Goal: Task Accomplishment & Management: Manage account settings

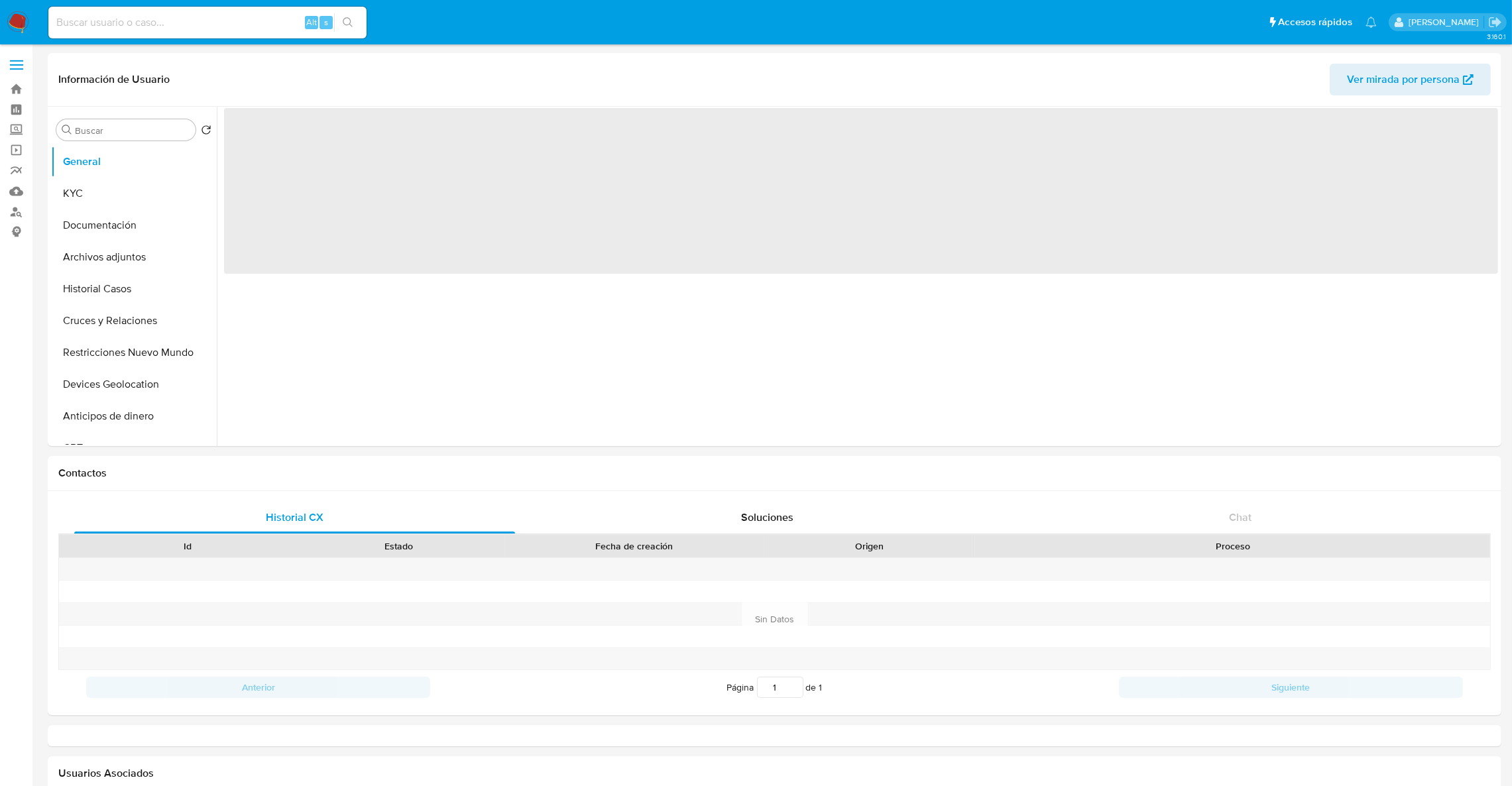
select select "10"
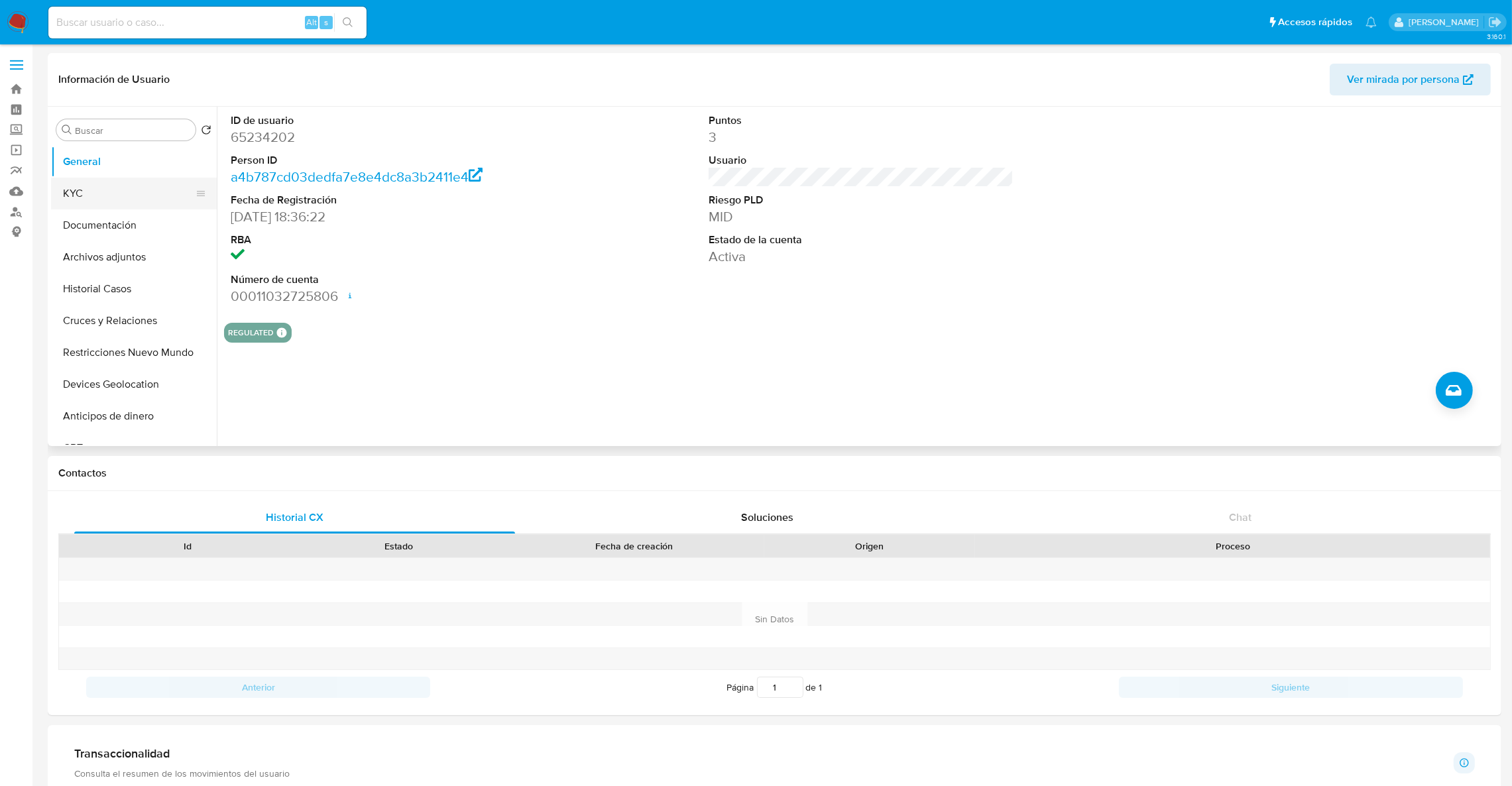
click at [106, 189] on button "KYC" at bounding box center [128, 193] width 155 height 32
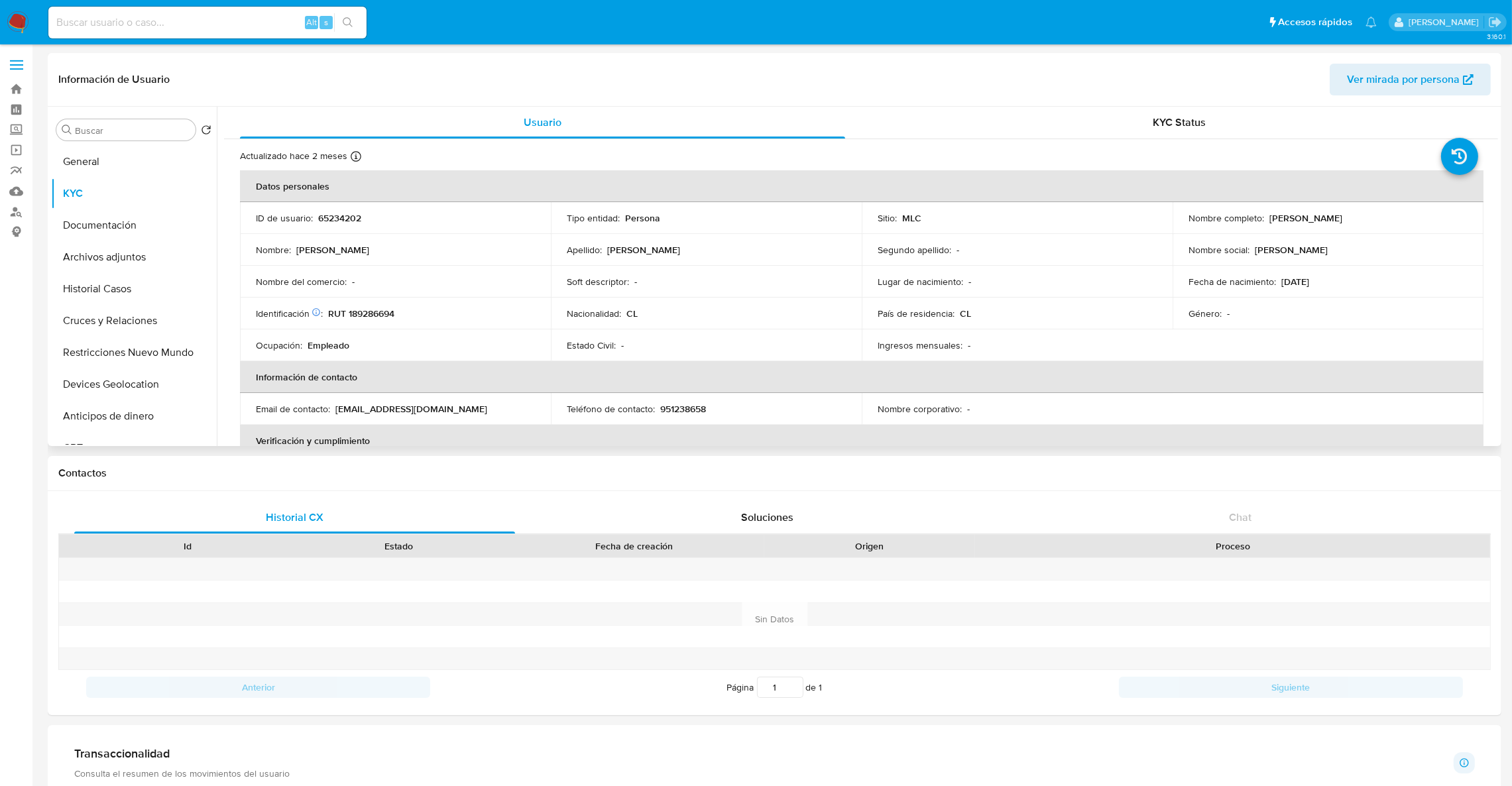
click at [1271, 218] on p "Rodrigo Antonio Toloza Miranda" at bounding box center [1305, 218] width 73 height 12
click at [1269, 218] on p "Rodrigo Antonio Toloza Miranda" at bounding box center [1305, 218] width 73 height 12
drag, startPoint x: 1422, startPoint y: 212, endPoint x: 1262, endPoint y: 222, distance: 160.3
click at [1262, 222] on div "Nombre completo : Rodrigo Antonio Toloza Miranda" at bounding box center [1328, 218] width 279 height 12
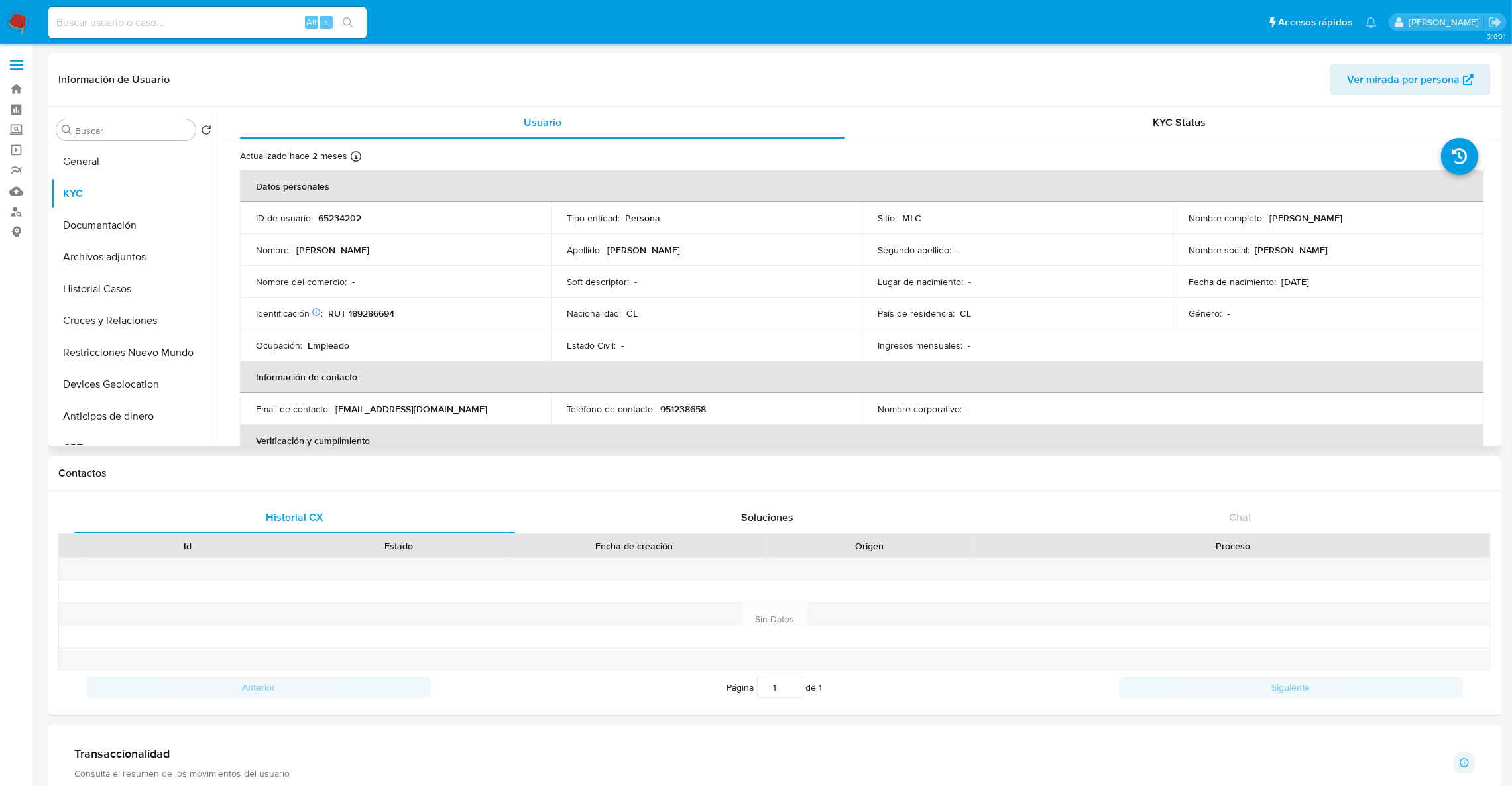
copy div "Rodrigo Antonio Toloza Miranda"
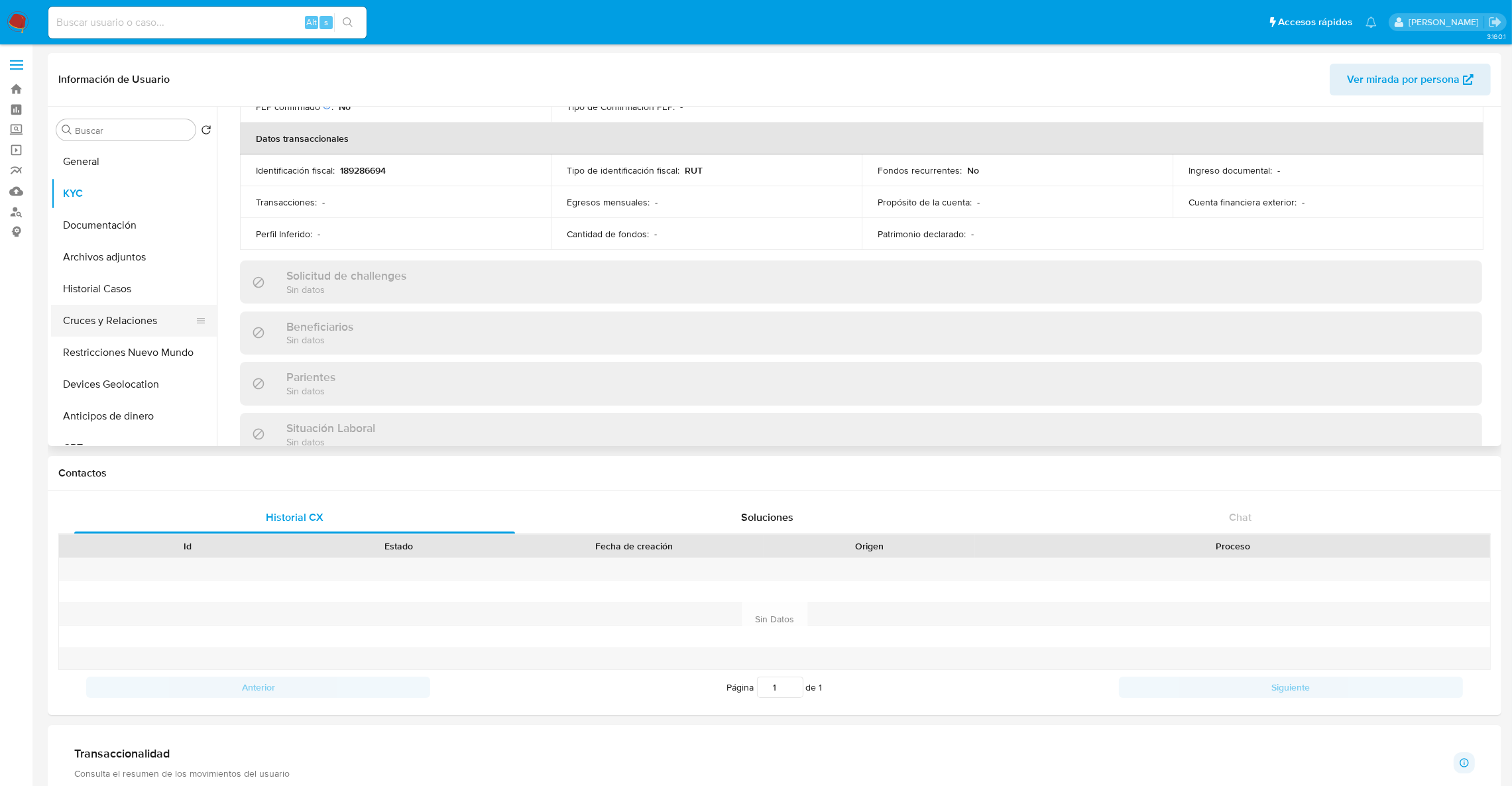
click at [131, 329] on button "Cruces y Relaciones" at bounding box center [128, 321] width 155 height 32
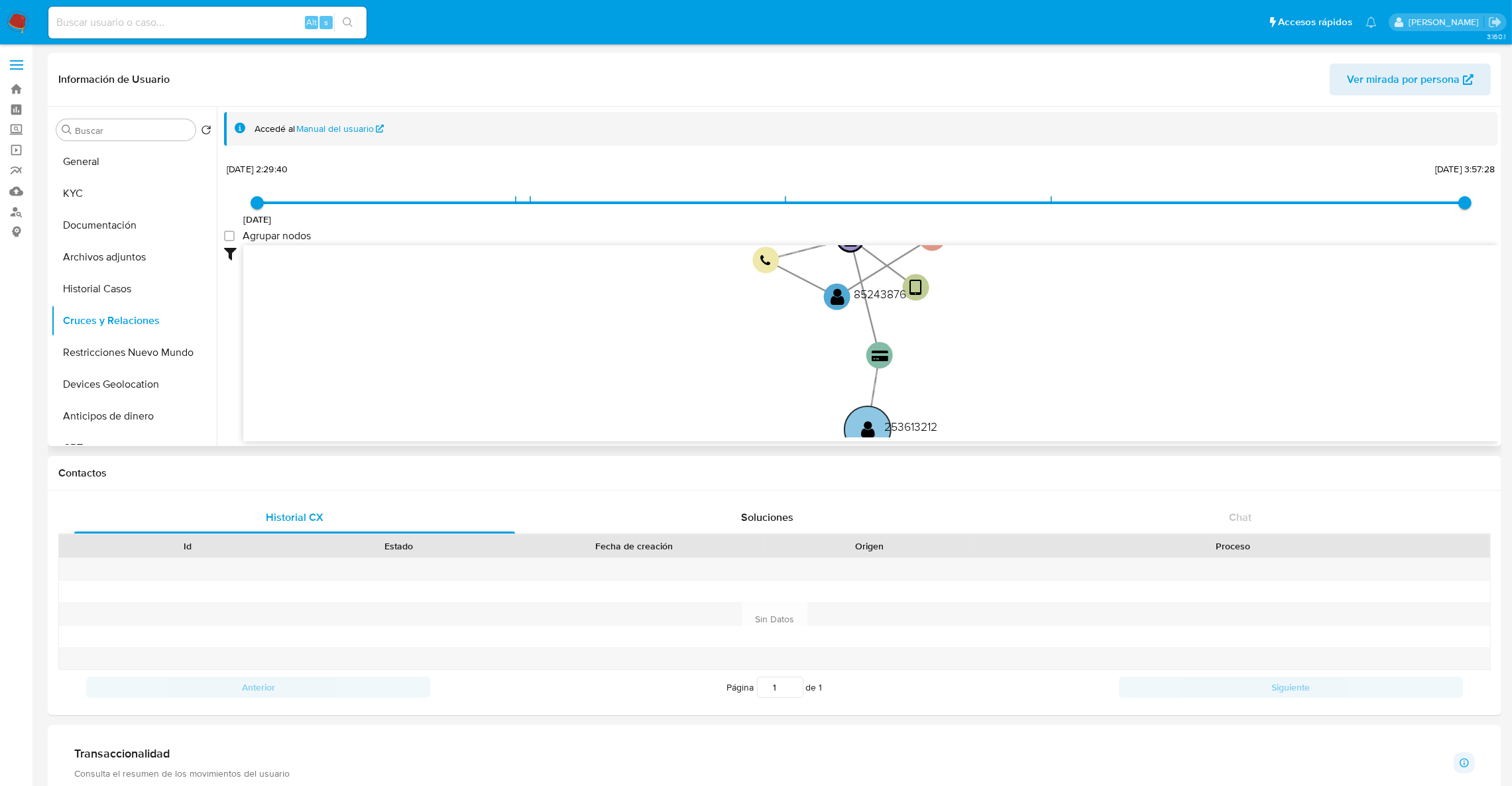
click at [870, 421] on text "" at bounding box center [868, 429] width 14 height 19
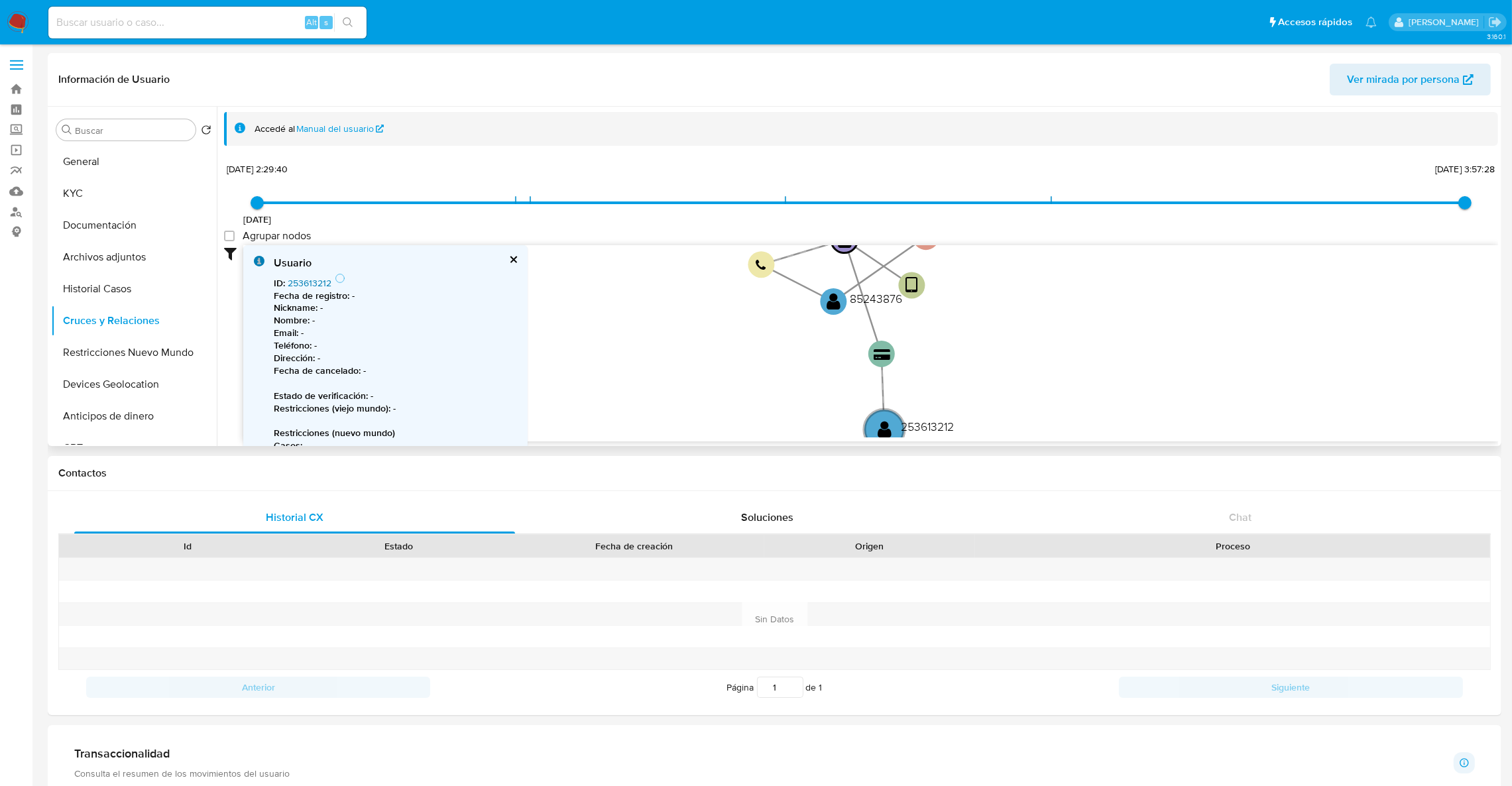
click at [319, 285] on link "253613212" at bounding box center [309, 283] width 43 height 13
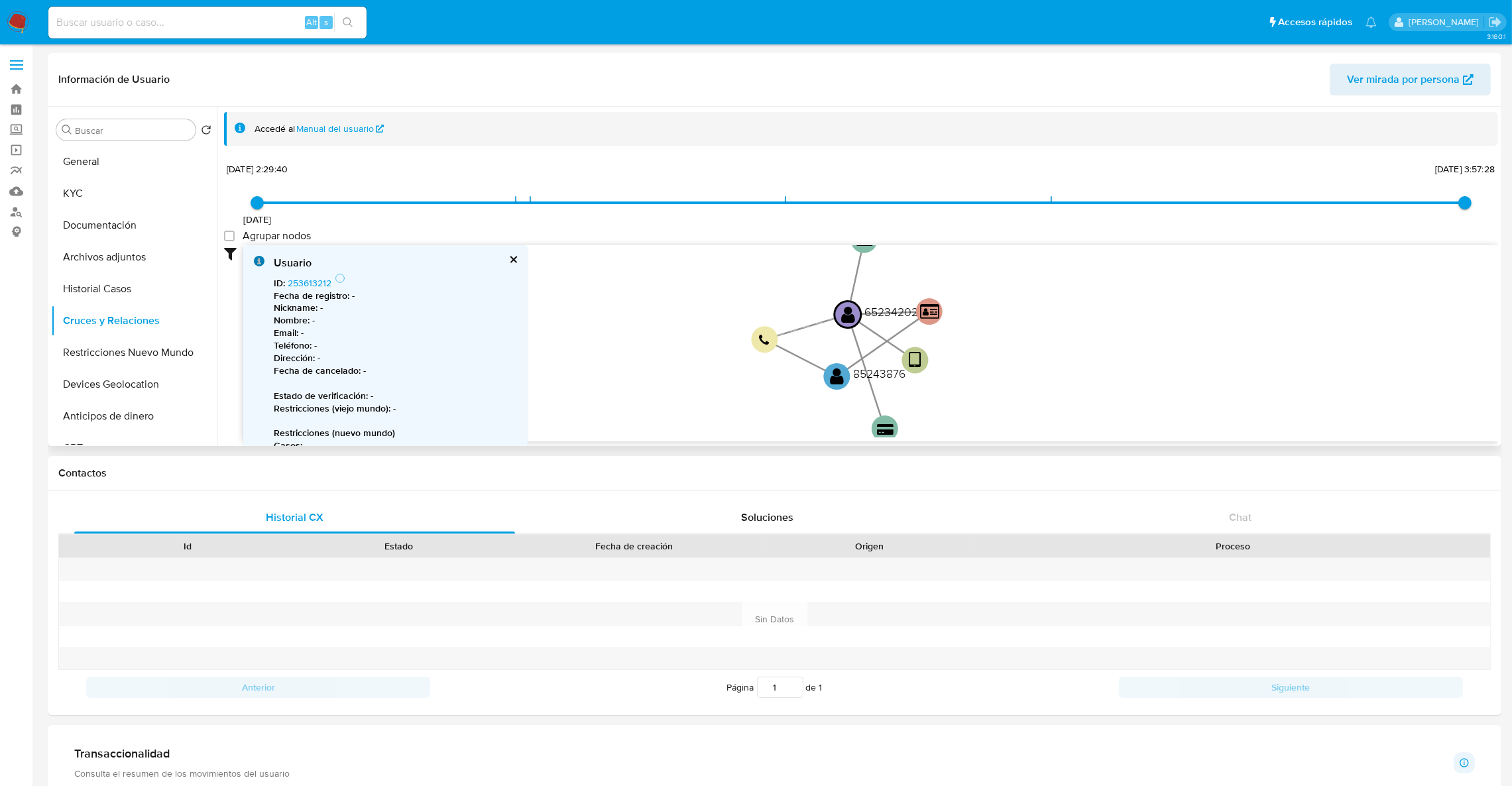
drag, startPoint x: 988, startPoint y: 320, endPoint x: 992, endPoint y: 395, distance: 75.1
click at [992, 395] on icon "device-5d6e93efff4e2c35d0cec0fd  user-65234202  65234202 card-DGAJNJJINEABXUP…" at bounding box center [870, 341] width 1254 height 192
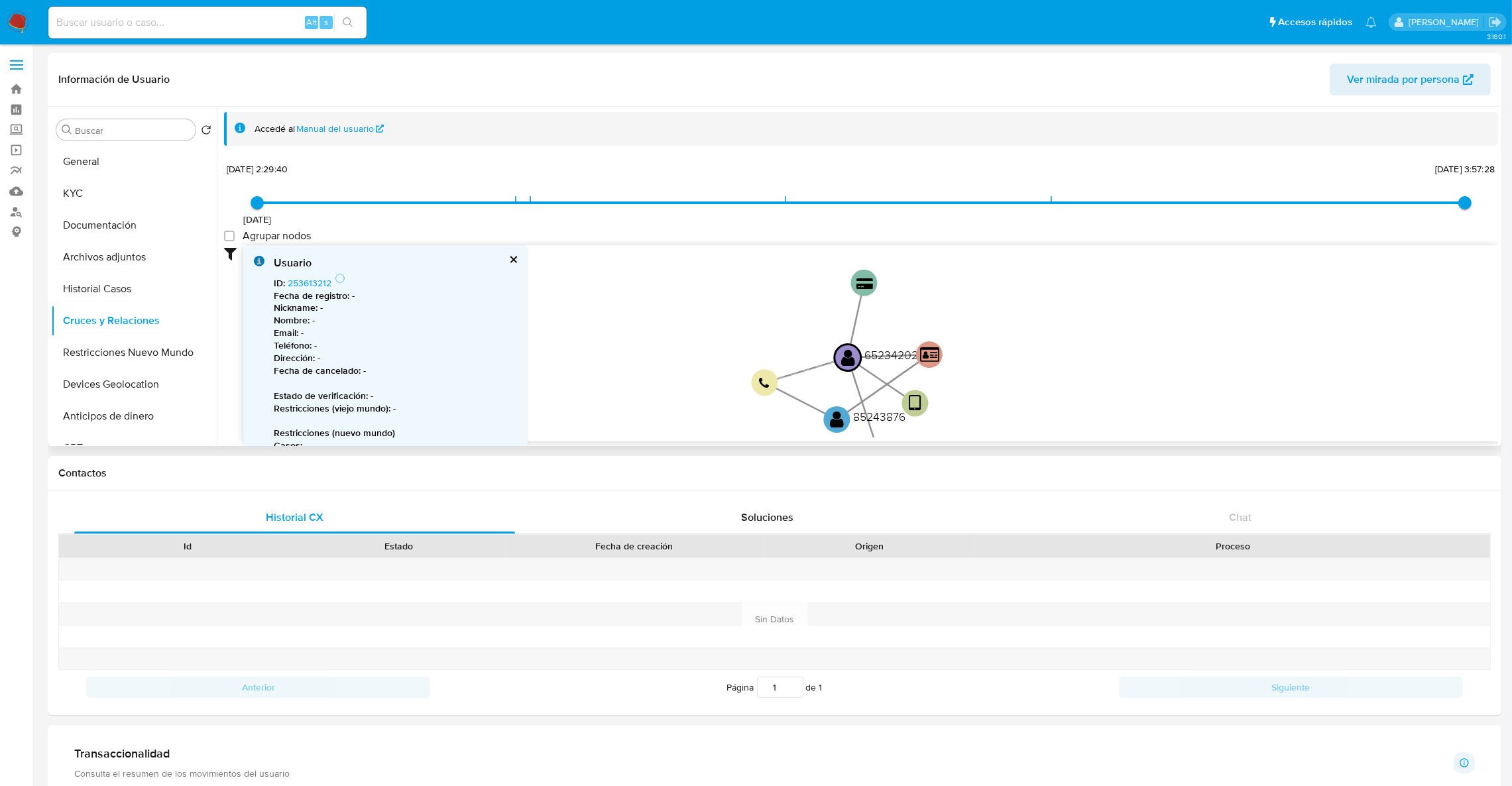
drag, startPoint x: 1000, startPoint y: 292, endPoint x: 981, endPoint y: 366, distance: 76.4
click at [983, 366] on icon "device-5d6e93efff4e2c35d0cec0fd  user-65234202  65234202 card-DGAJNJJINEABXUP…" at bounding box center [870, 341] width 1254 height 192
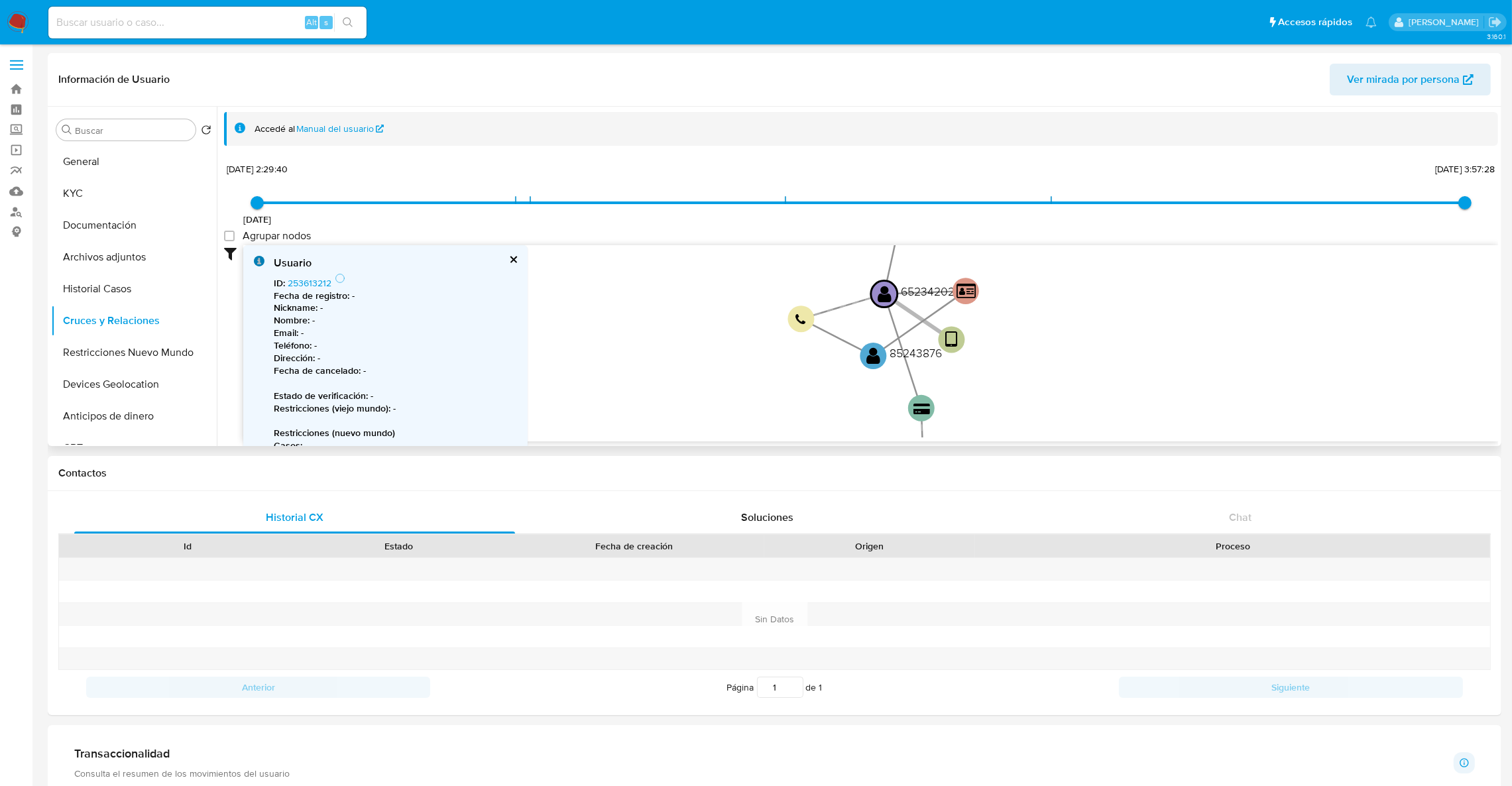
drag, startPoint x: 847, startPoint y: 408, endPoint x: 897, endPoint y: 304, distance: 115.4
click at [897, 304] on icon at bounding box center [918, 317] width 68 height 46
click at [876, 360] on text "" at bounding box center [873, 356] width 14 height 19
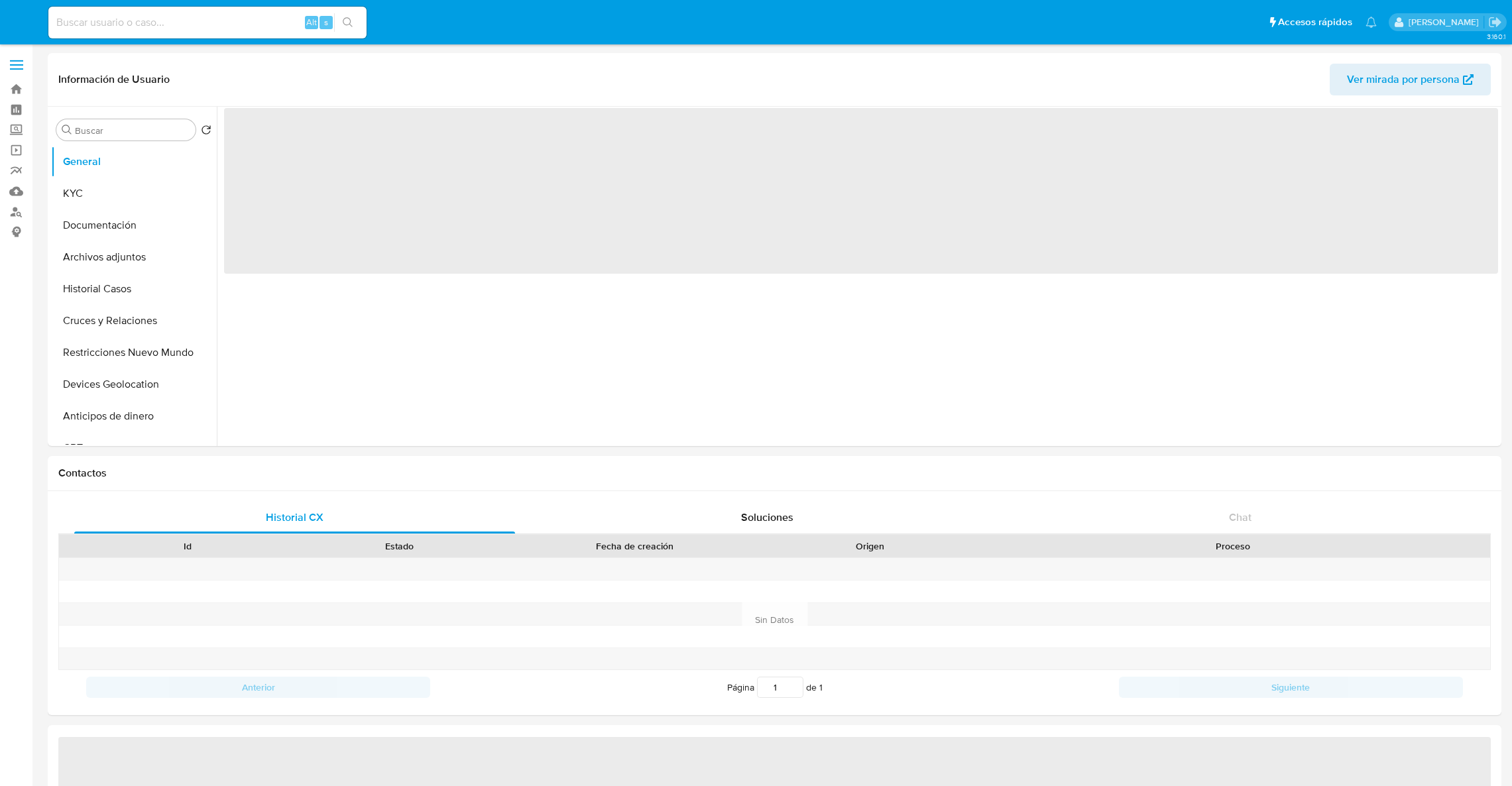
select select "10"
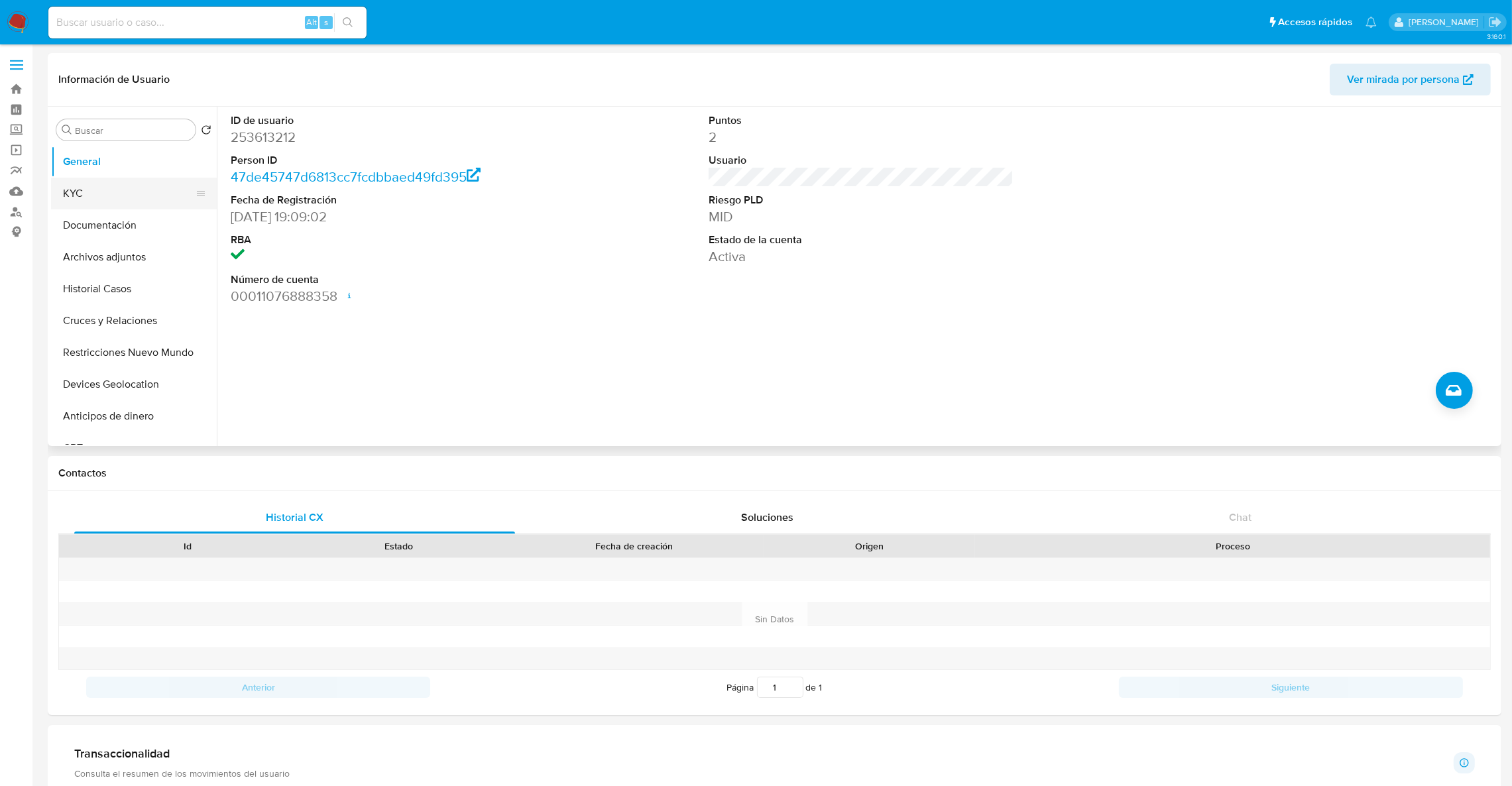
drag, startPoint x: 81, startPoint y: 173, endPoint x: 81, endPoint y: 184, distance: 11.0
click at [81, 173] on button "General" at bounding box center [134, 162] width 166 height 32
click at [81, 184] on button "KYC" at bounding box center [128, 193] width 155 height 32
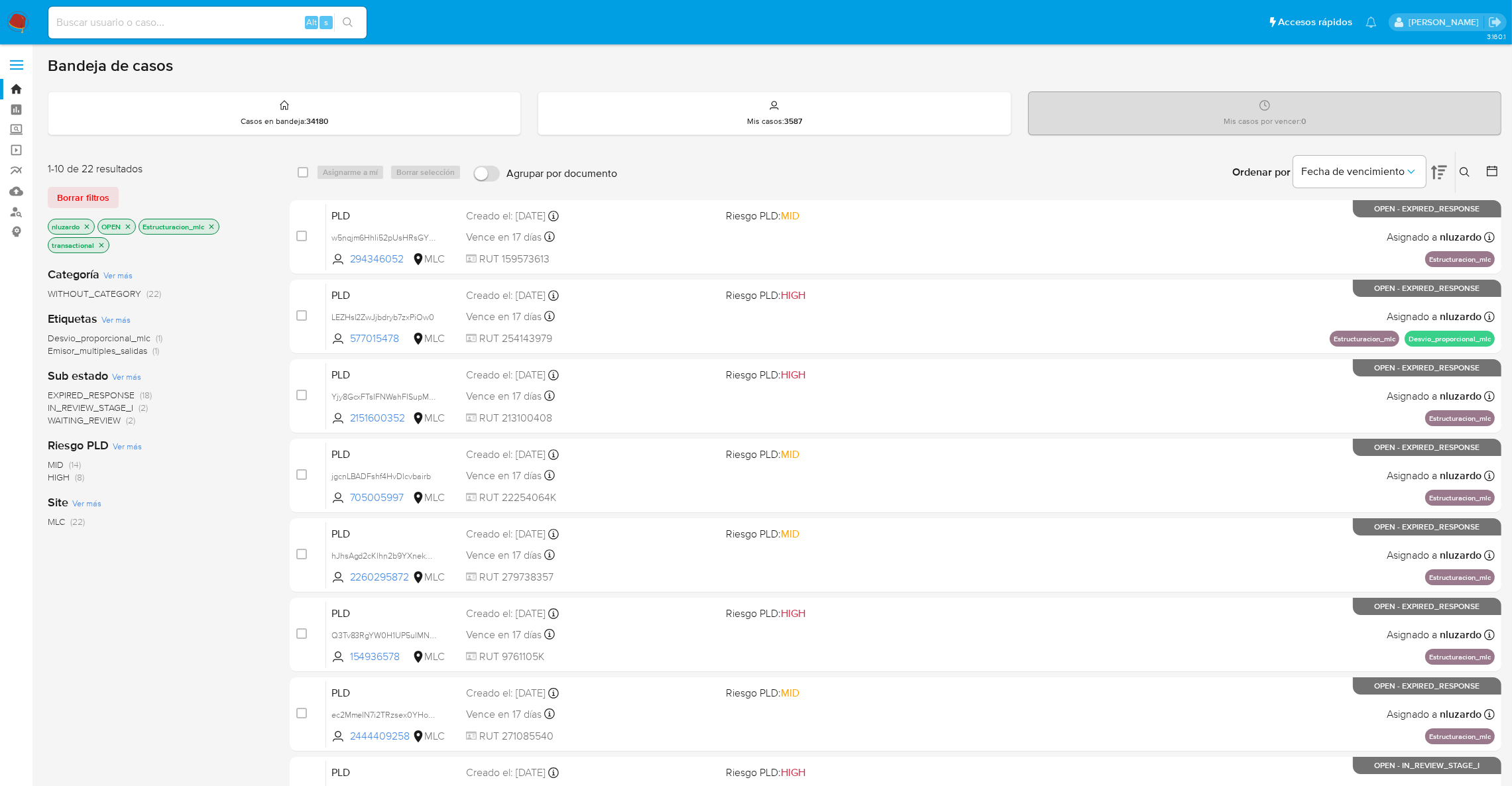
click at [1462, 165] on button at bounding box center [1466, 172] width 22 height 16
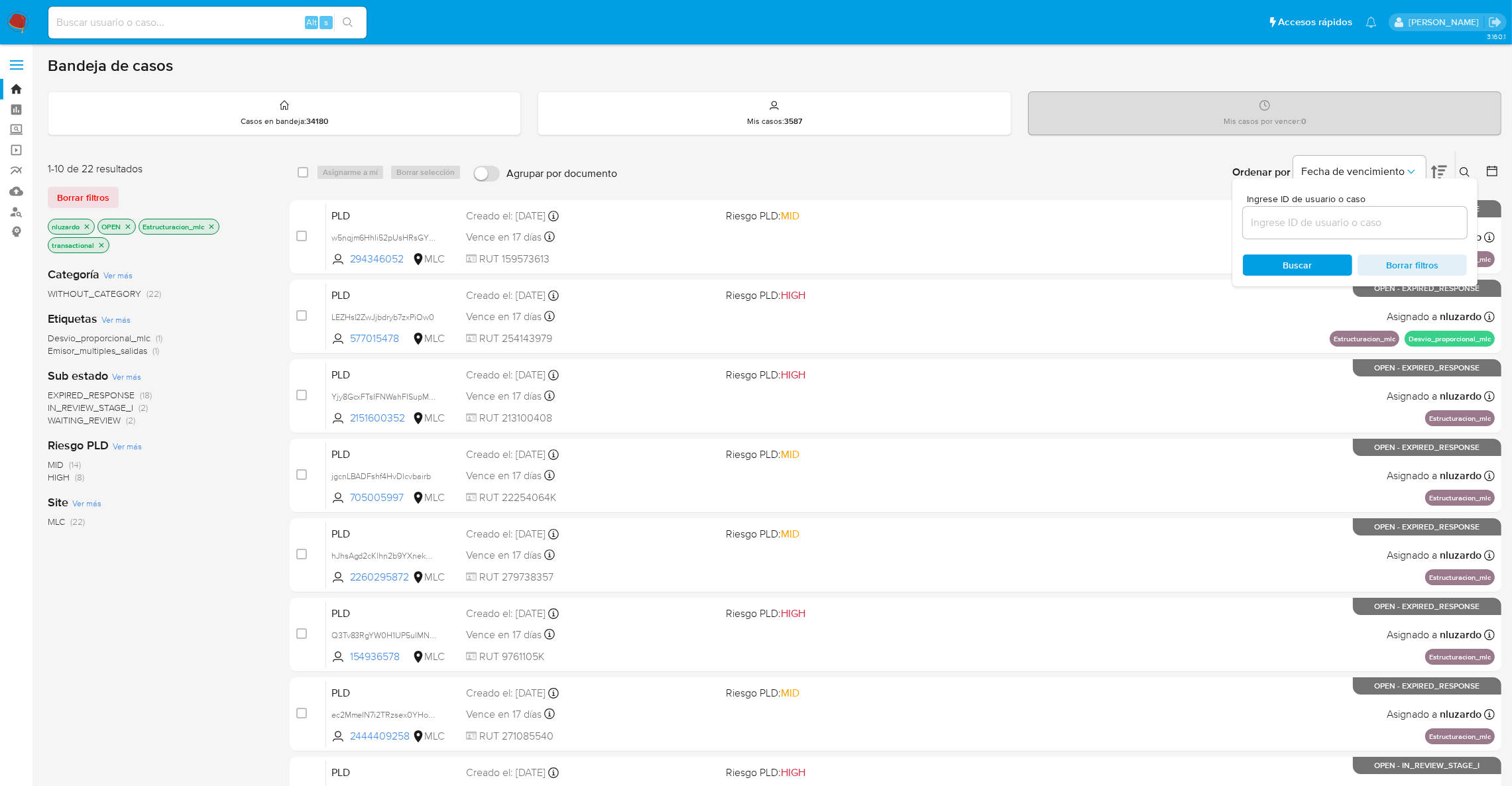
drag, startPoint x: 1381, startPoint y: 251, endPoint x: 1358, endPoint y: 228, distance: 32.5
click at [1370, 239] on div "Ingrese ID de usuario o caso Buscar Borrar filtros" at bounding box center [1354, 232] width 245 height 108
click at [1358, 228] on input at bounding box center [1354, 223] width 224 height 17
paste input "1532895469"
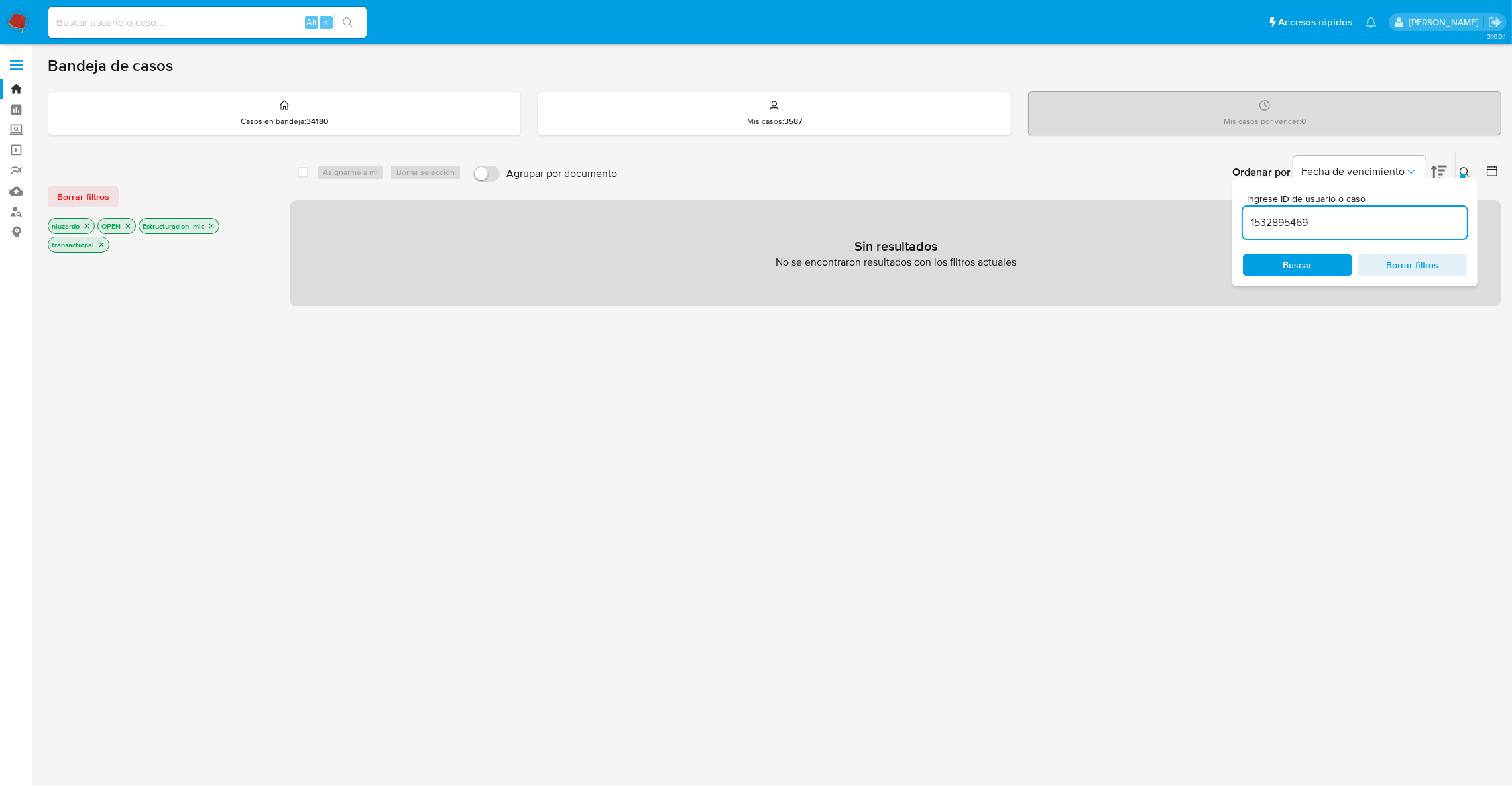
click at [83, 227] on icon "close-filter" at bounding box center [87, 226] width 8 height 8
click at [162, 228] on icon "close-filter" at bounding box center [162, 226] width 8 height 8
click at [1342, 220] on input "1532895469" at bounding box center [1354, 223] width 224 height 17
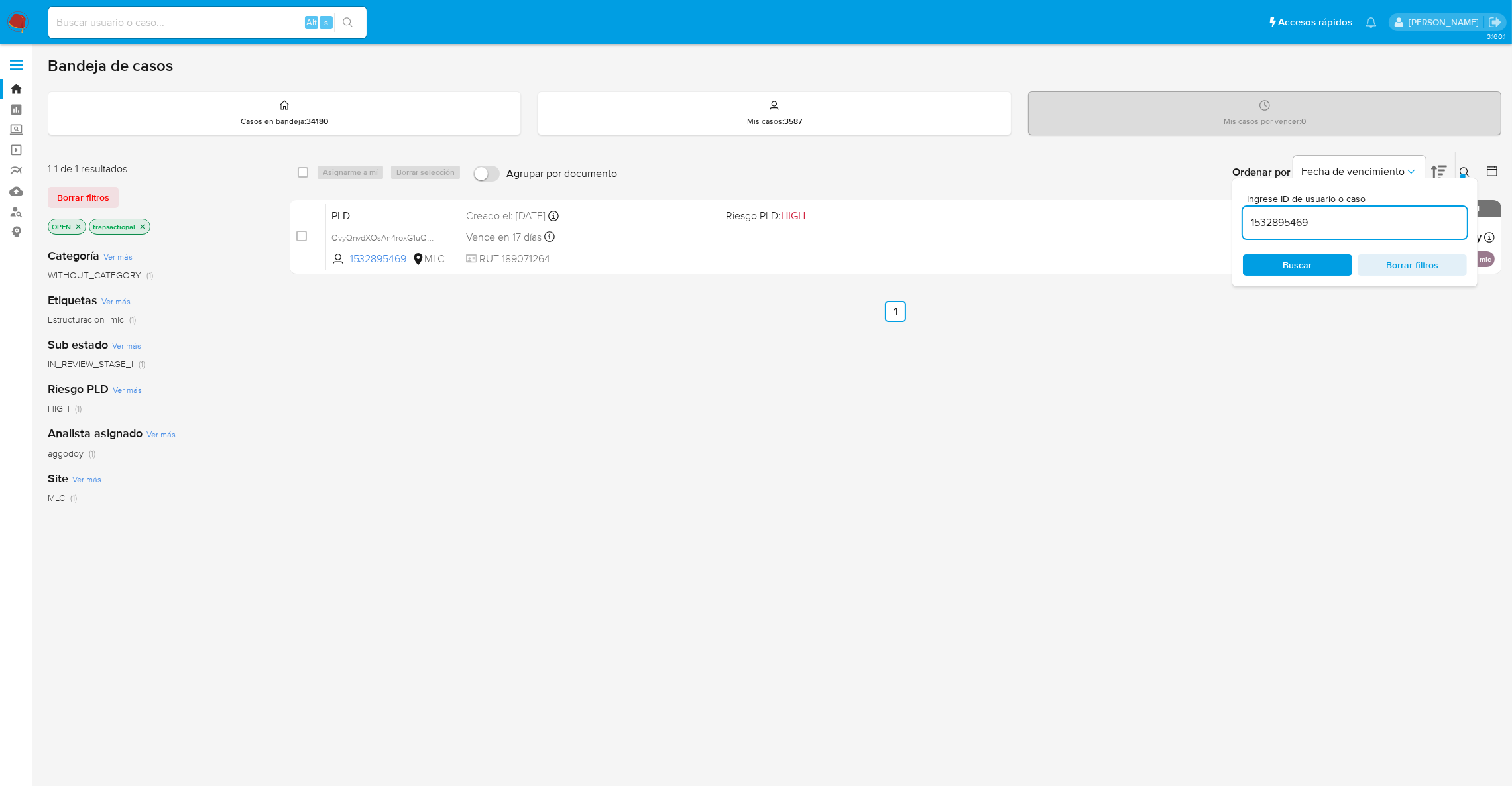
click at [1462, 171] on icon at bounding box center [1464, 172] width 10 height 10
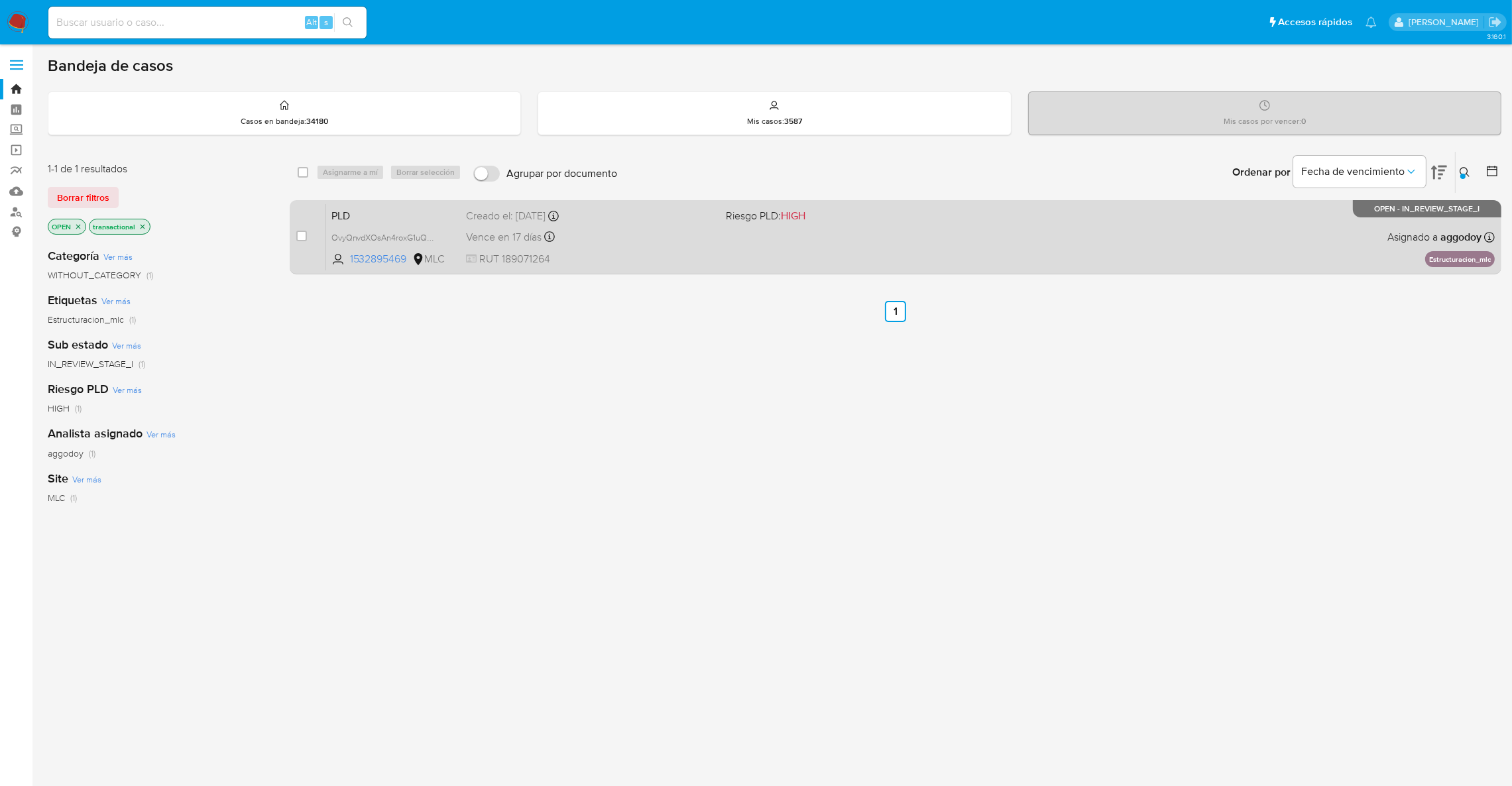
click at [1130, 210] on div "PLD OvyQnvdXOsAn4roxG1uQReBn 1532895469 MLC Riesgo PLD: HIGH Creado el: 12/07/2…" at bounding box center [911, 237] width 1168 height 67
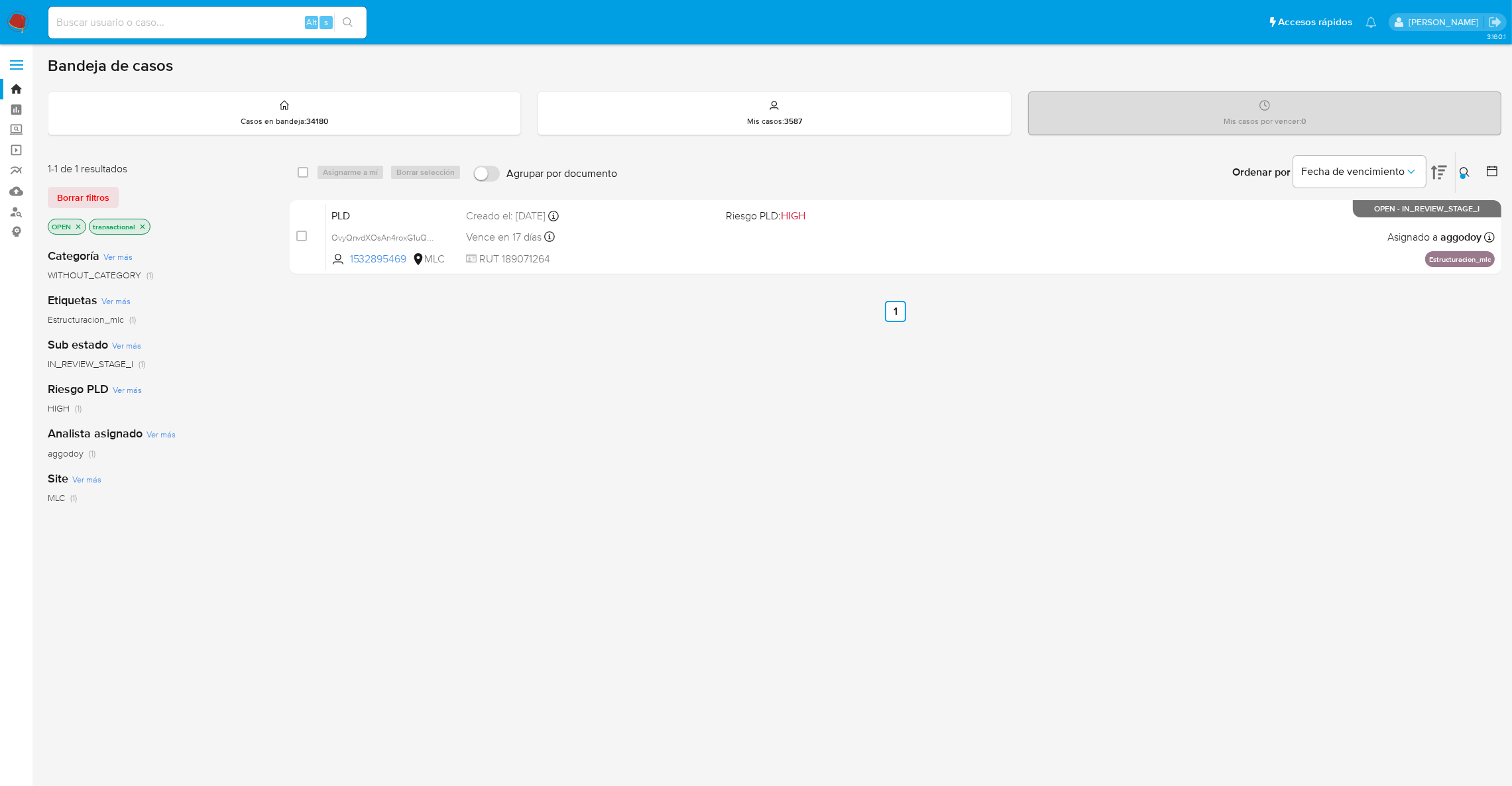
click at [1470, 169] on button at bounding box center [1466, 172] width 22 height 16
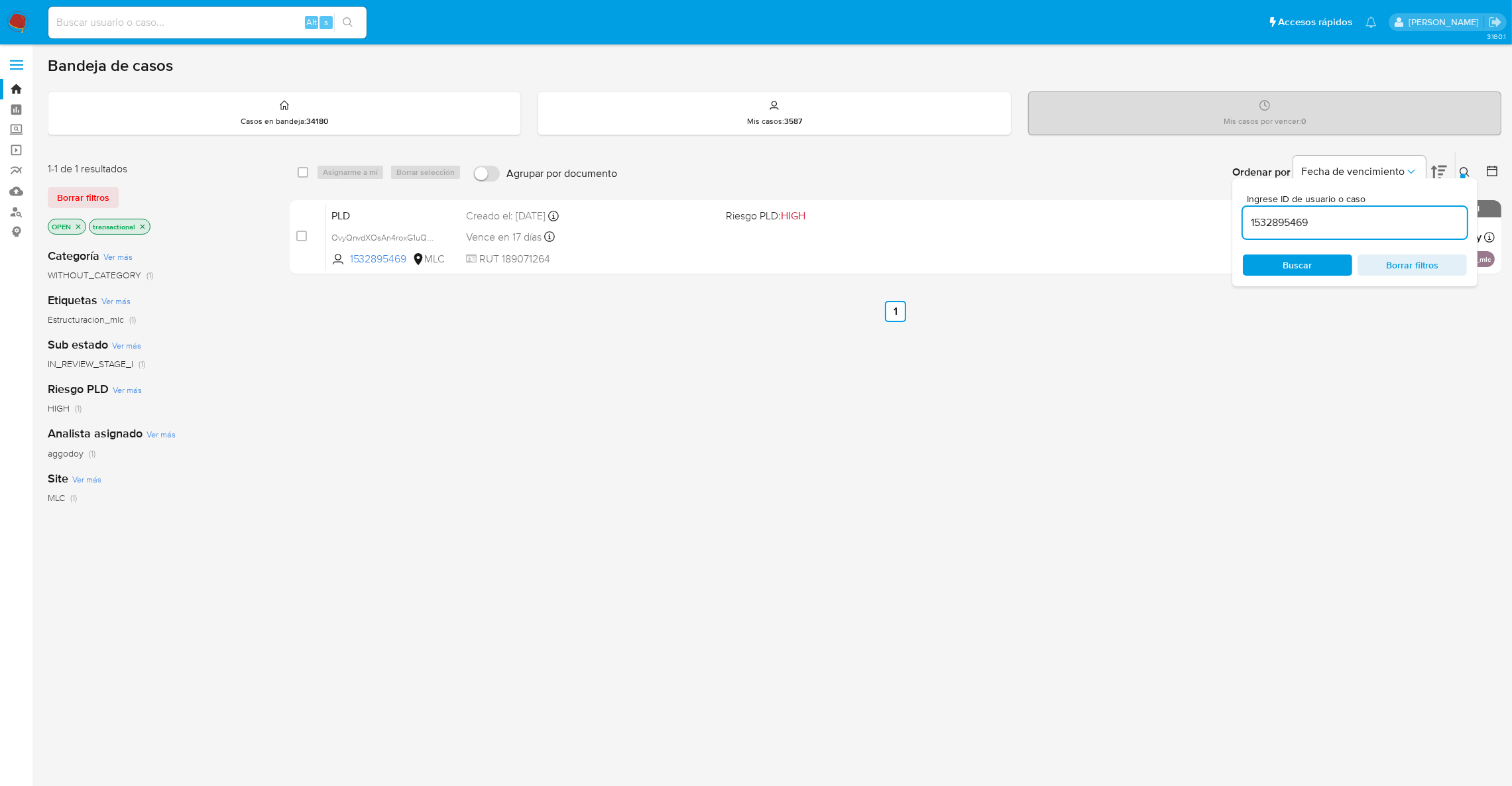
click at [1287, 225] on input "1532895469" at bounding box center [1354, 223] width 224 height 17
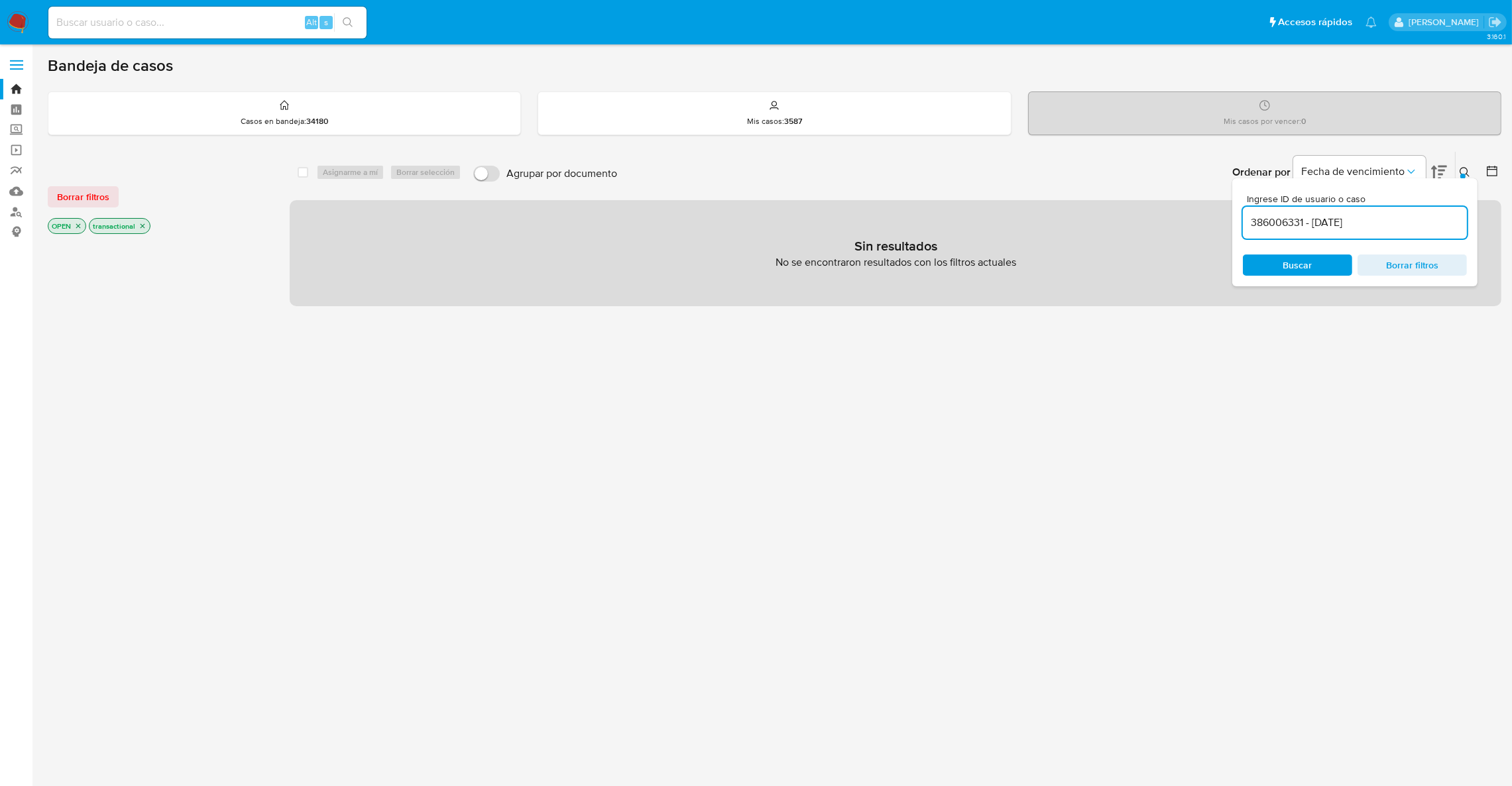
drag, startPoint x: 1304, startPoint y: 222, endPoint x: 1464, endPoint y: 221, distance: 160.0
click at [1464, 221] on input "386006331 - 23/09/2025" at bounding box center [1354, 223] width 224 height 17
type input "386006331"
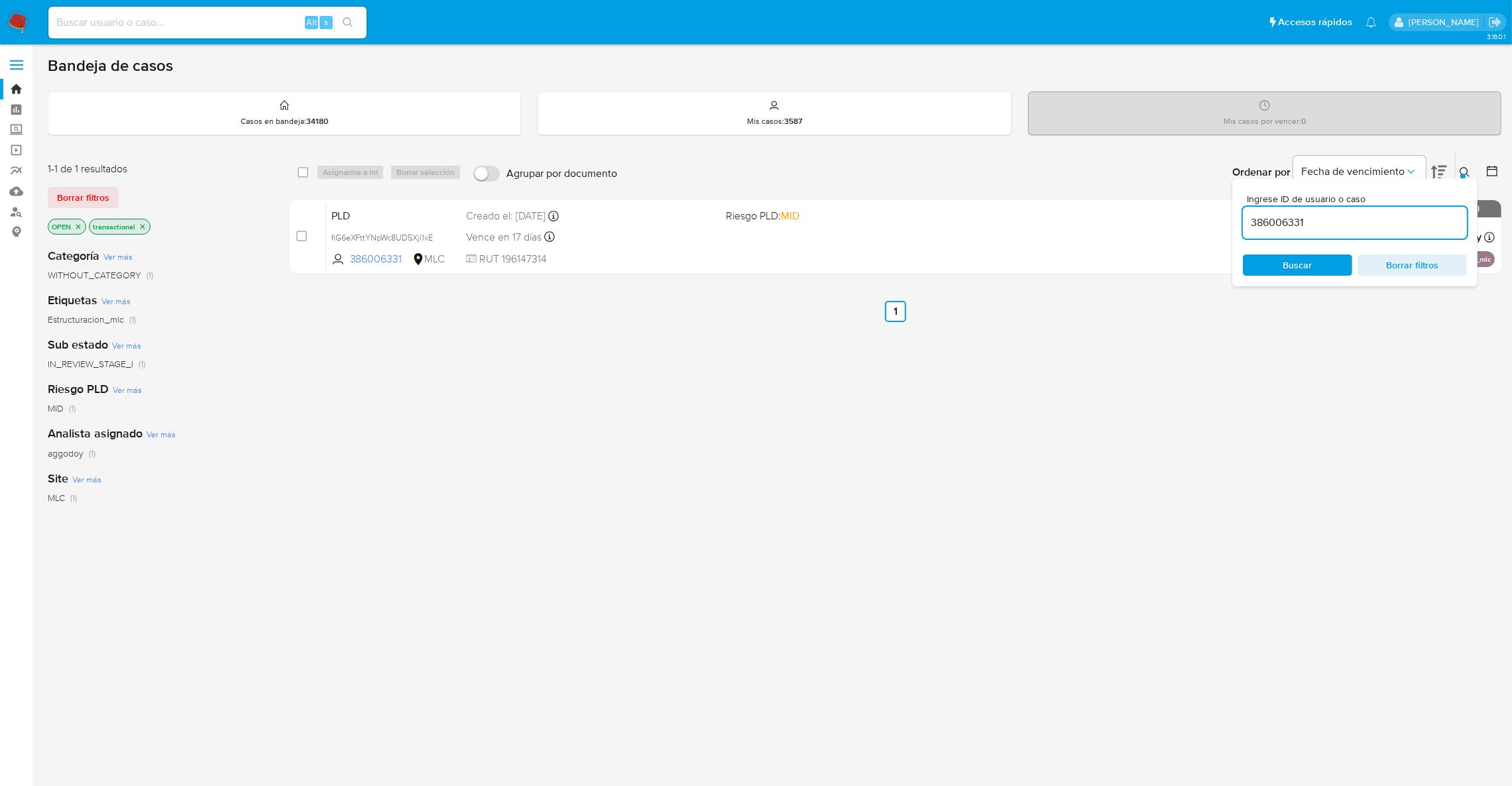
click at [1464, 174] on div at bounding box center [1462, 176] width 6 height 6
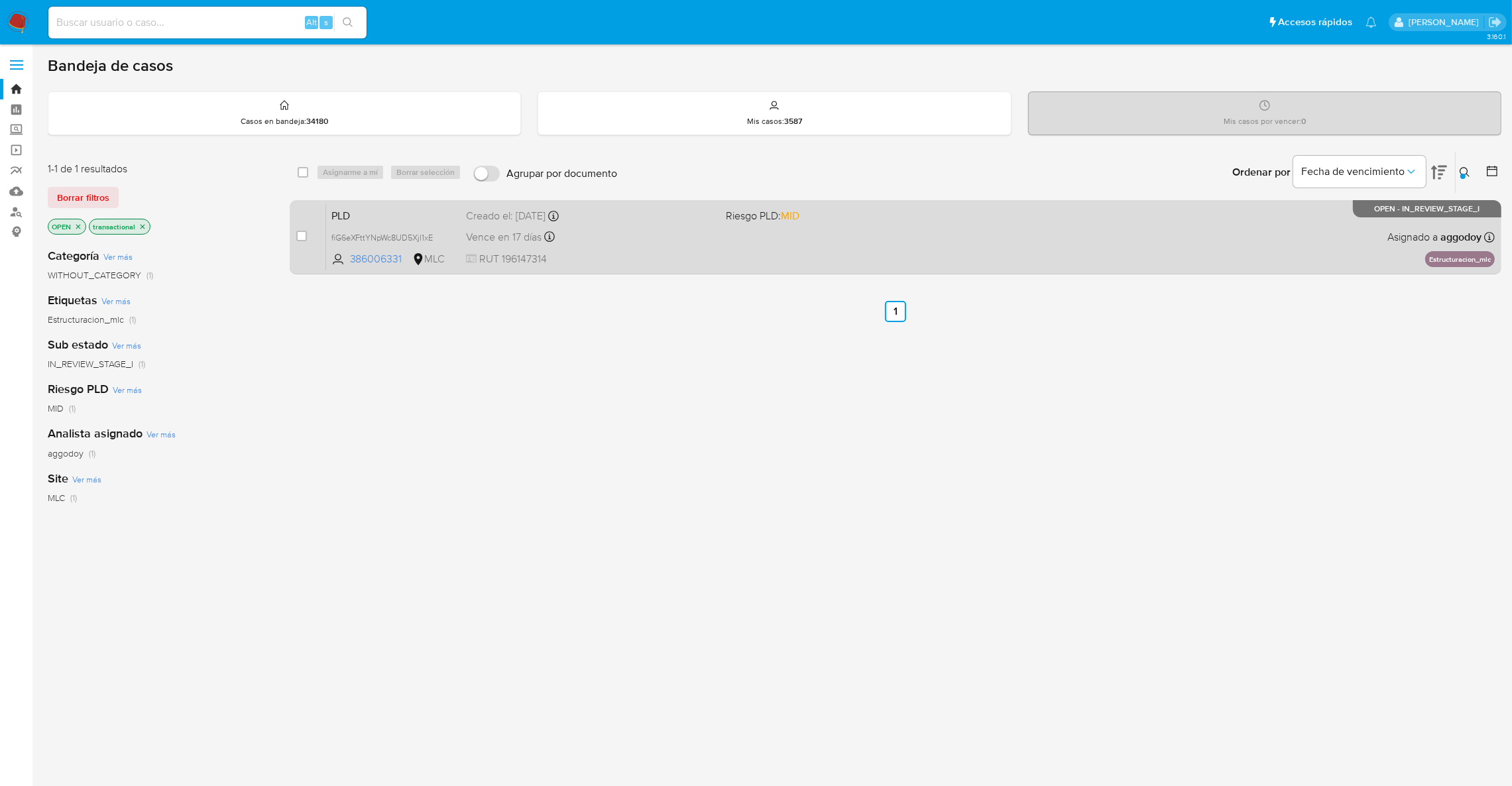
click at [1212, 258] on div "PLD fiG6eXFttYNpWc8UD5Xjl1xE 386006331 MLC Riesgo PLD: MID Creado el: 12/07/202…" at bounding box center [911, 237] width 1168 height 67
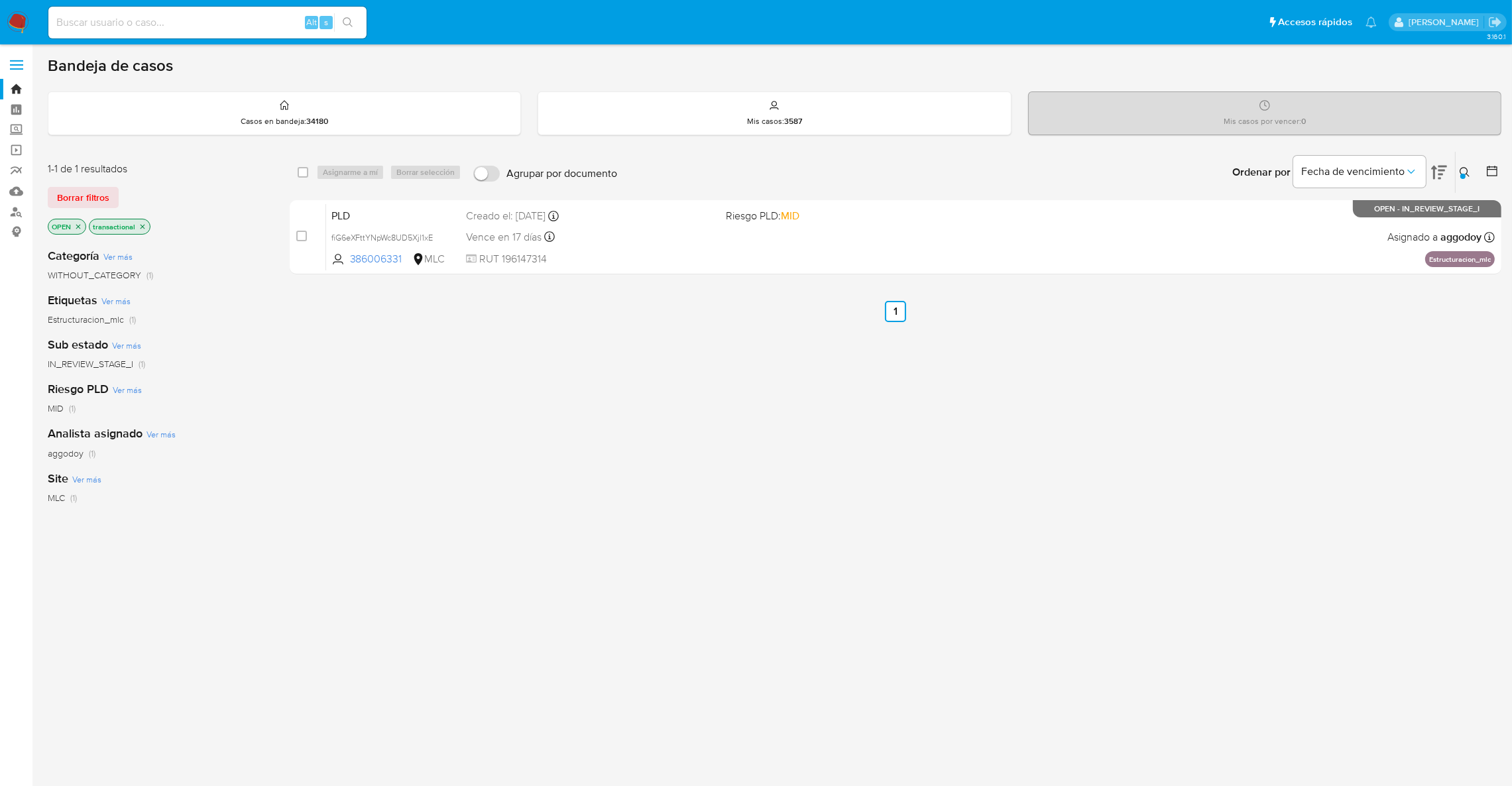
click at [244, 32] on div "Alt s" at bounding box center [207, 22] width 318 height 32
paste input "751223274"
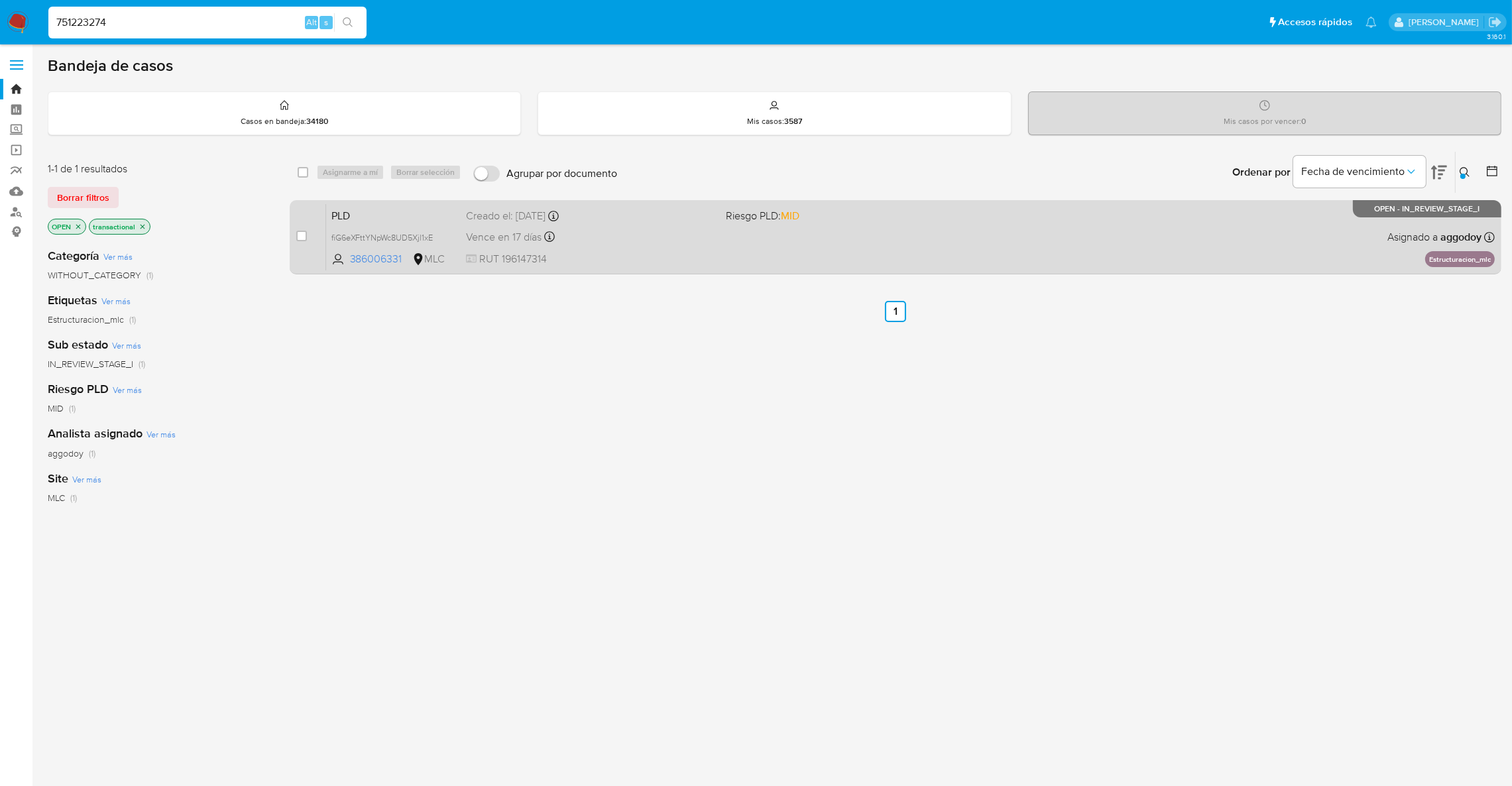
type input "751223274"
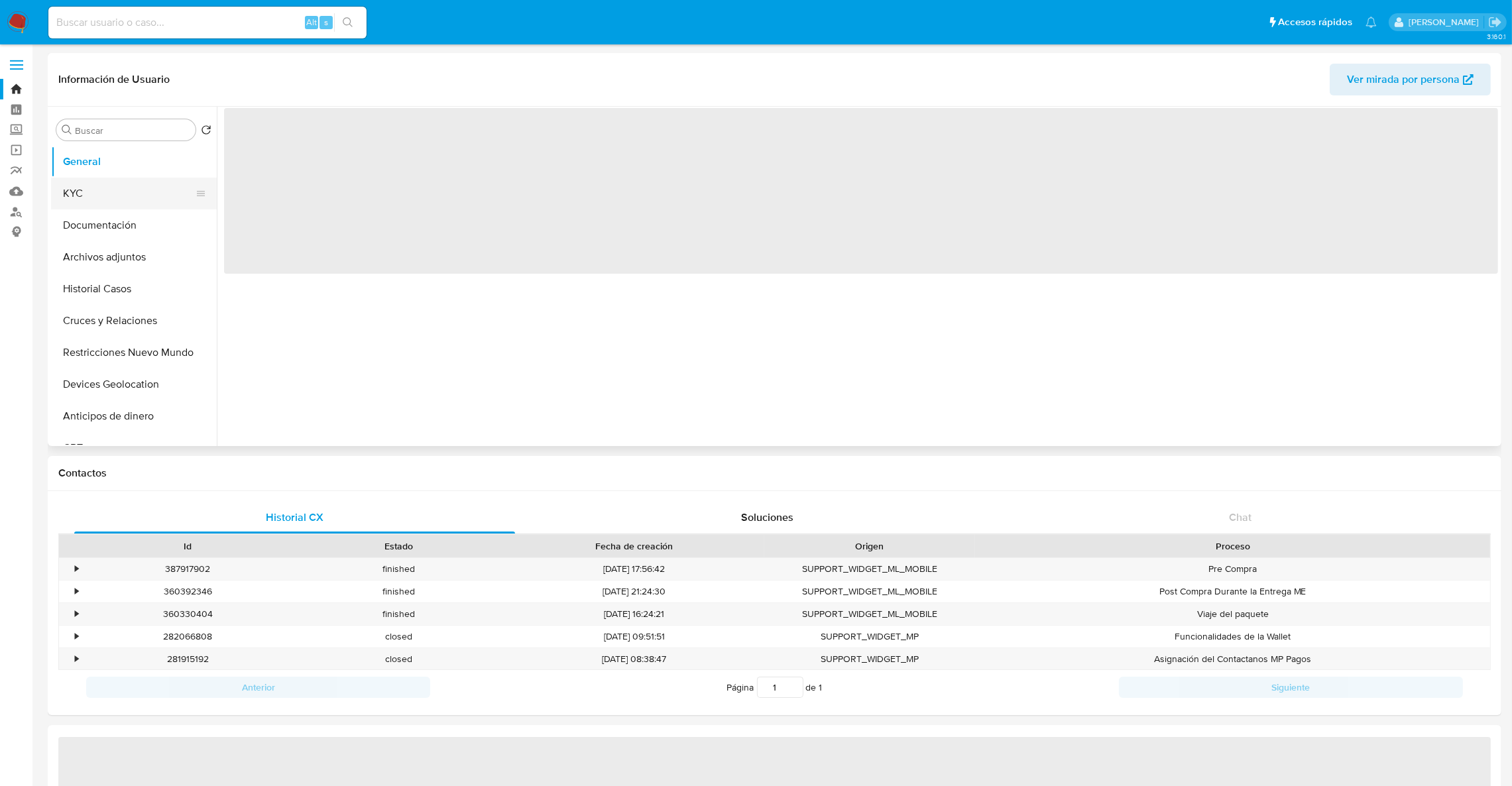
click at [102, 198] on button "KYC" at bounding box center [128, 193] width 155 height 32
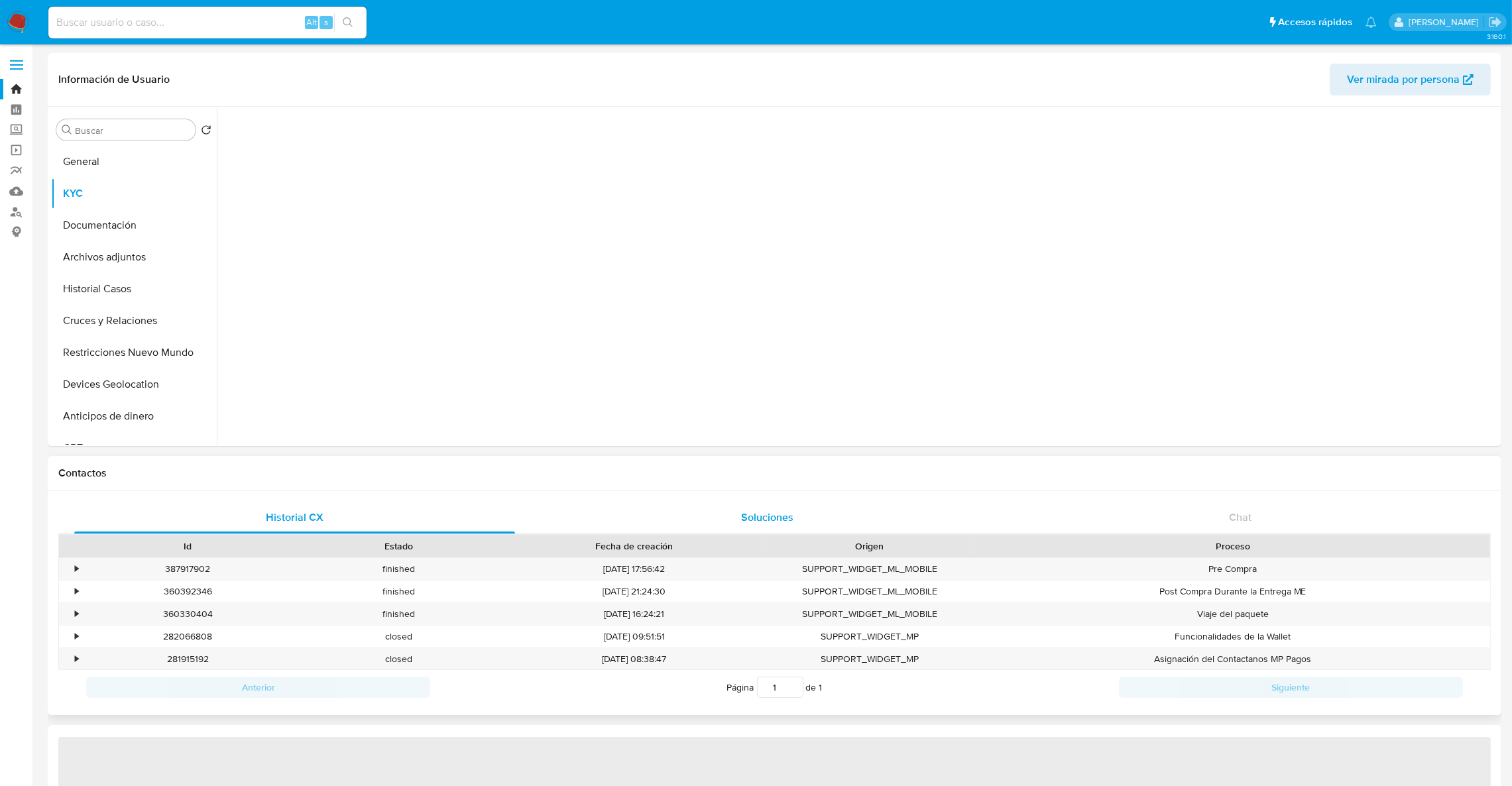
select select "10"
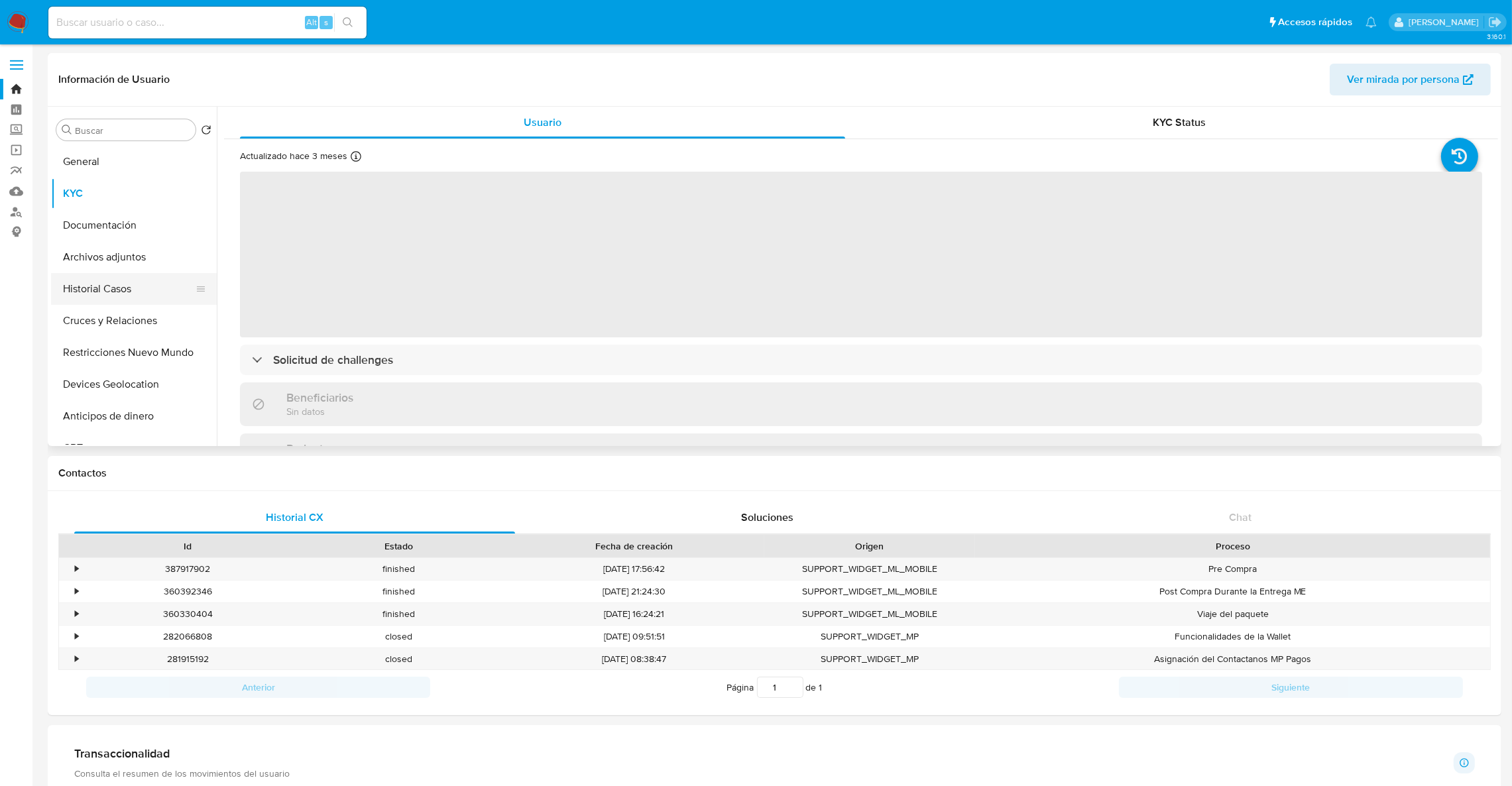
click at [135, 296] on button "Historial Casos" at bounding box center [128, 289] width 155 height 32
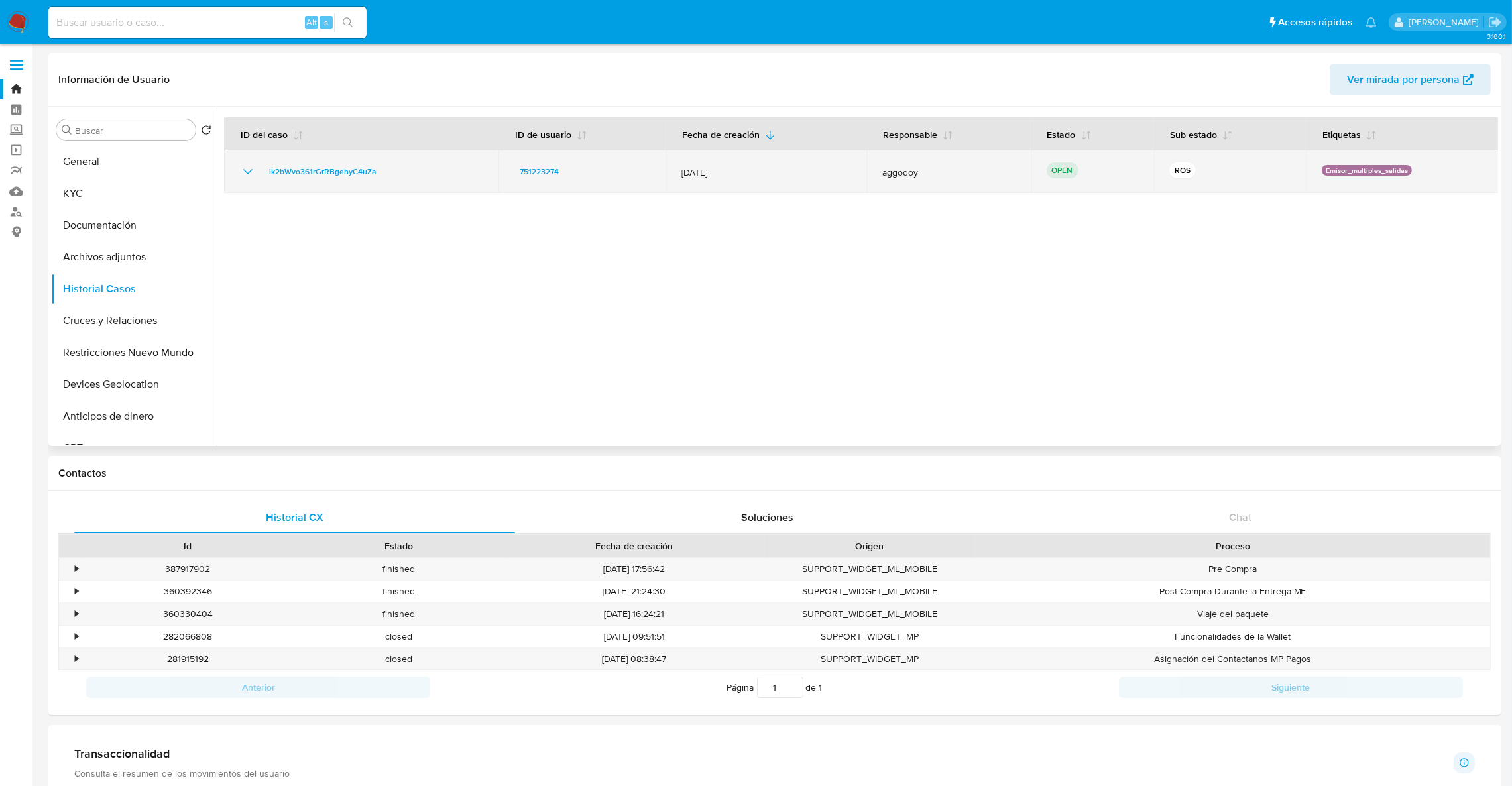
click at [345, 181] on td "lk2bWvo361rGrRBgehyC4uZa" at bounding box center [361, 172] width 274 height 43
click at [337, 171] on span "lk2bWvo361rGrRBgehyC4uZa" at bounding box center [322, 172] width 106 height 16
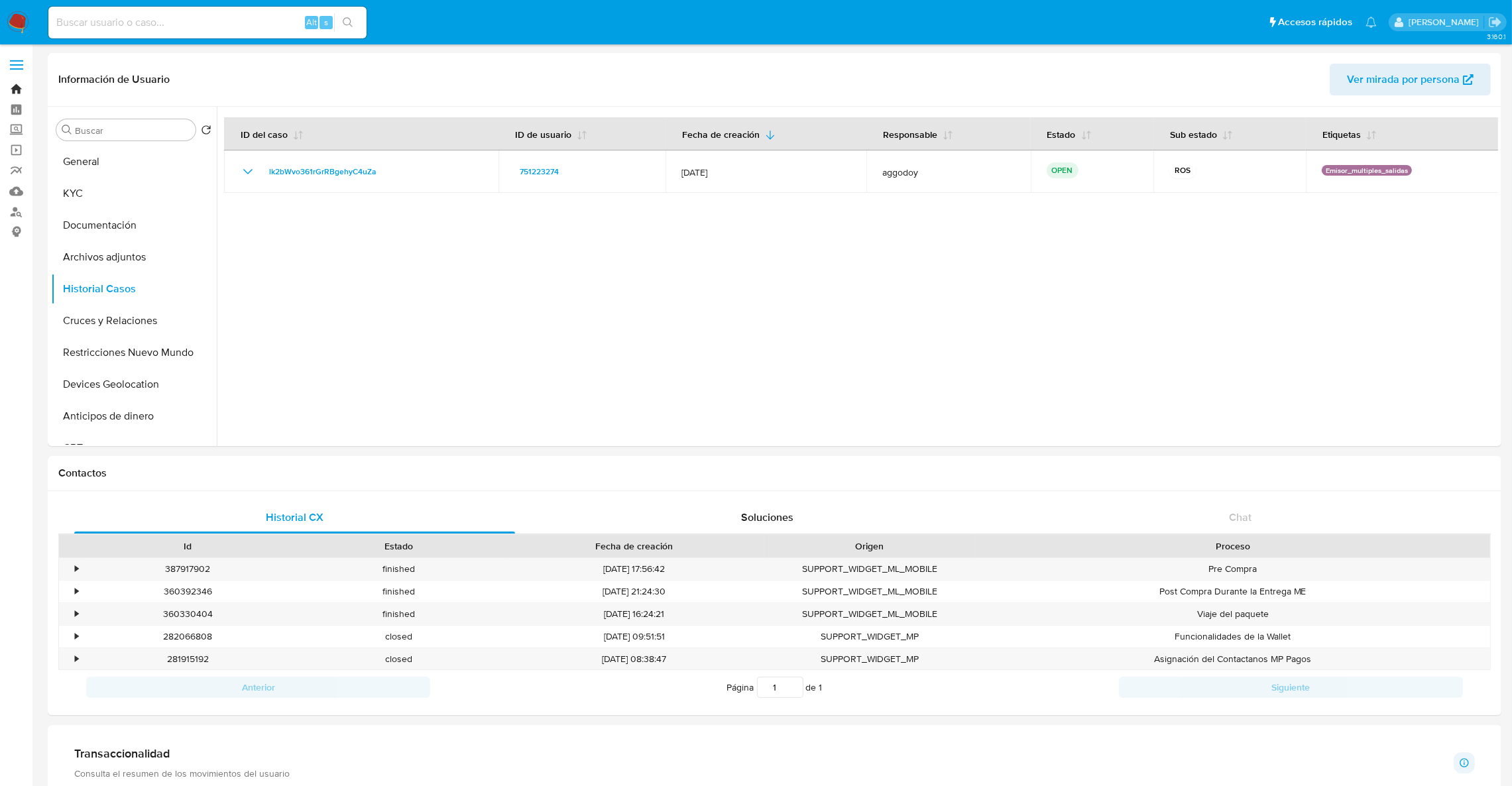
click at [7, 95] on link "Bandeja" at bounding box center [79, 89] width 158 height 20
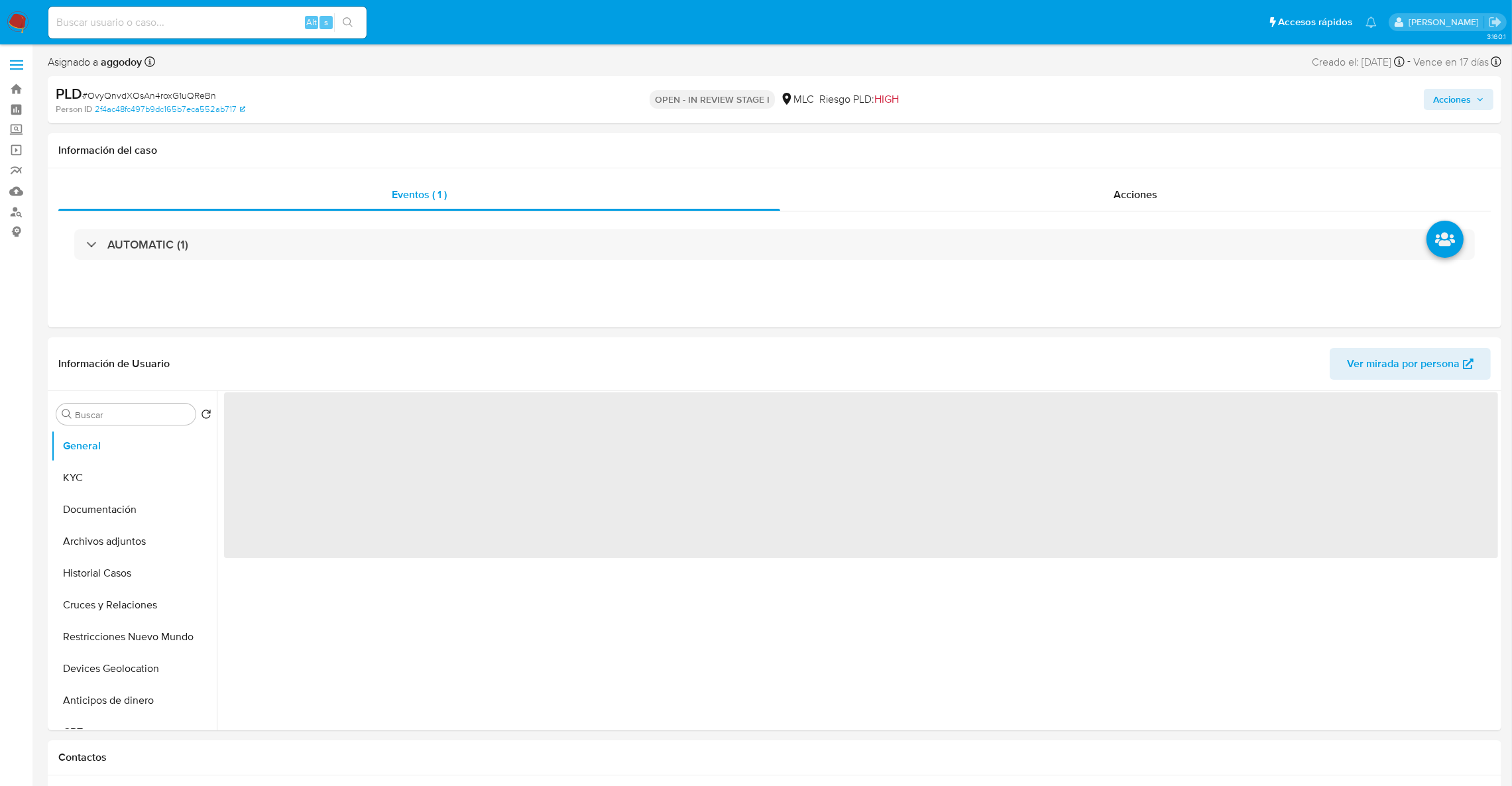
select select "10"
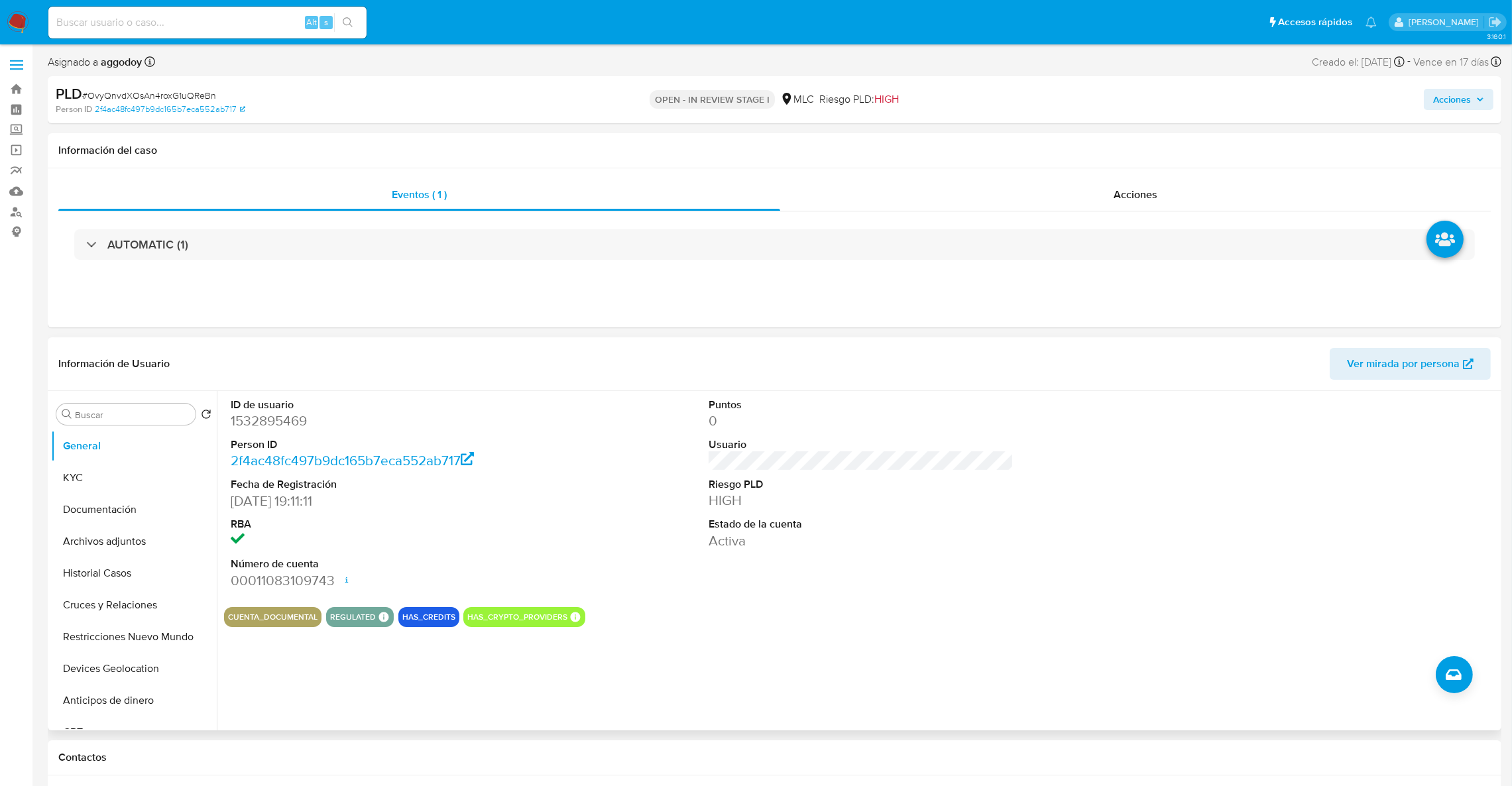
click at [252, 425] on dd "1532895469" at bounding box center [384, 421] width 306 height 19
copy dd "1532895469"
click at [122, 484] on button "KYC" at bounding box center [128, 478] width 155 height 32
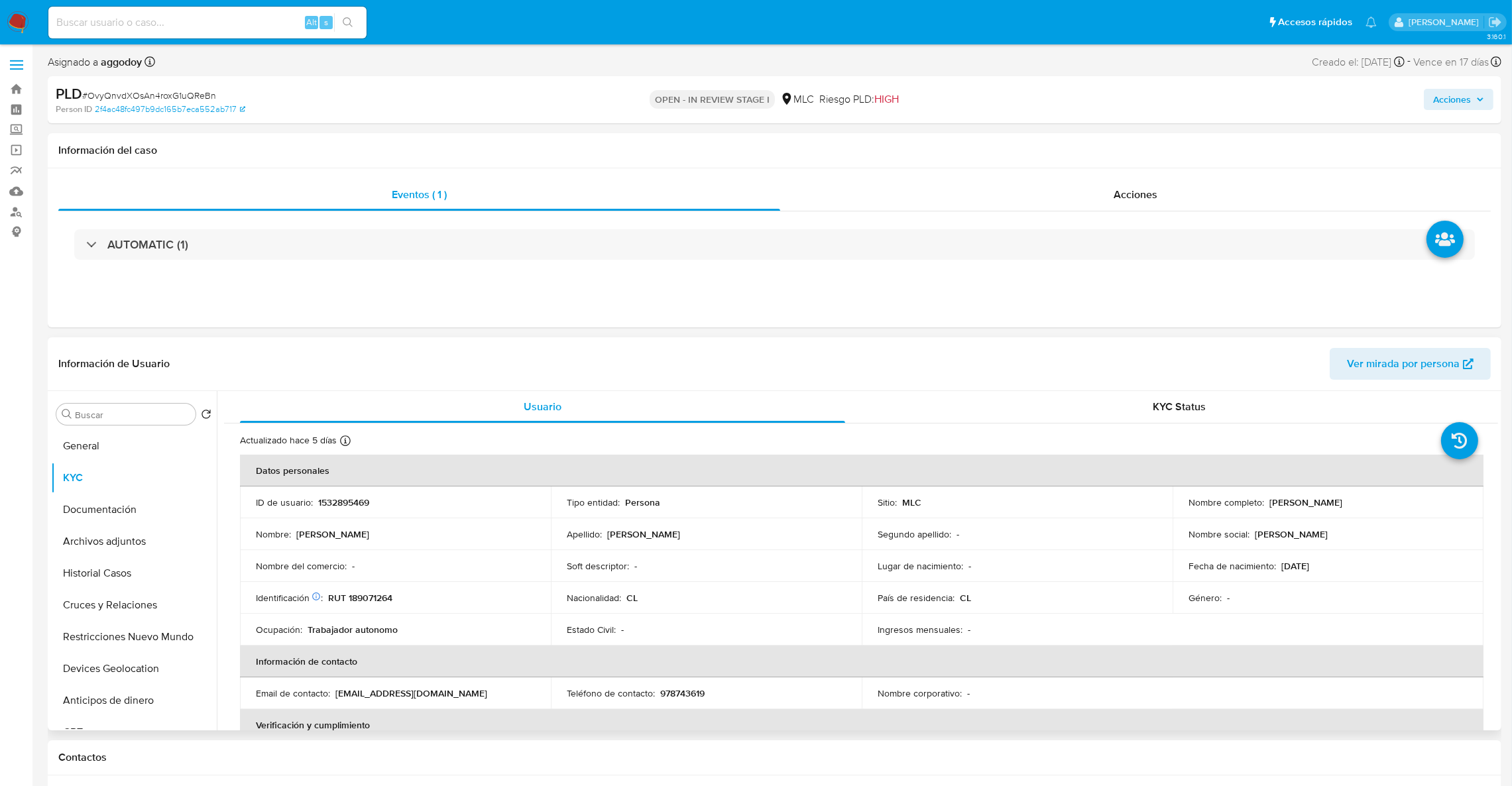
click at [357, 596] on p "RUT 189071264" at bounding box center [360, 598] width 65 height 12
copy p "189071264"
click at [359, 502] on p "1532895469" at bounding box center [344, 502] width 51 height 12
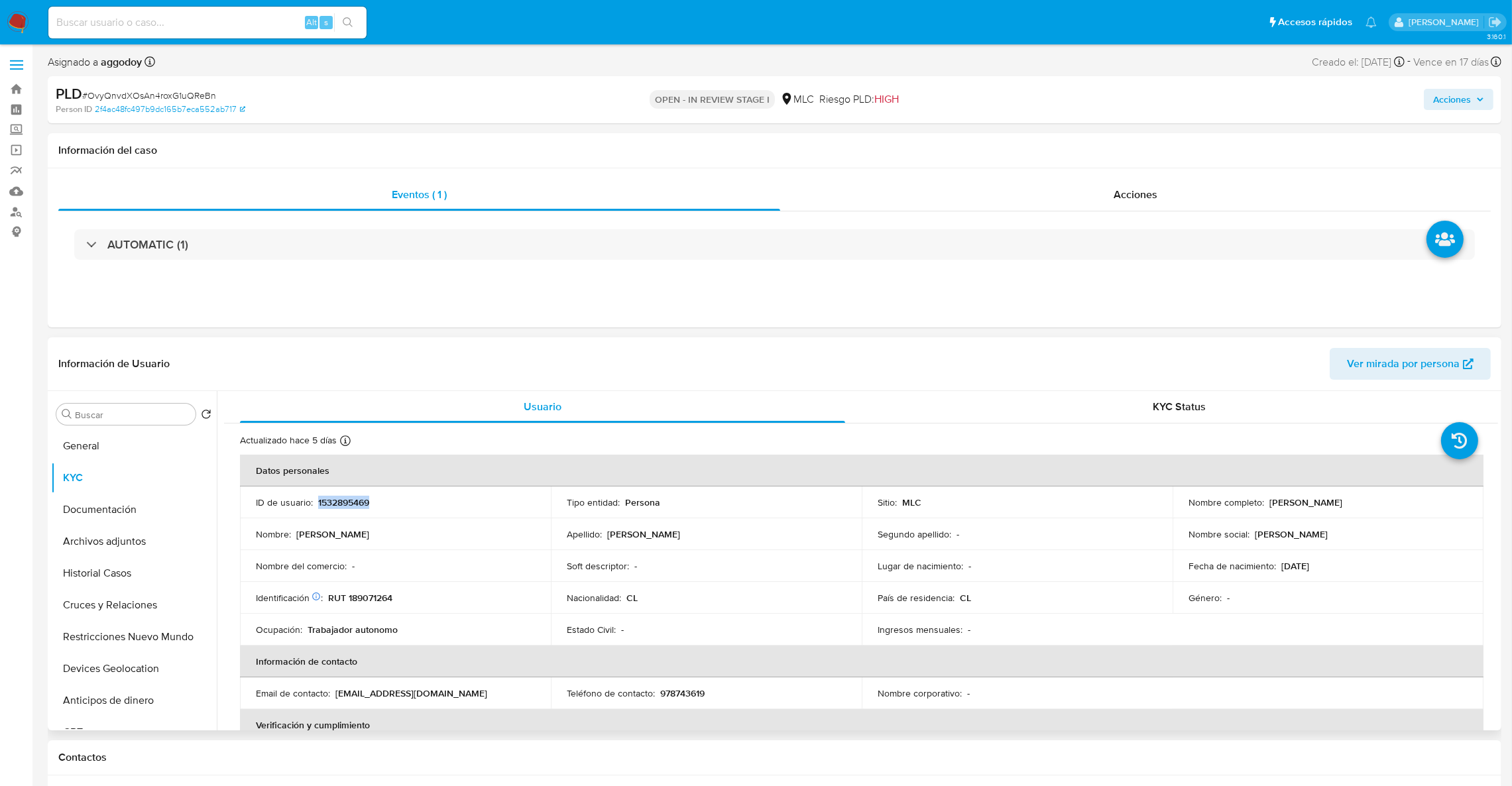
copy p "1532895469"
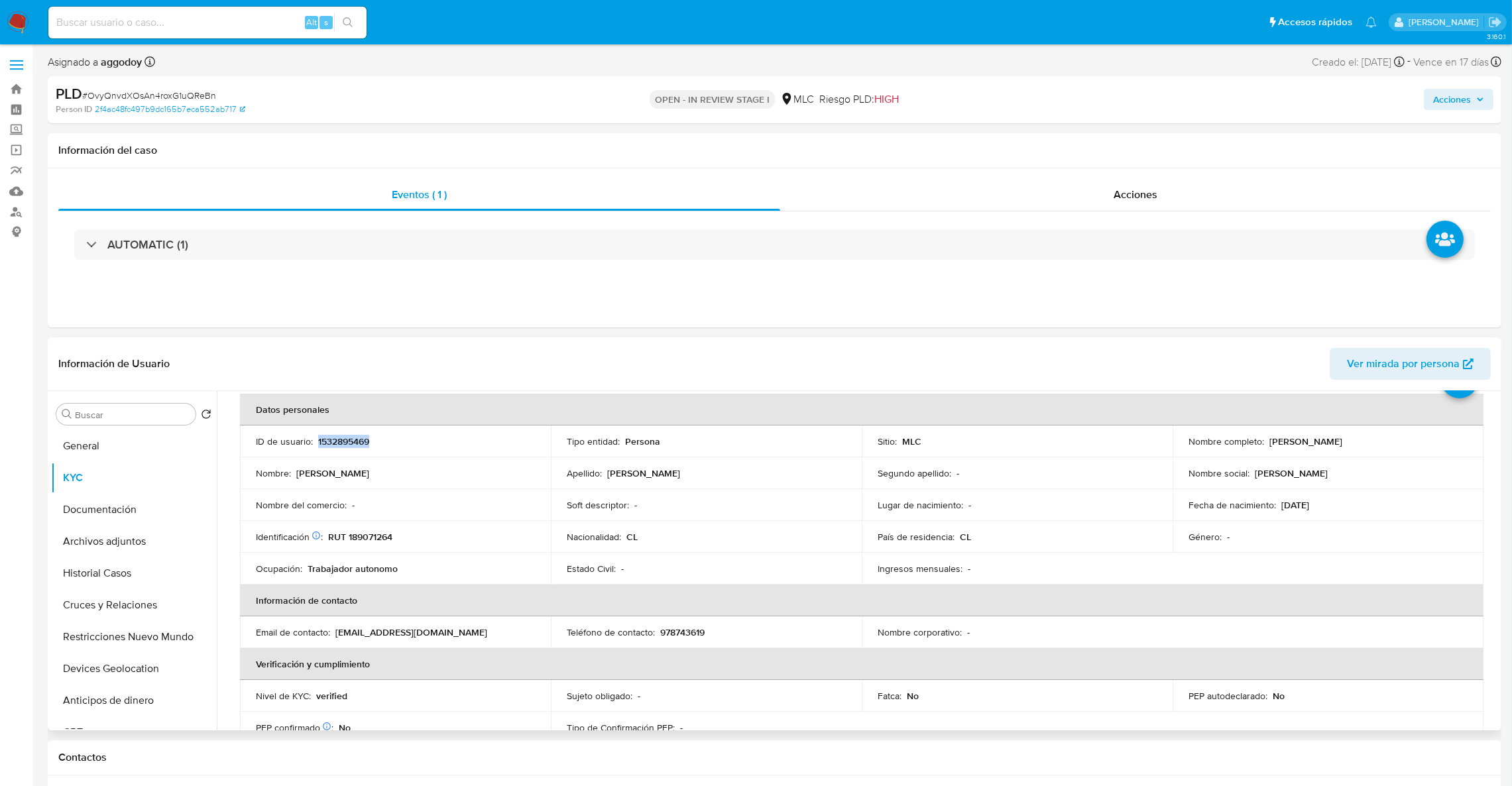
scroll to position [69, 0]
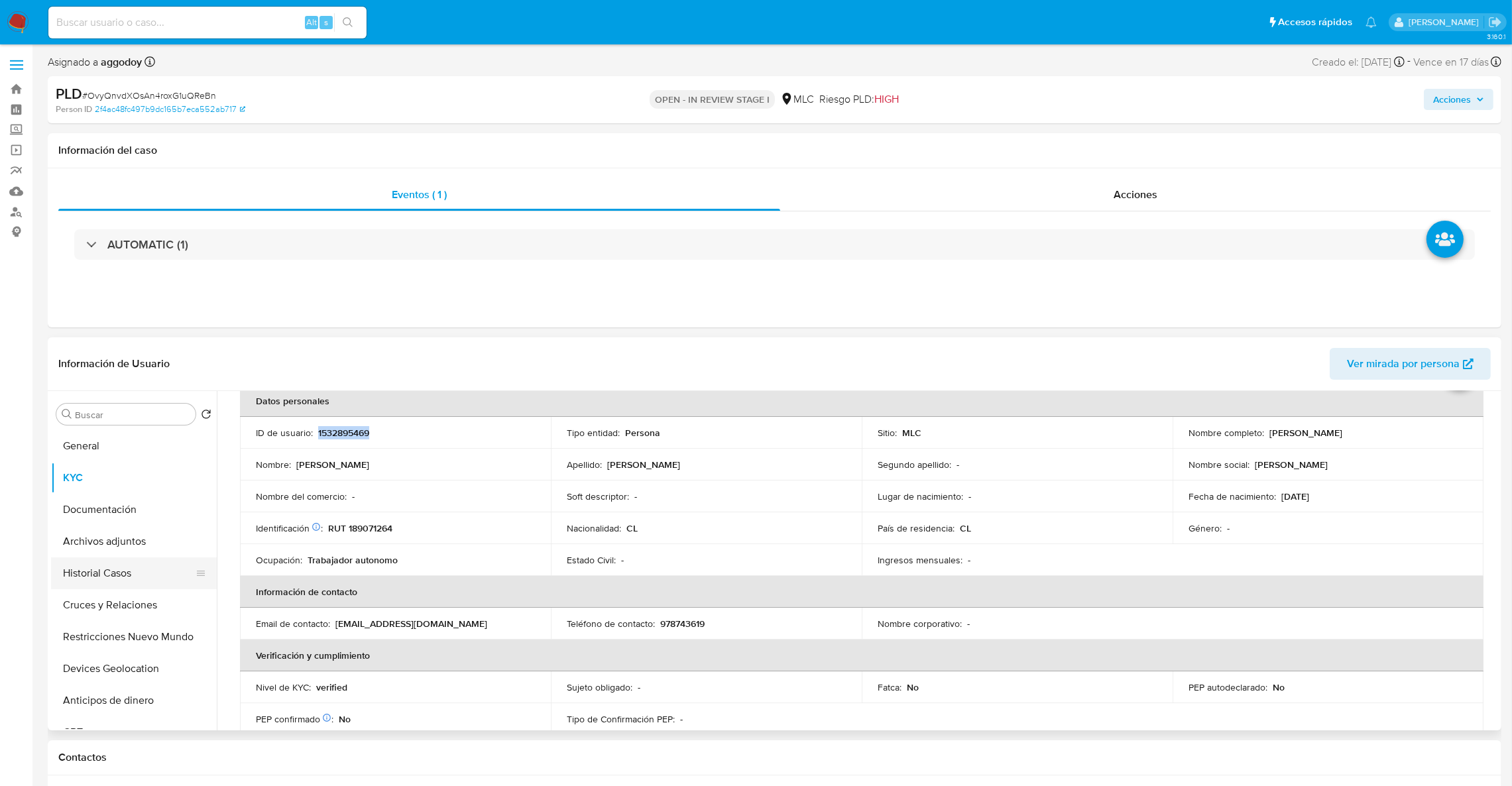
click at [143, 572] on button "Historial Casos" at bounding box center [128, 573] width 155 height 32
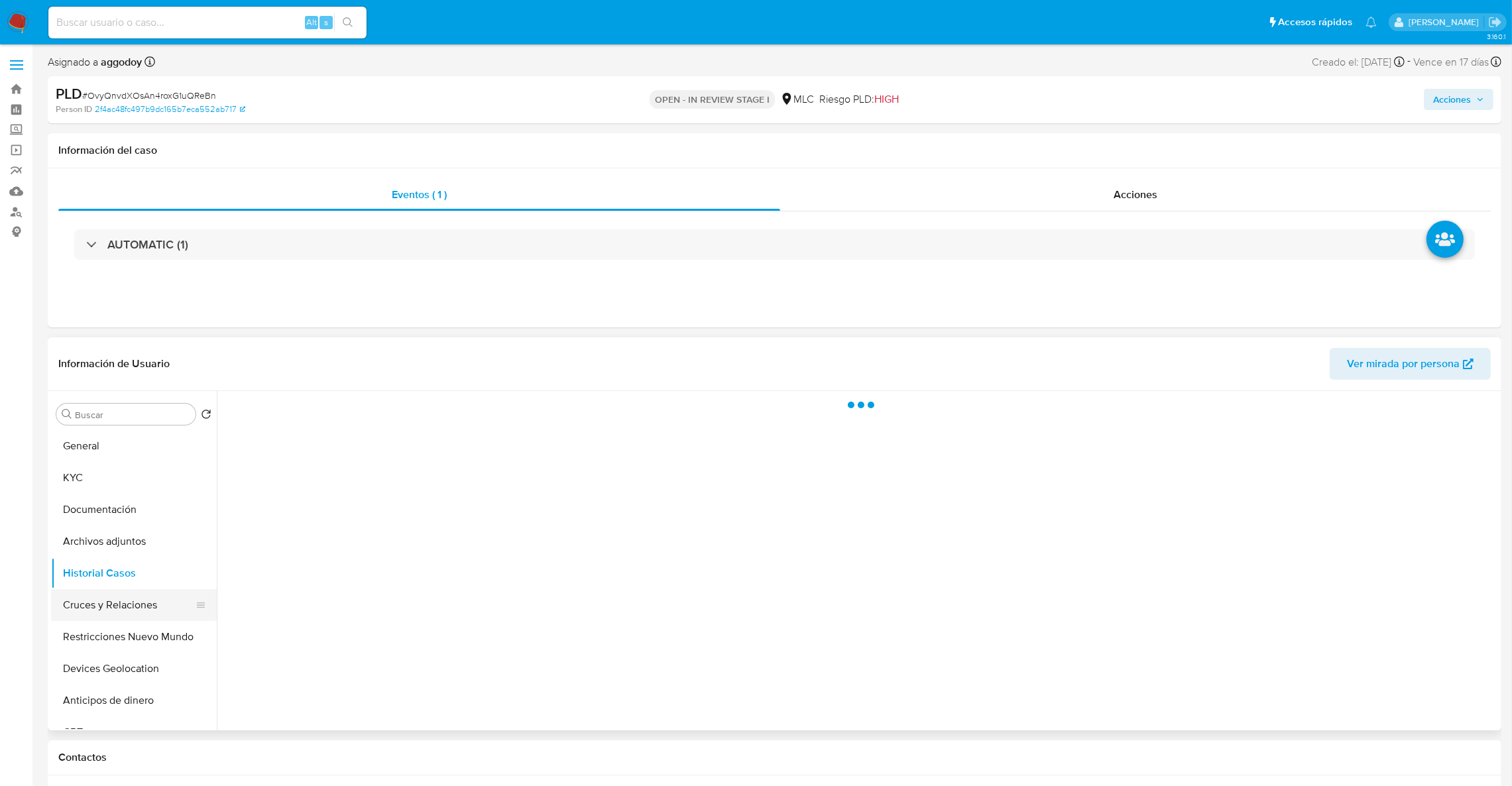
scroll to position [0, 0]
click at [143, 604] on button "Cruces y Relaciones" at bounding box center [128, 605] width 155 height 32
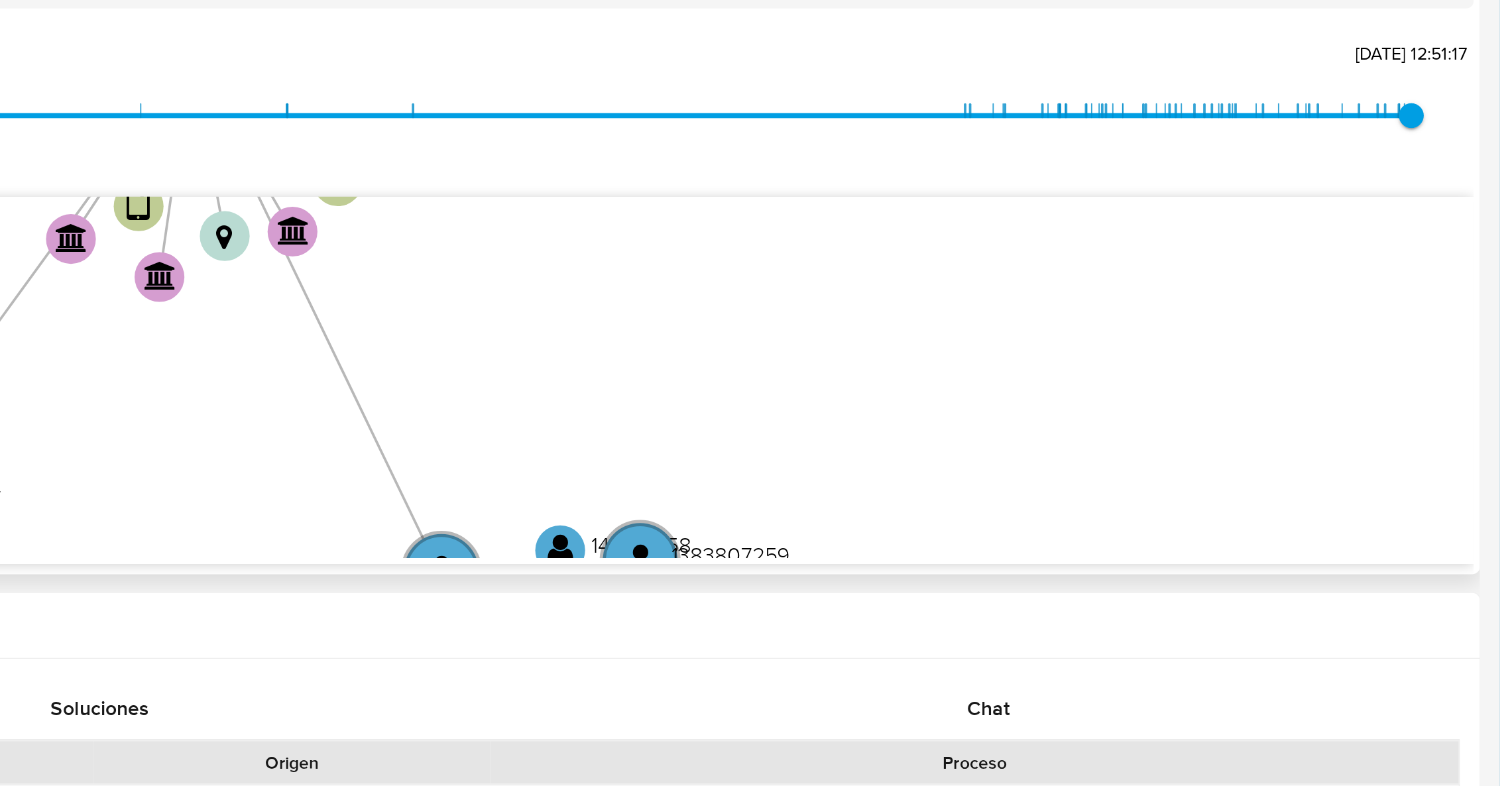
scroll to position [199, 0]
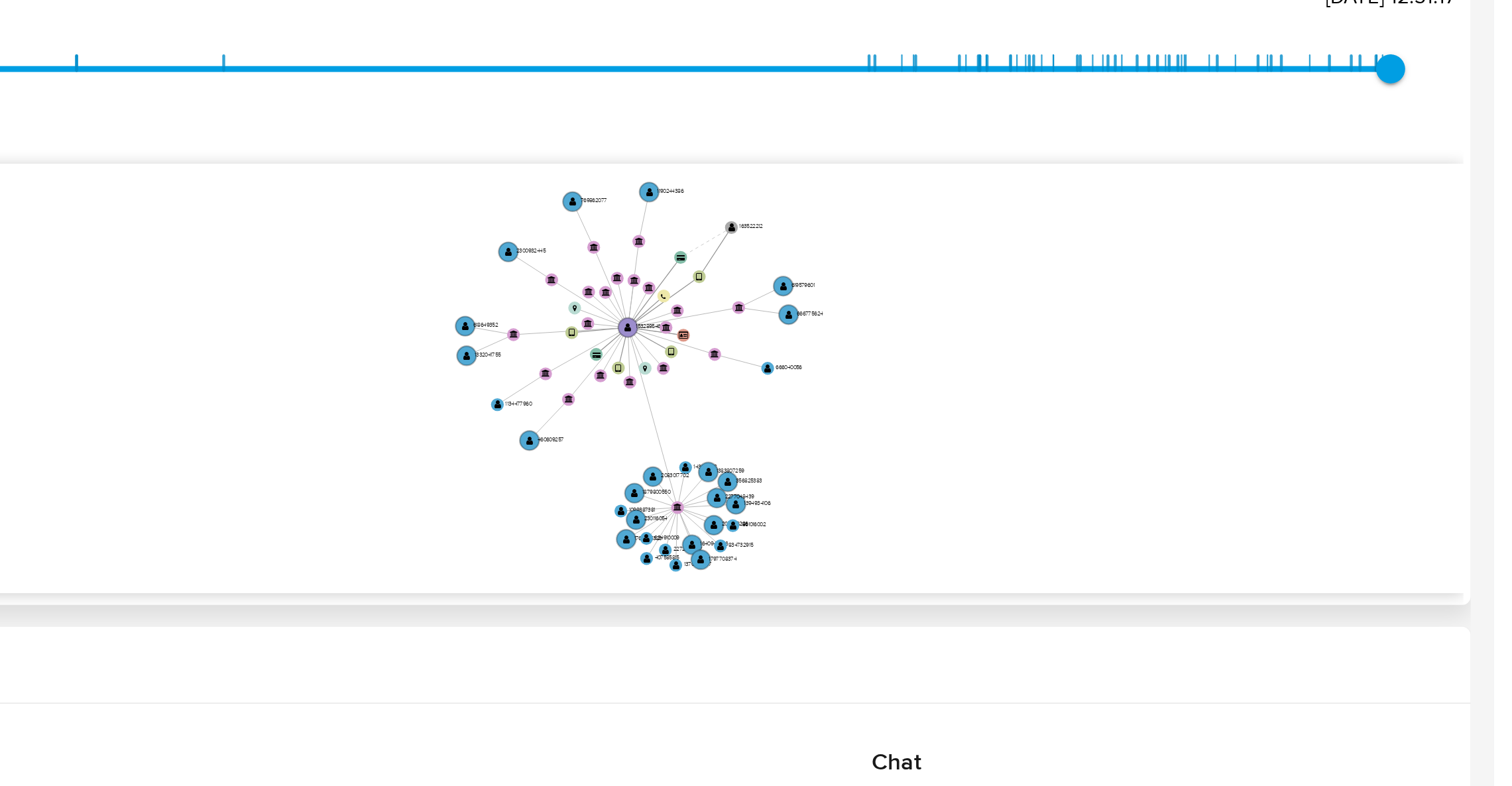
click at [1286, 378] on icon "device-66d0caf47ce6a5a14c81e144  user-1532895469  1532895469 user-163522212 …" at bounding box center [870, 380] width 1254 height 192
click at [1384, 377] on icon "device-66d0caf47ce6a5a14c81e144  user-1532895469  1532895469 user-163522212 …" at bounding box center [870, 380] width 1254 height 192
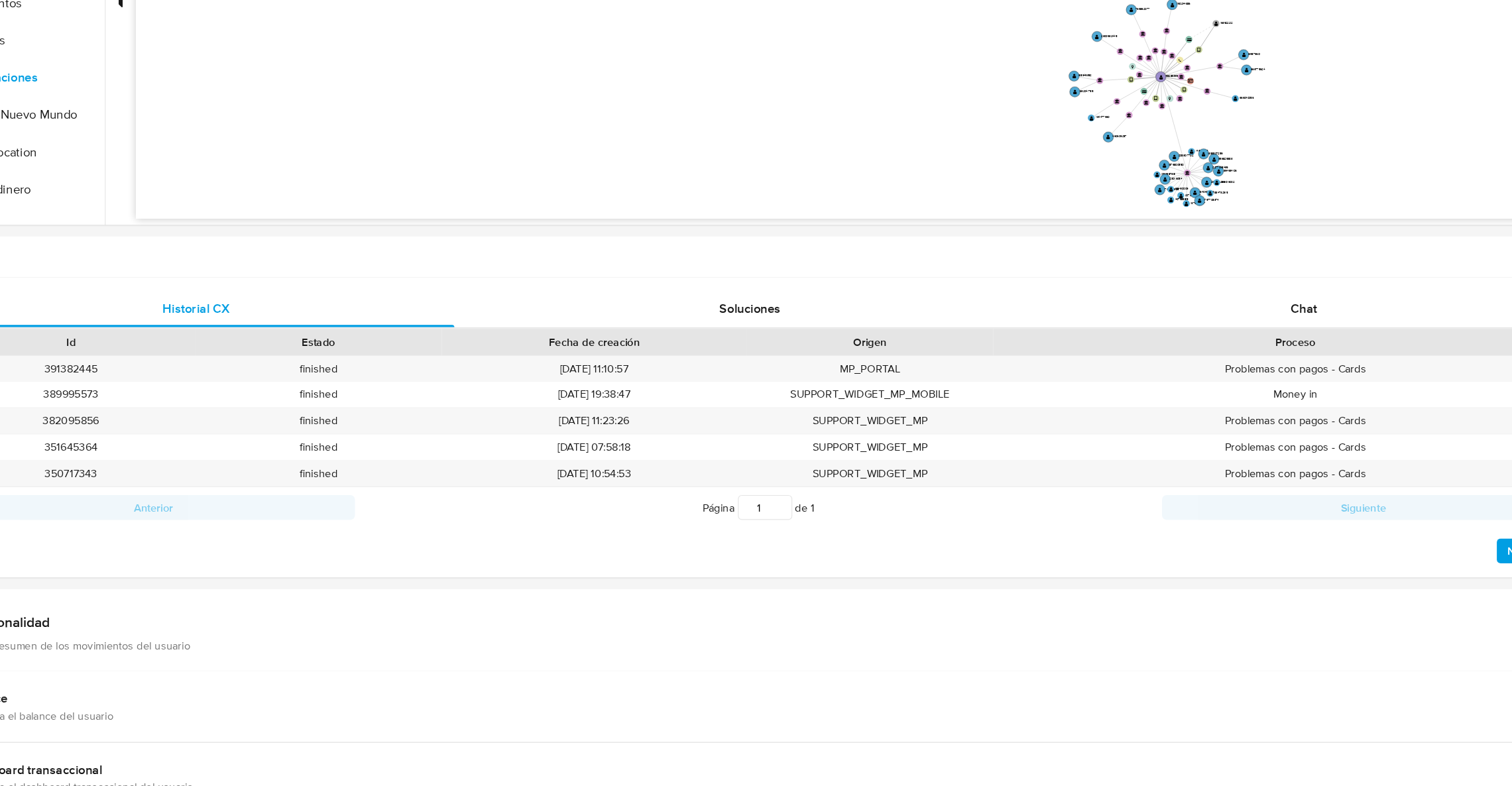
scroll to position [377, 0]
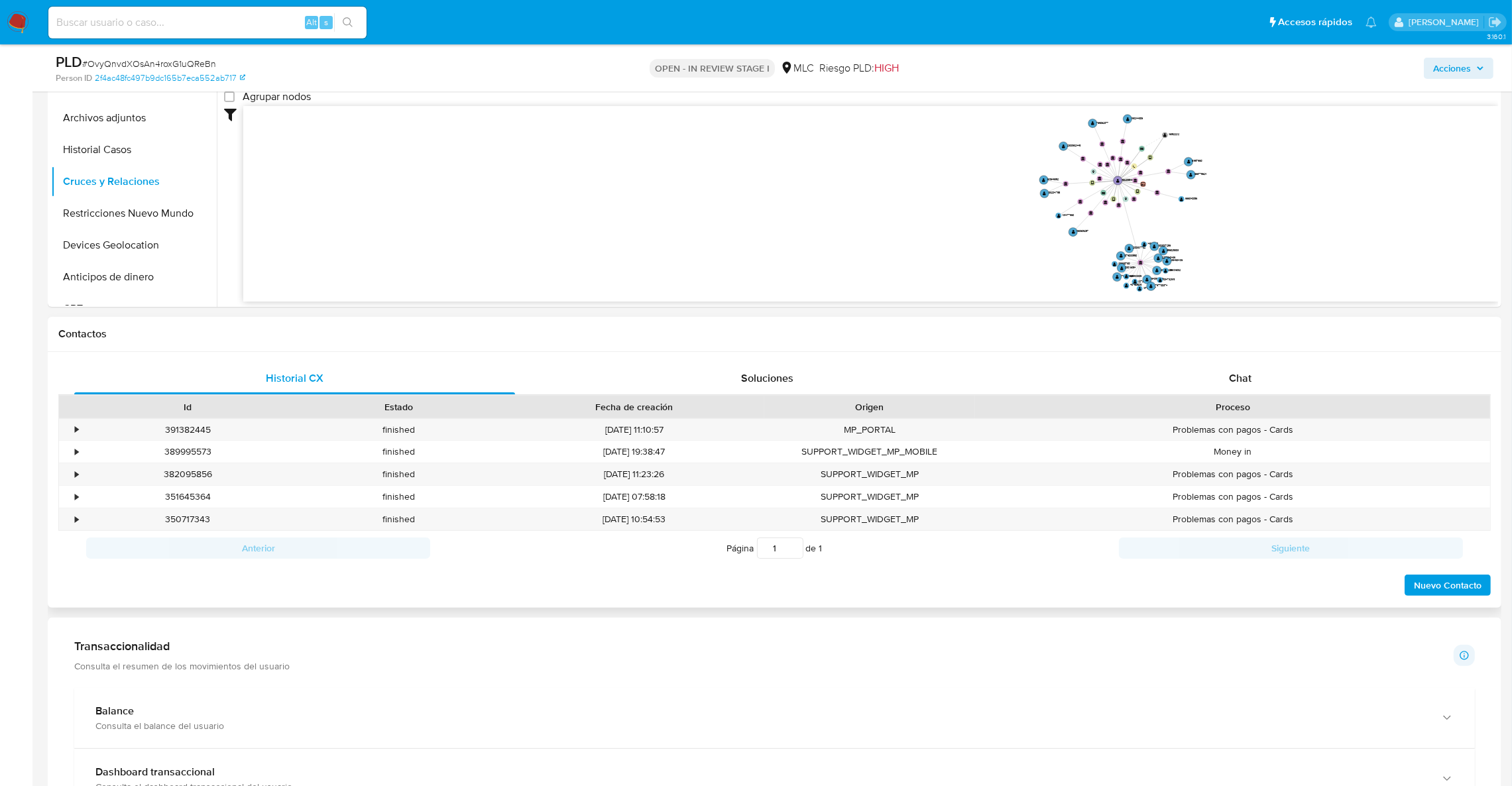
click at [1283, 359] on div "Historial CX Soluciones Chat Id Estado Fecha de creación Origen Proceso • 39138…" at bounding box center [775, 479] width 1454 height 256
click at [1271, 392] on div "Chat" at bounding box center [1239, 378] width 441 height 32
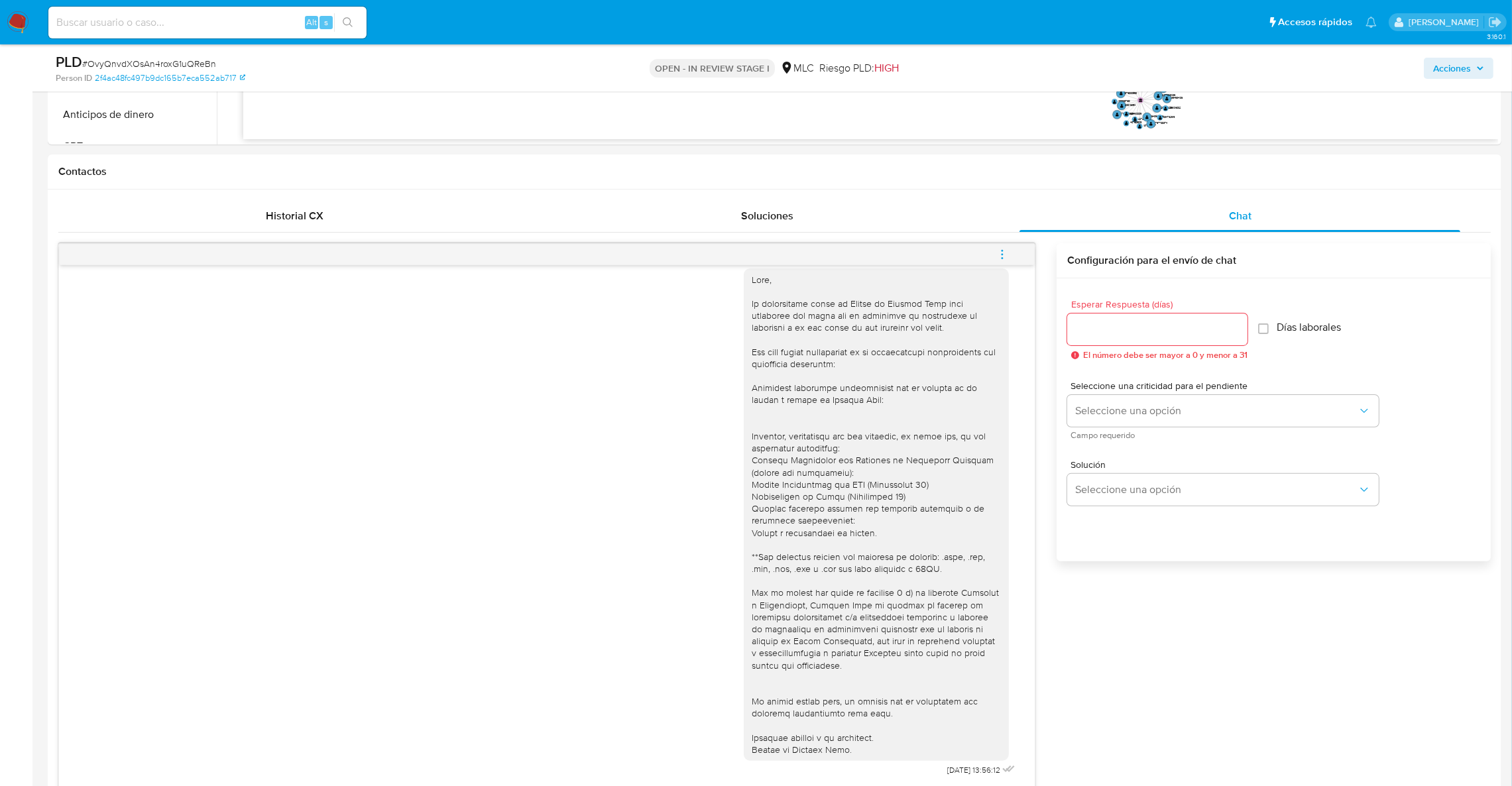
scroll to position [638, 0]
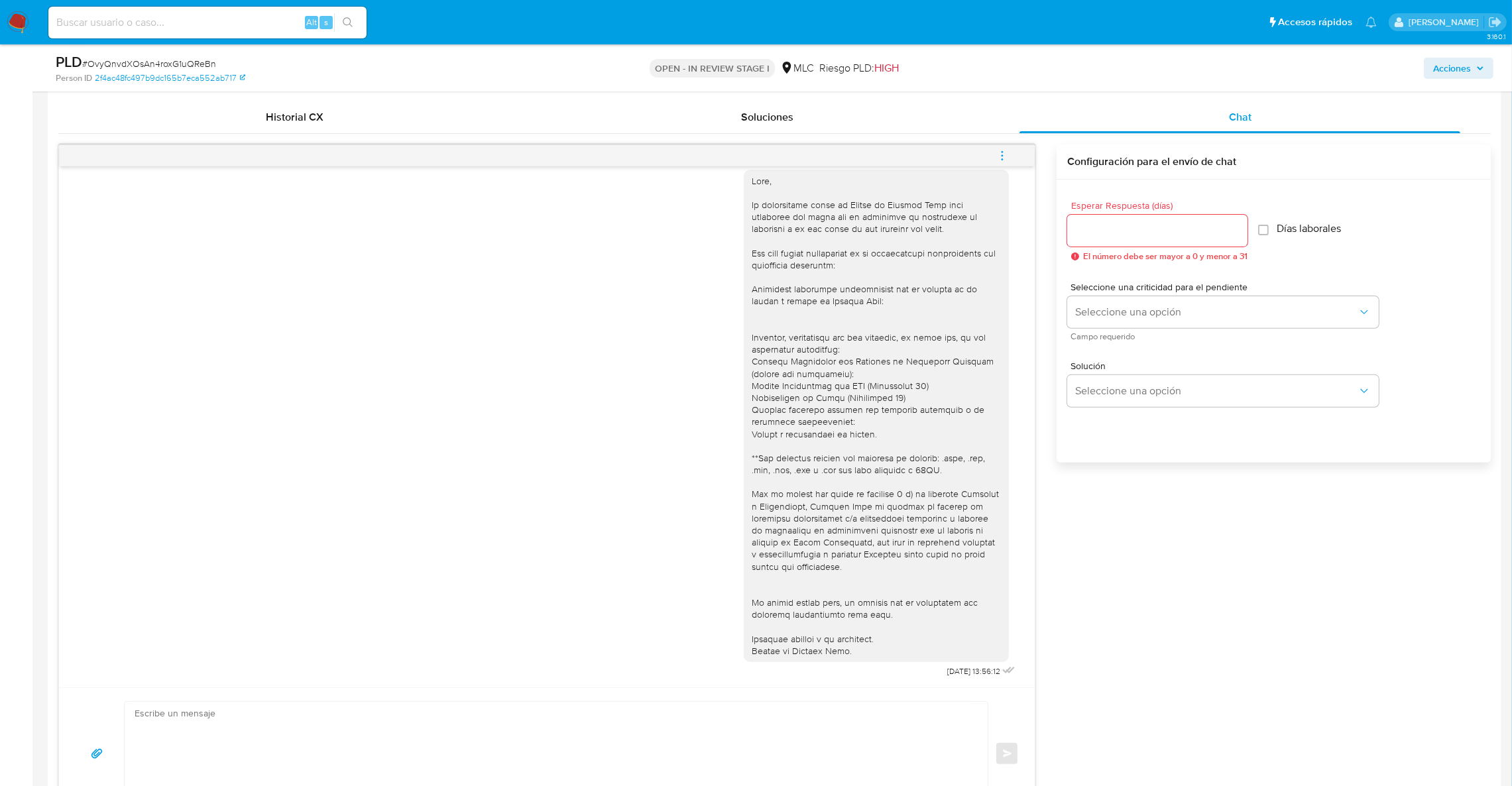
click at [1290, 635] on div "18/08/2025 13:56:12 Enviar Configuración para el envío de chat Esperar Respuest…" at bounding box center [774, 482] width 1432 height 676
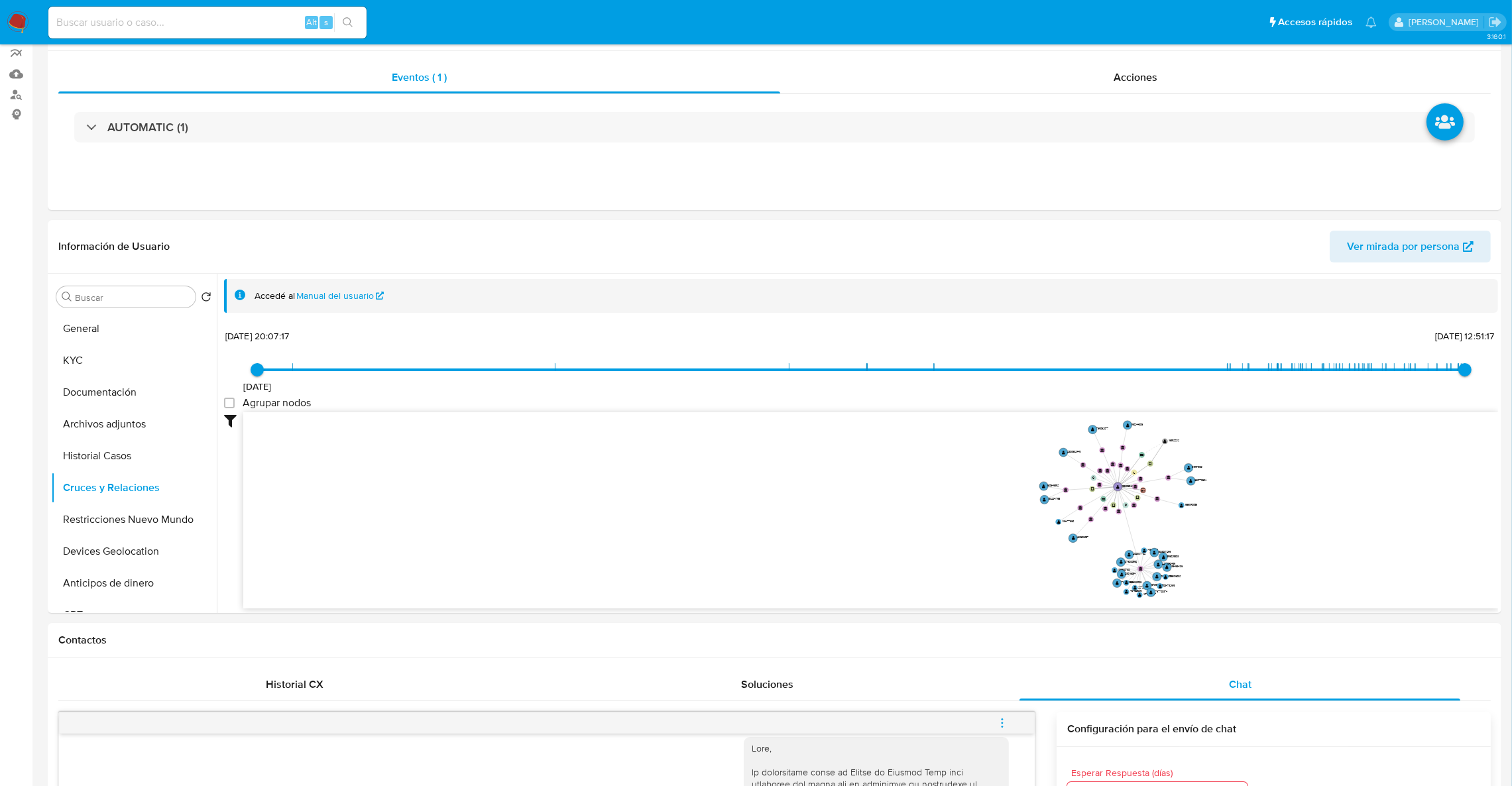
scroll to position [0, 0]
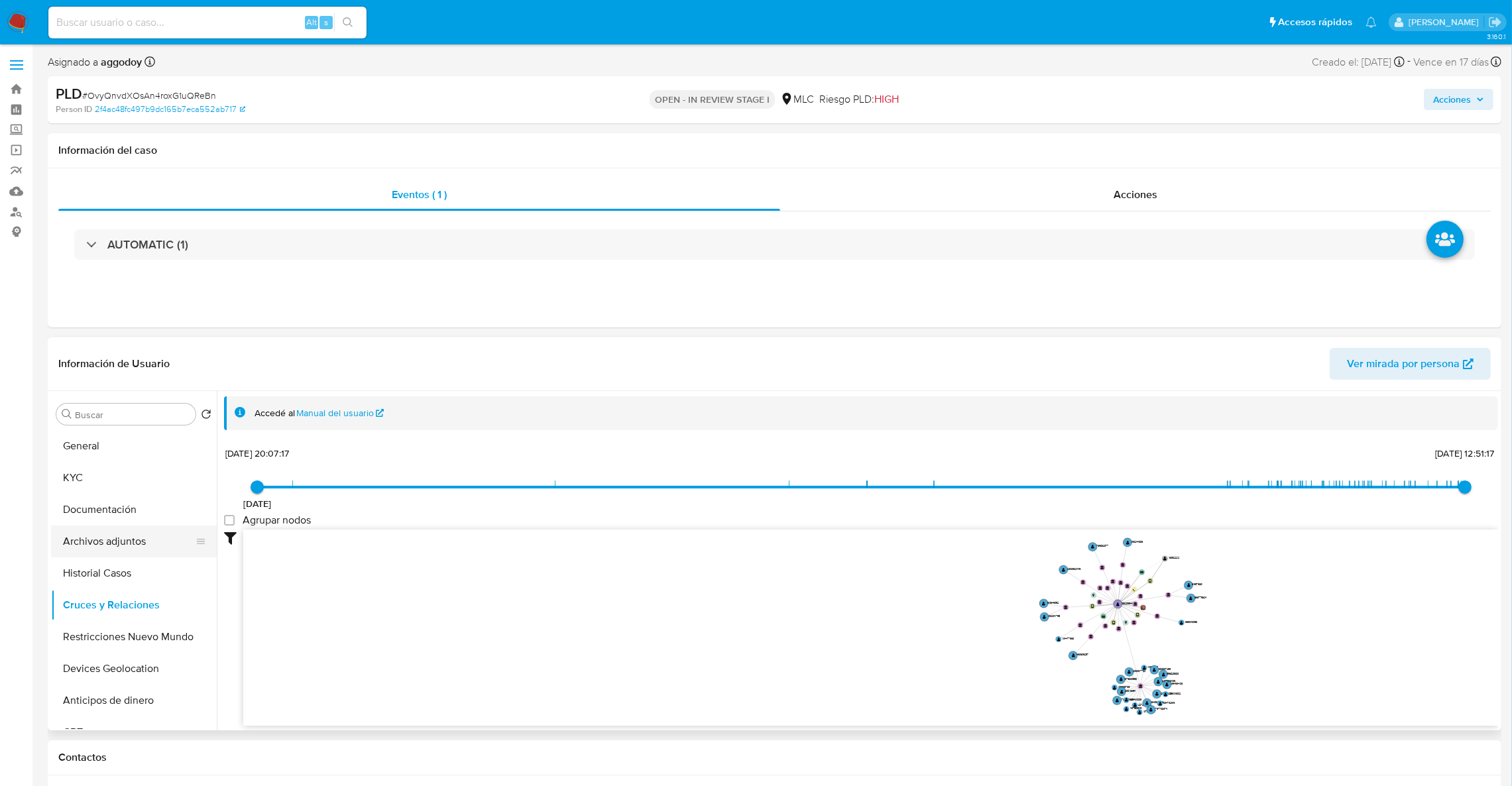
click at [98, 527] on button "Archivos adjuntos" at bounding box center [128, 542] width 155 height 32
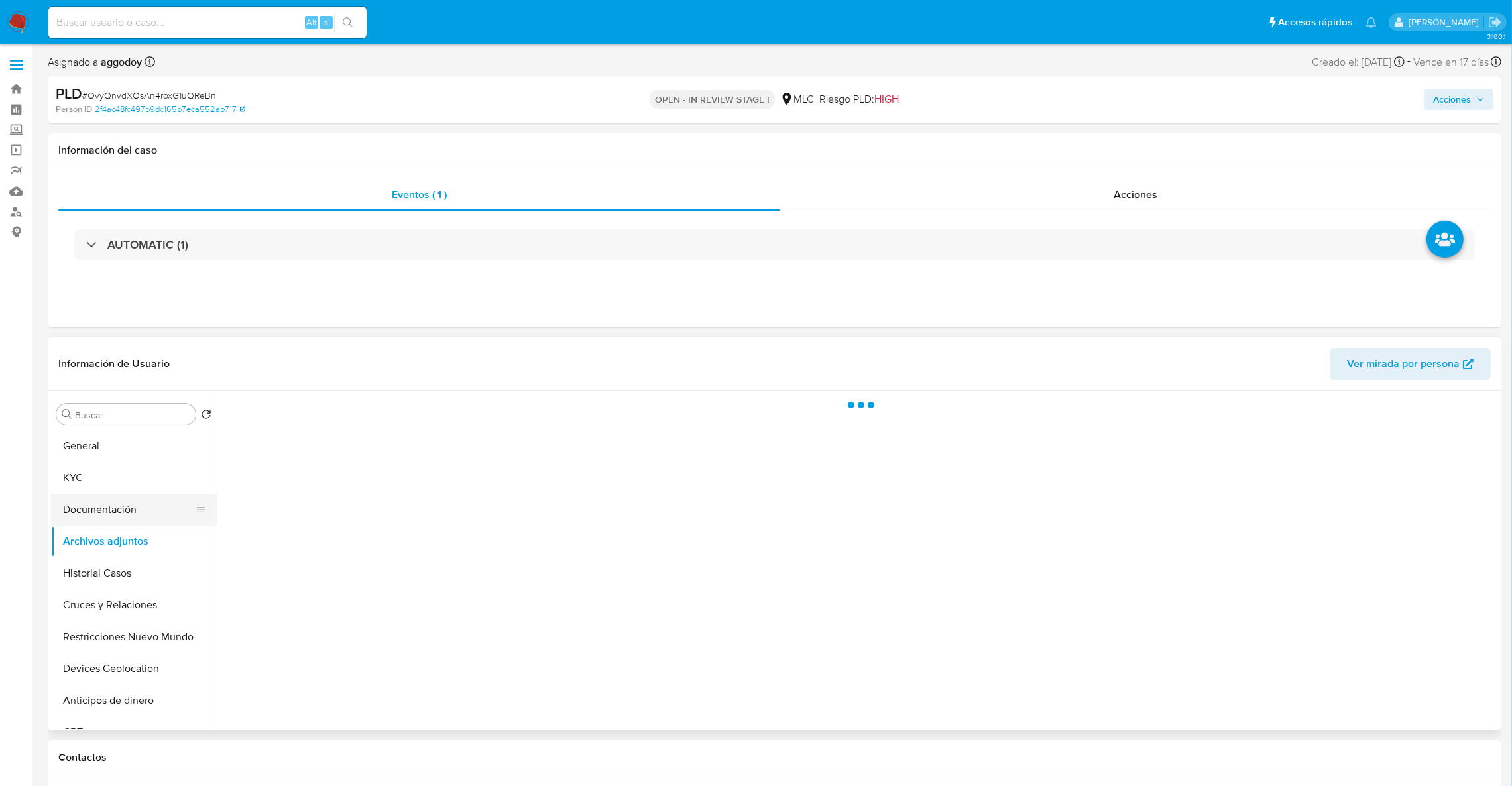
click at [98, 509] on button "Documentación" at bounding box center [128, 509] width 155 height 32
click at [73, 483] on button "KYC" at bounding box center [128, 478] width 155 height 32
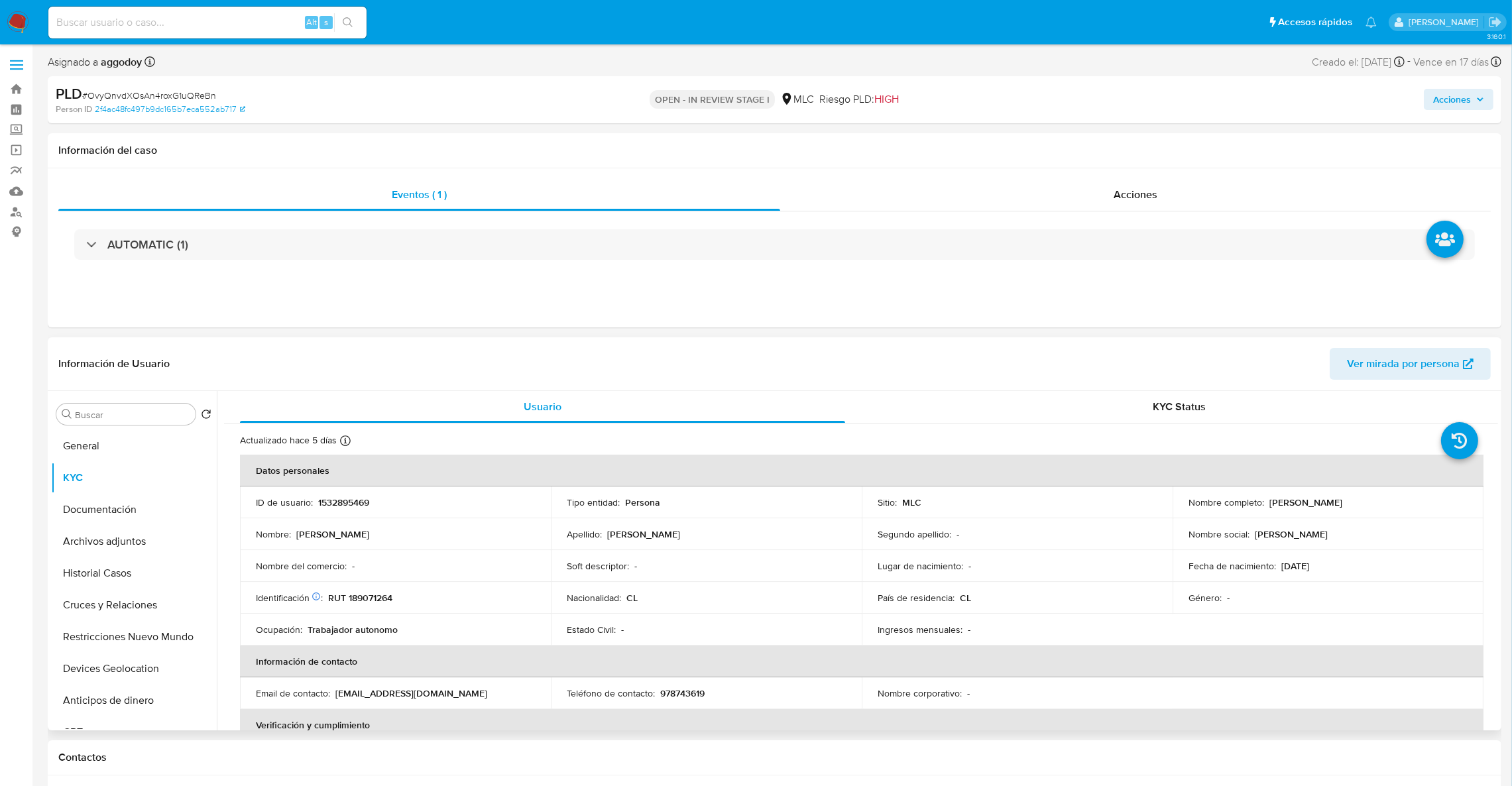
drag, startPoint x: 1267, startPoint y: 506, endPoint x: 1403, endPoint y: 510, distance: 136.1
click at [1403, 510] on td "Nombre completo : Carolina Andrea Rojo Hurtado" at bounding box center [1328, 502] width 311 height 32
copy p "Carolina Andrea Rojo Hurtado"
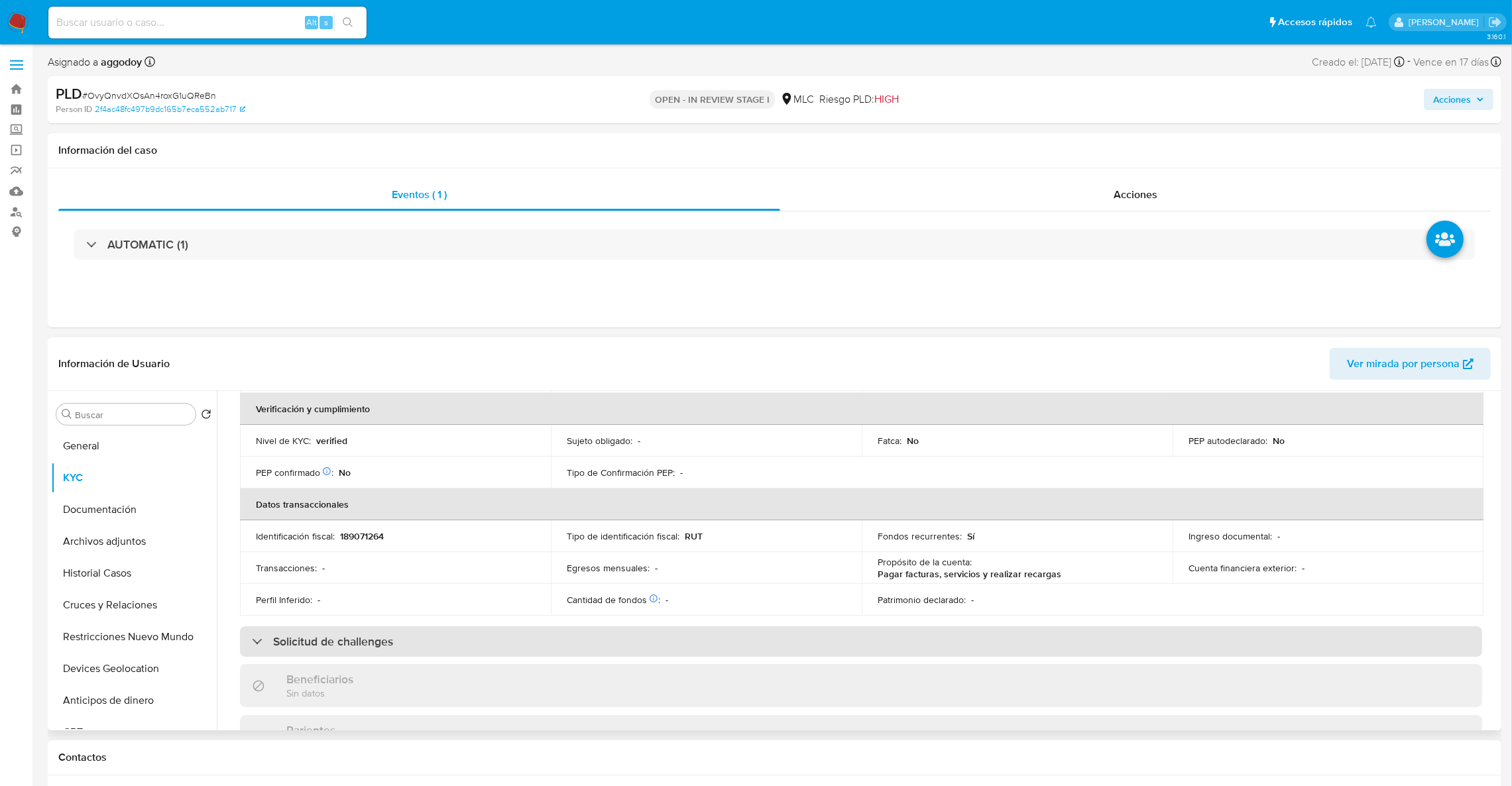
scroll to position [397, 0]
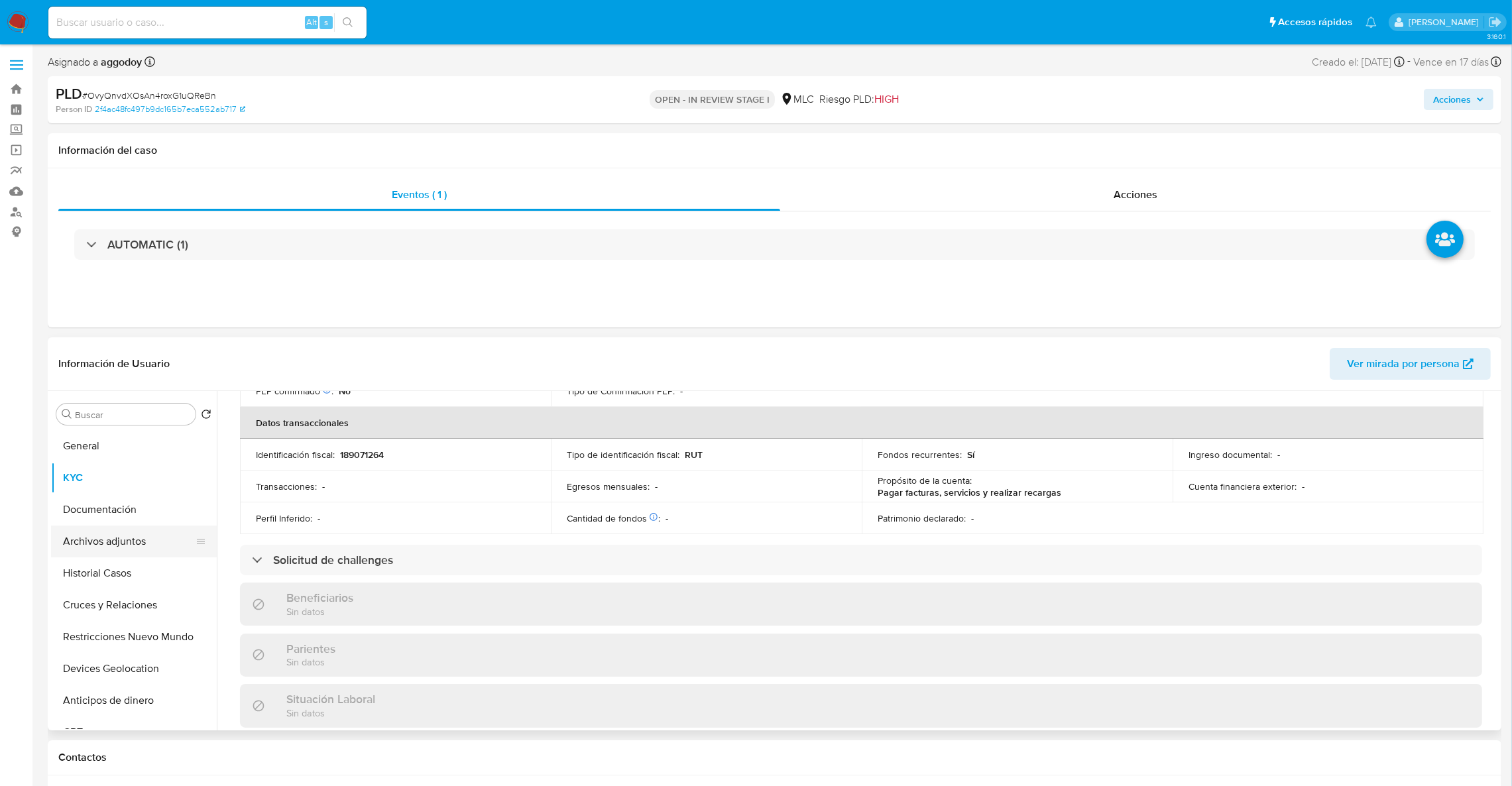
click at [106, 533] on button "Archivos adjuntos" at bounding box center [128, 542] width 155 height 32
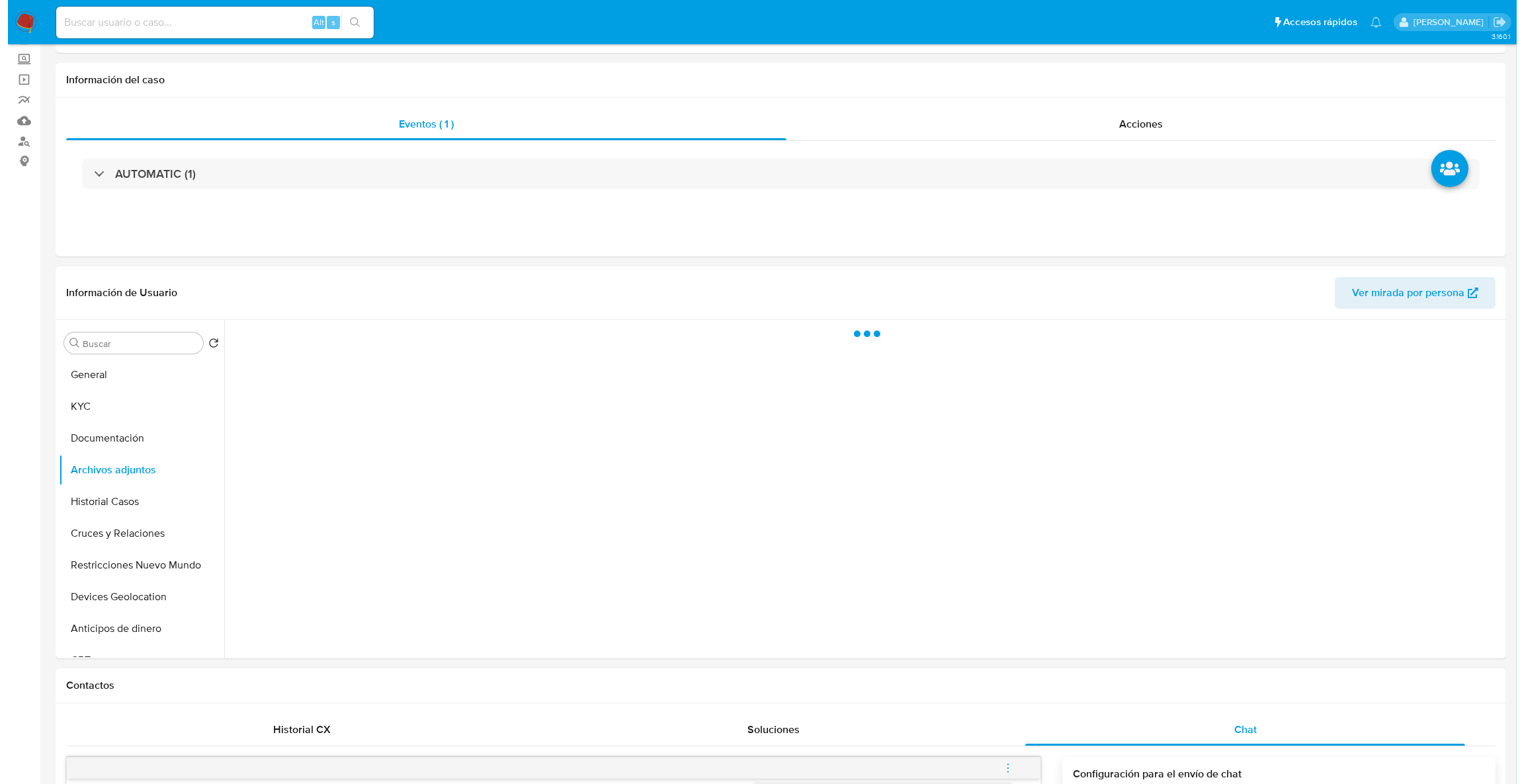
scroll to position [73, 0]
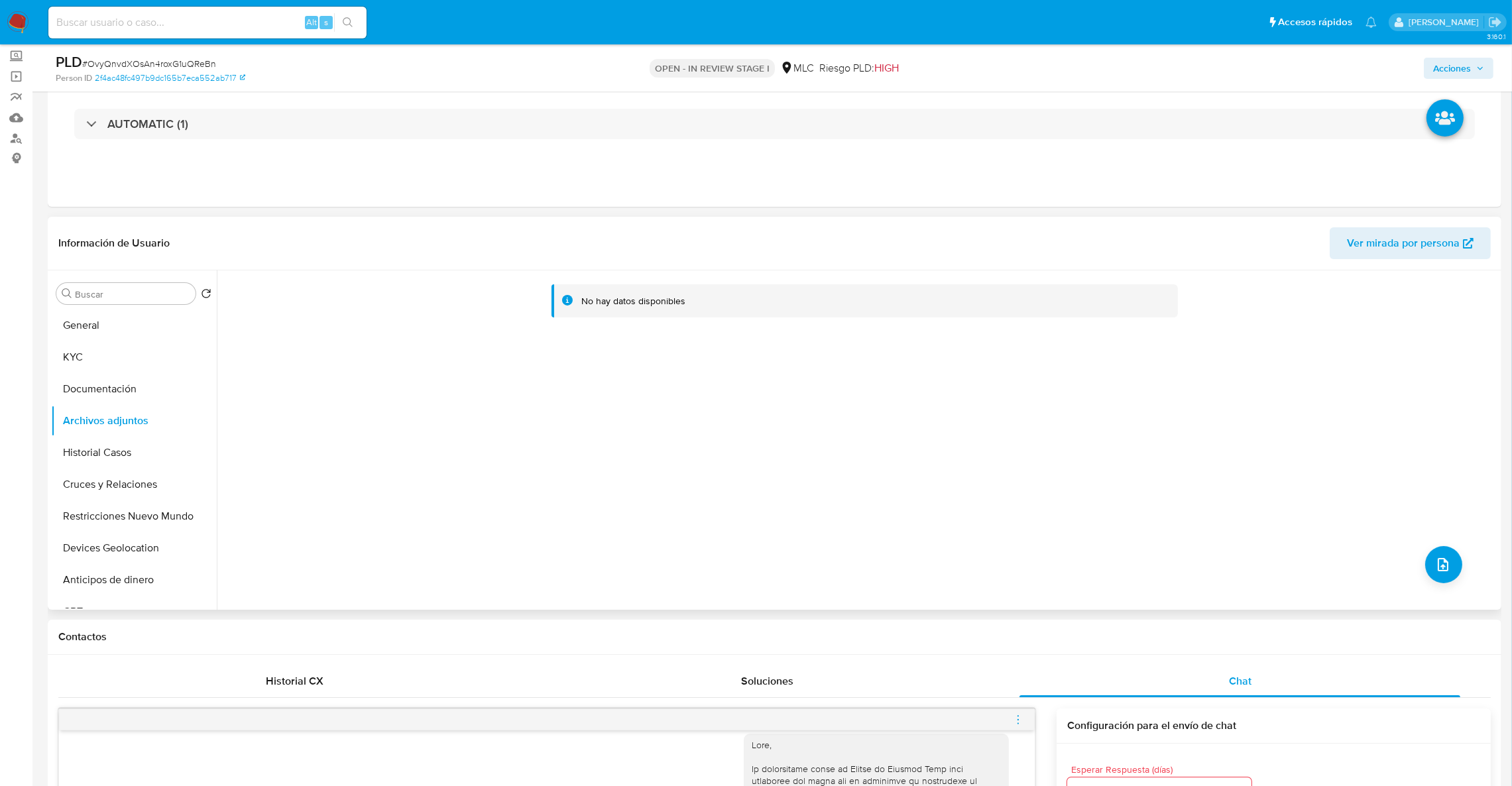
click at [1458, 552] on div "No hay datos disponibles" at bounding box center [857, 440] width 1281 height 339
click at [1442, 560] on icon "upload-file" at bounding box center [1443, 564] width 16 height 16
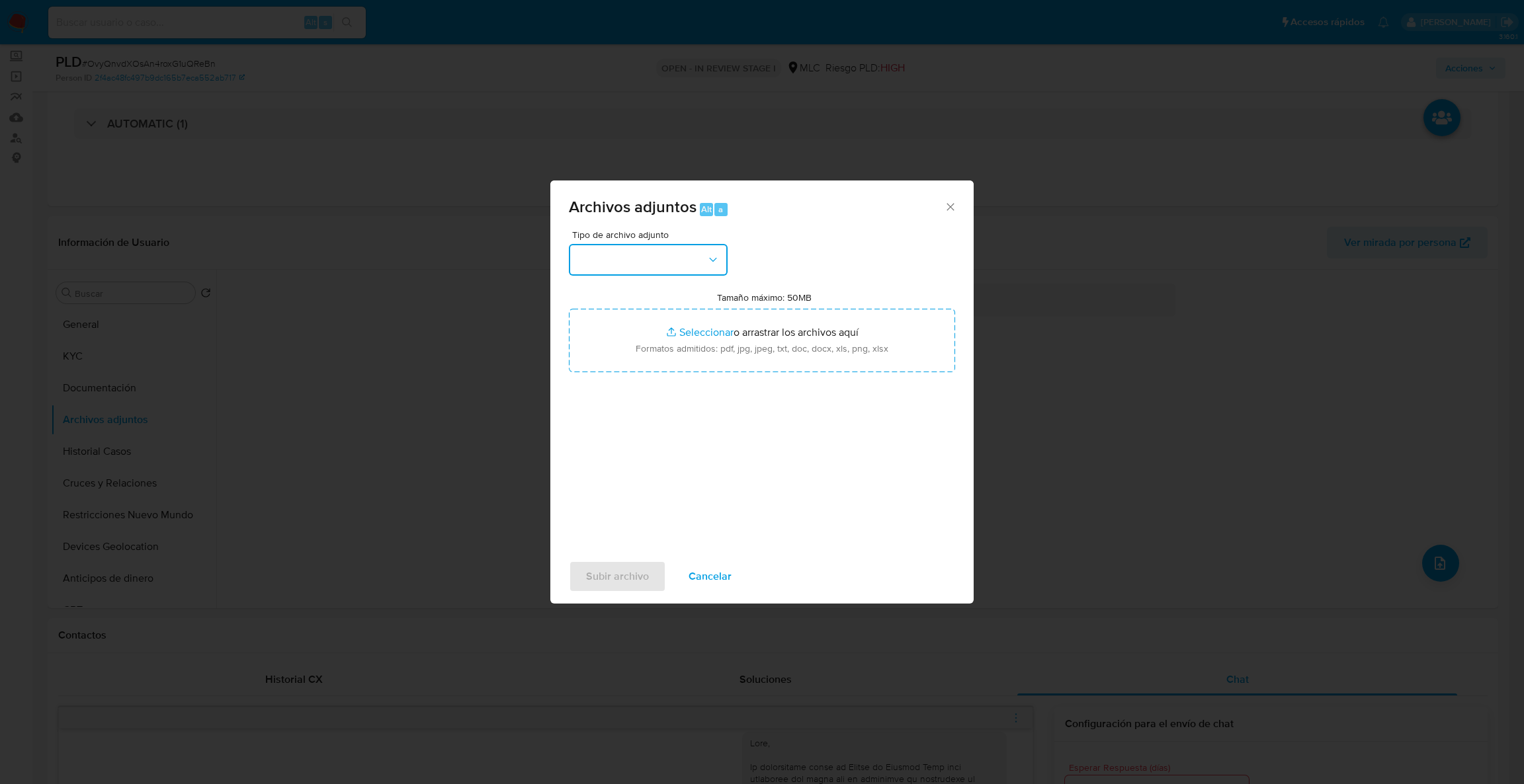
click at [689, 263] on button "button" at bounding box center [648, 259] width 159 height 31
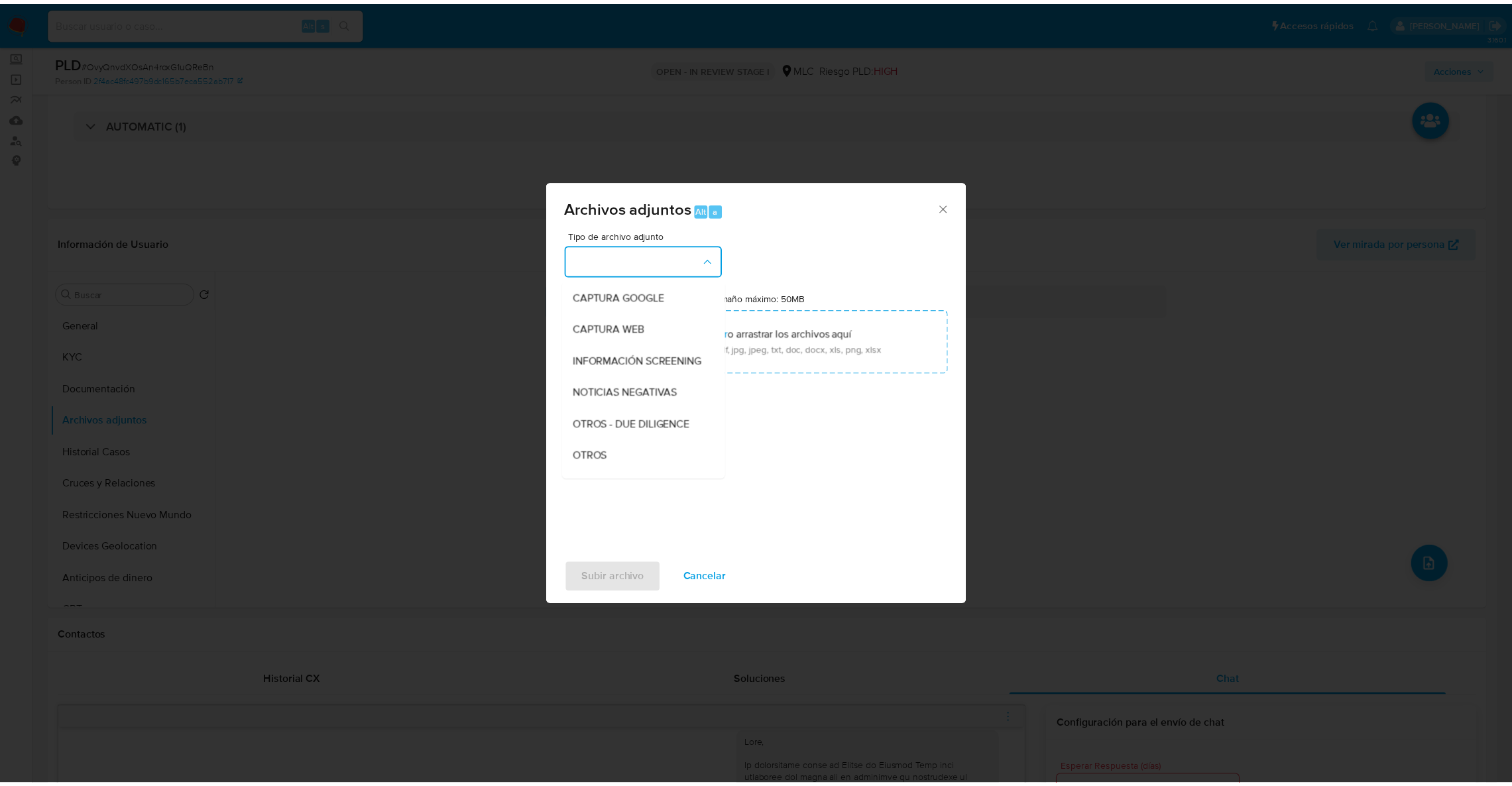
scroll to position [96, 0]
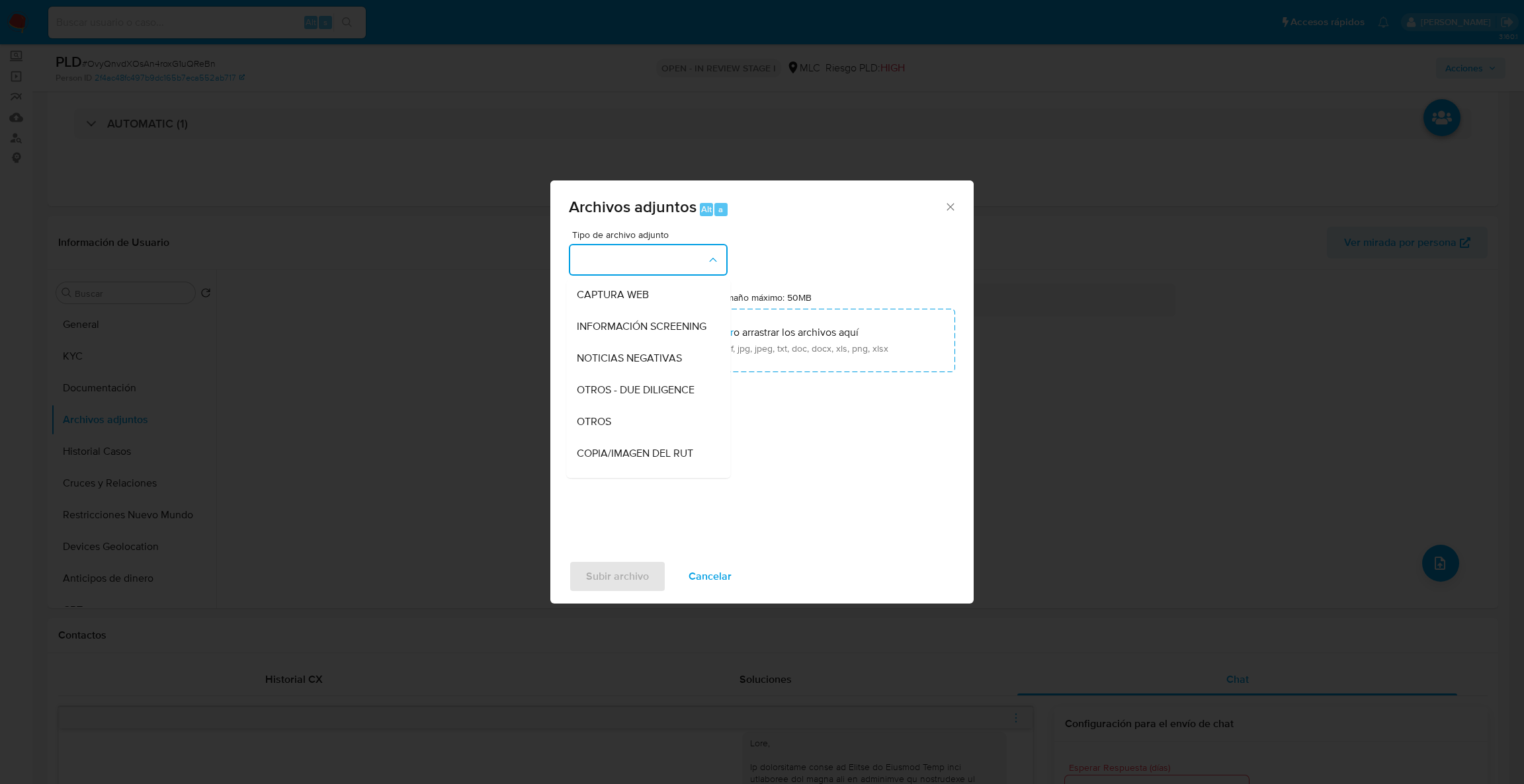
click at [624, 426] on div "OTROS" at bounding box center [644, 421] width 135 height 31
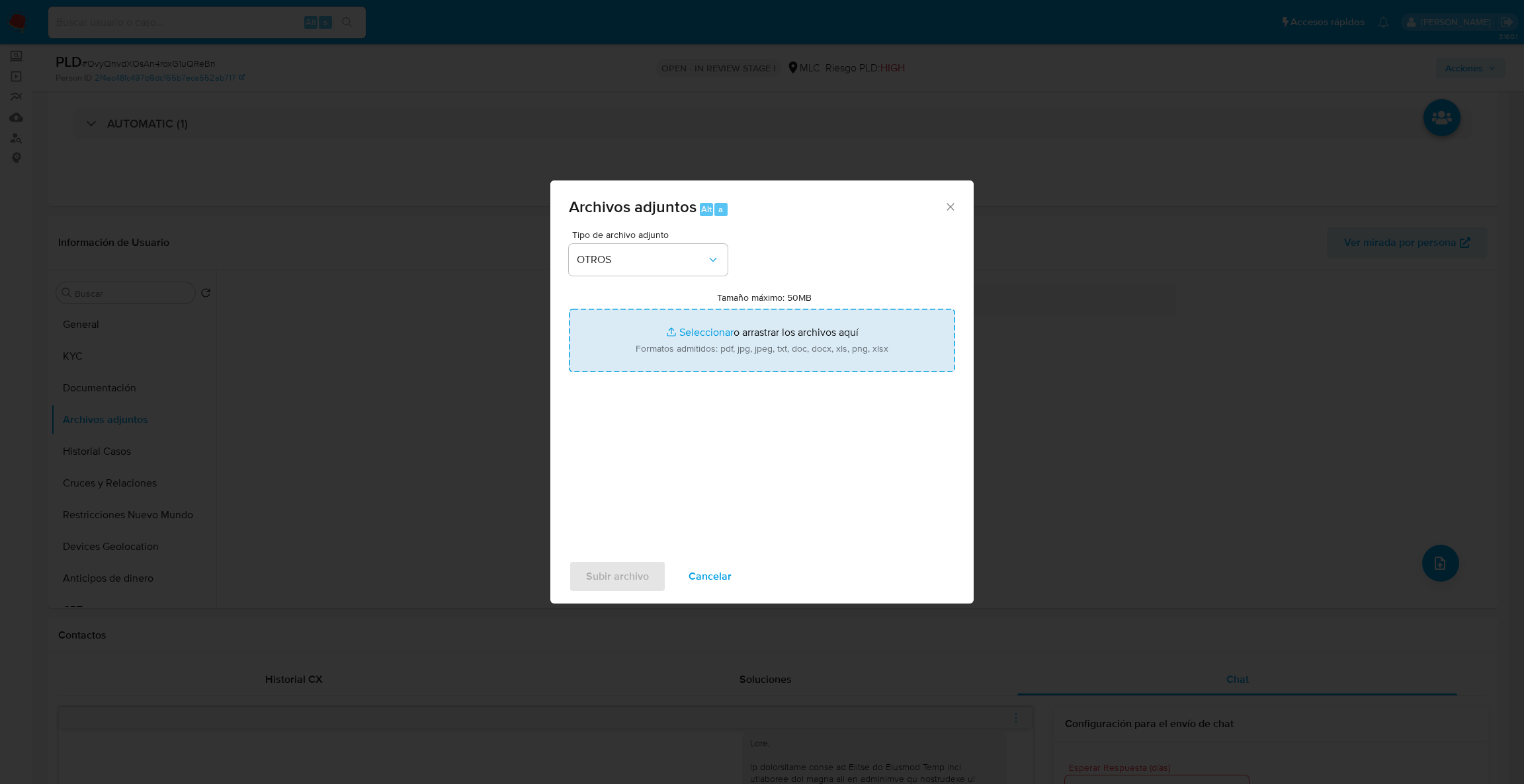
click at [661, 333] on input "Tamaño máximo: 50MB Seleccionar archivos" at bounding box center [762, 340] width 386 height 64
click at [832, 365] on input "Tamaño máximo: 50MB Seleccionar archivos" at bounding box center [762, 340] width 386 height 64
type input "C:\fakepath\Case Log - 1532895469.pdf"
click at [718, 334] on input "Tamaño máximo: 50MB Seleccionar archivos" at bounding box center [762, 340] width 386 height 64
type input "C:\fakepath\1532895469Movimientos .xlsx"
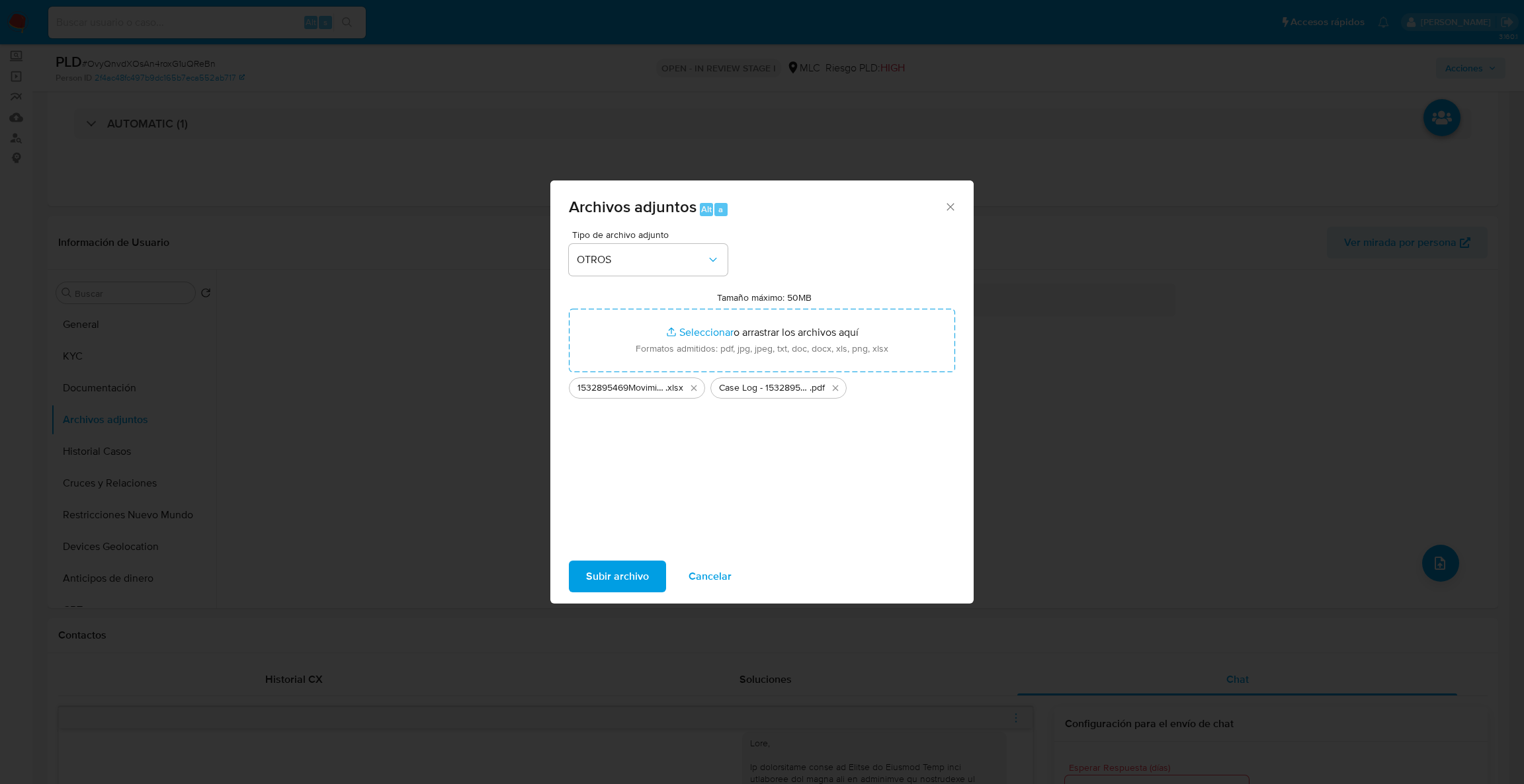
click at [592, 591] on span "Subir archivo" at bounding box center [618, 576] width 63 height 29
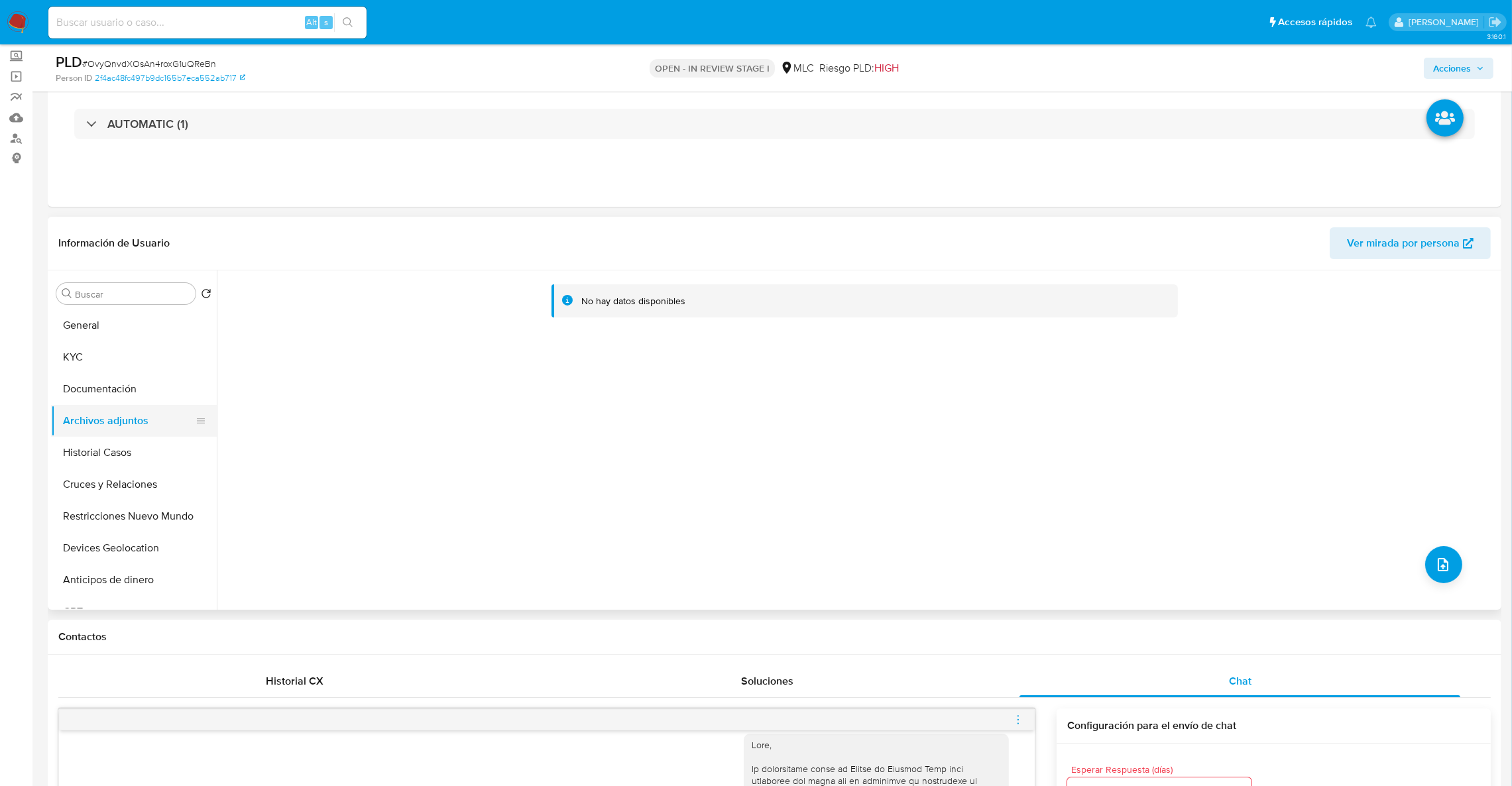
drag, startPoint x: 81, startPoint y: 496, endPoint x: 94, endPoint y: 432, distance: 65.3
click at [81, 497] on button "Cruces y Relaciones" at bounding box center [134, 484] width 166 height 32
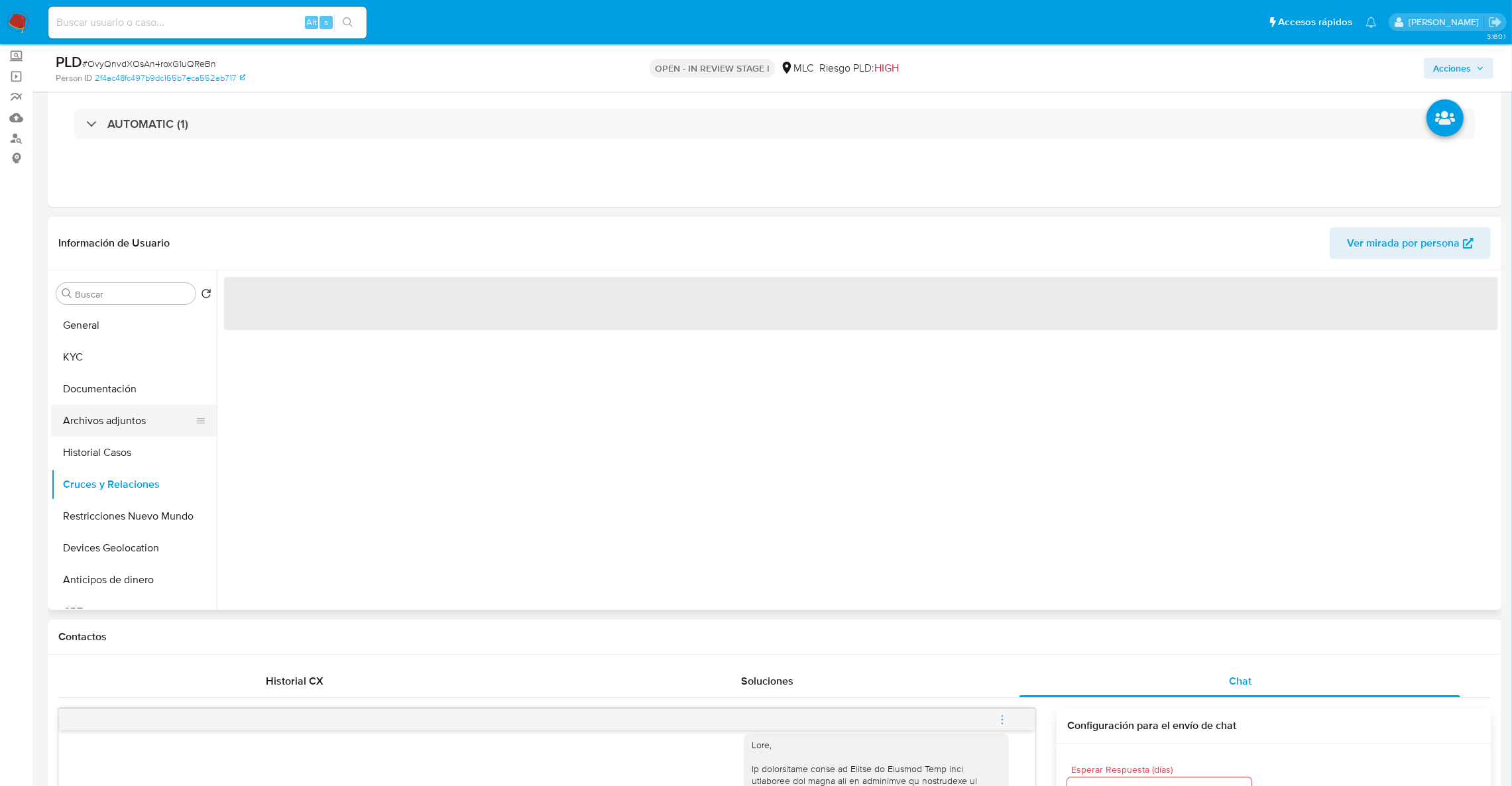
click at [95, 428] on button "Archivos adjuntos" at bounding box center [128, 421] width 155 height 32
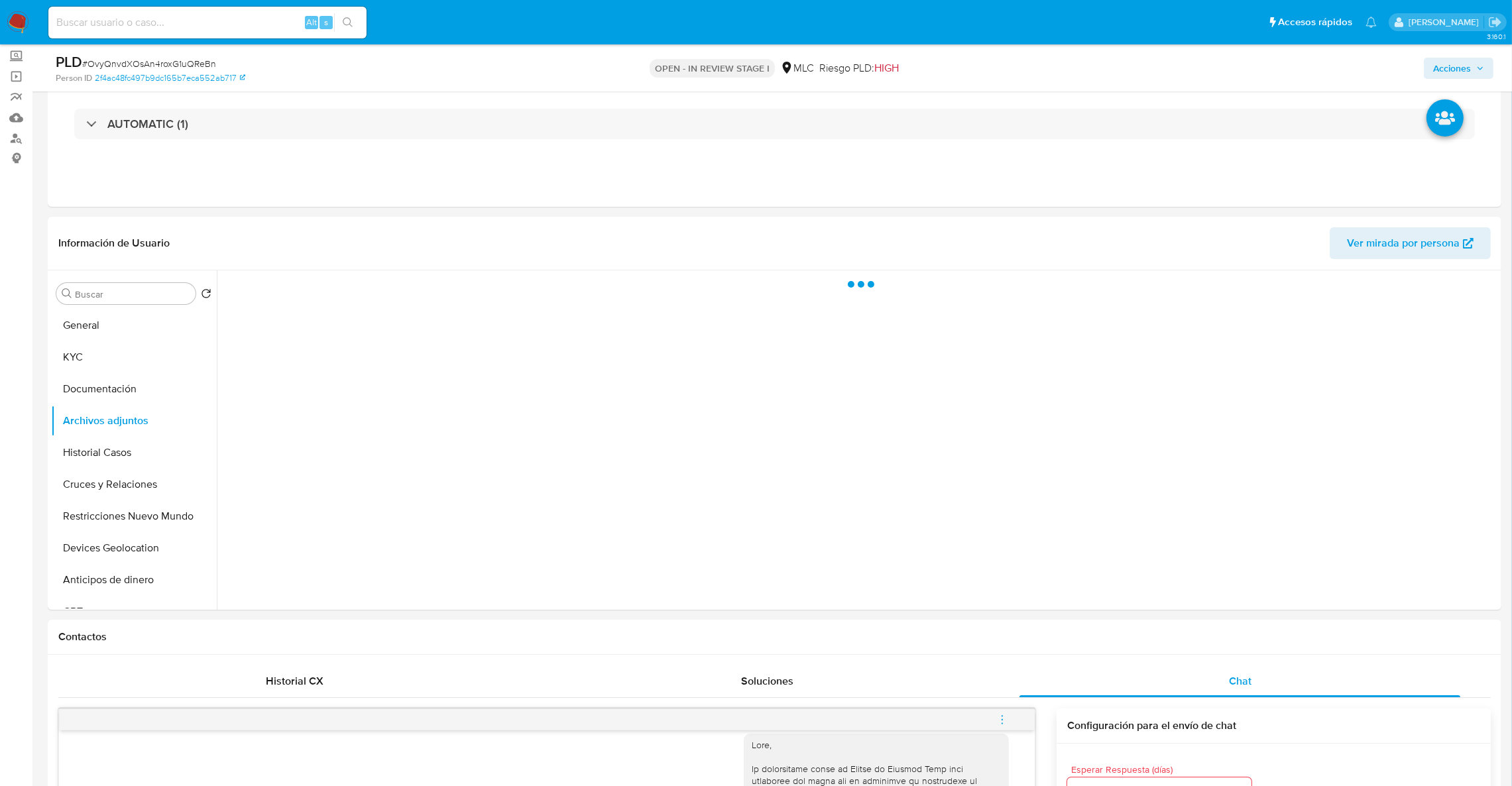
click at [1424, 75] on button "Acciones" at bounding box center [1458, 68] width 69 height 21
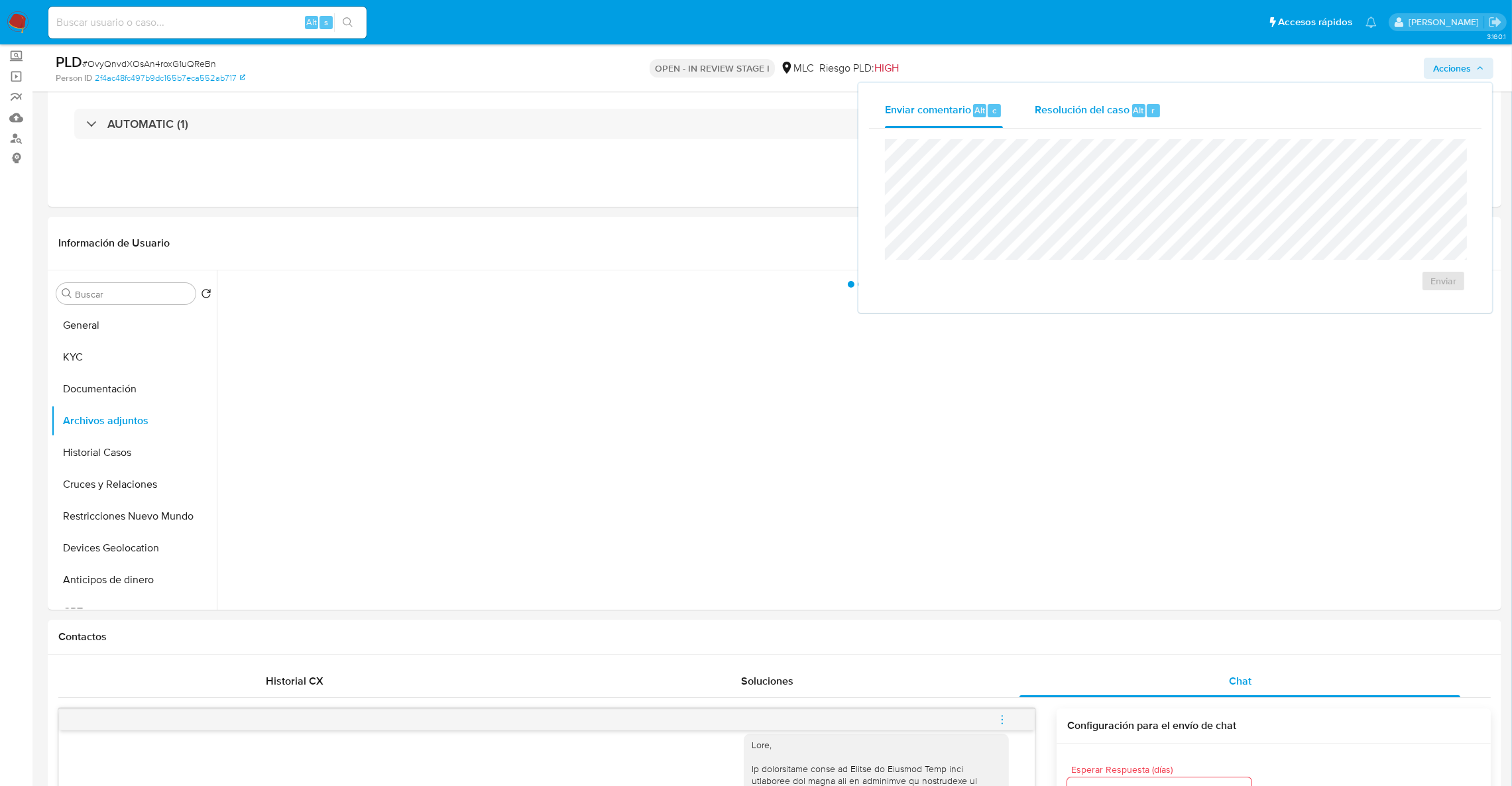
click at [1116, 106] on span "Resolución del caso" at bounding box center [1082, 109] width 95 height 15
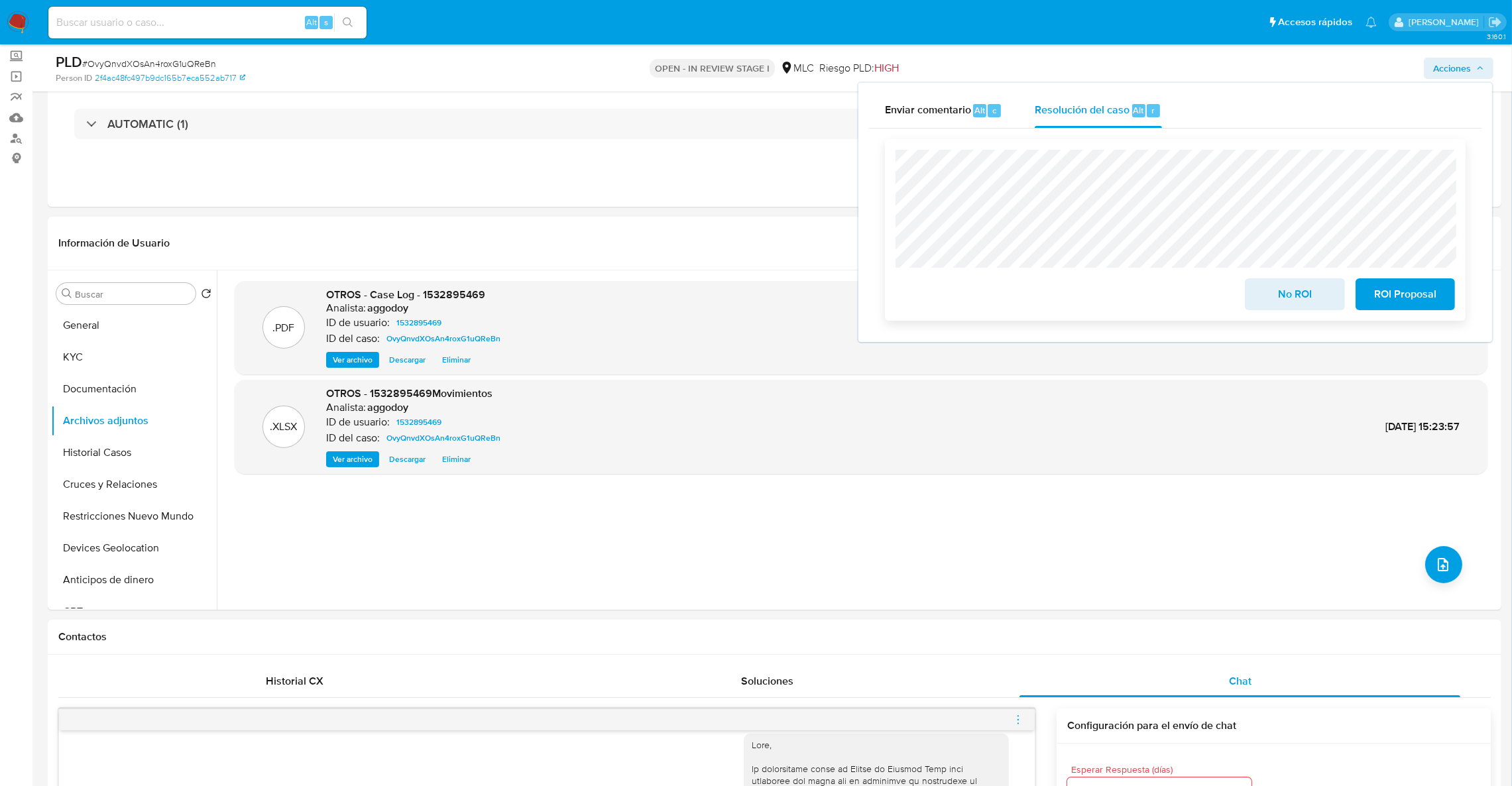
click at [1424, 294] on span "ROI Proposal" at bounding box center [1405, 294] width 65 height 29
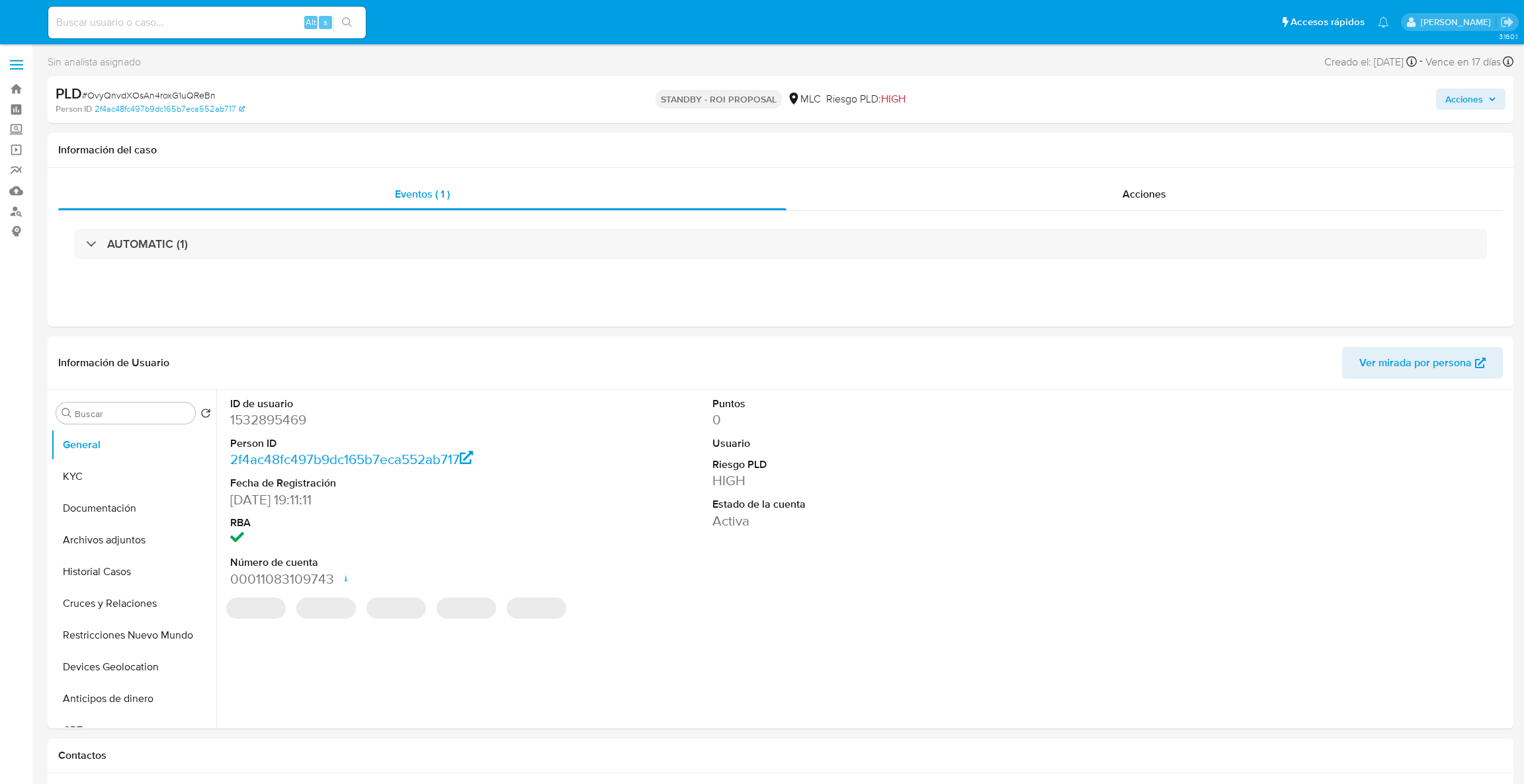
select select "10"
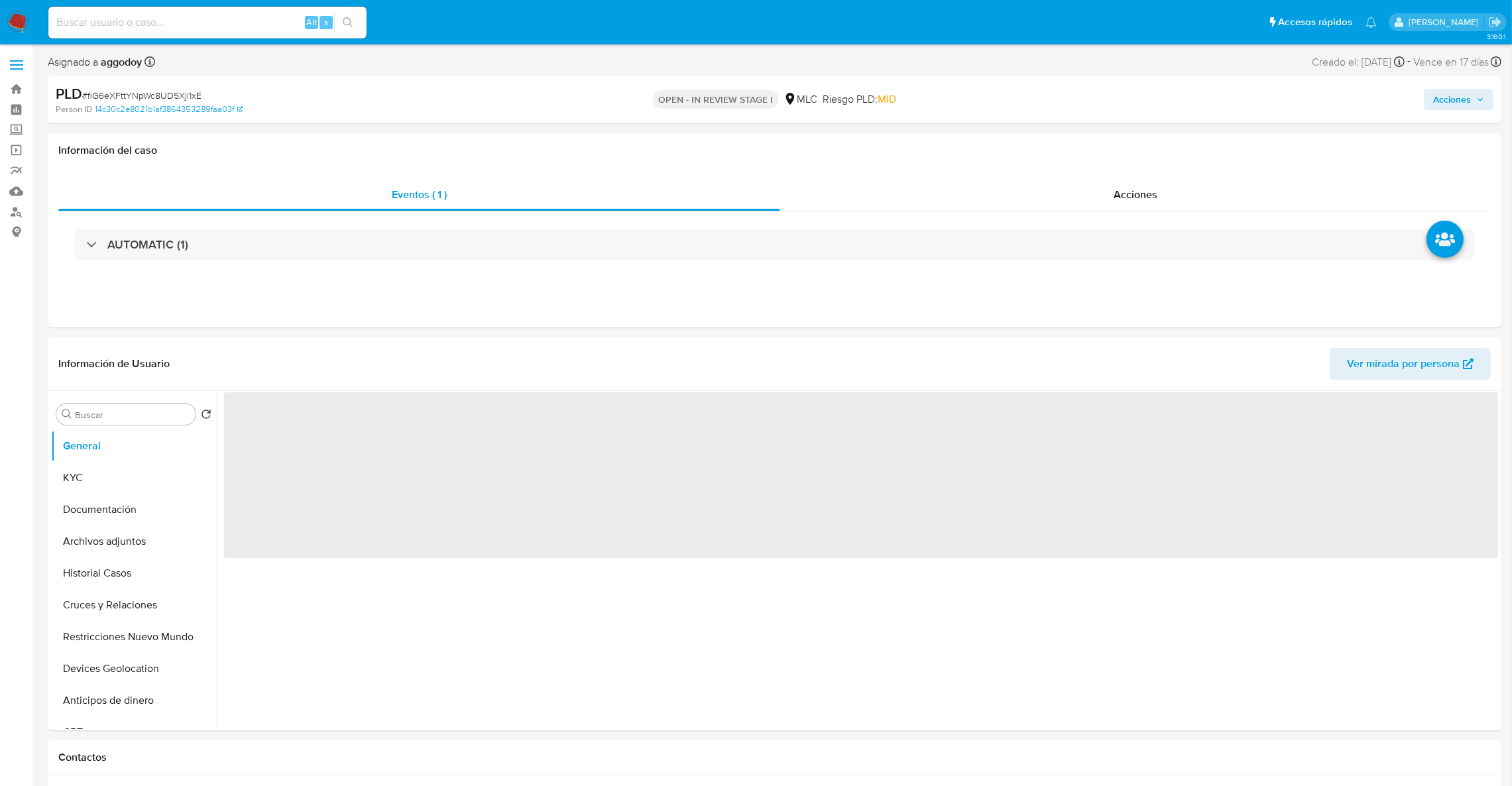
select select "10"
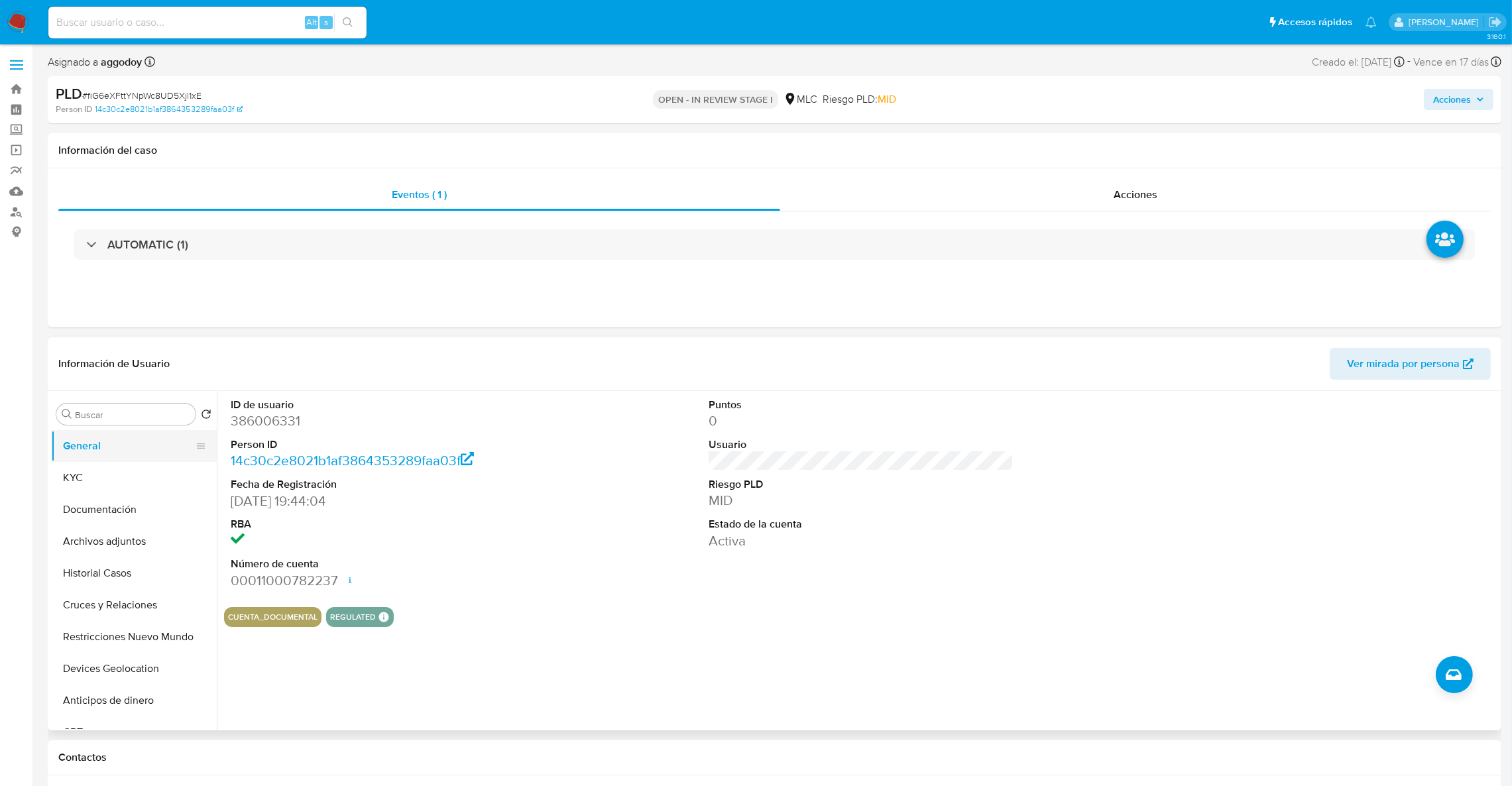
click at [69, 453] on button "General" at bounding box center [128, 446] width 155 height 32
click at [73, 462] on button "KYC" at bounding box center [128, 478] width 155 height 32
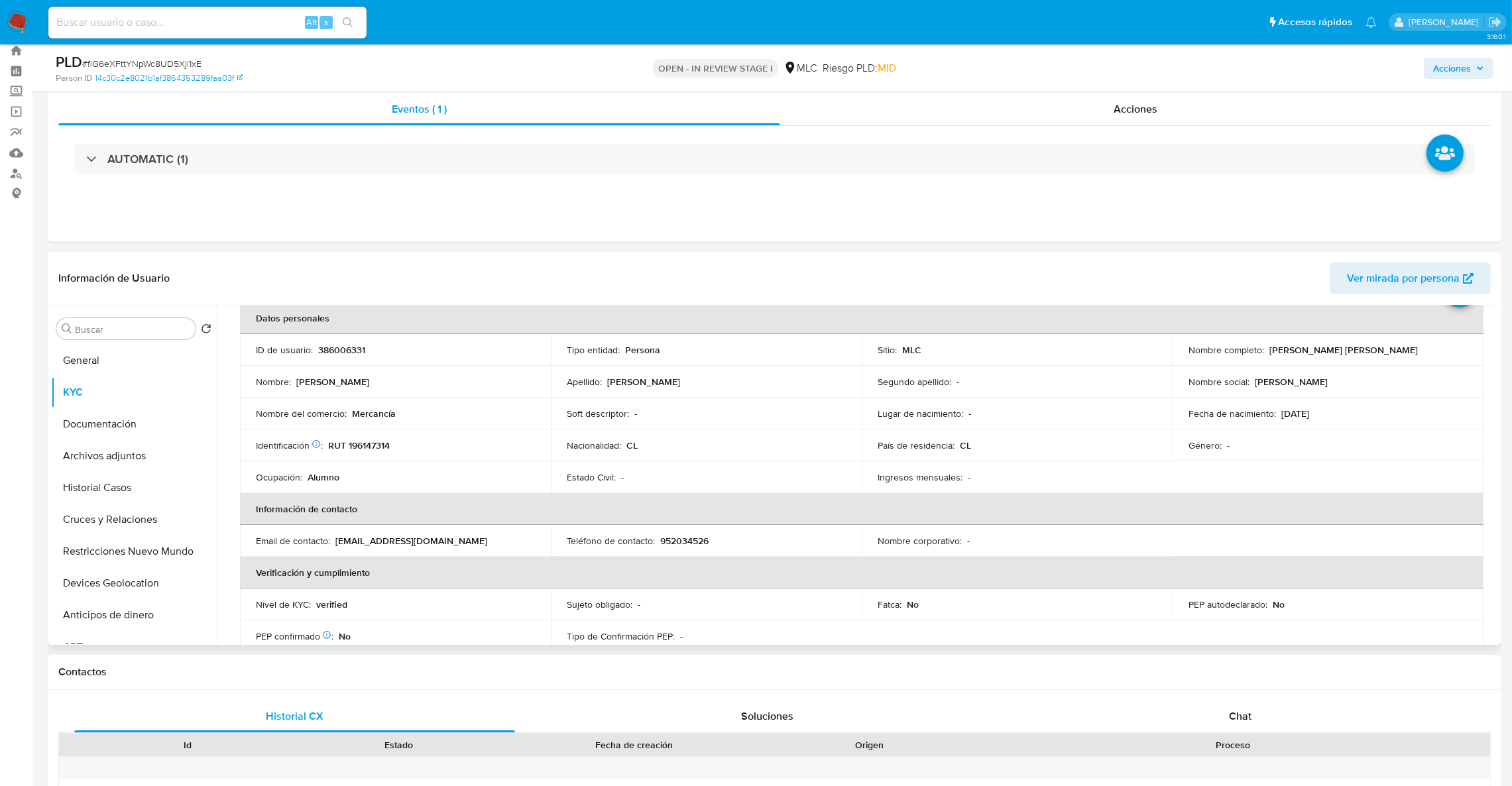
scroll to position [69, 0]
drag, startPoint x: 1262, startPoint y: 576, endPoint x: 1260, endPoint y: 409, distance: 167.0
click at [1263, 574] on th "Verificación y cumplimiento" at bounding box center [861, 569] width 1243 height 32
click at [360, 449] on td "Identificación Nº de serie: 533697284 : RUT 196147314" at bounding box center [395, 442] width 311 height 32
click at [360, 443] on p "RUT 196147314" at bounding box center [359, 441] width 61 height 12
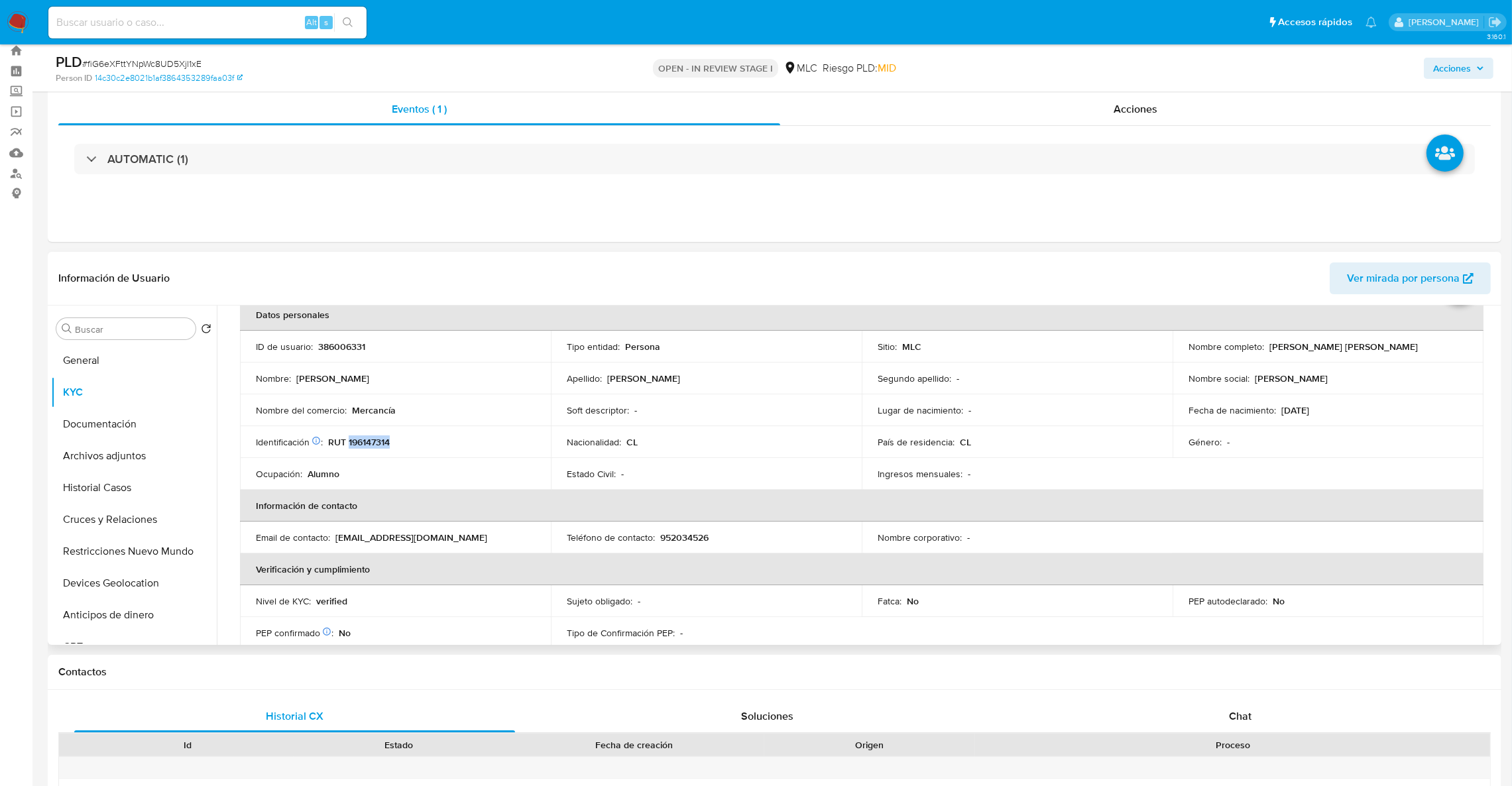
click at [360, 443] on p "RUT 196147314" at bounding box center [359, 441] width 61 height 12
copy p "196147314"
click at [330, 348] on p "386006331" at bounding box center [342, 346] width 47 height 12
copy p "386006331"
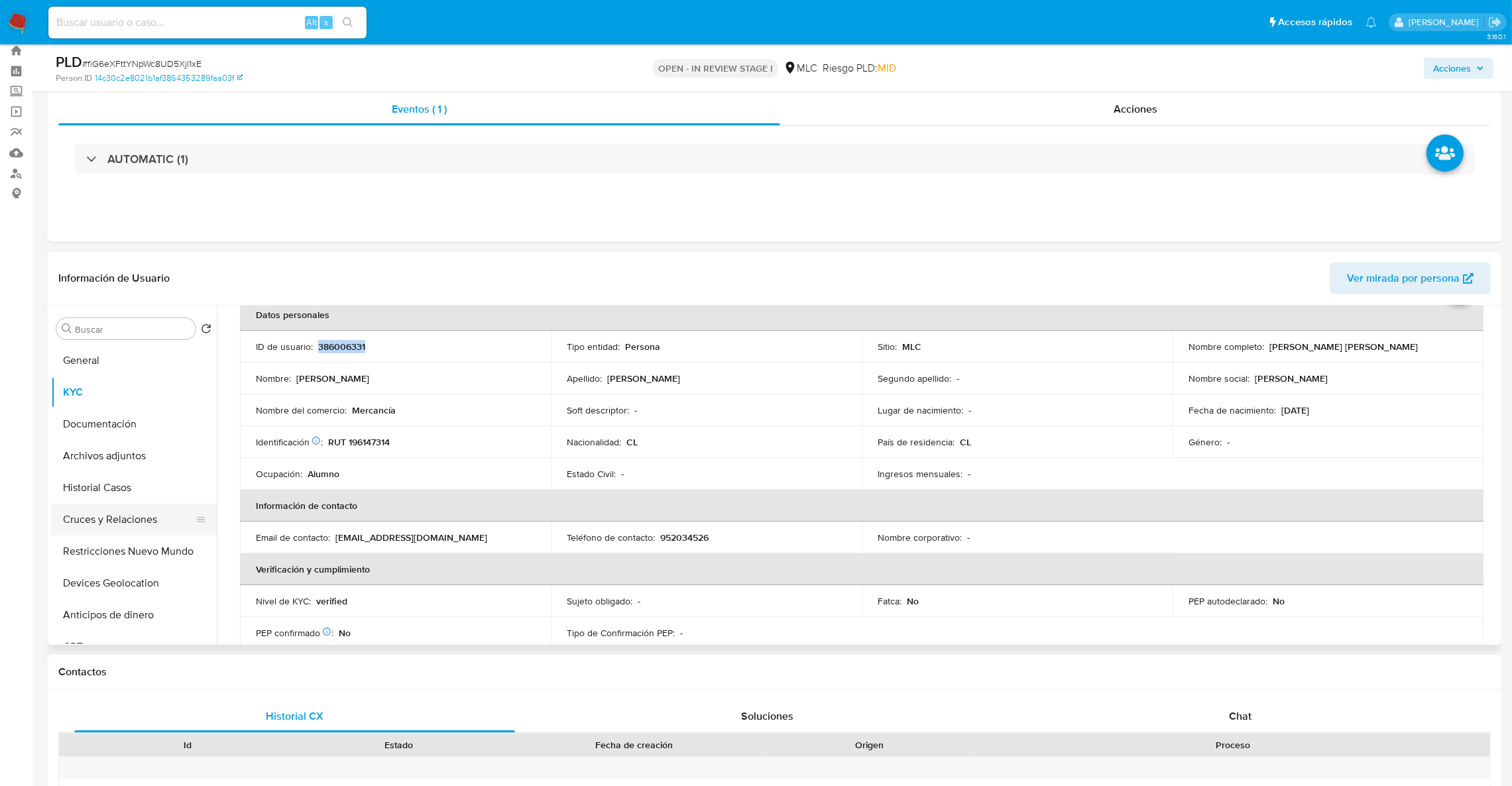
click at [110, 520] on button "Cruces y Relaciones" at bounding box center [128, 520] width 155 height 32
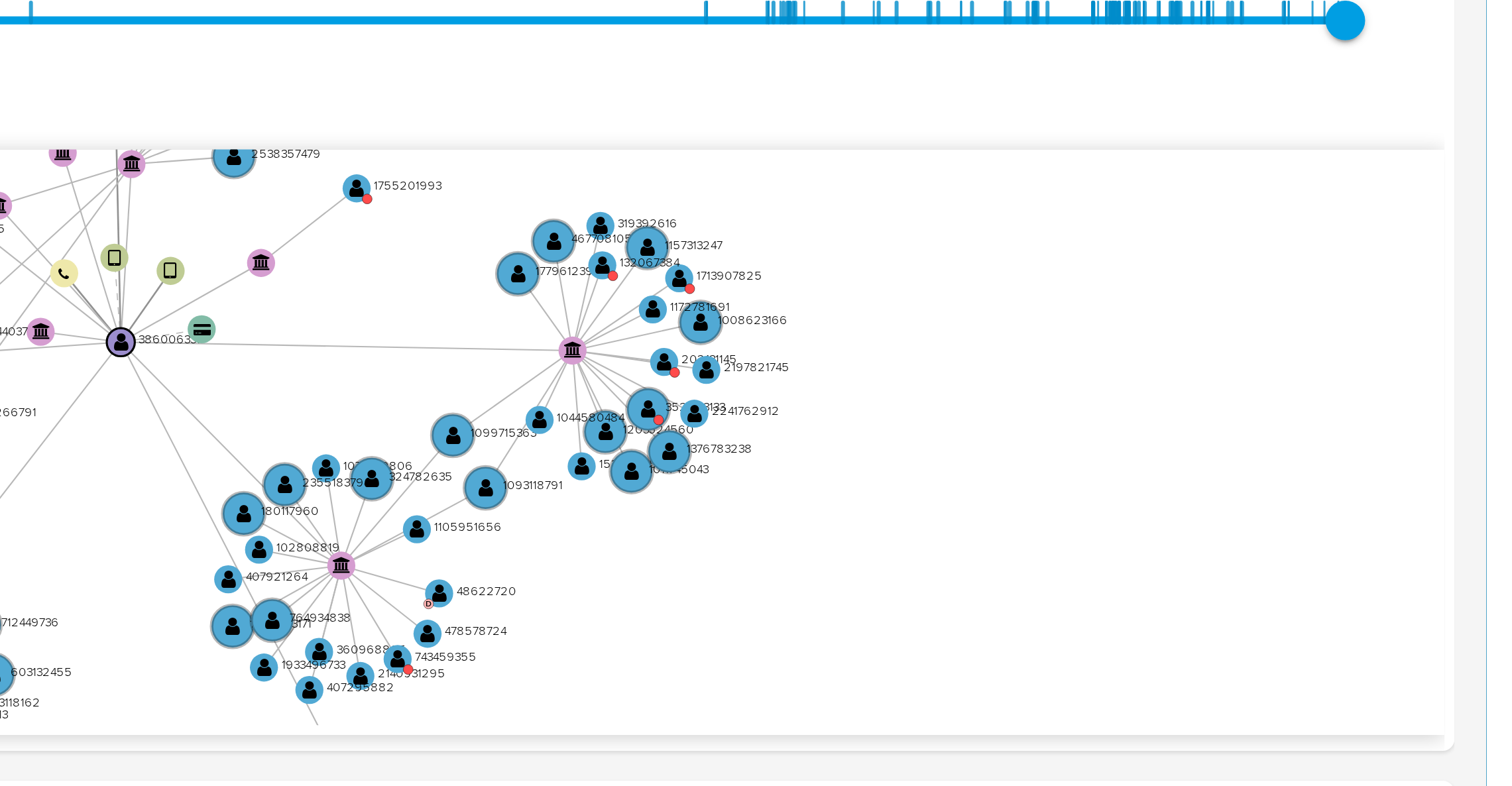
scroll to position [238, 0]
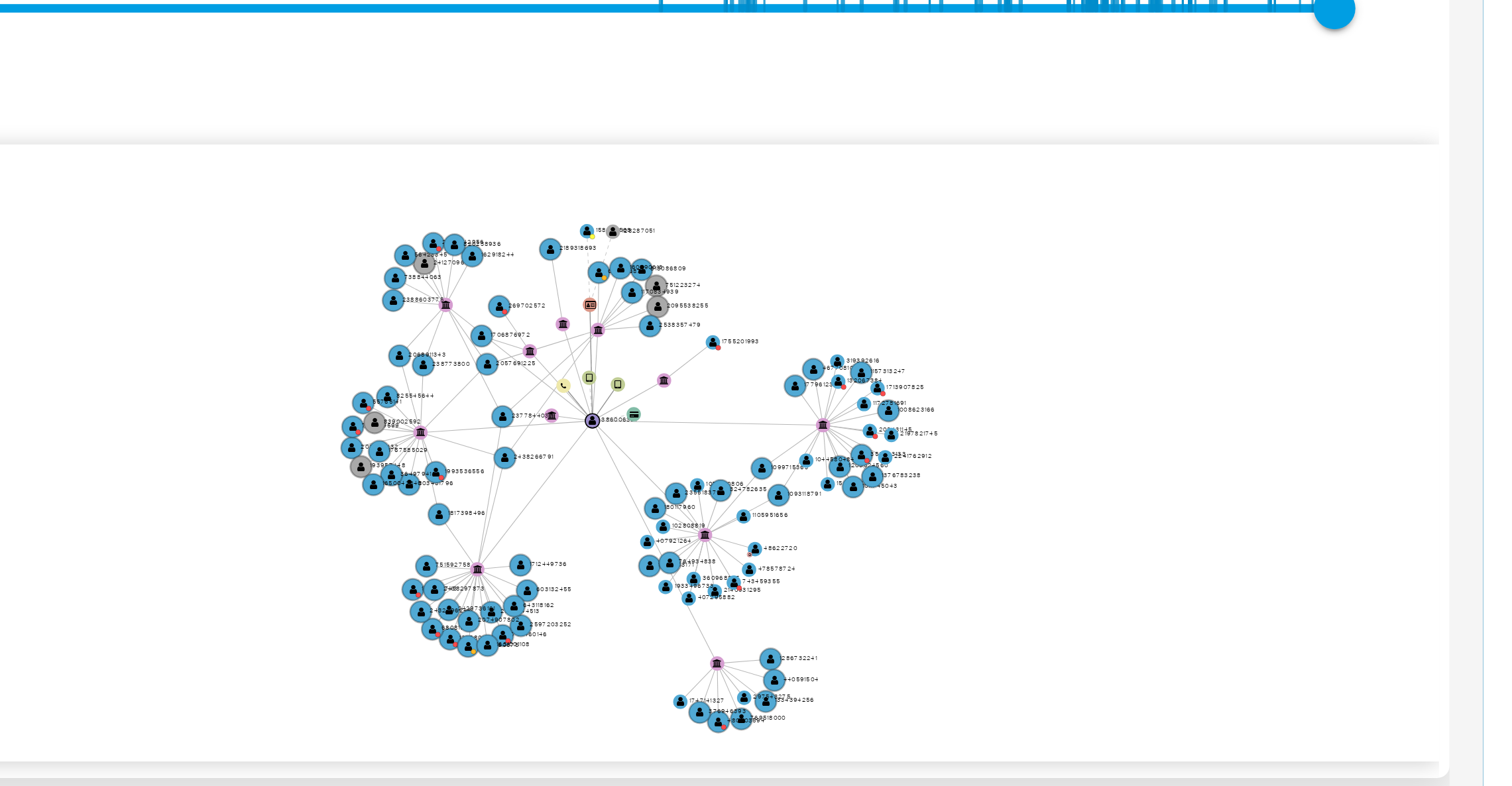
drag, startPoint x: 1357, startPoint y: 327, endPoint x: 1391, endPoint y: 340, distance: 36.4
click at [1391, 340] on icon "device-68362b29381d2bef5c1c7201  user-386006331  386006331 device-674aa48c4ae…" at bounding box center [870, 341] width 1254 height 192
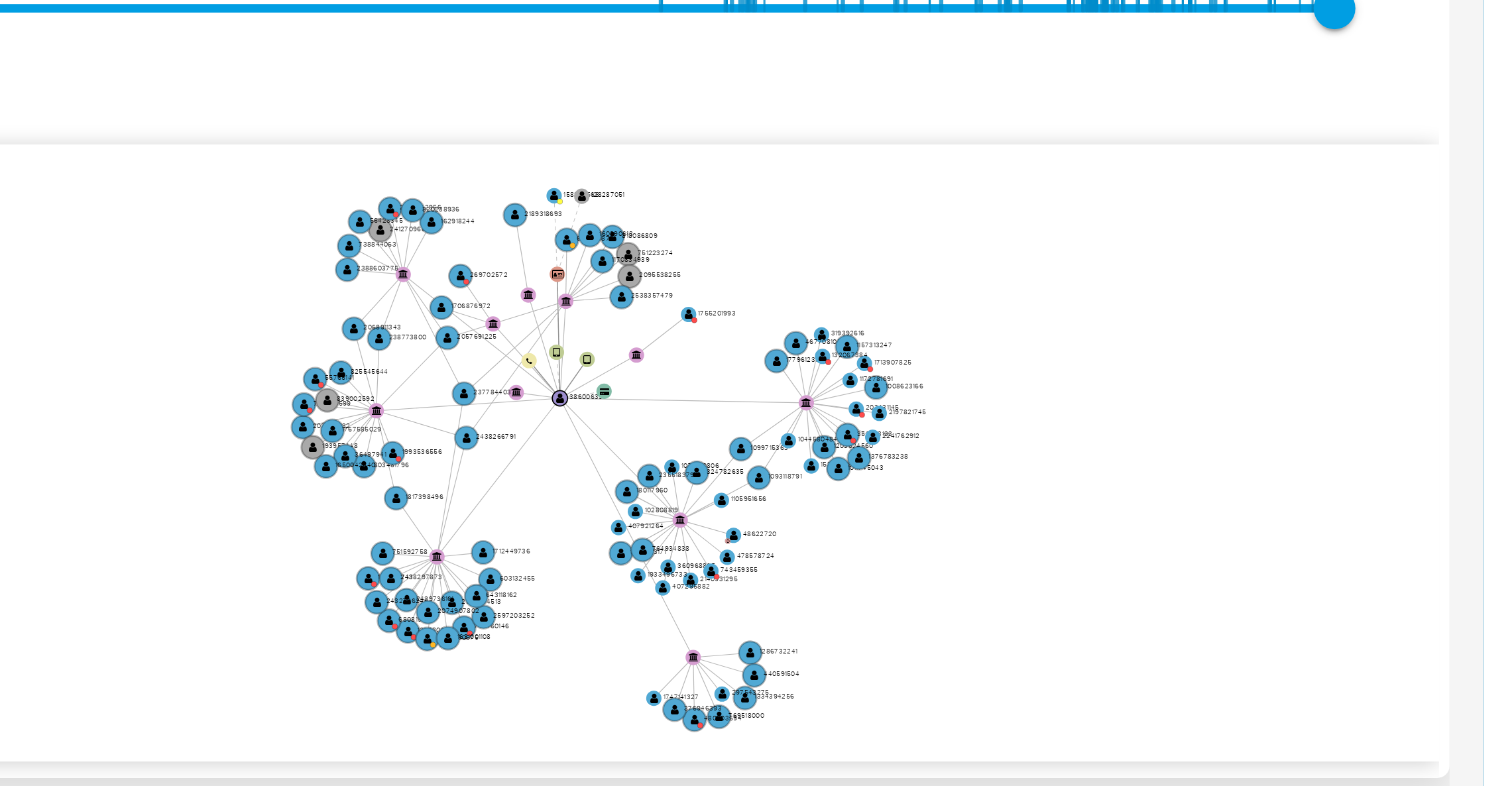
drag, startPoint x: 1391, startPoint y: 340, endPoint x: 1391, endPoint y: 333, distance: 7.0
click at [1391, 333] on icon "device-68362b29381d2bef5c1c7201  user-386006331  386006331 device-674aa48c4ae…" at bounding box center [870, 341] width 1254 height 192
click at [1428, 283] on icon "device-68362b29381d2bef5c1c7201  user-386006331  386006331 device-674aa48c4ae…" at bounding box center [870, 341] width 1254 height 192
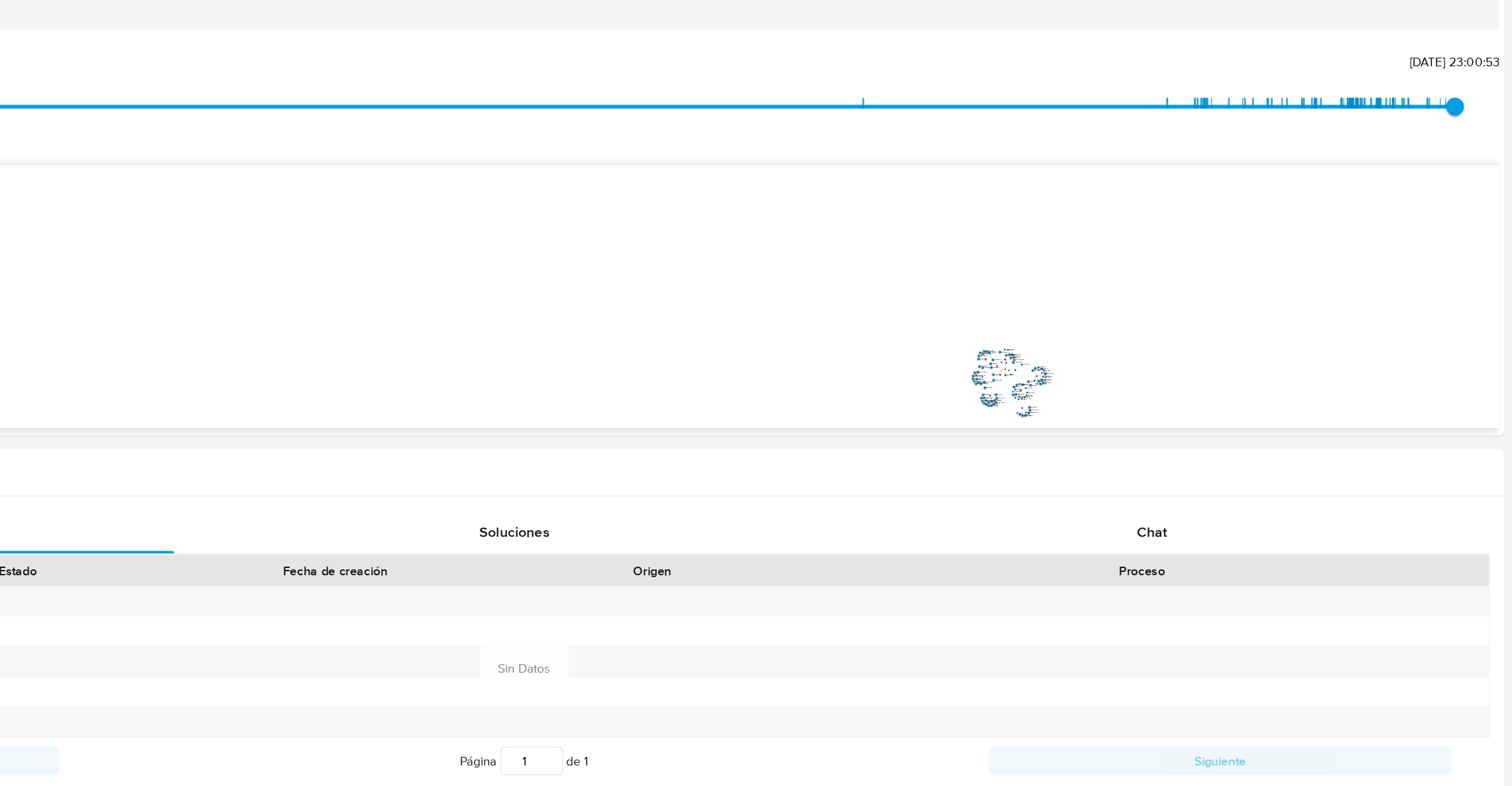
scroll to position [248, 0]
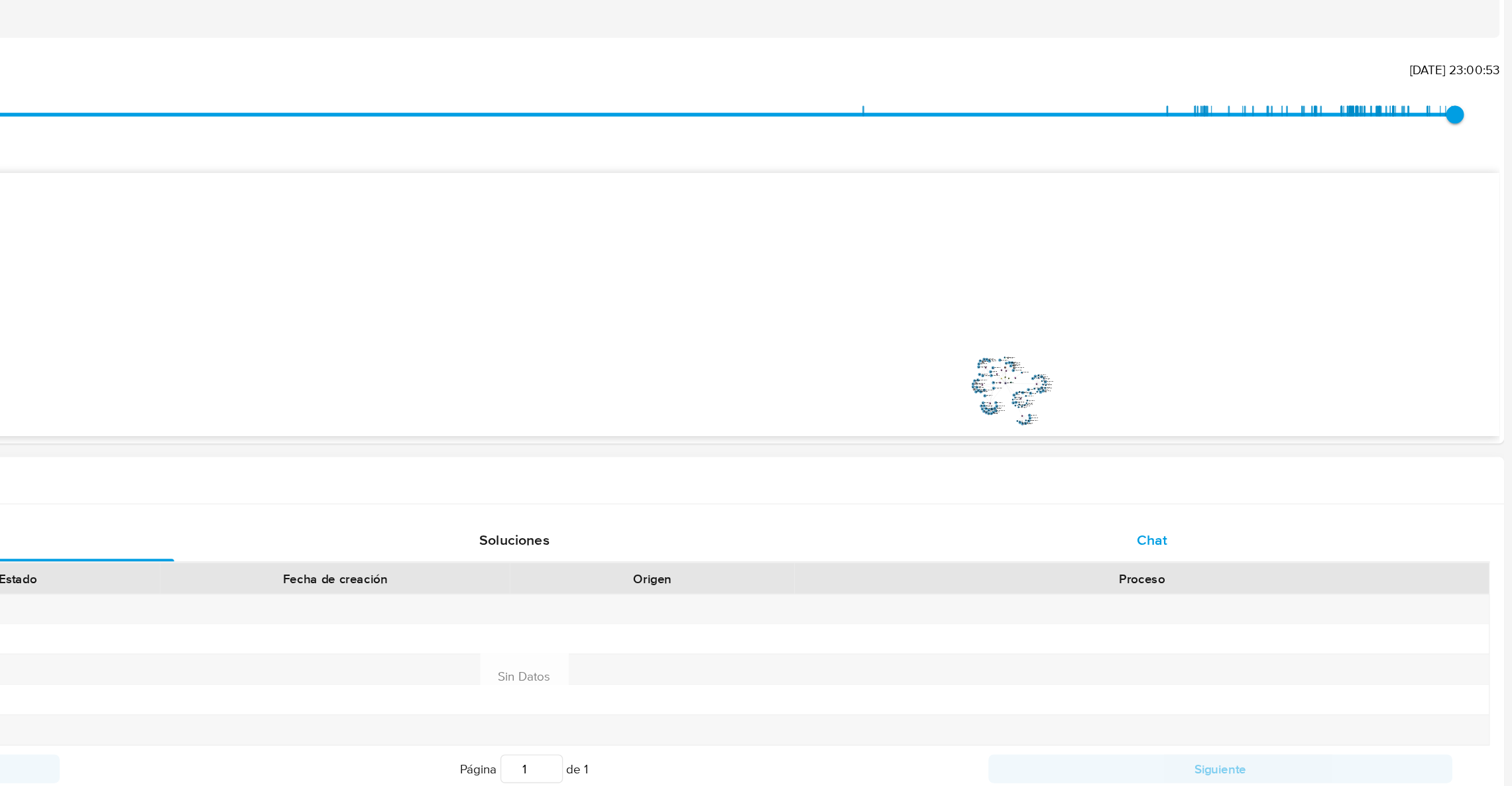
click at [1250, 505] on span "Chat" at bounding box center [1240, 507] width 23 height 15
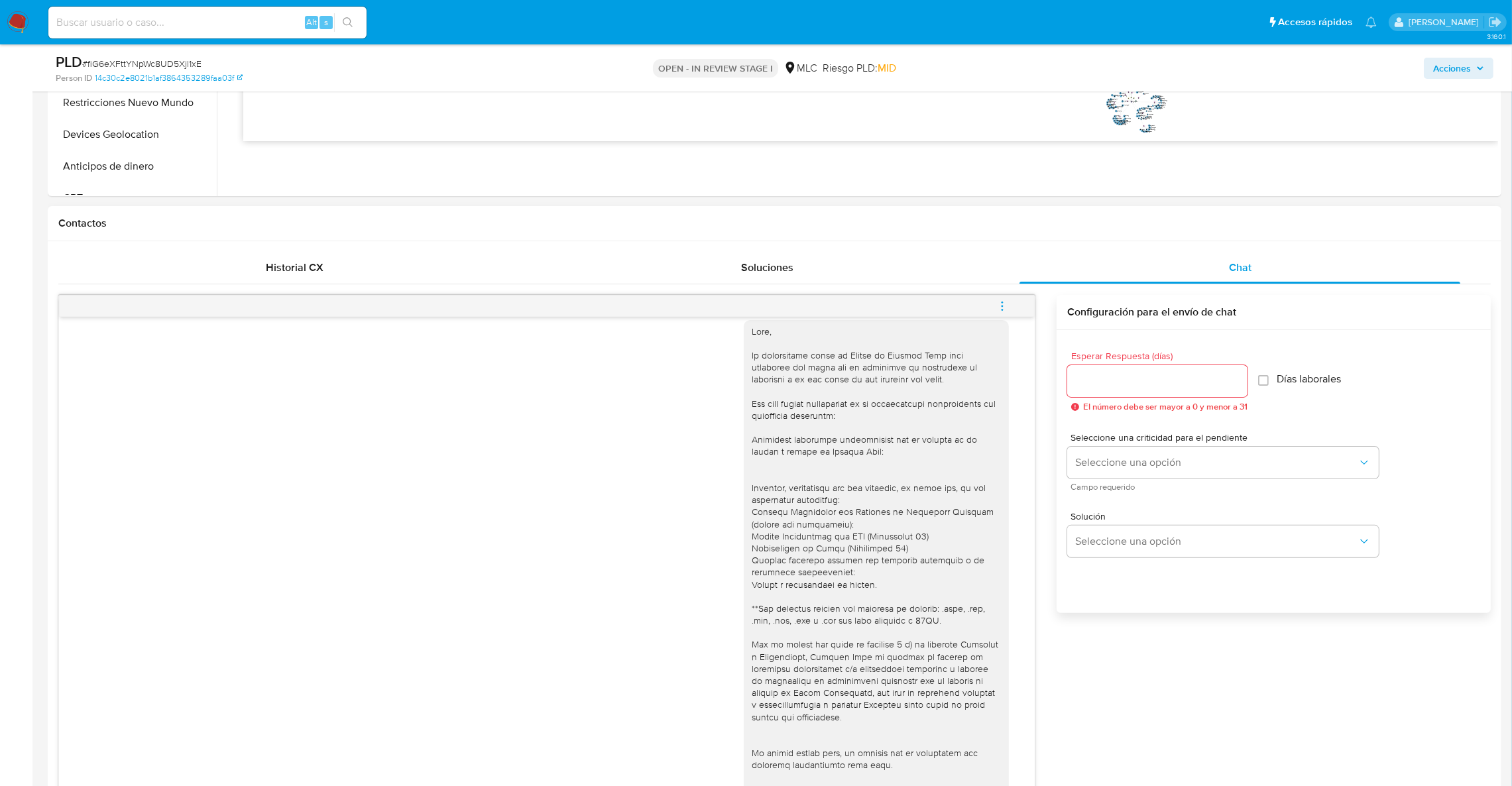
scroll to position [615, 0]
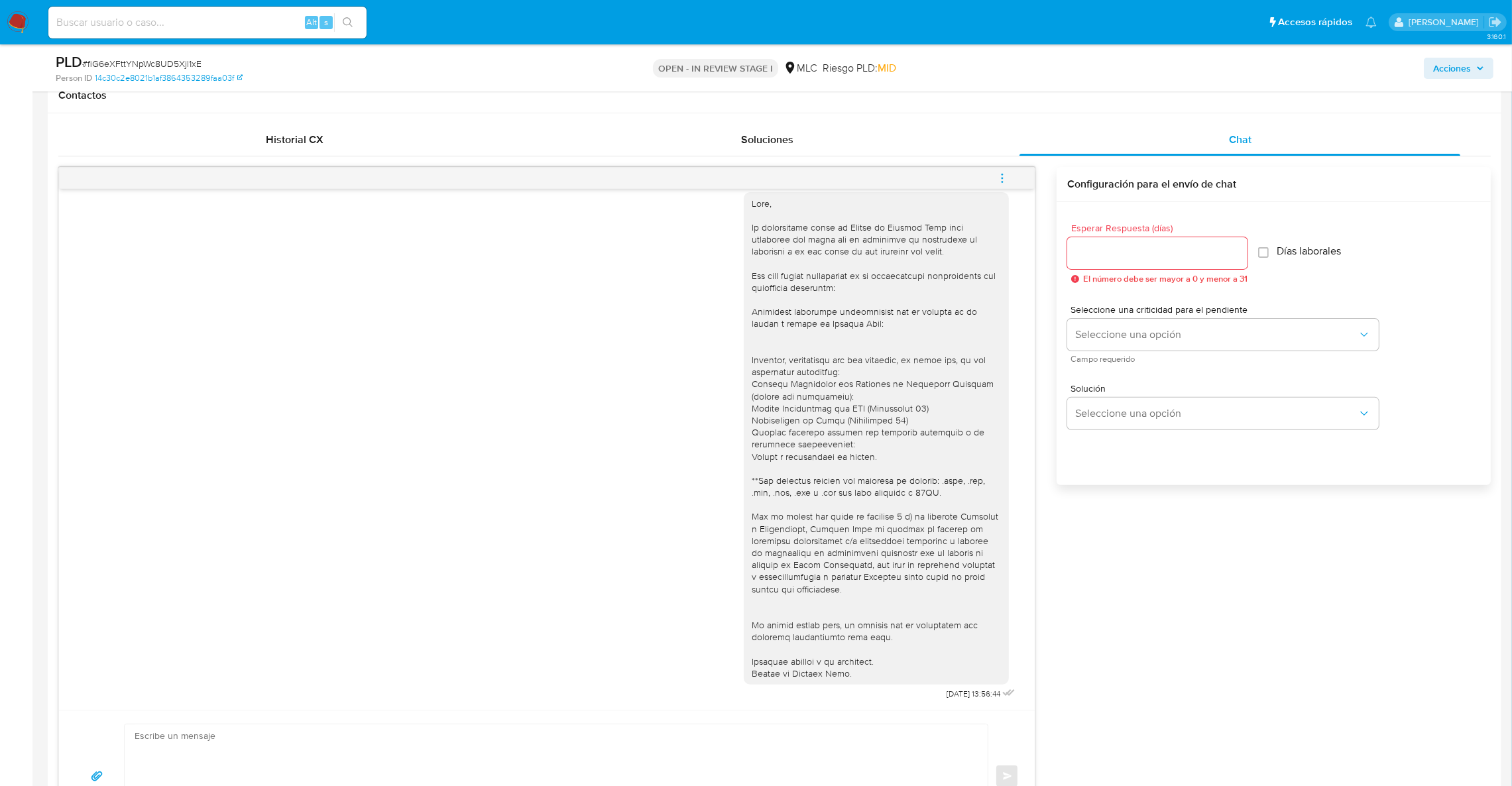
click at [1167, 589] on div "18/08/2025 13:56:44 Enviar Configuración para el envío de chat Esperar Respuest…" at bounding box center [774, 505] width 1432 height 676
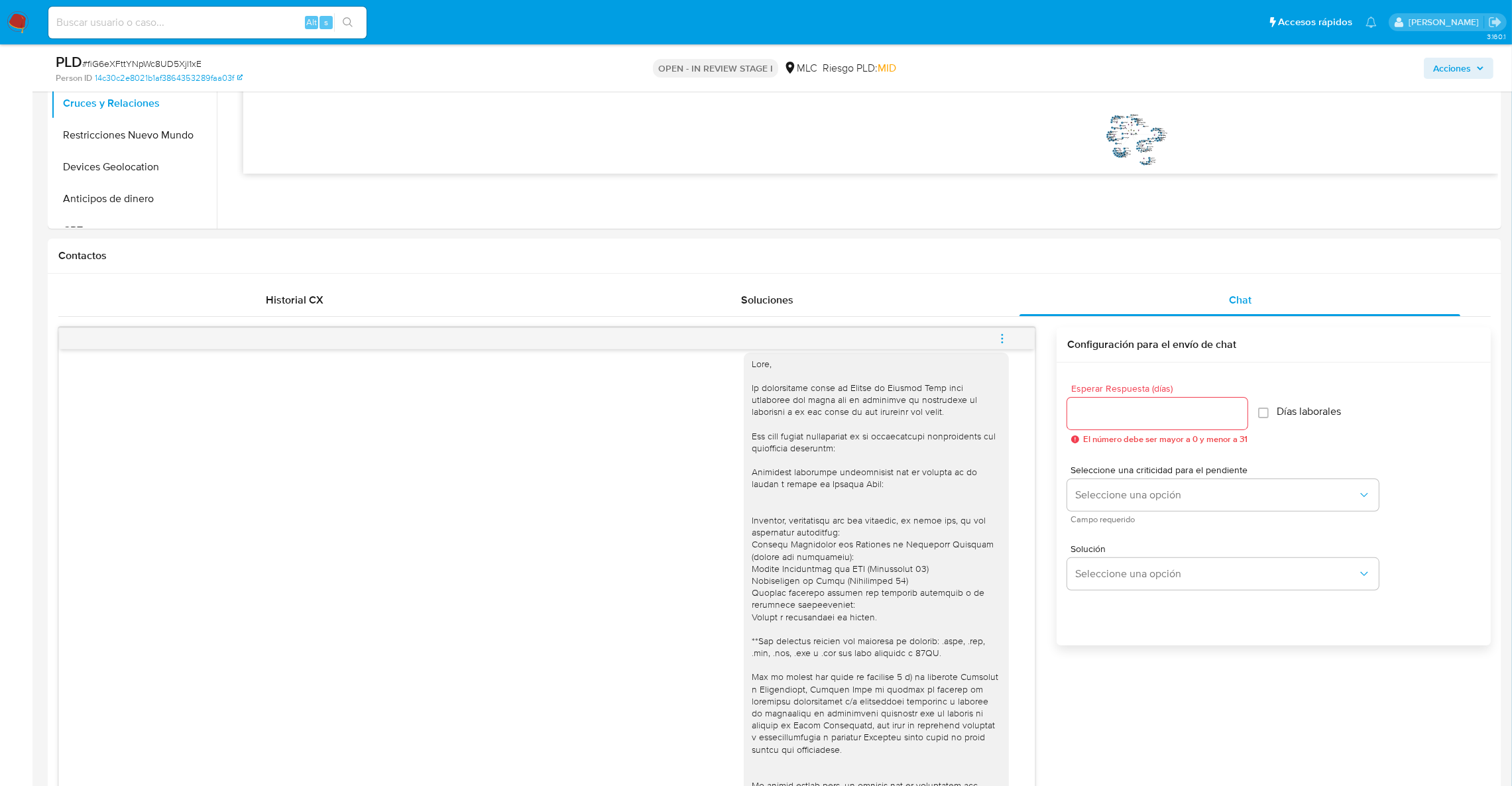
scroll to position [218, 0]
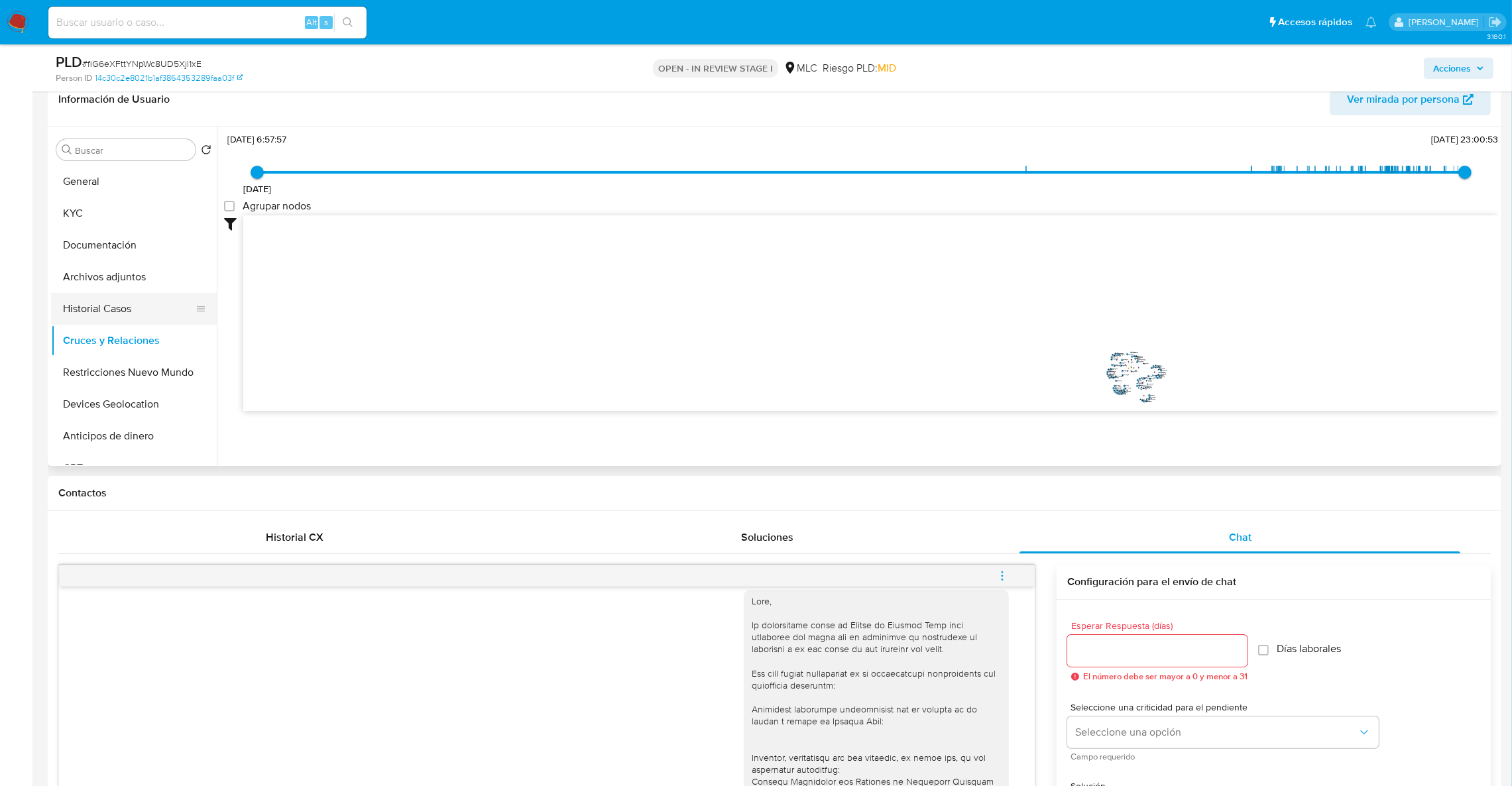
click at [109, 290] on button "Archivos adjuntos" at bounding box center [134, 277] width 166 height 32
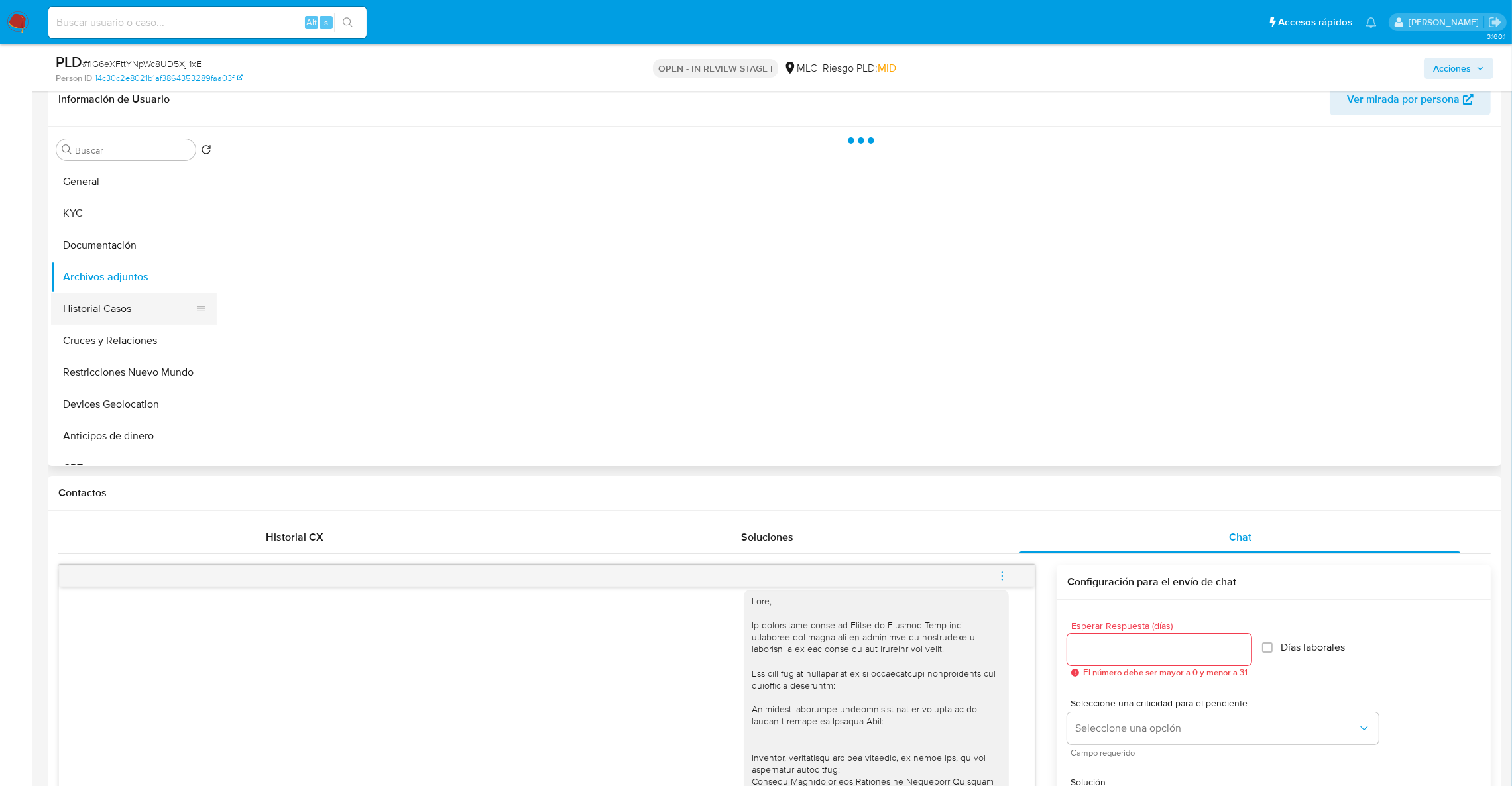
scroll to position [0, 0]
click at [127, 248] on button "Documentación" at bounding box center [128, 245] width 155 height 32
click at [89, 255] on button "Documentación" at bounding box center [128, 245] width 155 height 32
click at [105, 278] on button "Archivos adjuntos" at bounding box center [128, 277] width 155 height 32
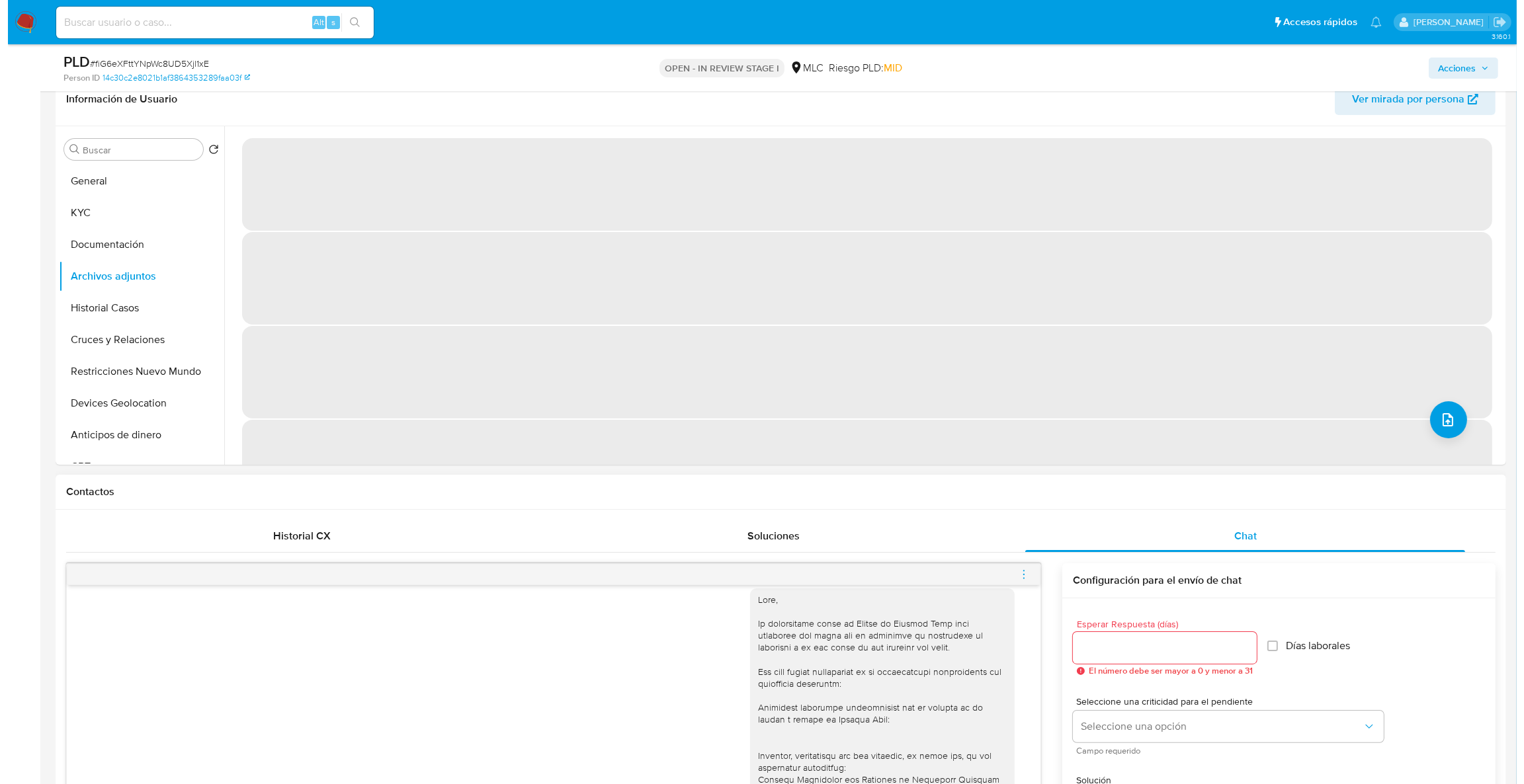
scroll to position [118, 0]
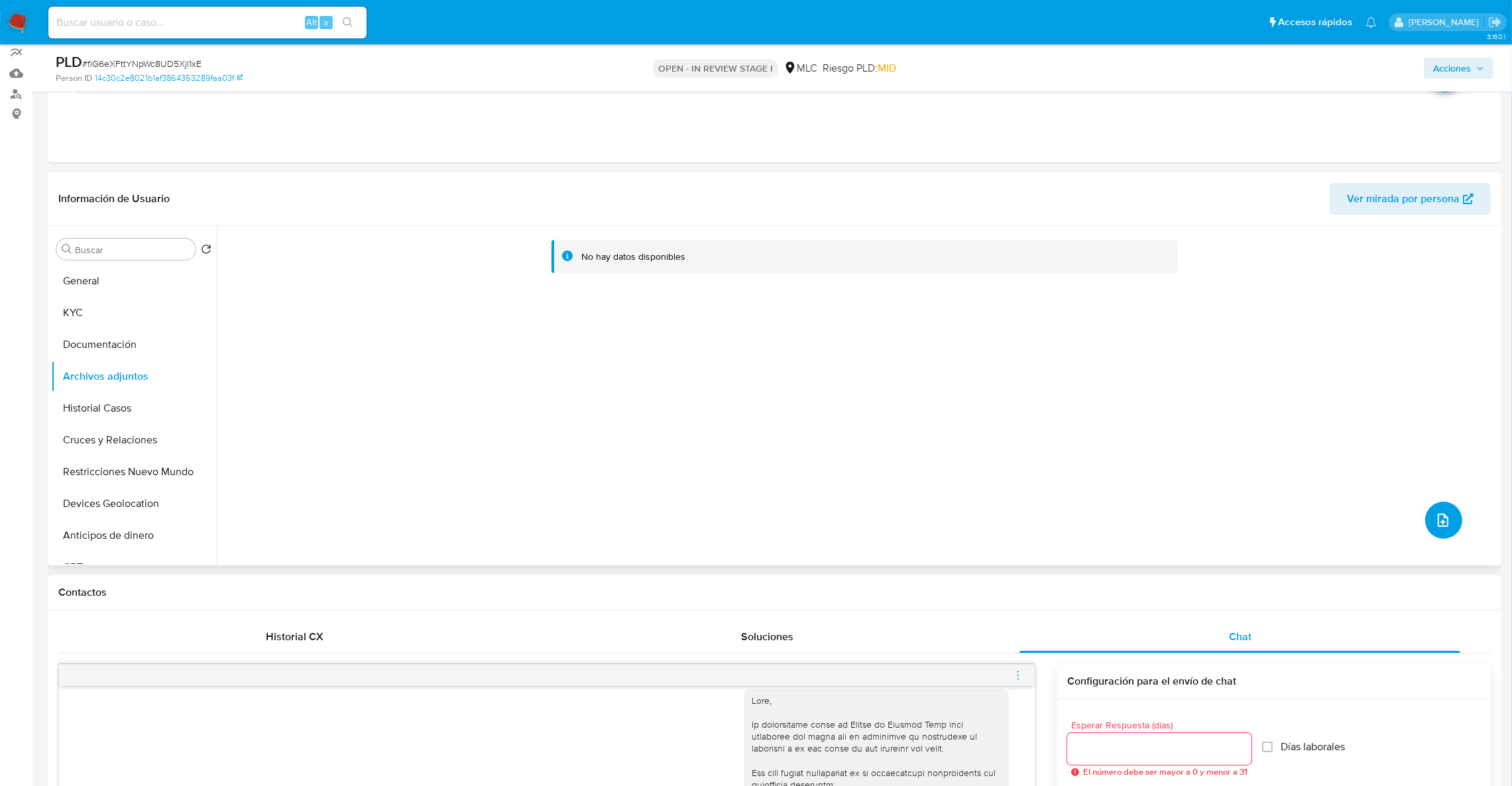
click at [1437, 519] on icon "upload-file" at bounding box center [1442, 520] width 10 height 13
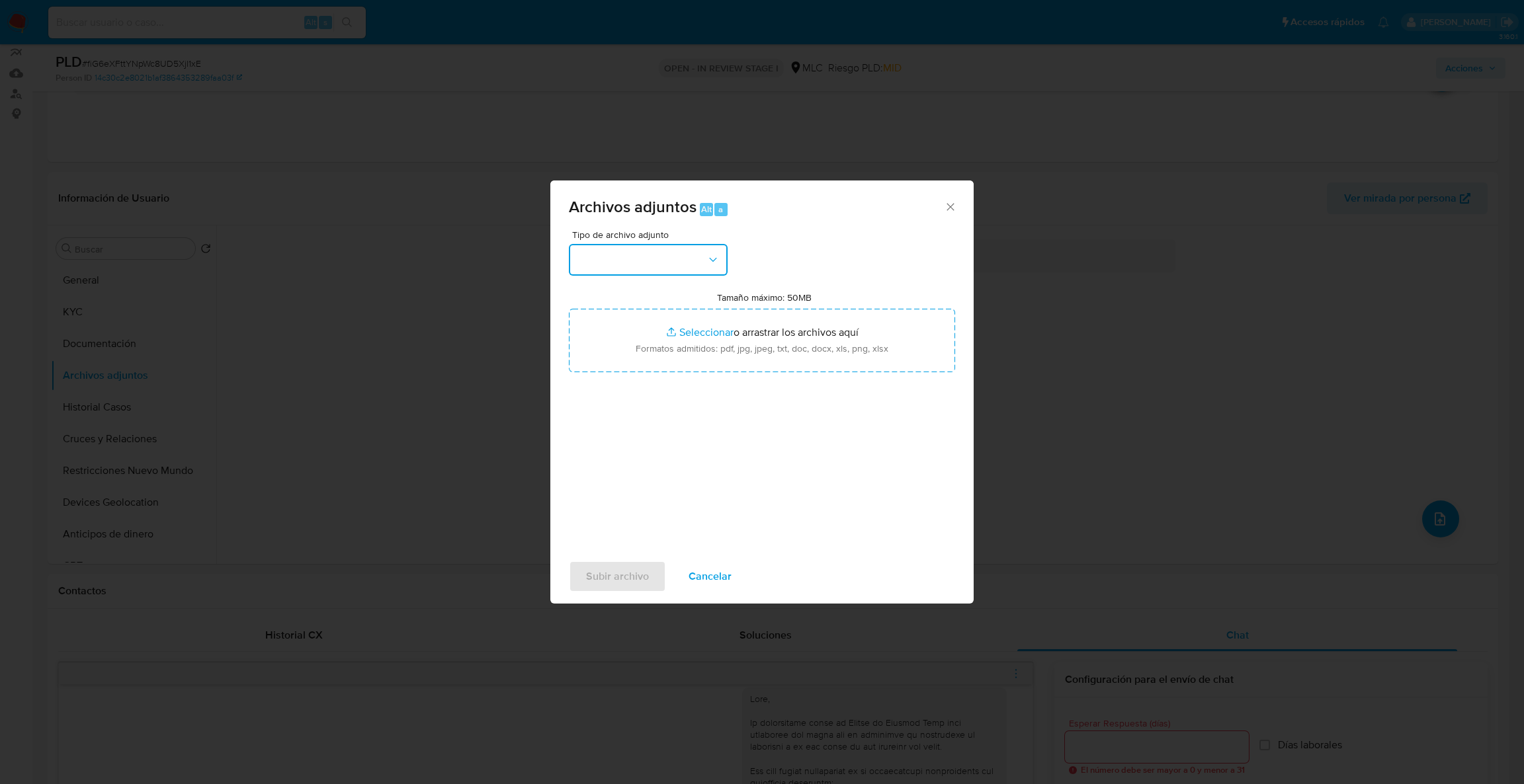
click at [685, 267] on button "button" at bounding box center [648, 259] width 159 height 31
click at [622, 363] on div "COPIA/IMAGEN DEL RUT" at bounding box center [644, 366] width 135 height 31
click at [629, 259] on span "COPIA/IMAGEN DEL RUT" at bounding box center [641, 259] width 130 height 13
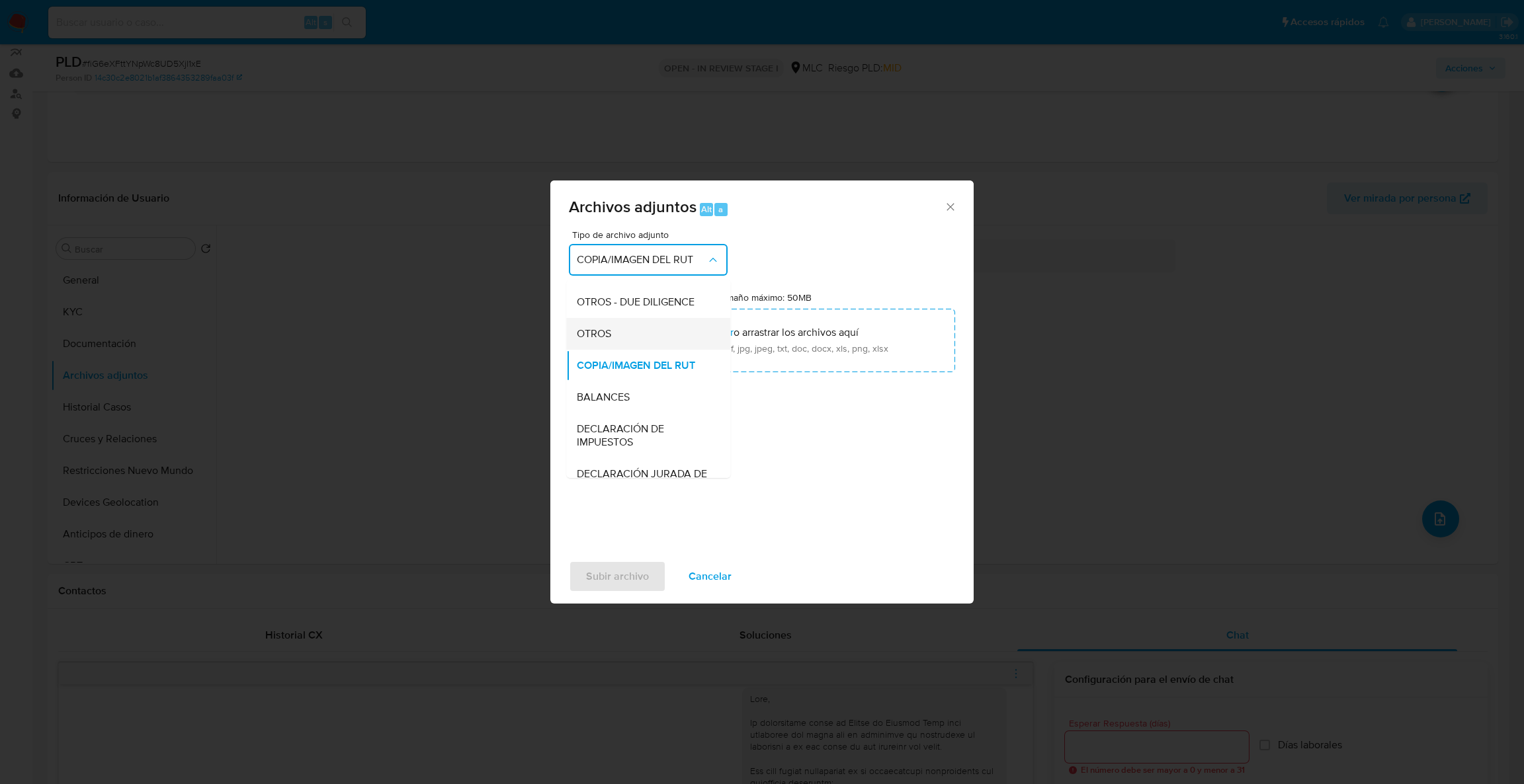
click at [618, 345] on div "OTROS" at bounding box center [644, 333] width 135 height 31
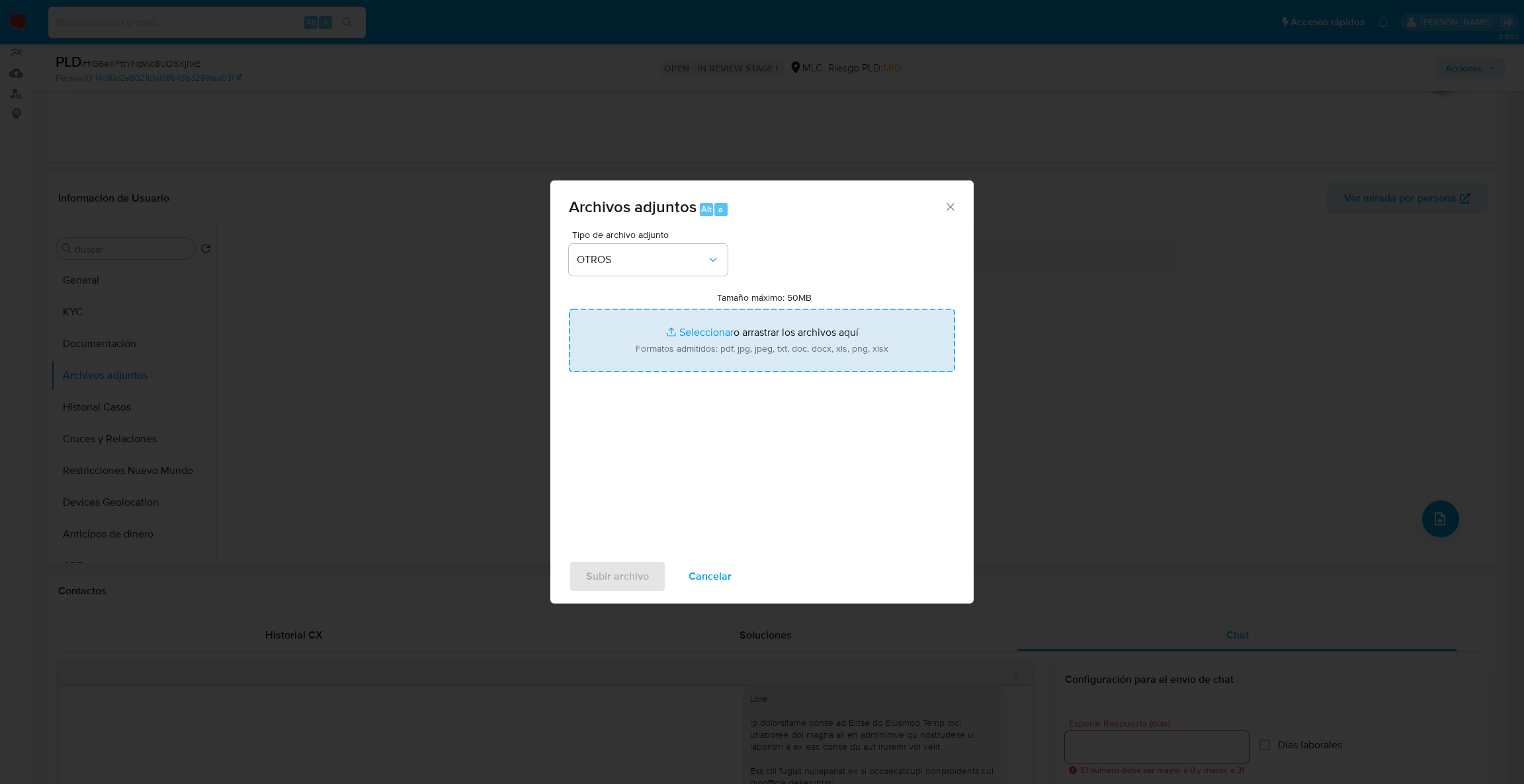
click at [630, 343] on input "Tamaño máximo: 50MB Seleccionar archivos" at bounding box center [762, 340] width 386 height 64
type input "C:\fakepath\386006331Movimientos.xlsx"
click at [732, 359] on input "Tamaño máximo: 50MB Seleccionar archivos" at bounding box center [762, 340] width 386 height 64
type input "C:\fakepath\Case Log - 386006331.pdf"
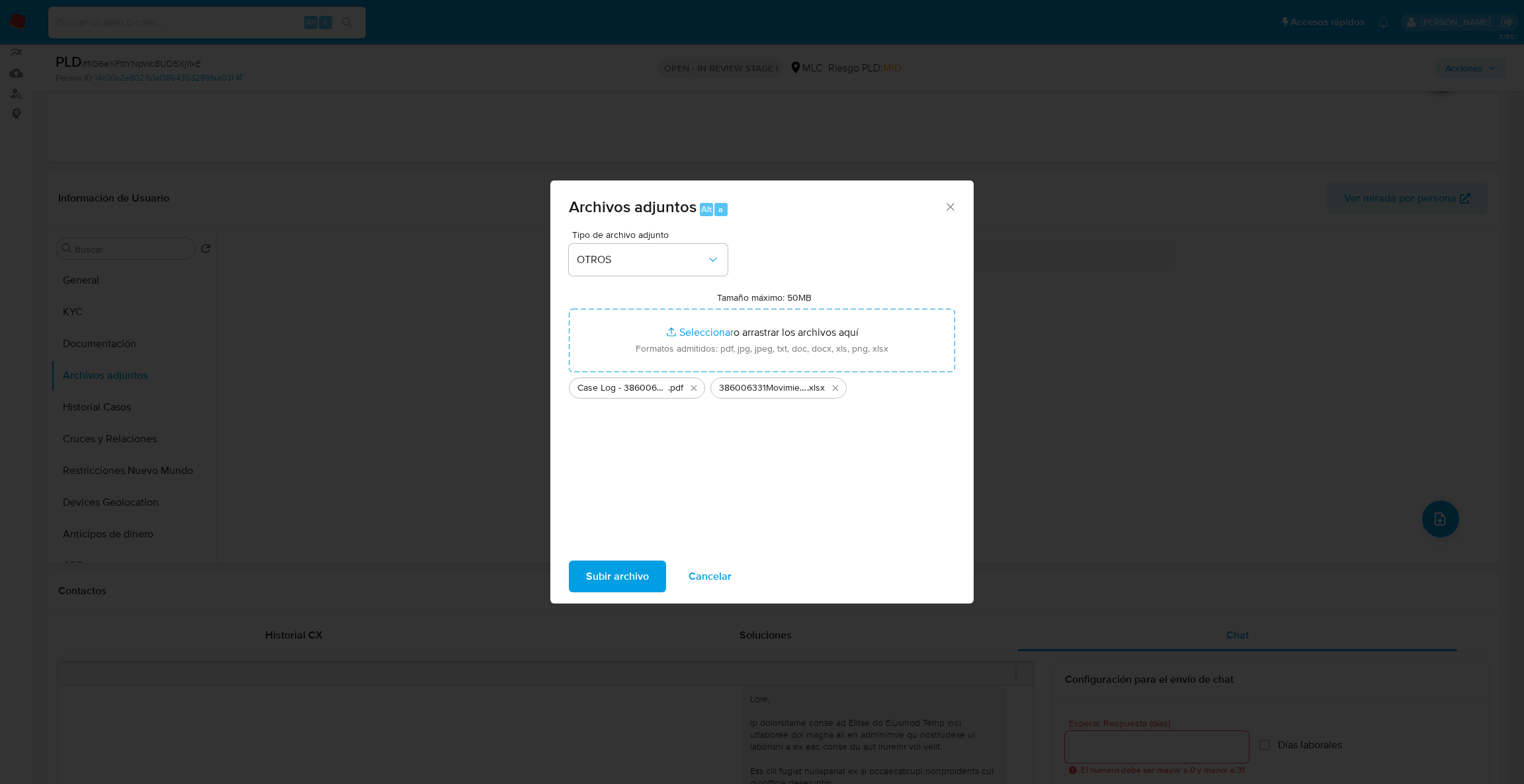
click at [617, 565] on span "Subir archivo" at bounding box center [618, 576] width 63 height 29
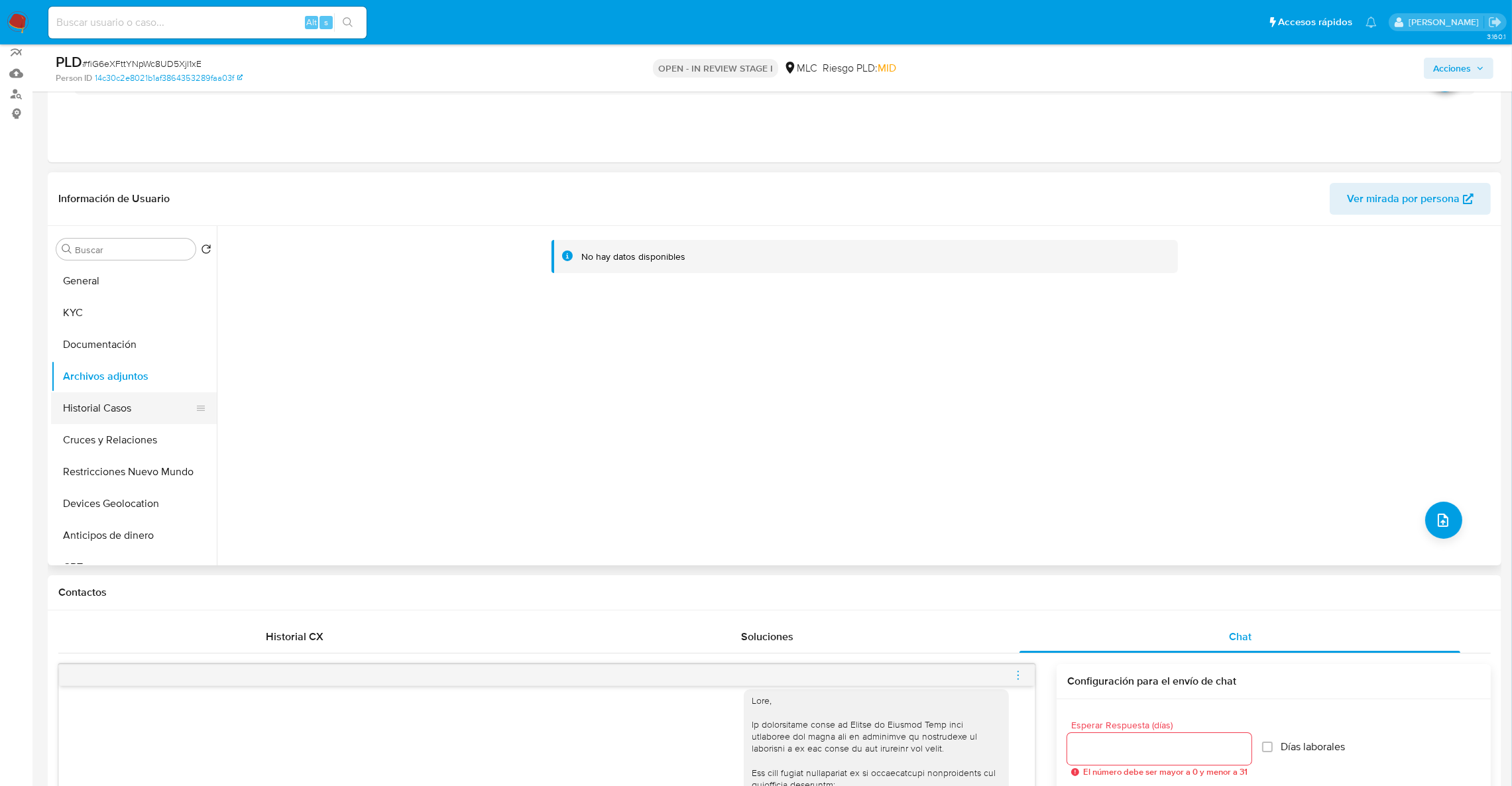
drag, startPoint x: 117, startPoint y: 435, endPoint x: 118, endPoint y: 420, distance: 15.0
click at [117, 435] on button "Cruces y Relaciones" at bounding box center [134, 440] width 166 height 32
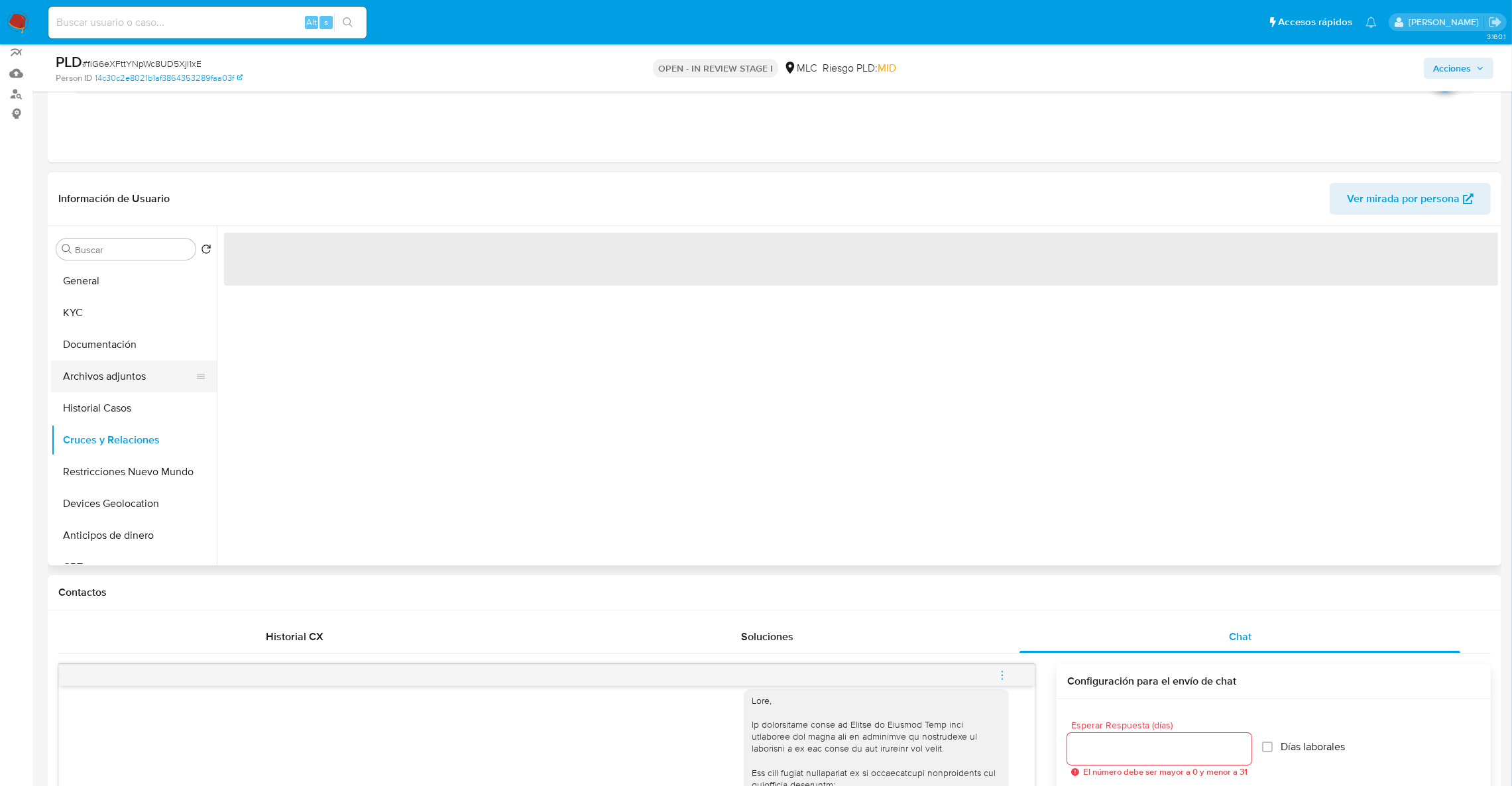
click at [121, 372] on button "Archivos adjuntos" at bounding box center [128, 376] width 155 height 32
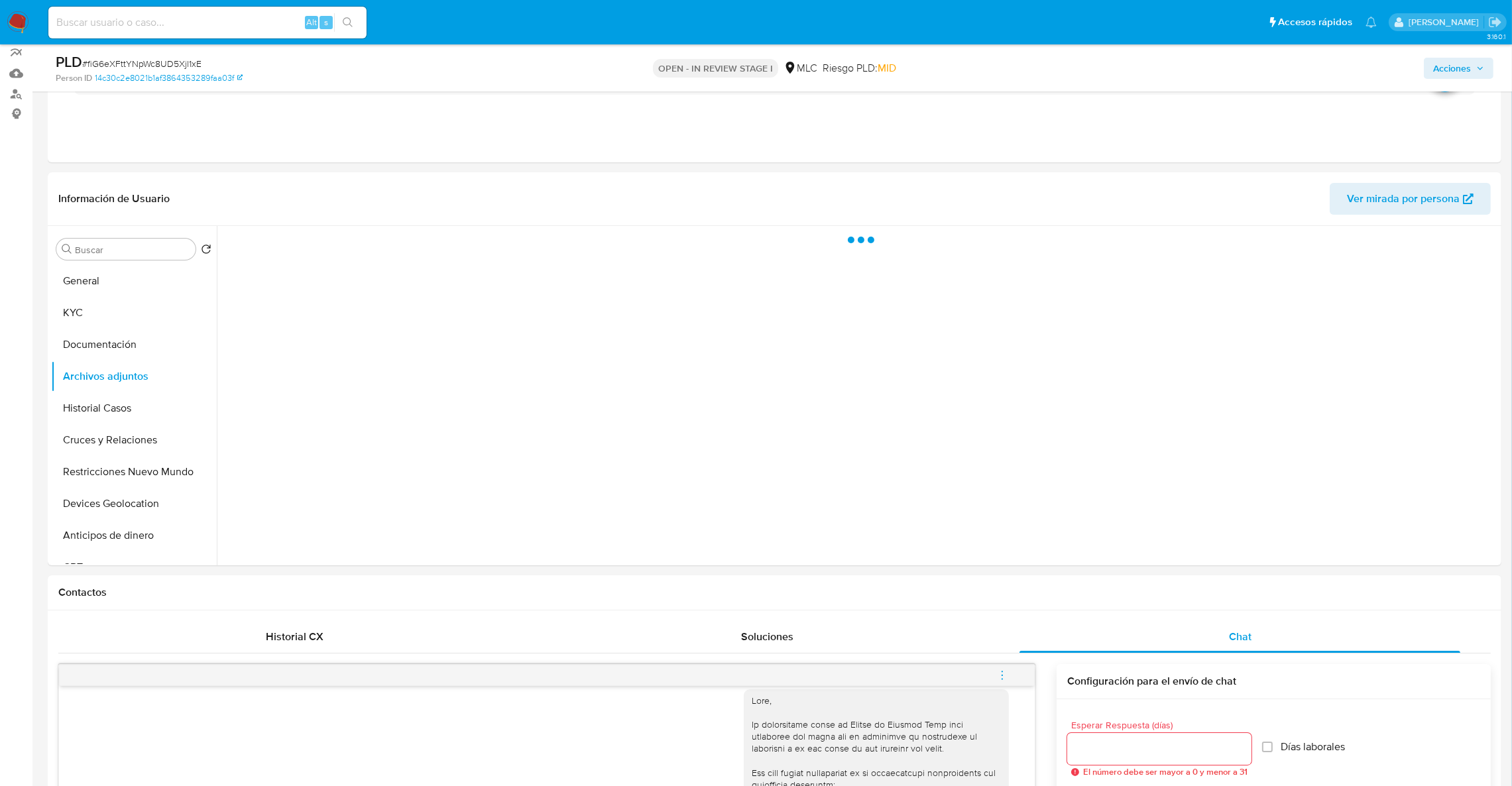
click at [1449, 69] on span "Acciones" at bounding box center [1452, 68] width 38 height 21
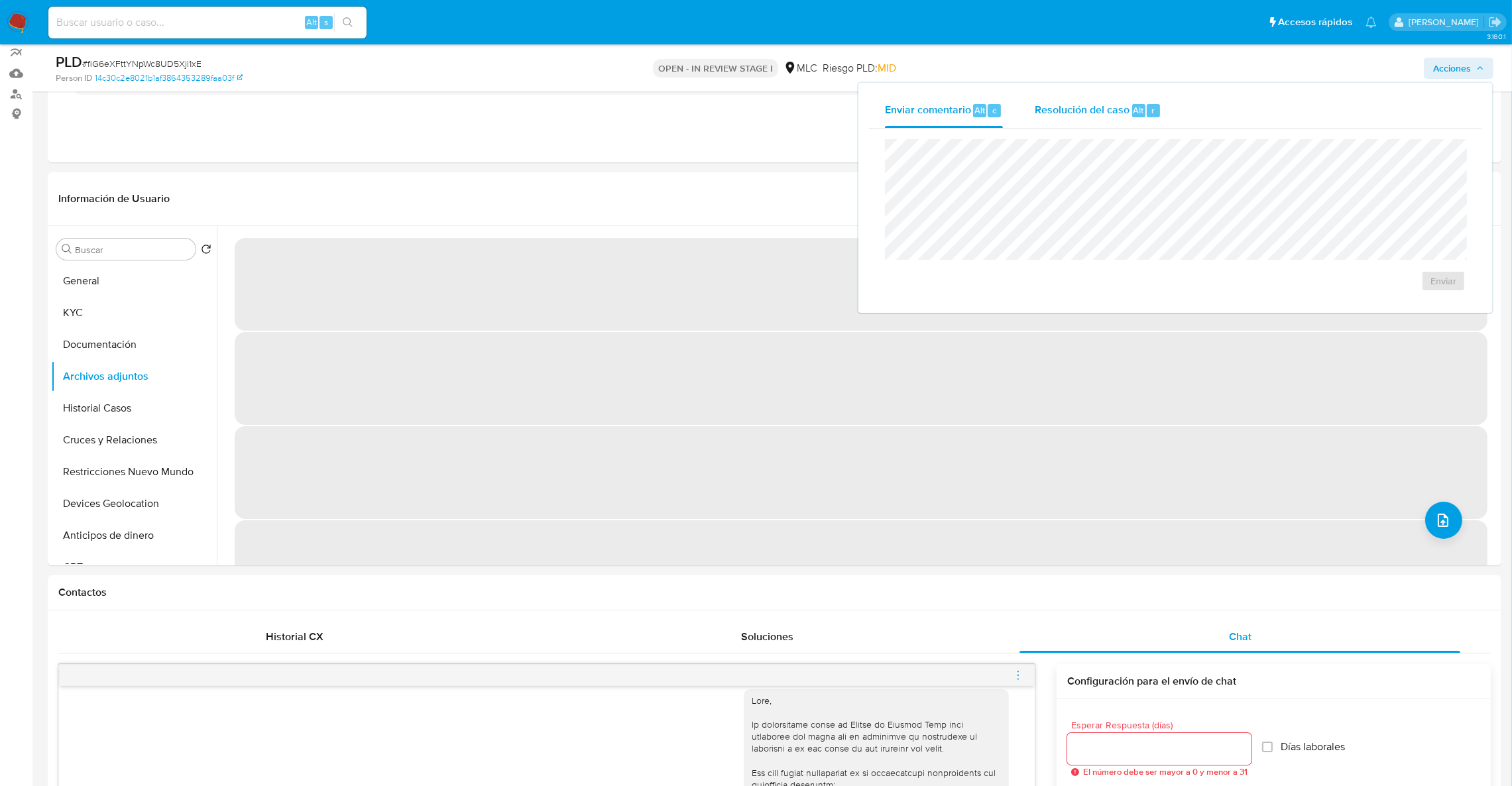
click at [1108, 107] on span "Resolución del caso" at bounding box center [1082, 109] width 95 height 15
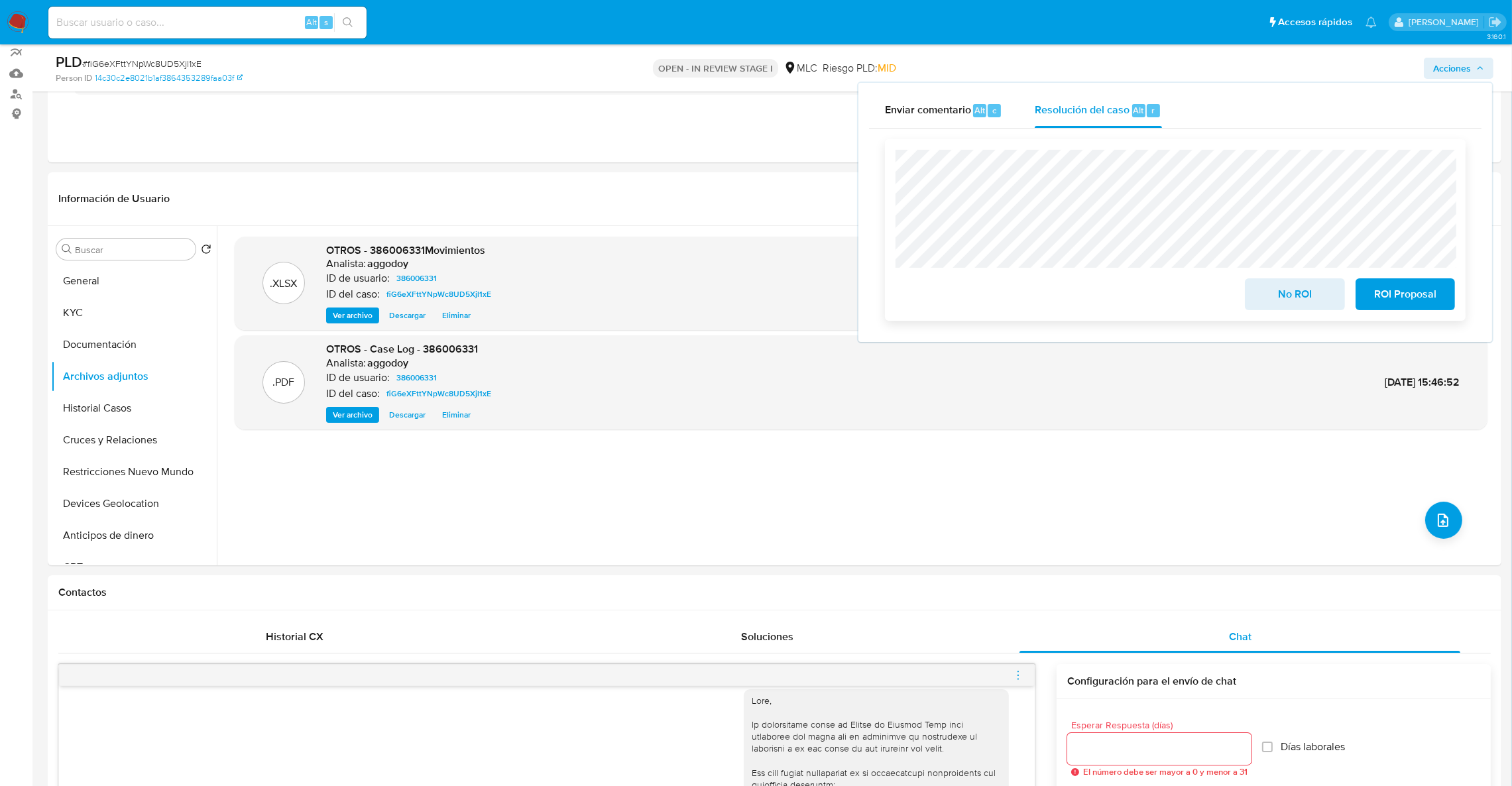
click at [1421, 296] on span "ROI Proposal" at bounding box center [1405, 294] width 65 height 29
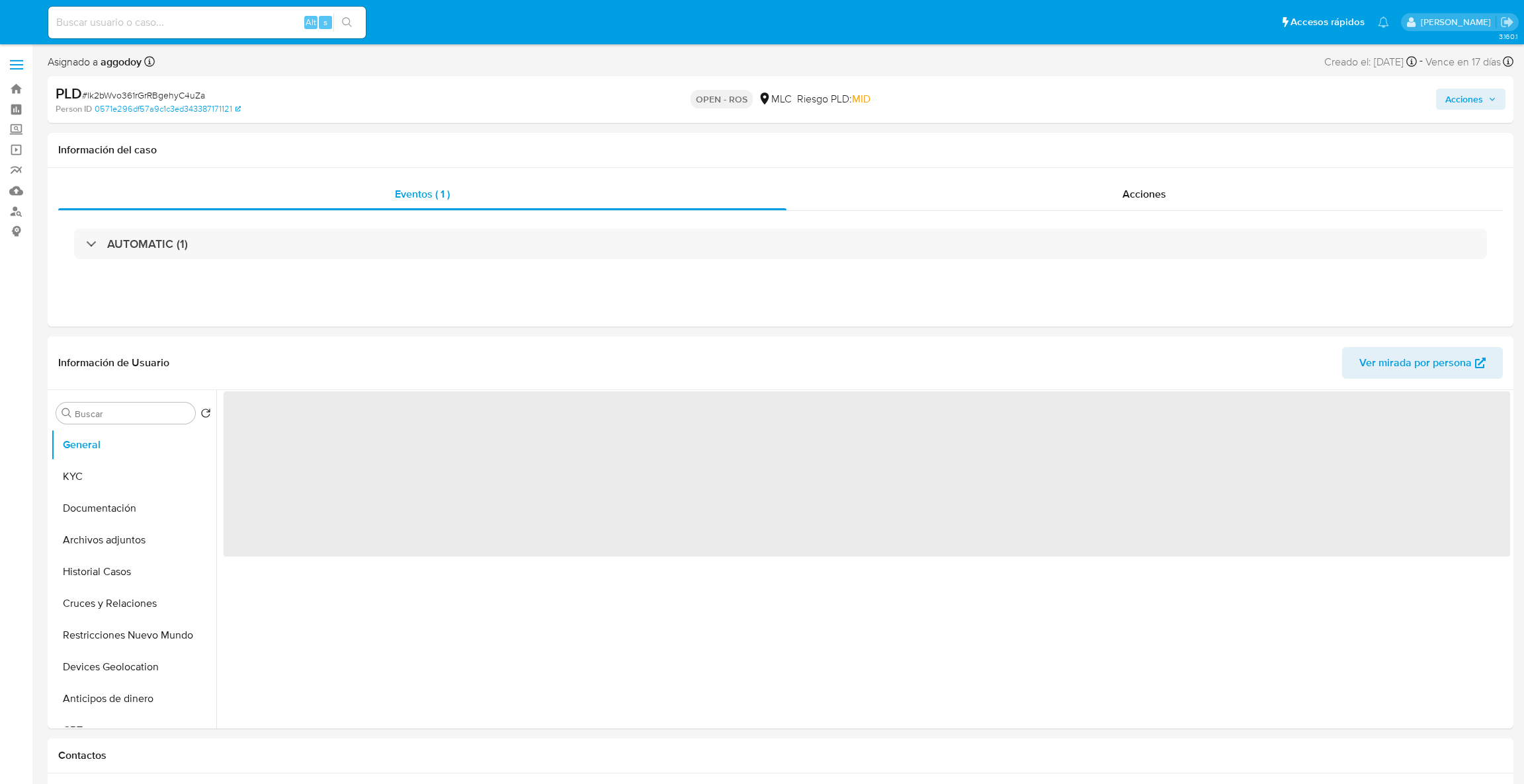
select select "10"
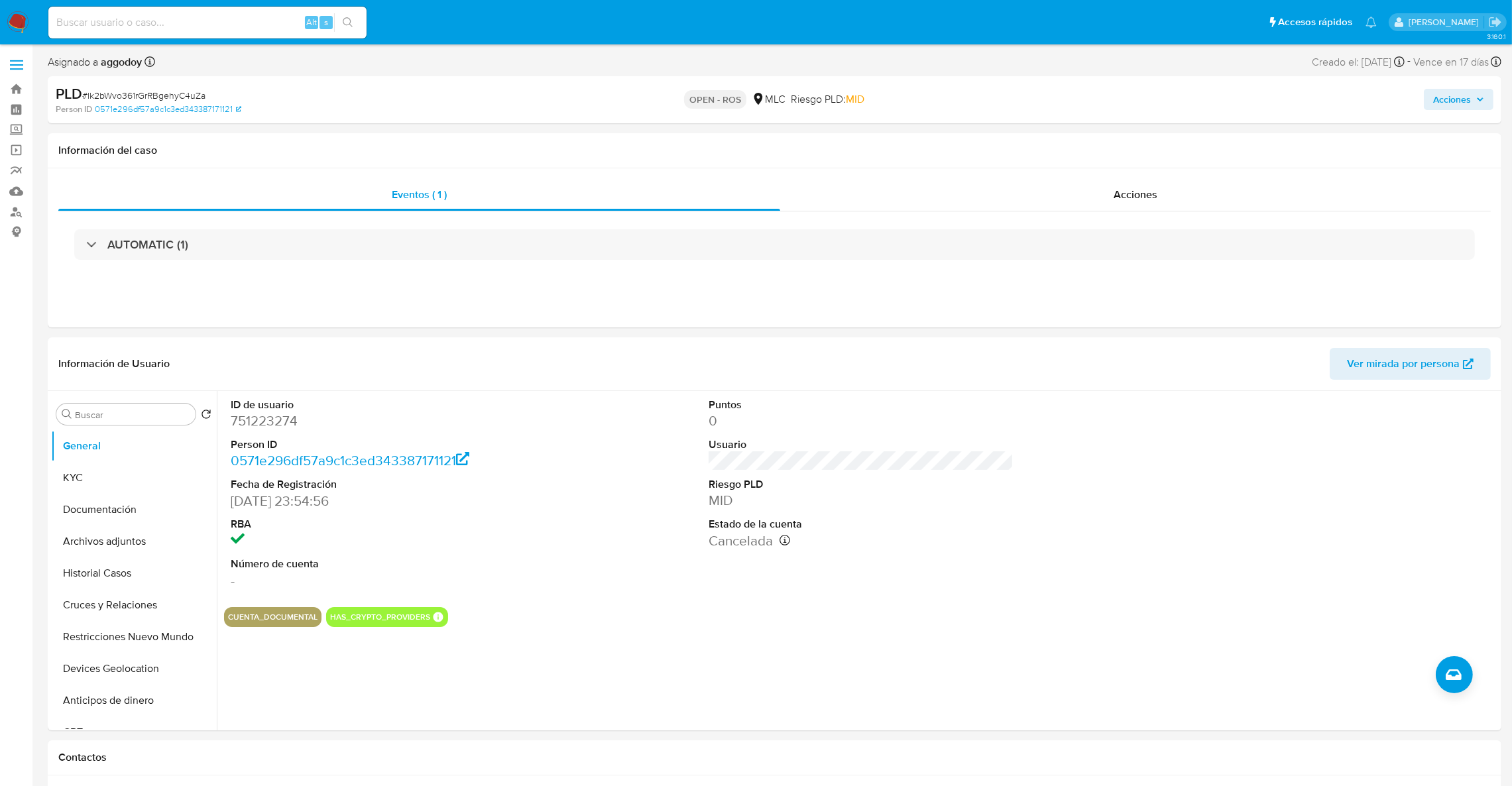
click at [156, 98] on span "# lk2bWvo361rGrRBgehyC4uZa" at bounding box center [143, 95] width 123 height 13
click at [156, 97] on span "# lk2bWvo361rGrRBgehyC4uZa" at bounding box center [143, 95] width 123 height 13
copy span "lk2bWvo361rGrRBgehyC4uZa"
click at [269, 421] on dd "751223274" at bounding box center [384, 421] width 306 height 19
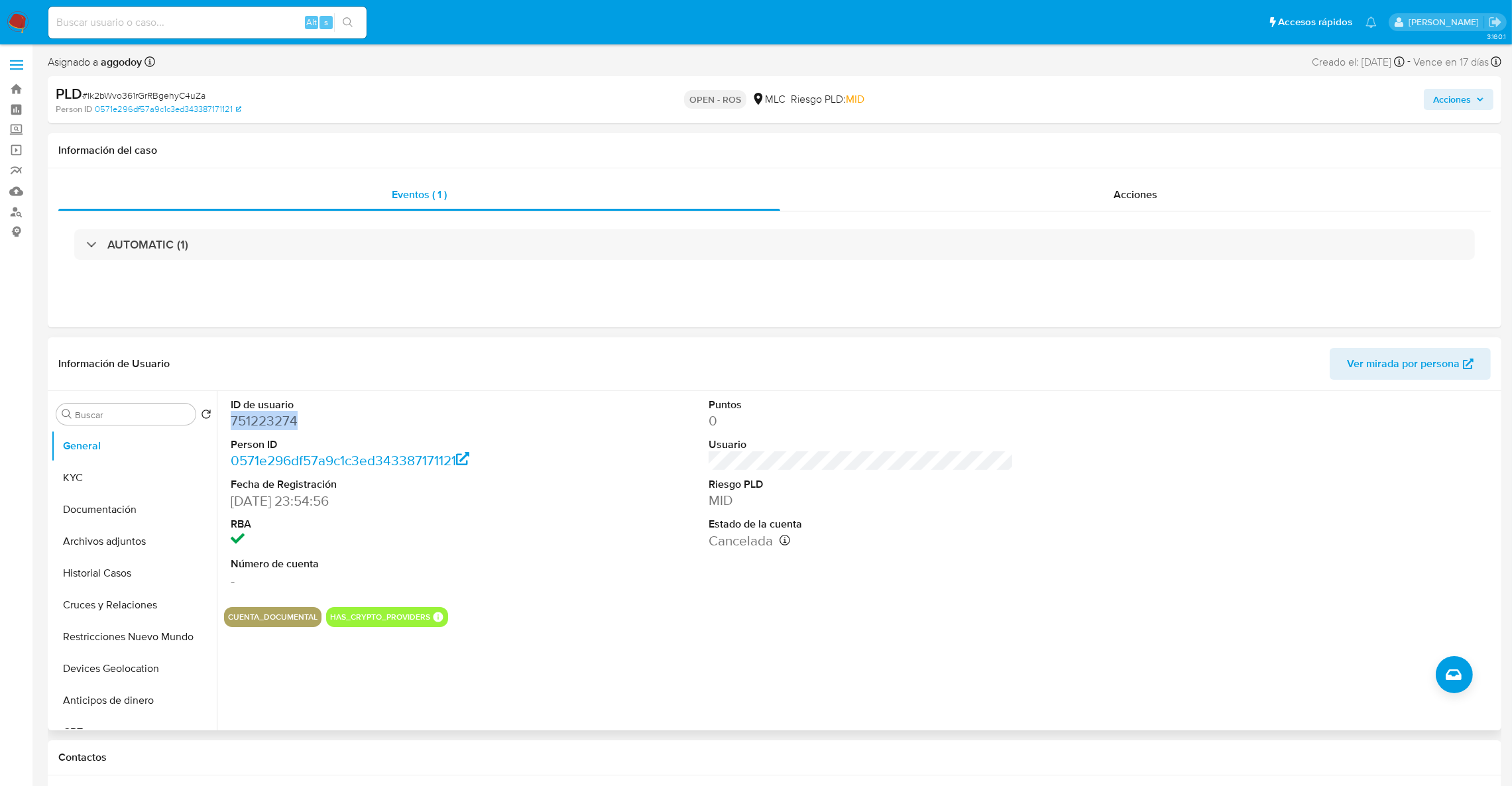
drag, startPoint x: 269, startPoint y: 421, endPoint x: 275, endPoint y: 425, distance: 7.2
copy dd "751223274"
drag, startPoint x: 121, startPoint y: 448, endPoint x: 112, endPoint y: 456, distance: 12.0
click at [112, 456] on button "General" at bounding box center [128, 446] width 155 height 32
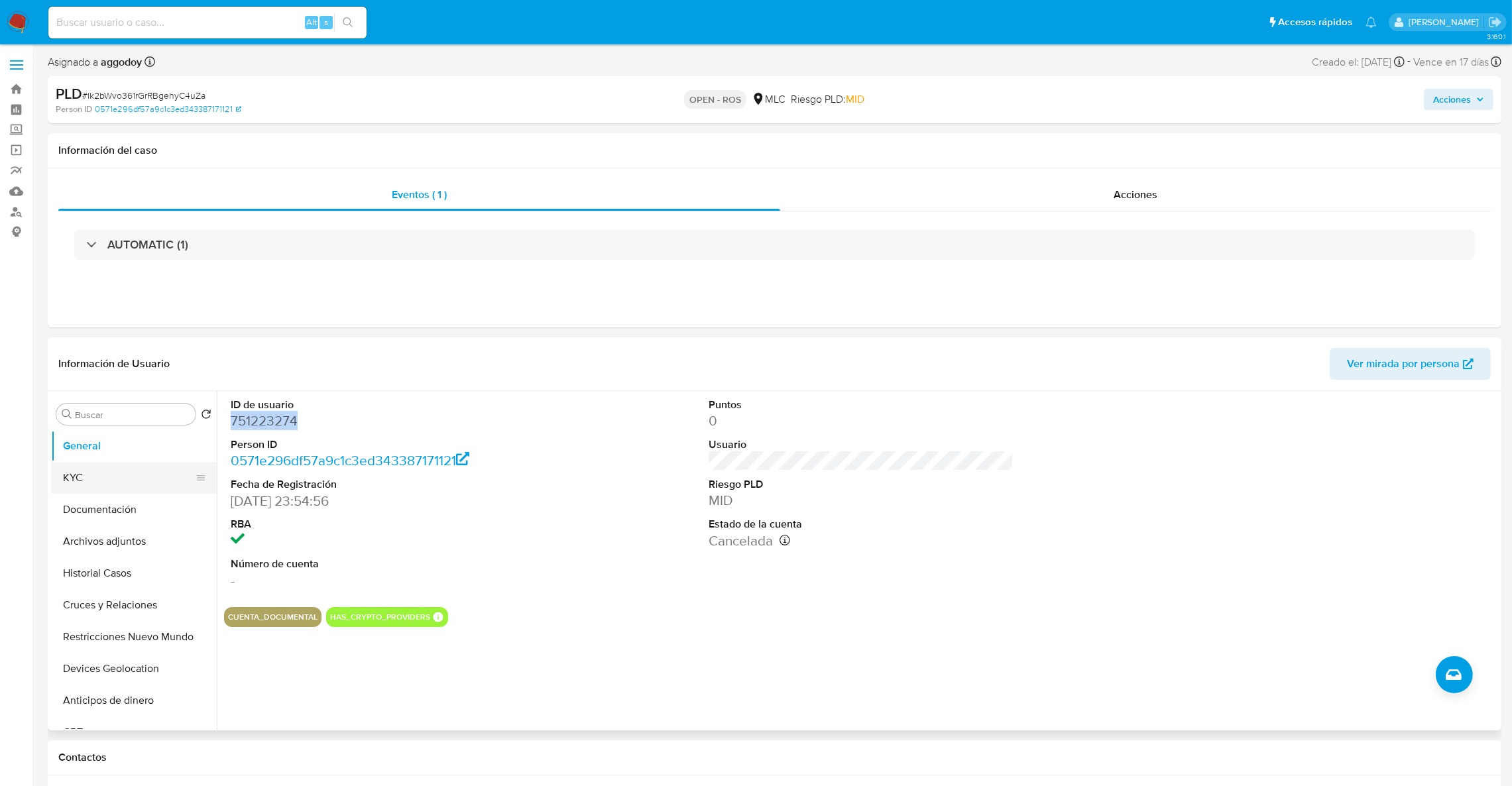
click at [180, 492] on button "KYC" at bounding box center [128, 478] width 155 height 32
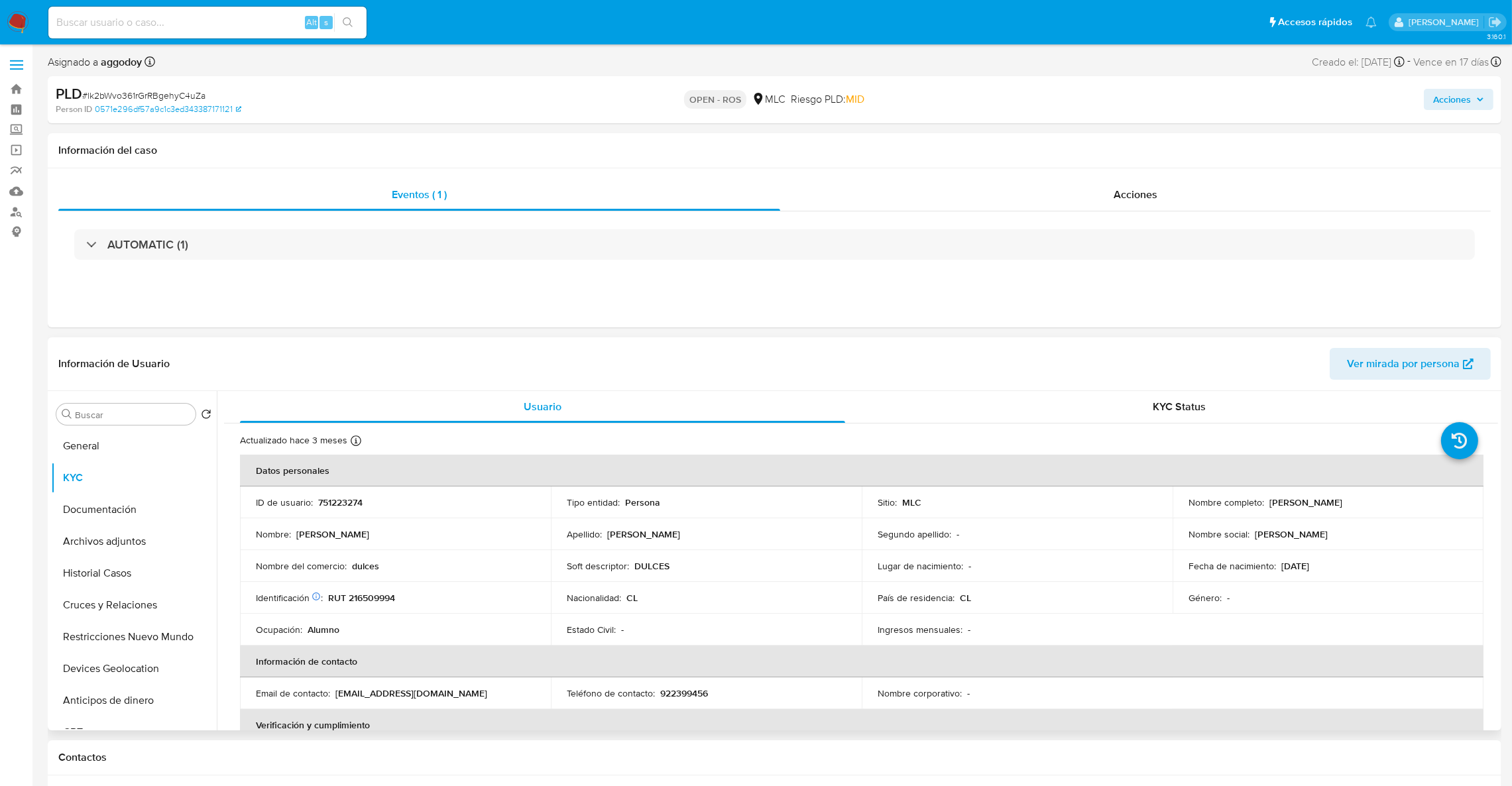
click at [1291, 498] on p "[PERSON_NAME]" at bounding box center [1305, 502] width 73 height 12
drag, startPoint x: 1267, startPoint y: 501, endPoint x: 1390, endPoint y: 502, distance: 123.0
click at [1390, 502] on div "Nombre completo : [PERSON_NAME]" at bounding box center [1328, 502] width 279 height 12
copy p "[PERSON_NAME]"
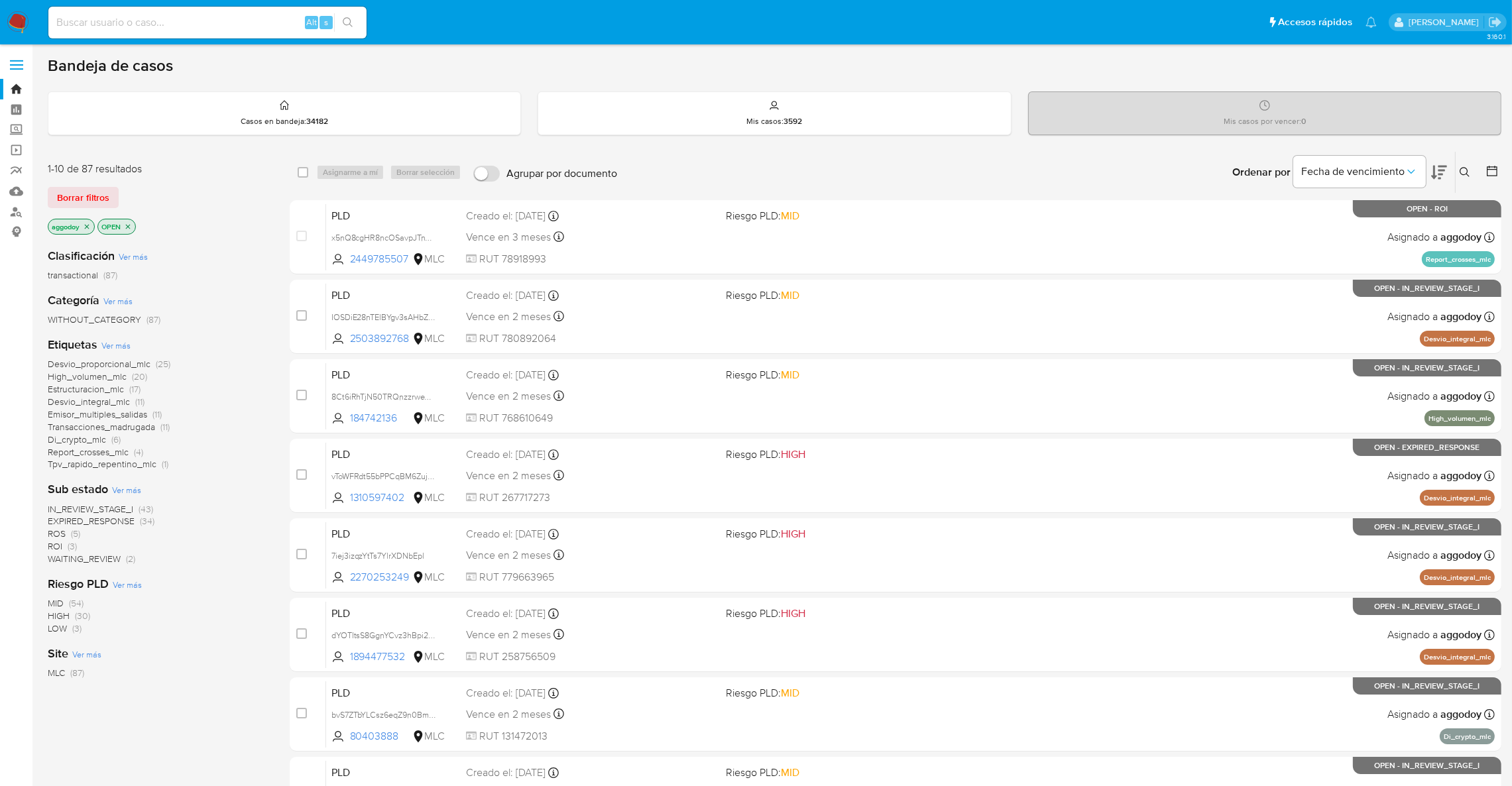
click at [1465, 174] on icon at bounding box center [1464, 172] width 10 height 10
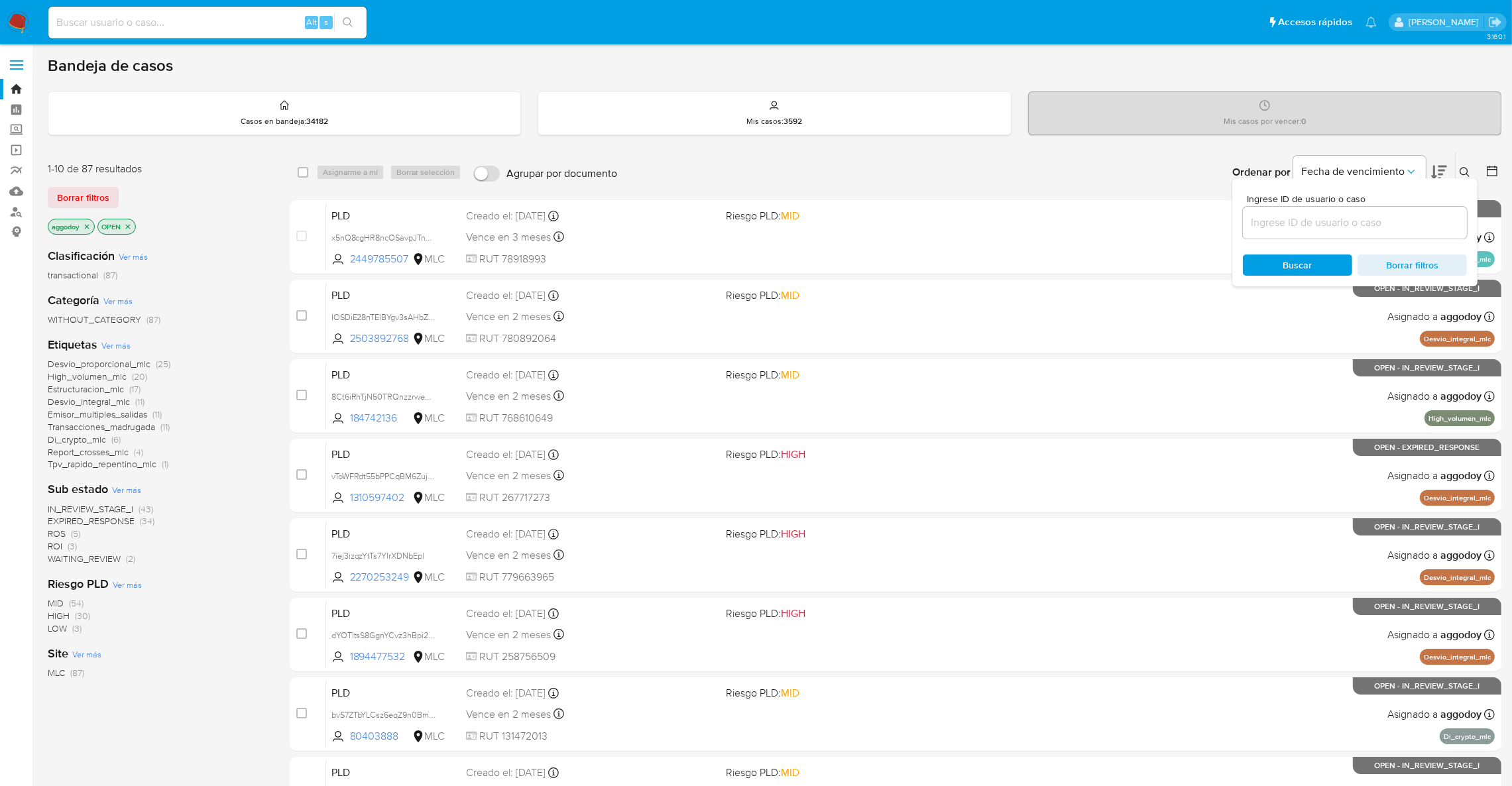
click at [1417, 221] on input at bounding box center [1354, 223] width 224 height 17
type input "705005997"
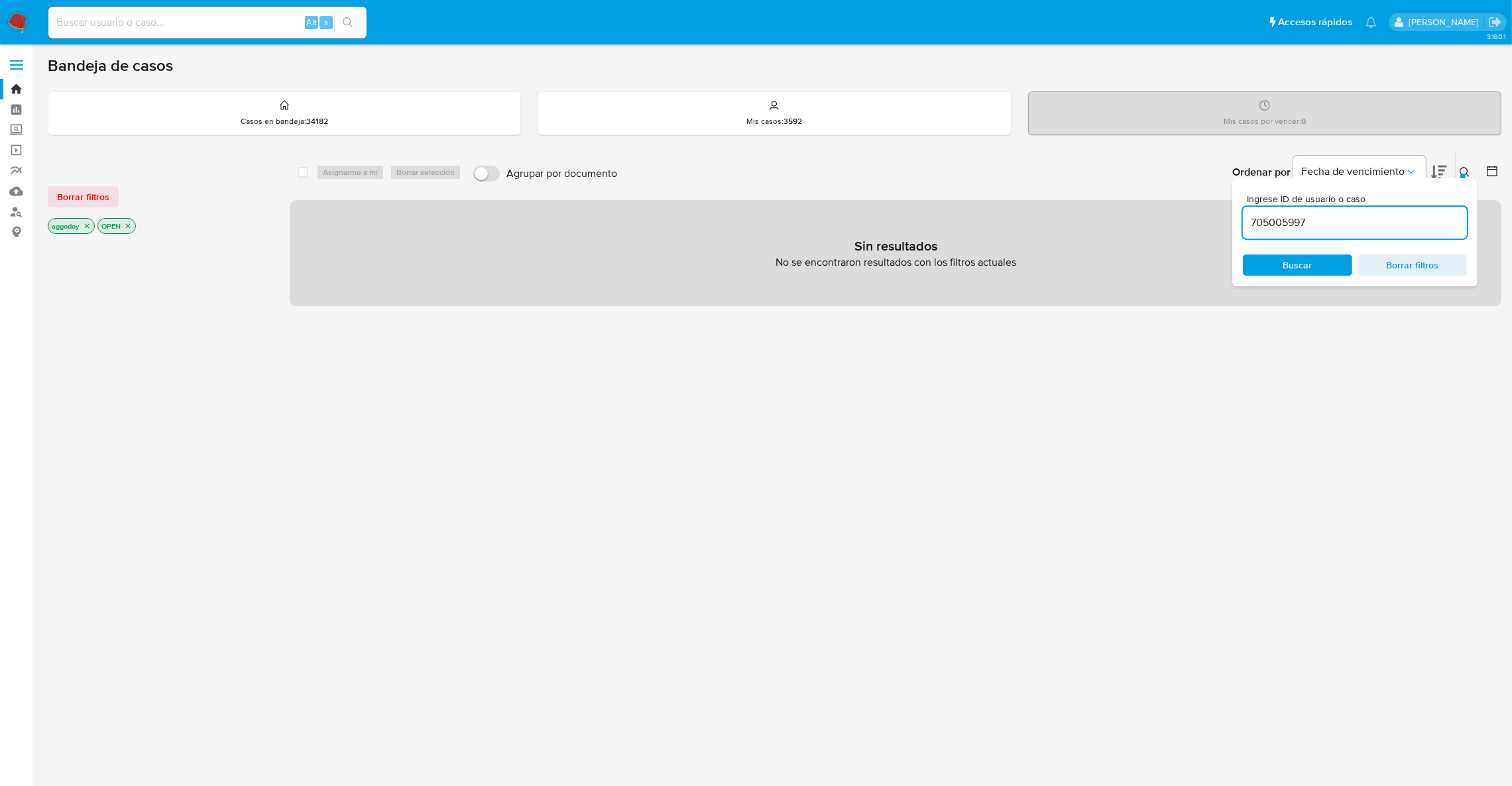
click at [1453, 178] on div "Ingrese ID de usuario o caso 705005997 Buscar Borrar filtros" at bounding box center [1354, 232] width 245 height 108
click at [1466, 173] on icon at bounding box center [1464, 172] width 10 height 10
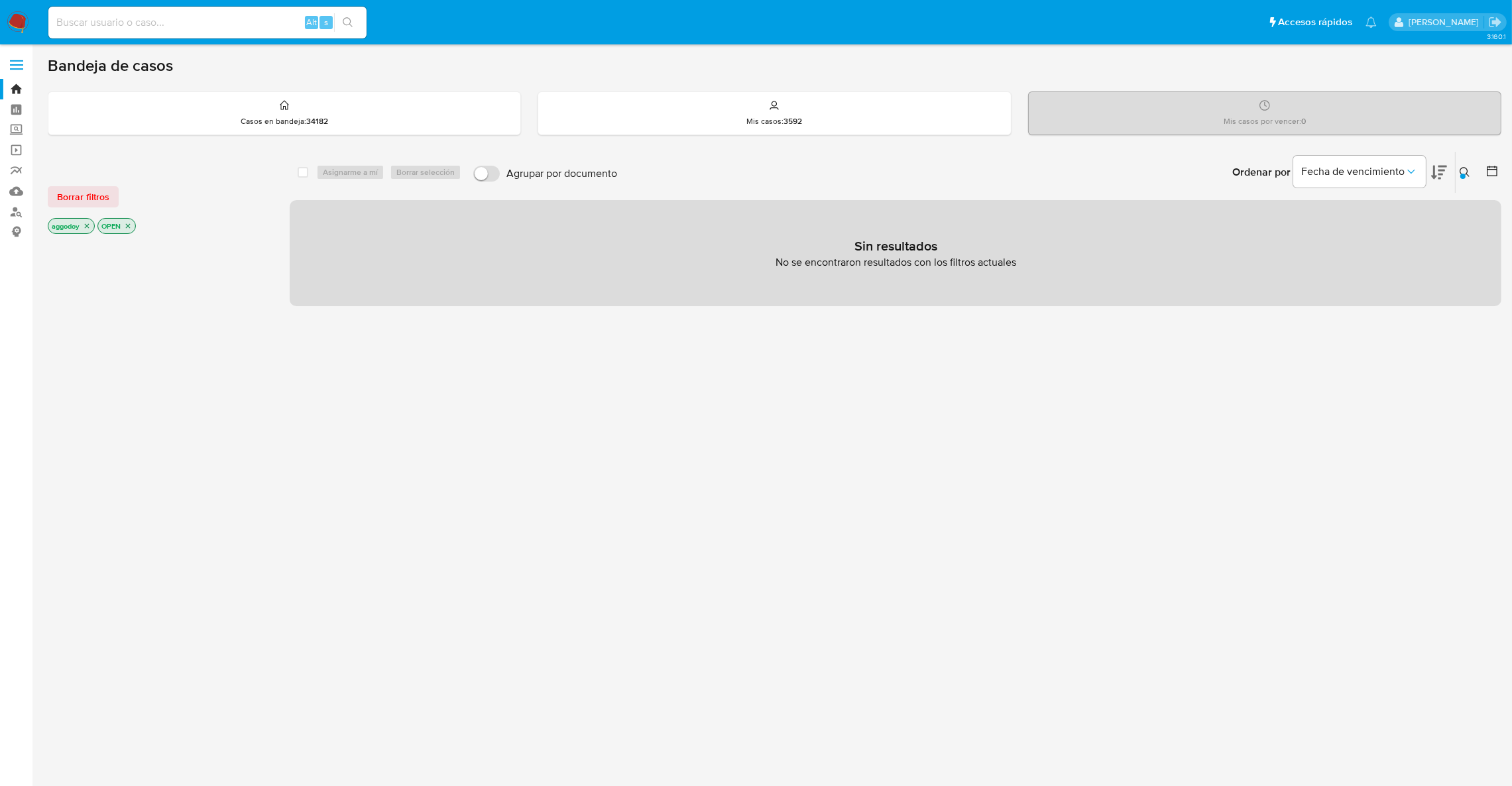
click at [1477, 179] on div at bounding box center [1489, 173] width 24 height 41
click at [1469, 175] on icon at bounding box center [1464, 172] width 10 height 10
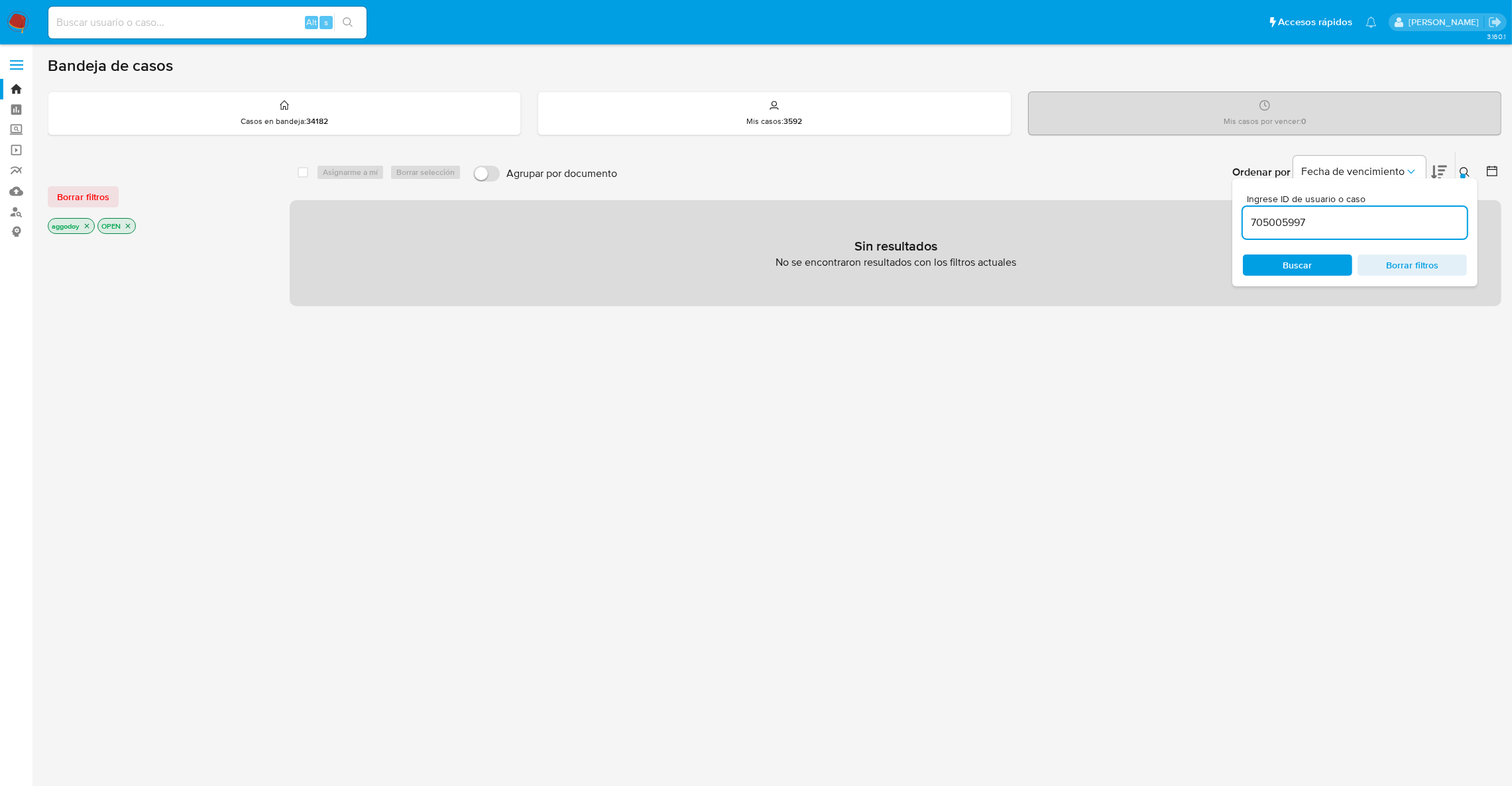
click at [1391, 225] on input "705005997" at bounding box center [1354, 223] width 224 height 17
click at [129, 226] on icon "close-filter" at bounding box center [128, 226] width 5 height 5
click at [84, 229] on icon "close-filter" at bounding box center [87, 226] width 8 height 8
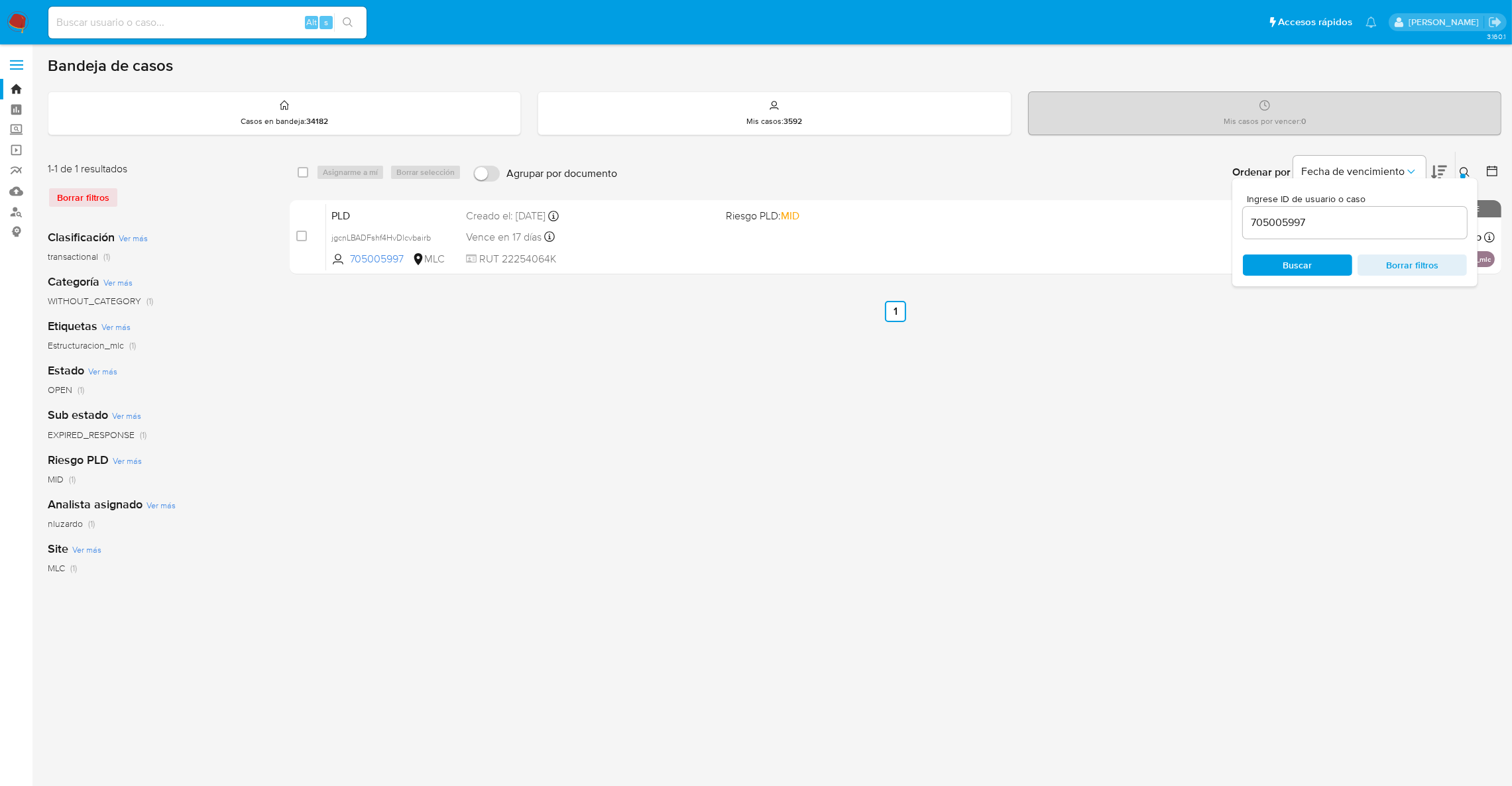
click at [1460, 185] on div "Ingrese ID de usuario o caso 705005997 Buscar Borrar filtros" at bounding box center [1354, 232] width 245 height 108
click at [1461, 183] on div "Ingrese ID de usuario o caso 705005997 Buscar Borrar filtros" at bounding box center [1354, 232] width 245 height 108
click at [1453, 181] on div "Ingrese ID de usuario o caso 705005997 Buscar Borrar filtros" at bounding box center [1354, 232] width 245 height 108
click at [1461, 173] on button at bounding box center [1466, 172] width 22 height 16
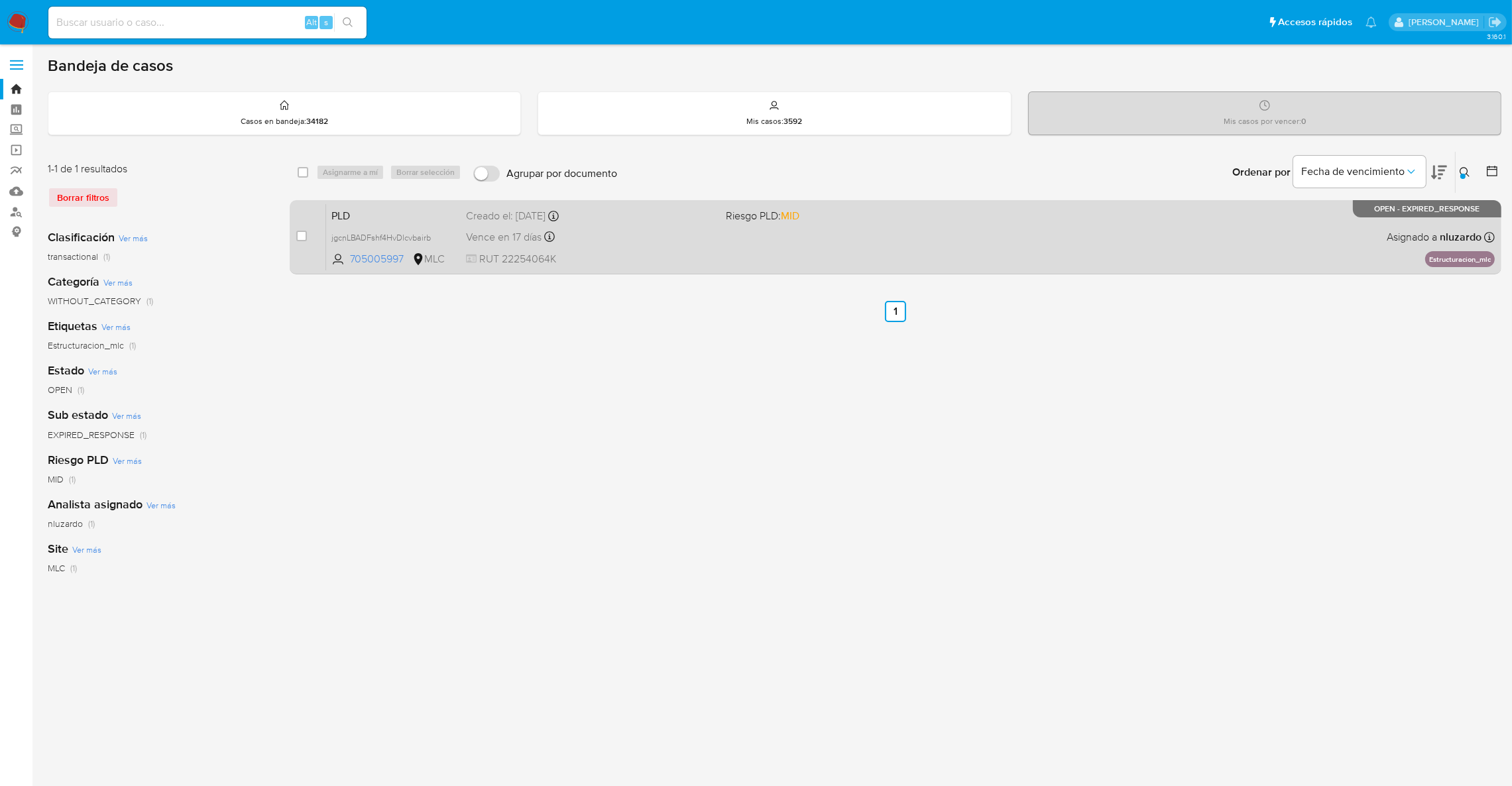
click at [310, 232] on div "case-item-checkbox No es posible asignar el caso" at bounding box center [311, 237] width 29 height 67
click at [306, 232] on input "checkbox" at bounding box center [301, 236] width 10 height 10
checkbox input "true"
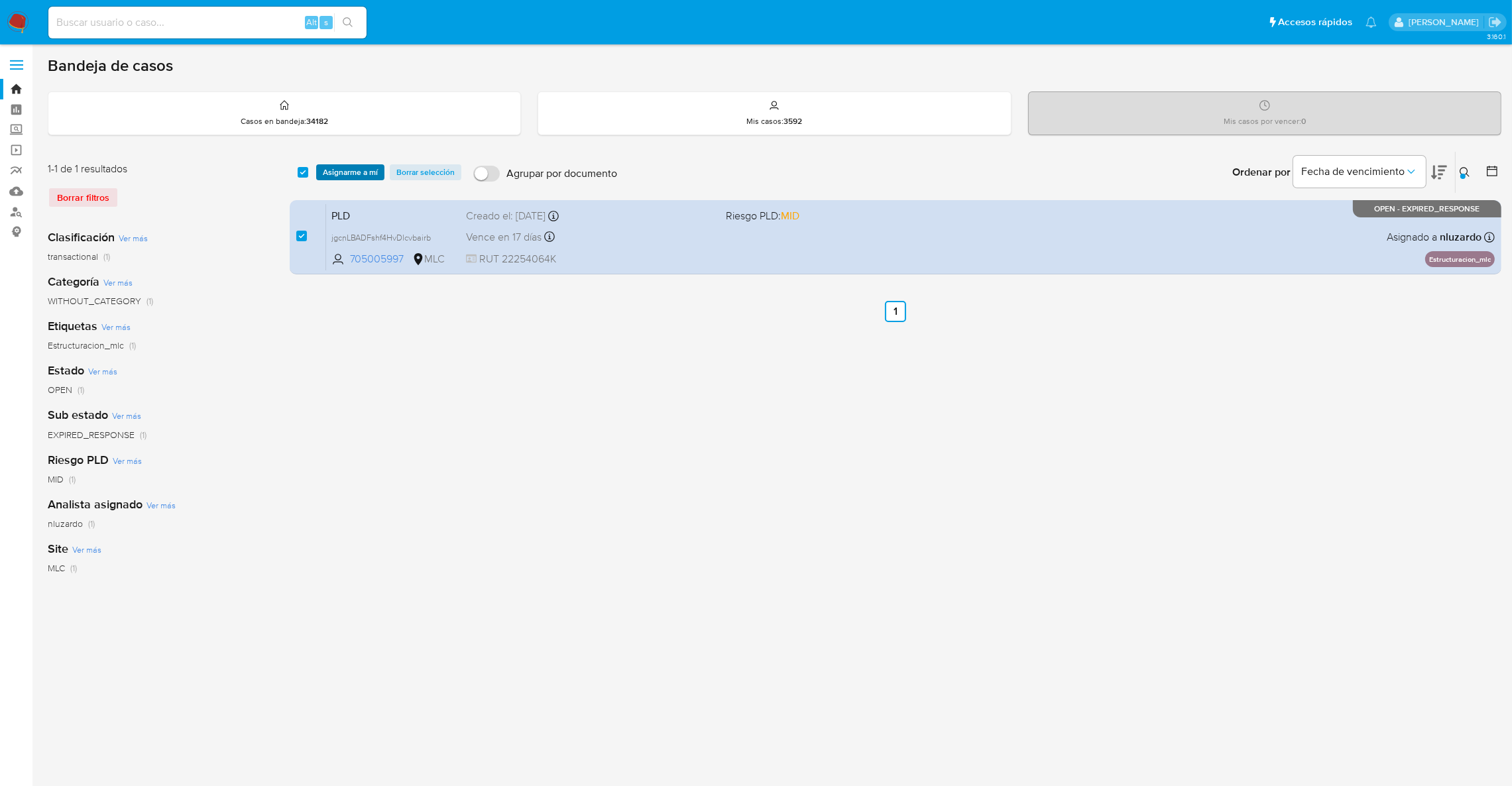
click at [328, 169] on span "Asignarme a mí" at bounding box center [350, 172] width 55 height 13
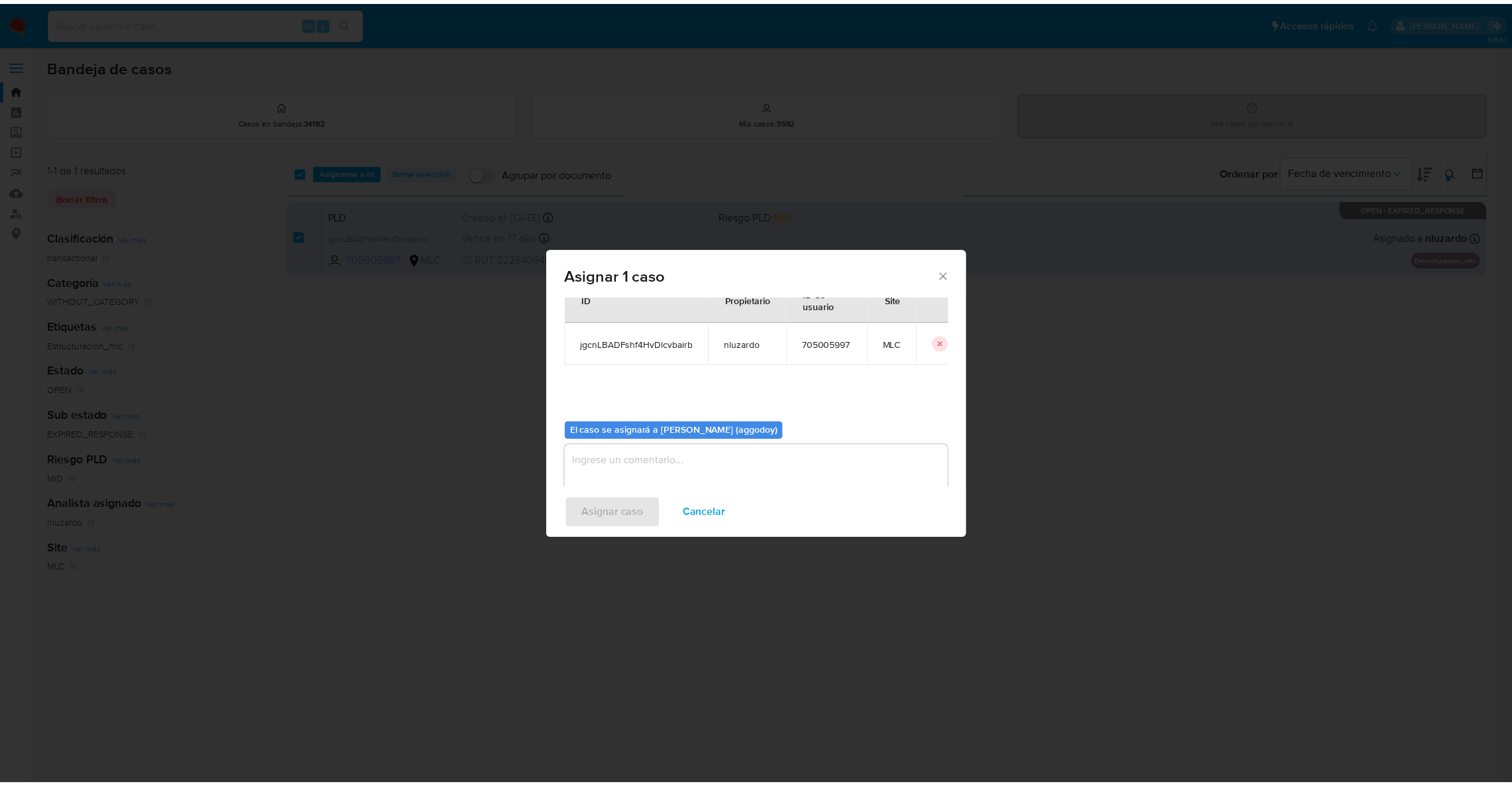
scroll to position [69, 0]
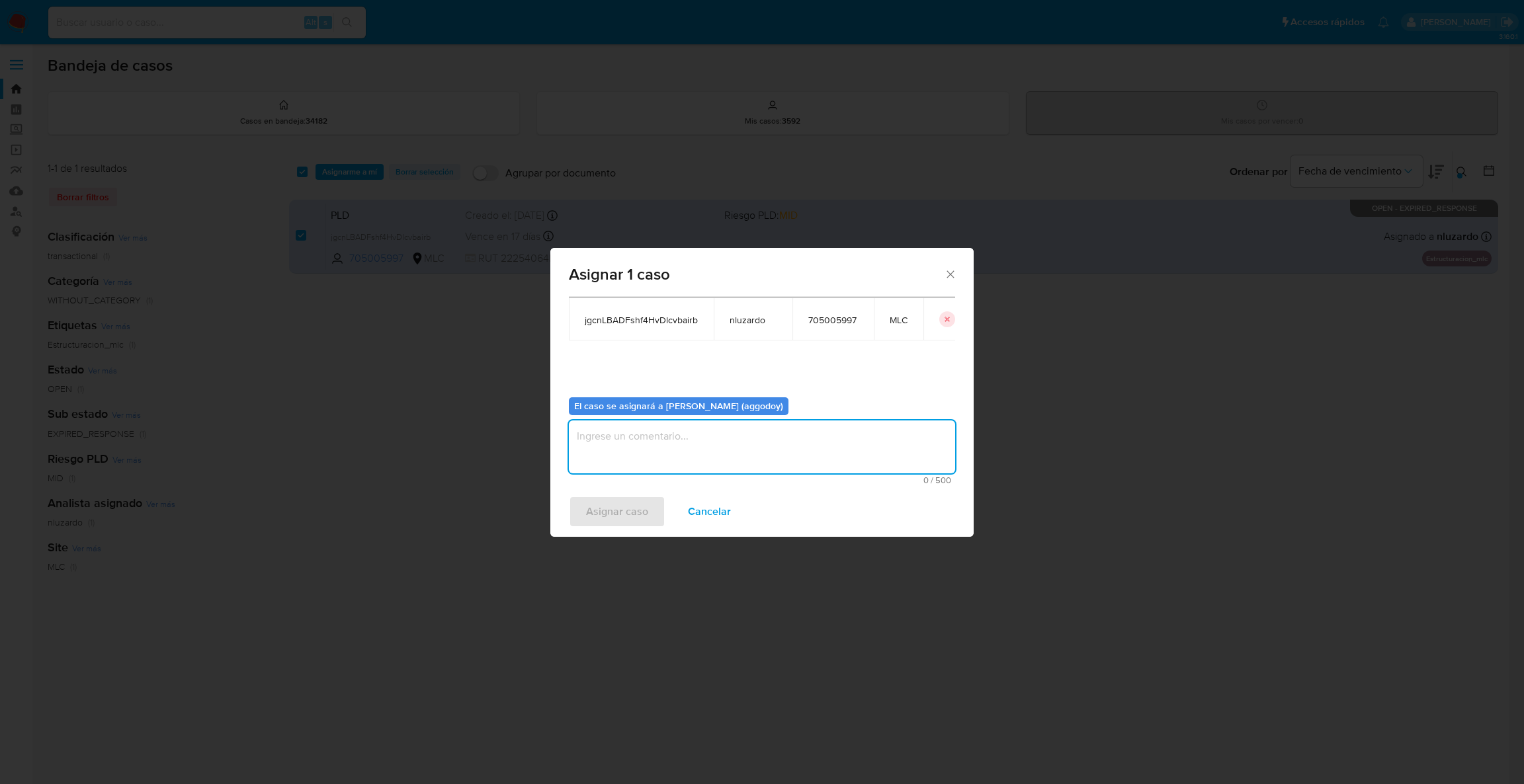
click at [675, 451] on textarea "assign-modal" at bounding box center [762, 447] width 386 height 53
type textarea ","
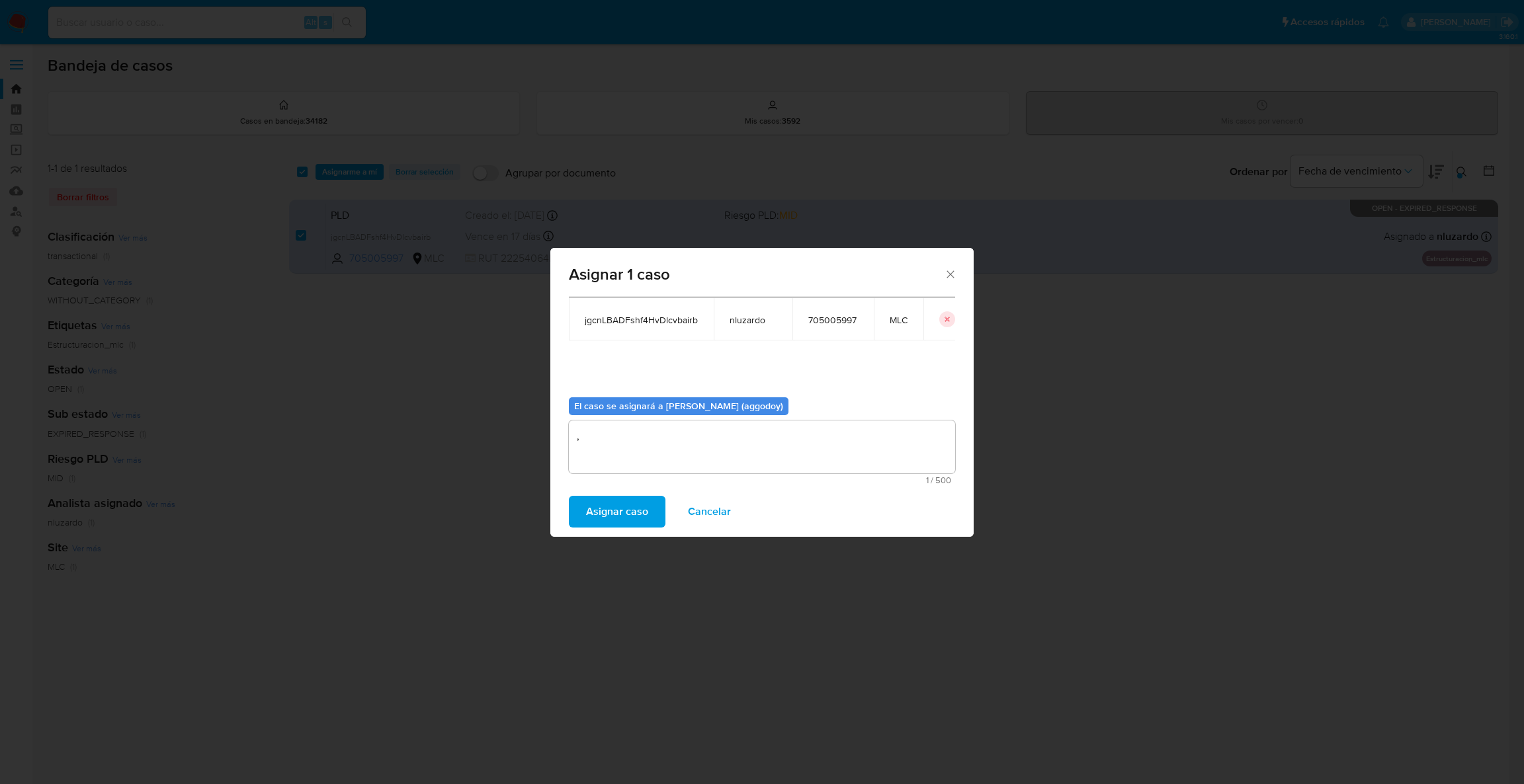
click at [576, 511] on button "Asignar caso" at bounding box center [617, 512] width 97 height 31
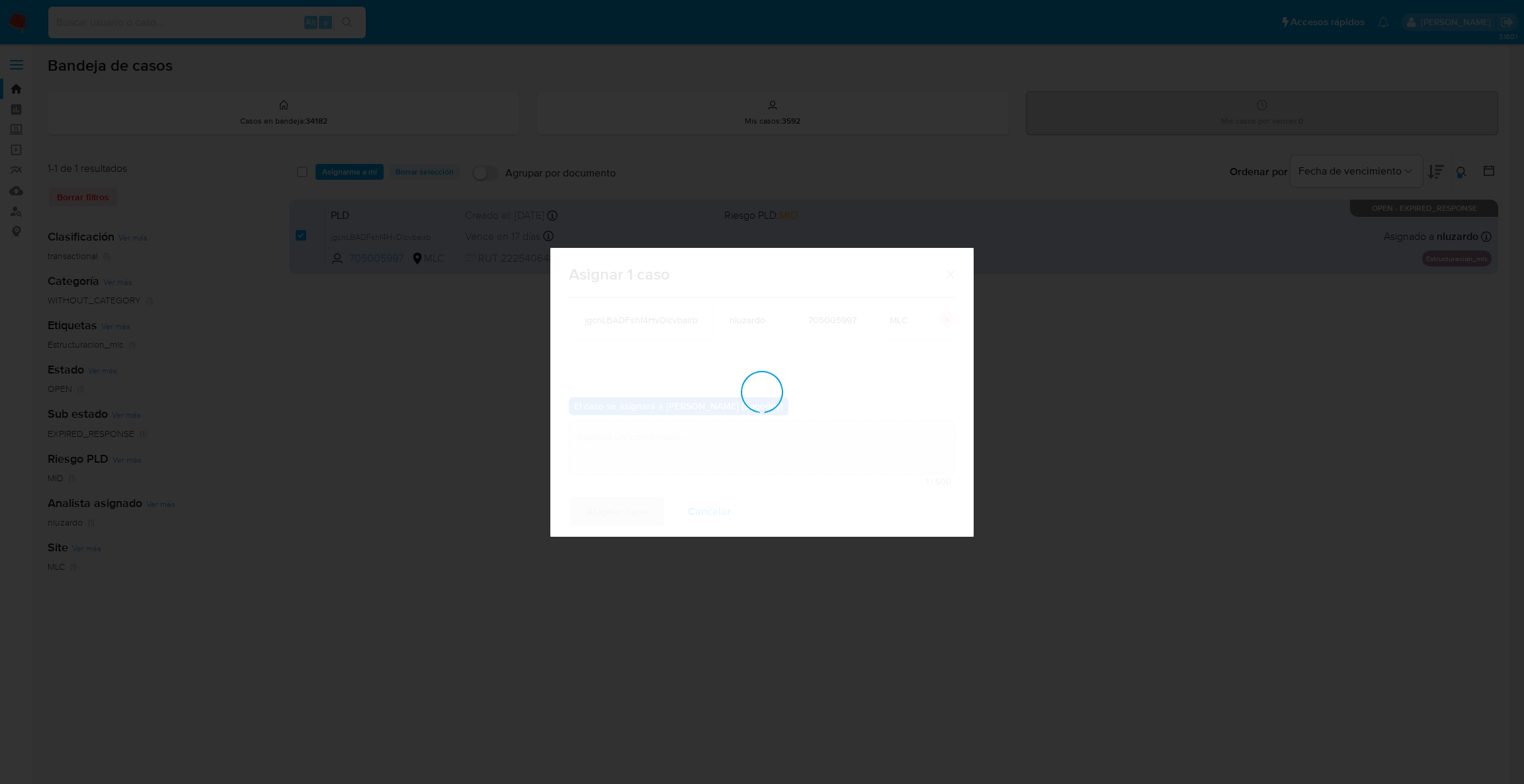
checkbox input "false"
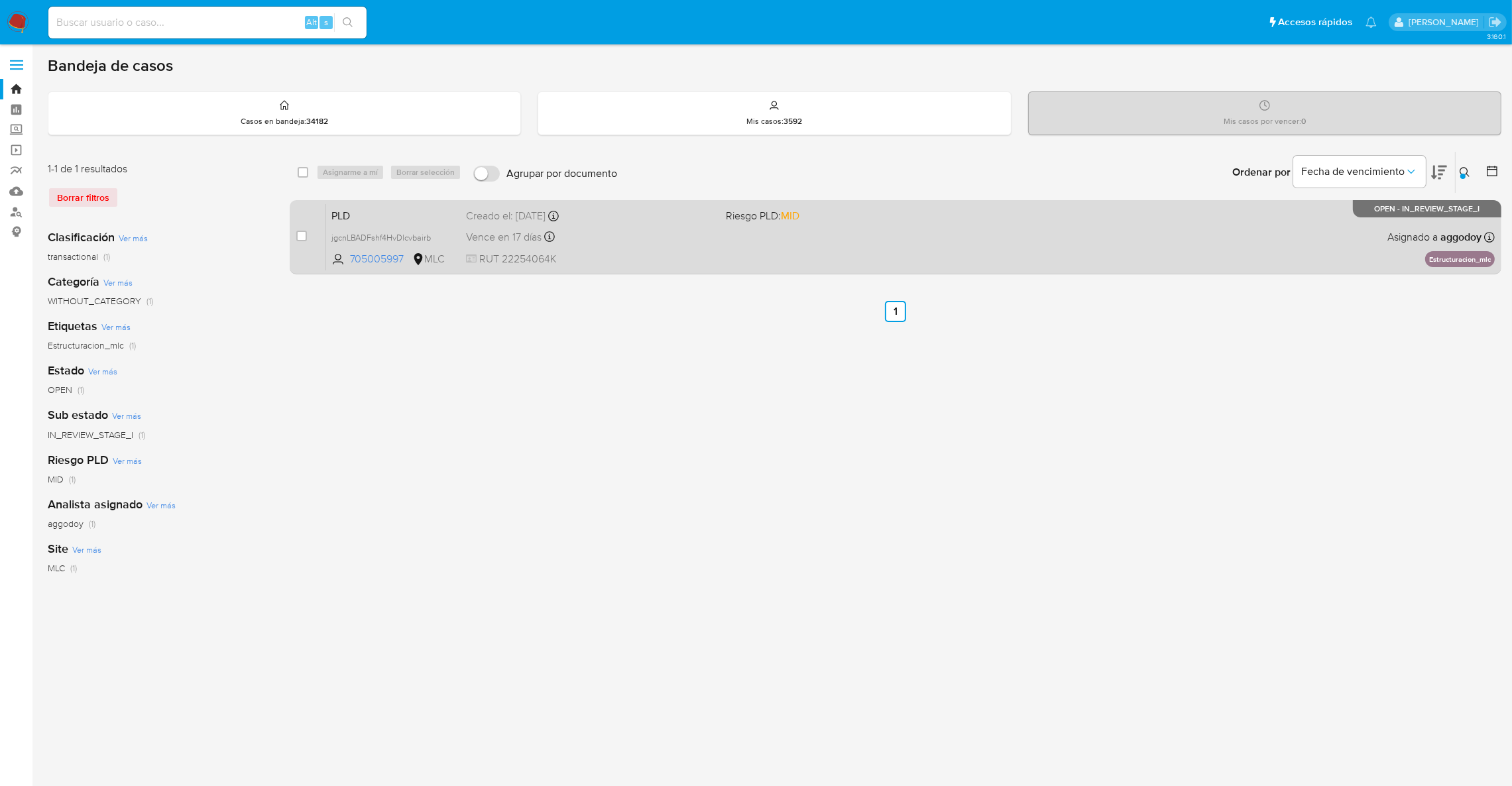
click at [1334, 236] on div "PLD jgcnLBADFshf4HvDlcvbairb 705005997 MLC Riesgo PLD: MID Creado el: [DATE] Cr…" at bounding box center [911, 237] width 1168 height 67
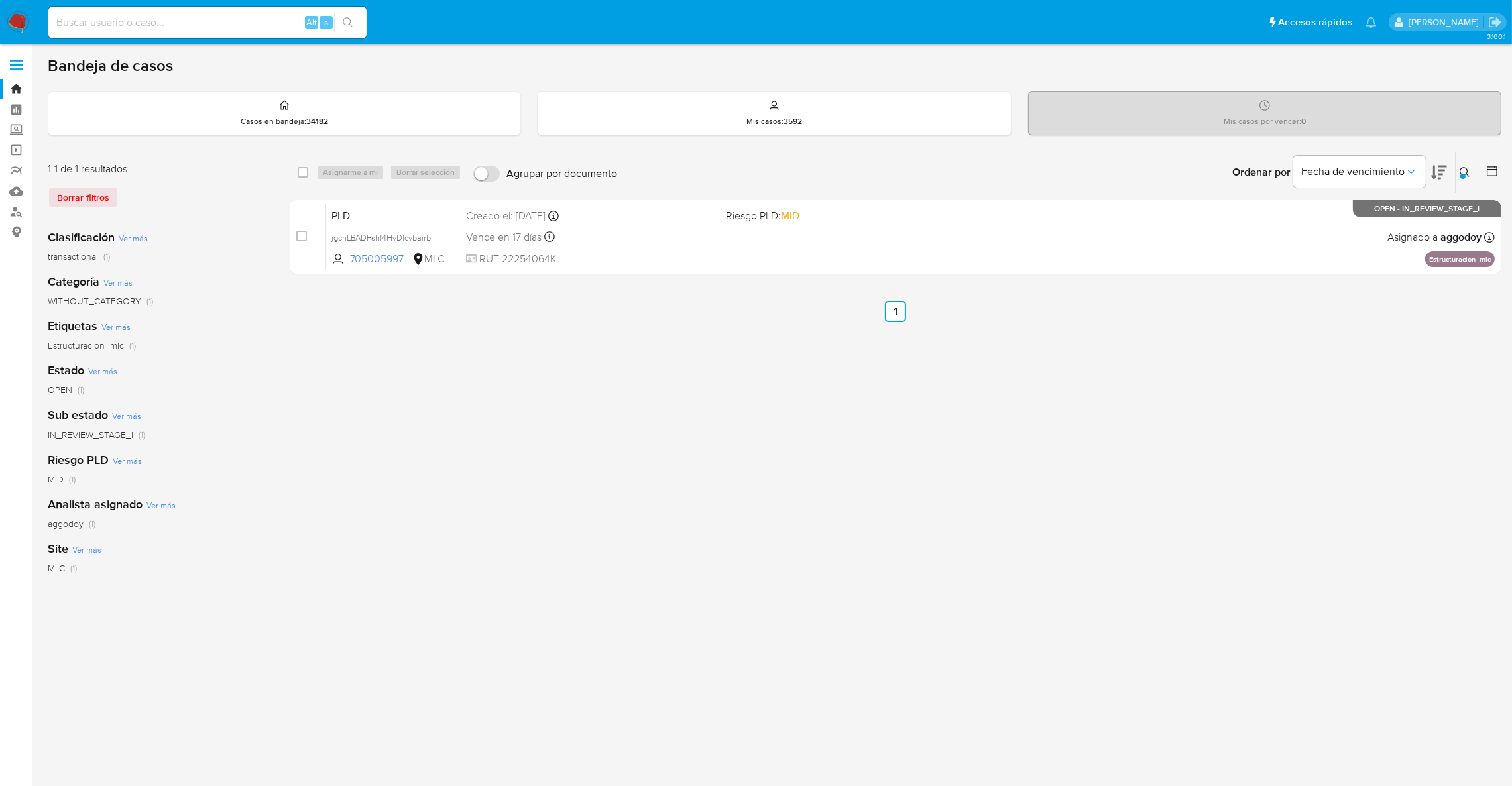
click at [215, 18] on input at bounding box center [207, 23] width 318 height 17
paste input "764697964"
type input "764697964"
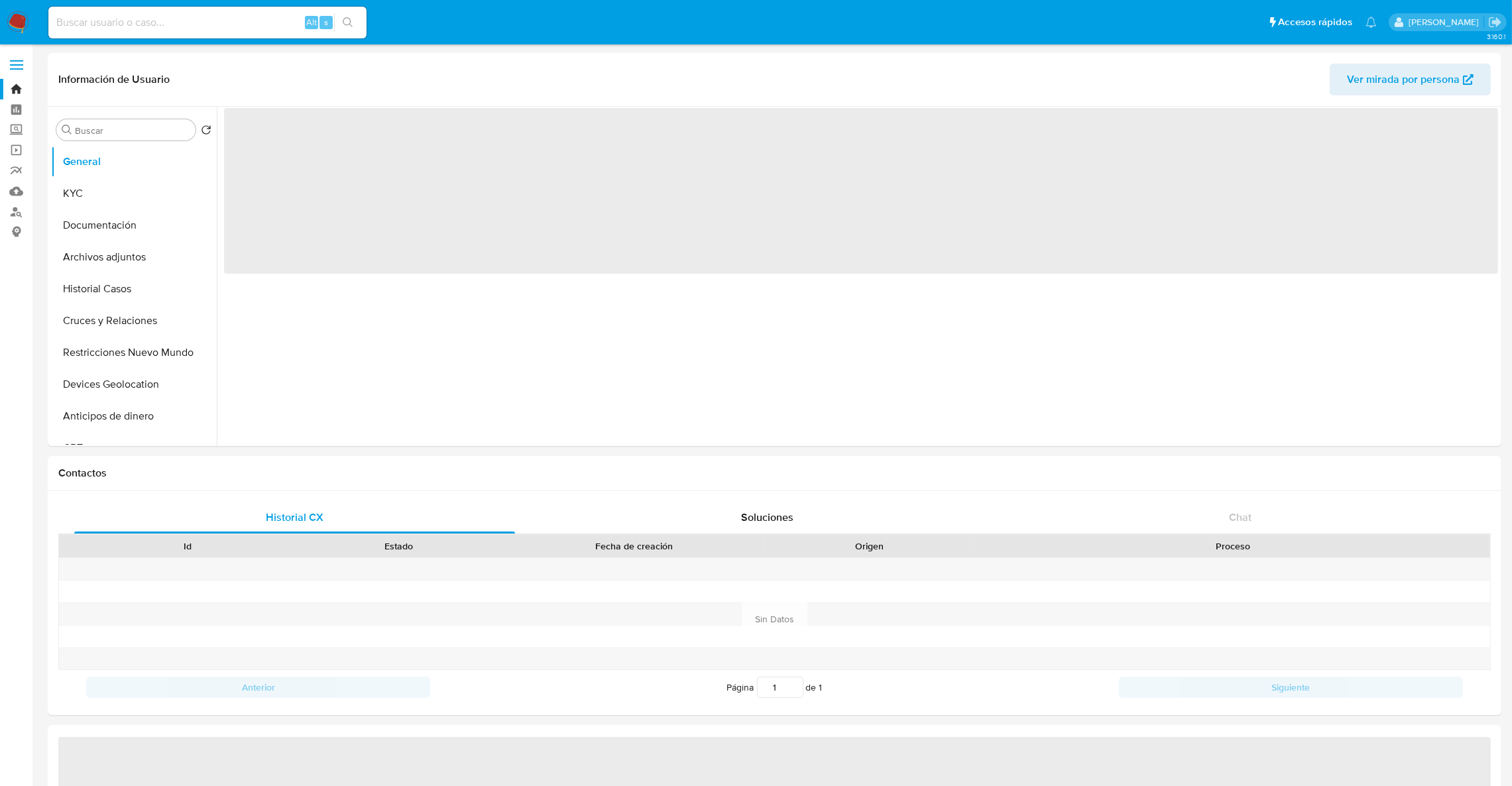
select select "10"
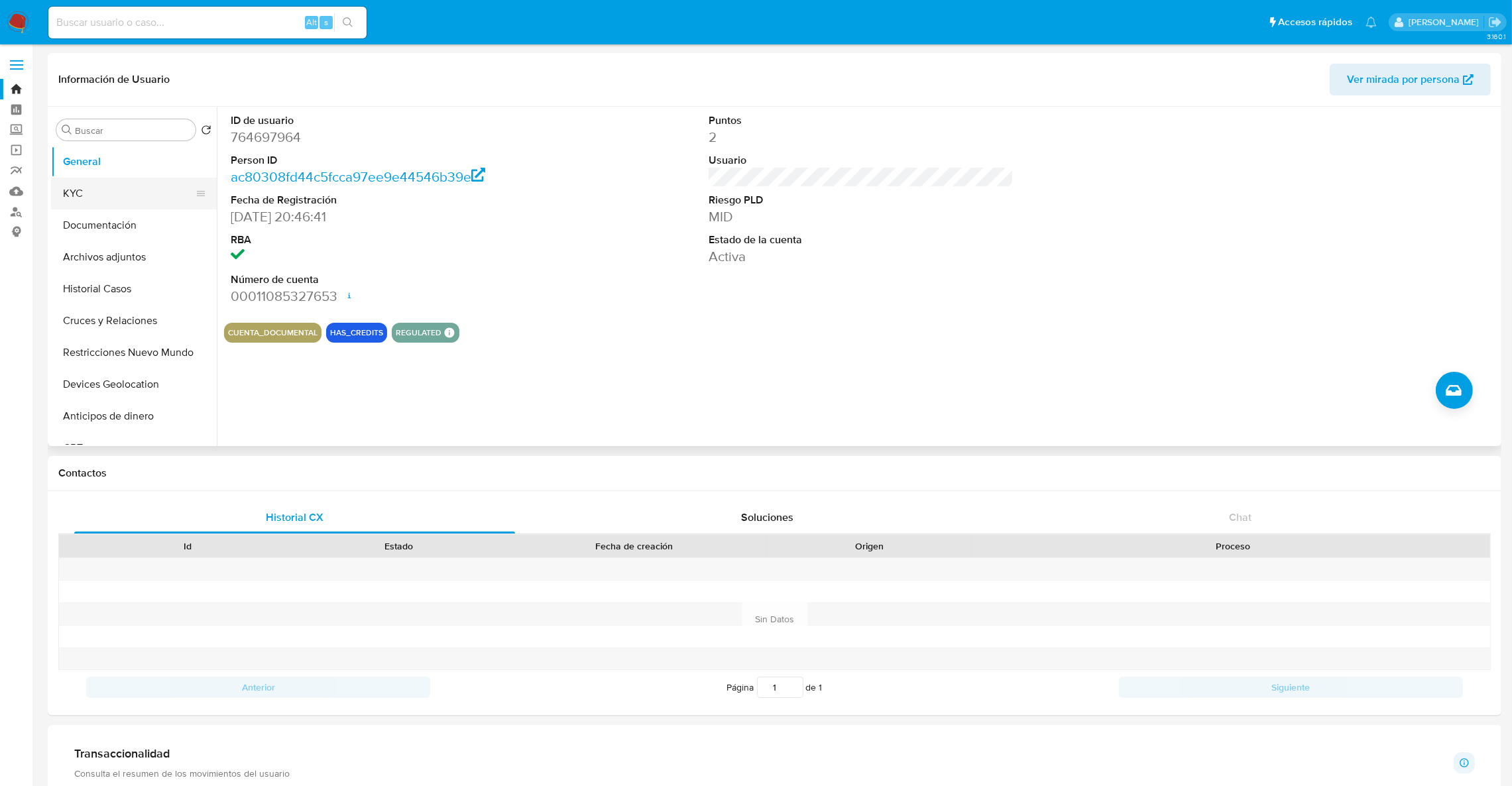
click at [96, 191] on button "KYC" at bounding box center [128, 193] width 155 height 32
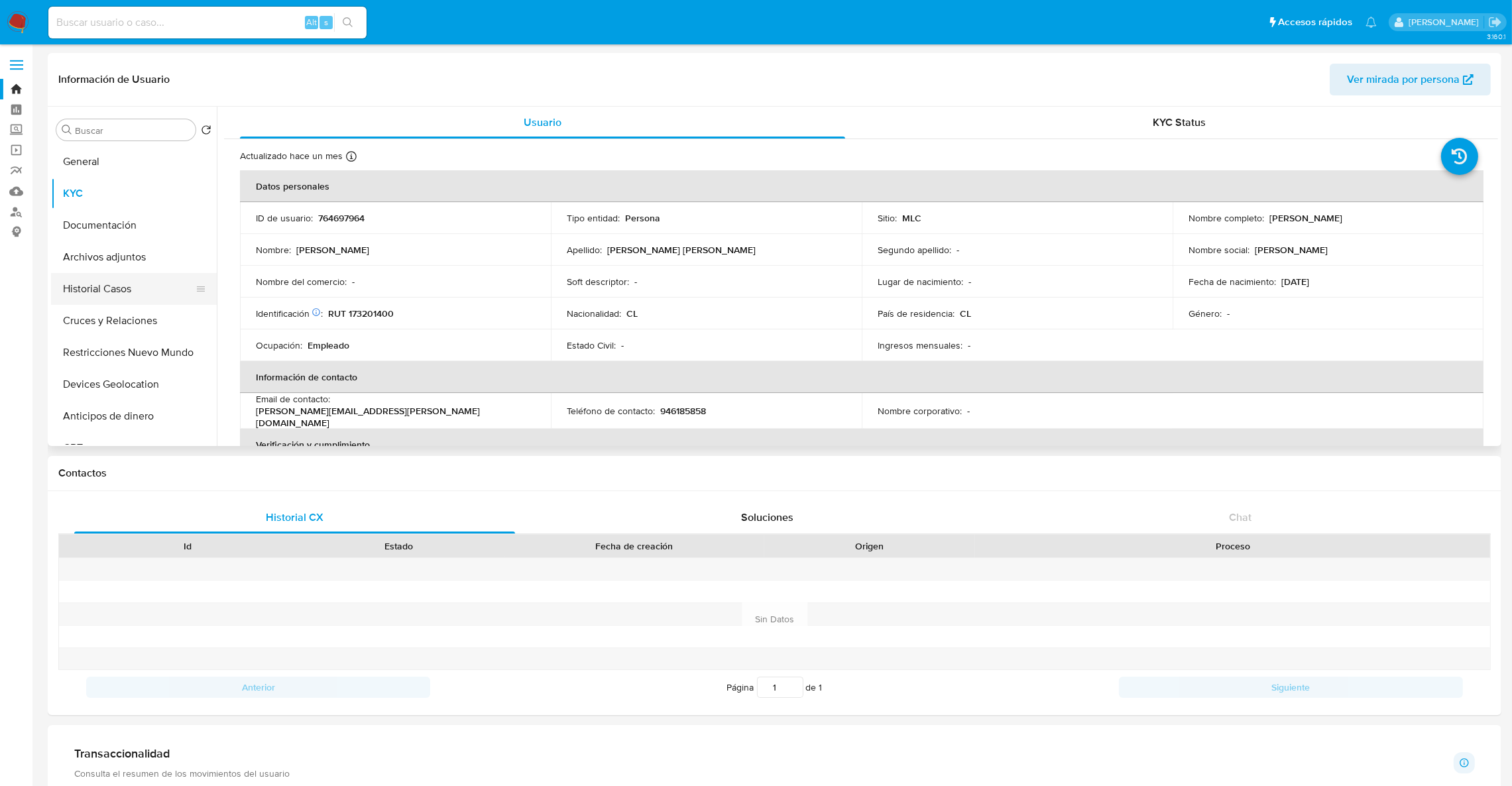
click at [99, 289] on button "Historial Casos" at bounding box center [128, 289] width 155 height 32
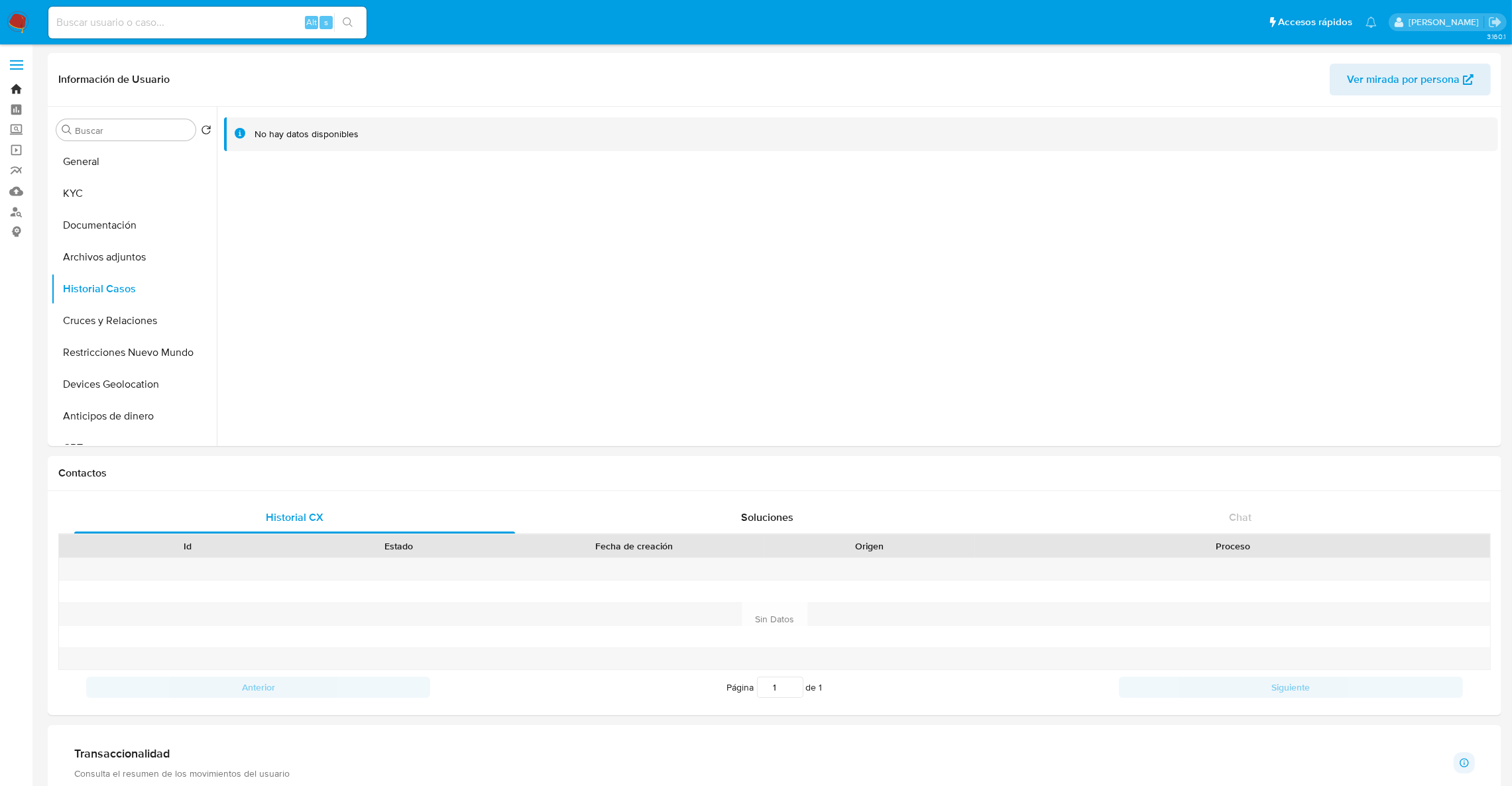
click at [2, 87] on link "Bandeja" at bounding box center [79, 89] width 158 height 20
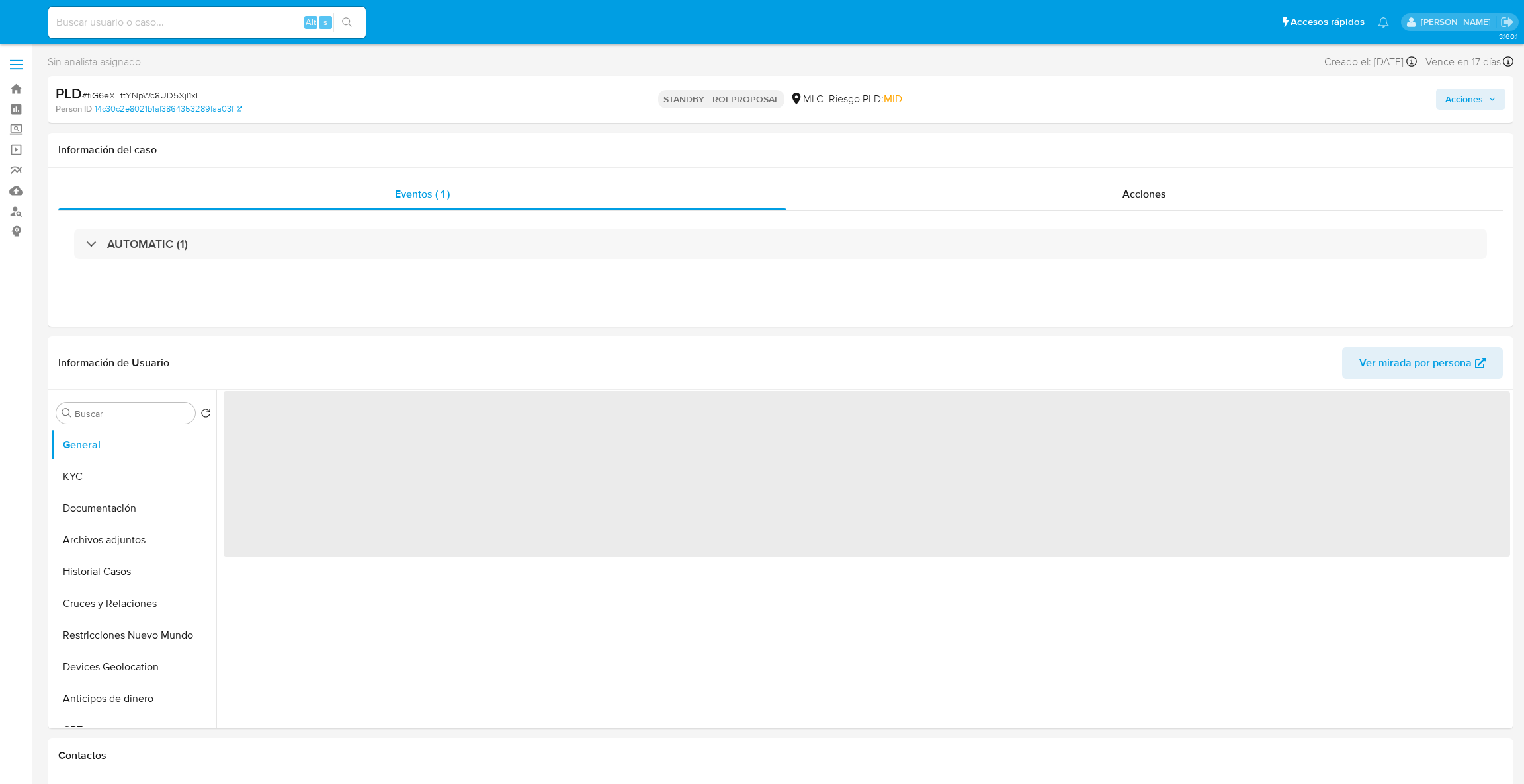
select select "10"
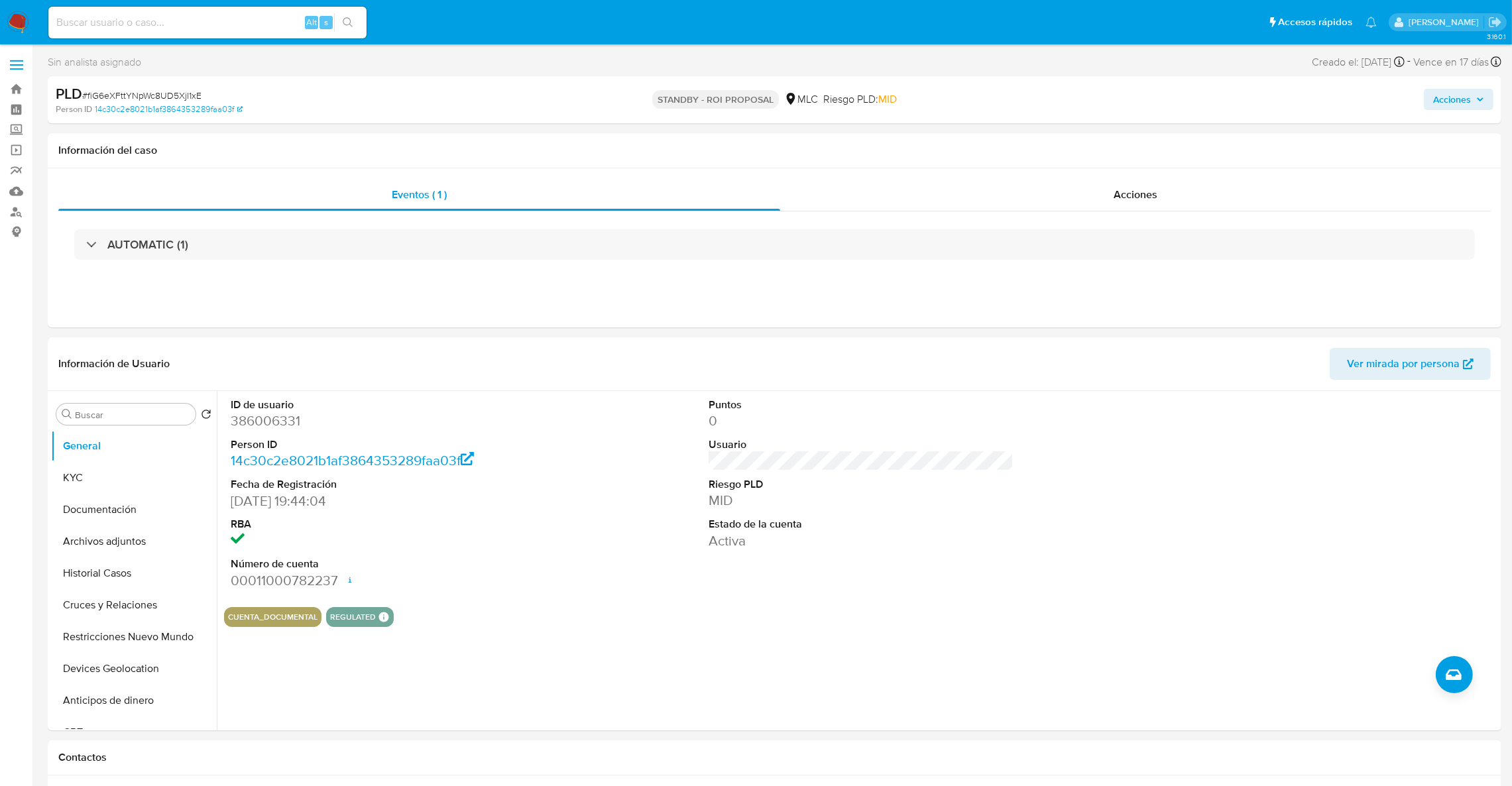
click at [160, 81] on div "PLD # fiG6eXFttYNpWc8UD5Xjl1xE Person ID 14c30c2e8021b1af3864353289faa03f STAND…" at bounding box center [775, 100] width 1454 height 47
click at [160, 89] on span "# fiG6eXFttYNpWc8UD5Xjl1xE" at bounding box center [141, 95] width 119 height 13
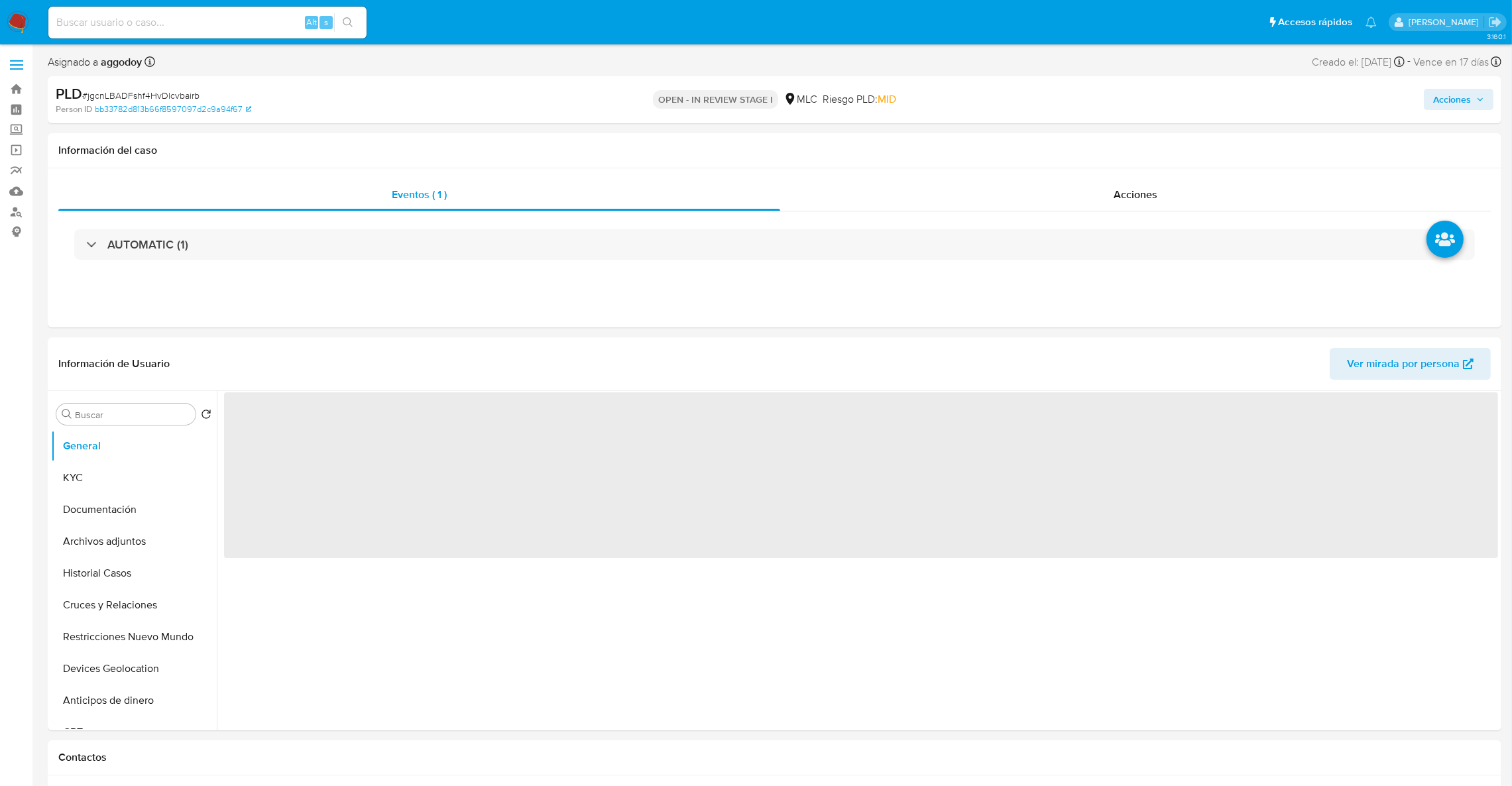
click at [114, 91] on span "# jgcnLBADFshf4HvDlcvbairb" at bounding box center [140, 95] width 117 height 13
select select "10"
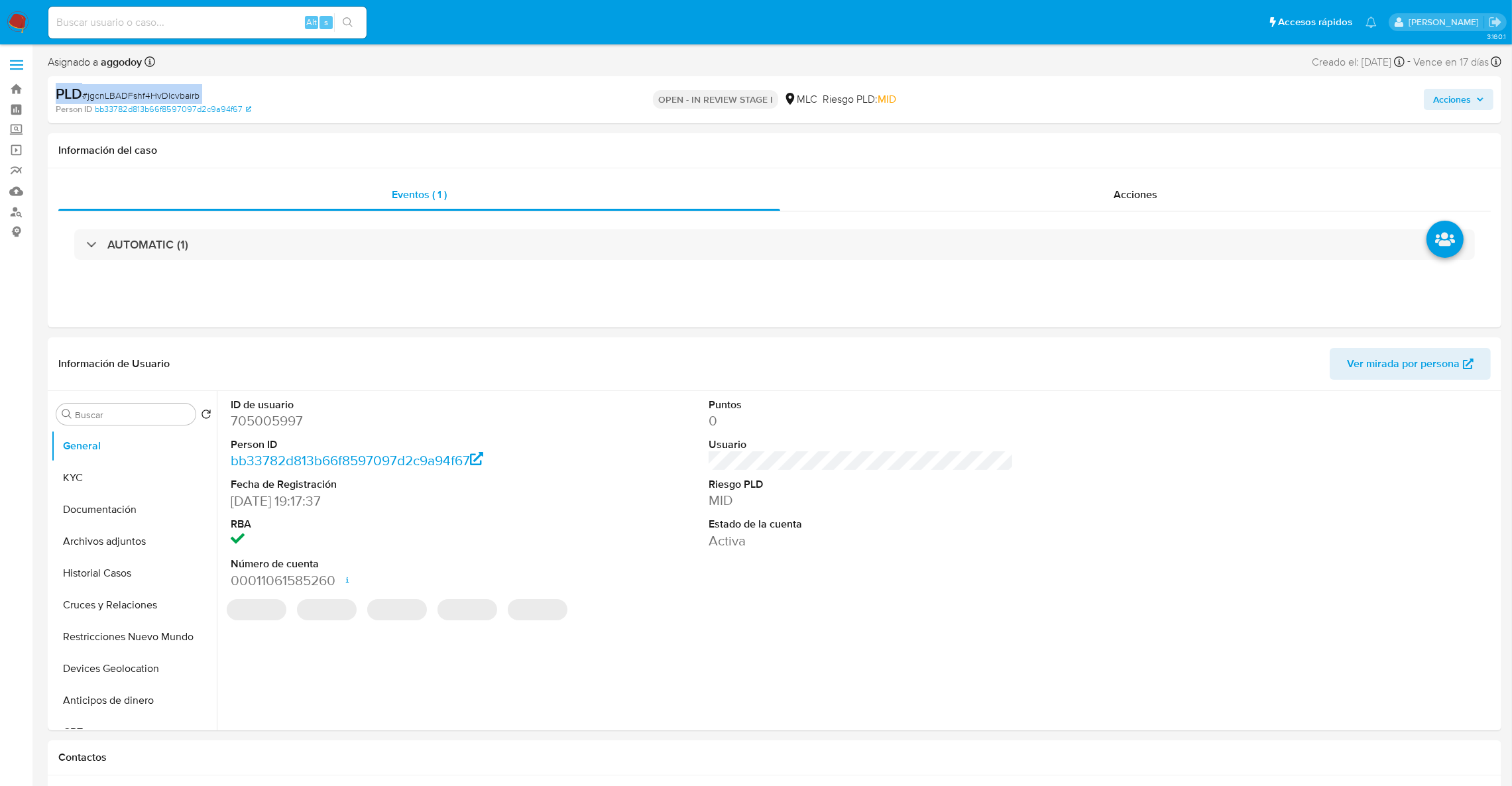
click at [114, 91] on span "# jgcnLBADFshf4HvDlcvbairb" at bounding box center [140, 95] width 117 height 13
click at [156, 94] on span "# jgcnLBADFshf4HvDlcvbairb" at bounding box center [140, 95] width 117 height 13
click at [158, 477] on button "KYC" at bounding box center [128, 478] width 155 height 32
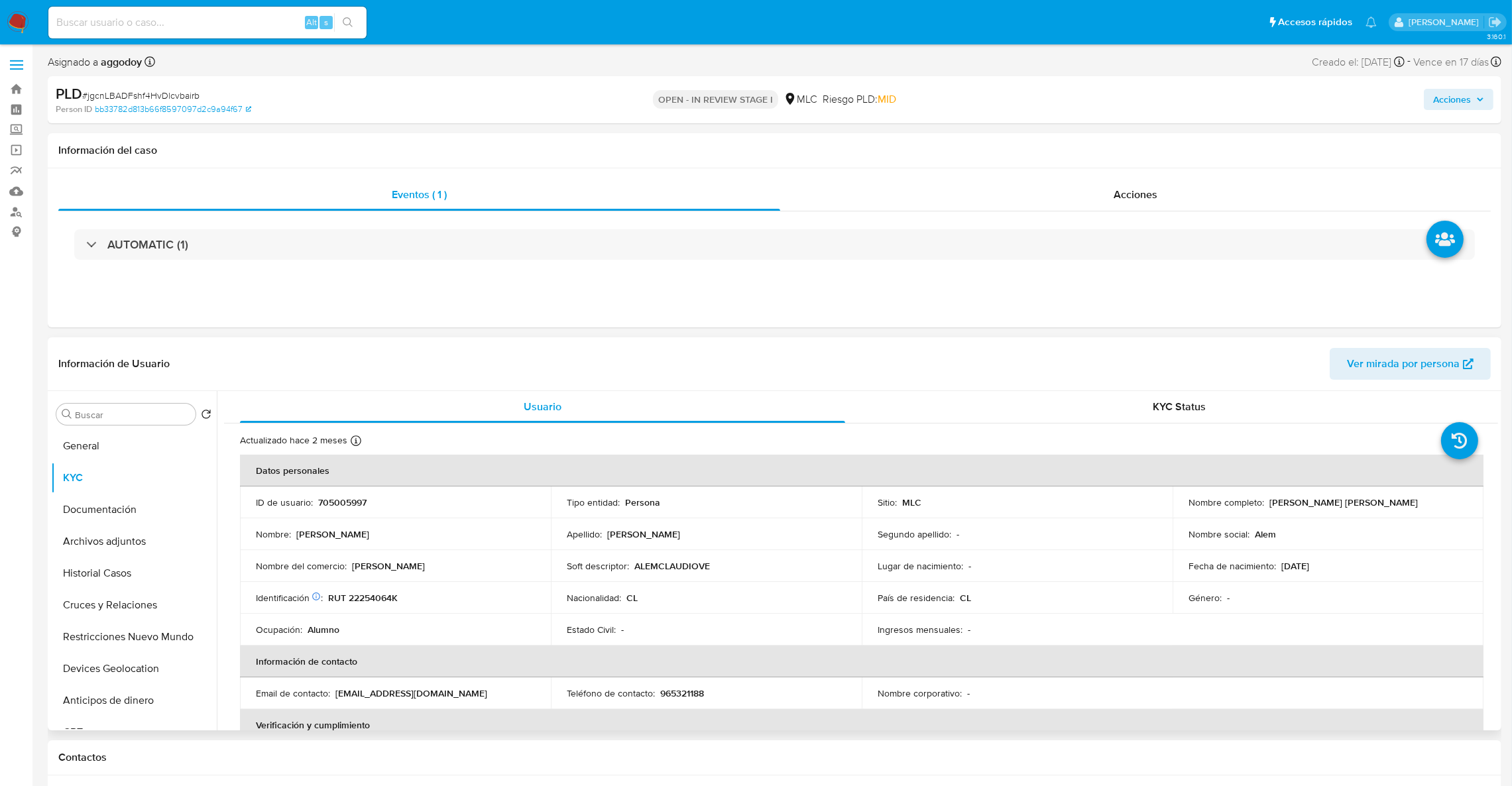
click at [662, 560] on p "ALEMCLAUDIOVE" at bounding box center [672, 565] width 76 height 12
copy p "ALEMCLAUDIOVE"
click at [359, 599] on p "RUT 22254064K" at bounding box center [363, 598] width 69 height 12
click at [360, 599] on p "RUT 22254064K" at bounding box center [363, 598] width 69 height 12
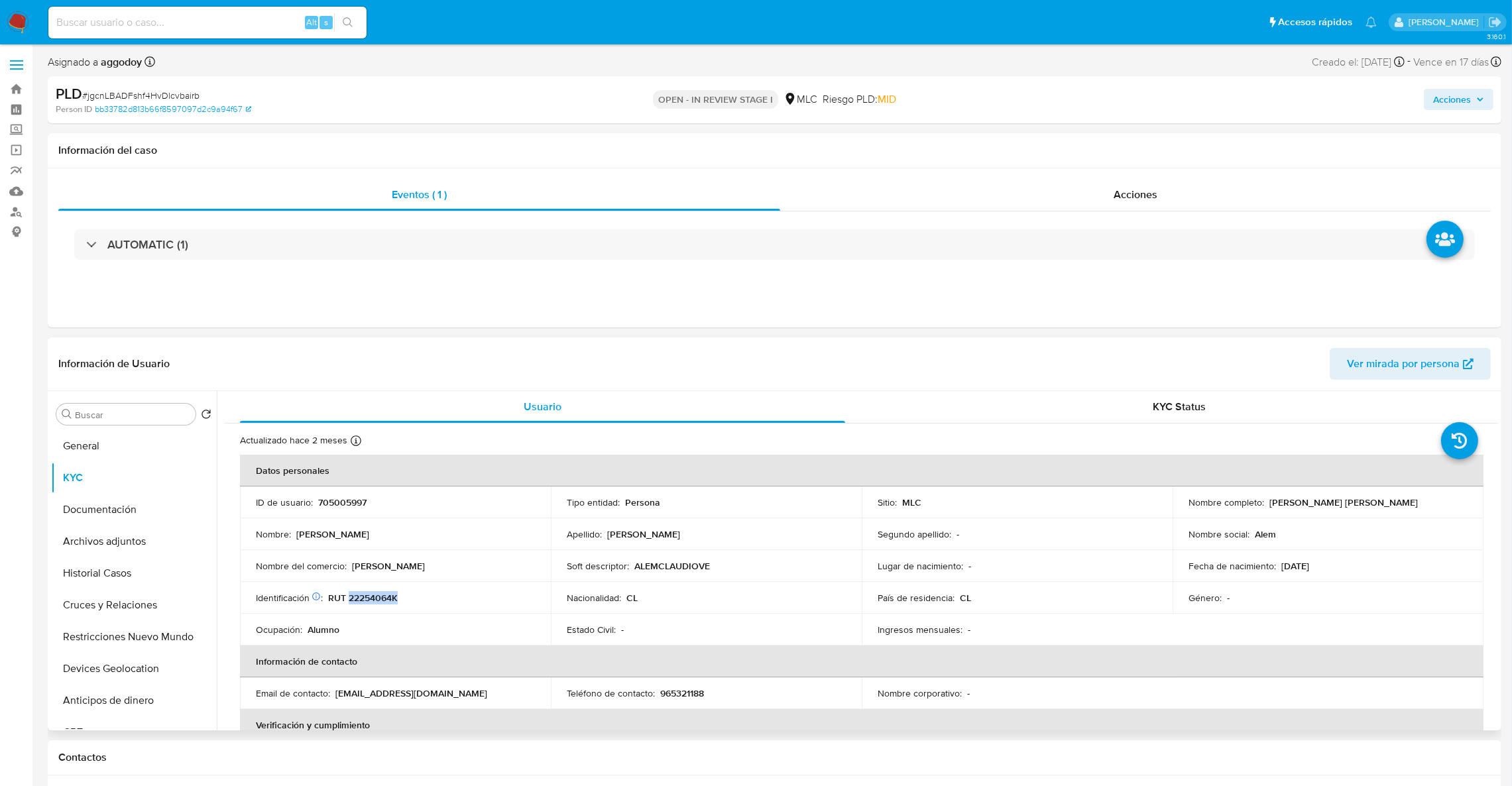
copy p "22254064K"
click at [105, 590] on button "Cruces y Relaciones" at bounding box center [128, 605] width 155 height 32
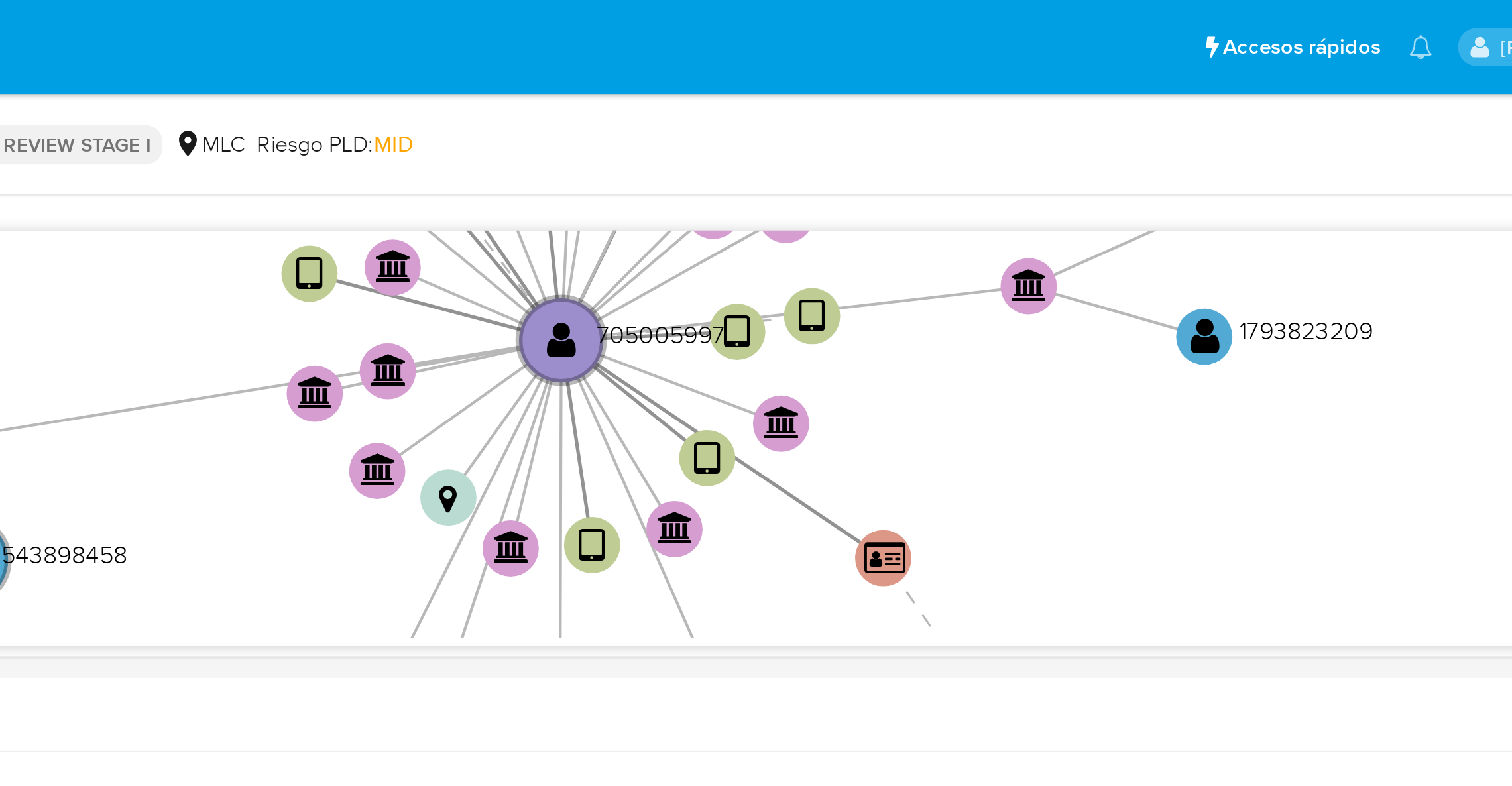
scroll to position [371, 0]
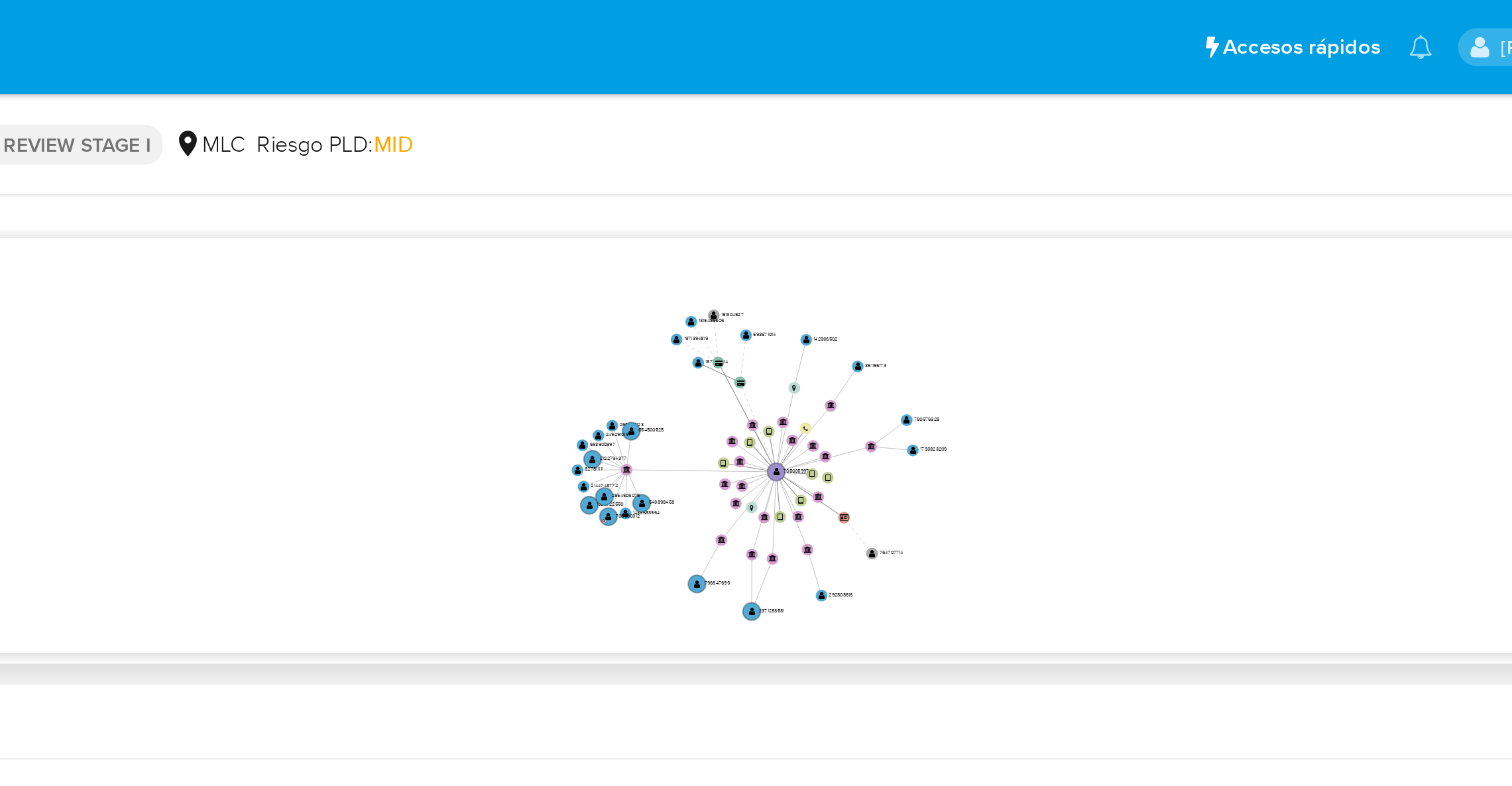
drag, startPoint x: 1125, startPoint y: 231, endPoint x: 1127, endPoint y: 205, distance: 26.1
click at [1127, 205] on icon "device-66048a3c065aa3f4a67dc296  user-705005997  705005997 device-67c51a02e3e…" at bounding box center [870, 208] width 1254 height 192
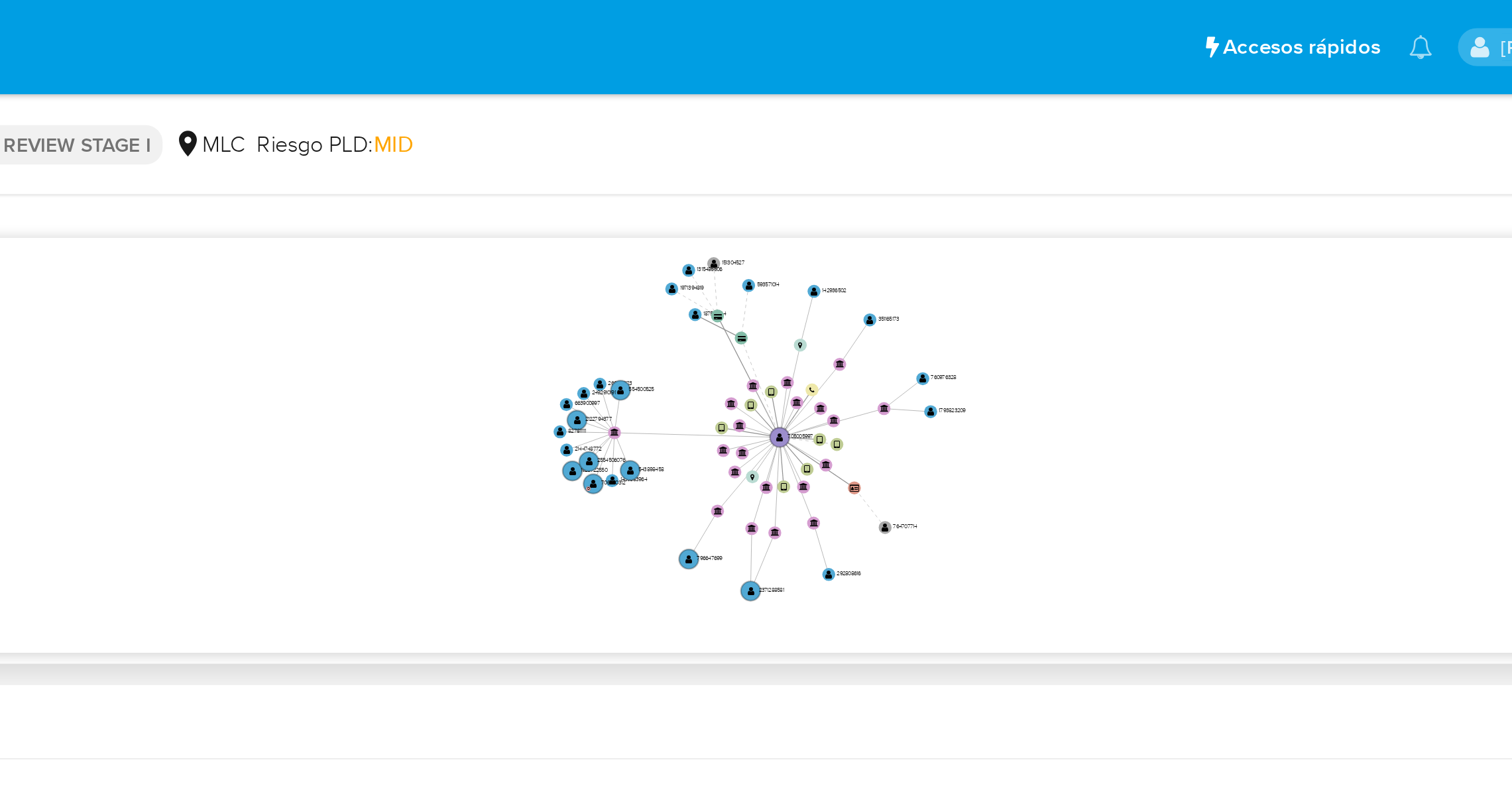
drag, startPoint x: 1149, startPoint y: 219, endPoint x: 1151, endPoint y: 228, distance: 9.2
click at [1151, 228] on icon "device-66048a3c065aa3f4a67dc296  user-705005997  705005997 device-67c51a02e3e…" at bounding box center [870, 208] width 1254 height 192
click at [1245, 94] on div "24/5/2021 24/5/2021, 22:05:28 22/9/2025, 15:55:06" at bounding box center [861, 77] width 1208 height 37
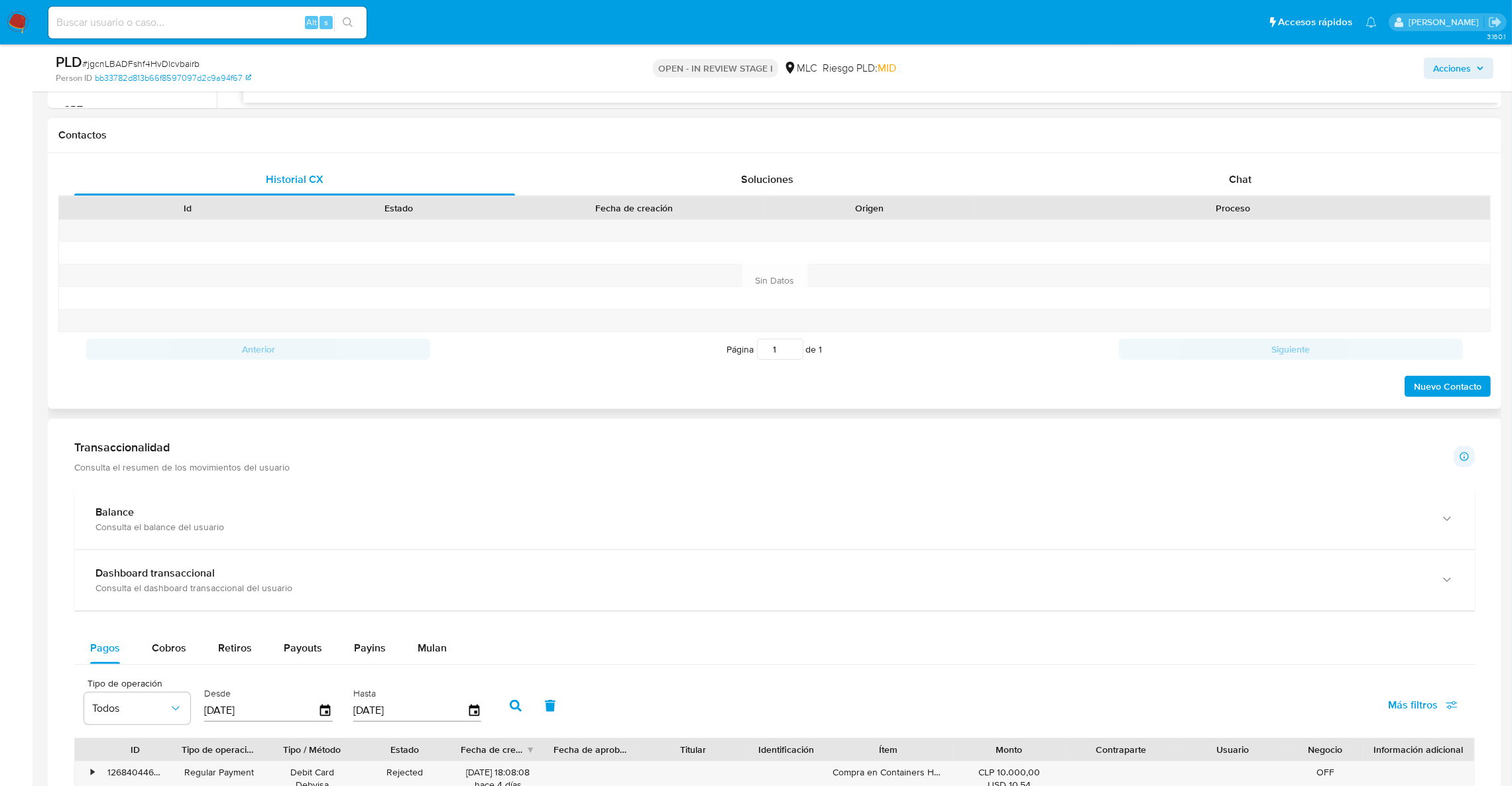
scroll to position [569, 0]
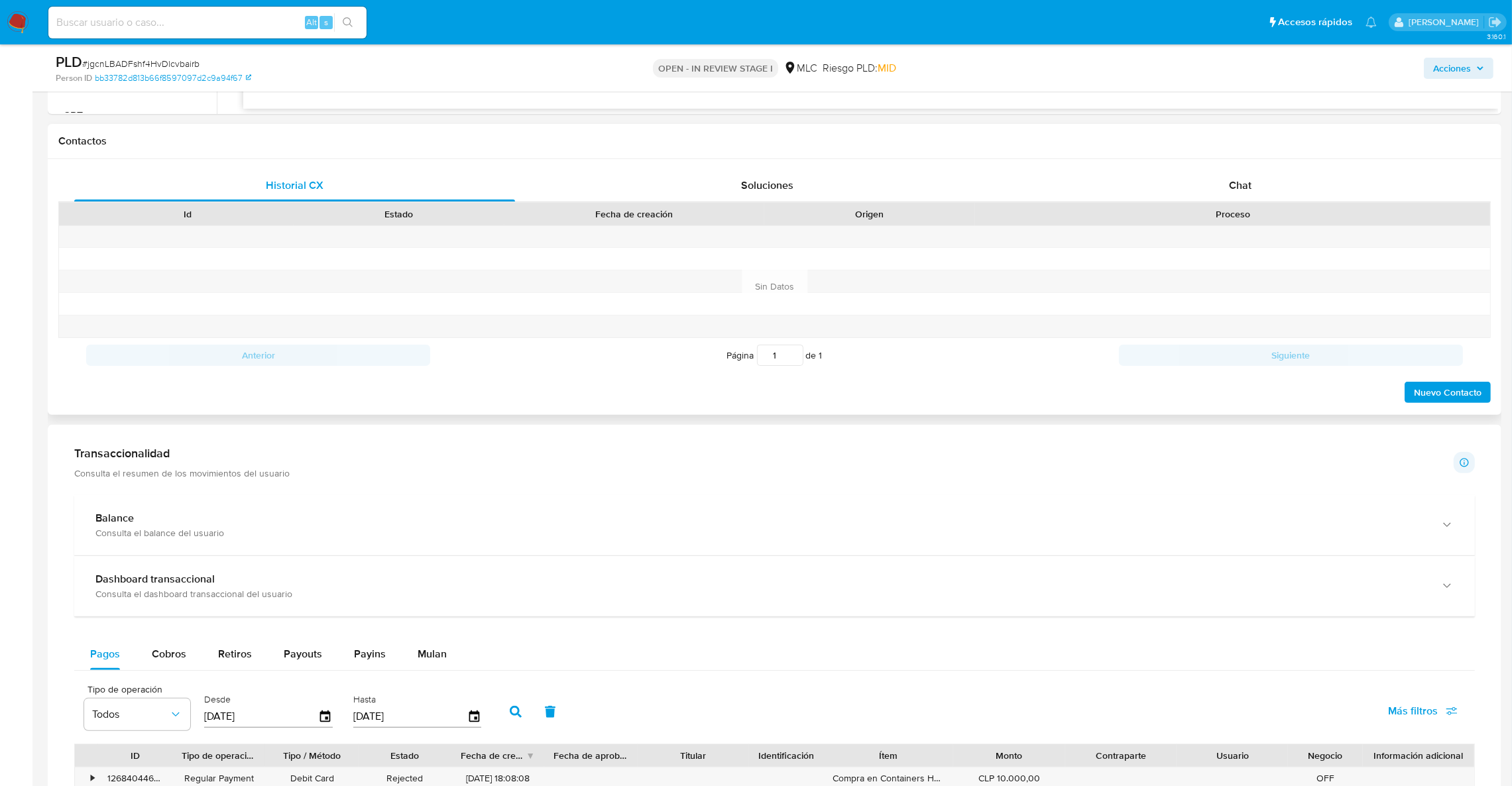
click at [1260, 205] on div "Proceso" at bounding box center [1232, 214] width 515 height 23
click at [1357, 184] on div "Chat" at bounding box center [1239, 185] width 441 height 32
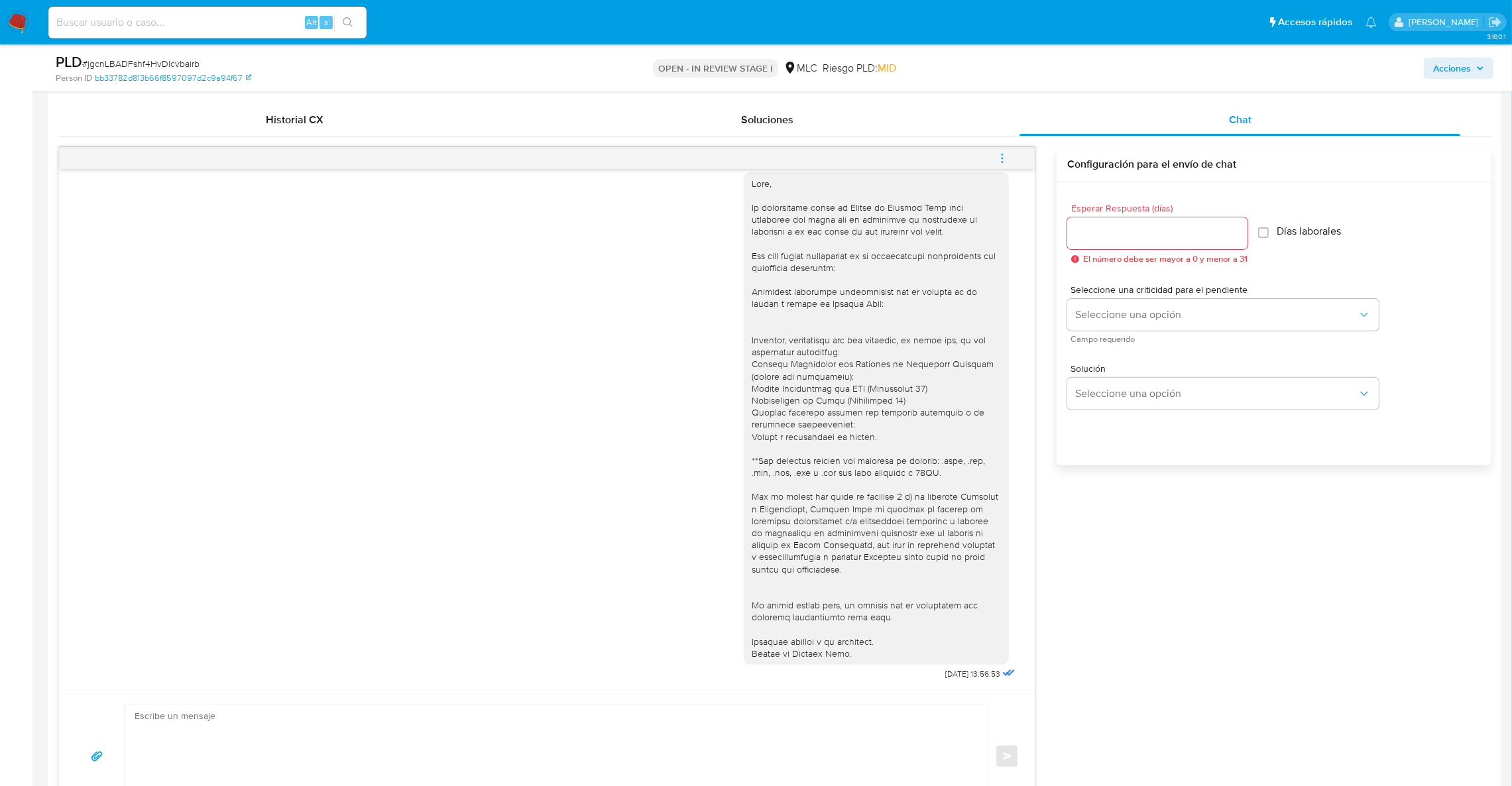
scroll to position [631, 0]
click at [1266, 516] on div "18/08/2025 13:56:53 Enviar Configuración para el envío de chat Esperar Respuest…" at bounding box center [774, 488] width 1432 height 676
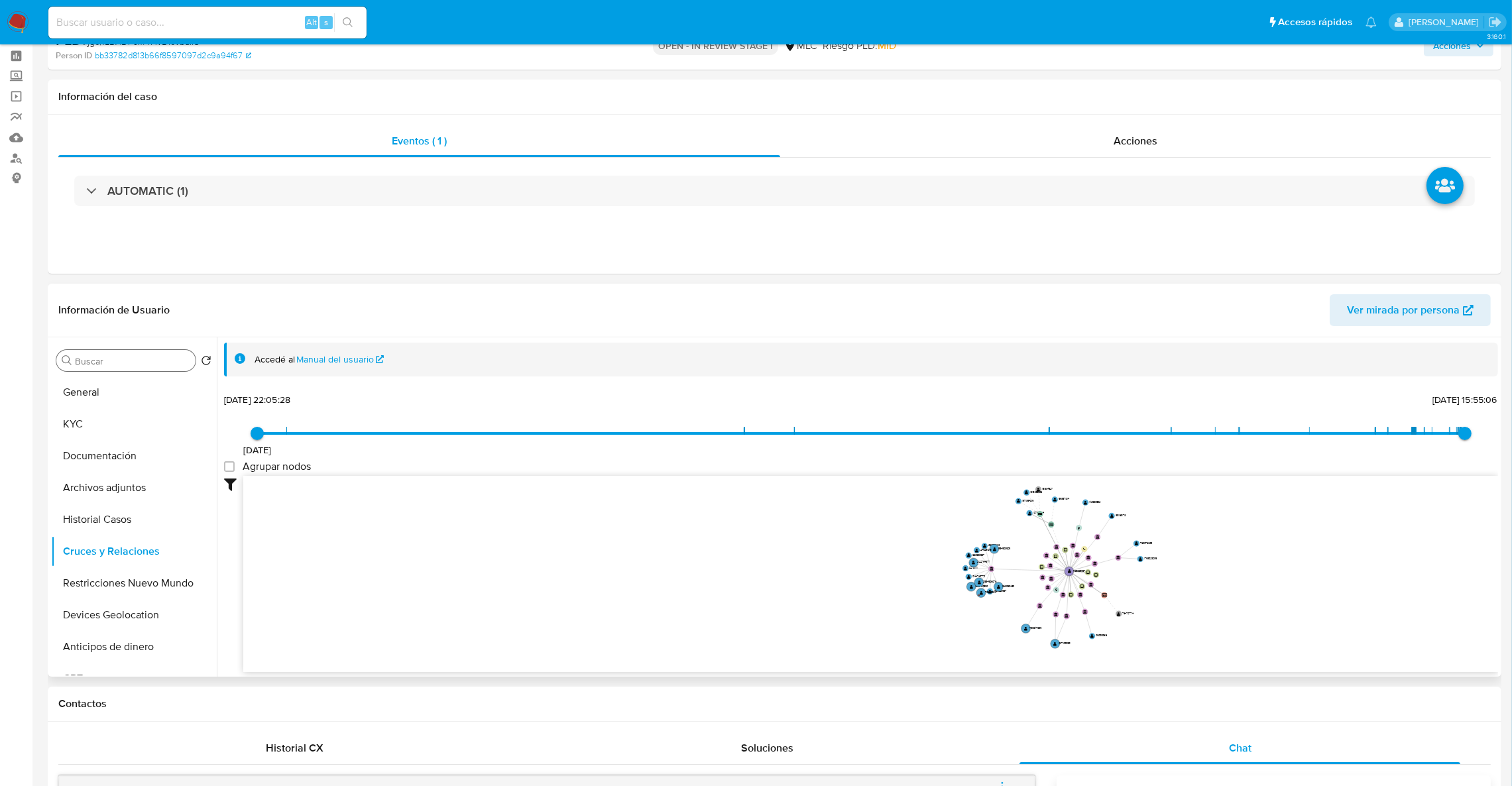
scroll to position [0, 0]
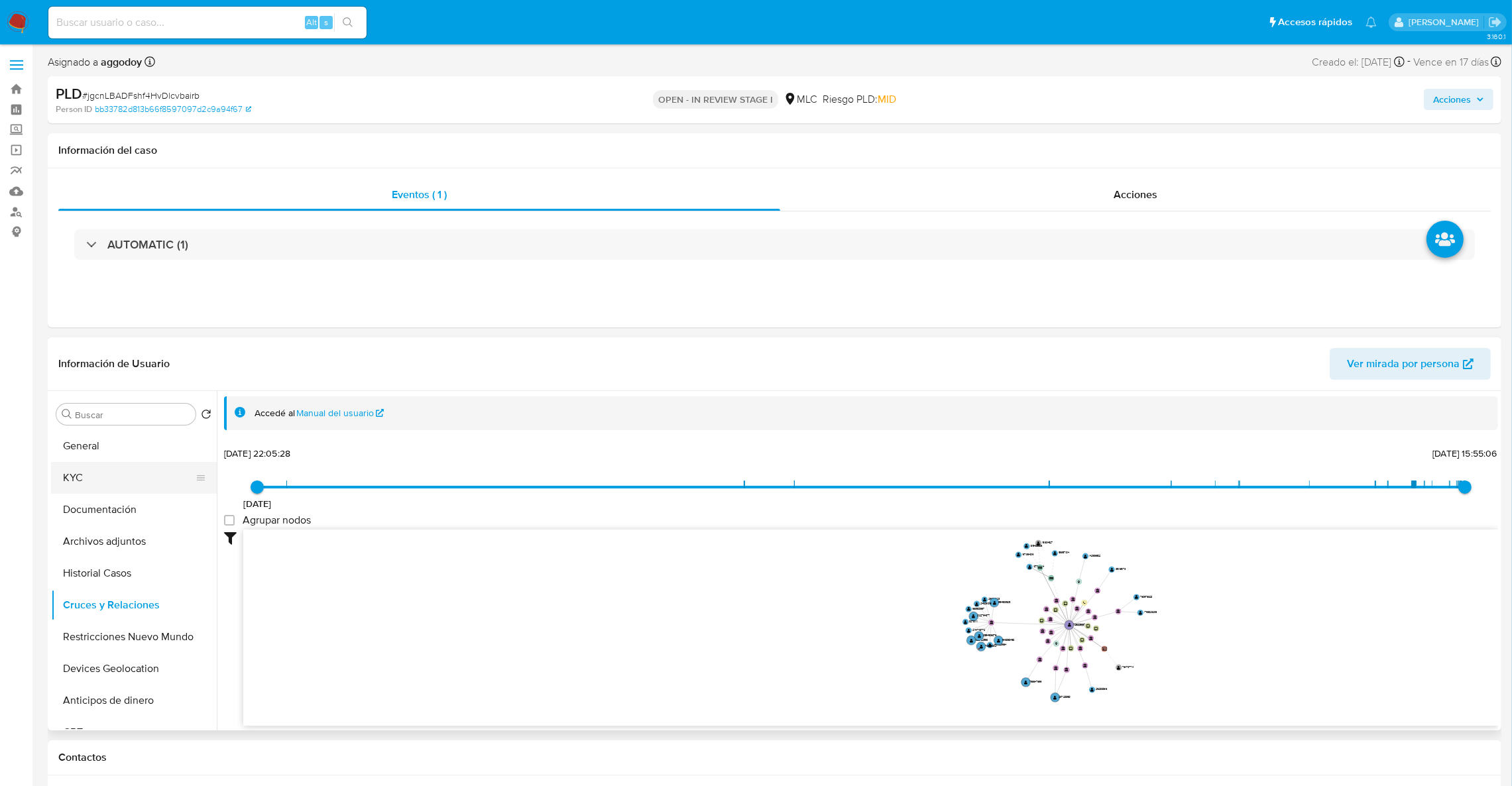
click at [86, 468] on button "KYC" at bounding box center [128, 478] width 155 height 32
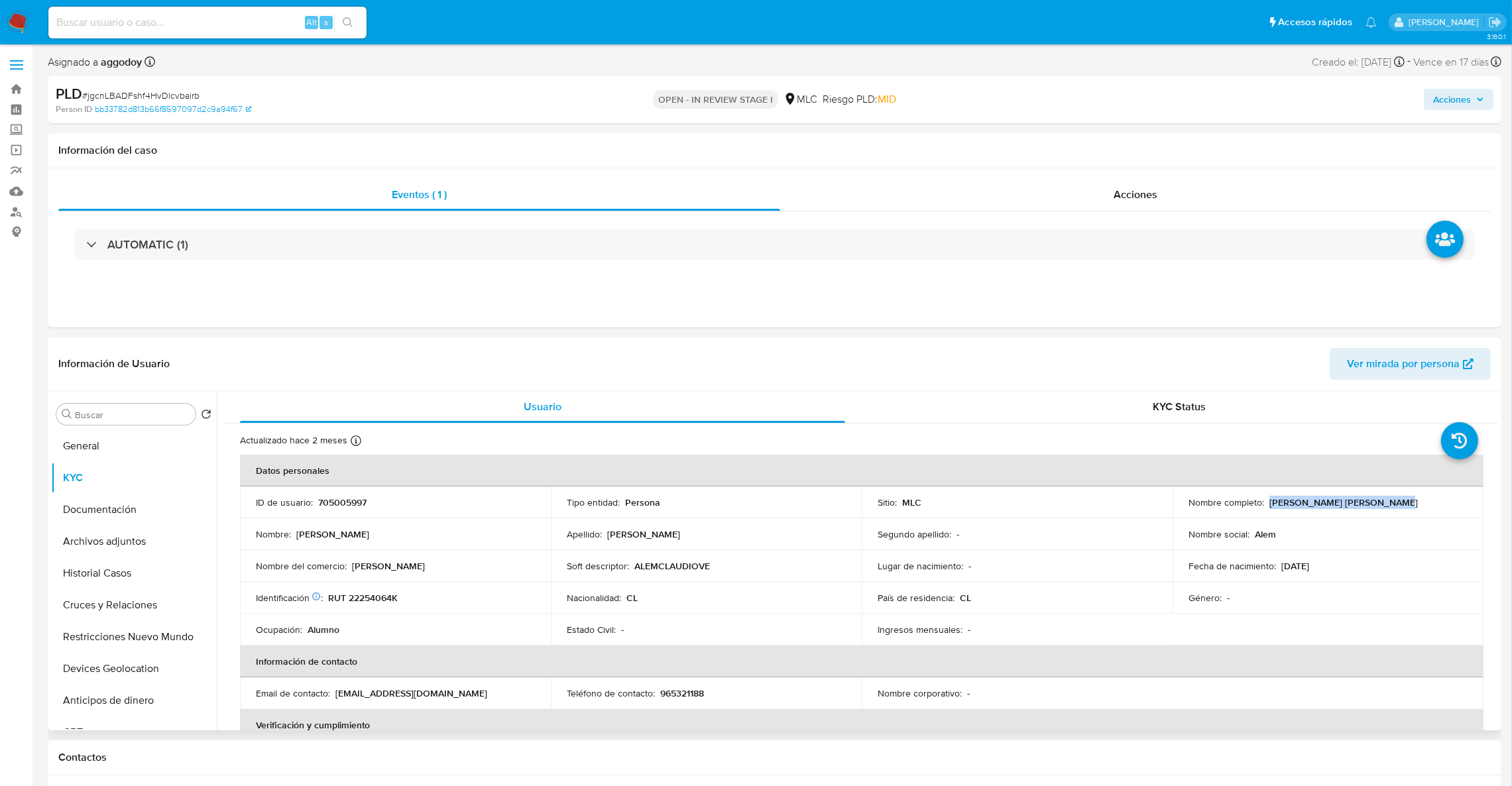
drag, startPoint x: 1265, startPoint y: 505, endPoint x: 1443, endPoint y: 500, distance: 178.1
click at [1442, 500] on div "Nombre completo : Alem Claudio Vergara Tapia" at bounding box center [1328, 502] width 279 height 12
copy p "Alem Claudio Vergara Tapia"
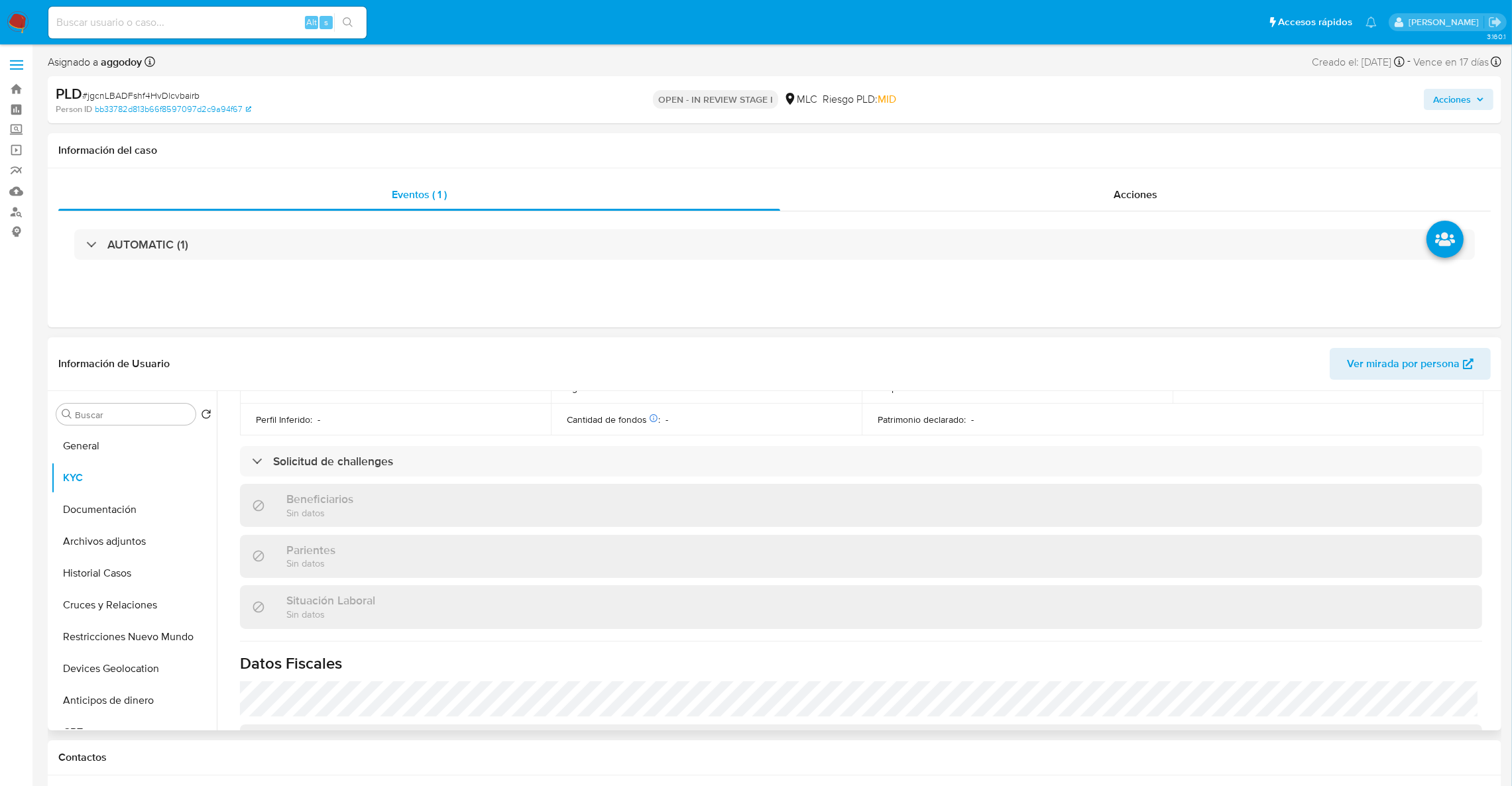
scroll to position [696, 0]
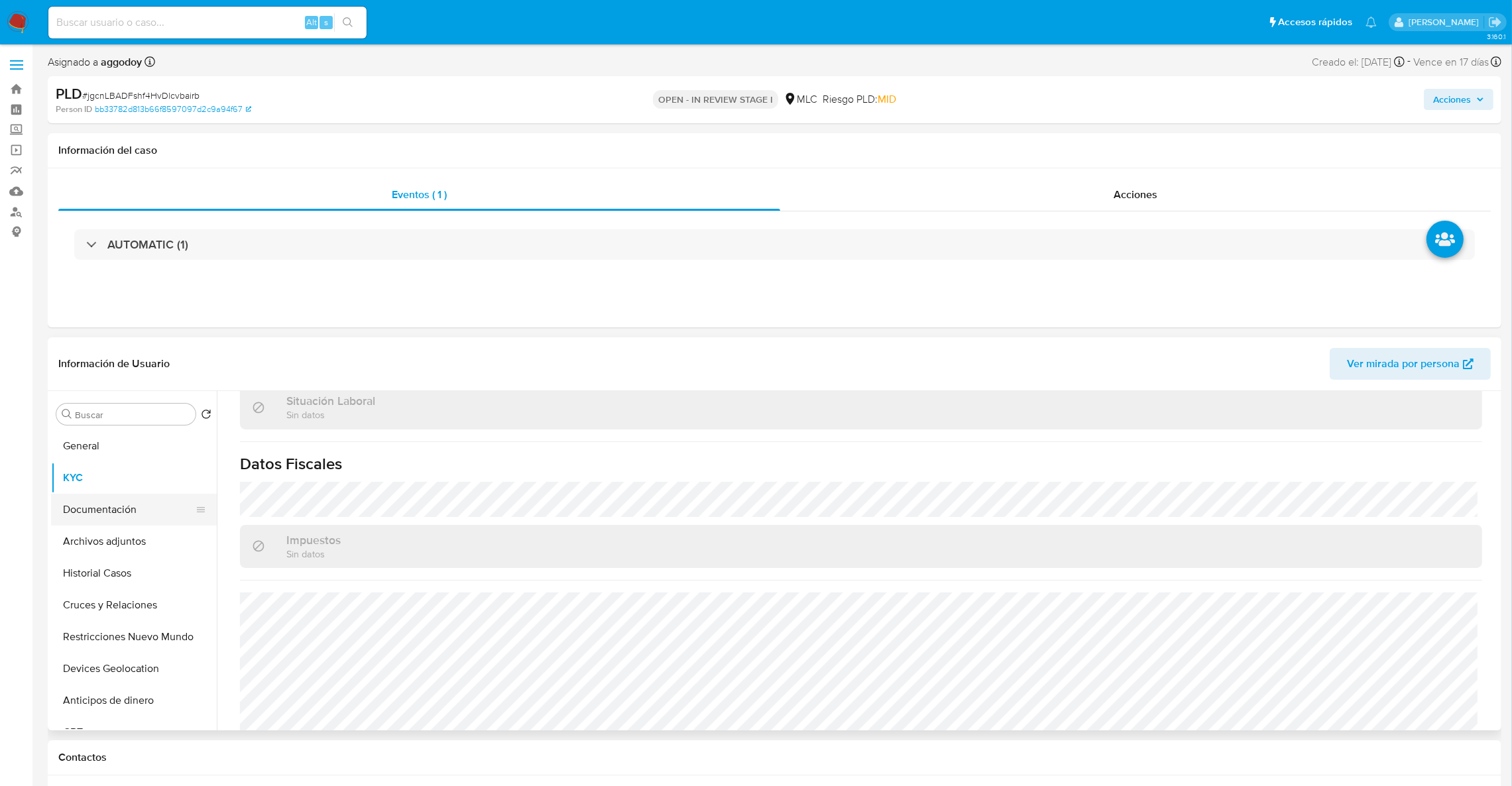
click at [95, 505] on button "Documentación" at bounding box center [128, 509] width 155 height 32
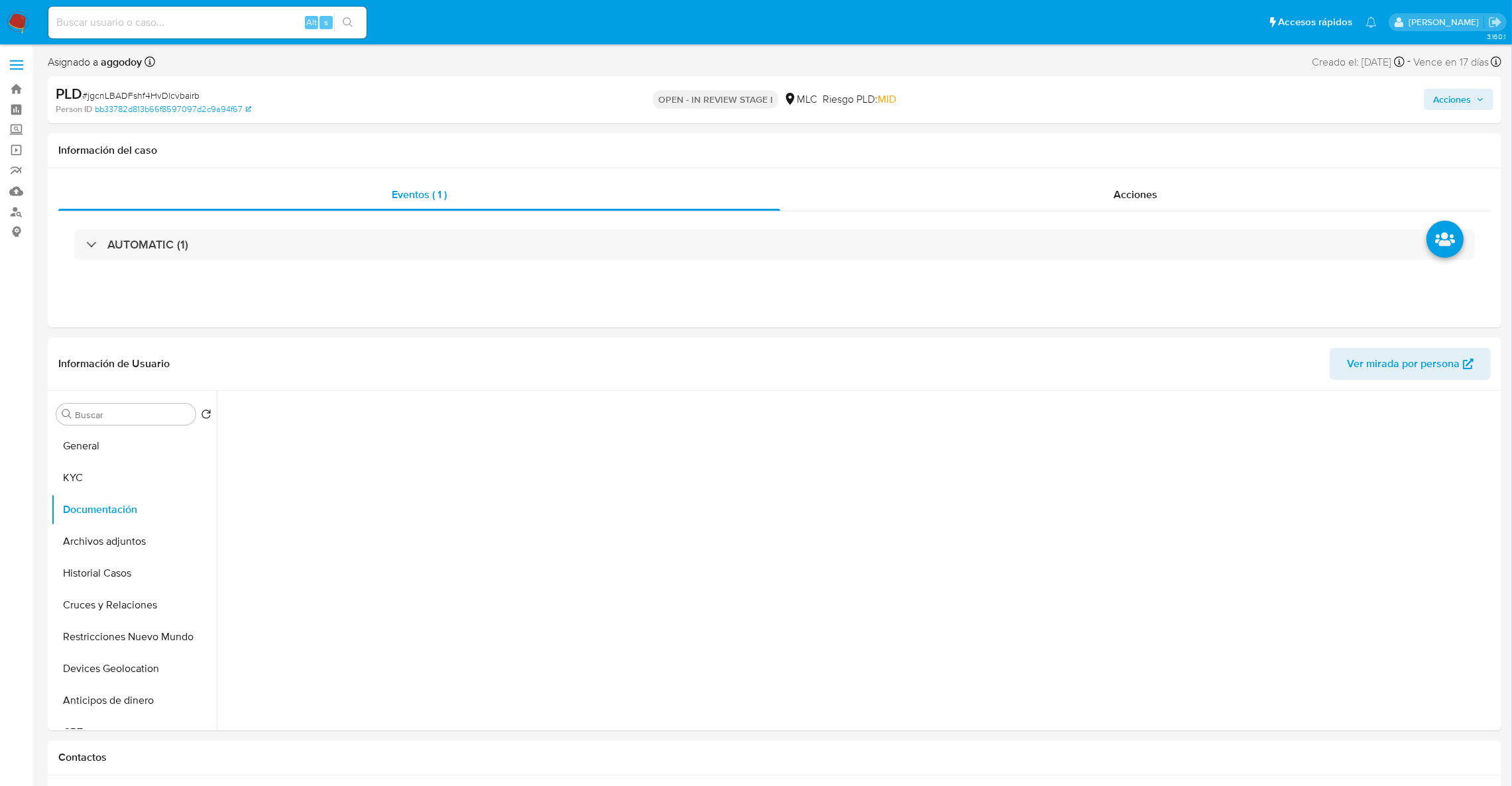
scroll to position [0, 0]
click at [94, 472] on button "KYC" at bounding box center [128, 478] width 155 height 32
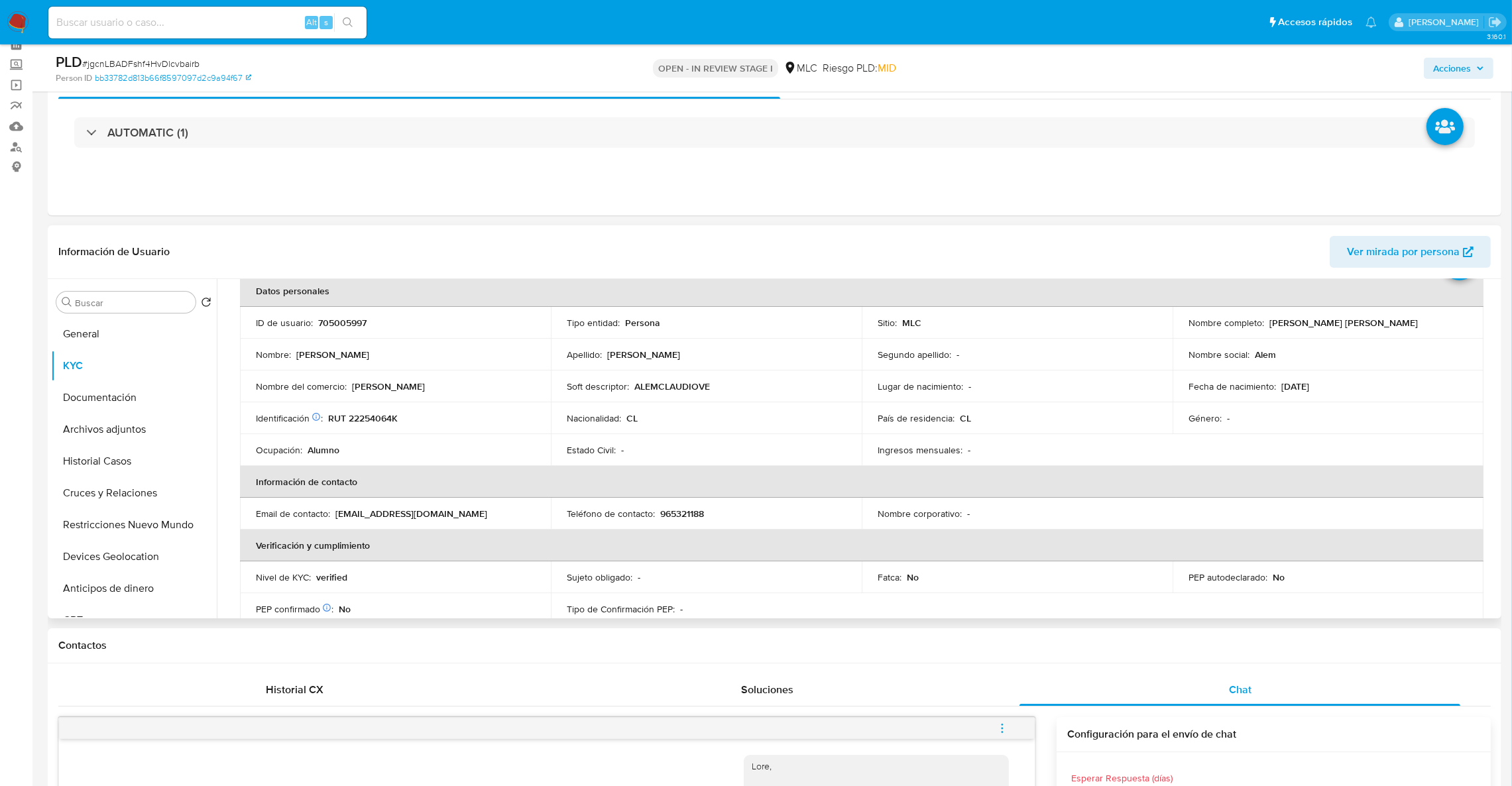
scroll to position [69, 0]
click at [1147, 206] on div "Eventos ( 1 ) Acciones AUTOMATIC (1)" at bounding box center [775, 136] width 1454 height 159
click at [140, 409] on button "Documentación" at bounding box center [128, 397] width 155 height 32
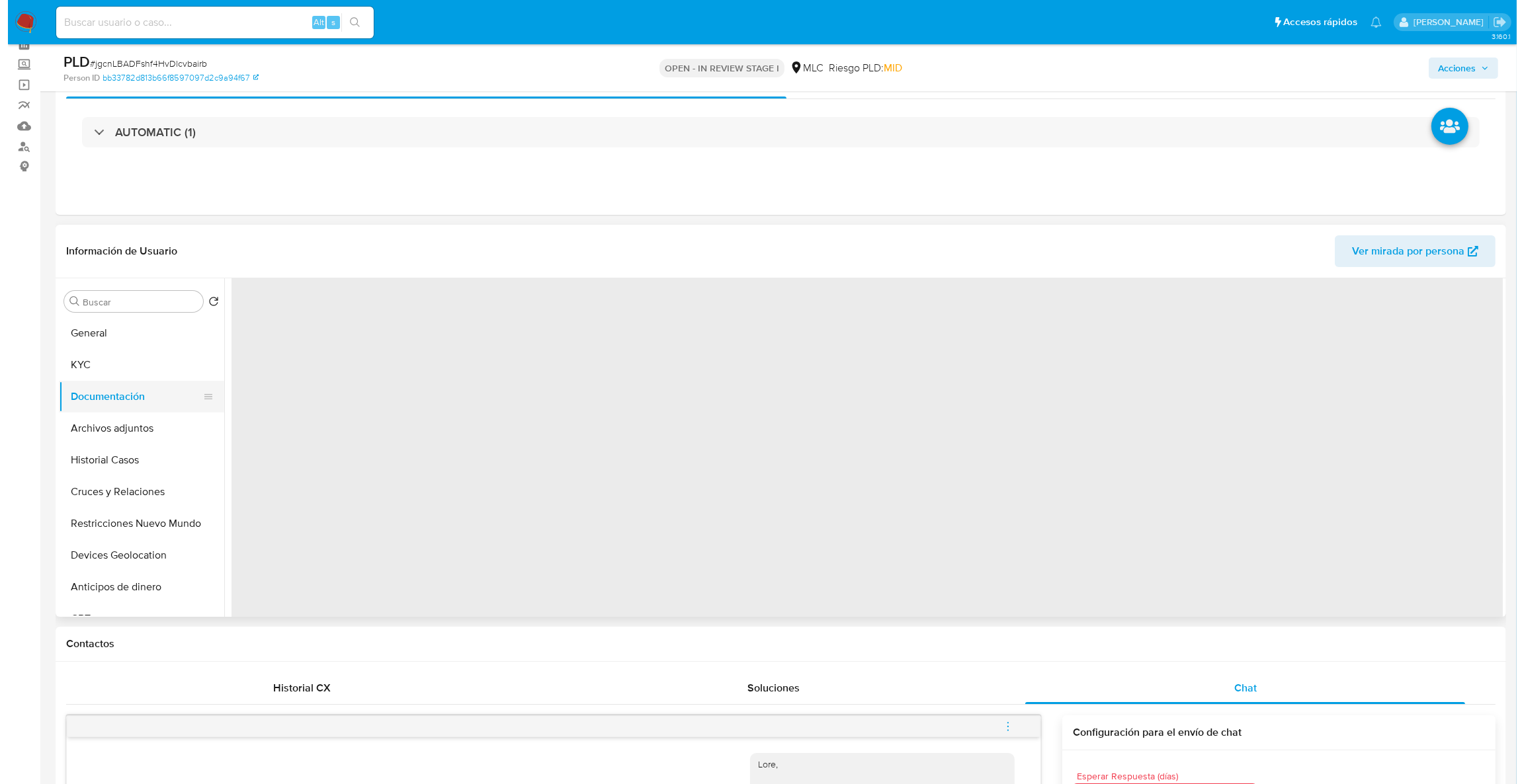
scroll to position [0, 0]
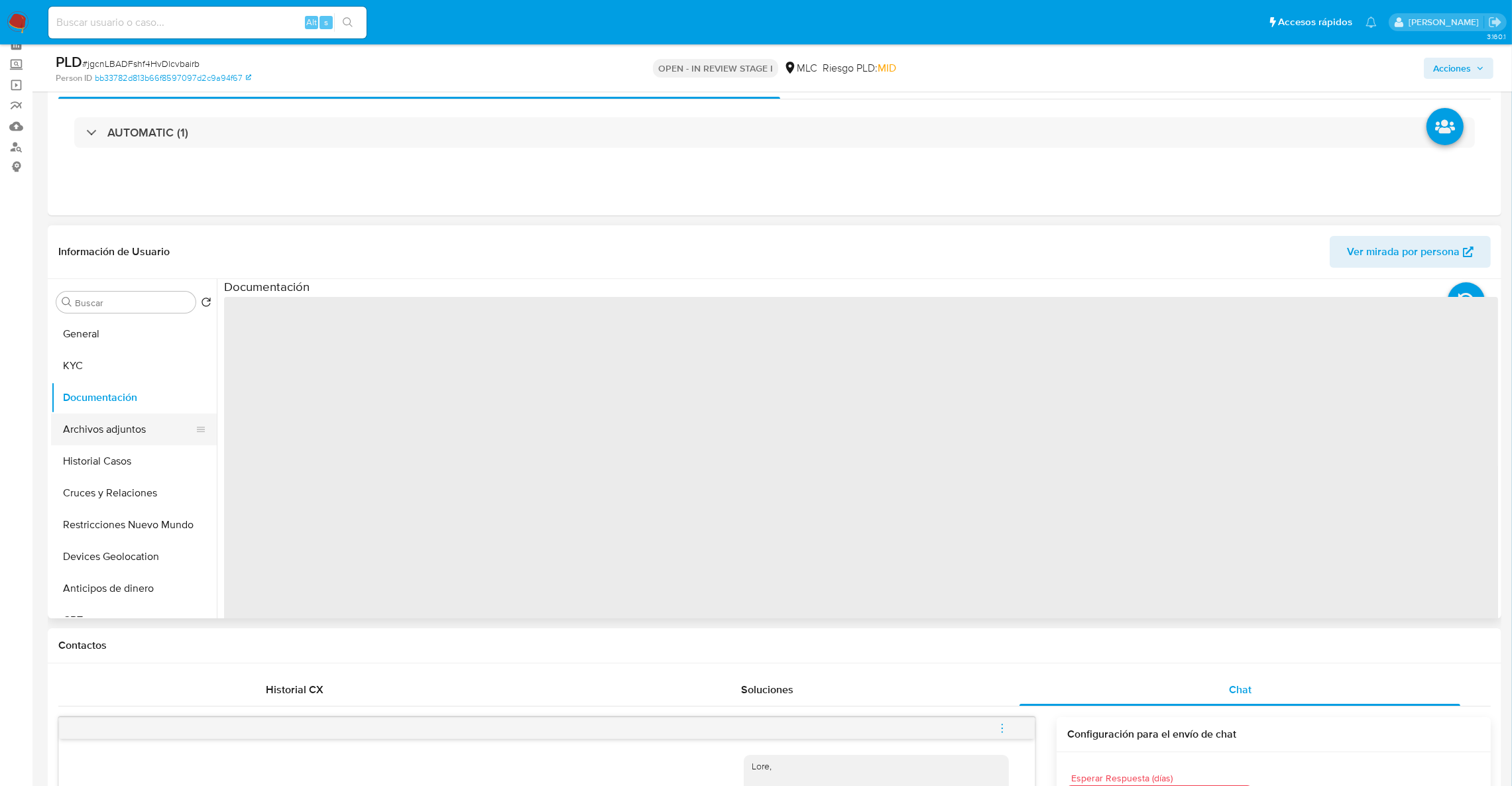
click at [139, 420] on button "Archivos adjuntos" at bounding box center [128, 430] width 155 height 32
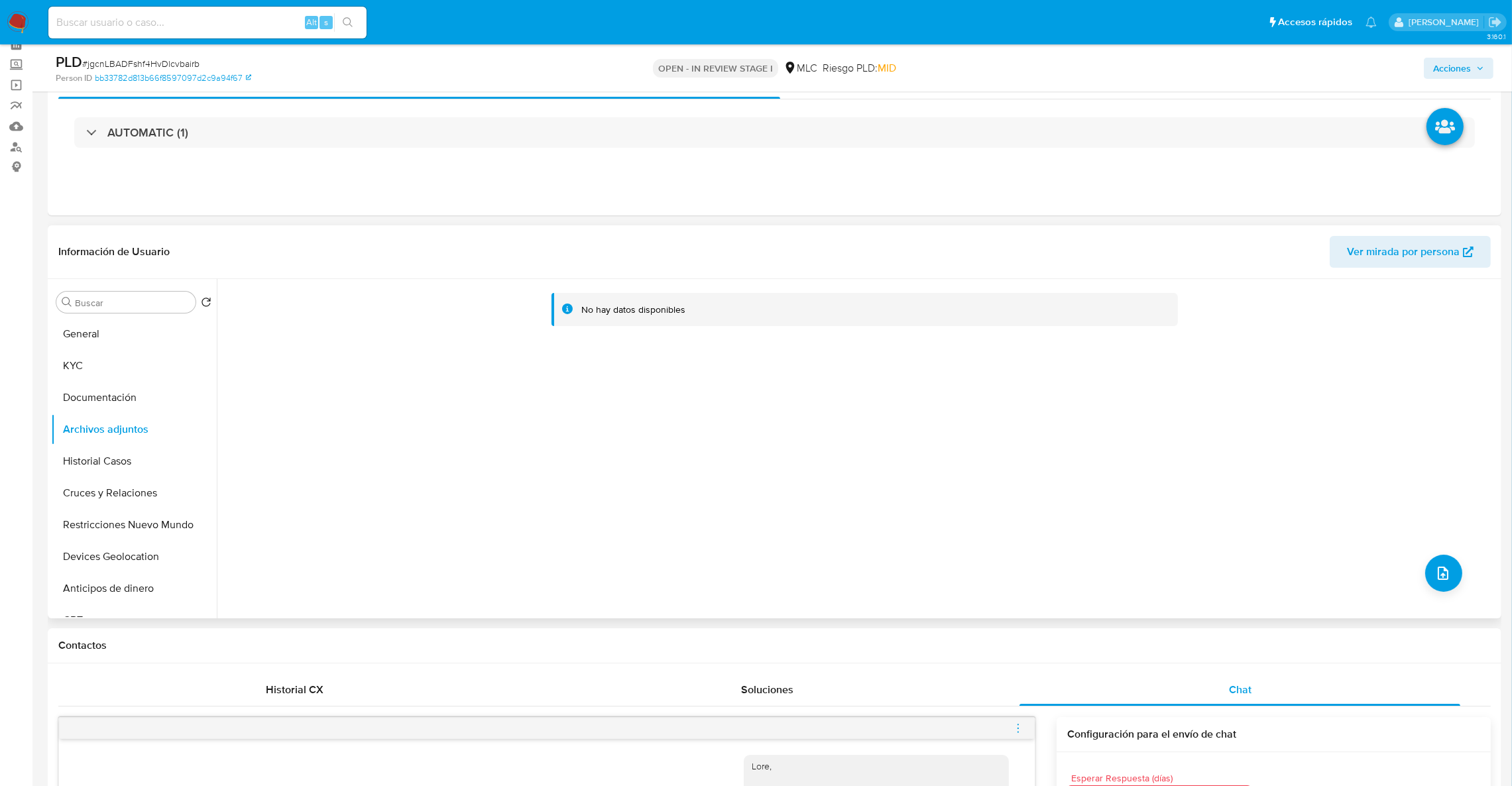
click at [1462, 568] on div "No hay datos disponibles" at bounding box center [857, 449] width 1281 height 339
click at [1443, 568] on icon "upload-file" at bounding box center [1443, 573] width 16 height 16
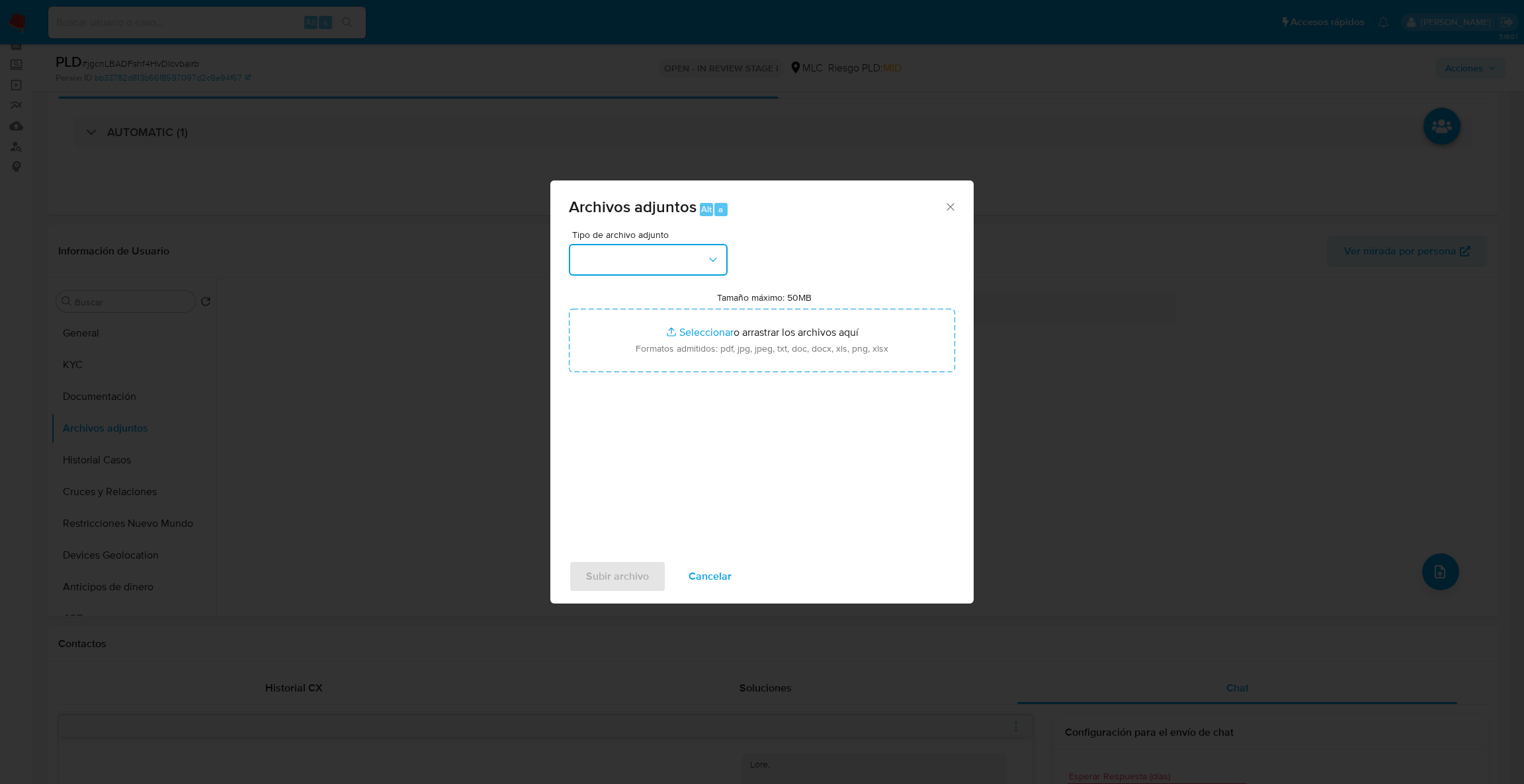
click at [630, 248] on button "button" at bounding box center [648, 259] width 159 height 31
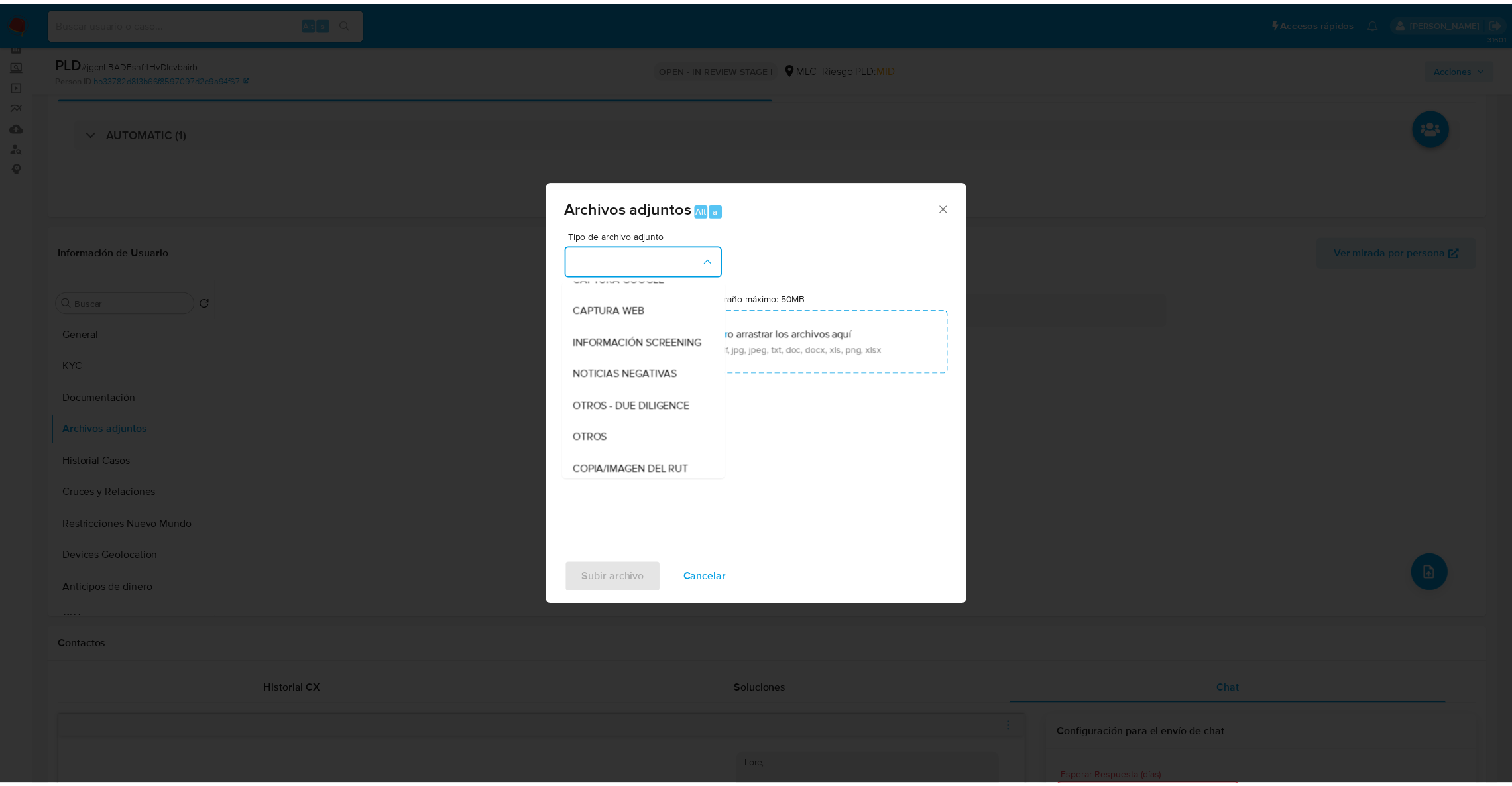
scroll to position [133, 0]
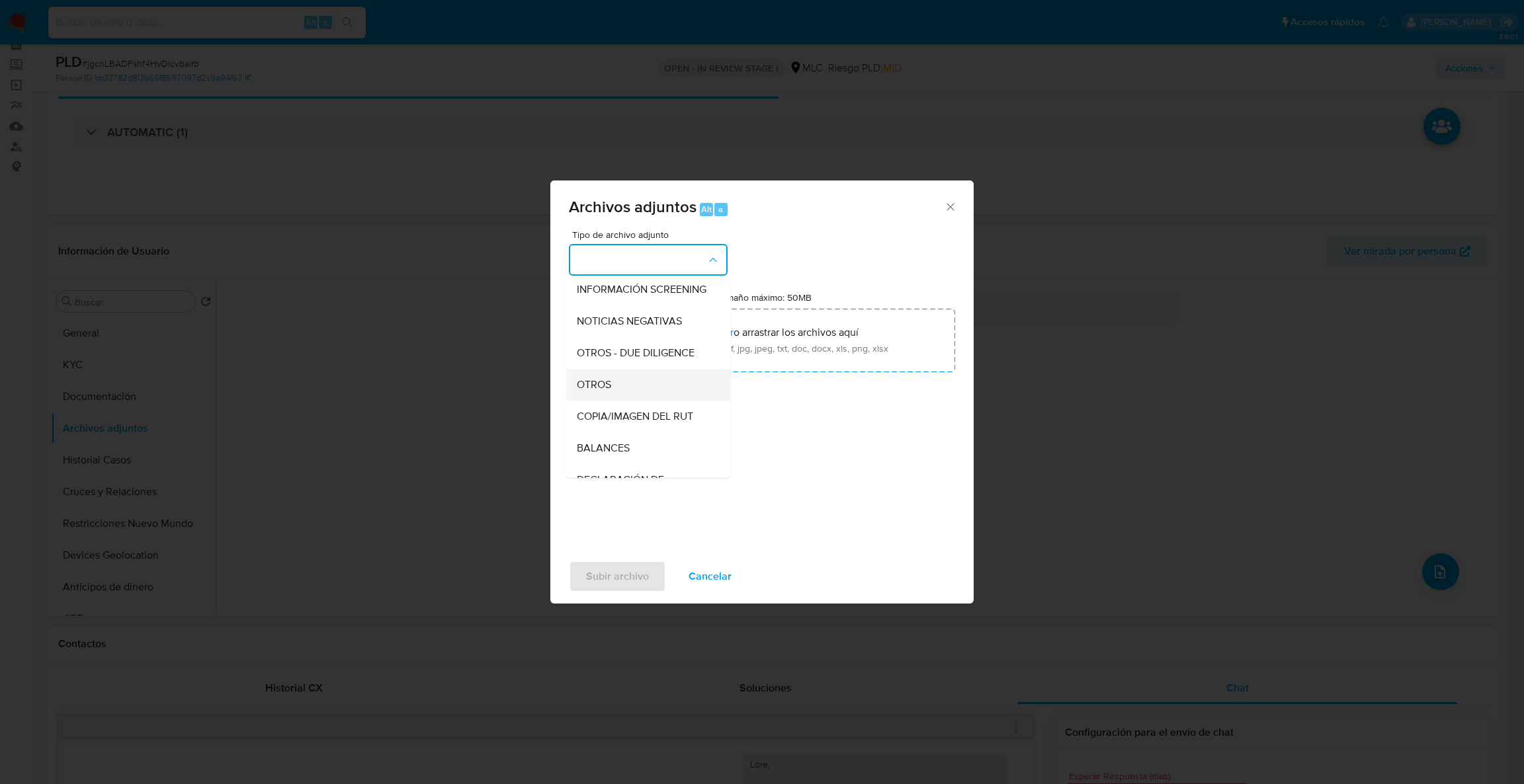
click at [646, 396] on div "OTROS" at bounding box center [644, 385] width 135 height 31
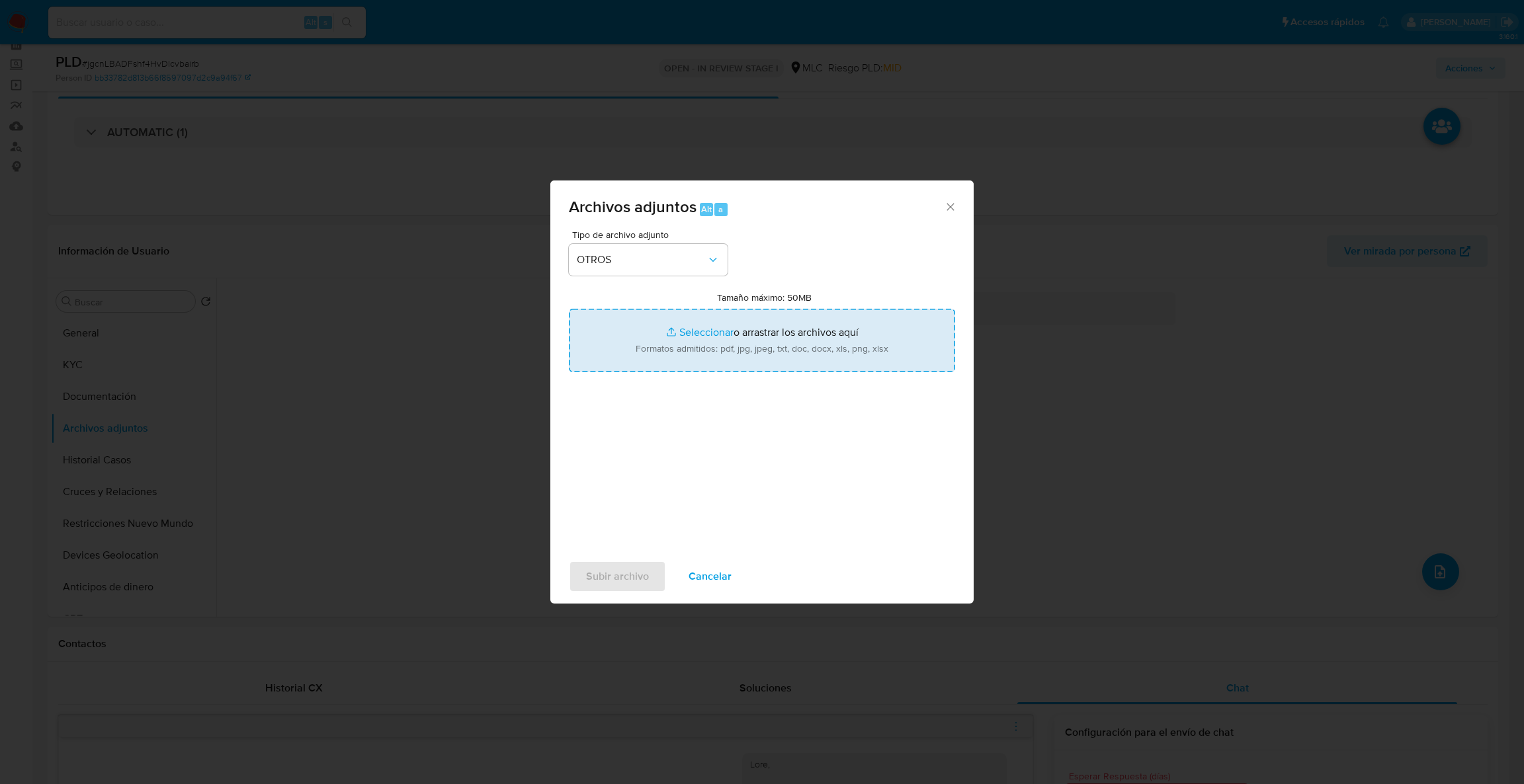
click at [669, 347] on input "Tamaño máximo: 50MB Seleccionar archivos" at bounding box center [762, 340] width 386 height 64
type input "C:\fakepath\Case Log - 705005997.pdf"
click at [787, 337] on input "Tamaño máximo: 50MB Seleccionar archivos" at bounding box center [762, 340] width 386 height 64
type input "C:\fakepath\705005997Movimientos .xlsx"
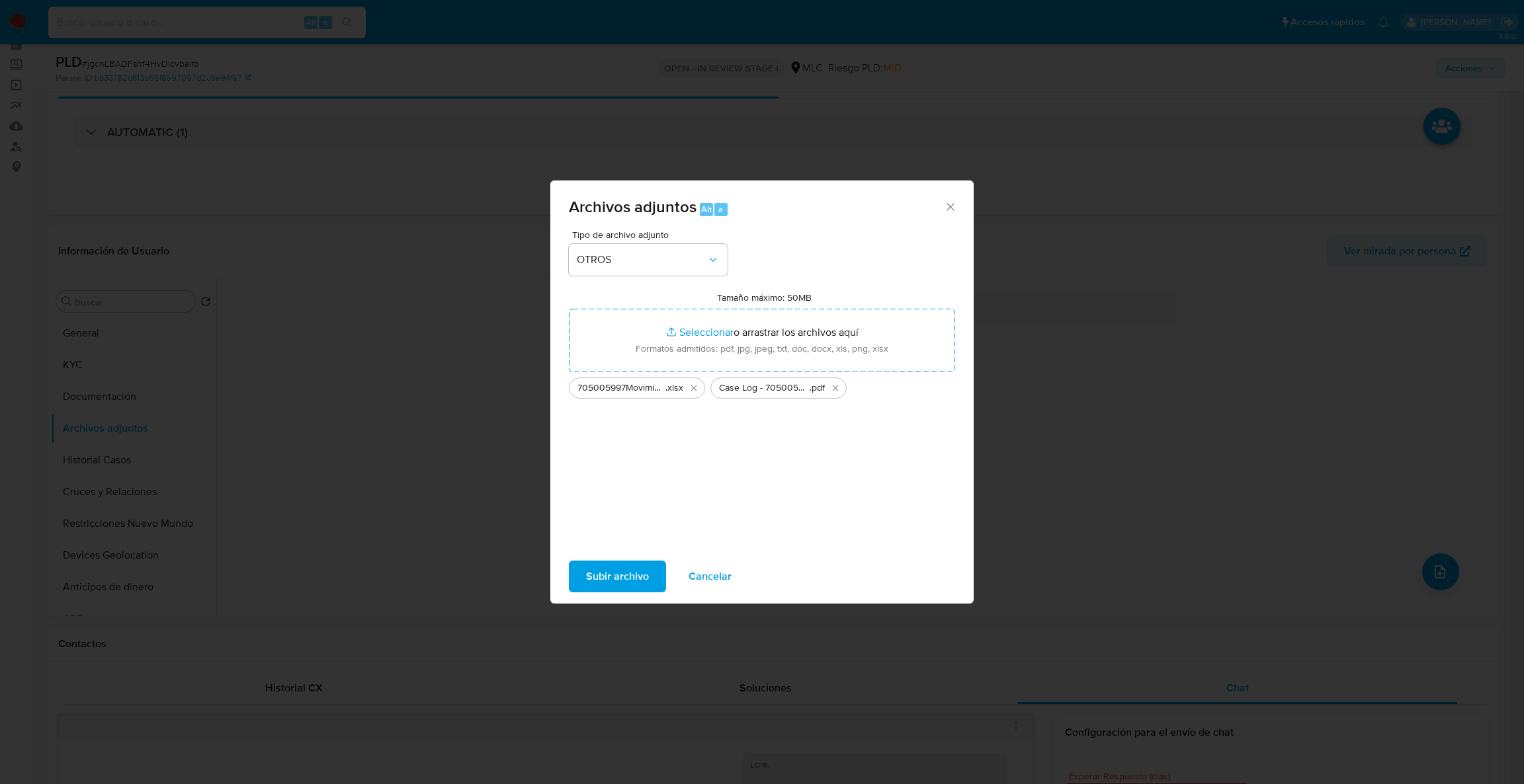
click at [609, 587] on span "Subir archivo" at bounding box center [618, 576] width 63 height 29
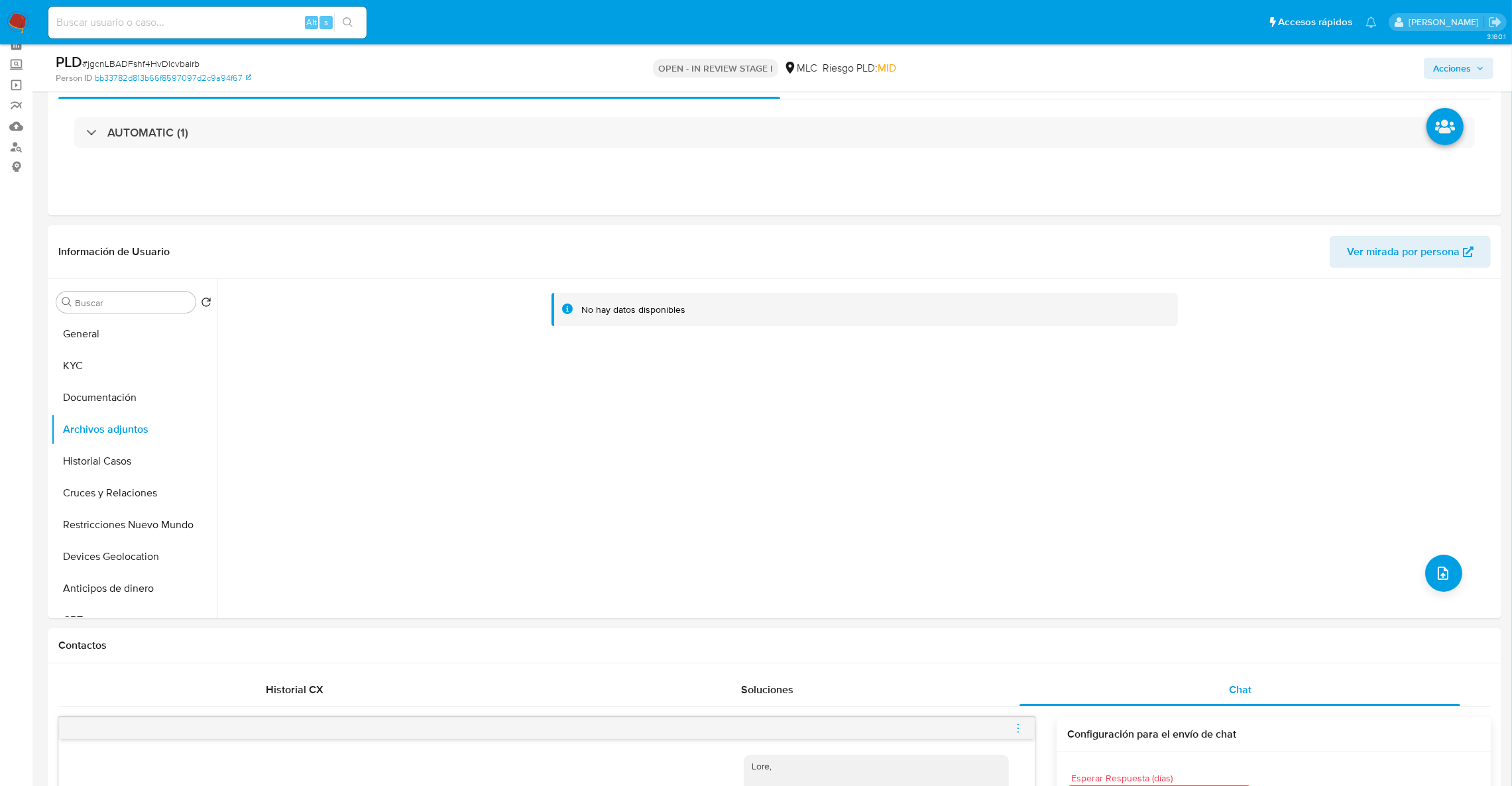
click at [1451, 71] on span "Acciones" at bounding box center [1452, 68] width 38 height 21
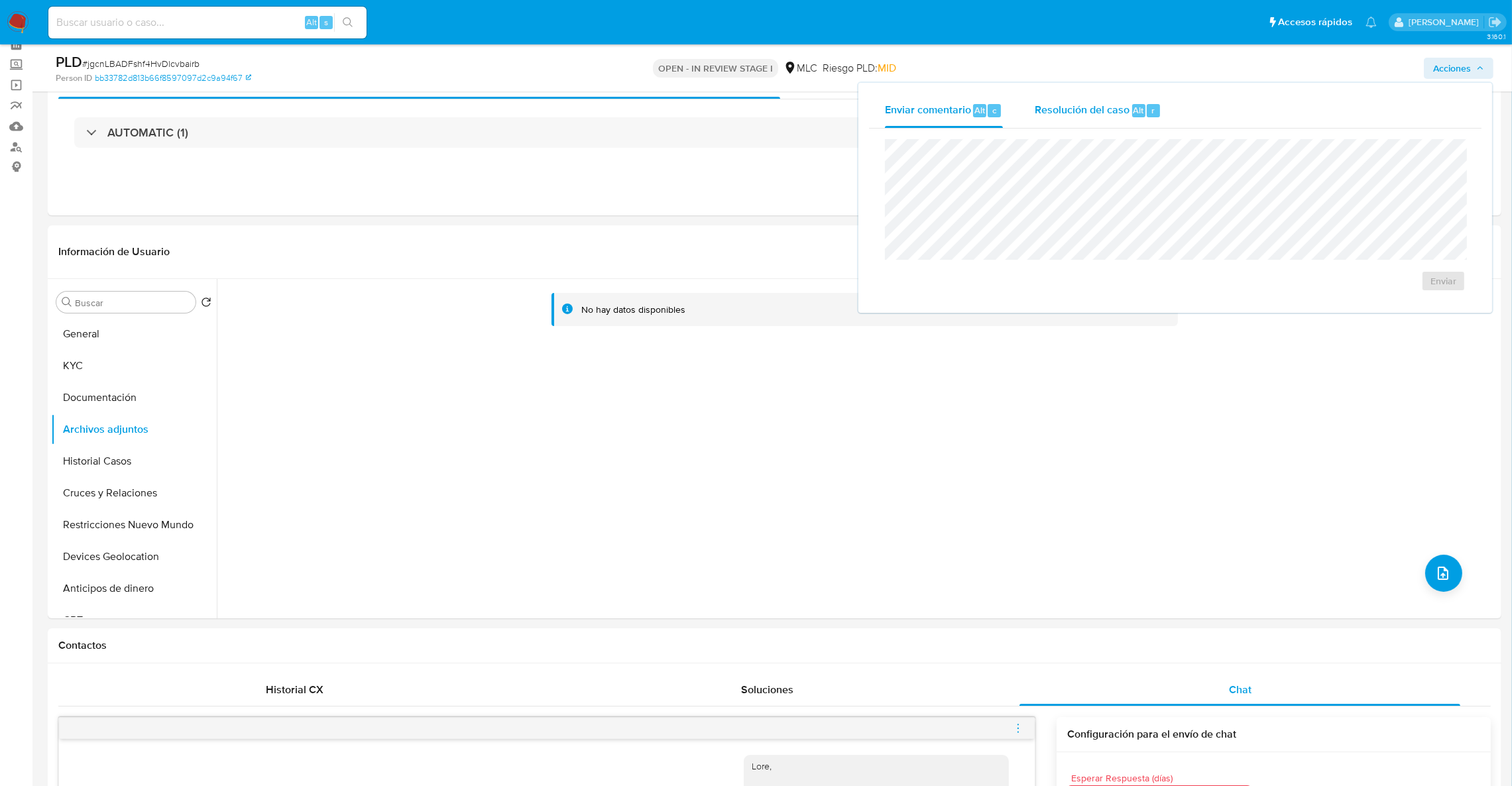
click at [1112, 123] on div "Resolución del caso Alt r" at bounding box center [1097, 111] width 127 height 35
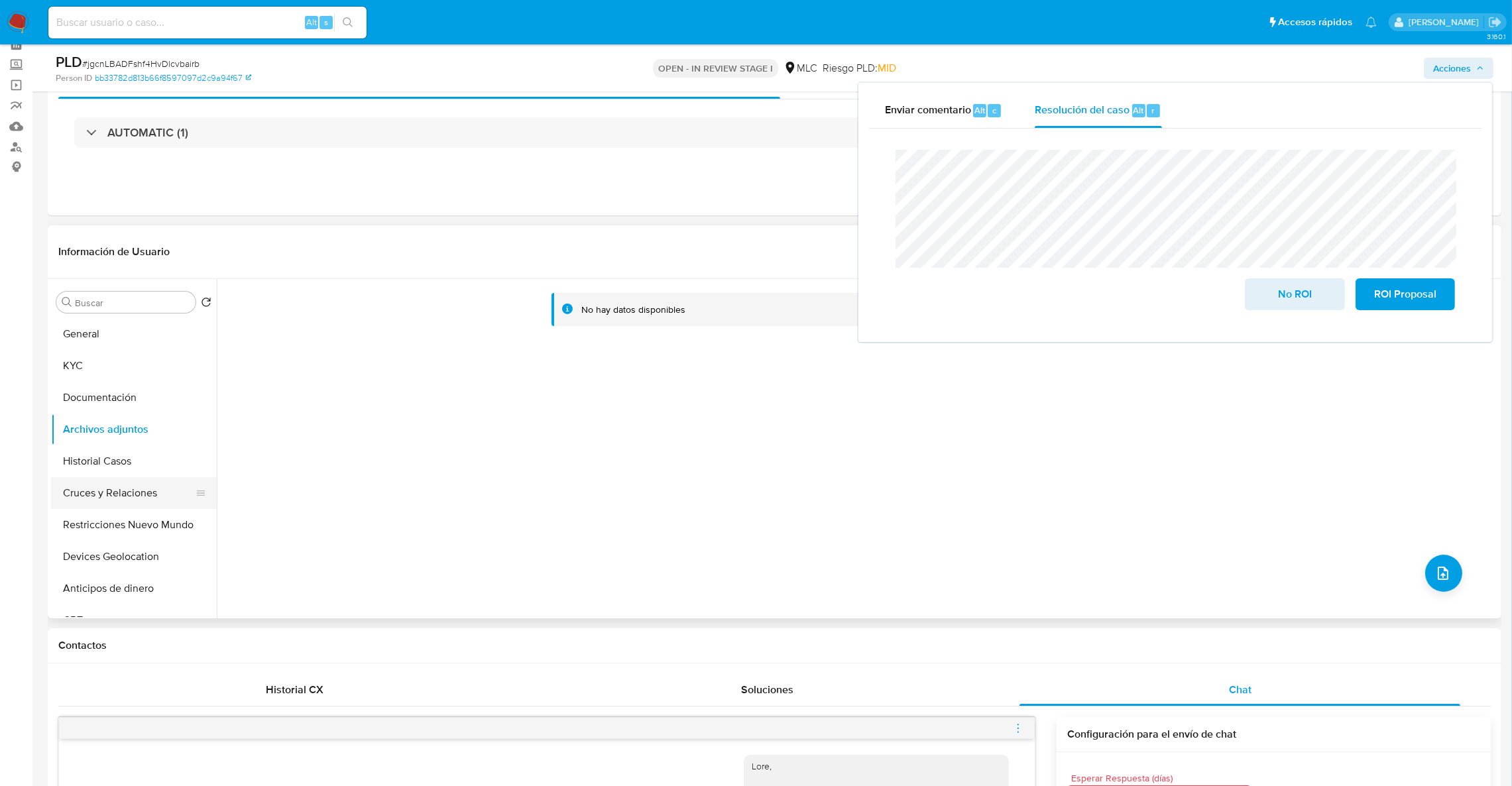
click at [102, 485] on button "Cruces y Relaciones" at bounding box center [128, 493] width 155 height 32
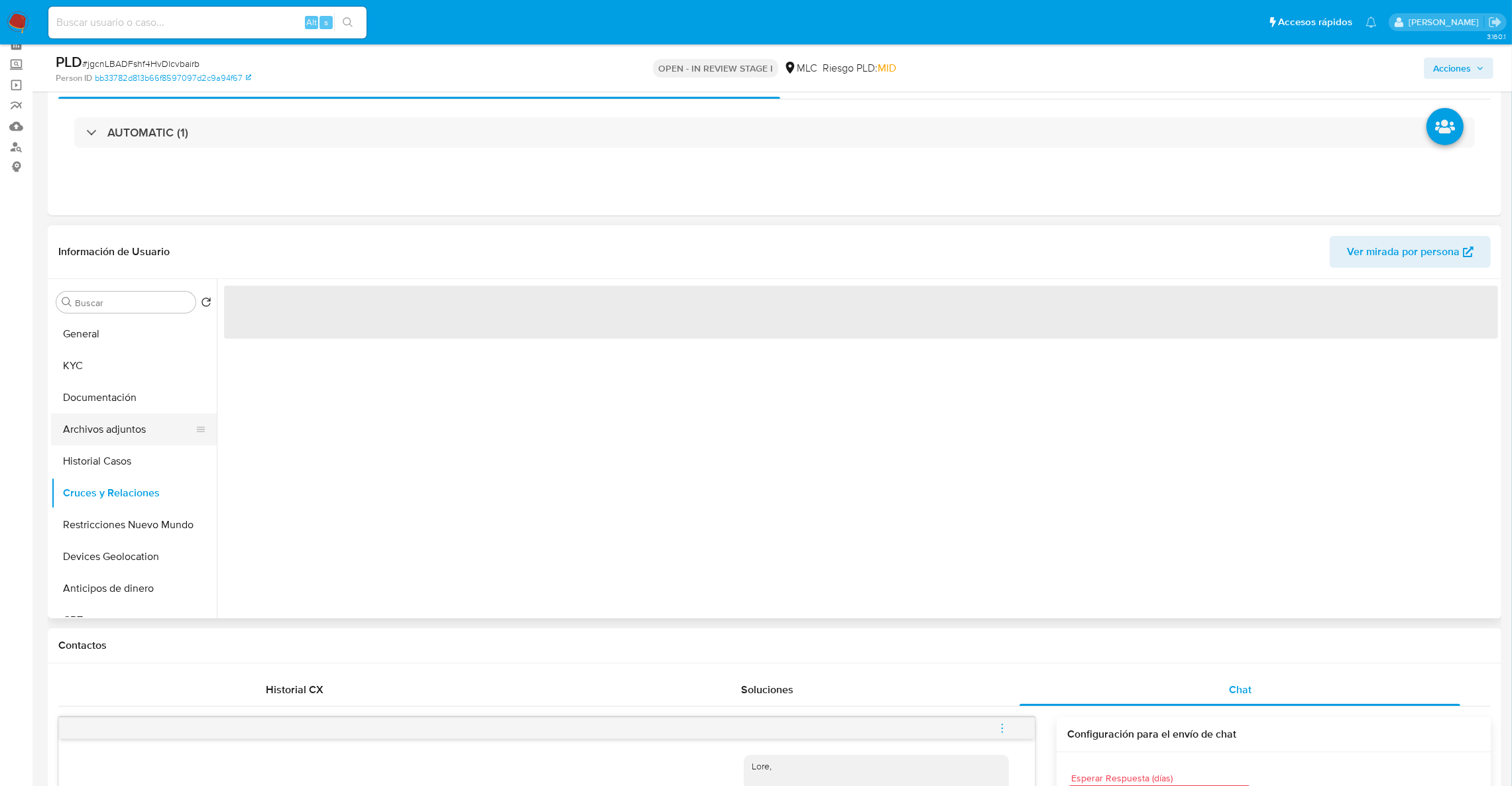
click at [106, 439] on button "Archivos adjuntos" at bounding box center [128, 430] width 155 height 32
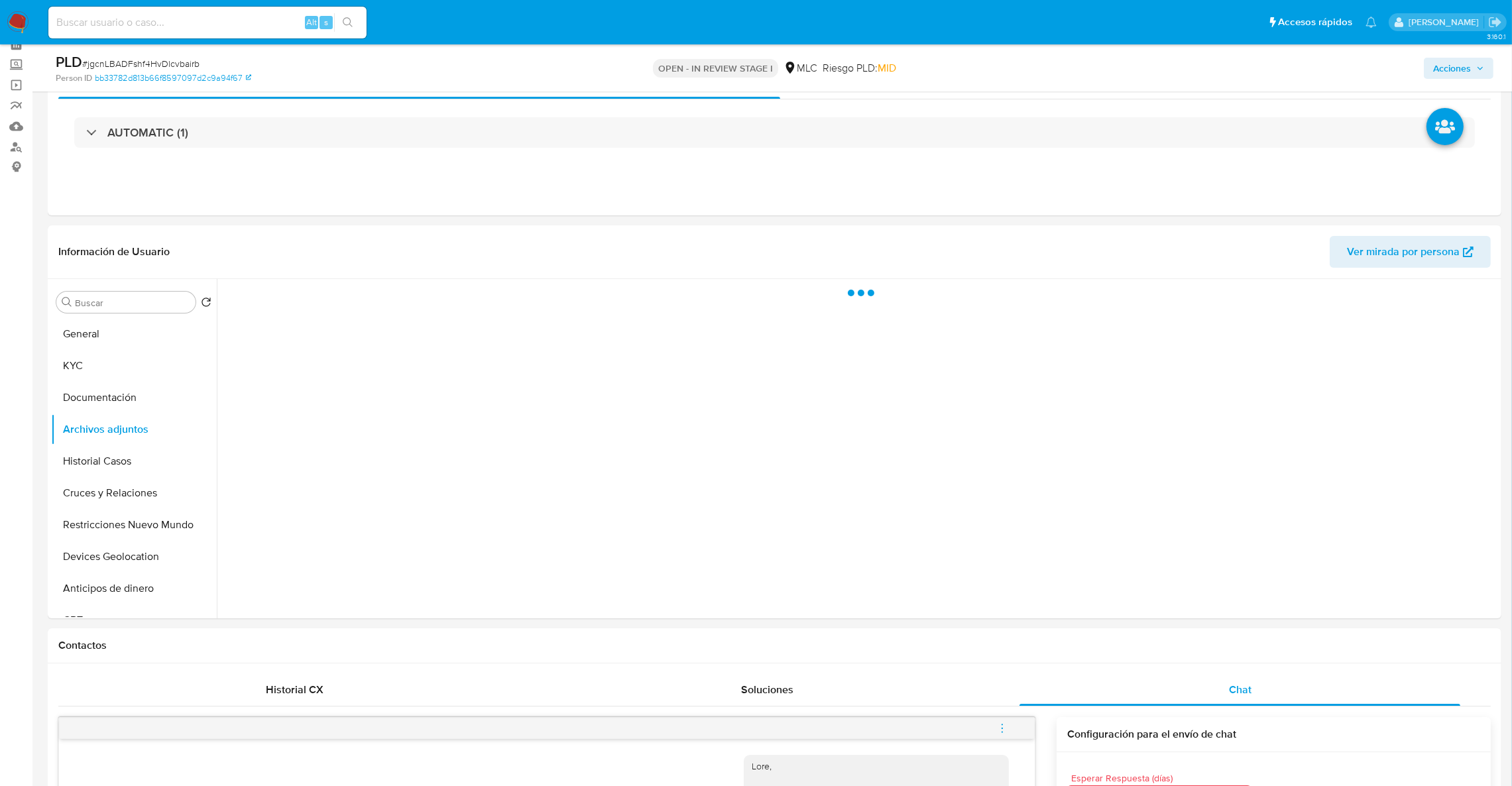
click at [1466, 77] on span "Acciones" at bounding box center [1452, 68] width 38 height 21
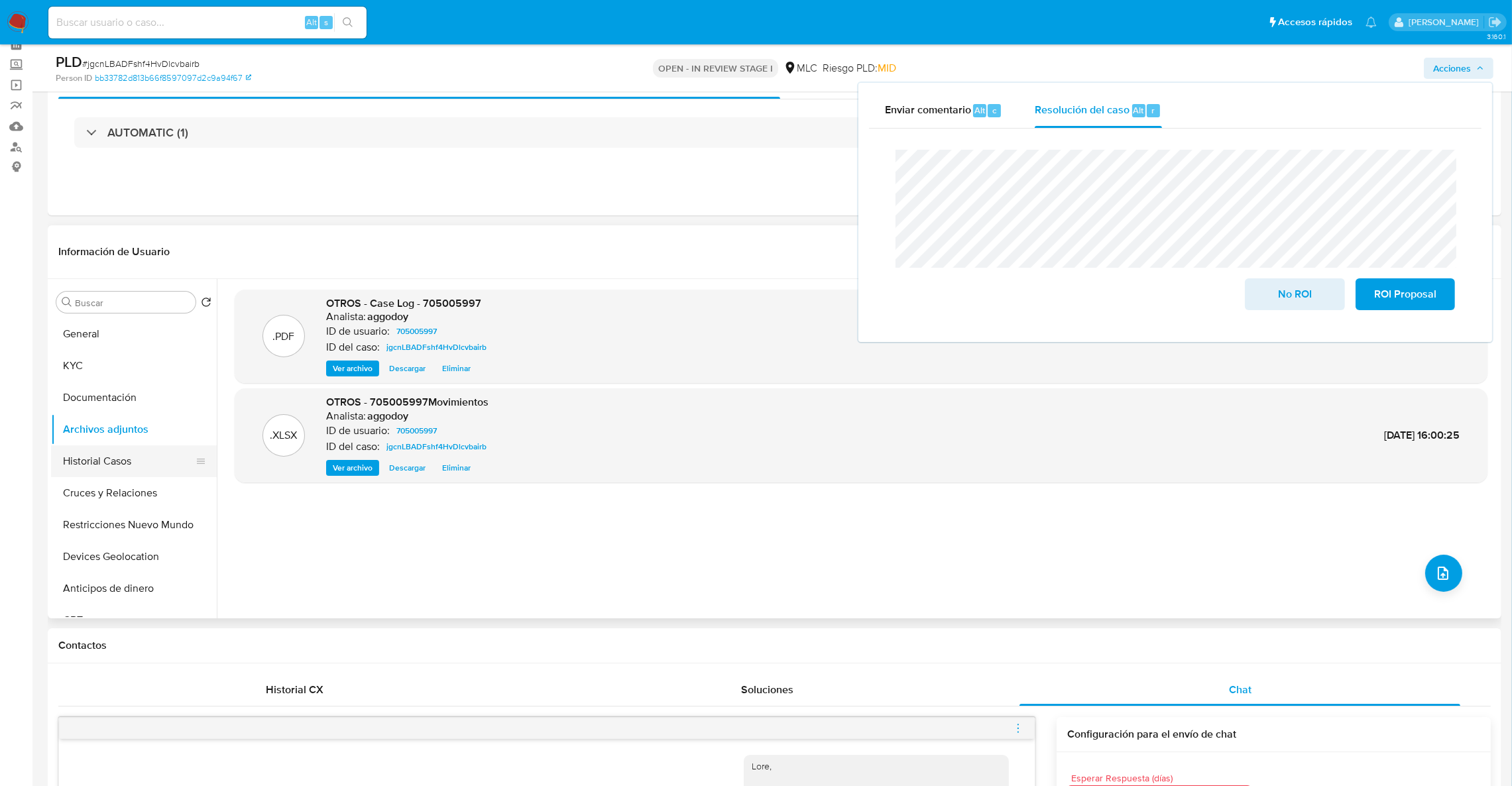
click at [121, 468] on button "Historial Casos" at bounding box center [128, 461] width 155 height 32
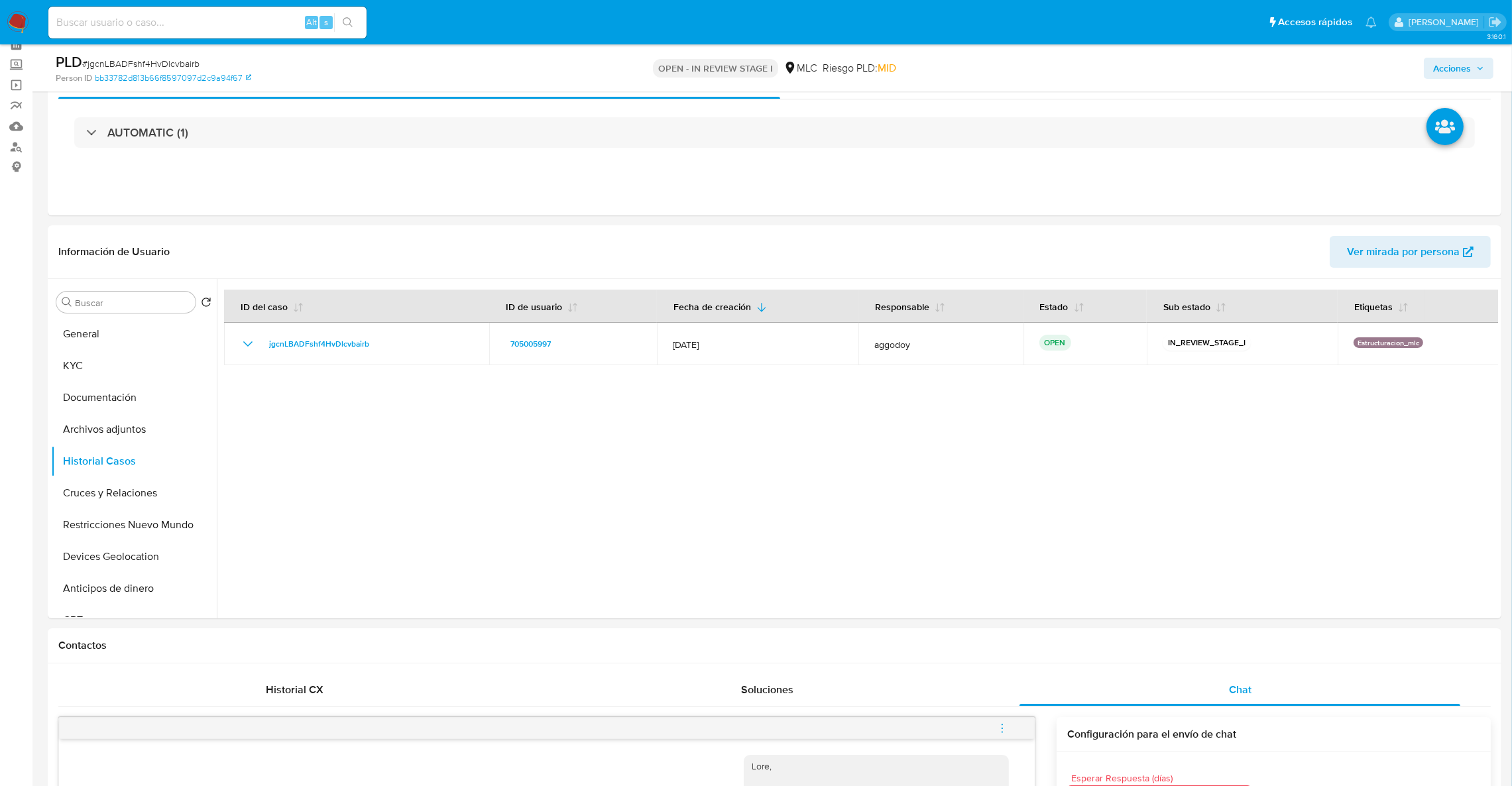
click at [1481, 66] on icon "button" at bounding box center [1480, 69] width 8 height 8
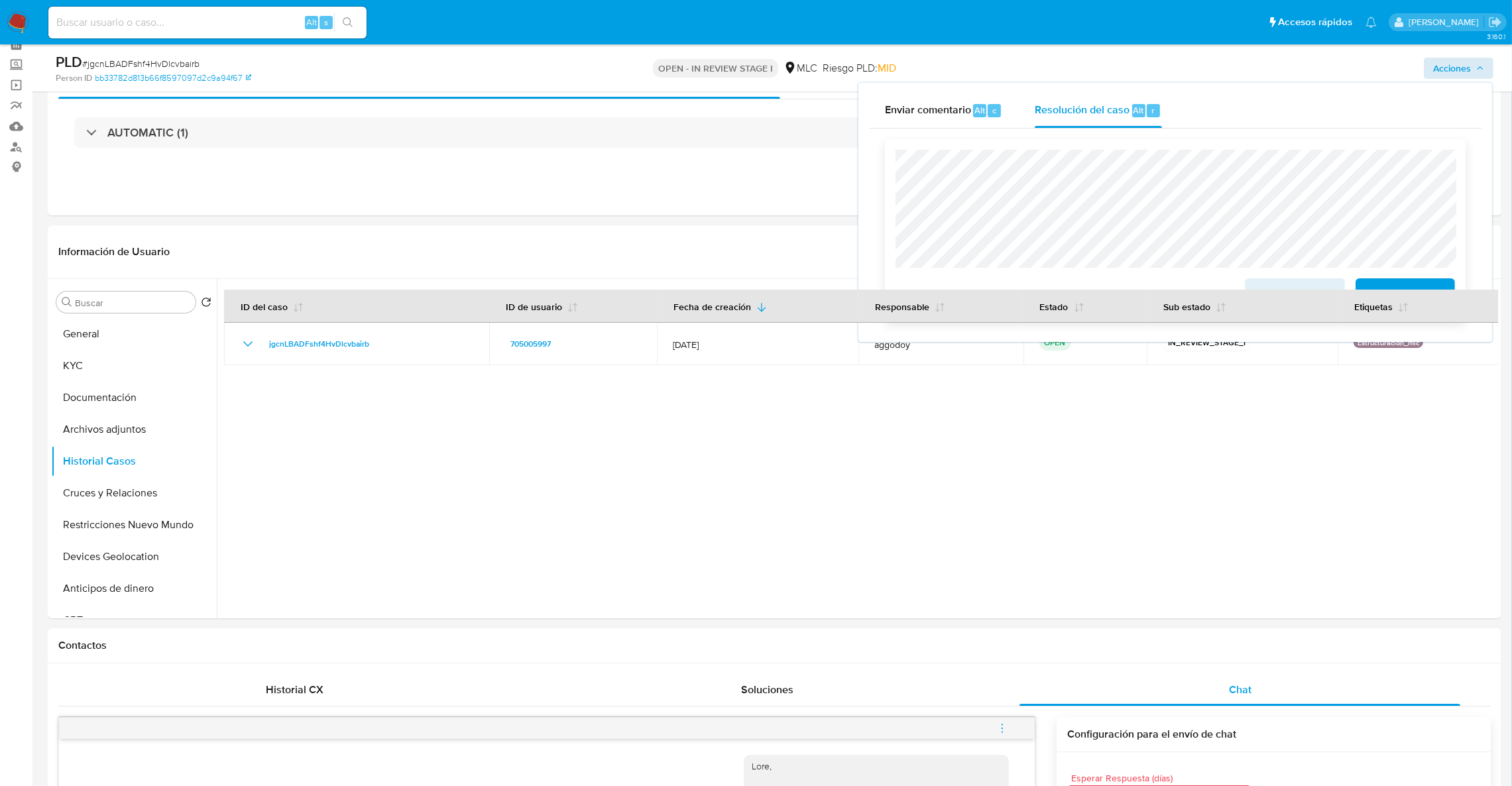
click at [1428, 280] on span "ROI Proposal" at bounding box center [1405, 294] width 65 height 29
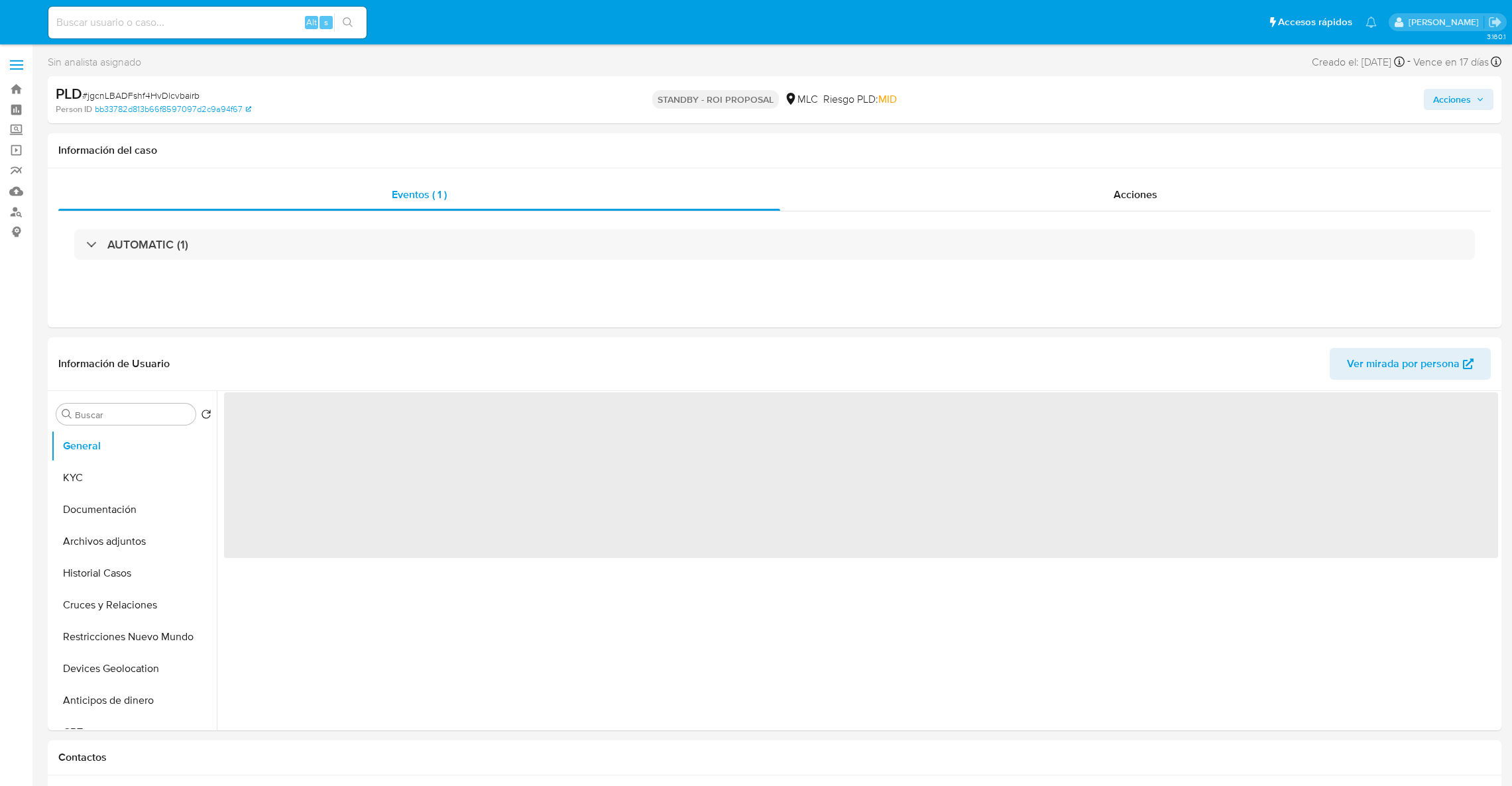
select select "10"
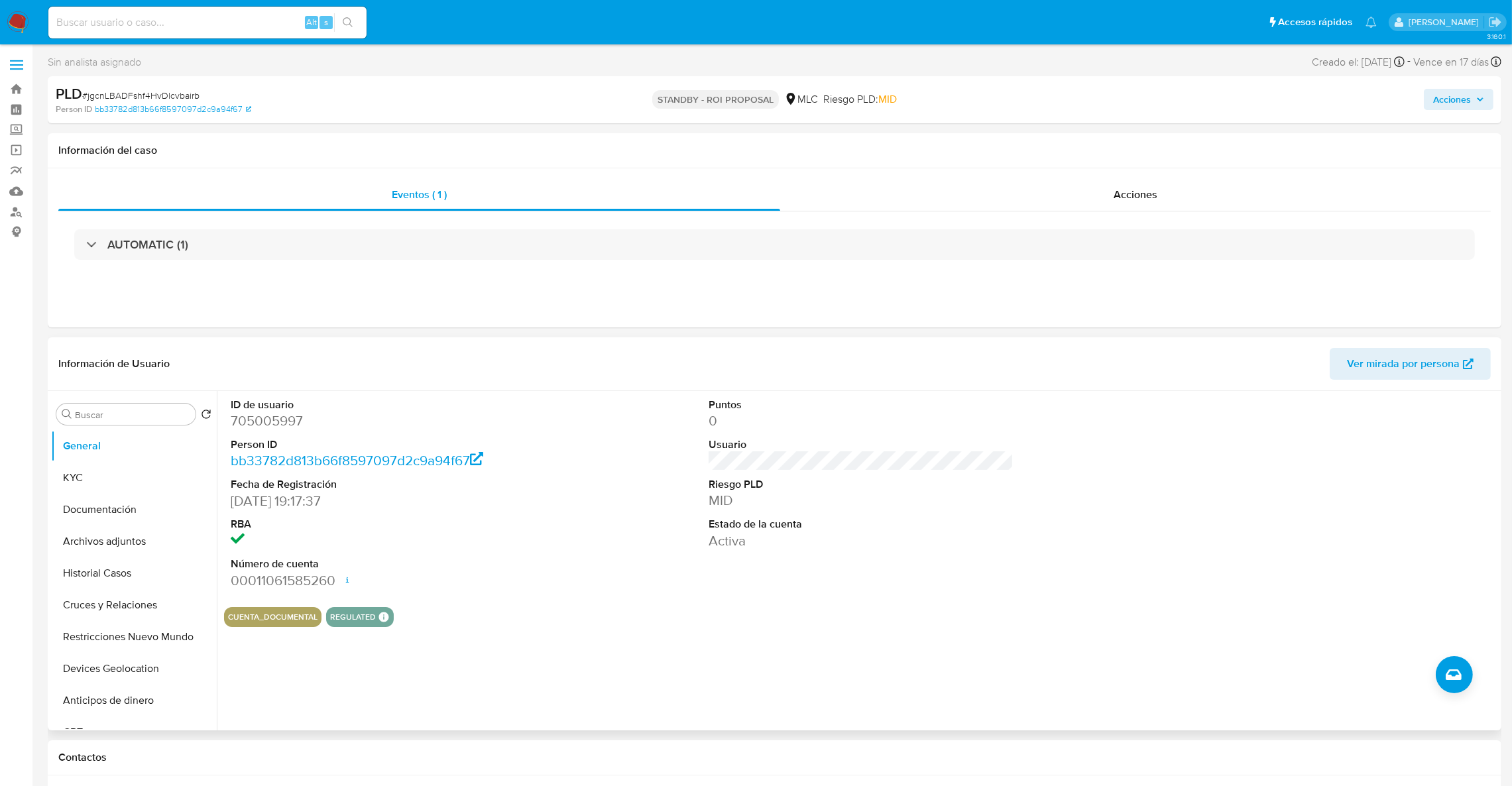
click at [257, 423] on dd "705005997" at bounding box center [384, 421] width 306 height 19
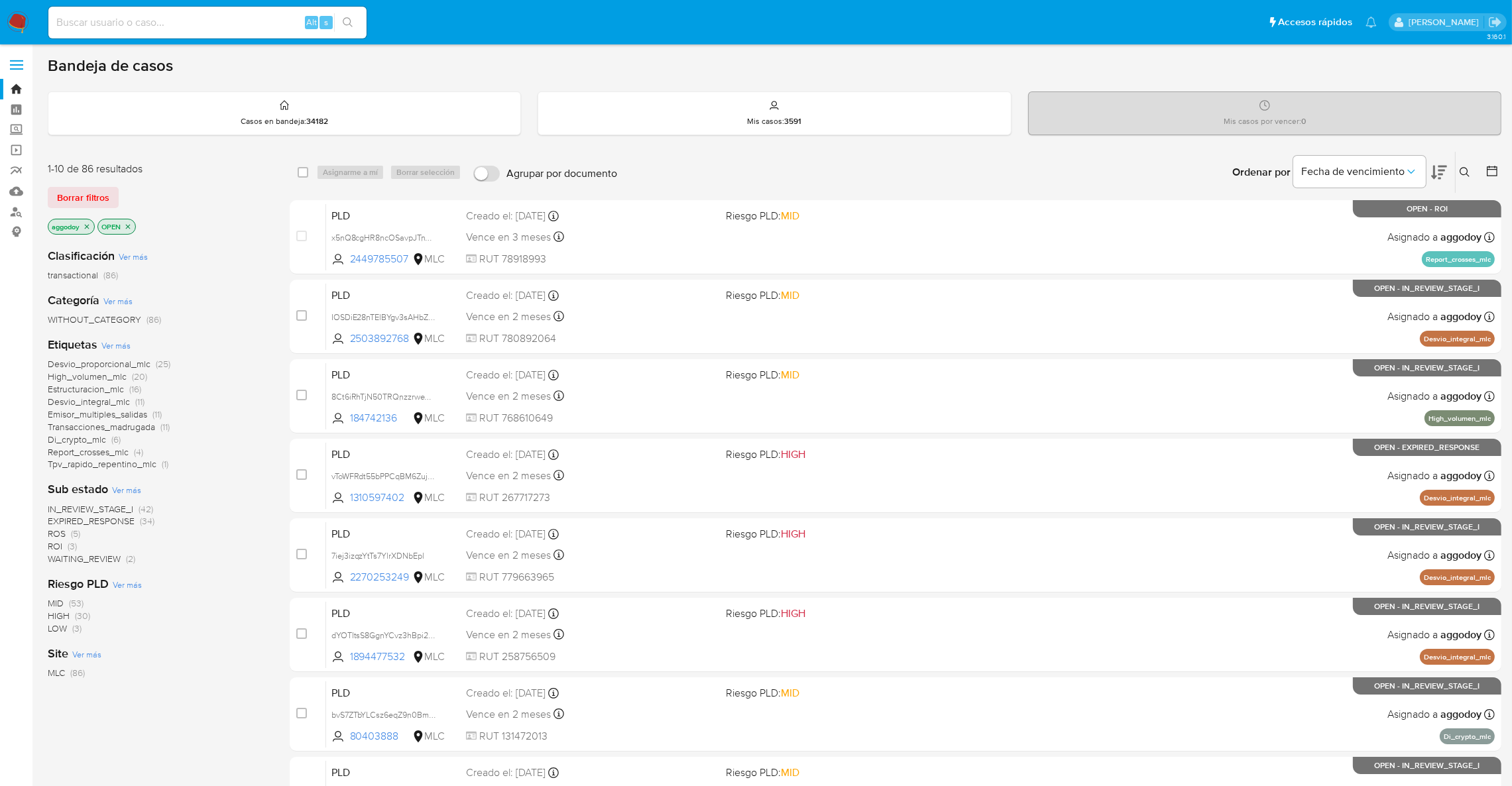
click at [73, 543] on span "(3)" at bounding box center [73, 546] width 9 height 13
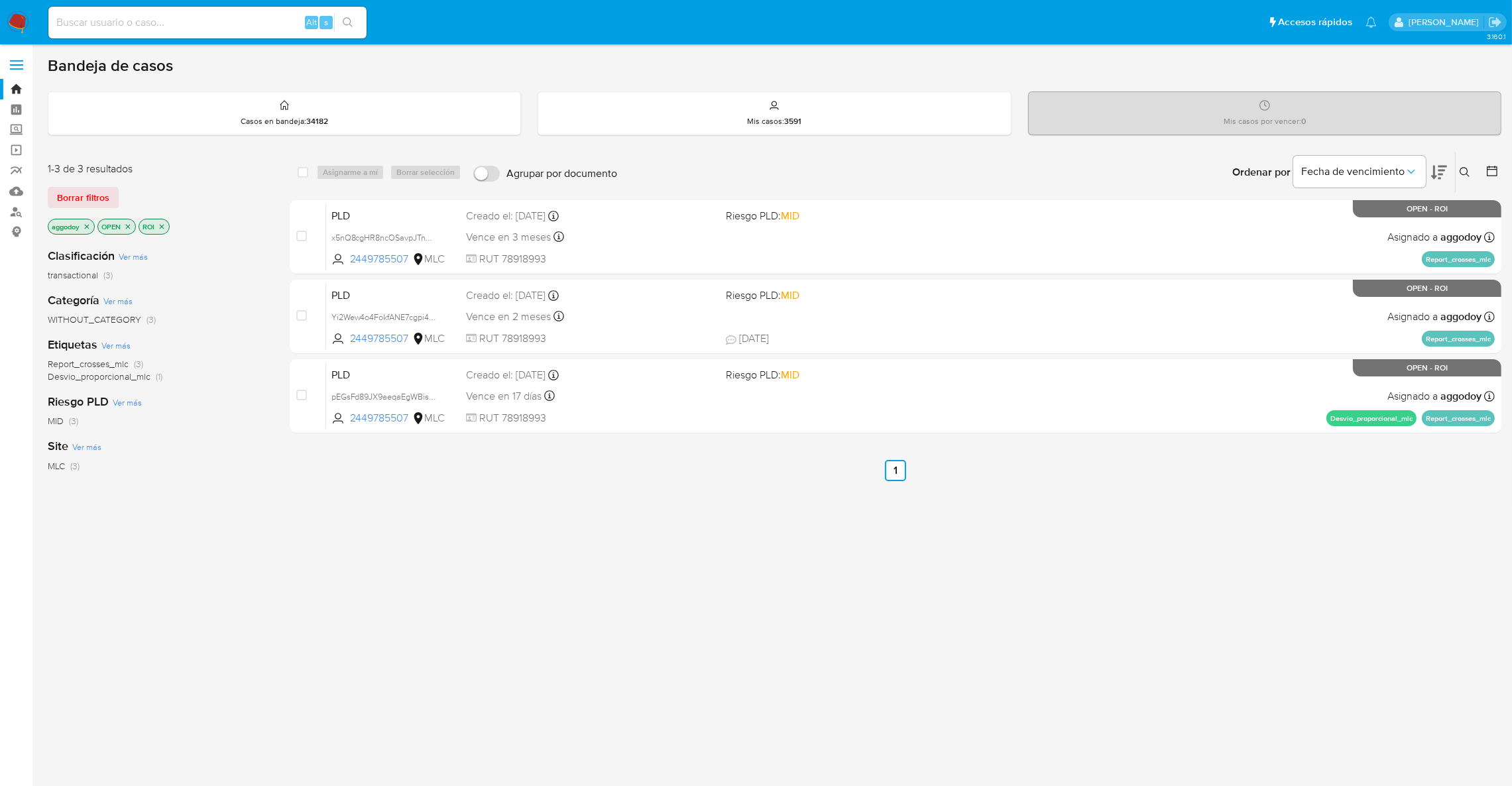
click at [164, 225] on icon "close-filter" at bounding box center [162, 226] width 8 height 8
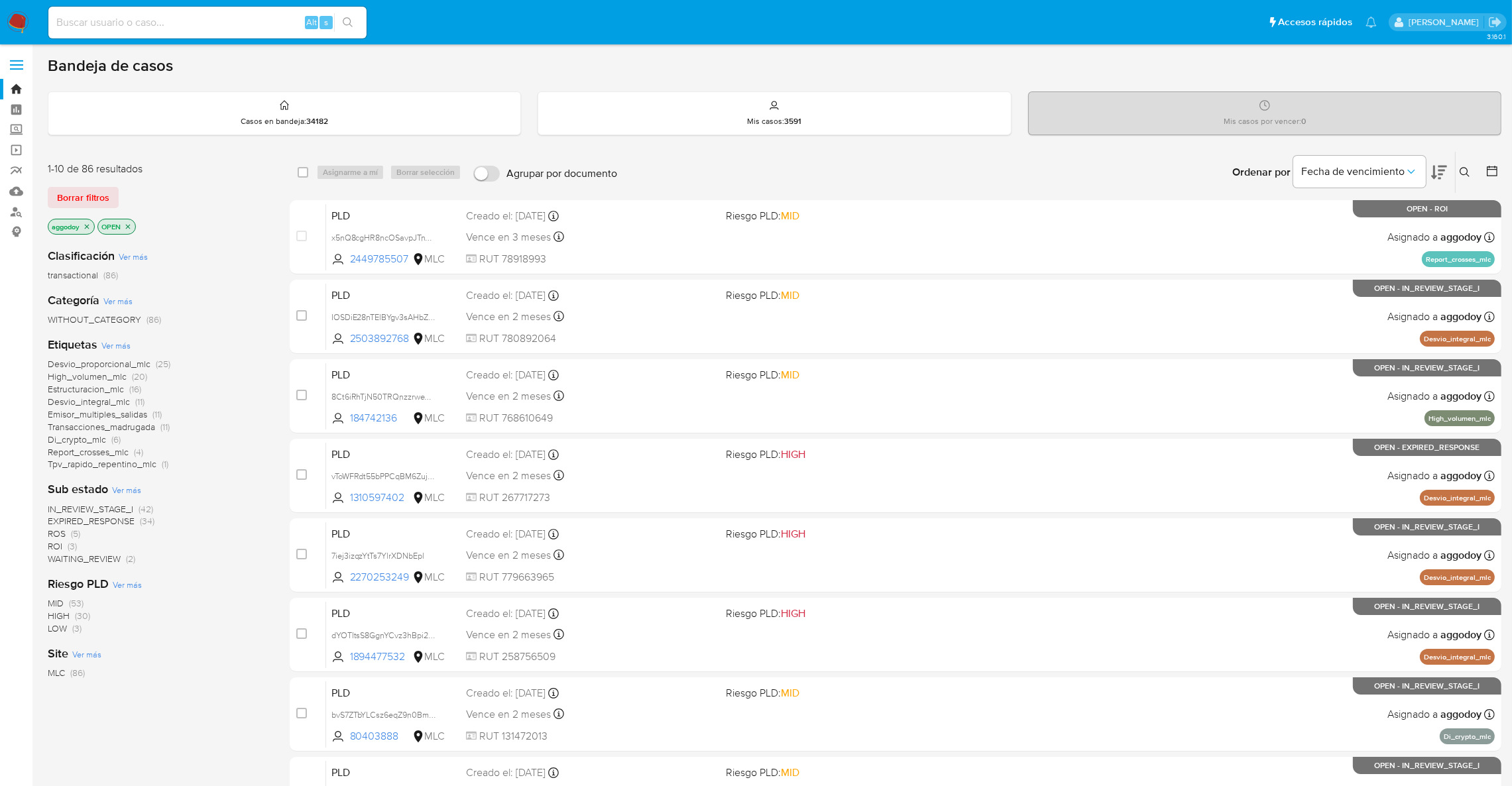
click at [1441, 169] on icon at bounding box center [1439, 173] width 16 height 14
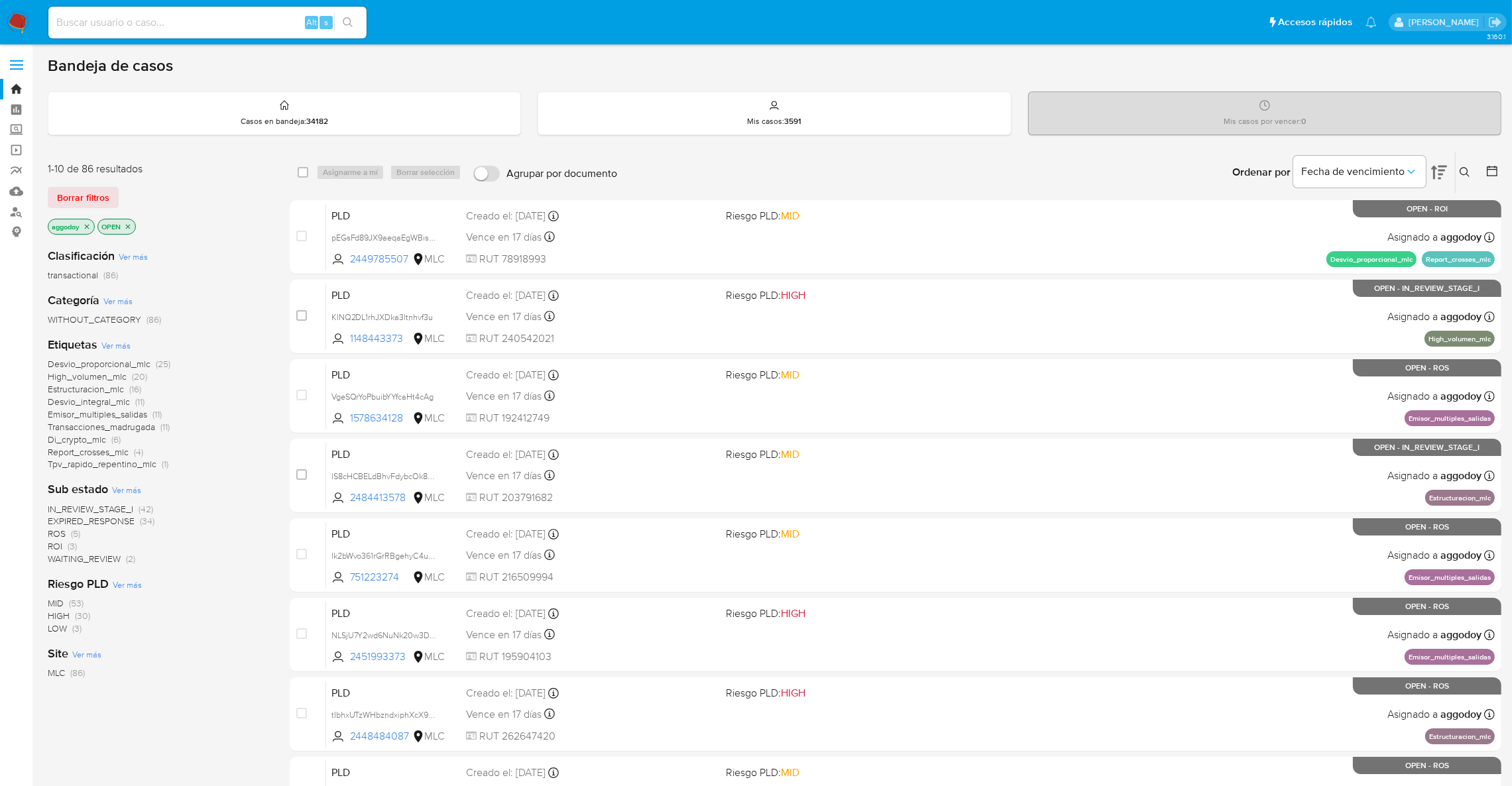
click at [113, 508] on span "IN_REVIEW_STAGE_I" at bounding box center [91, 508] width 85 height 13
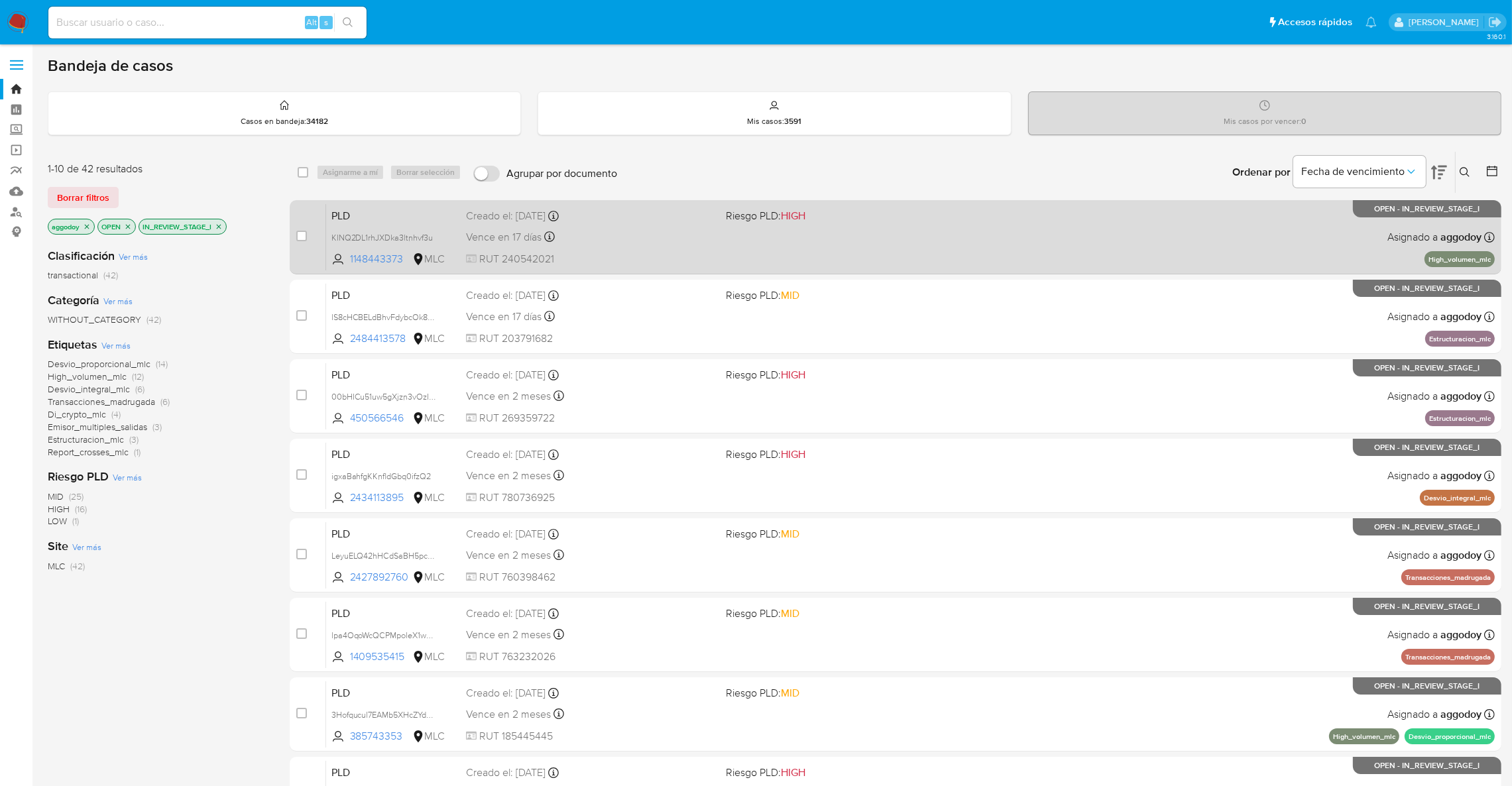
click at [1056, 207] on div "PLD KINQ2DL1rhJXDka3ltnhvf3u 1148443373 MLC Riesgo PLD: HIGH Creado el: [DATE] …" at bounding box center [911, 237] width 1168 height 67
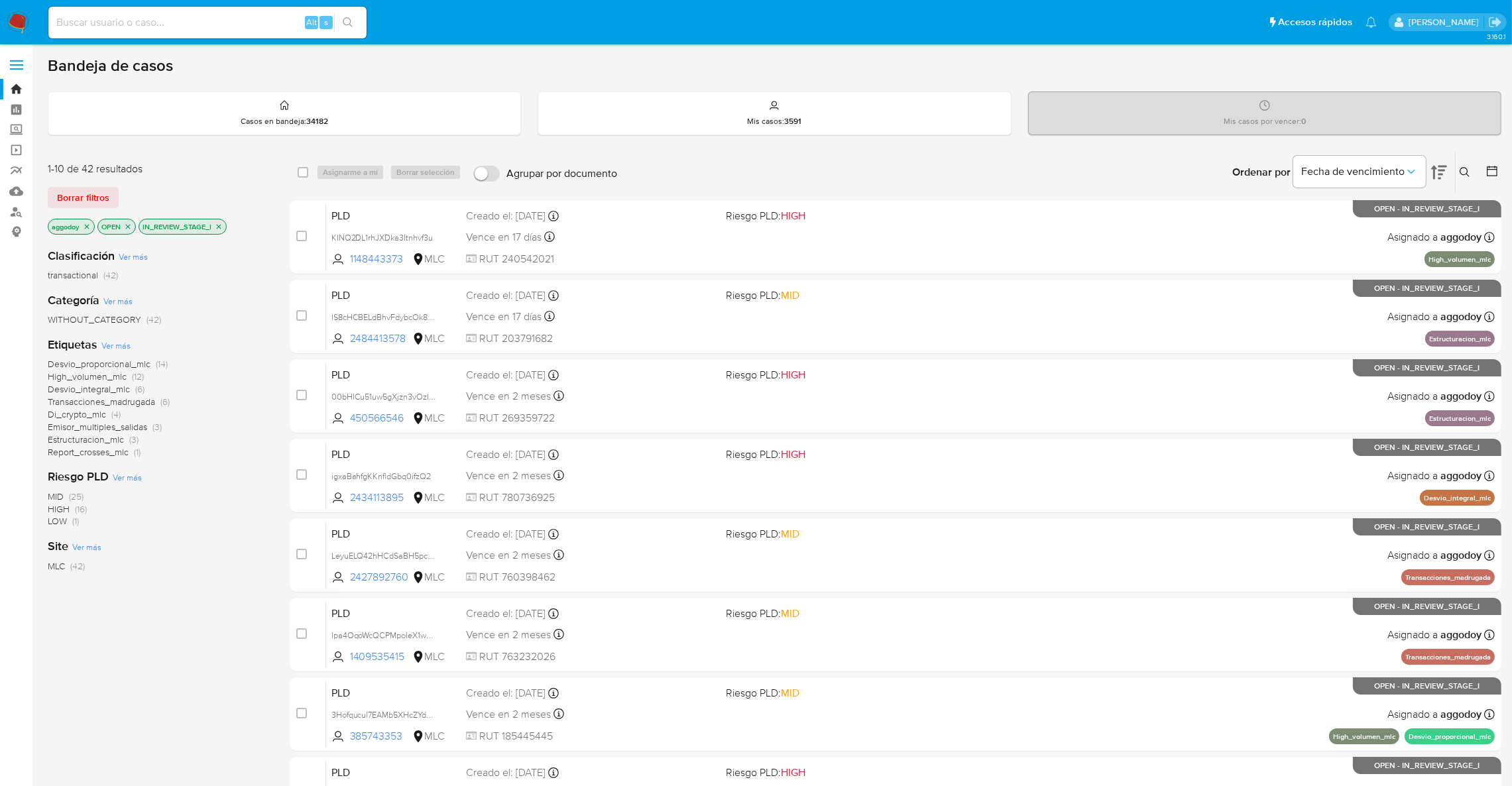
click at [1461, 169] on icon at bounding box center [1464, 172] width 10 height 10
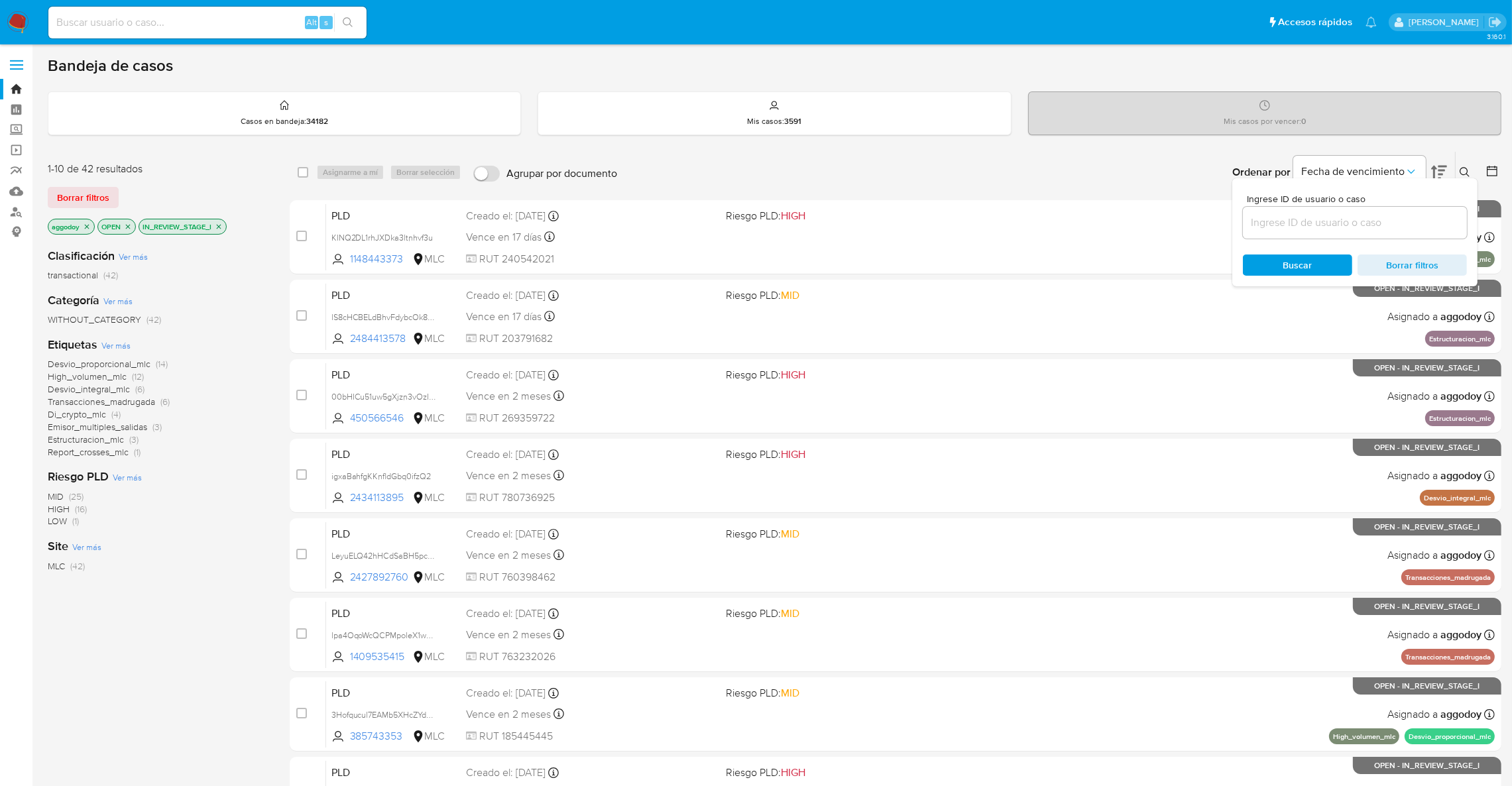
click at [1396, 218] on input at bounding box center [1354, 223] width 224 height 17
type input "2484413578"
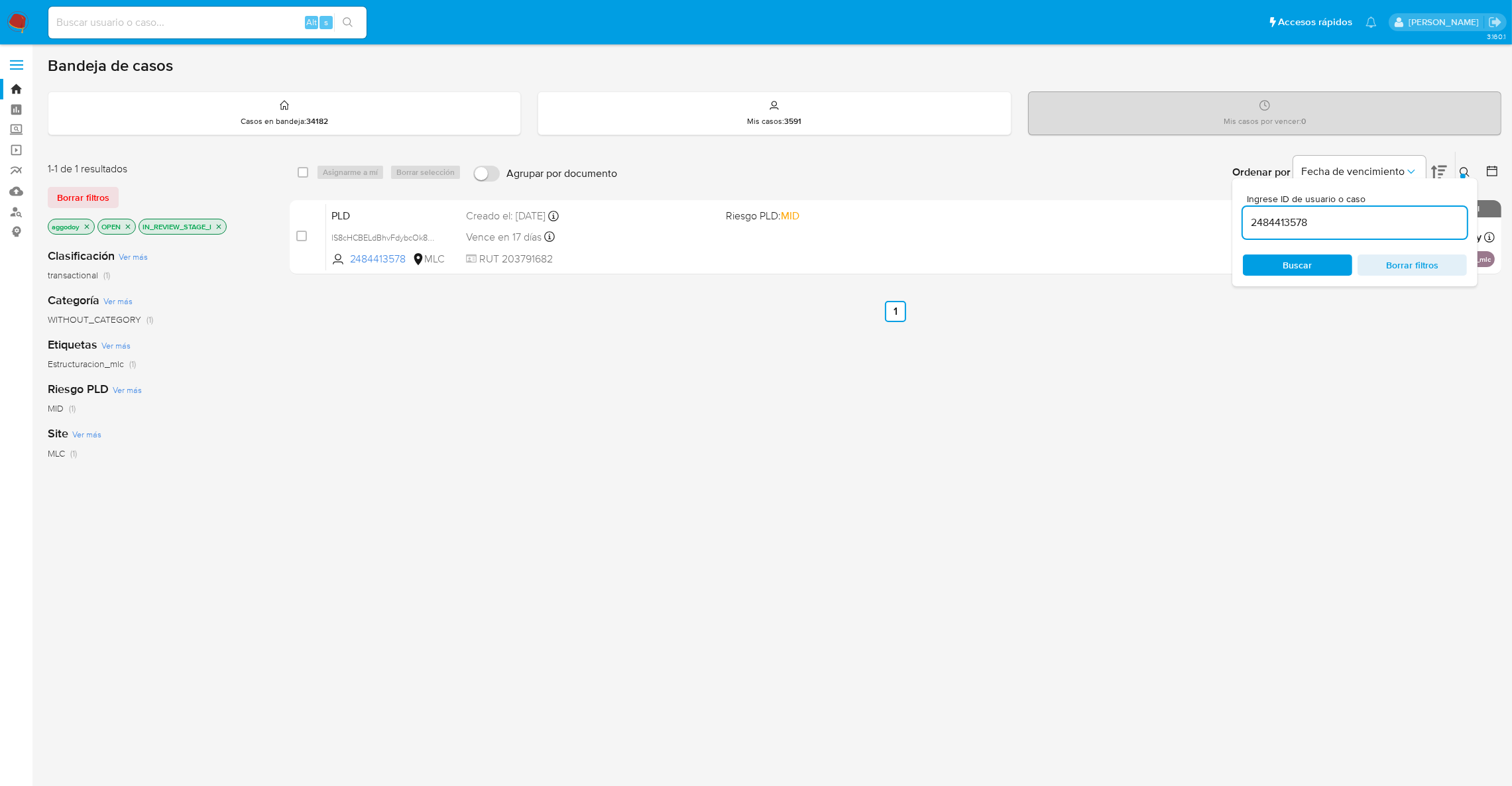
click at [1460, 164] on button at bounding box center [1466, 172] width 22 height 16
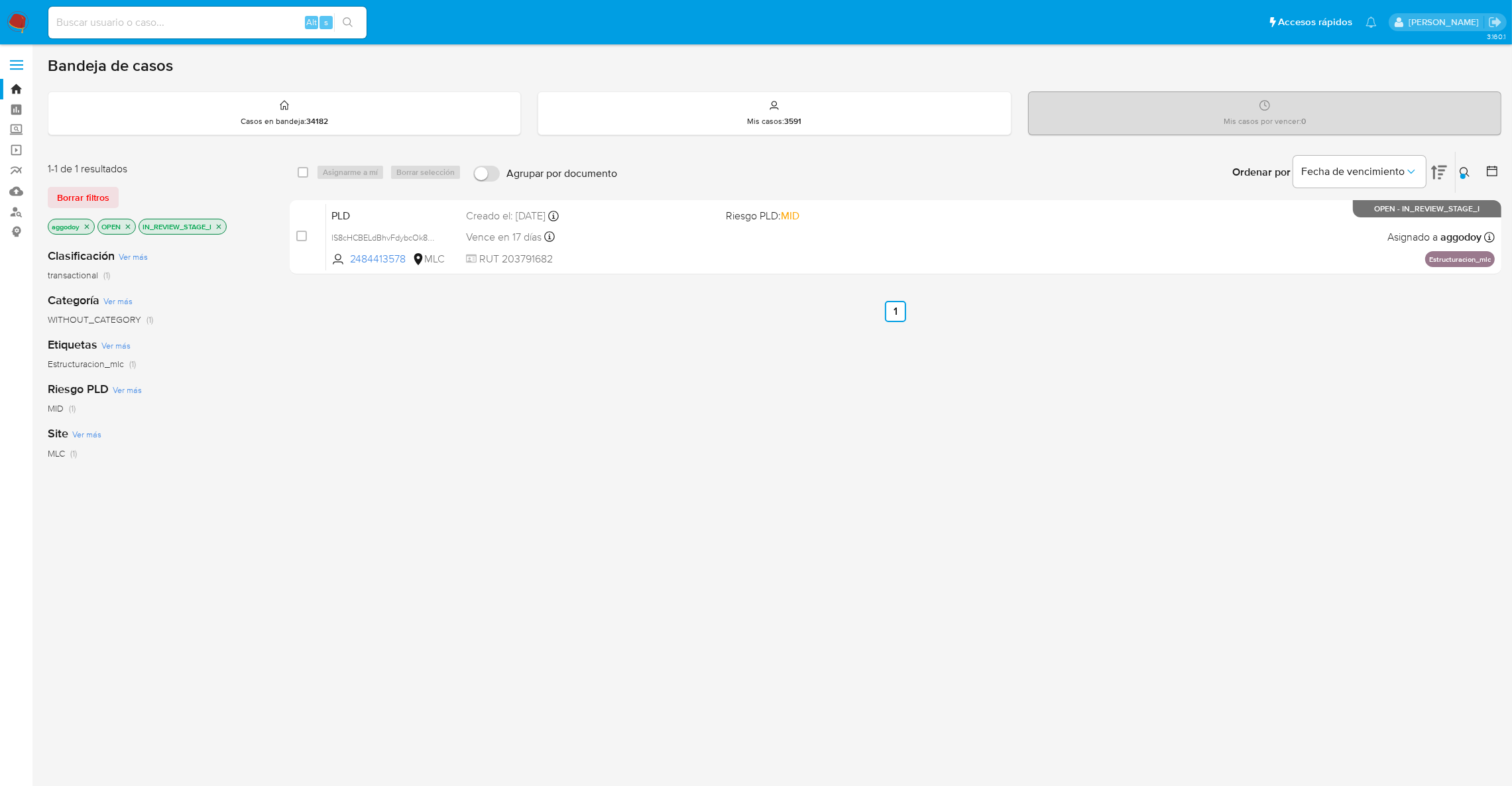
click at [939, 274] on div "select-all-cases-checkbox Asignarme a mí Borrar selección Agrupar por documento…" at bounding box center [895, 215] width 1212 height 129
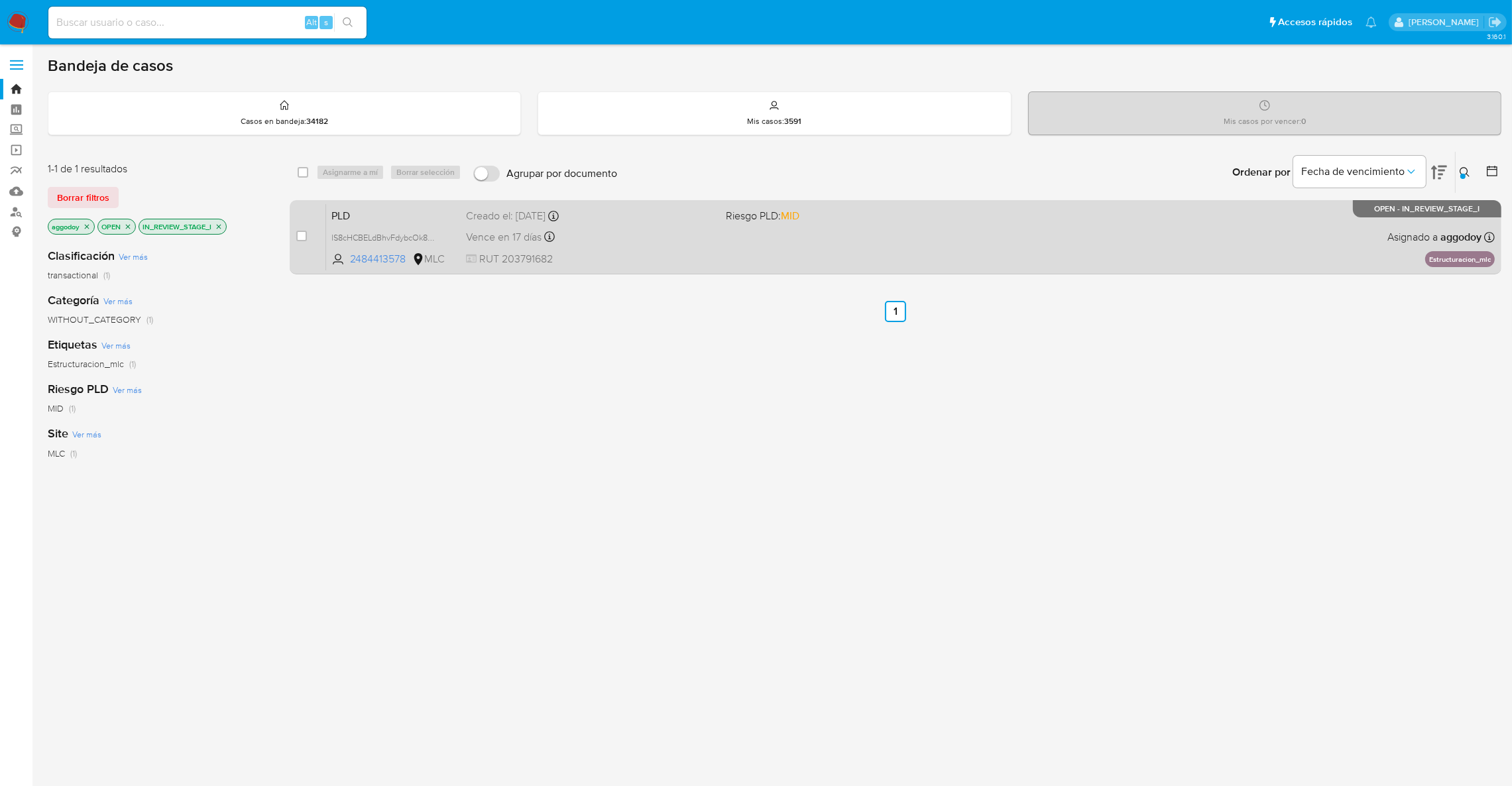
click at [892, 239] on div "PLD lS8cHCBELdBhvFdybcOk8uHh 2484413578 MLC Riesgo PLD: MID Creado el: [DATE] C…" at bounding box center [911, 237] width 1168 height 67
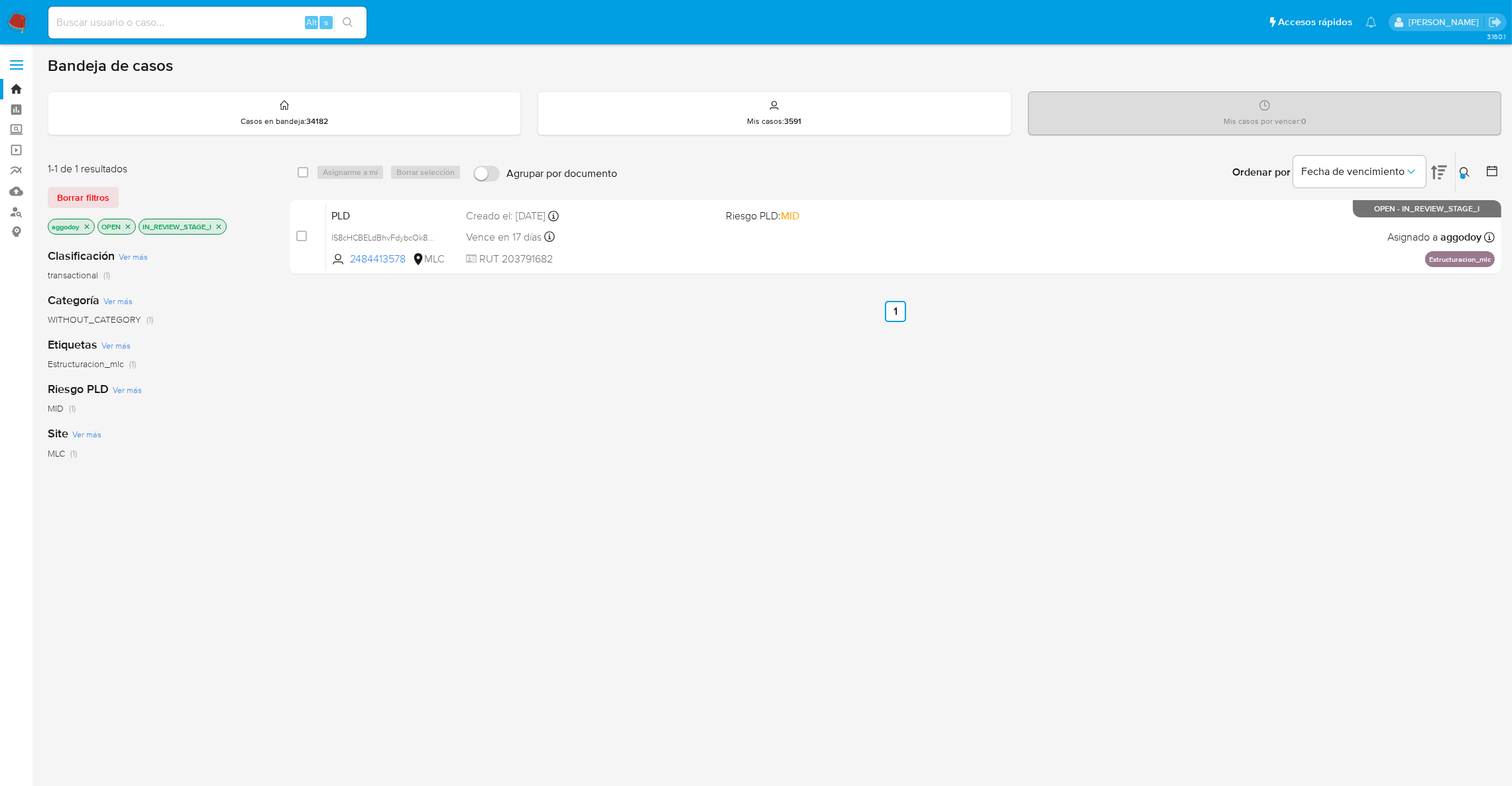
click at [1465, 174] on icon at bounding box center [1464, 172] width 10 height 10
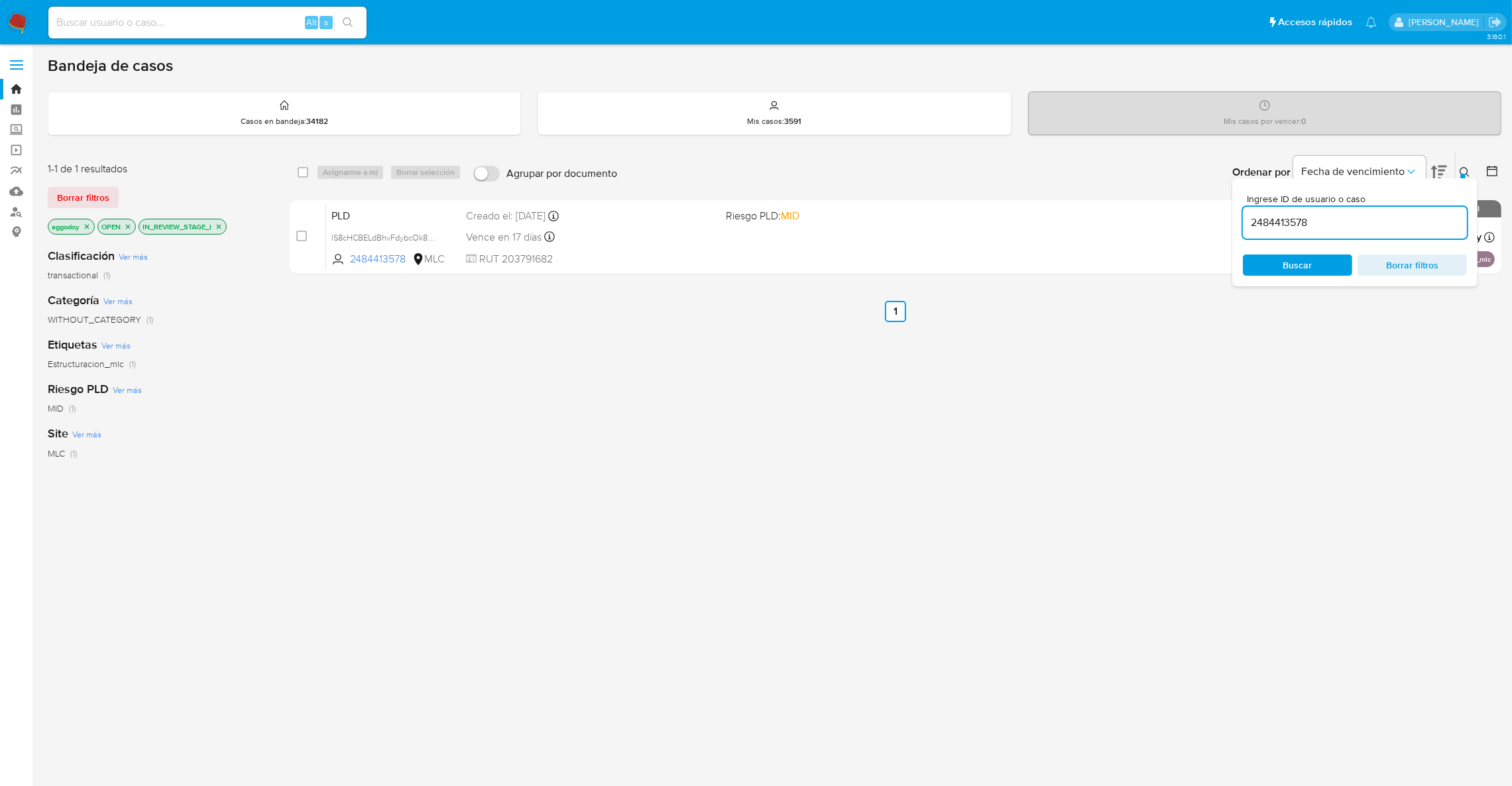
click at [1424, 222] on input "2484413578" at bounding box center [1354, 223] width 224 height 17
type input "294346052"
click at [1456, 173] on button at bounding box center [1466, 172] width 22 height 16
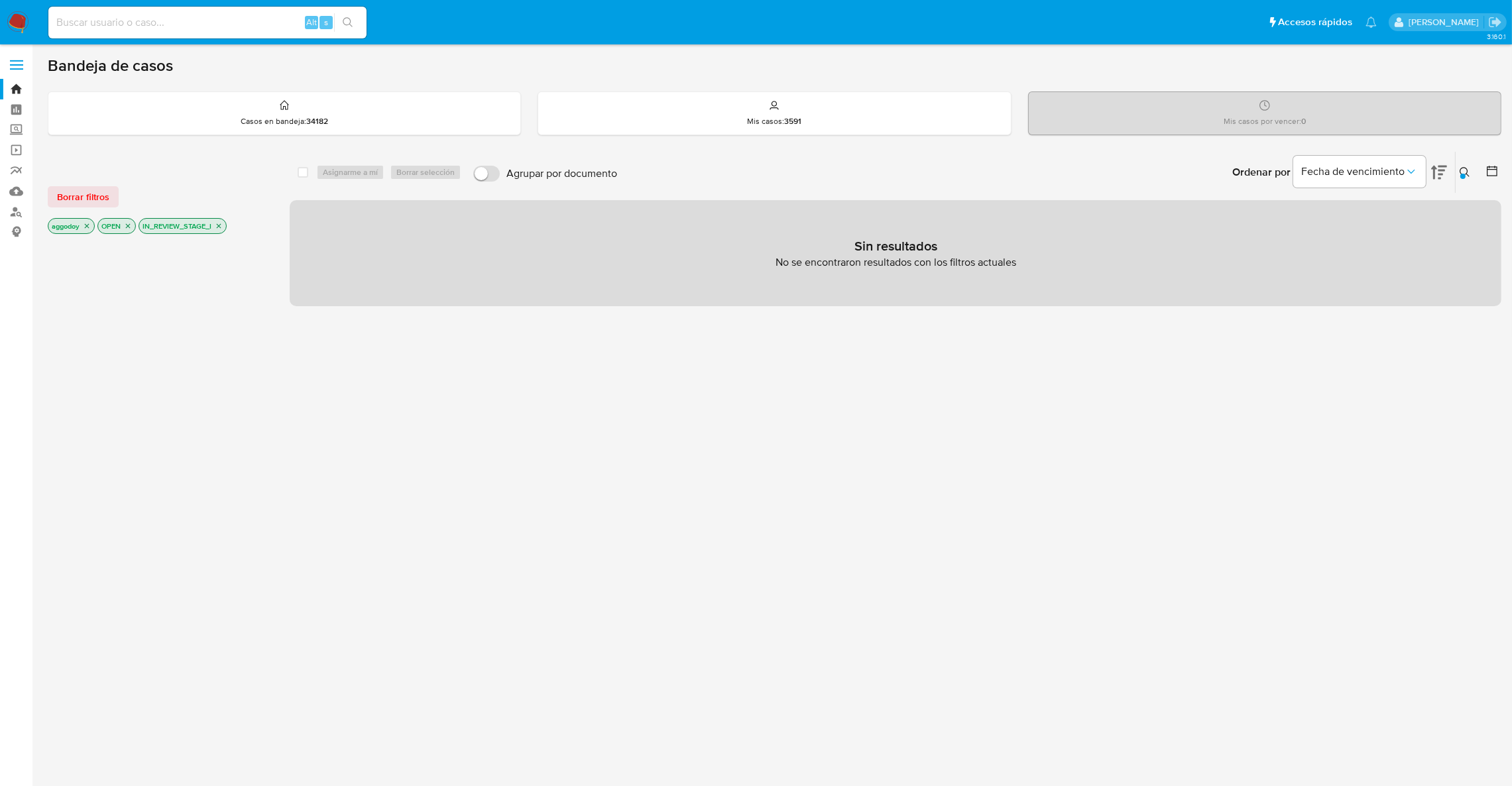
drag, startPoint x: 198, startPoint y: 239, endPoint x: 212, endPoint y: 230, distance: 16.6
click at [200, 239] on div at bounding box center [158, 462] width 221 height 451
click at [222, 225] on icon "close-filter" at bounding box center [218, 226] width 8 height 8
click at [131, 227] on icon "close-filter" at bounding box center [128, 226] width 5 height 5
click at [85, 229] on icon "close-filter" at bounding box center [87, 226] width 8 height 8
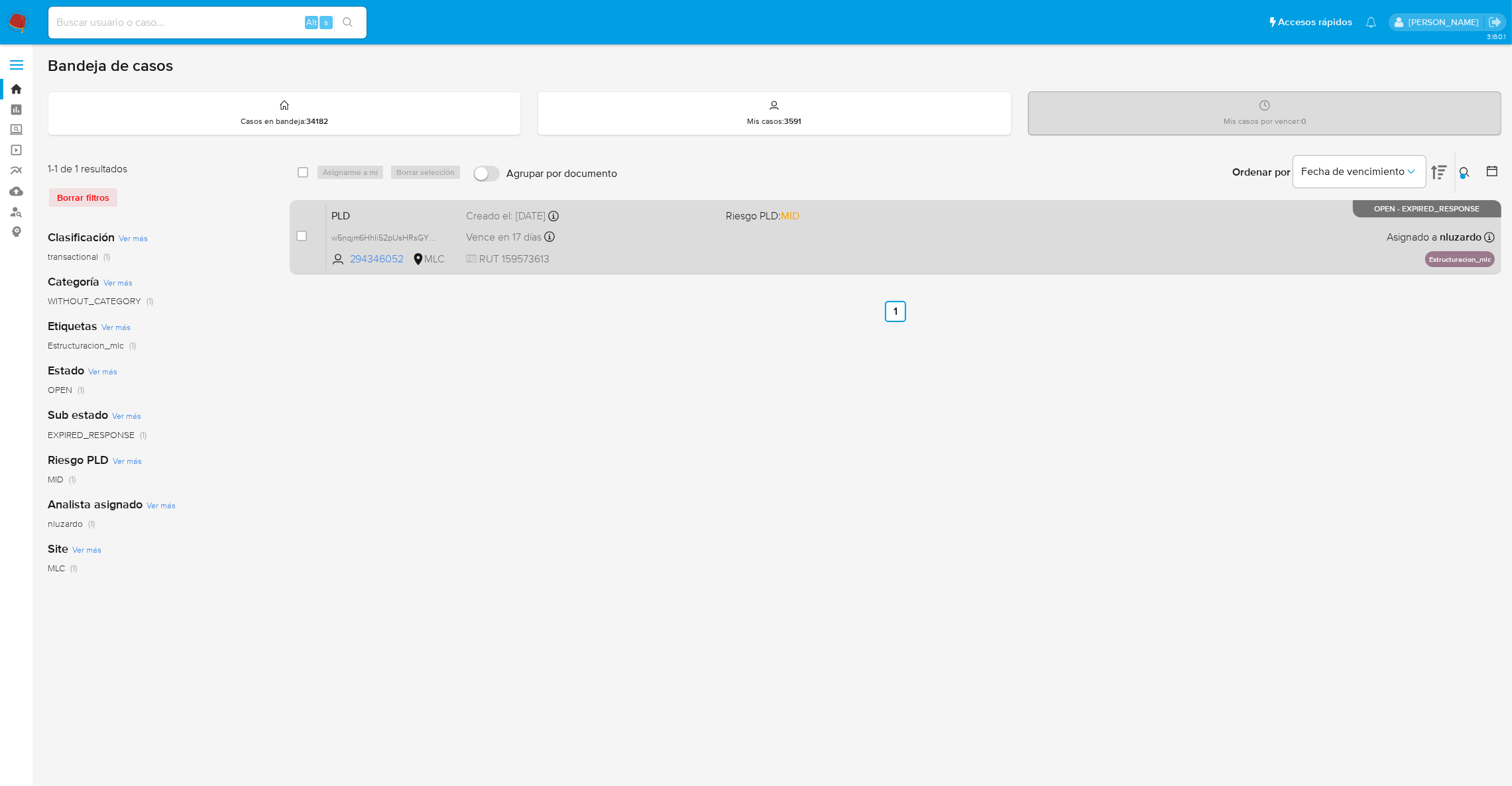
click at [919, 225] on div "PLD w5nqjm6HhIi52pUsHRsGYVk9 294346052 MLC Riesgo PLD: MID Creado el: 12/07/202…" at bounding box center [911, 237] width 1168 height 67
click at [303, 234] on input "checkbox" at bounding box center [301, 236] width 10 height 10
checkbox input "true"
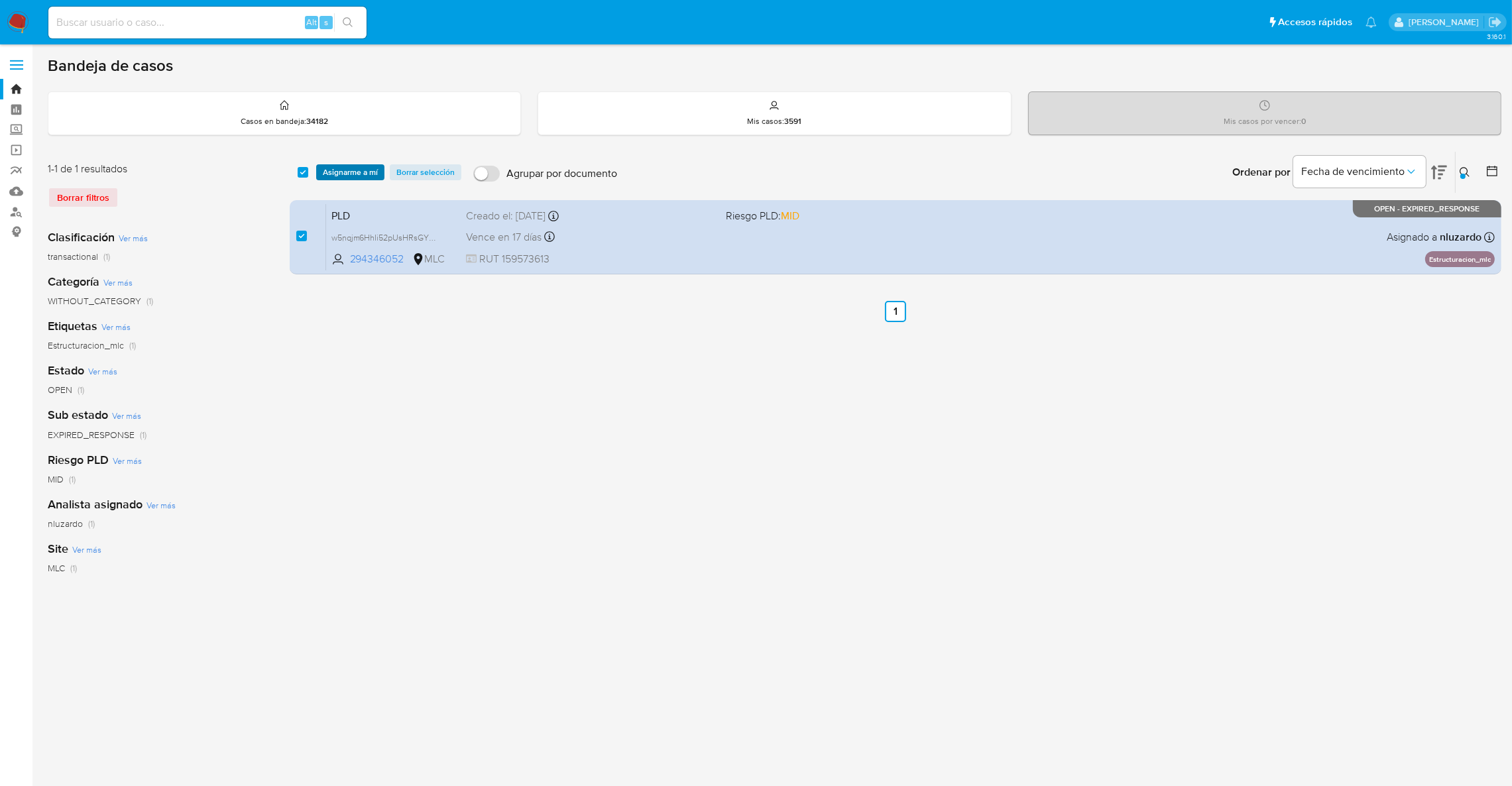
click at [340, 177] on span "Asignarme a mí" at bounding box center [350, 172] width 55 height 13
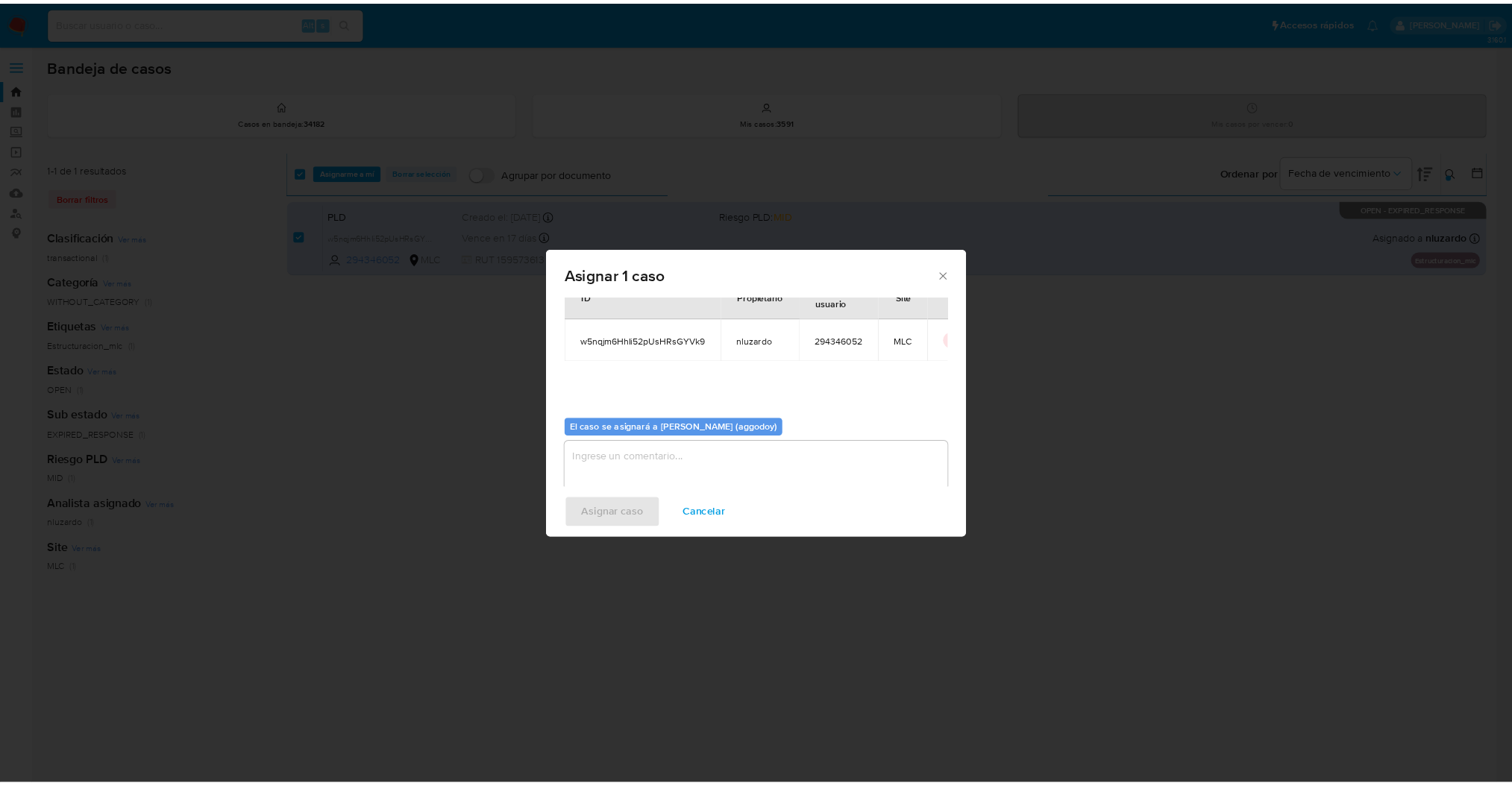
scroll to position [77, 0]
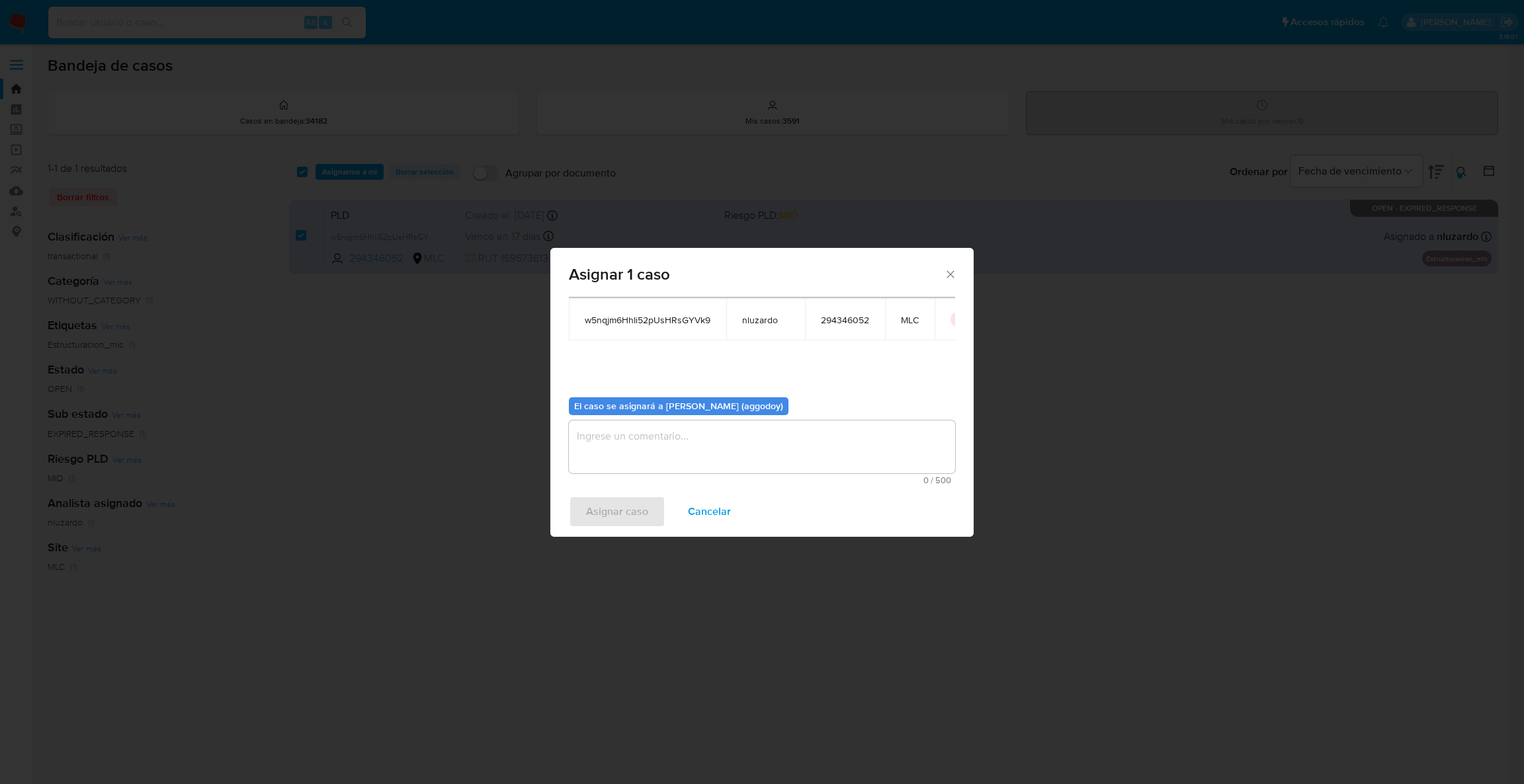
click at [757, 451] on textarea "assign-modal" at bounding box center [762, 447] width 386 height 53
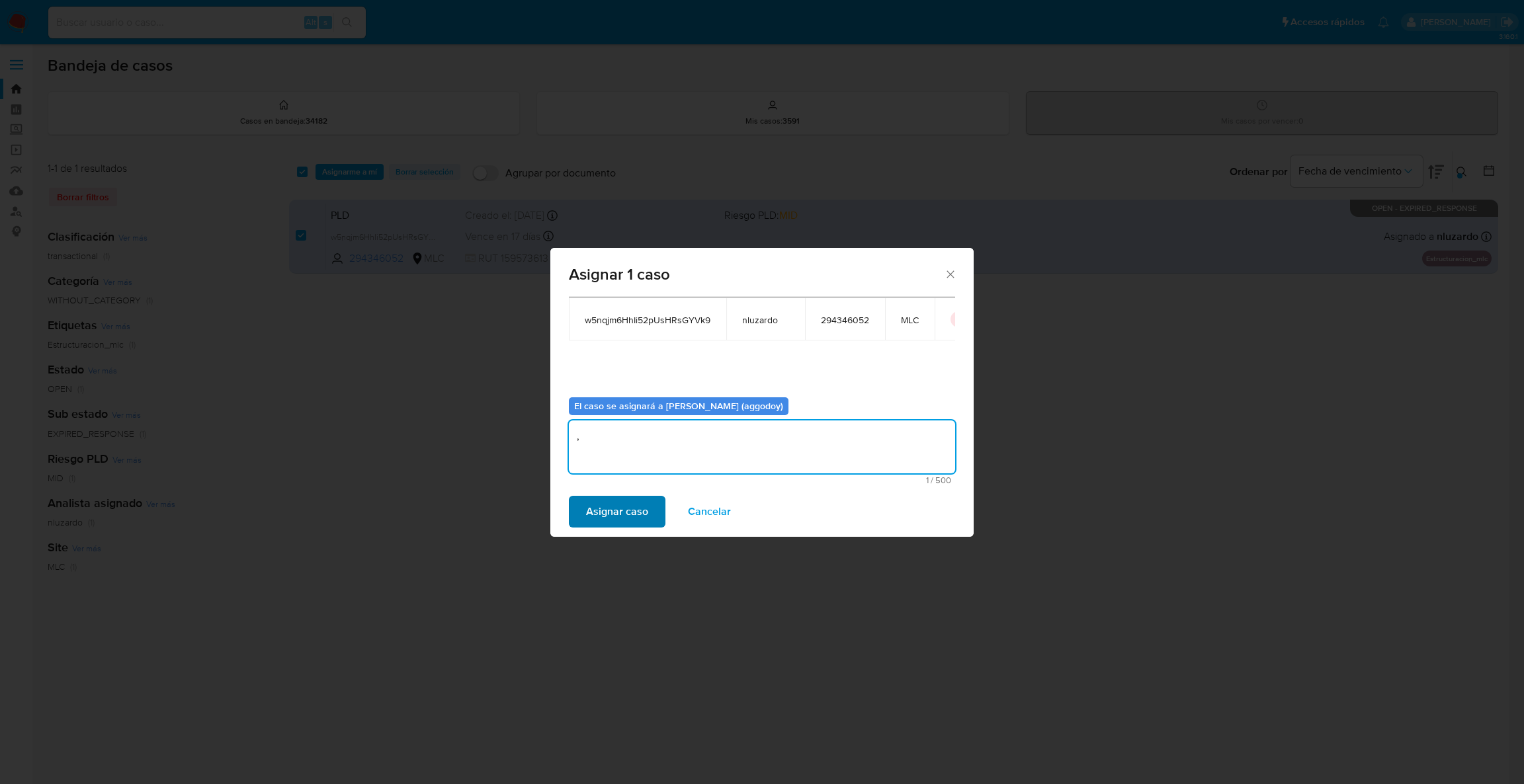
type textarea ","
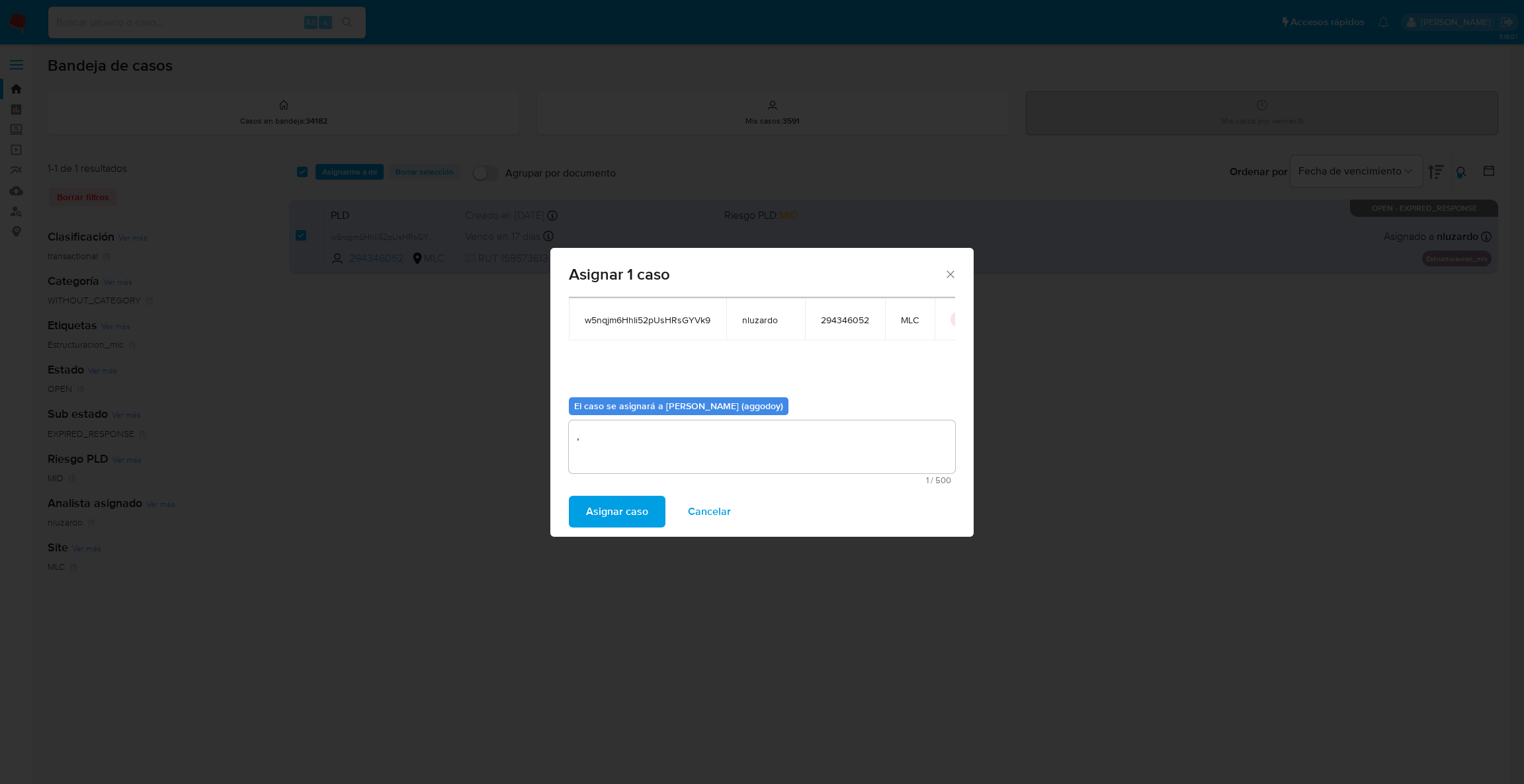
click at [649, 515] on button "Asignar caso" at bounding box center [617, 512] width 97 height 31
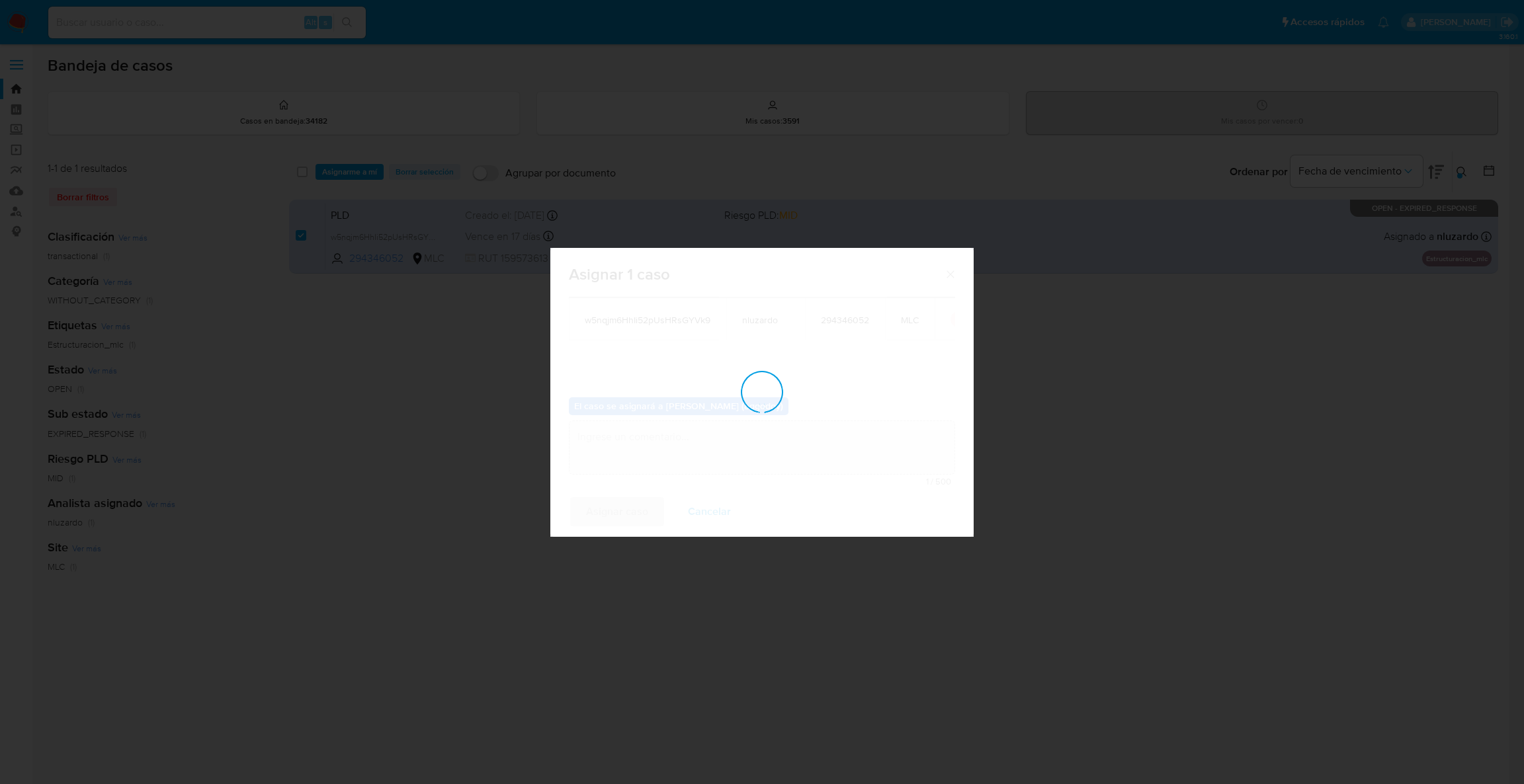
checkbox input "false"
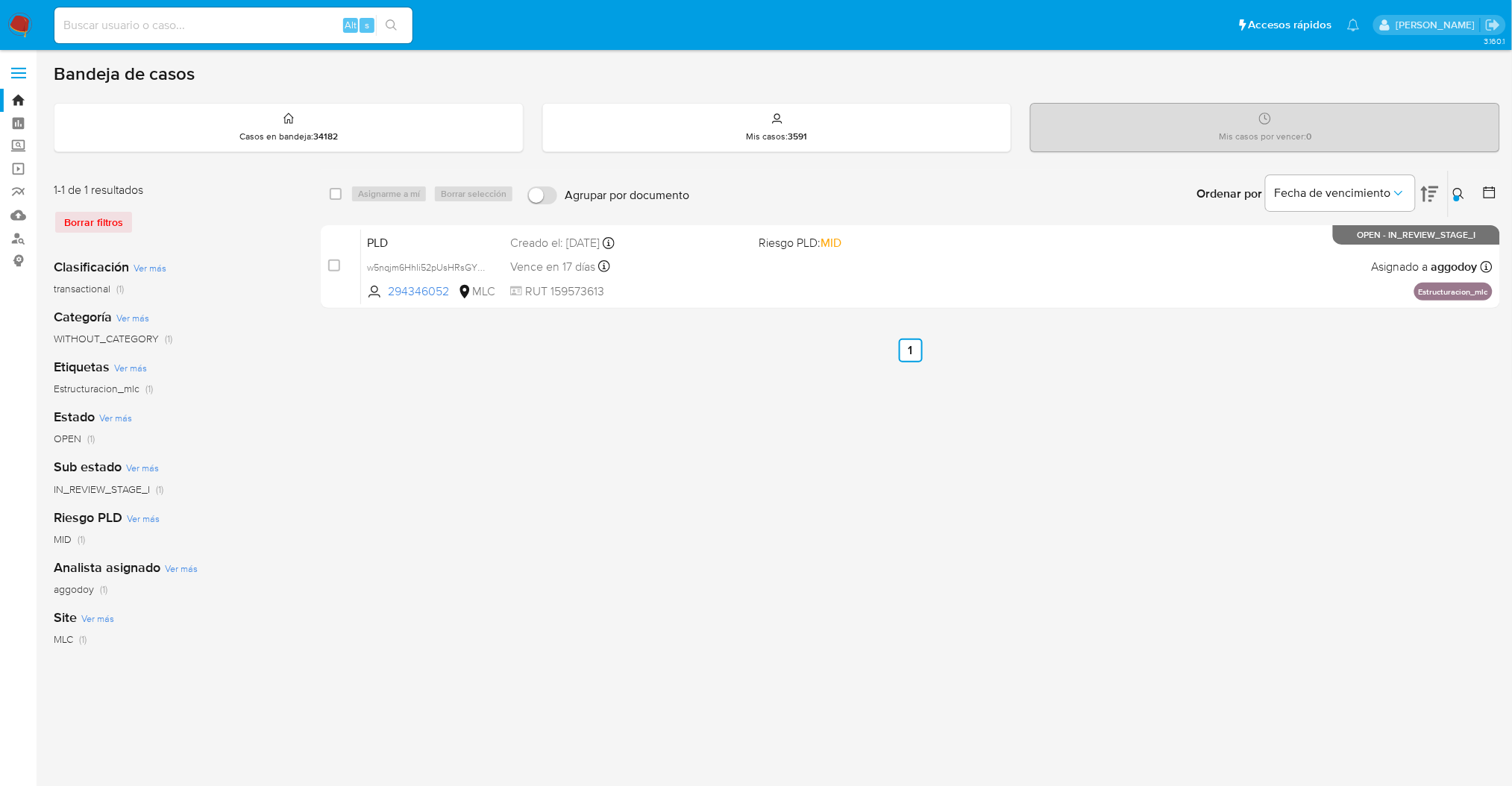
click at [1462, 189] on icon at bounding box center [1459, 193] width 12 height 12
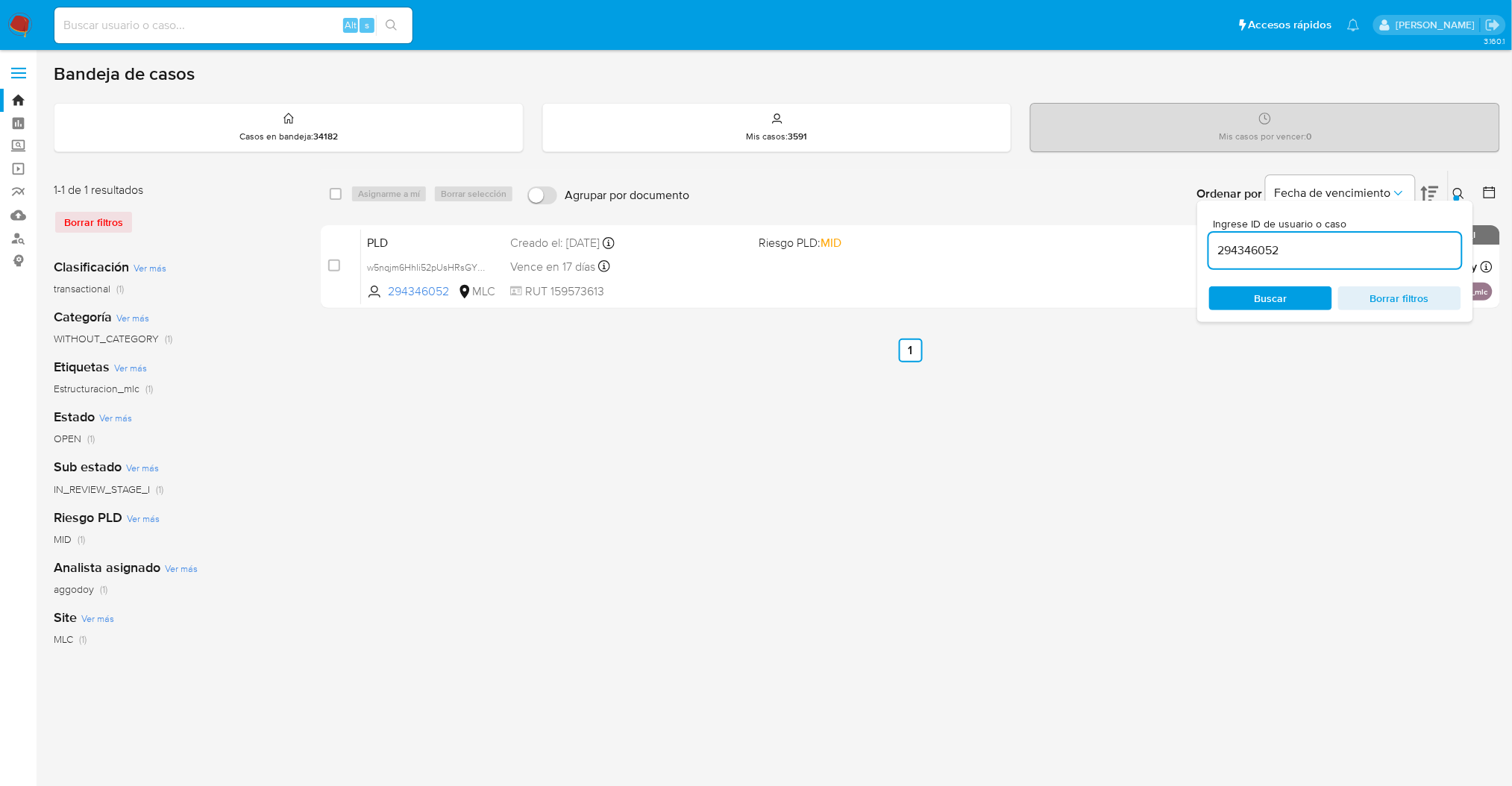
click at [1366, 241] on input "294346052" at bounding box center [1335, 251] width 252 height 20
drag, startPoint x: 1366, startPoint y: 240, endPoint x: 652, endPoint y: 332, distance: 719.9
click at [652, 332] on div "select-all-cases-checkbox Asignarme a mí Borrar selección Agrupar por documento…" at bounding box center [910, 498] width 1179 height 655
click at [863, 334] on div "select-all-cases-checkbox Asignarme a mí Borrar selección Agrupar por documento…" at bounding box center [910, 498] width 1179 height 655
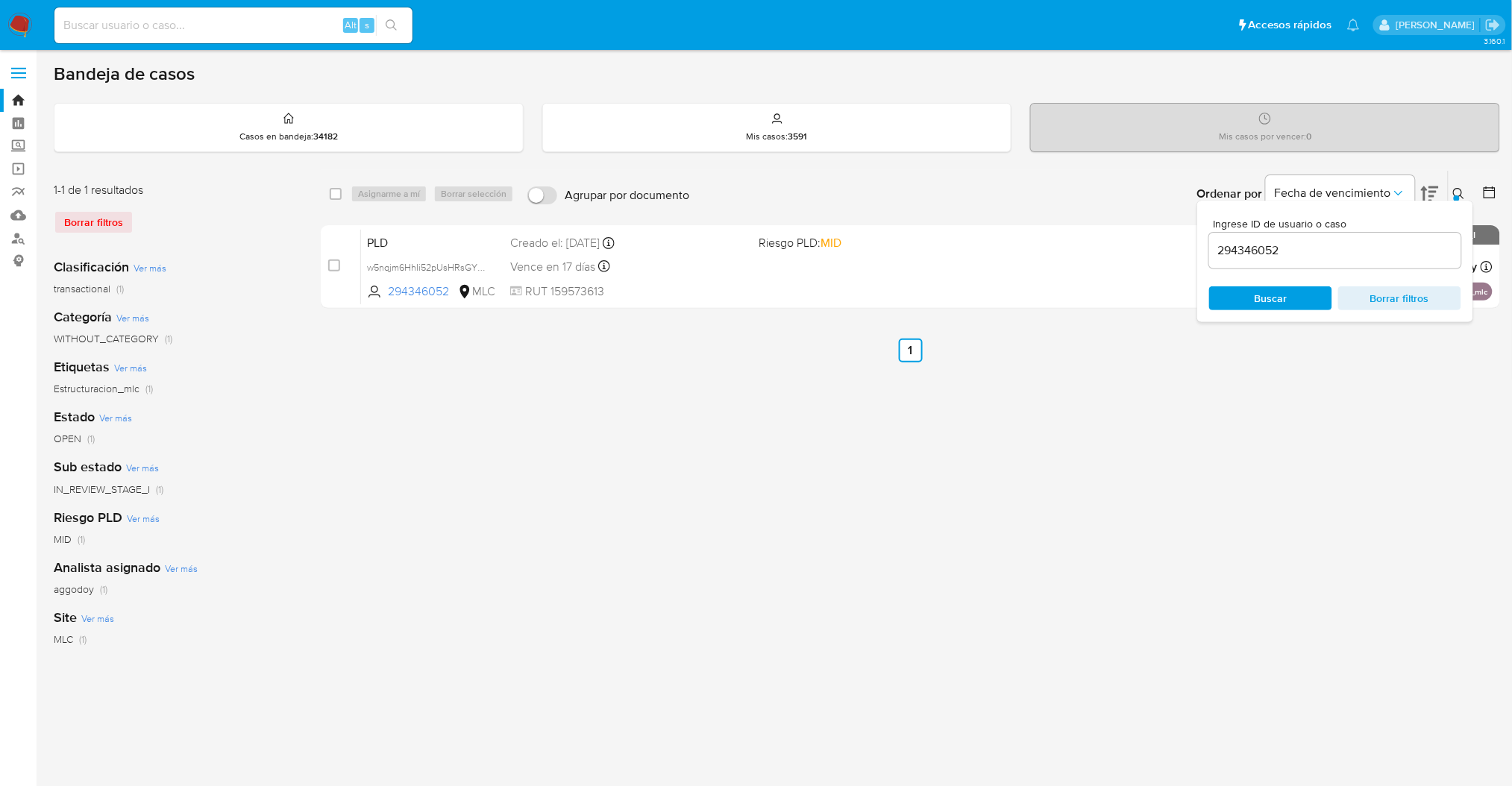
click at [1459, 185] on button at bounding box center [1461, 193] width 25 height 18
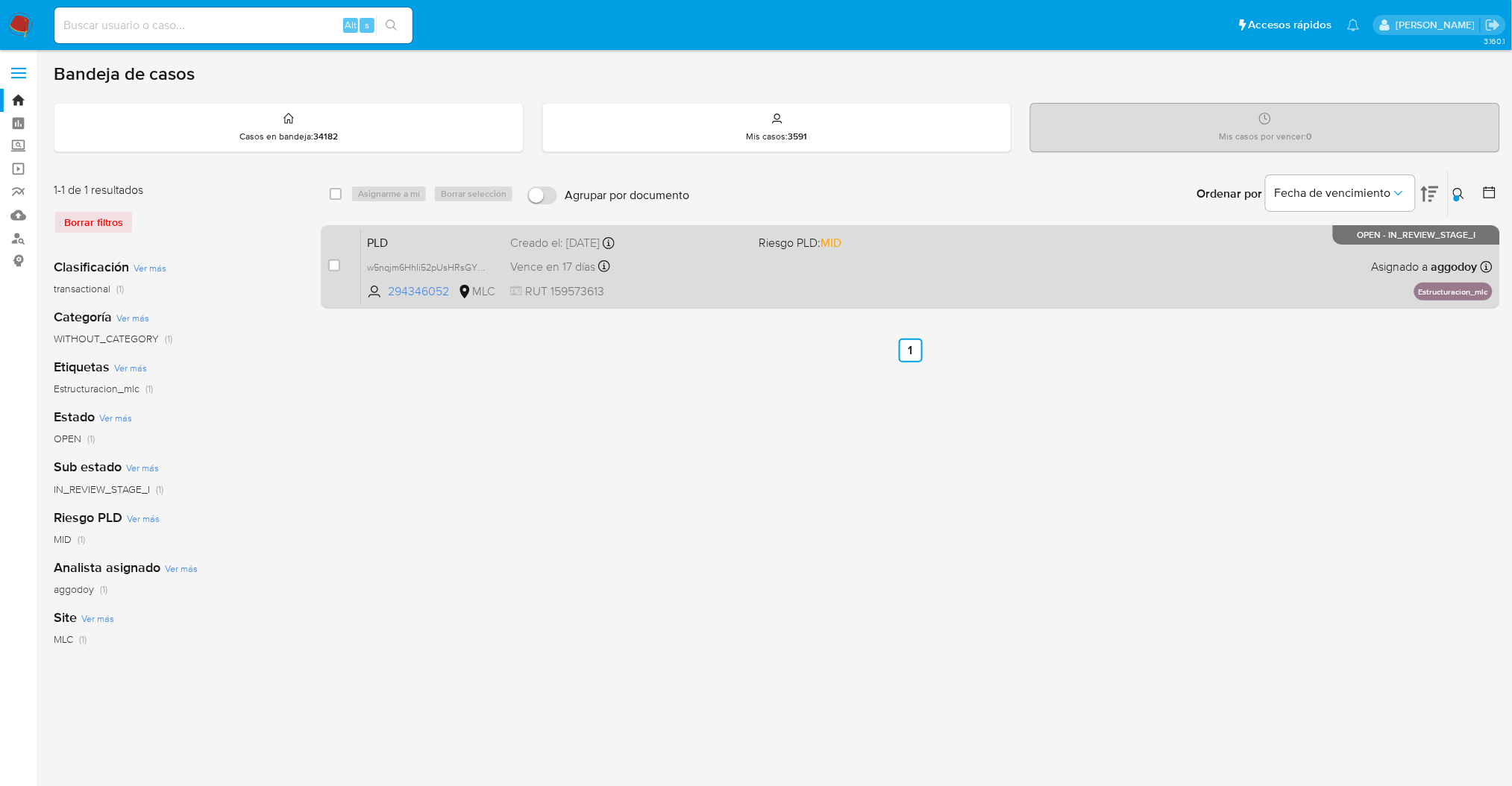
click at [1201, 276] on div "PLD w5nqjm6HhIi52pUsHRsGYVk9 294346052 MLC Riesgo PLD: MID Creado el: 12/07/202…" at bounding box center [926, 266] width 1131 height 75
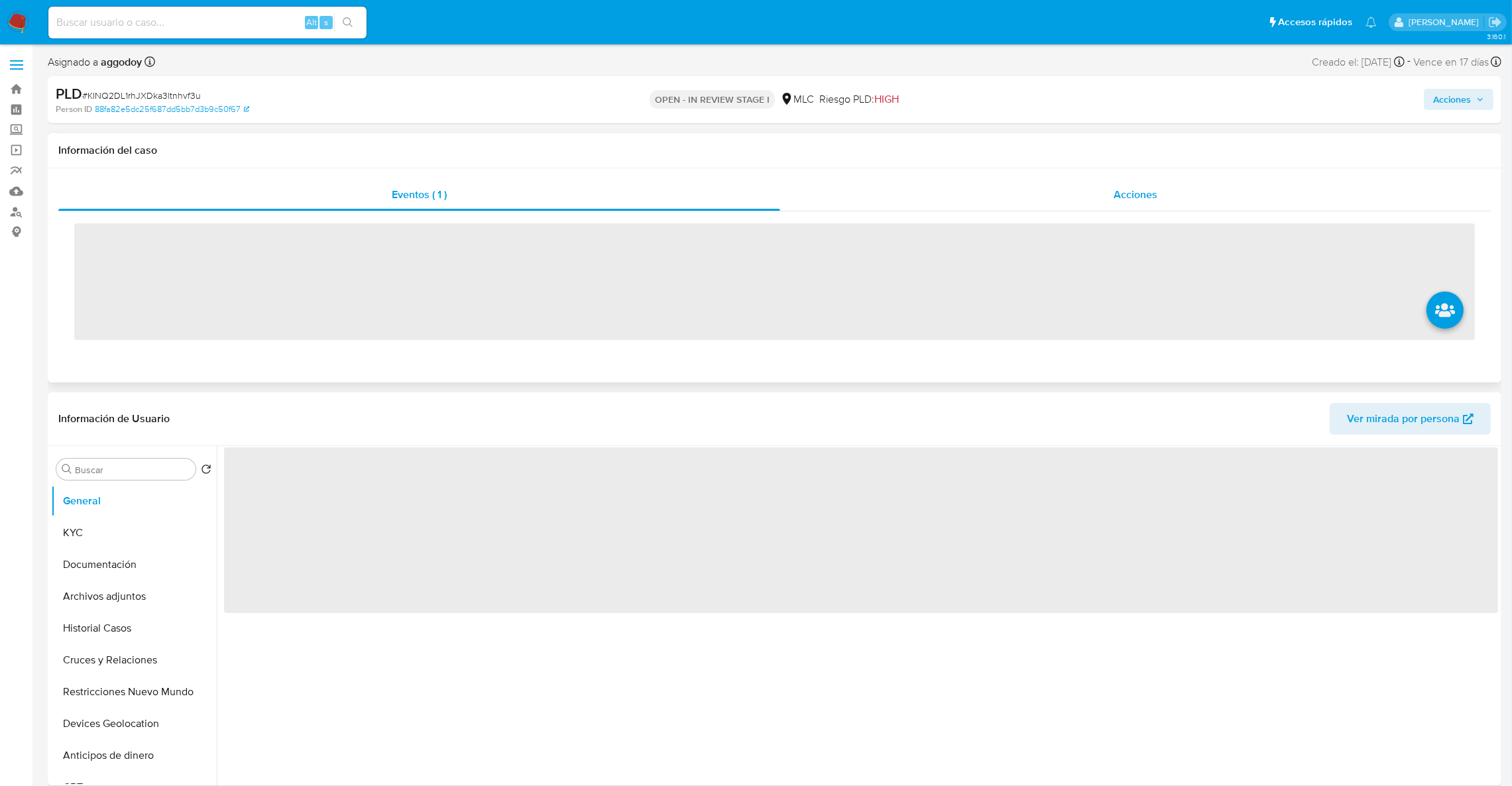
click at [1196, 210] on div "Acciones" at bounding box center [1134, 195] width 710 height 32
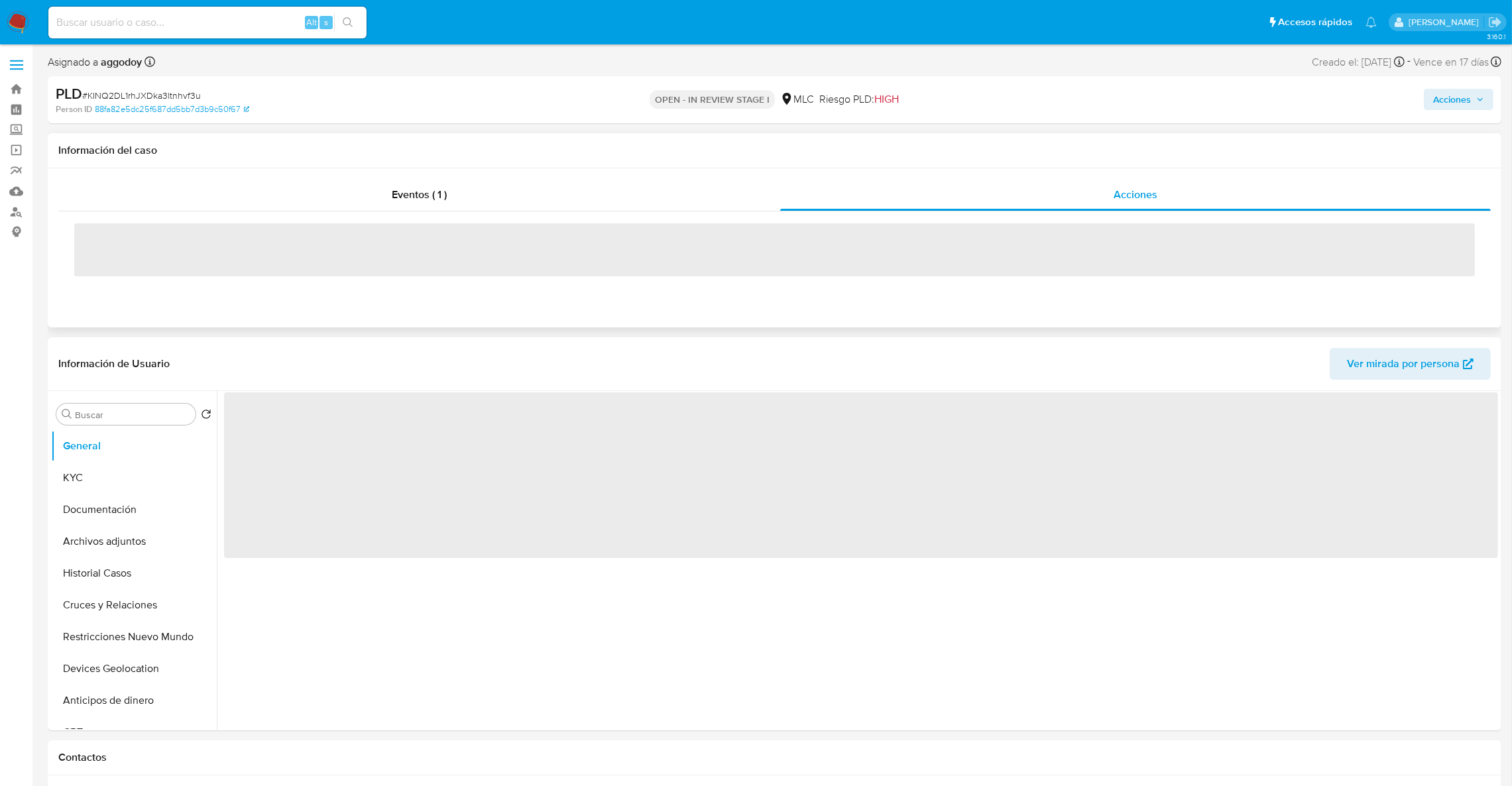
select select "10"
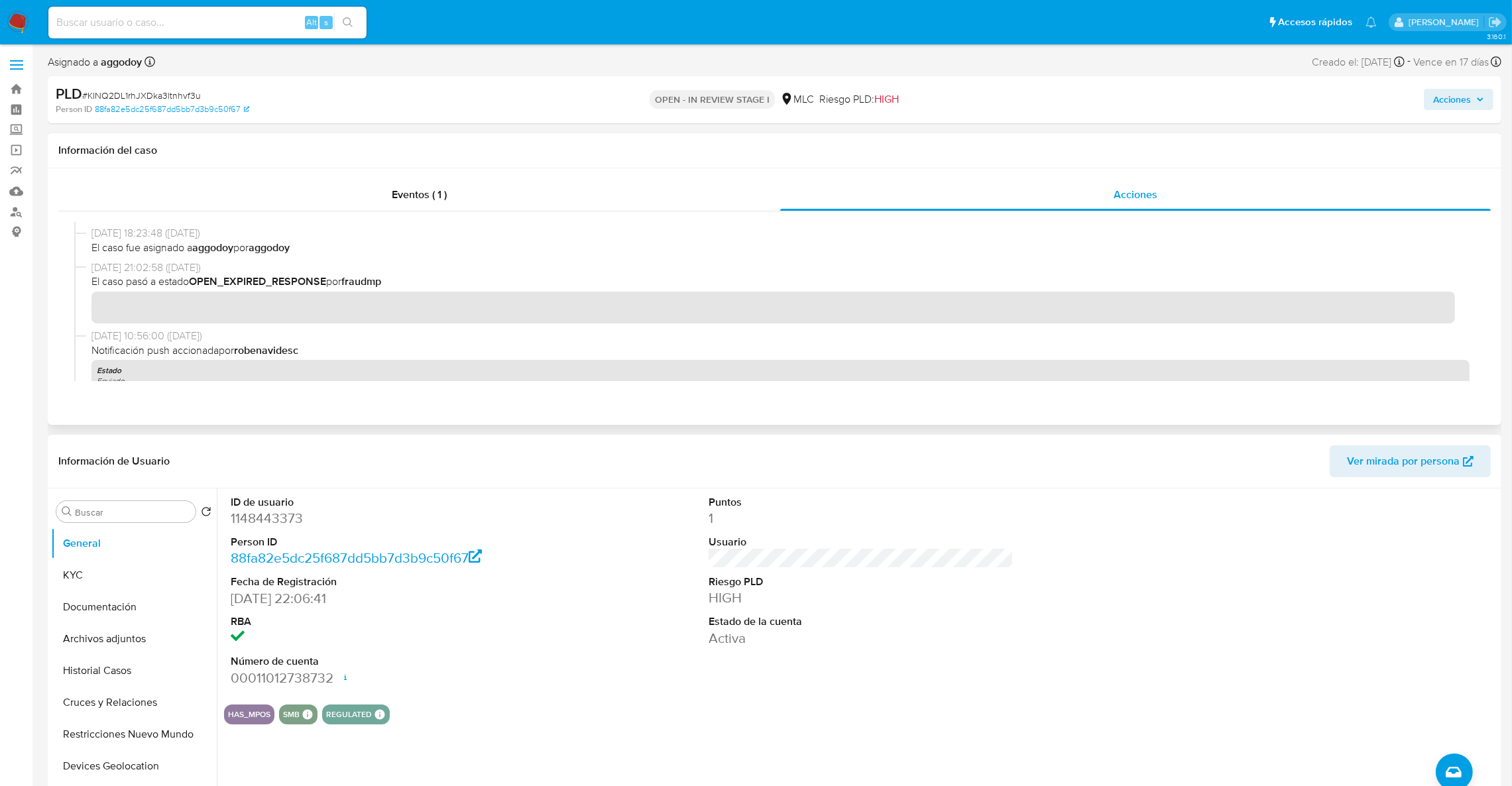
scroll to position [99, 0]
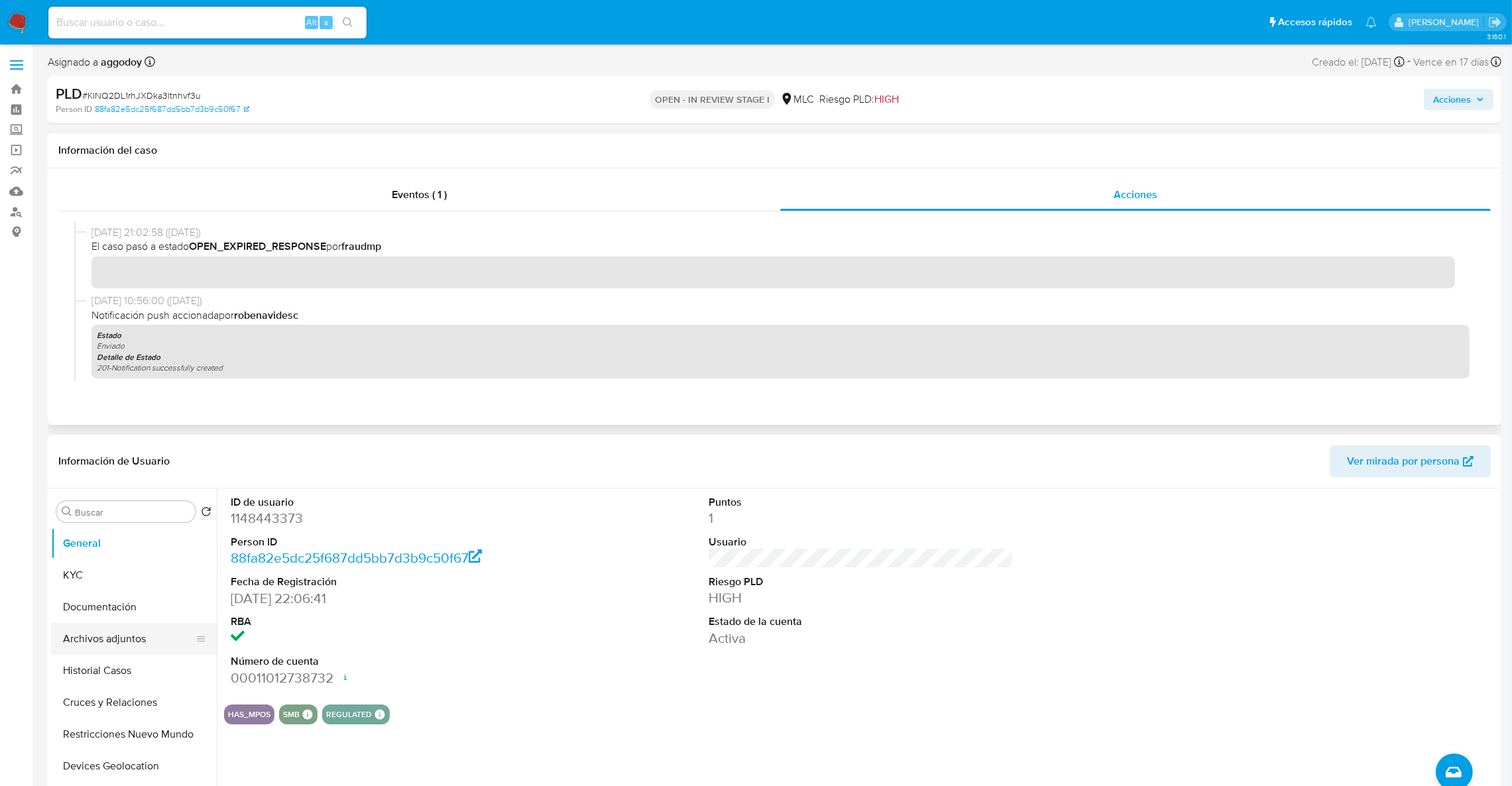
click at [102, 642] on button "Archivos adjuntos" at bounding box center [128, 639] width 155 height 32
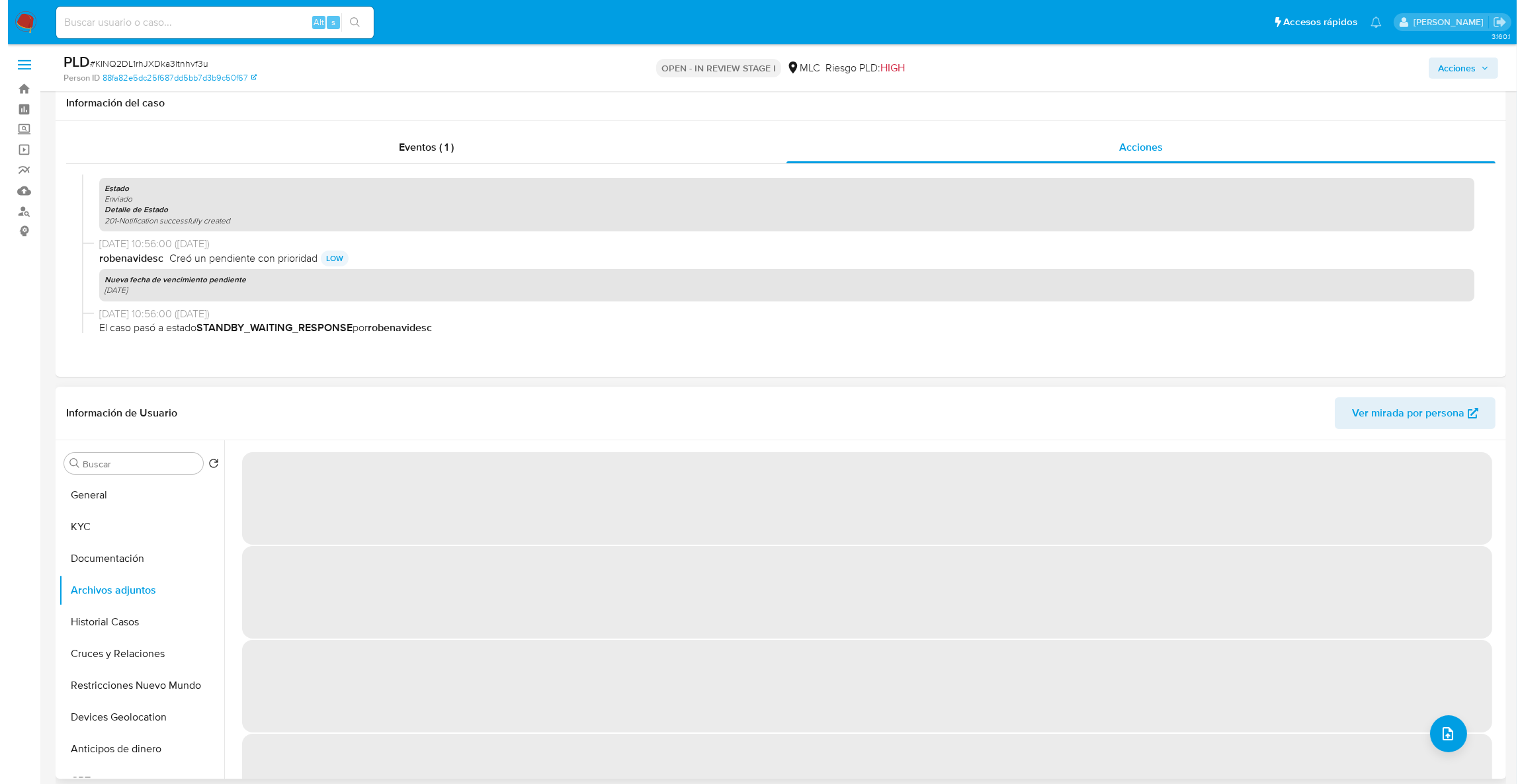
scroll to position [198, 0]
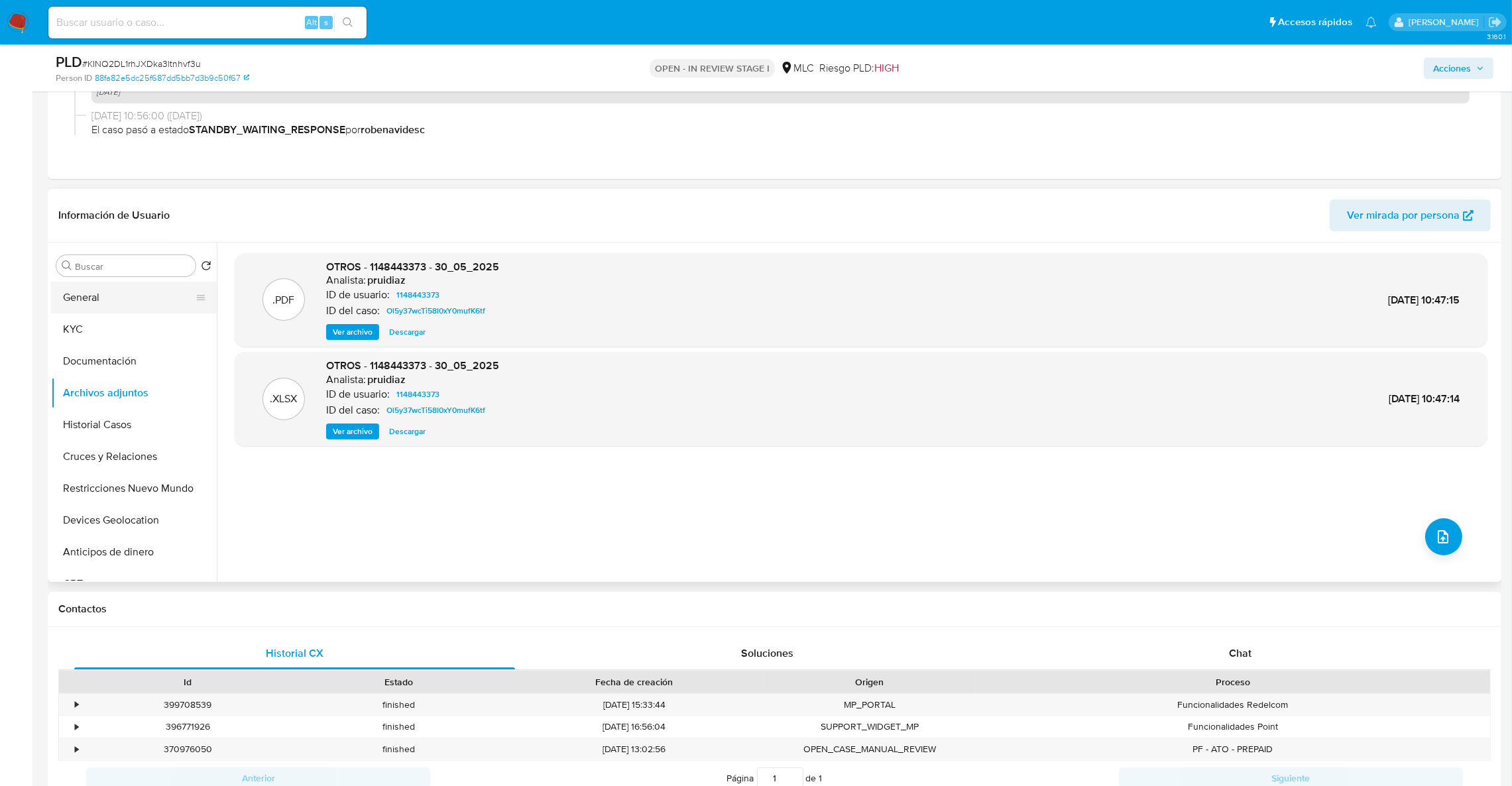
click at [136, 296] on button "General" at bounding box center [128, 297] width 155 height 32
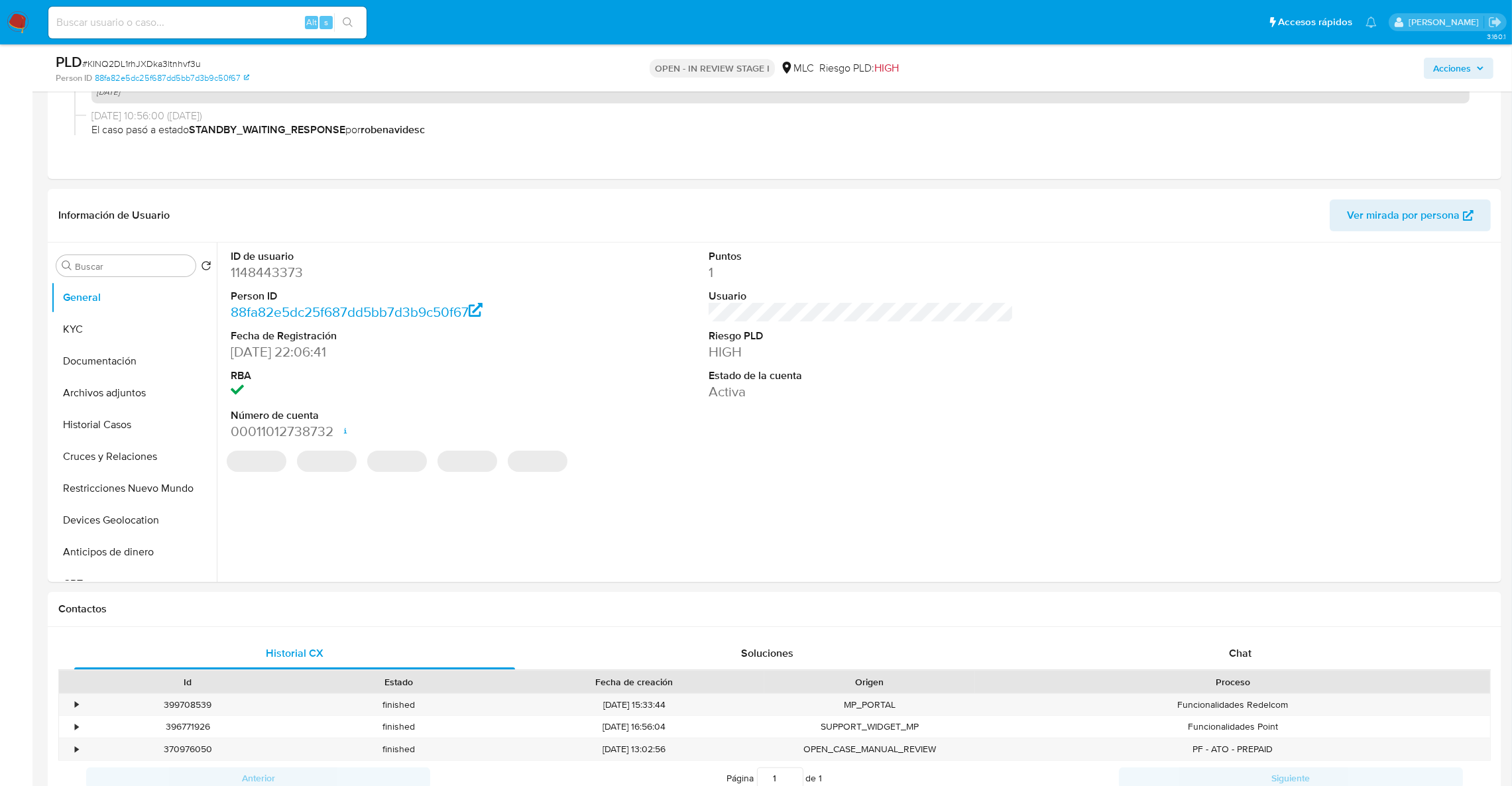
click at [285, 273] on dd "1148443373" at bounding box center [384, 273] width 306 height 19
copy dd "1148443373"
click at [128, 430] on button "Historial Casos" at bounding box center [128, 425] width 155 height 32
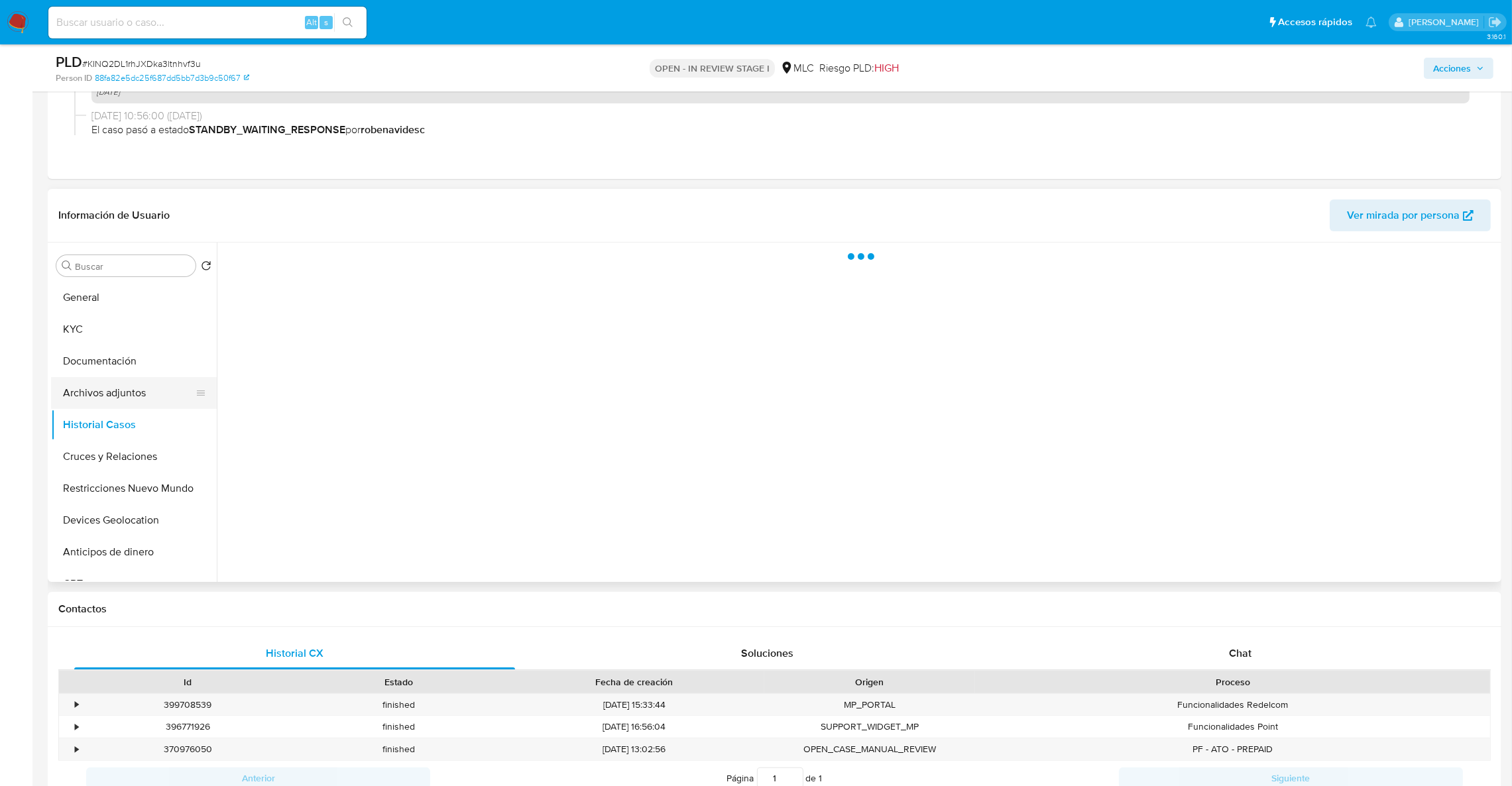
click at [143, 392] on button "Archivos adjuntos" at bounding box center [128, 393] width 155 height 32
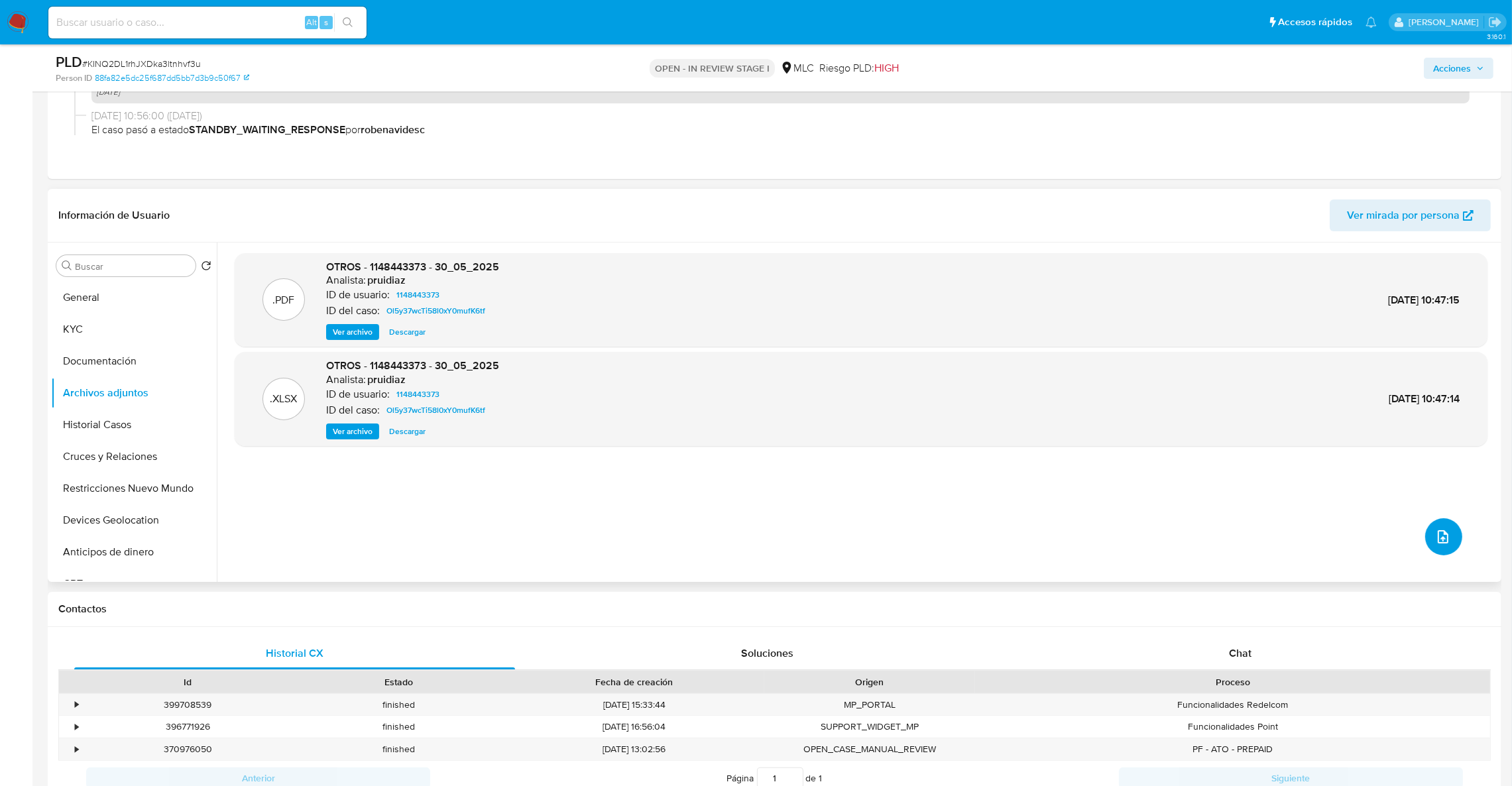
click at [1426, 543] on button "upload-file" at bounding box center [1443, 536] width 37 height 37
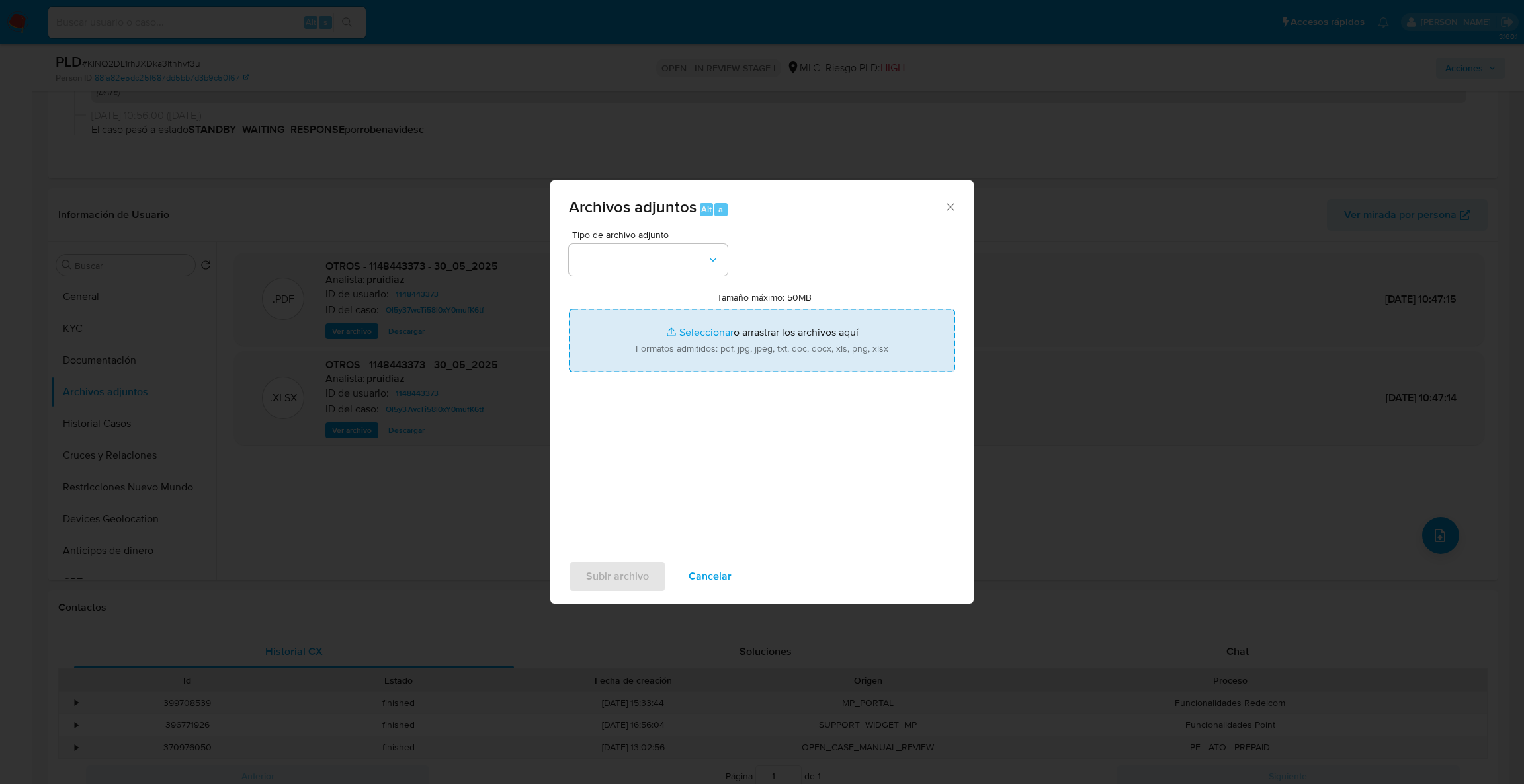
click at [723, 344] on input "Tamaño máximo: 50MB Seleccionar archivos" at bounding box center [762, 340] width 386 height 64
type input "C:\fakepath\1148443373Movimientos.xlsx"
click at [777, 342] on input "Tamaño máximo: 50MB Seleccionar archivos" at bounding box center [762, 340] width 386 height 64
type input "C:\fakepath\Case Log - 1148443373.pdf"
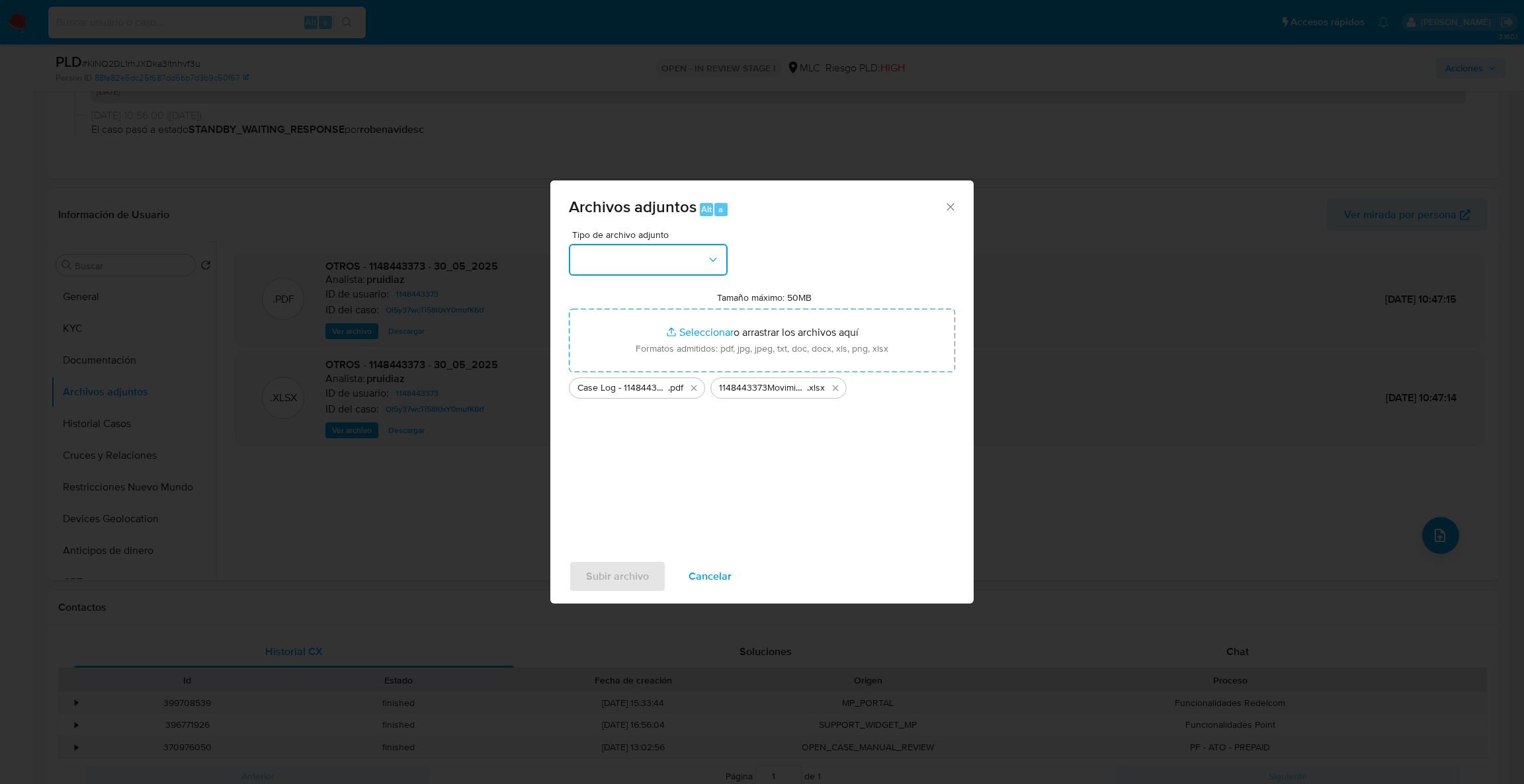
click at [642, 270] on button "button" at bounding box center [648, 259] width 159 height 31
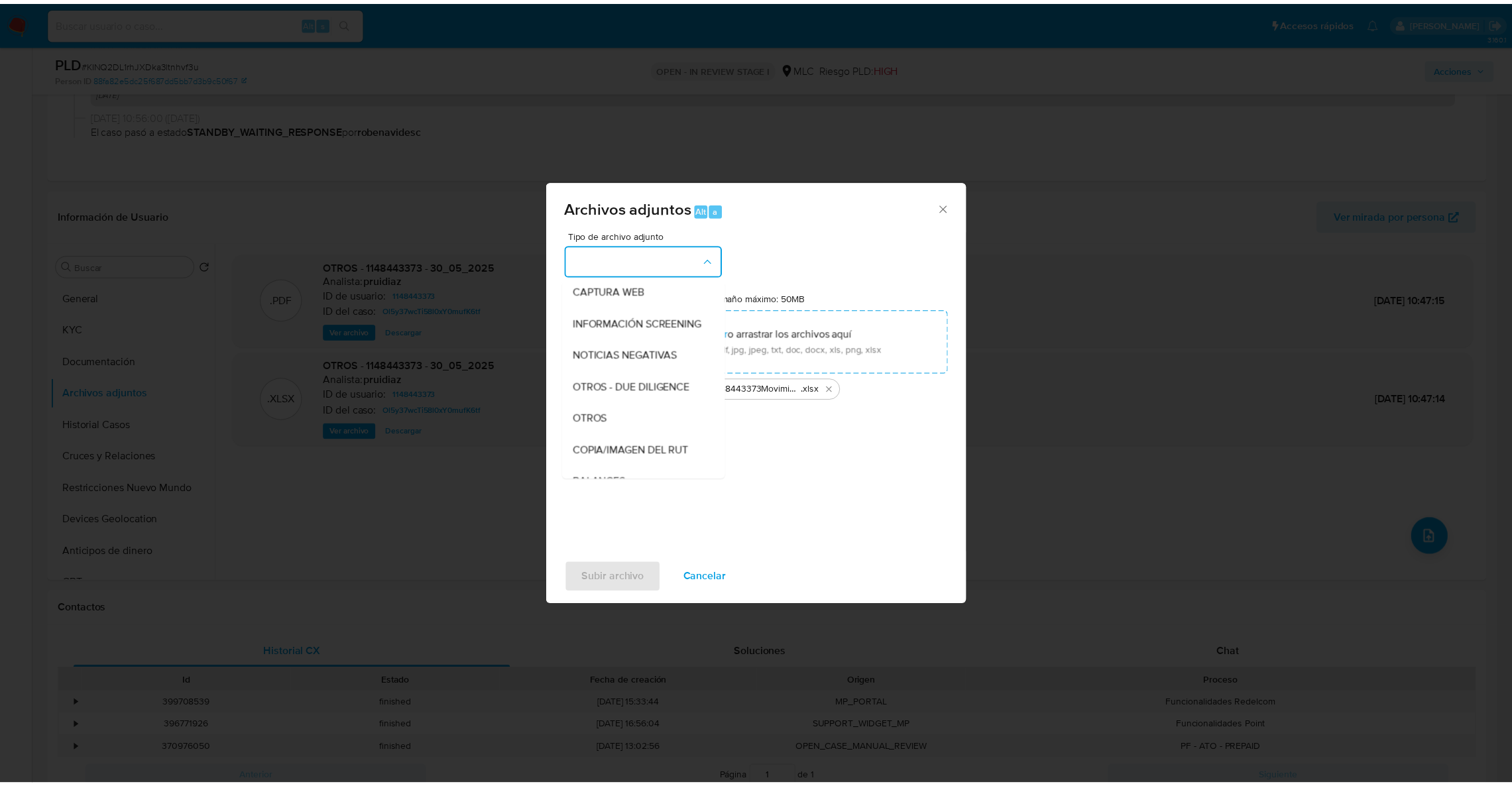
scroll to position [122, 0]
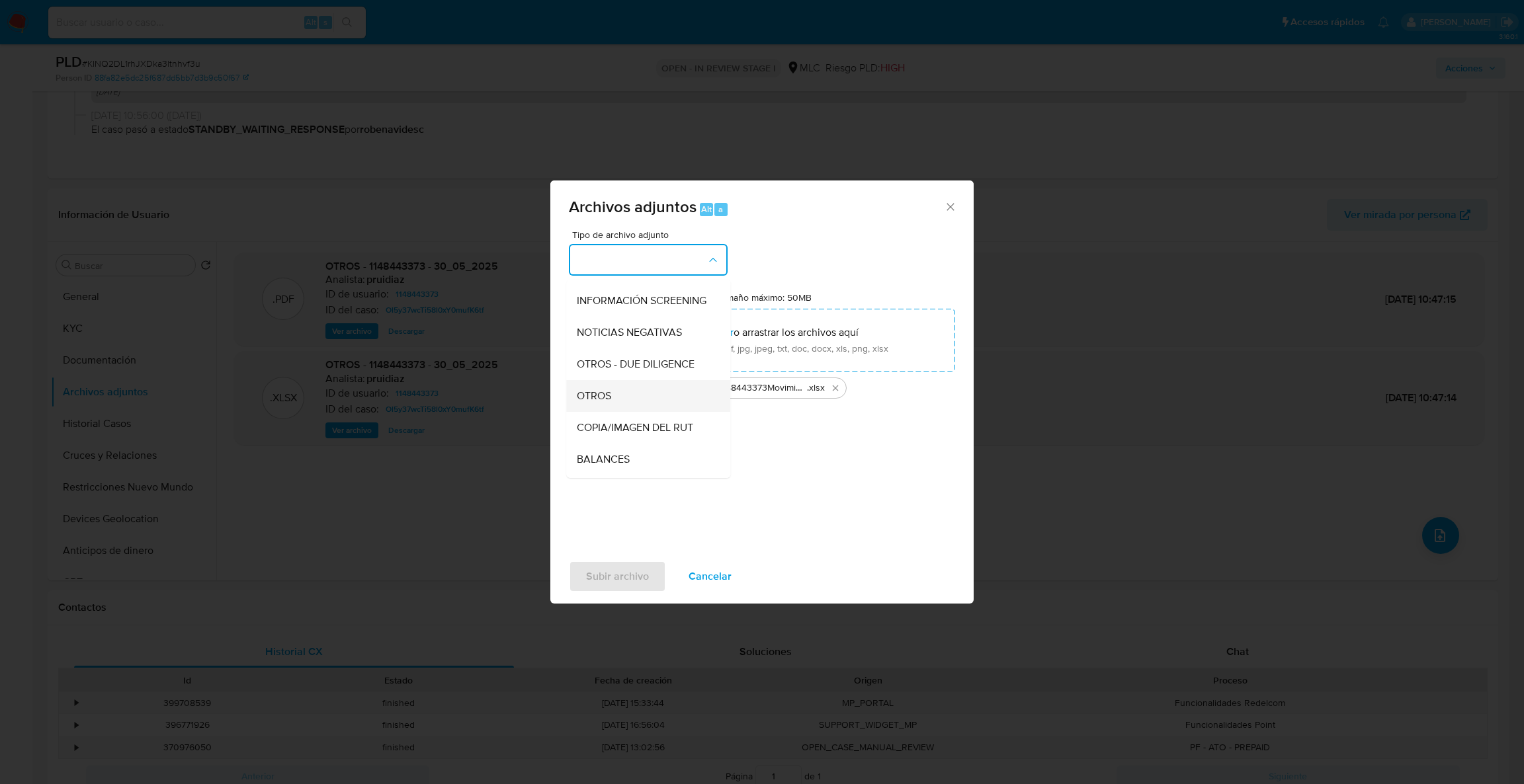
click at [667, 412] on div "OTROS" at bounding box center [644, 396] width 135 height 31
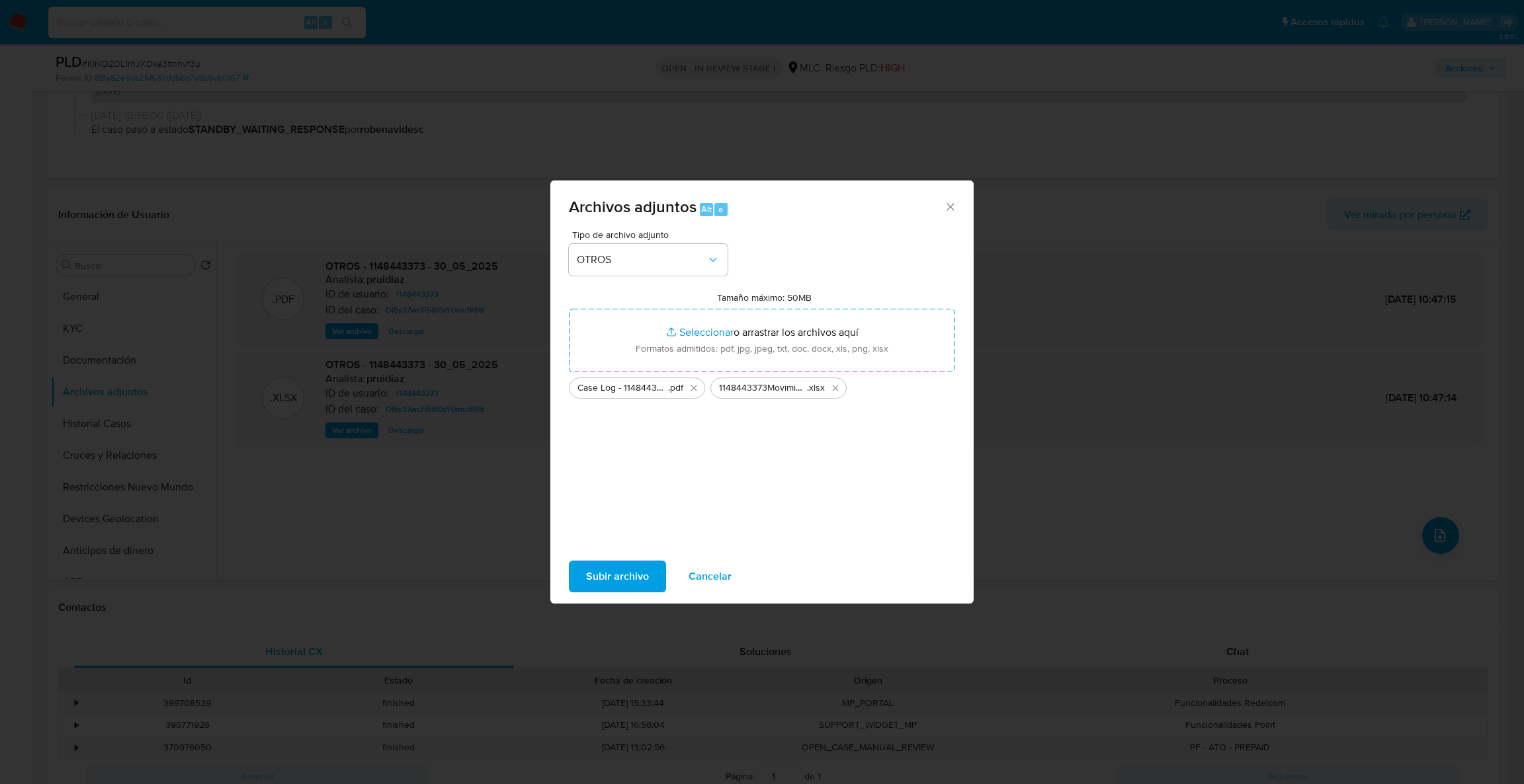
click at [637, 580] on span "Subir archivo" at bounding box center [618, 576] width 63 height 29
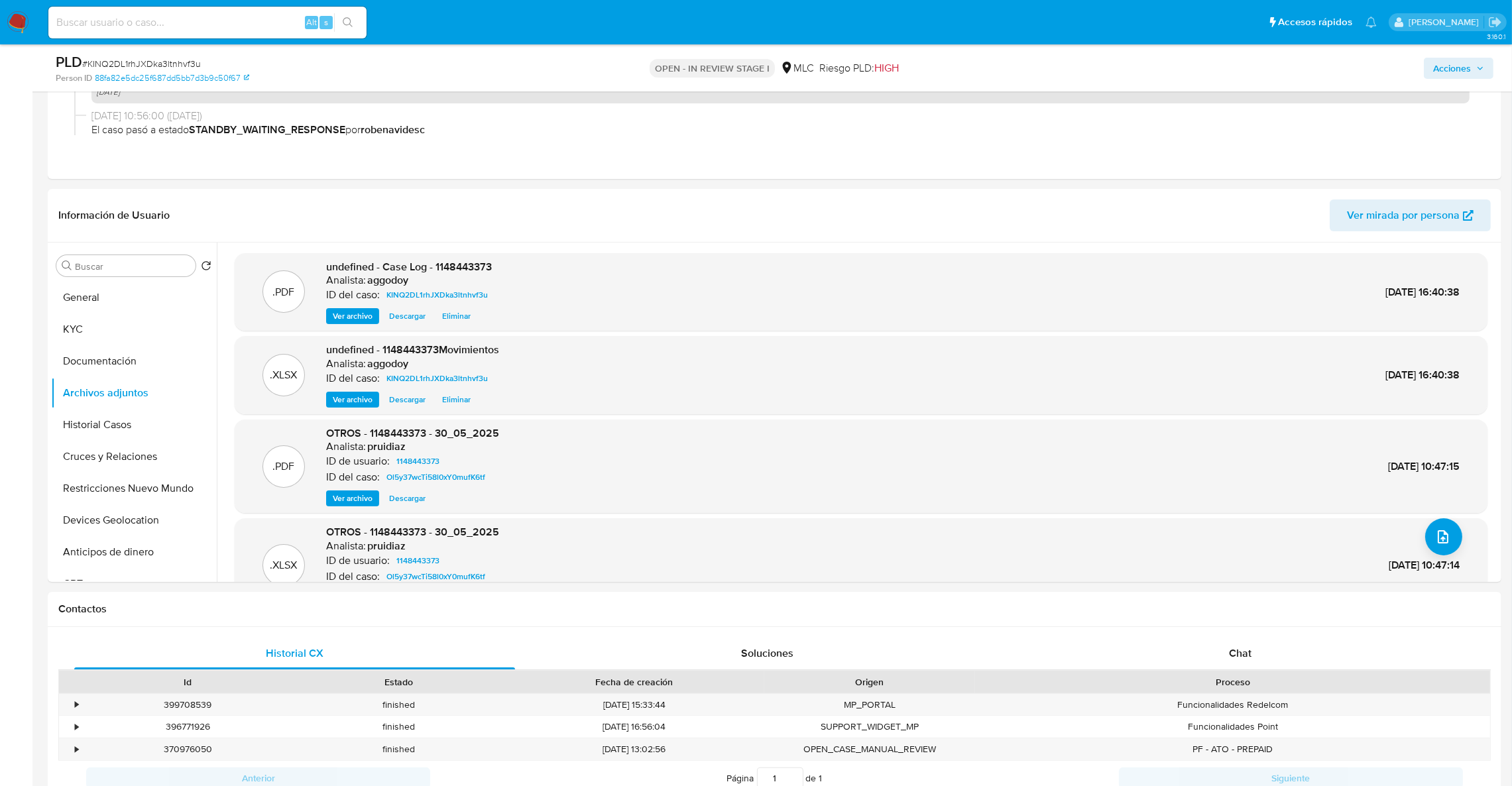
click at [1450, 65] on span "Acciones" at bounding box center [1452, 68] width 38 height 21
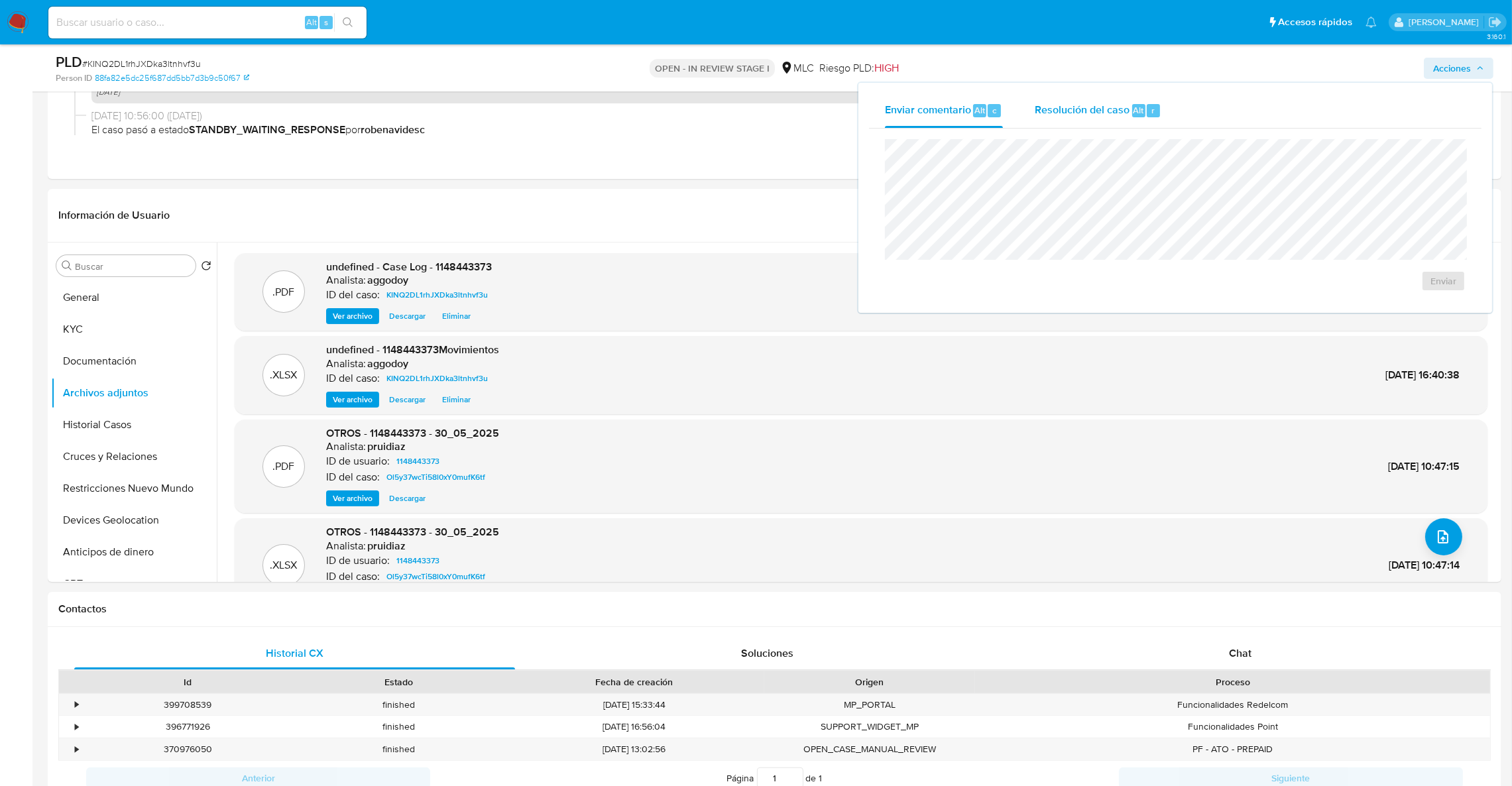
click at [1081, 118] on div "Resolución del caso Alt r" at bounding box center [1097, 111] width 127 height 35
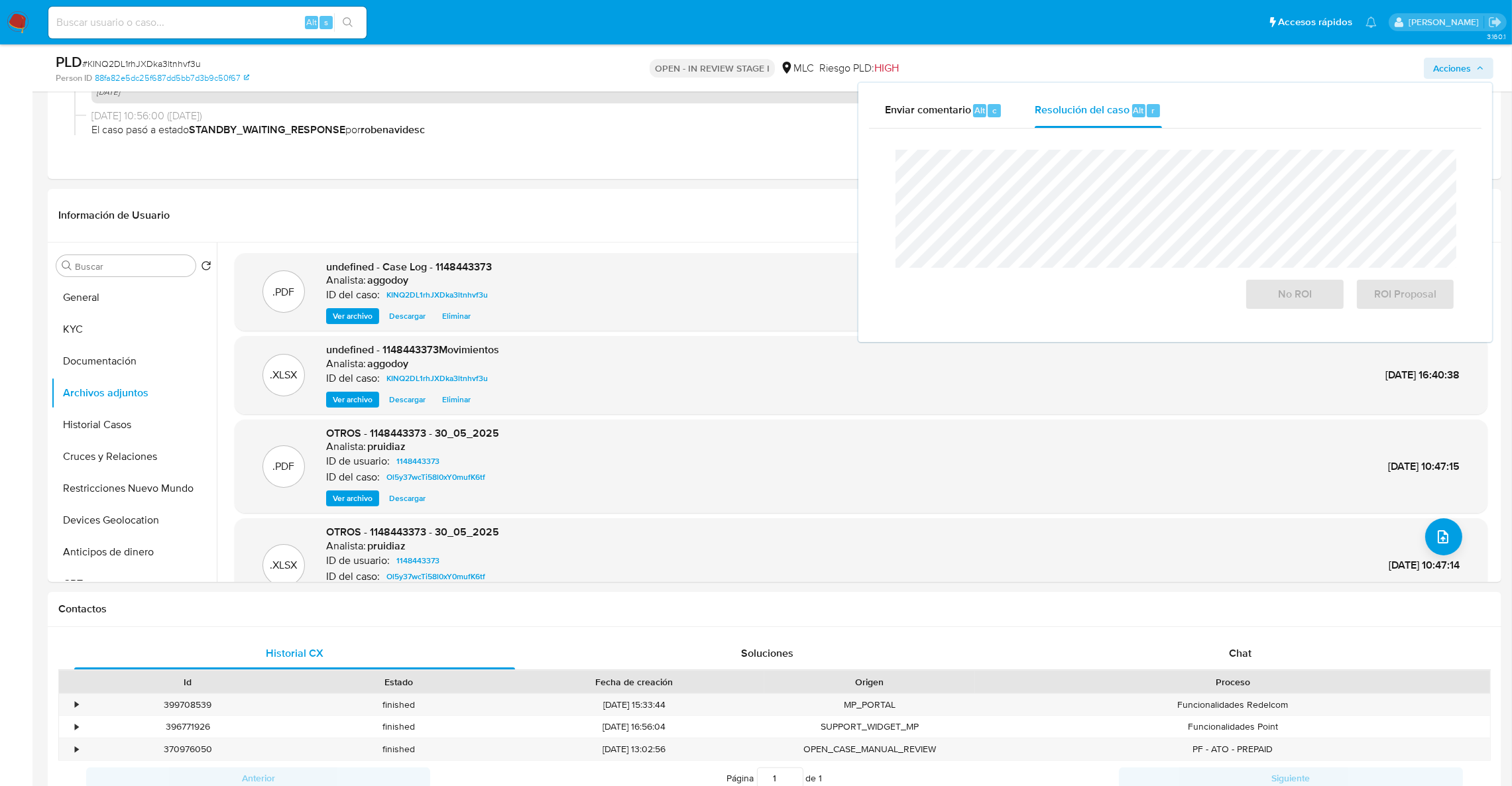
click at [1079, 147] on div "No ROI ROI Proposal" at bounding box center [1175, 230] width 580 height 181
click at [1305, 294] on span "No ROI" at bounding box center [1294, 294] width 65 height 29
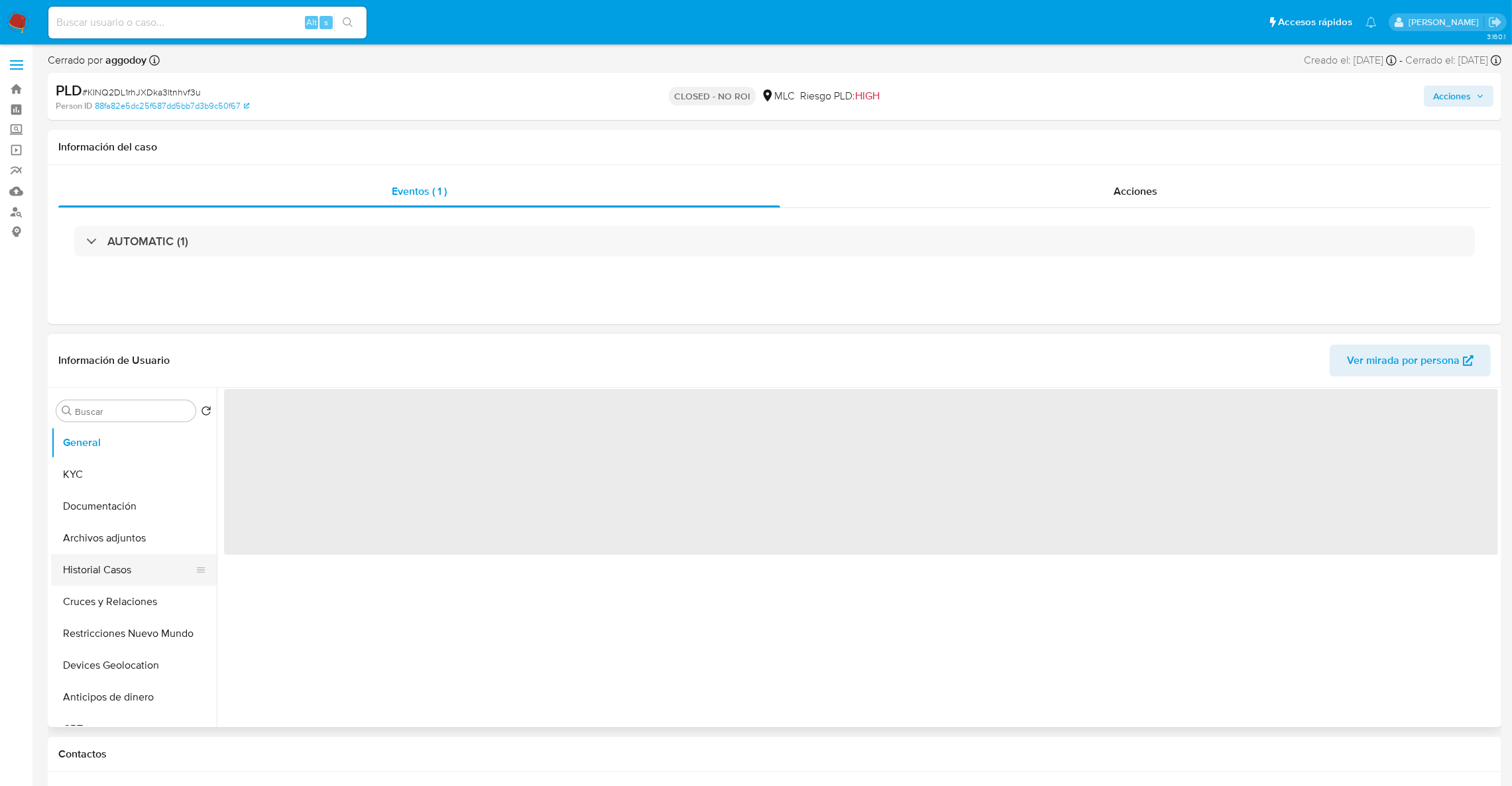
click at [114, 561] on button "Historial Casos" at bounding box center [128, 570] width 155 height 32
select select "10"
click at [94, 482] on button "KYC" at bounding box center [128, 478] width 155 height 32
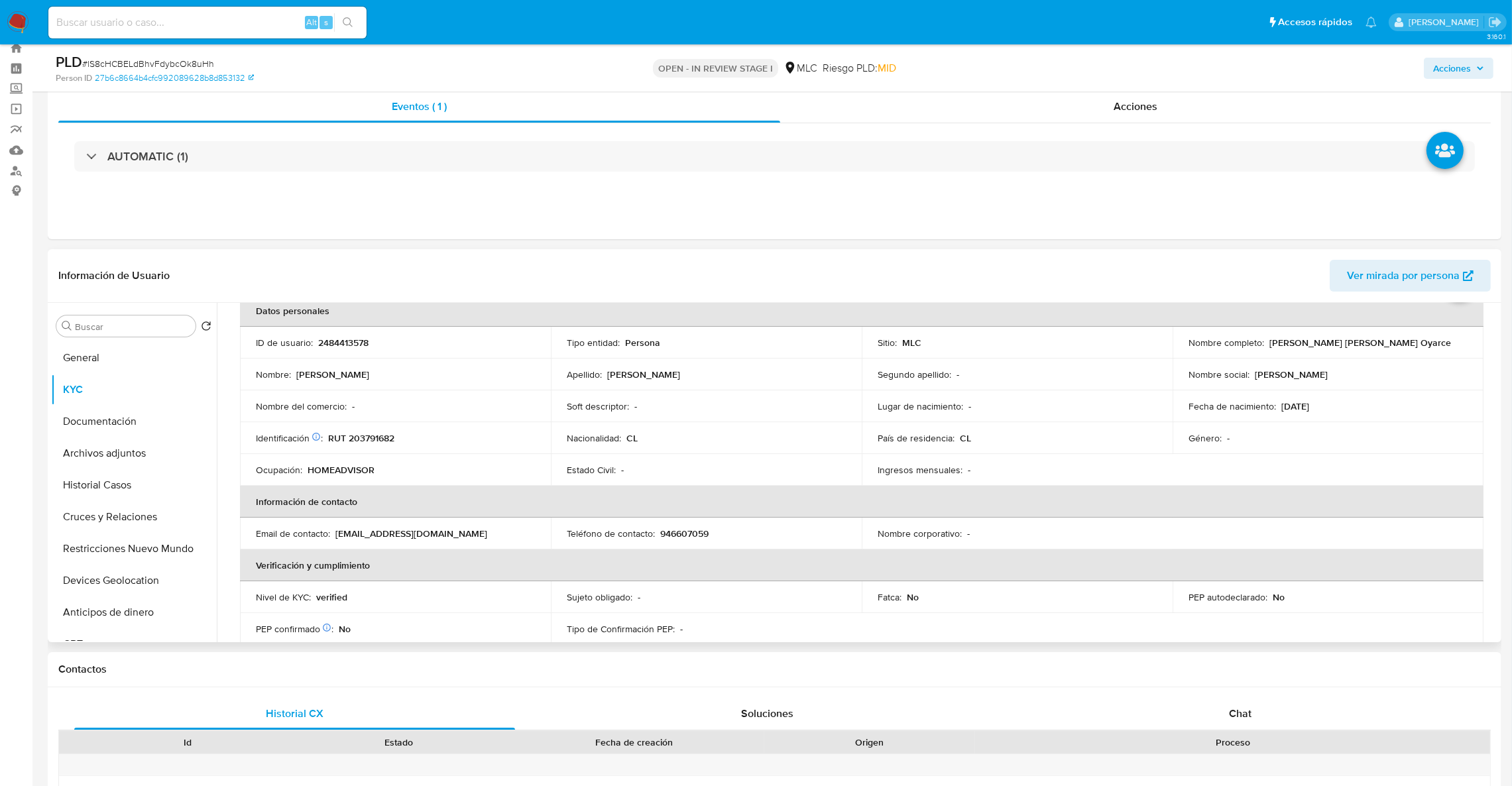
scroll to position [69, 0]
click at [365, 443] on p "RUT 203791682" at bounding box center [361, 439] width 66 height 12
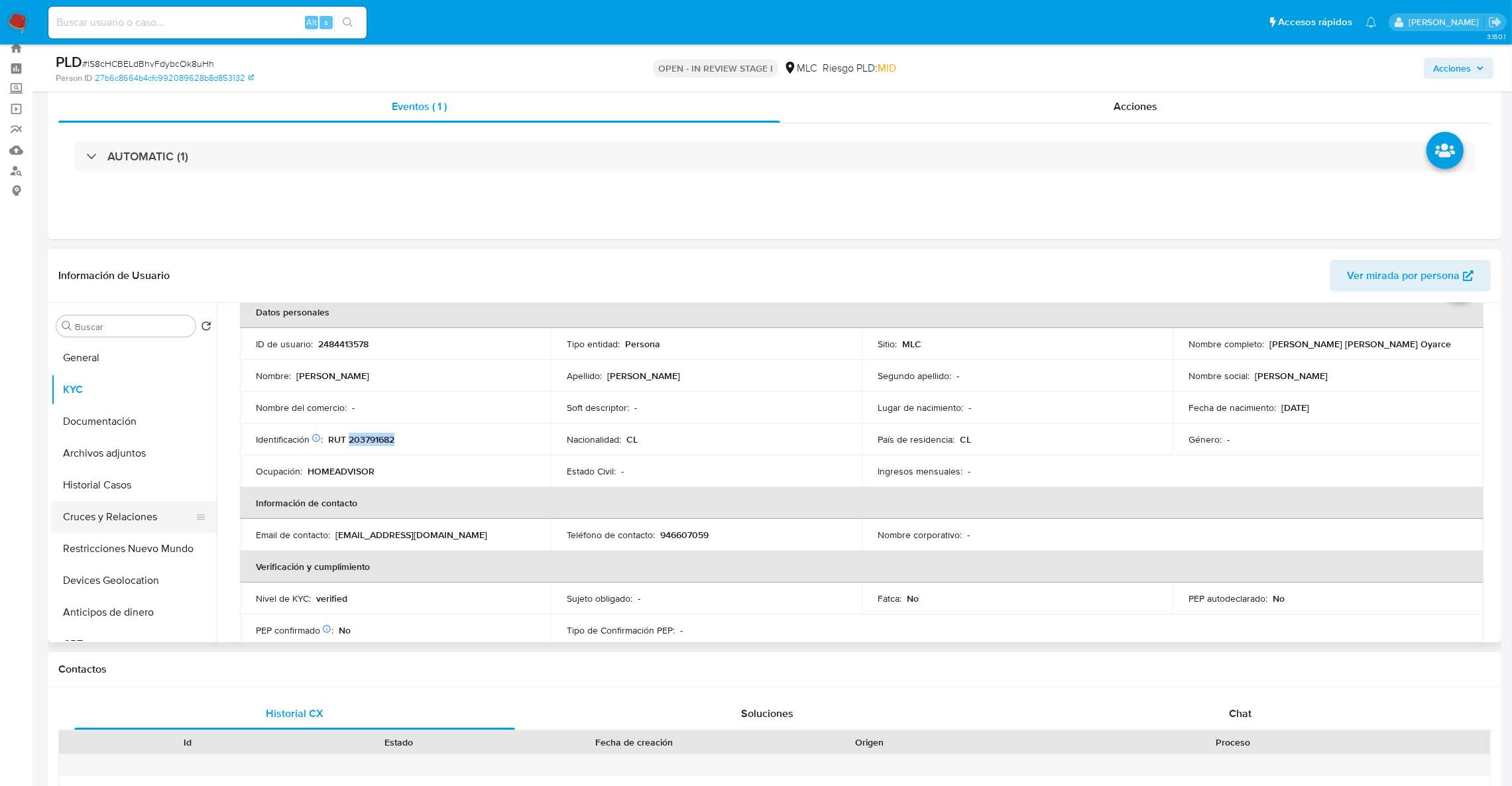
click at [105, 521] on button "Cruces y Relaciones" at bounding box center [128, 517] width 155 height 32
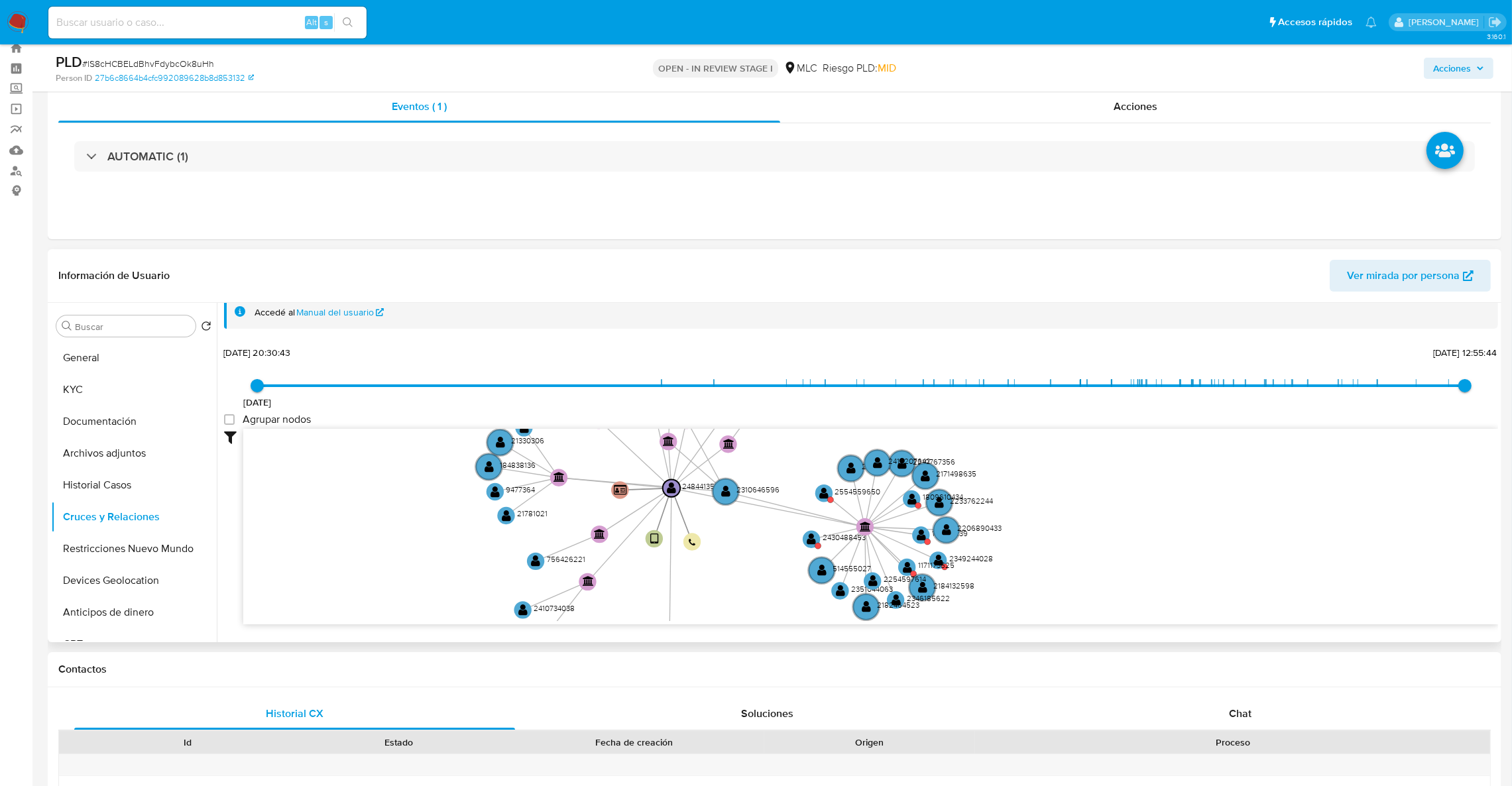
scroll to position [50, 0]
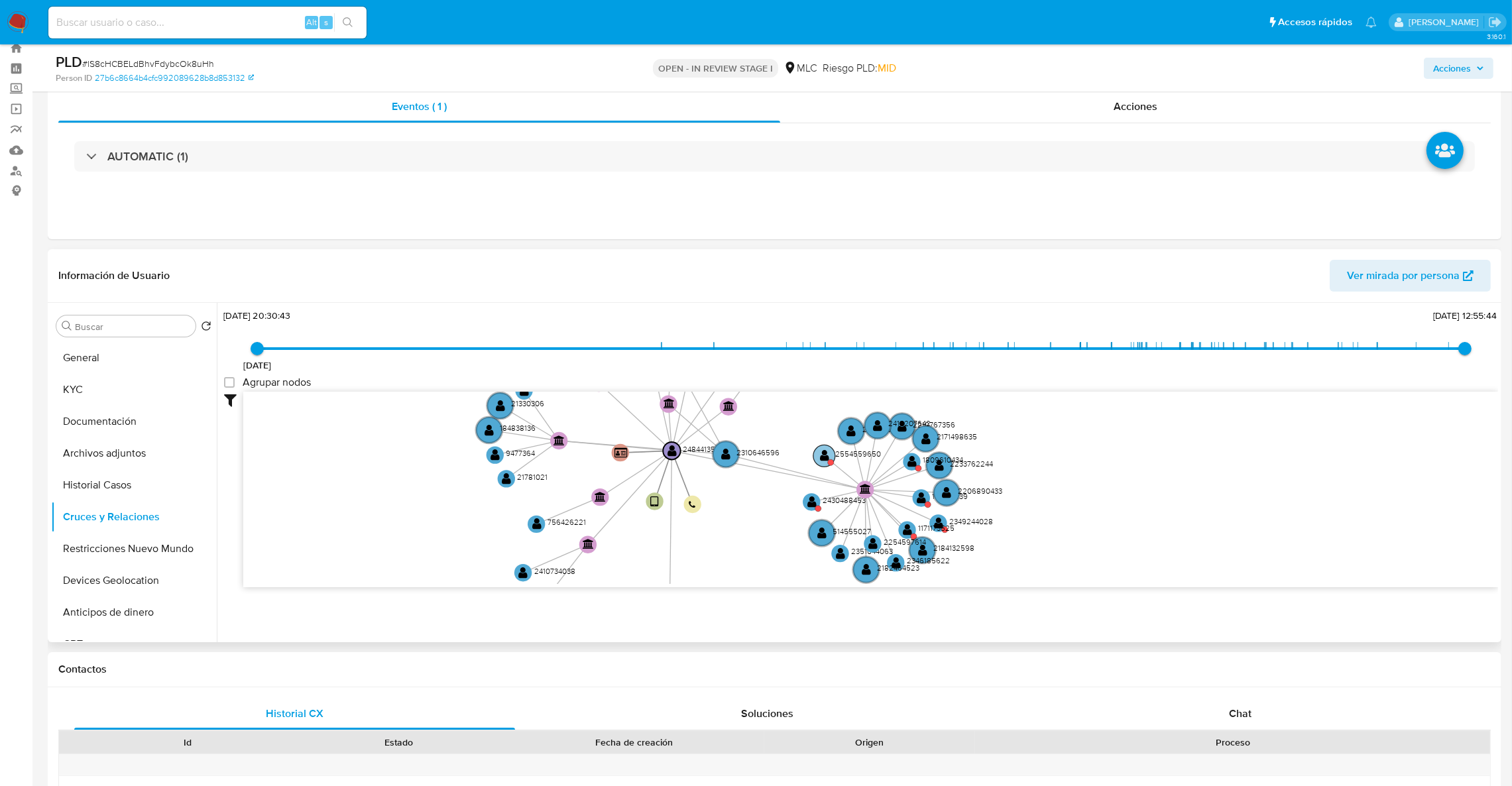
click at [821, 456] on text "" at bounding box center [825, 456] width 9 height 13
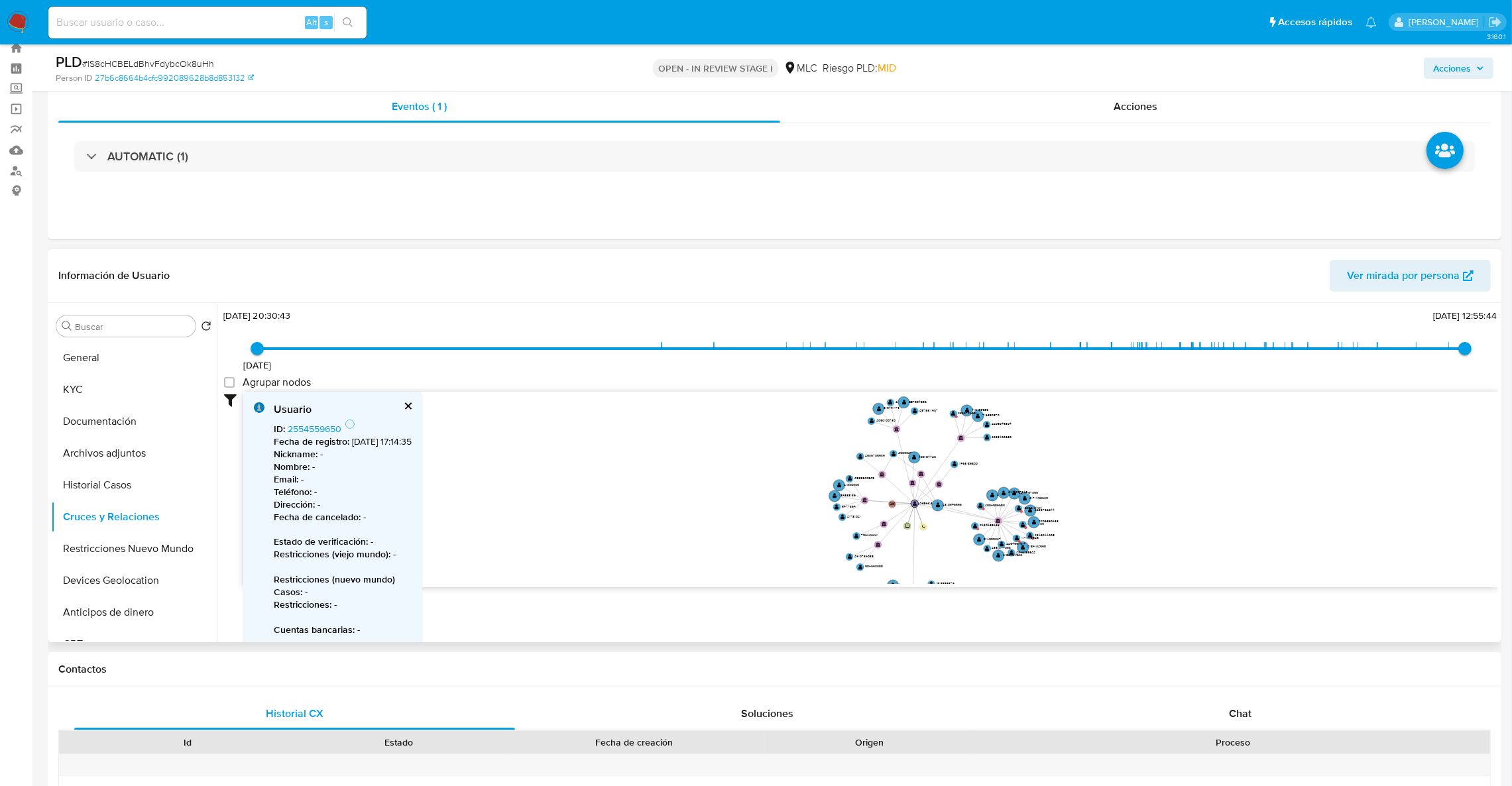
drag, startPoint x: 1099, startPoint y: 468, endPoint x: 1103, endPoint y: 495, distance: 27.3
click at [1103, 495] on icon "device-6843519571be099c16967bc2  user-2484413578  2484413578 person-27b6c8664…" at bounding box center [870, 488] width 1254 height 192
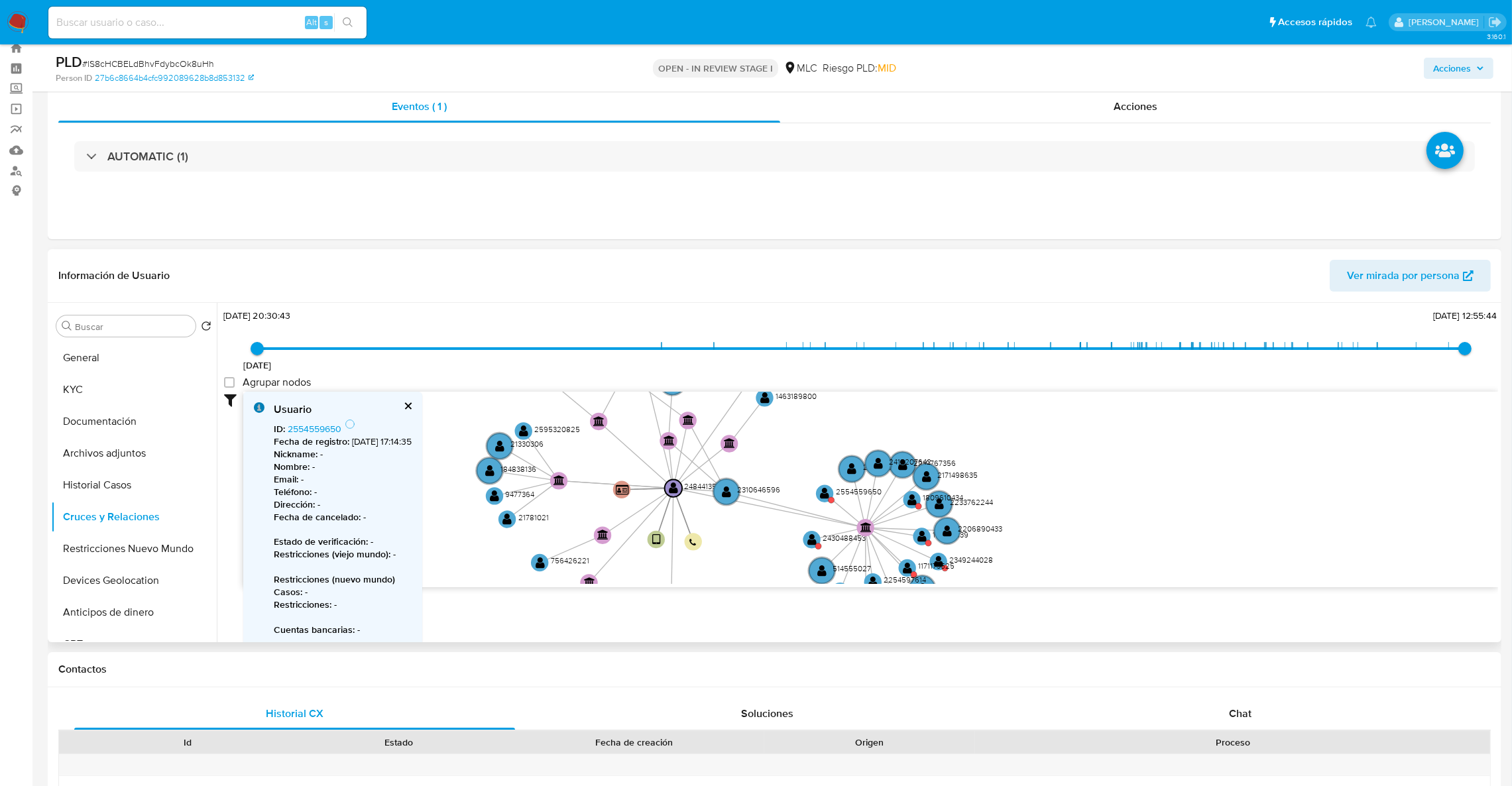
drag, startPoint x: 1099, startPoint y: 469, endPoint x: 1100, endPoint y: 445, distance: 24.0
click at [1100, 445] on icon "device-6843519571be099c16967bc2  user-2484413578  2484413578 person-27b6c8664…" at bounding box center [870, 488] width 1254 height 192
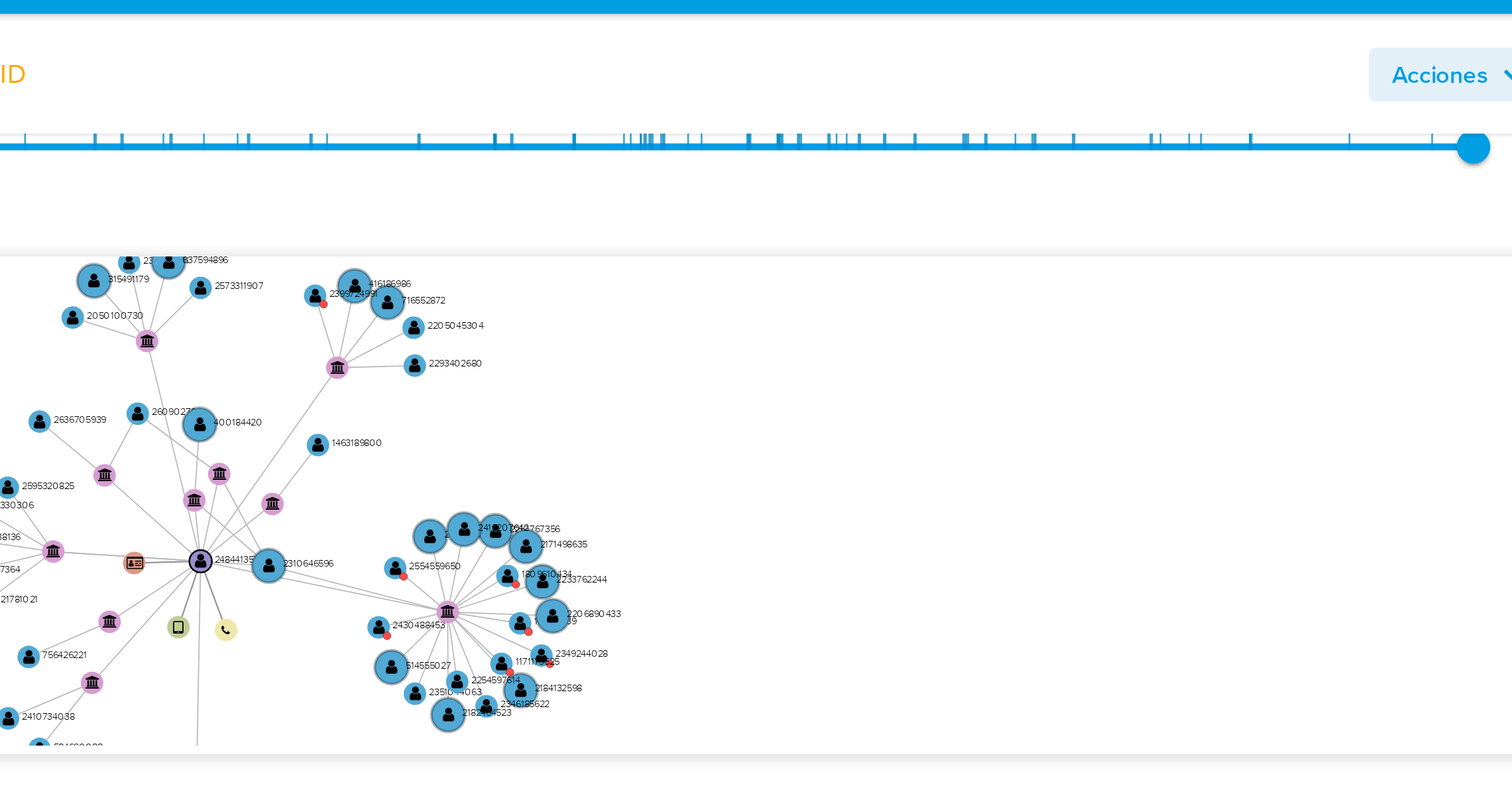
scroll to position [293, 0]
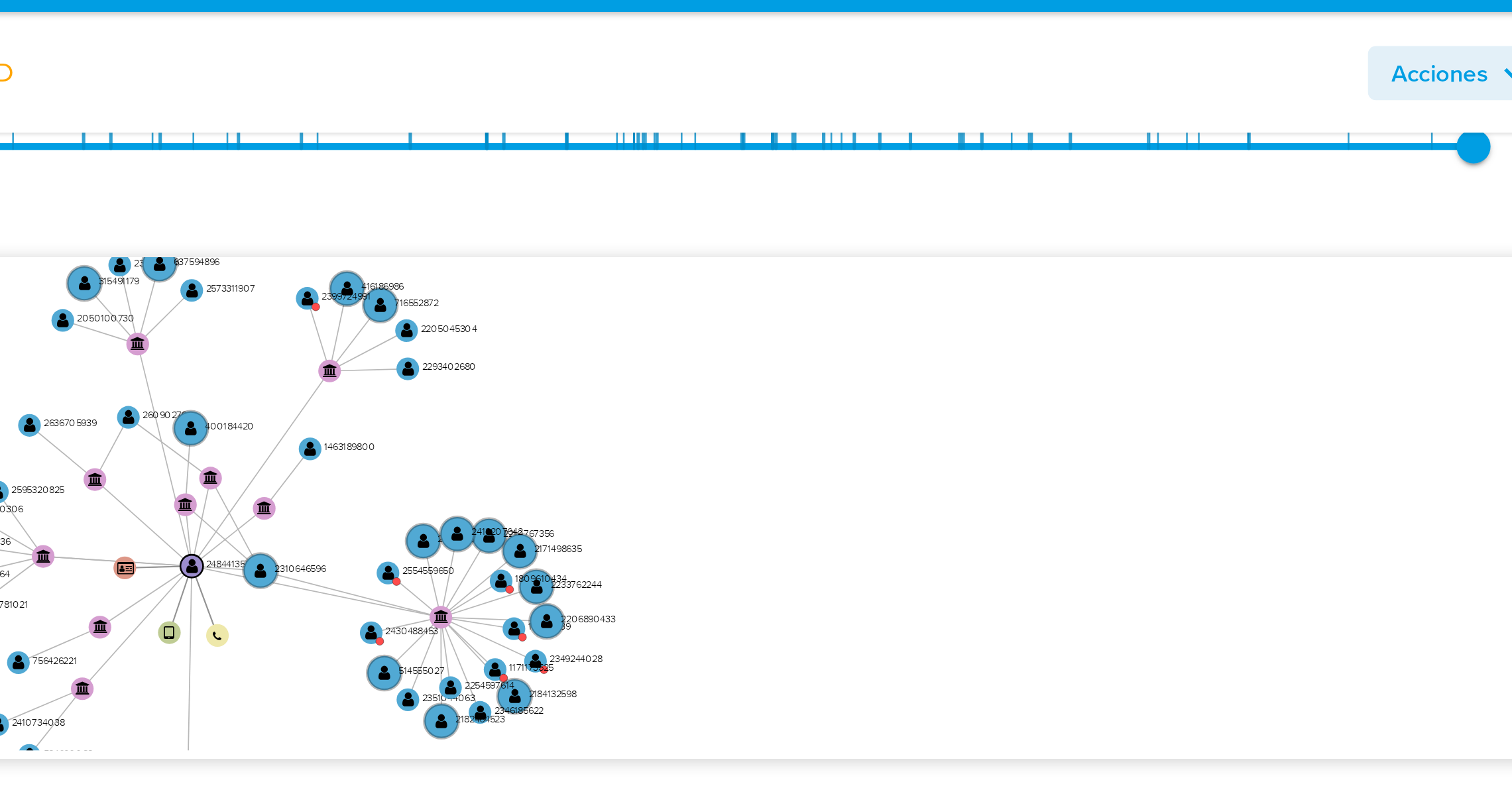
drag, startPoint x: 1290, startPoint y: 206, endPoint x: 1419, endPoint y: 202, distance: 129.1
click at [1417, 202] on icon "device-6843519571be099c16967bc2  user-2484413578  2484413578 person-27b6c8664…" at bounding box center [870, 236] width 1254 height 192
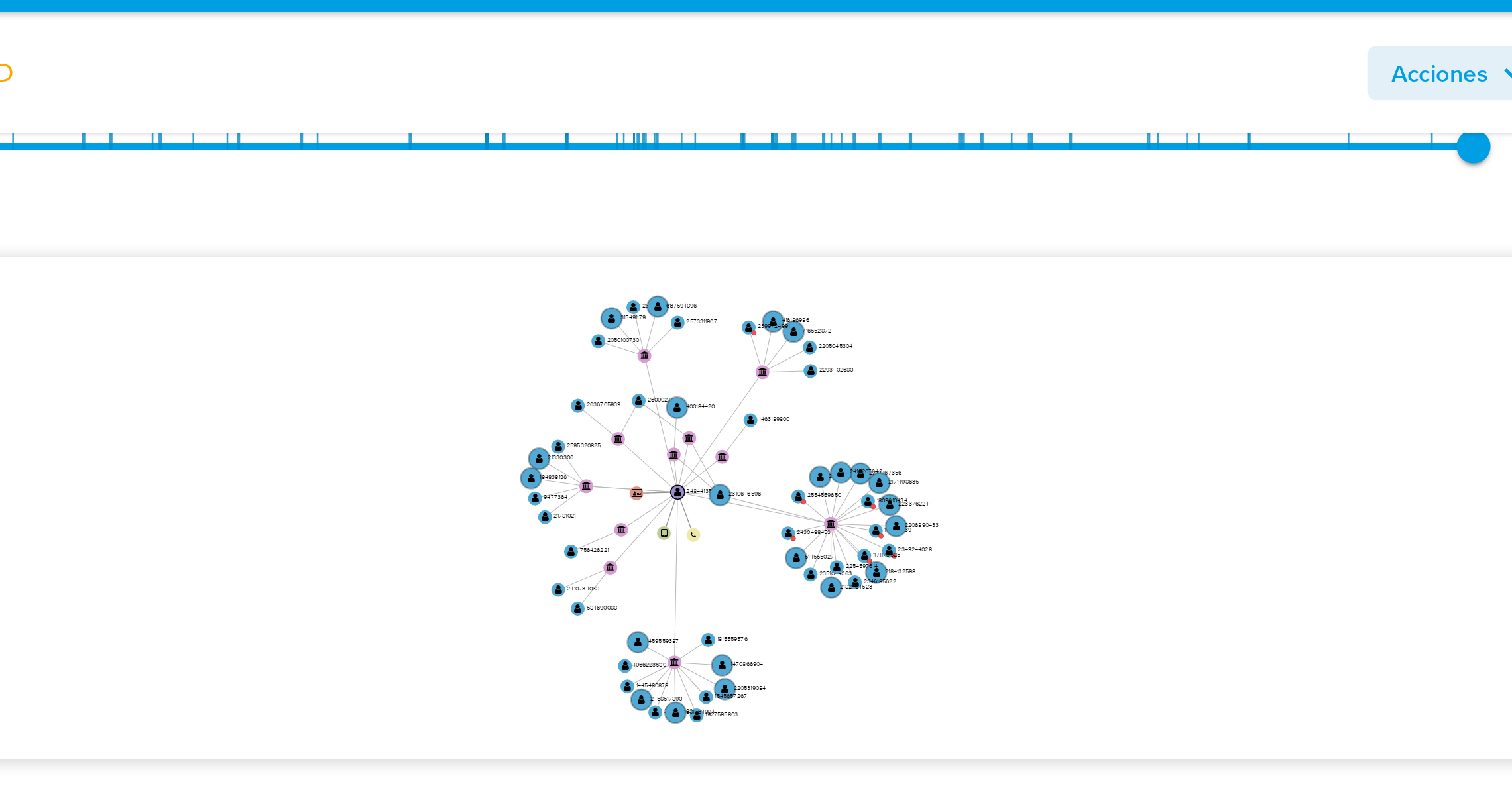
drag, startPoint x: 1386, startPoint y: 214, endPoint x: 1316, endPoint y: 208, distance: 70.3
click at [1318, 206] on icon "device-6843519571be099c16967bc2  user-2484413578  2484413578 person-27b6c8664…" at bounding box center [870, 236] width 1254 height 192
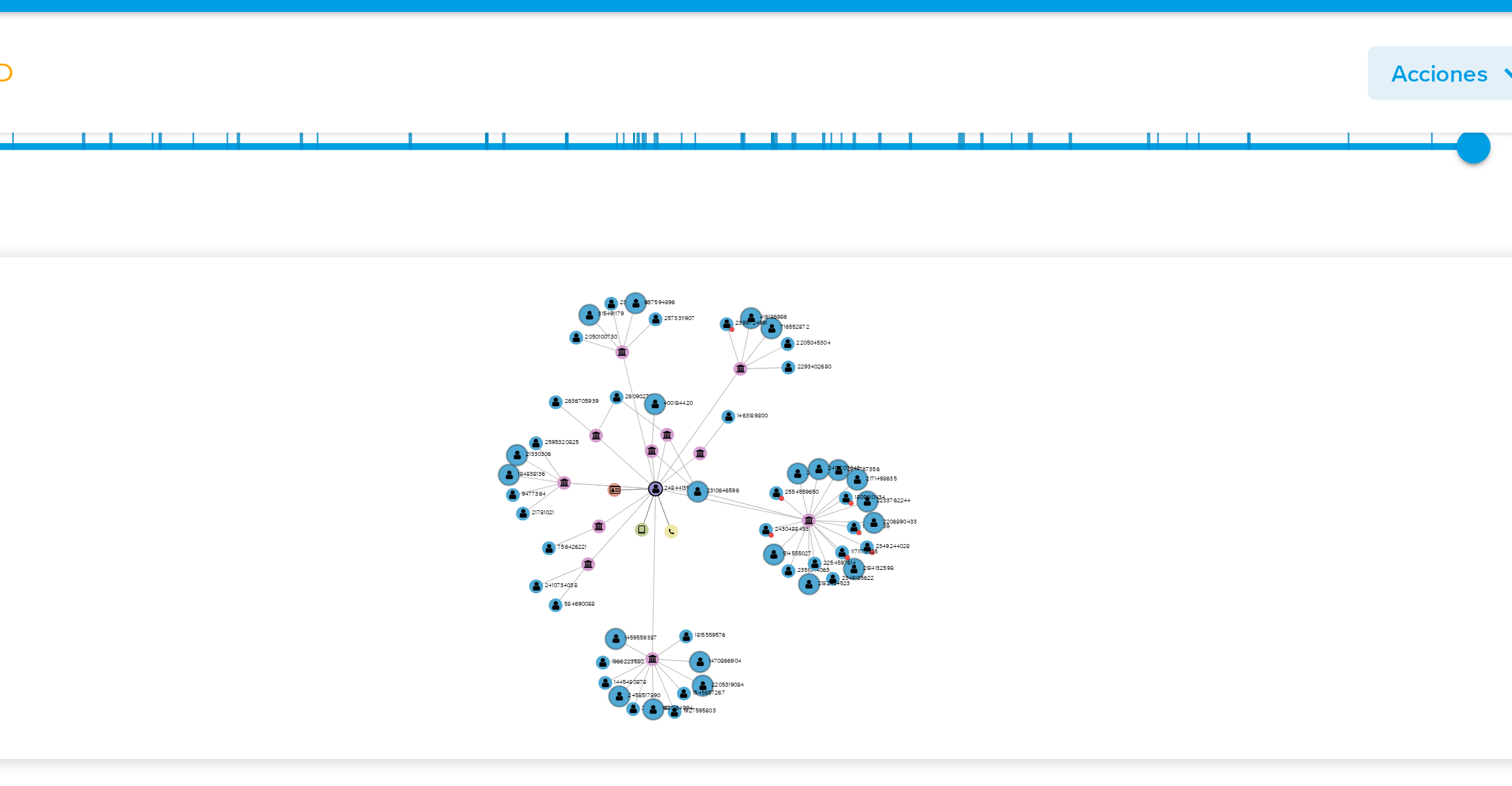
click at [1328, 200] on icon "device-6843519571be099c16967bc2  user-2484413578  2484413578 person-27b6c8664…" at bounding box center [870, 236] width 1254 height 192
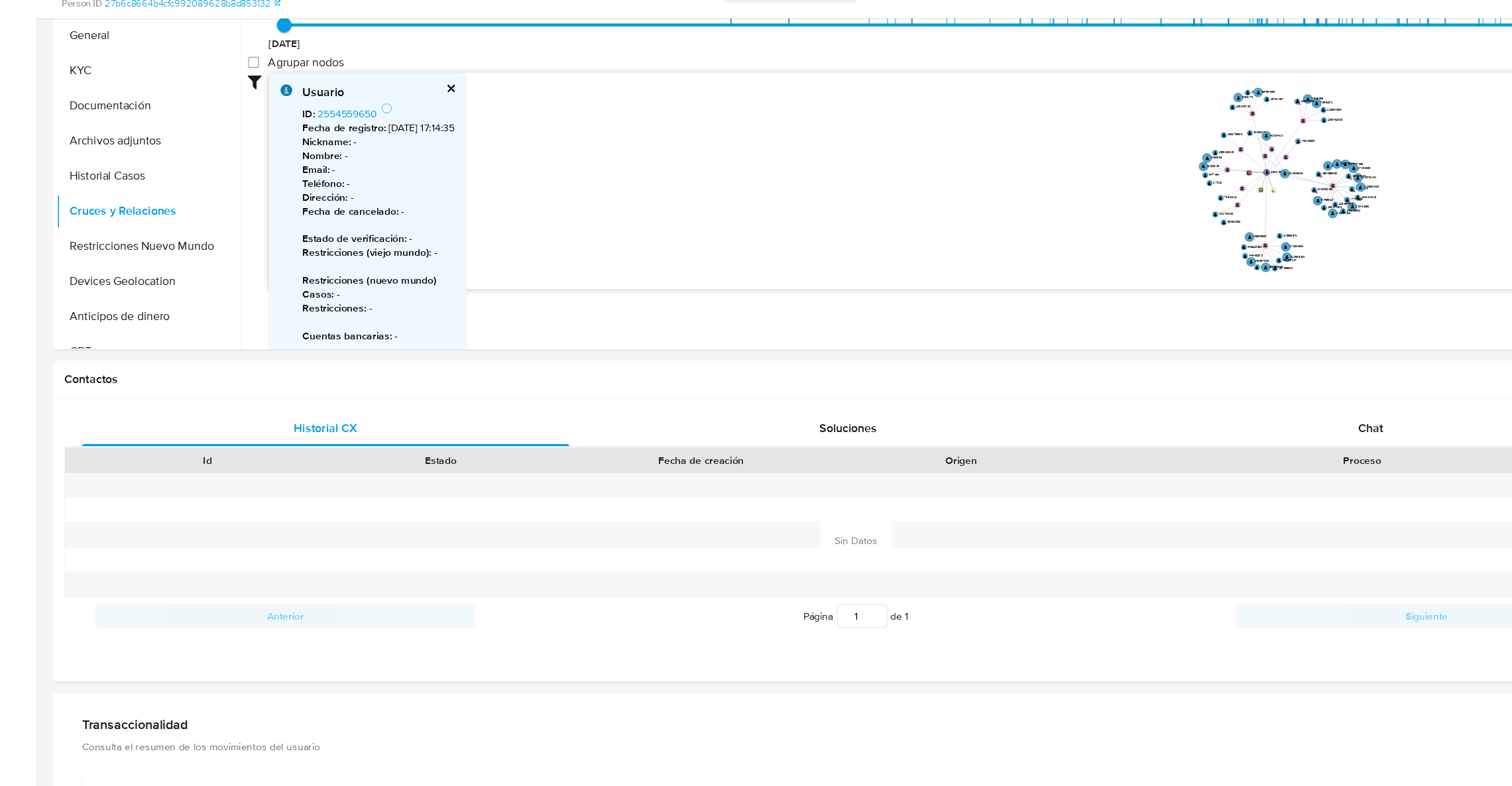
scroll to position [292, 0]
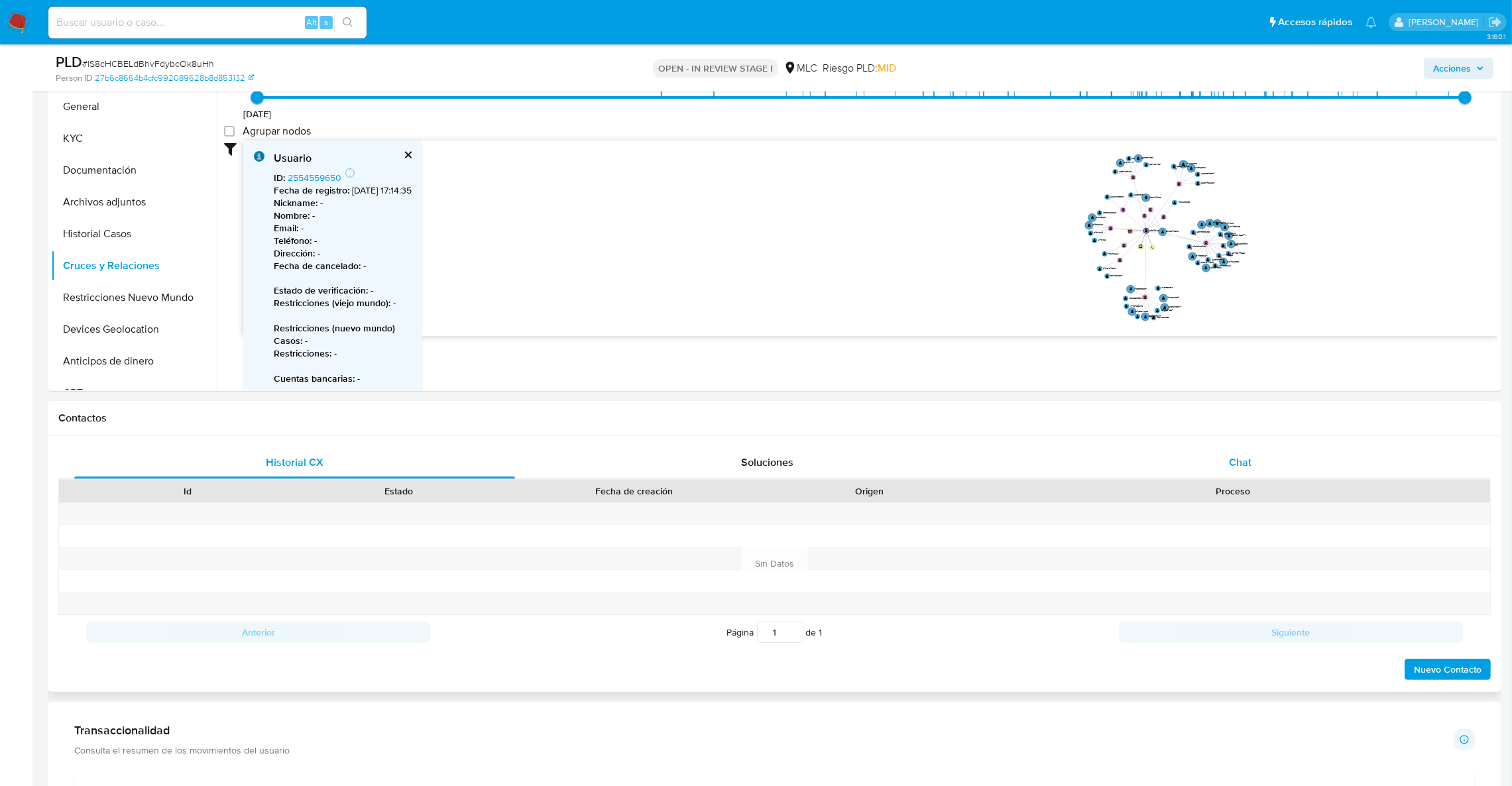
click at [1293, 452] on div "Chat" at bounding box center [1239, 463] width 441 height 32
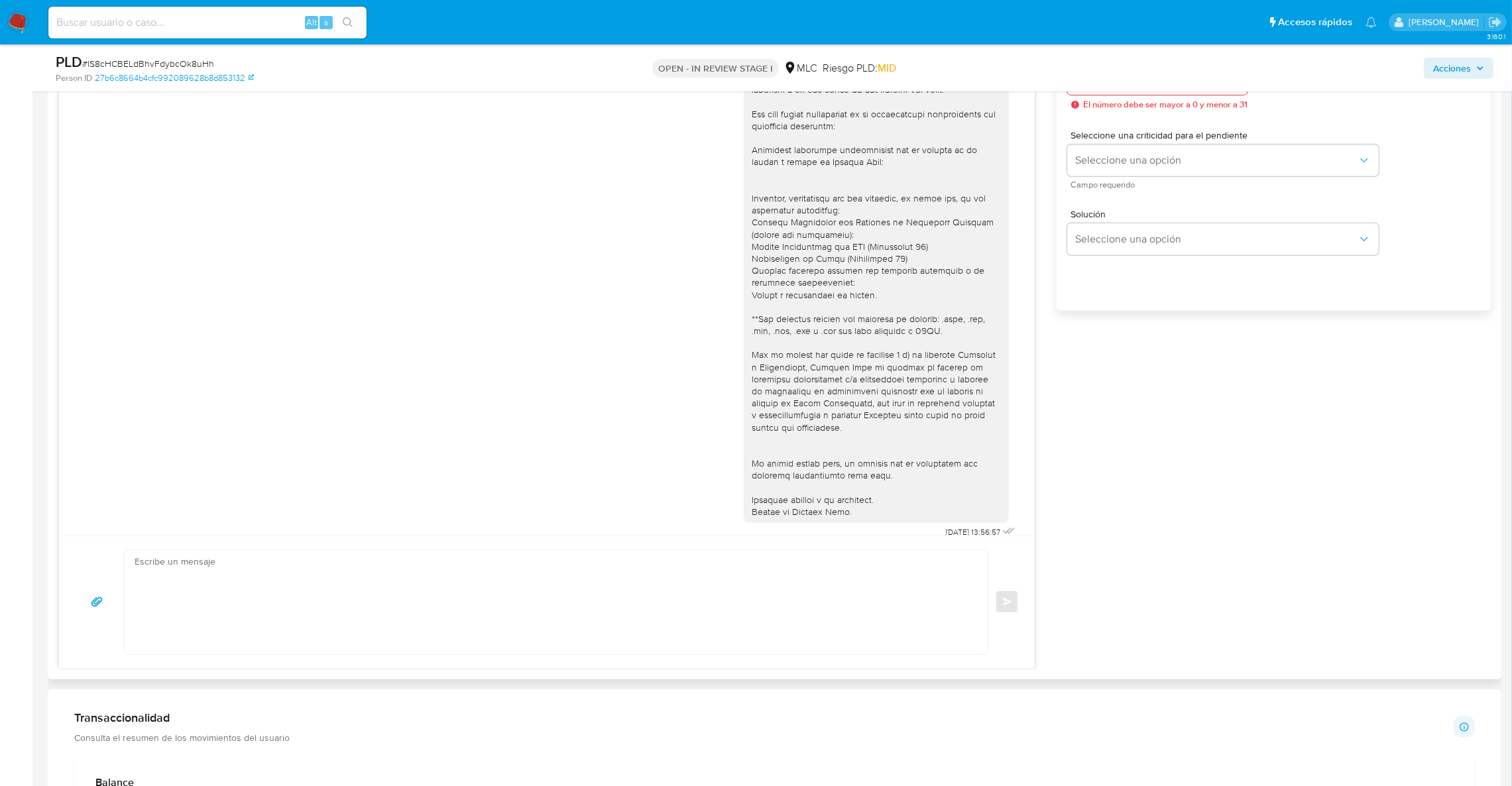
scroll to position [690, 0]
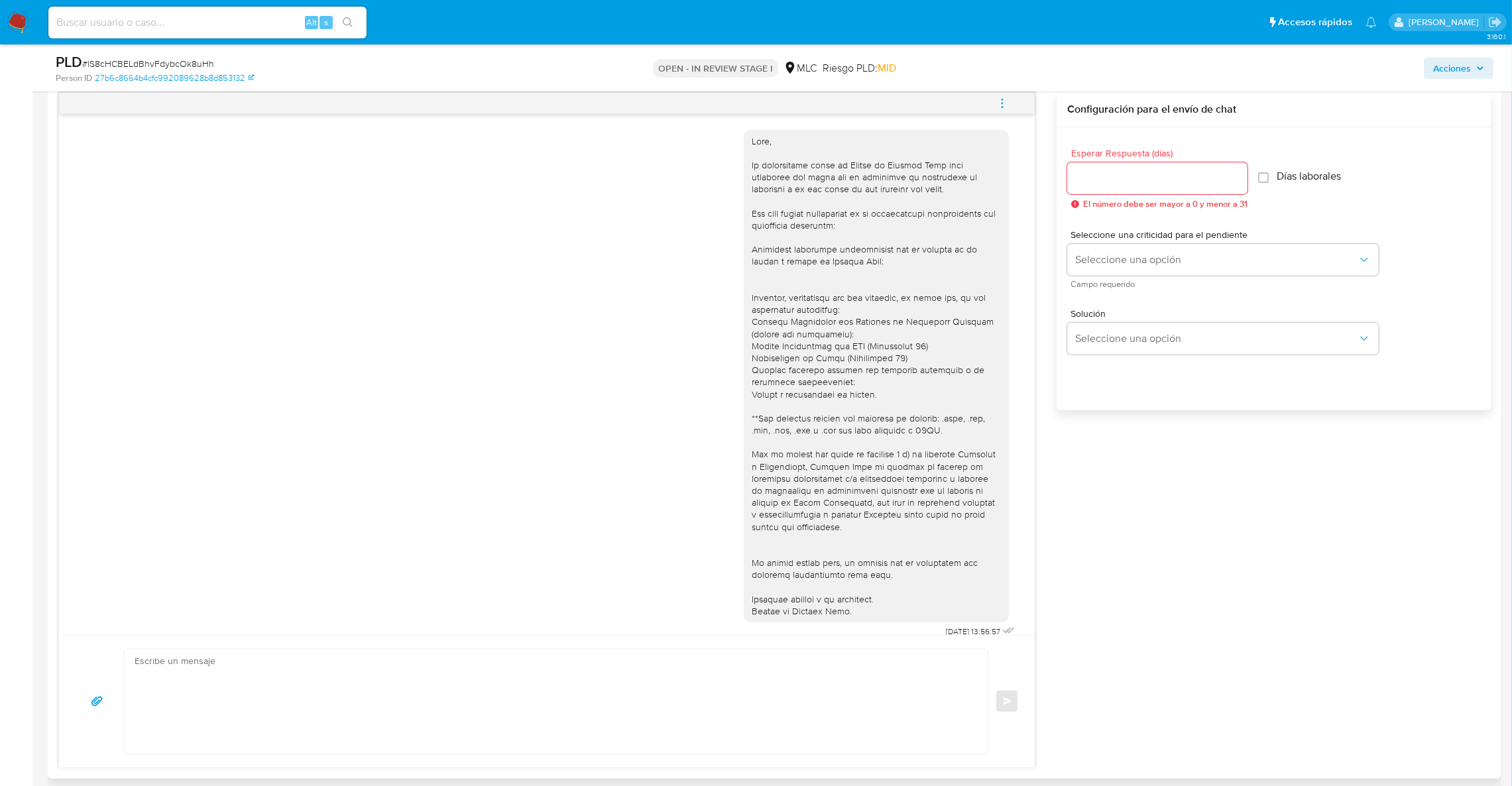
drag, startPoint x: 1119, startPoint y: 531, endPoint x: 1108, endPoint y: 149, distance: 382.2
click at [1123, 532] on div "[DATE] 13:56:57 Enviar Configuración para el envío de chat Esperar Respuesta ([…" at bounding box center [774, 430] width 1432 height 676
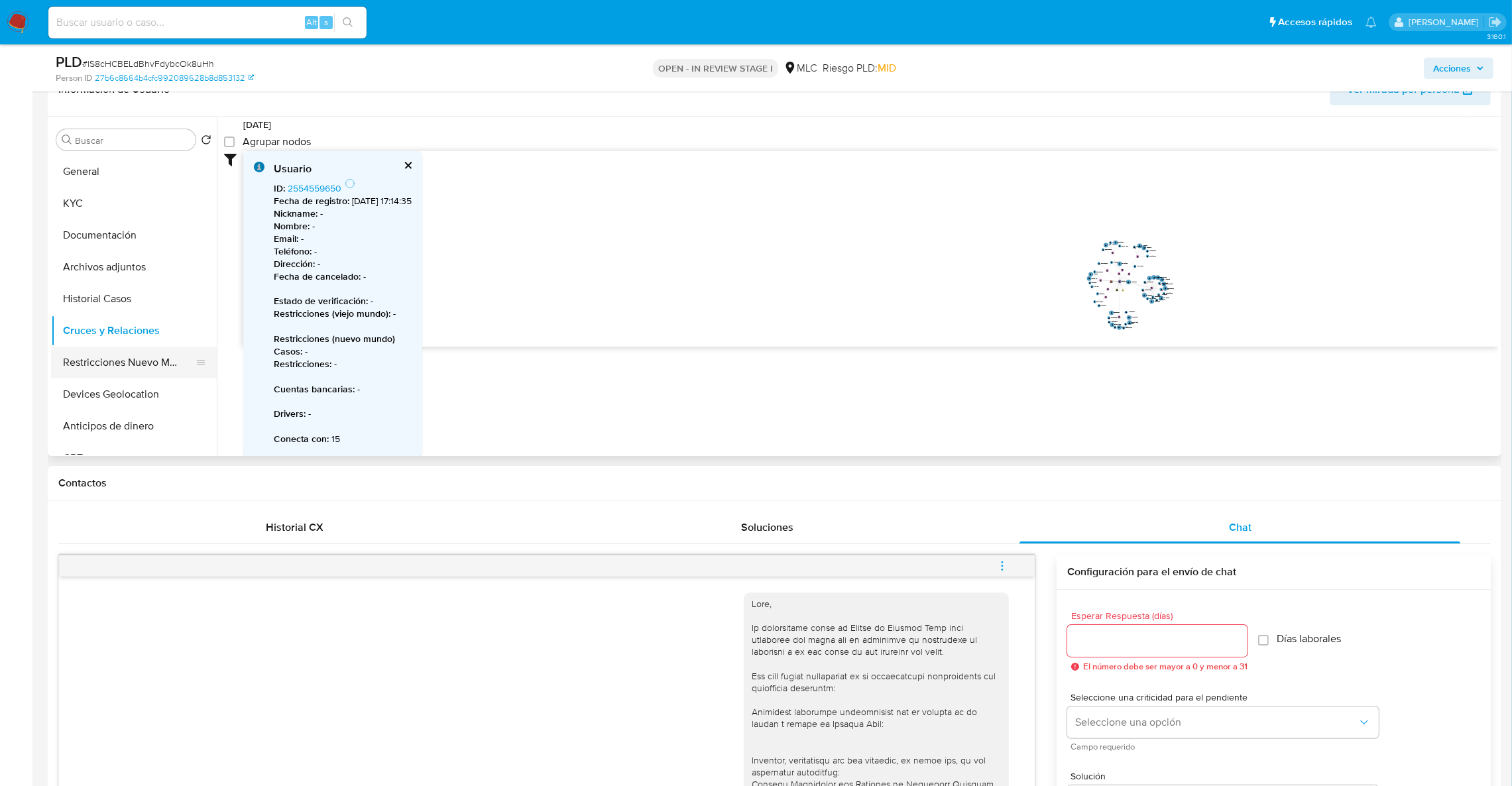
scroll to position [193, 0]
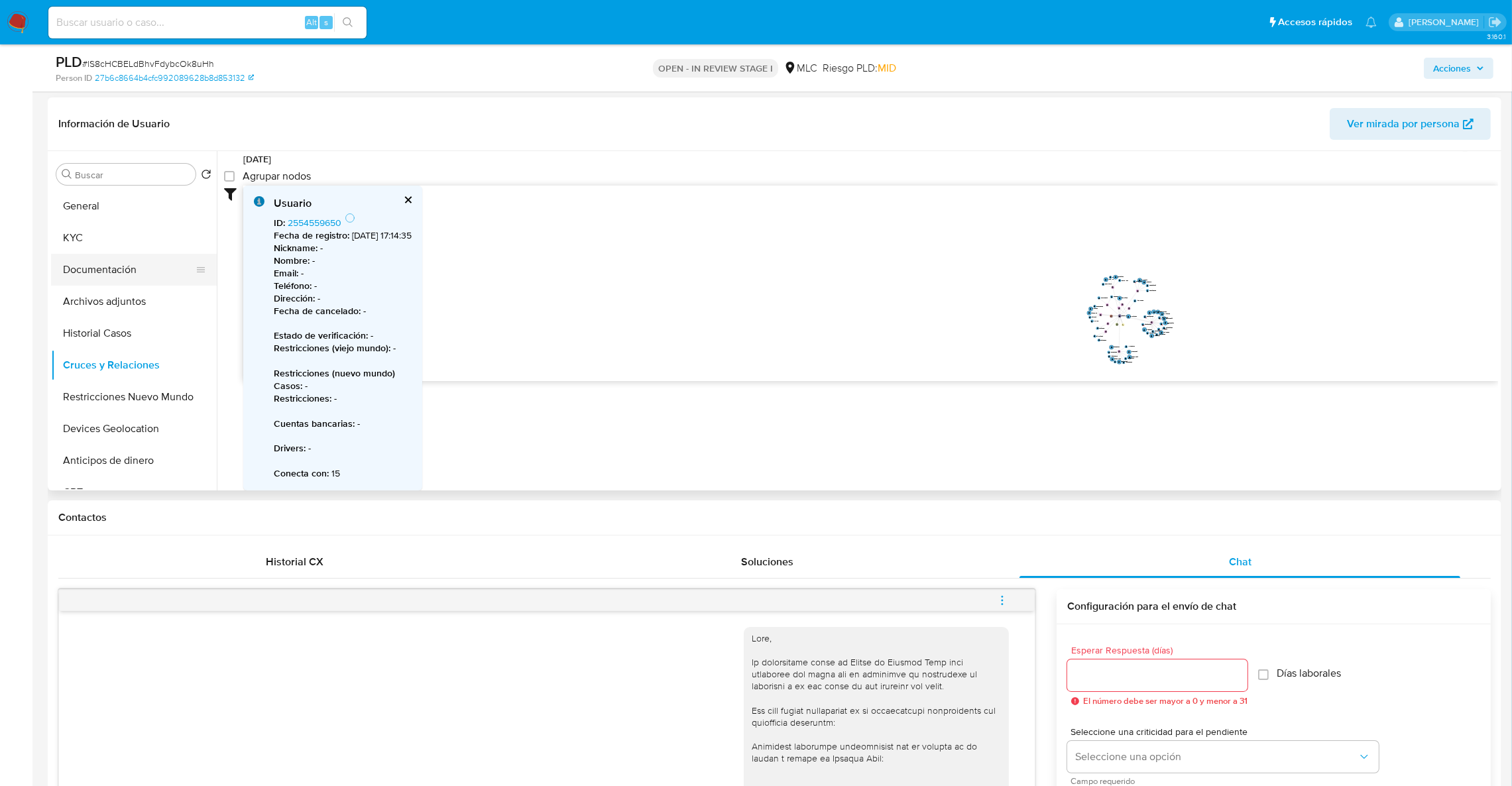
click at [101, 274] on button "Documentación" at bounding box center [128, 270] width 155 height 32
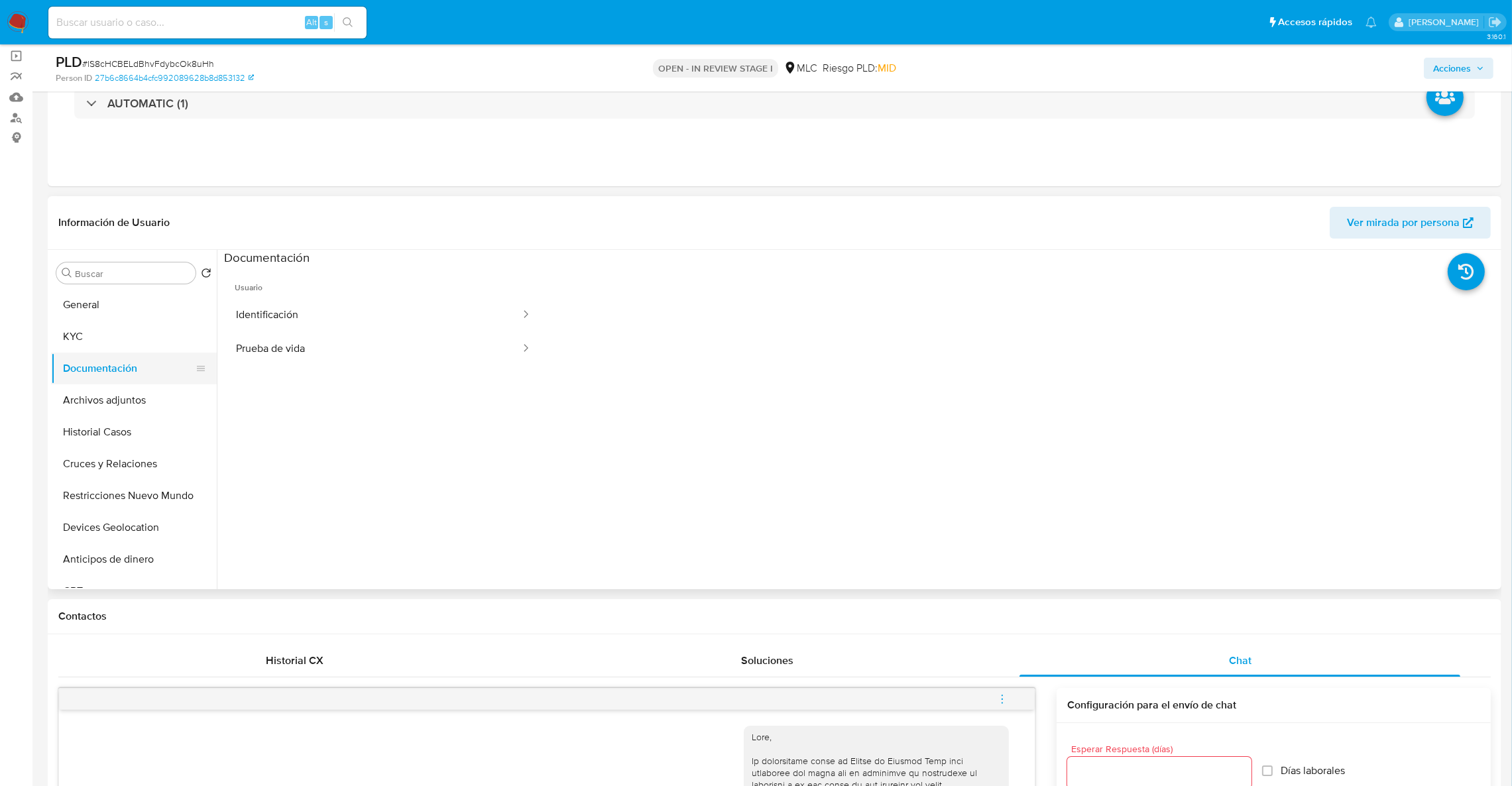
scroll to position [94, 0]
drag, startPoint x: 114, startPoint y: 364, endPoint x: 104, endPoint y: 335, distance: 30.7
click at [114, 362] on button "Documentación" at bounding box center [134, 369] width 166 height 32
click at [102, 335] on button "KYC" at bounding box center [128, 337] width 155 height 32
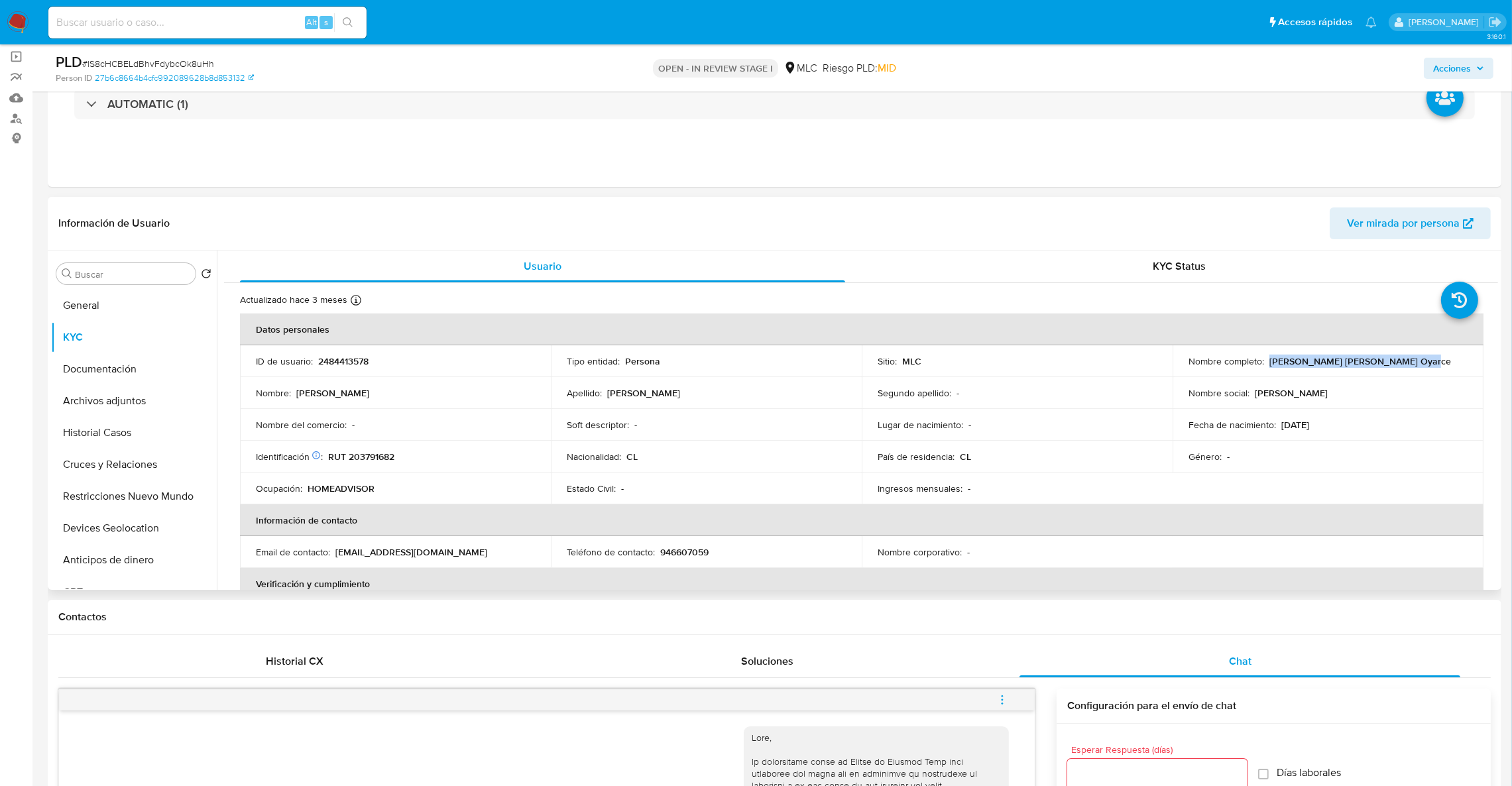
drag, startPoint x: 1267, startPoint y: 359, endPoint x: 1464, endPoint y: 368, distance: 197.2
click at [1464, 368] on td "Nombre completo : [PERSON_NAME] [PERSON_NAME] Oyarce" at bounding box center [1328, 361] width 311 height 32
copy p "[PERSON_NAME] [PERSON_NAME] Oyarce"
click at [356, 365] on p "2484413578" at bounding box center [344, 361] width 50 height 12
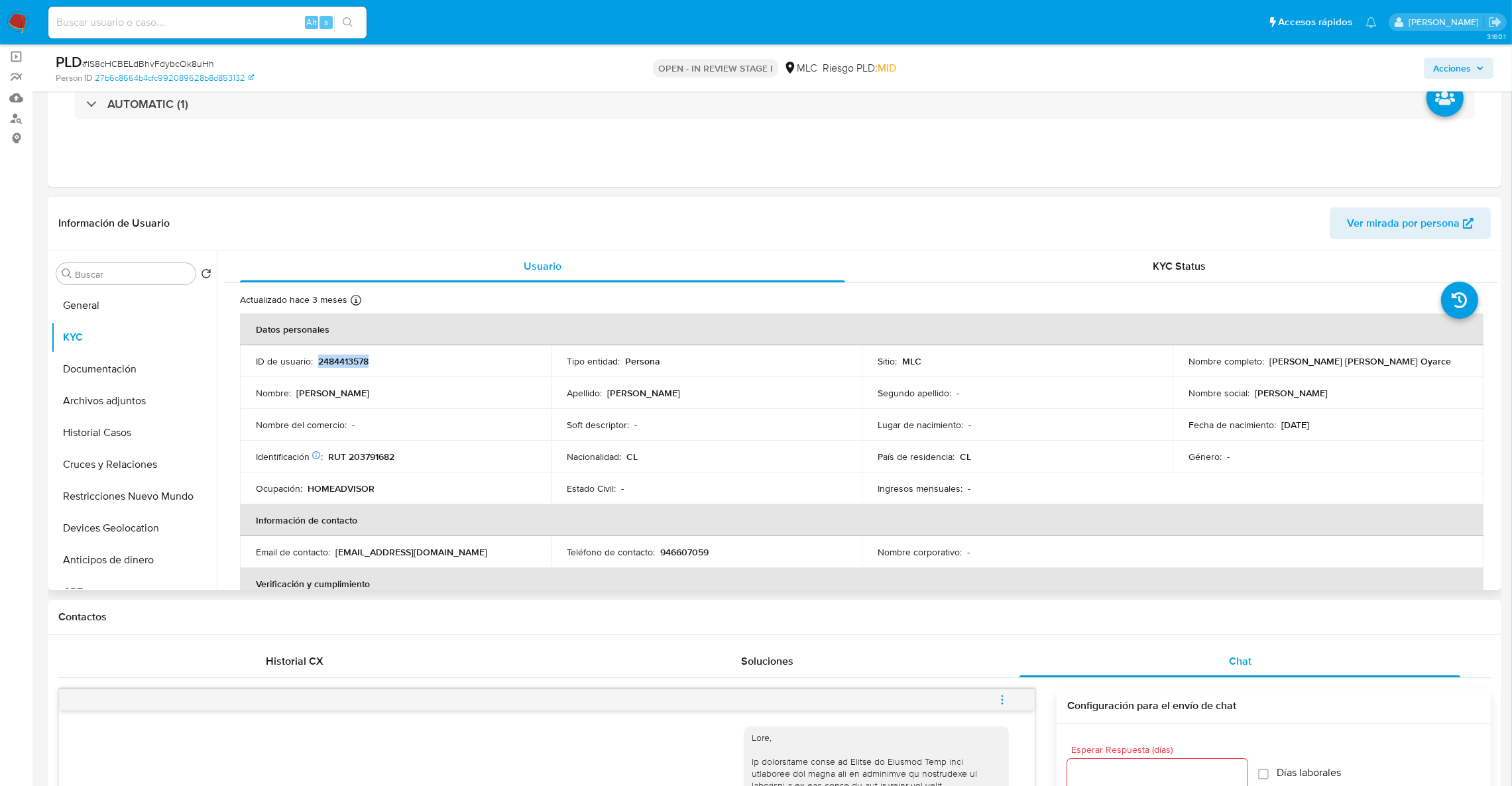
copy p "2484413578"
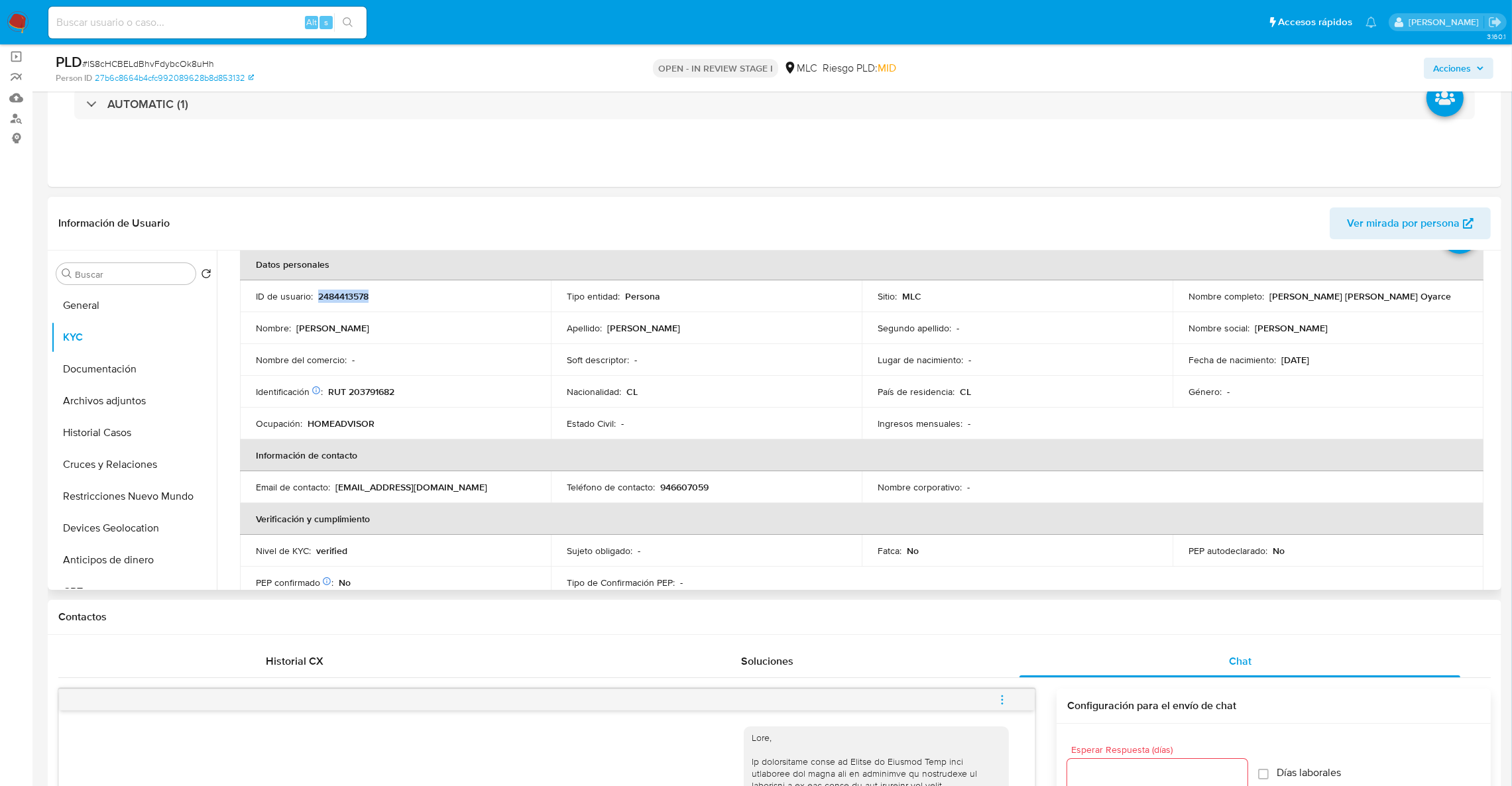
scroll to position [99, 0]
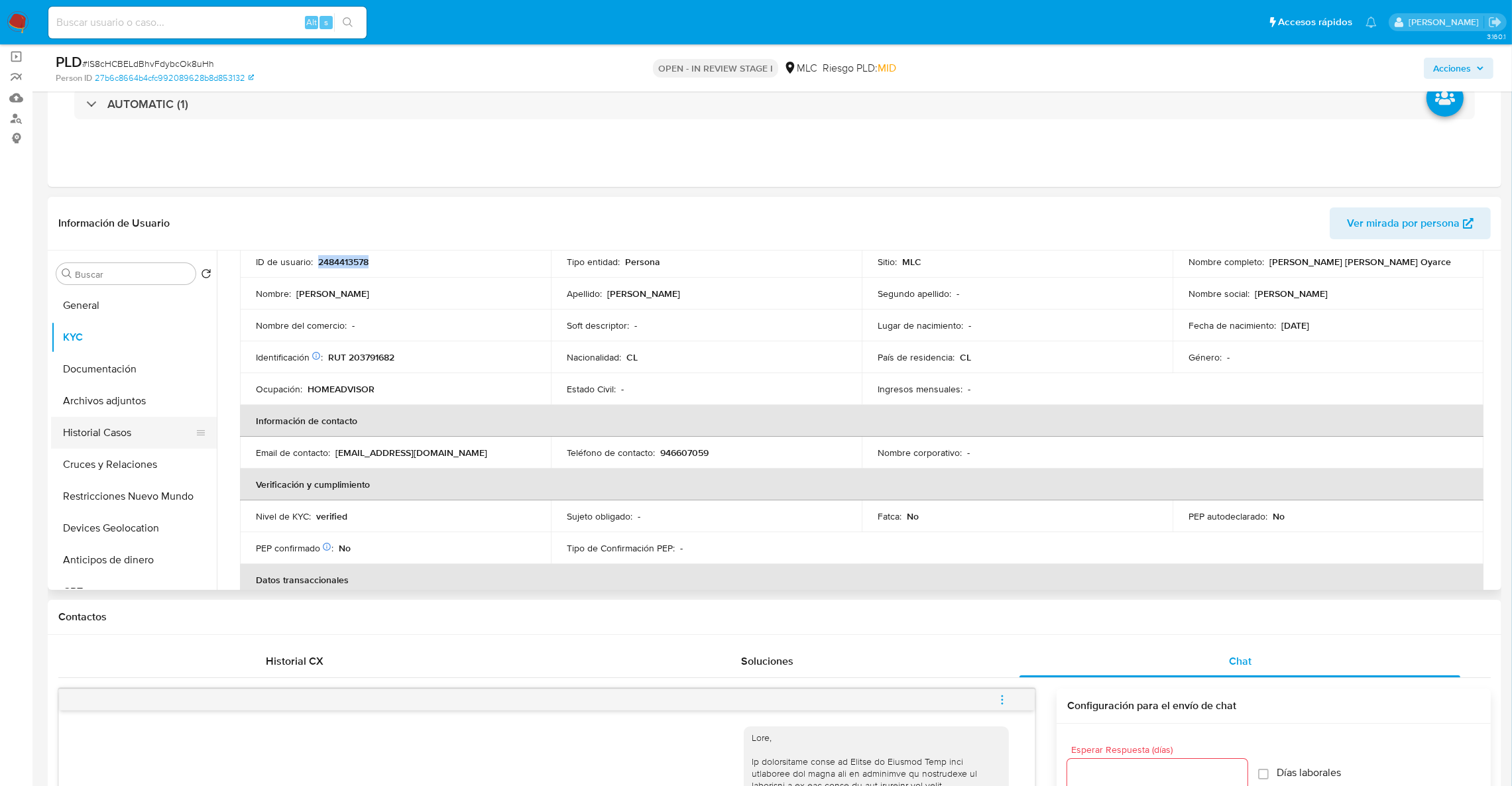
click at [125, 438] on button "Historial Casos" at bounding box center [128, 433] width 155 height 32
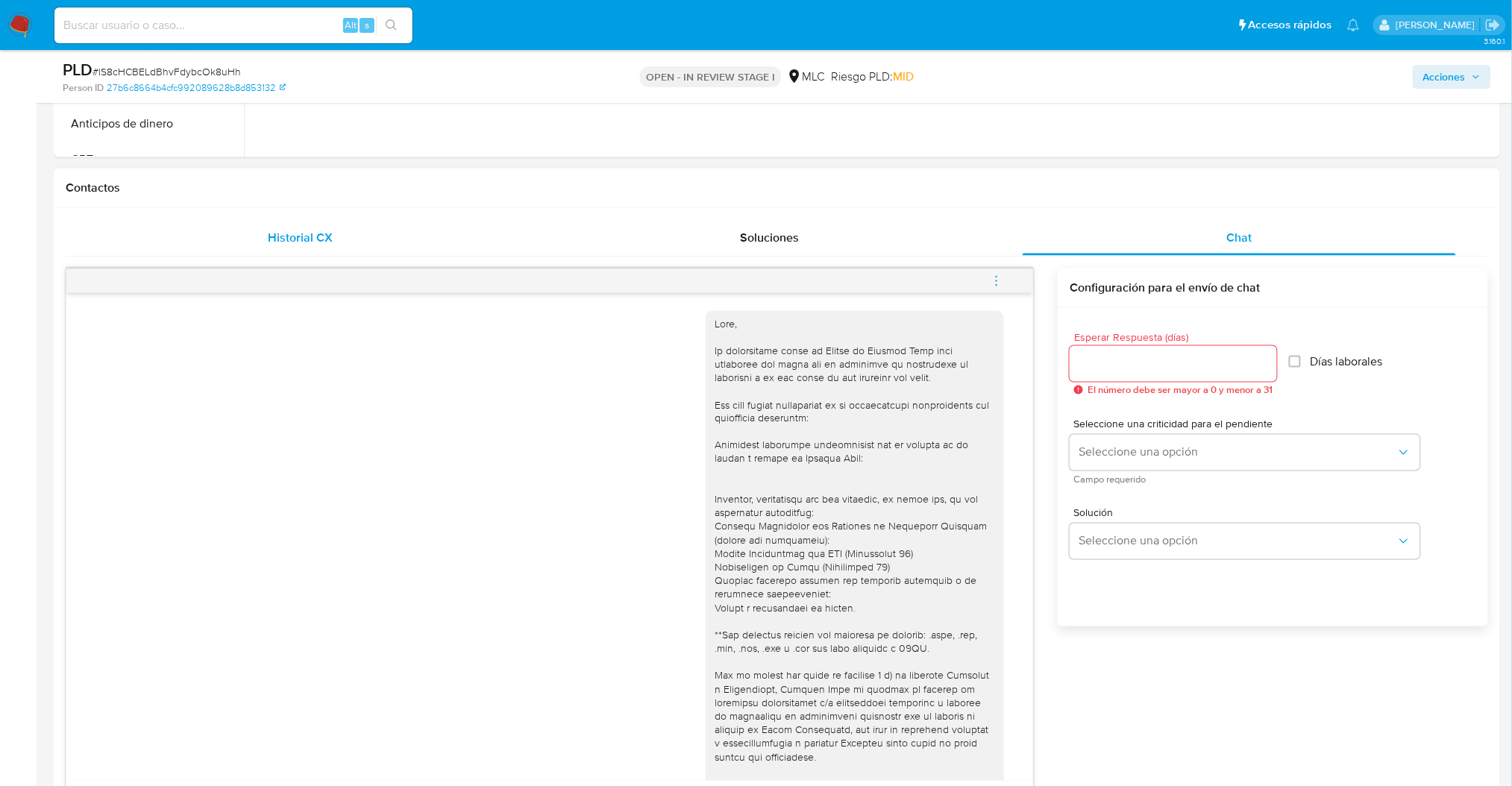
scroll to position [461, 0]
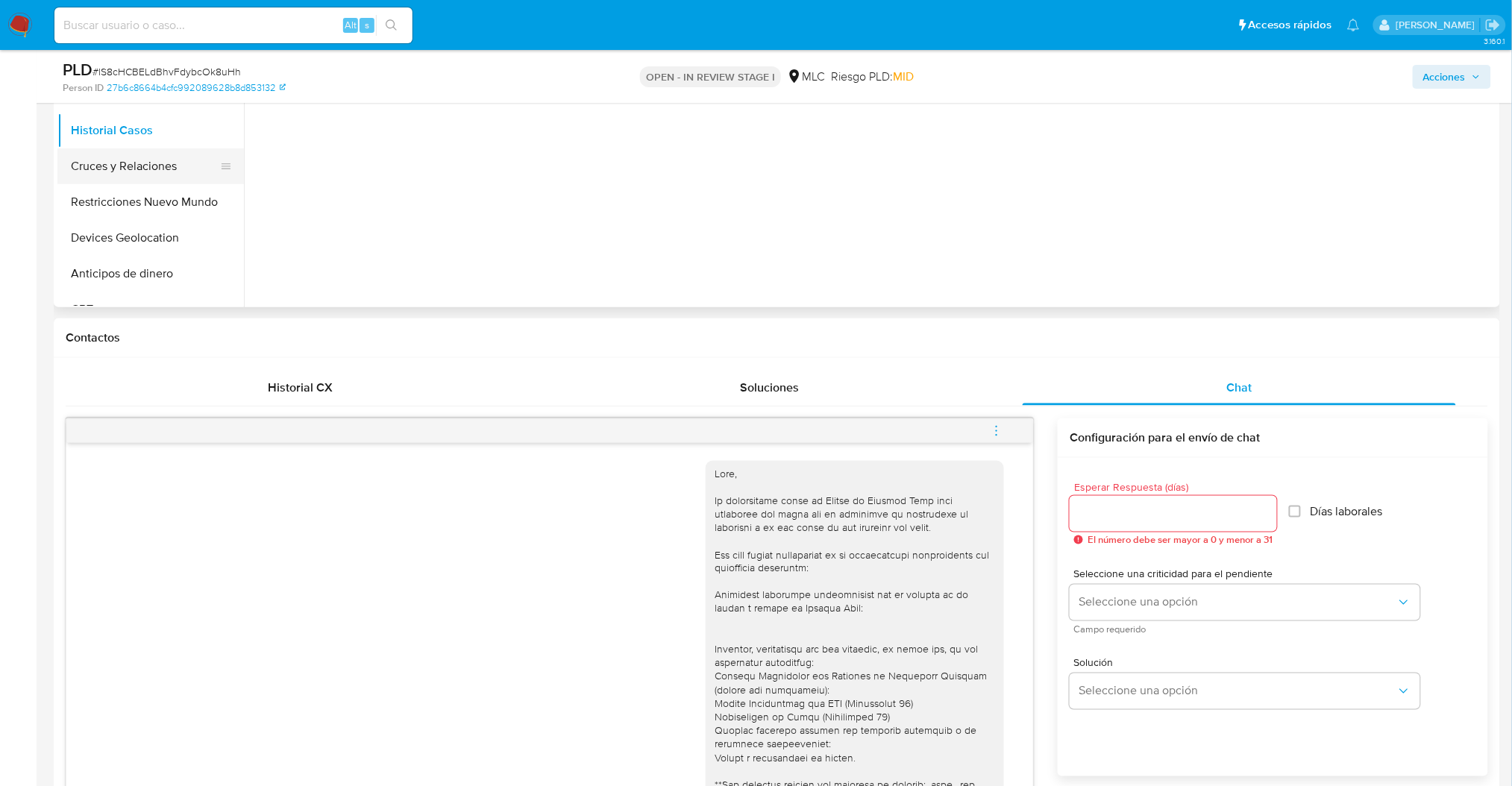
click at [133, 172] on button "Cruces y Relaciones" at bounding box center [145, 166] width 175 height 35
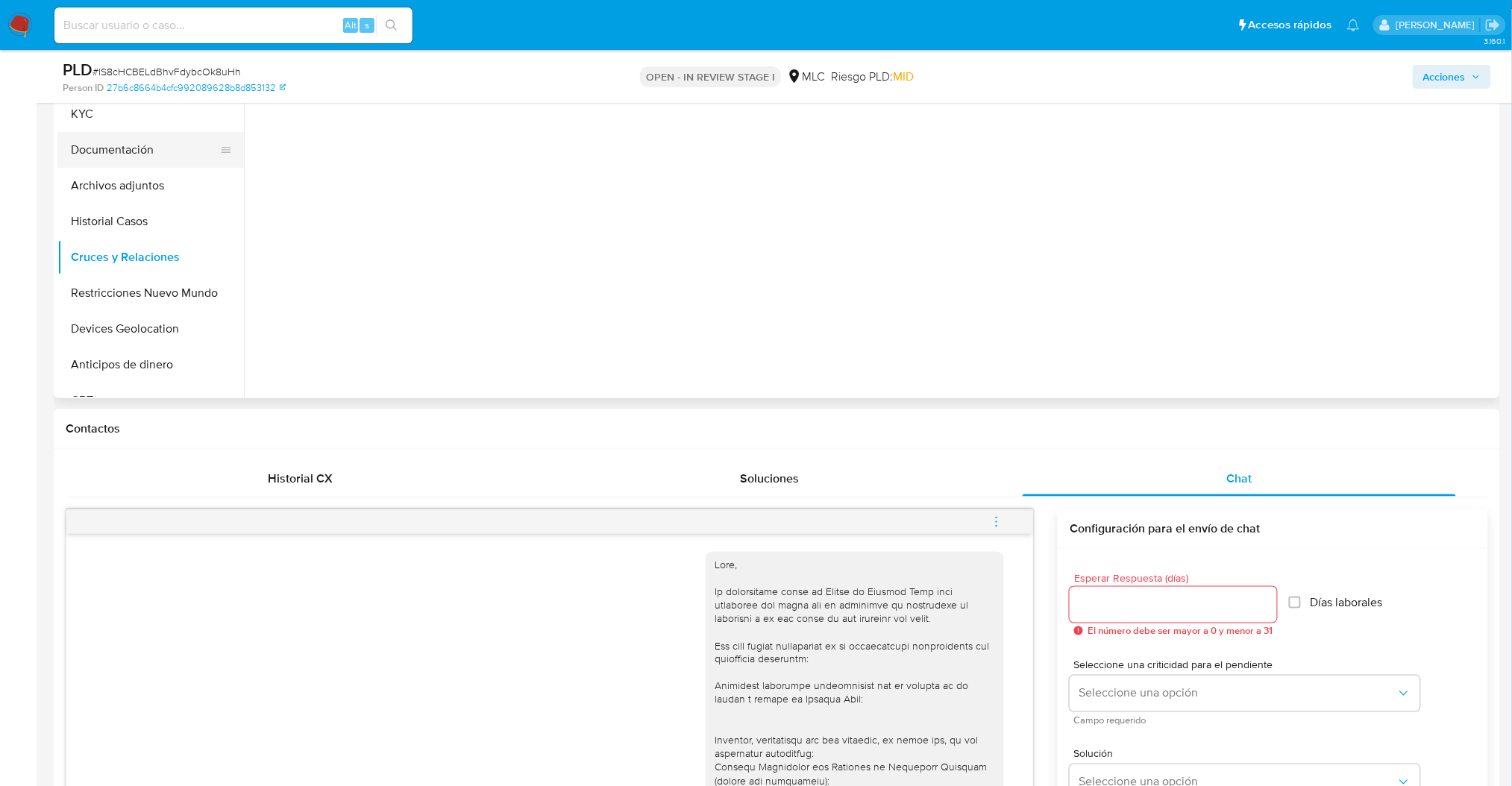
scroll to position [263, 0]
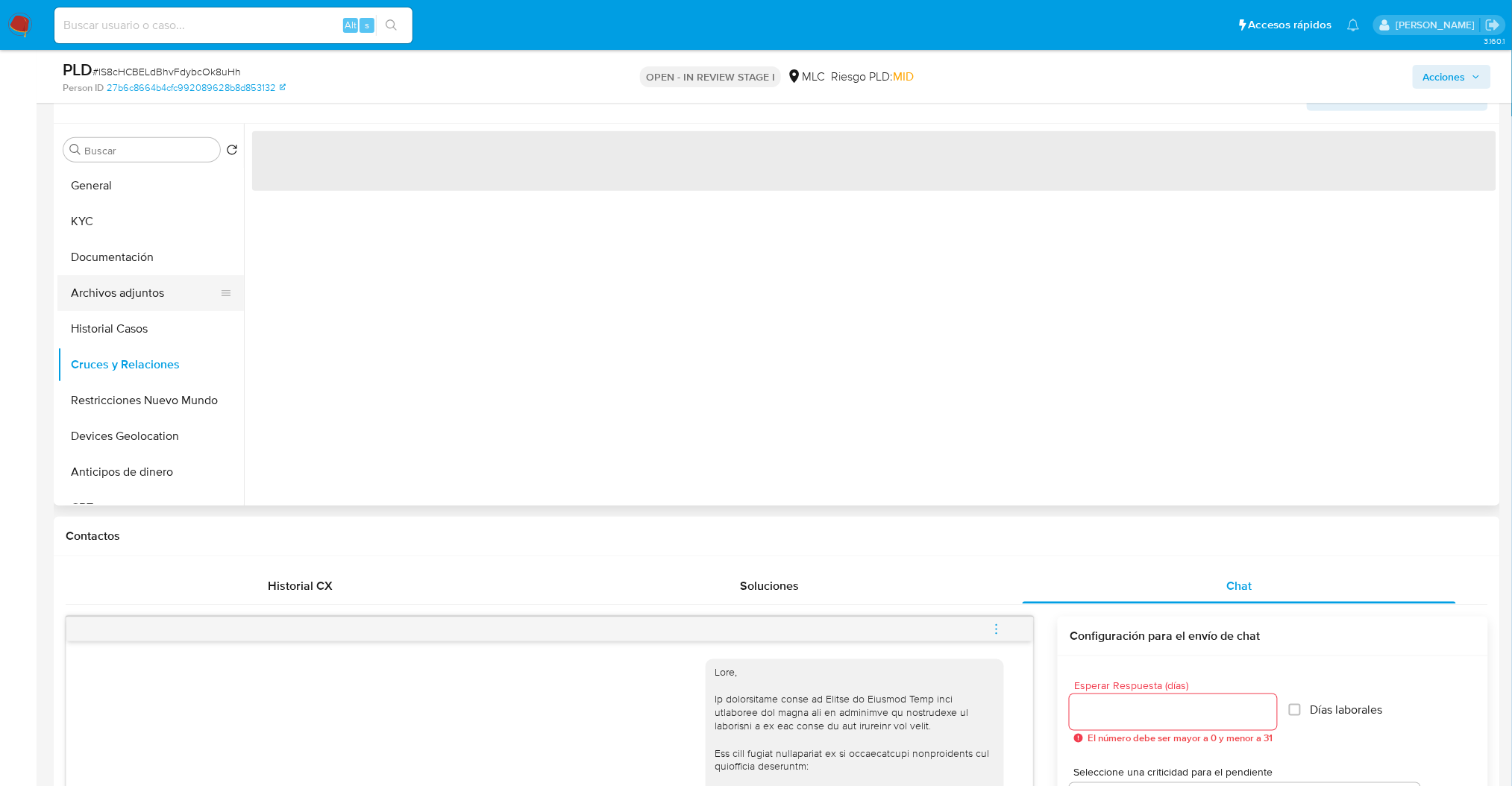
click at [149, 300] on button "Archivos adjuntos" at bounding box center [145, 293] width 175 height 35
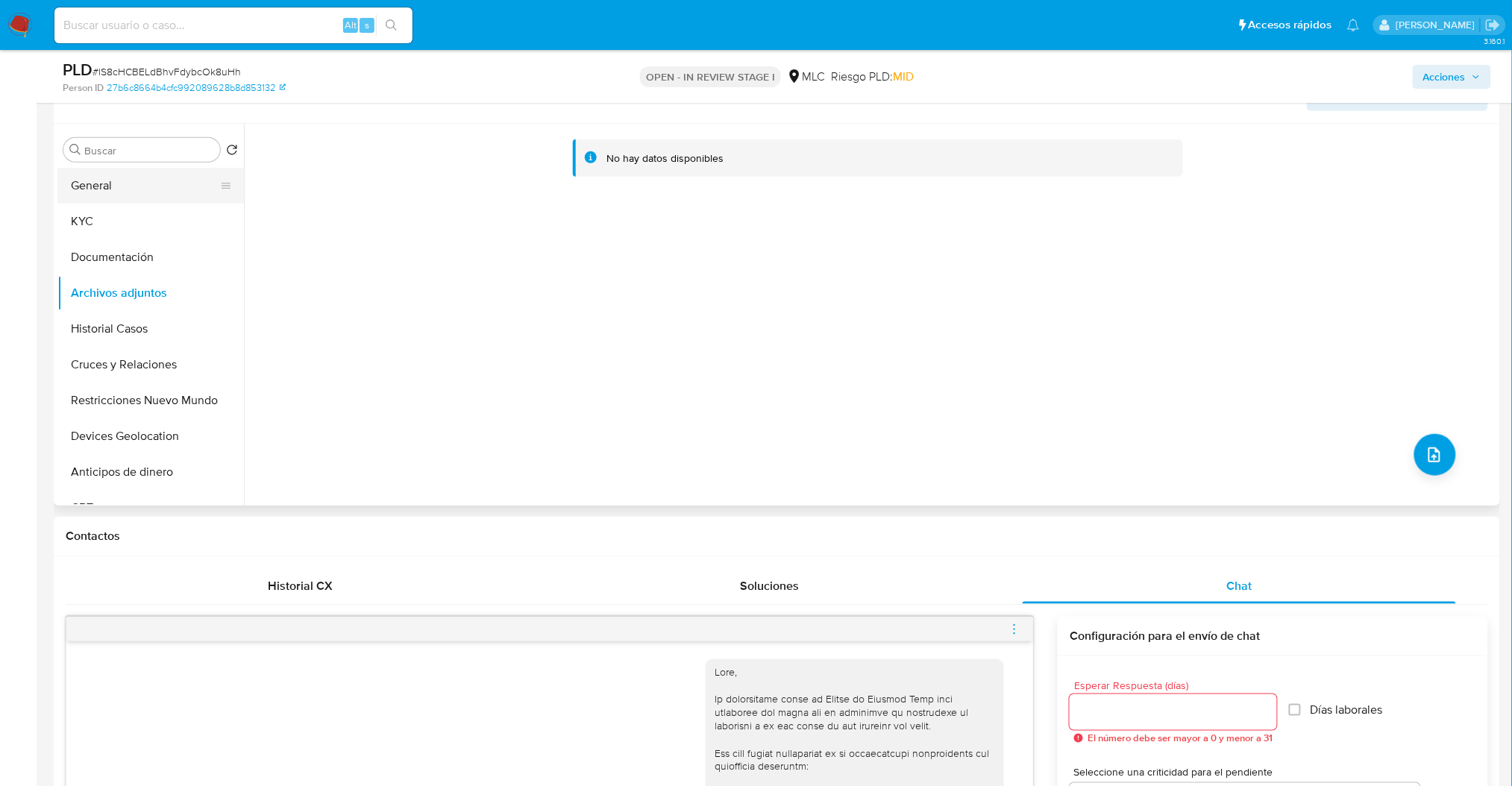
click at [111, 185] on button "General" at bounding box center [145, 185] width 175 height 35
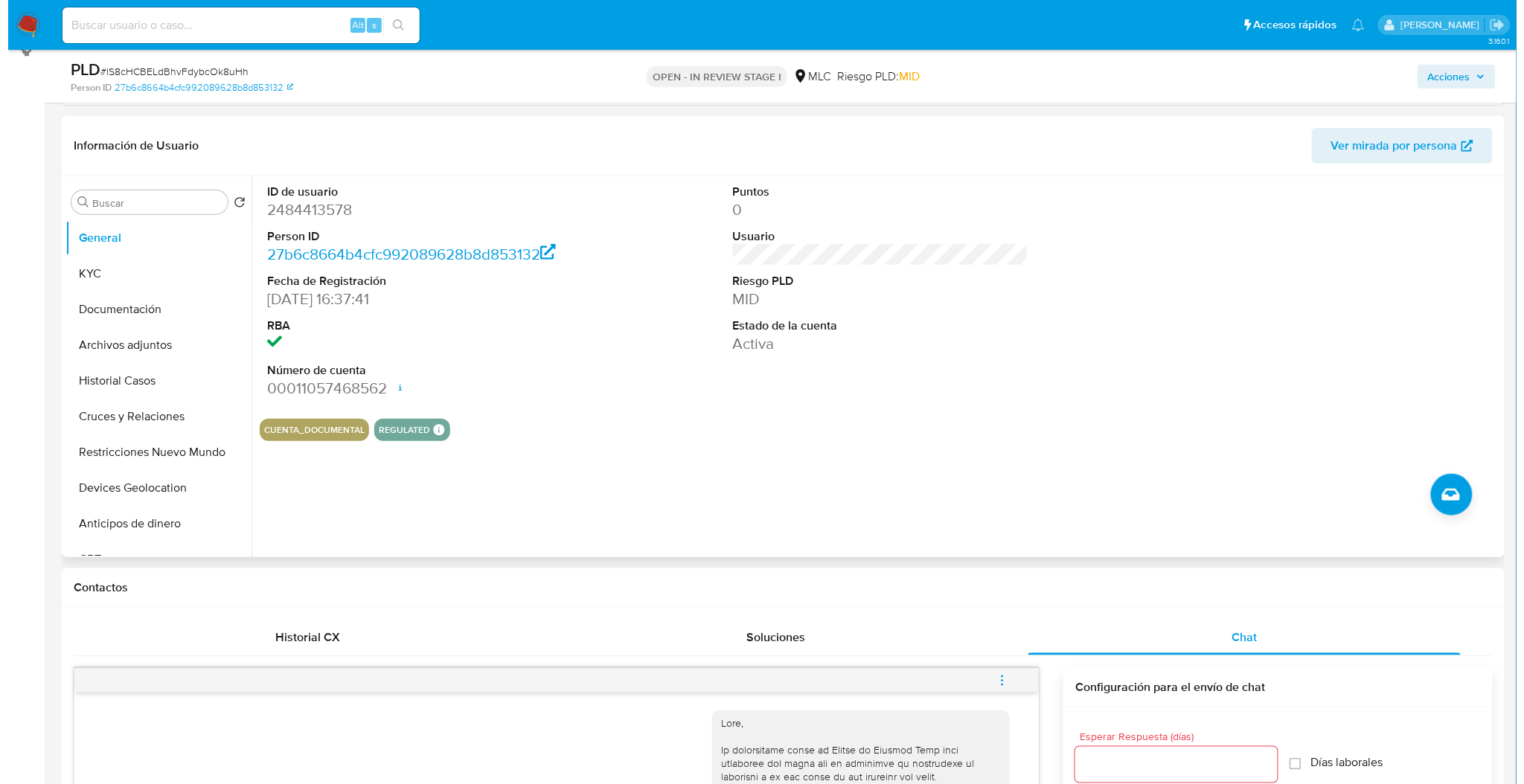
scroll to position [163, 0]
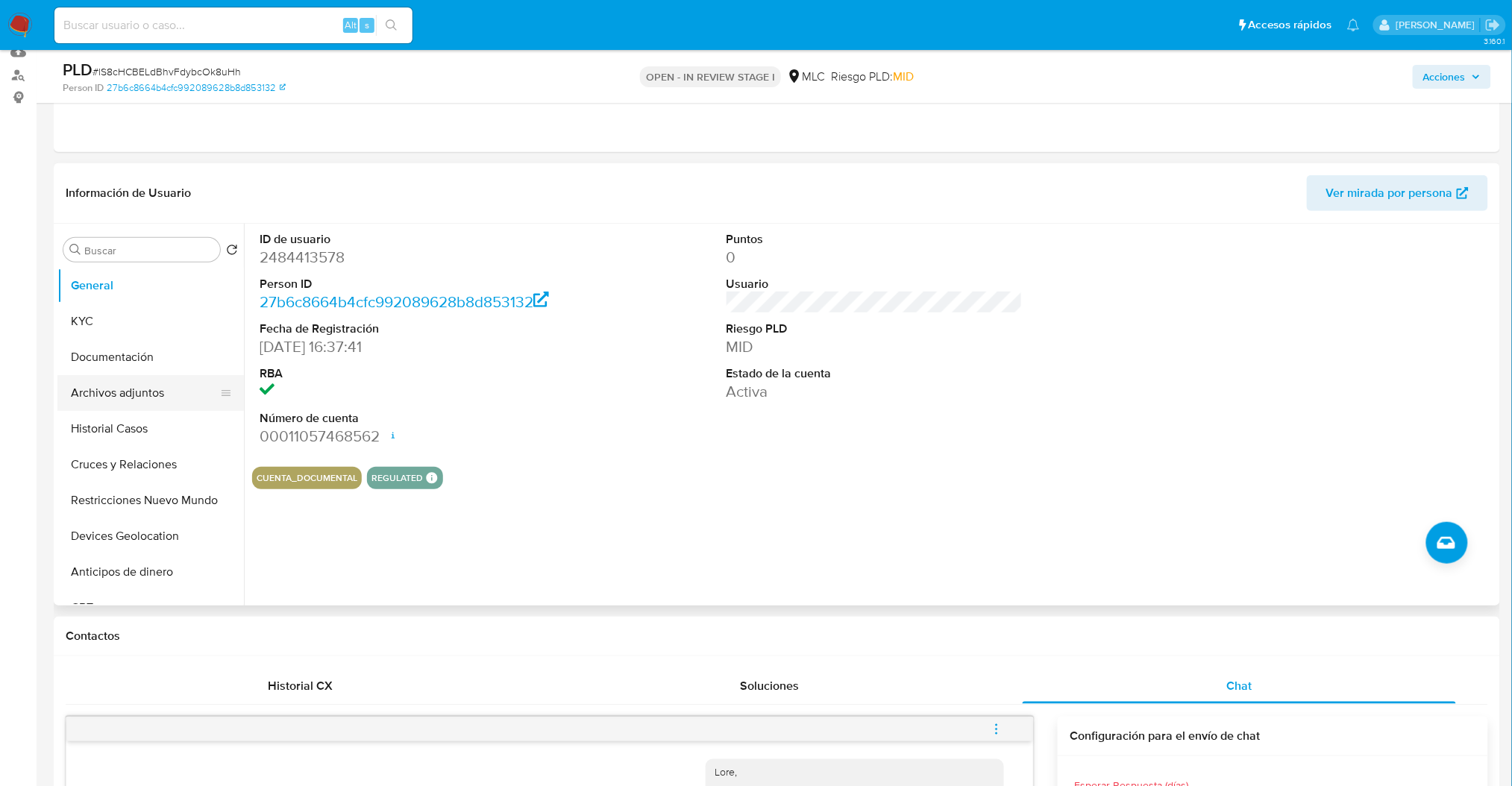
click at [133, 406] on button "Archivos adjuntos" at bounding box center [145, 393] width 175 height 35
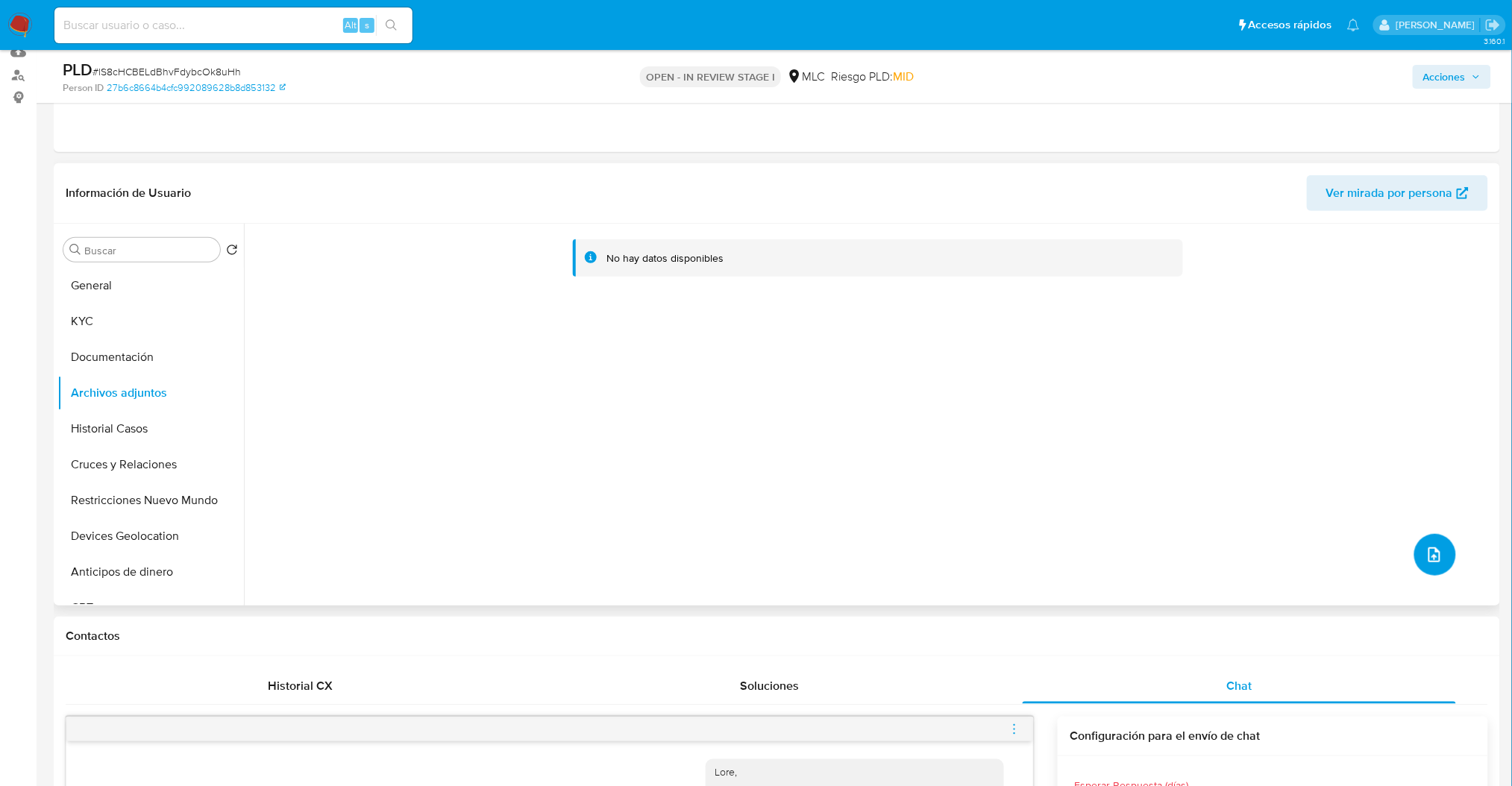
click at [1417, 546] on button "upload-file" at bounding box center [1435, 554] width 42 height 42
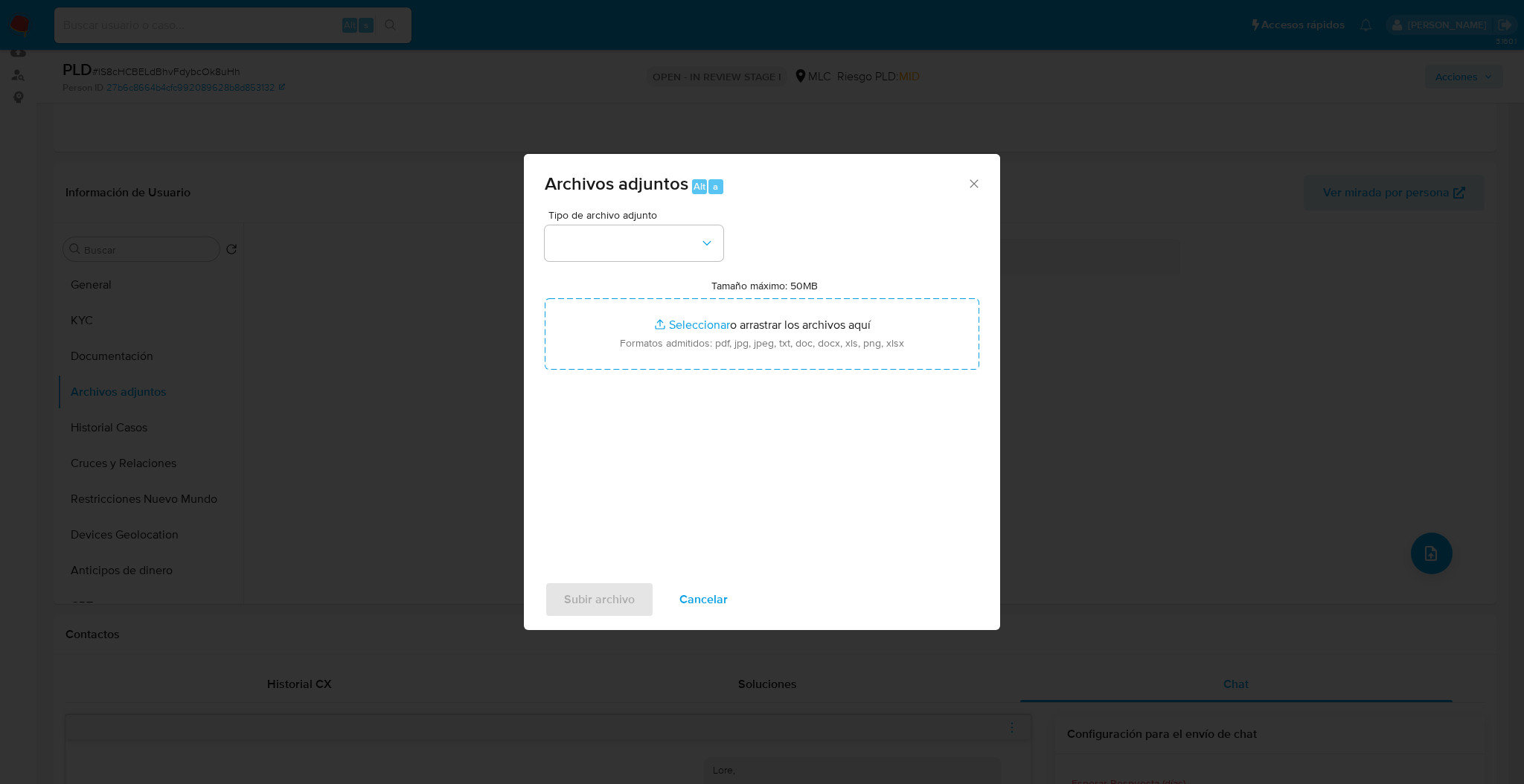
click at [597, 216] on span "Tipo de archivo adjunto" at bounding box center [638, 215] width 179 height 11
click at [610, 232] on button "button" at bounding box center [634, 243] width 179 height 35
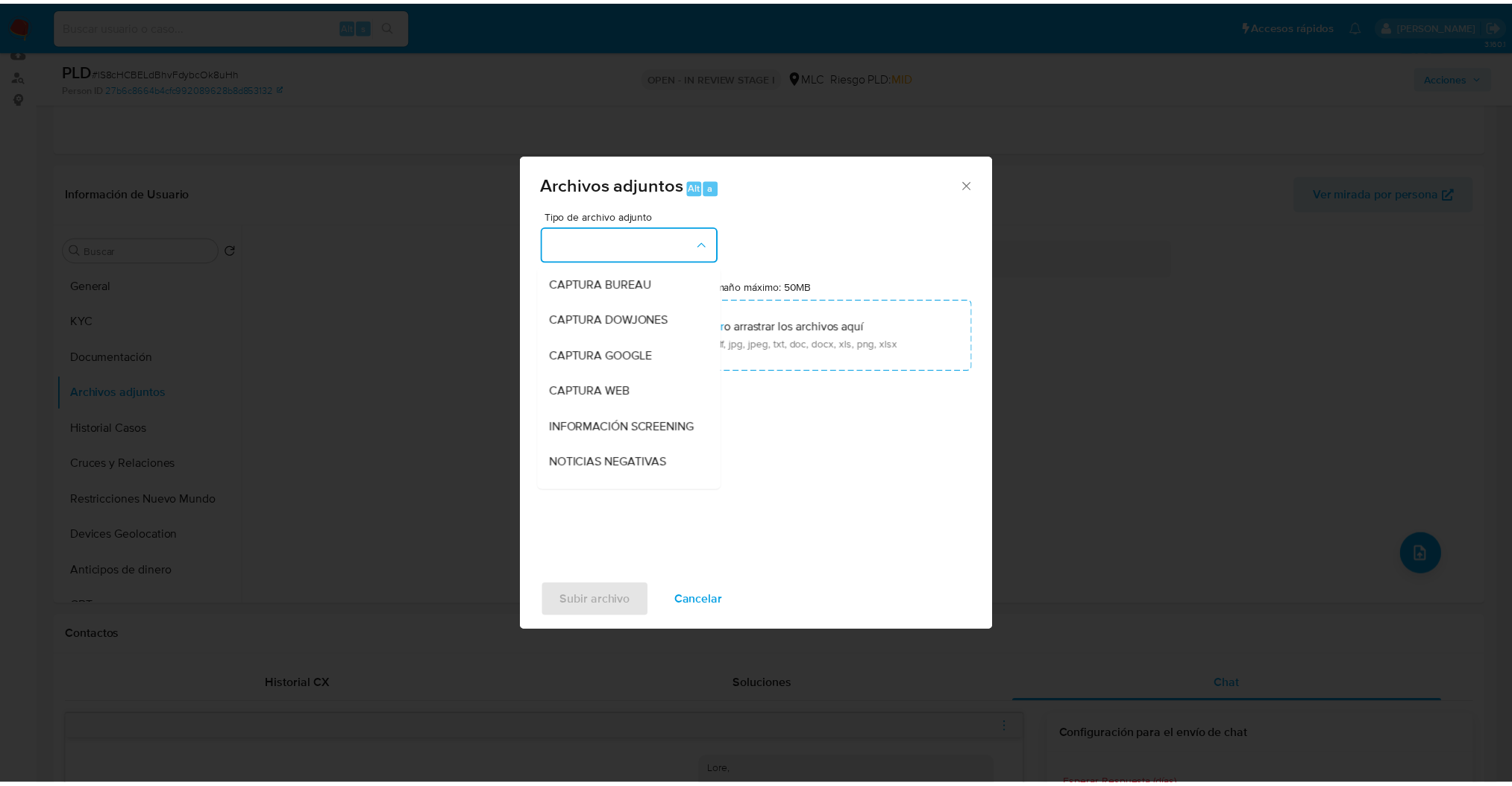
scroll to position [187, 0]
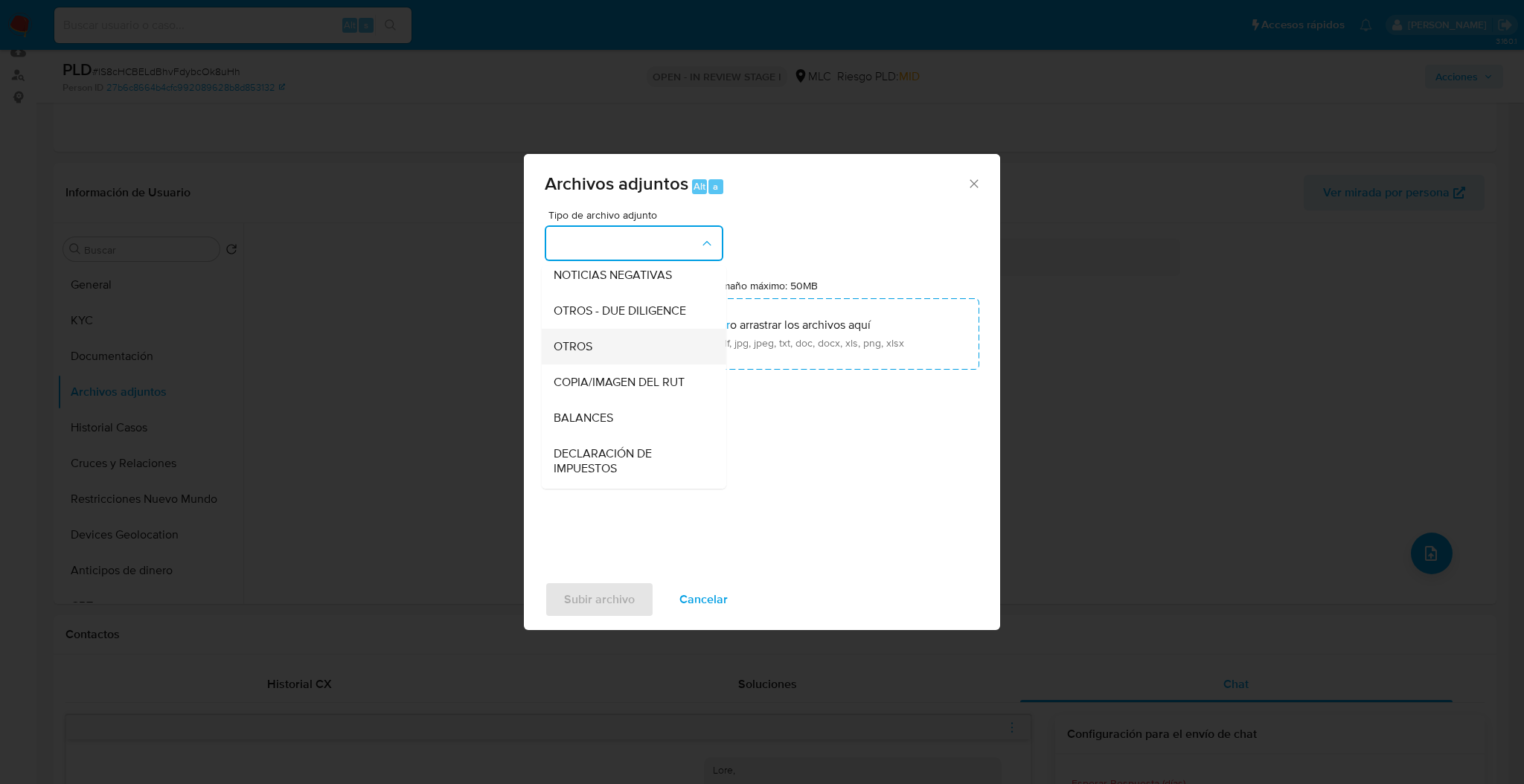
click at [609, 365] on div "OTROS" at bounding box center [628, 347] width 151 height 35
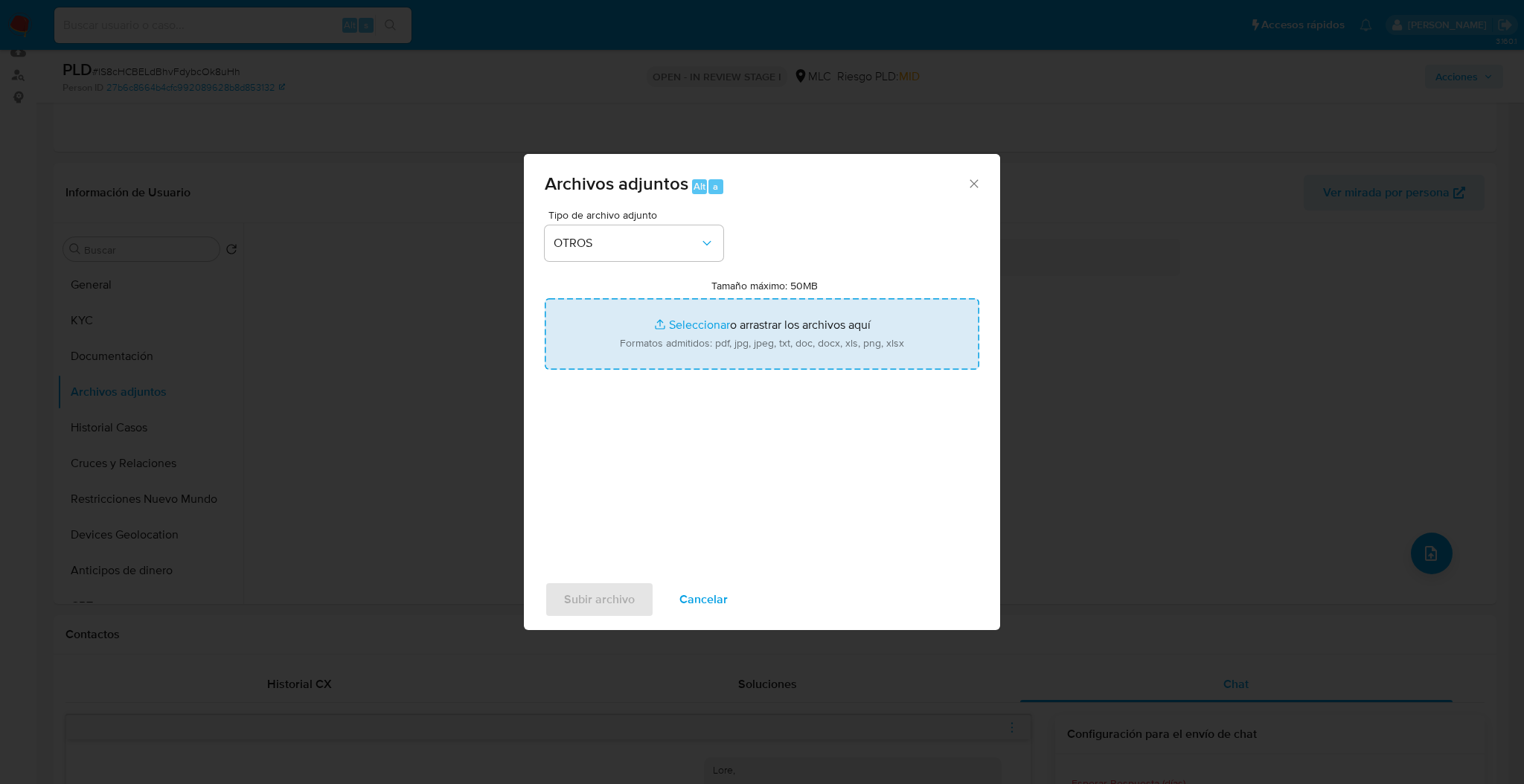
click at [638, 343] on input "Tamaño máximo: 50MB Seleccionar archivos" at bounding box center [761, 334] width 435 height 72
type input "C:\fakepath\Case Log - 2484413578.pdf"
click at [658, 355] on input "Tamaño máximo: 50MB Seleccionar archivos" at bounding box center [761, 334] width 435 height 72
type input "C:\fakepath\2484413578Movimientos .xlsx"
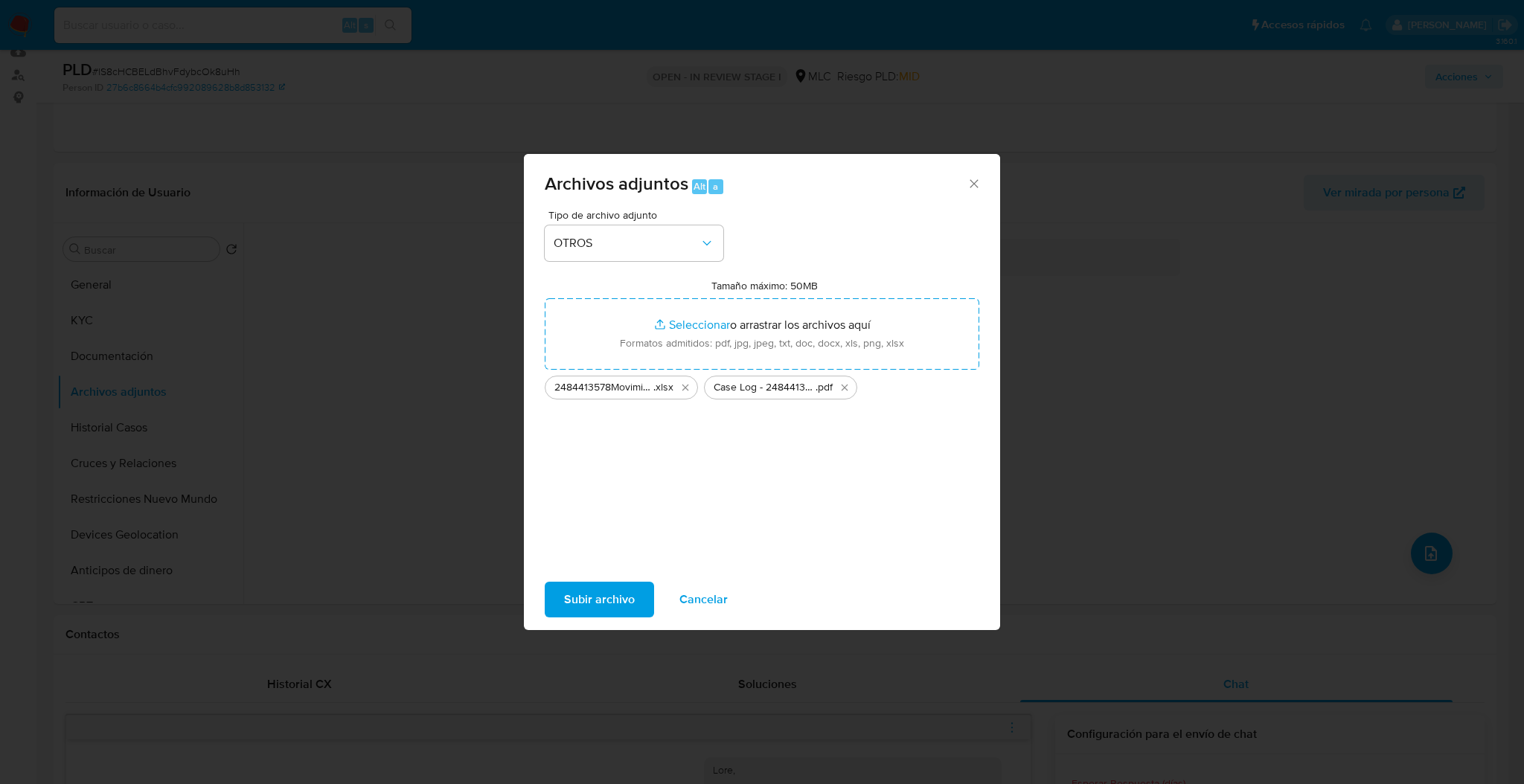
click at [622, 611] on span "Subir archivo" at bounding box center [599, 599] width 71 height 33
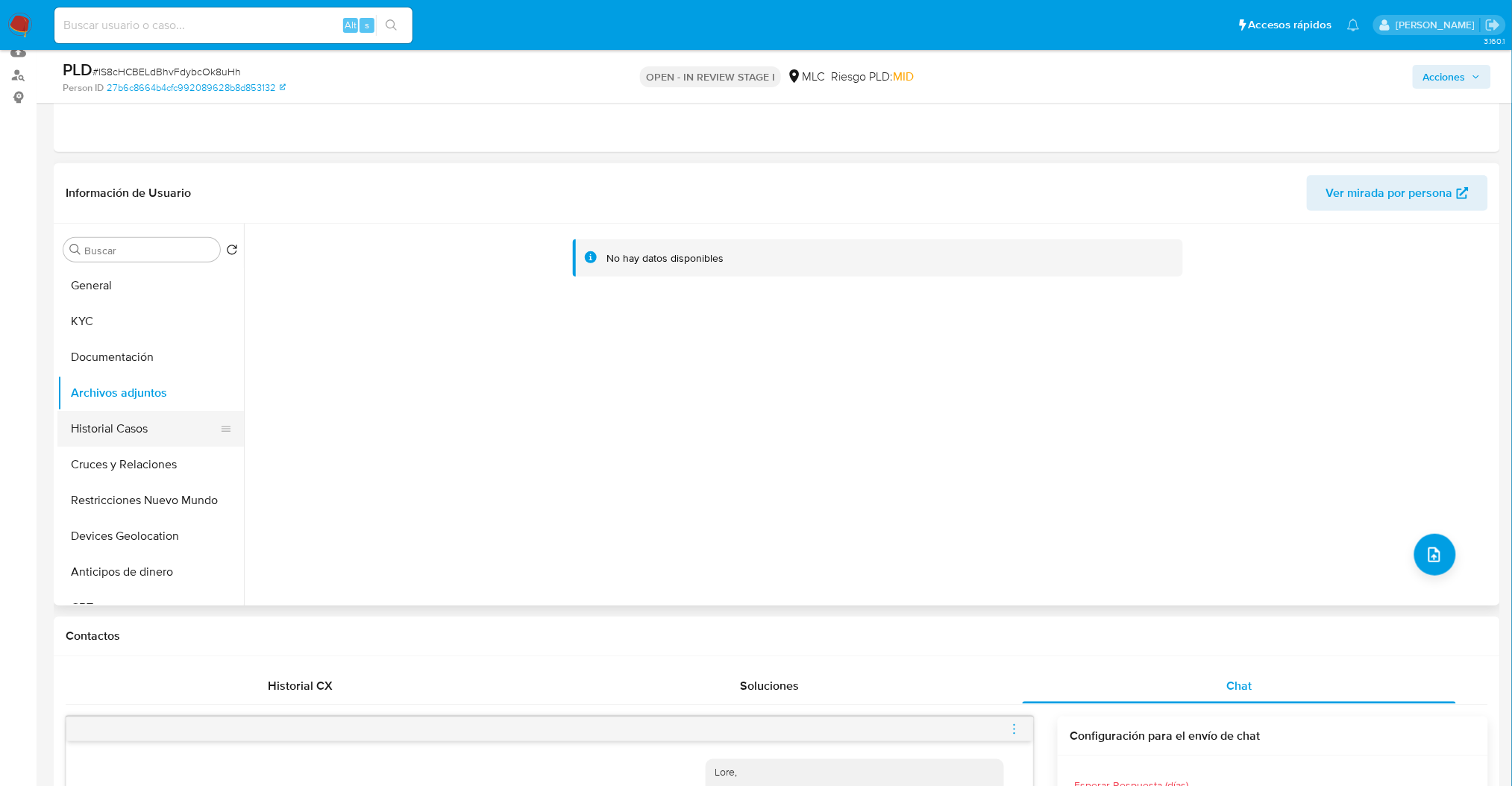
drag, startPoint x: 123, startPoint y: 538, endPoint x: 120, endPoint y: 410, distance: 128.0
click at [122, 538] on button "Devices Geolocation" at bounding box center [151, 536] width 186 height 35
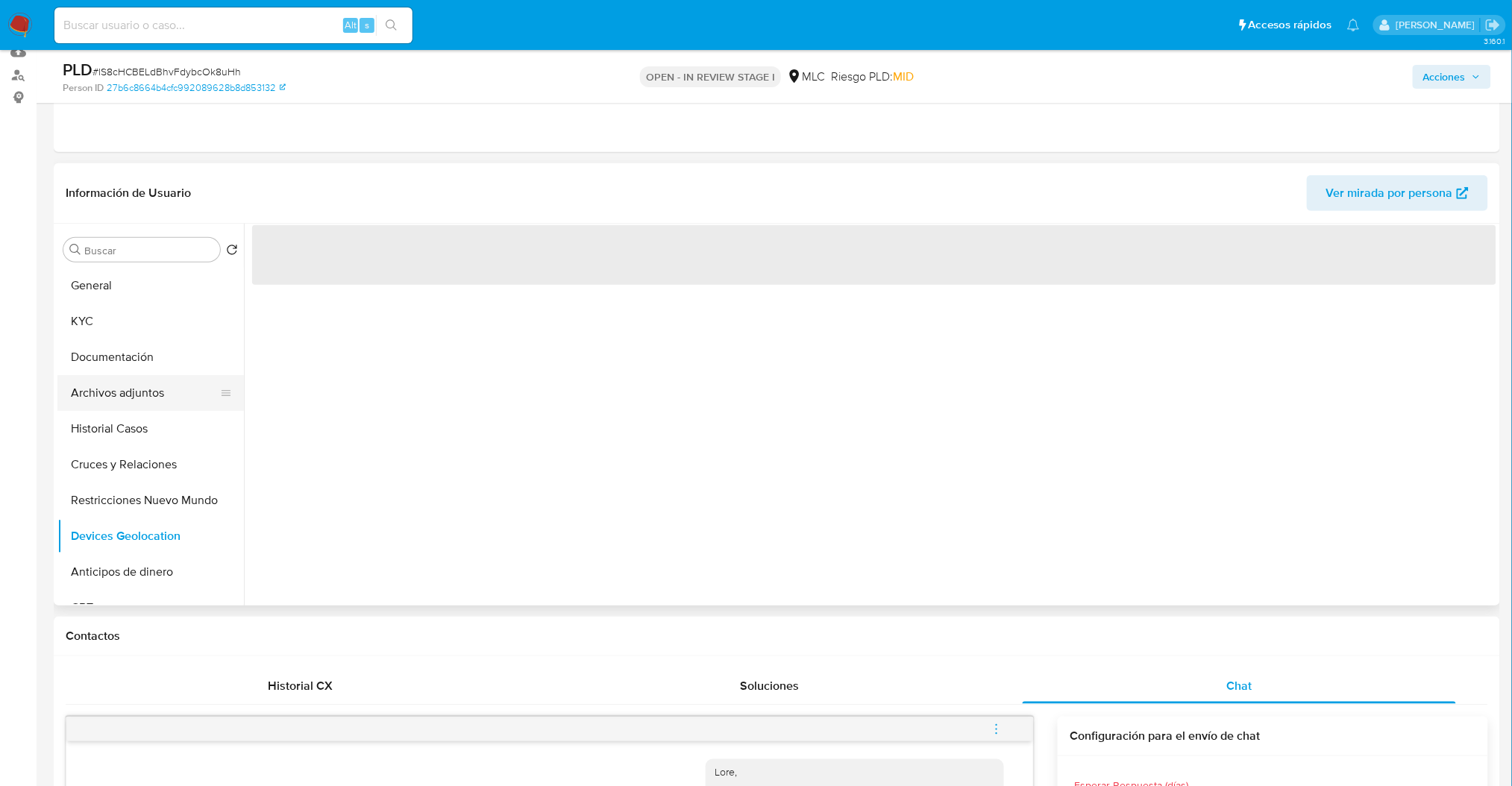
click at [120, 396] on button "Archivos adjuntos" at bounding box center [145, 393] width 175 height 35
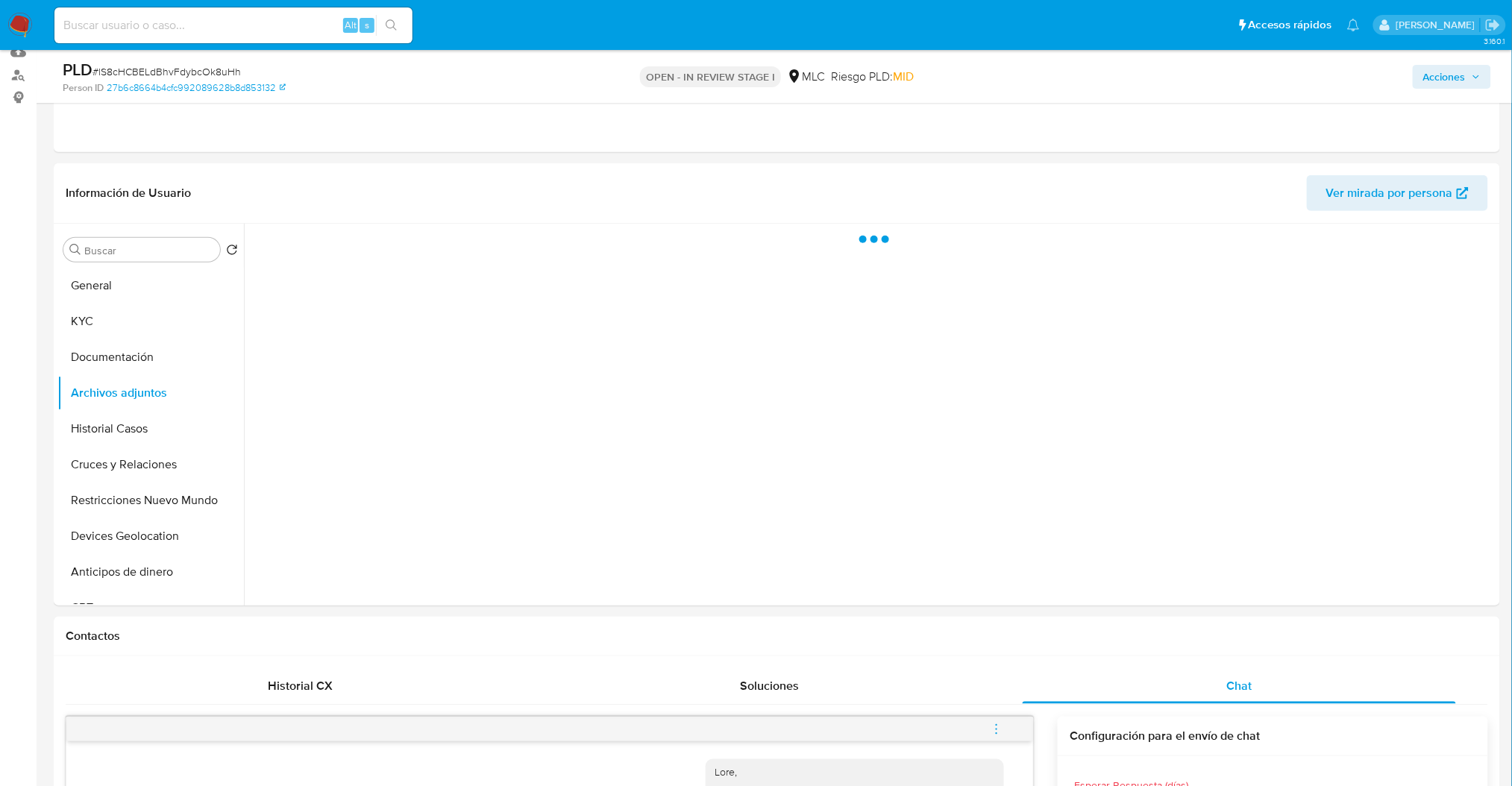
click at [1495, 75] on div "PLD # lS8cHCBELdBhvFdybcOk8uHh Person ID 27b6c8664b4cfc992089628b8d853132 OPEN …" at bounding box center [777, 76] width 1446 height 53
click at [1481, 73] on icon "button" at bounding box center [1477, 77] width 9 height 9
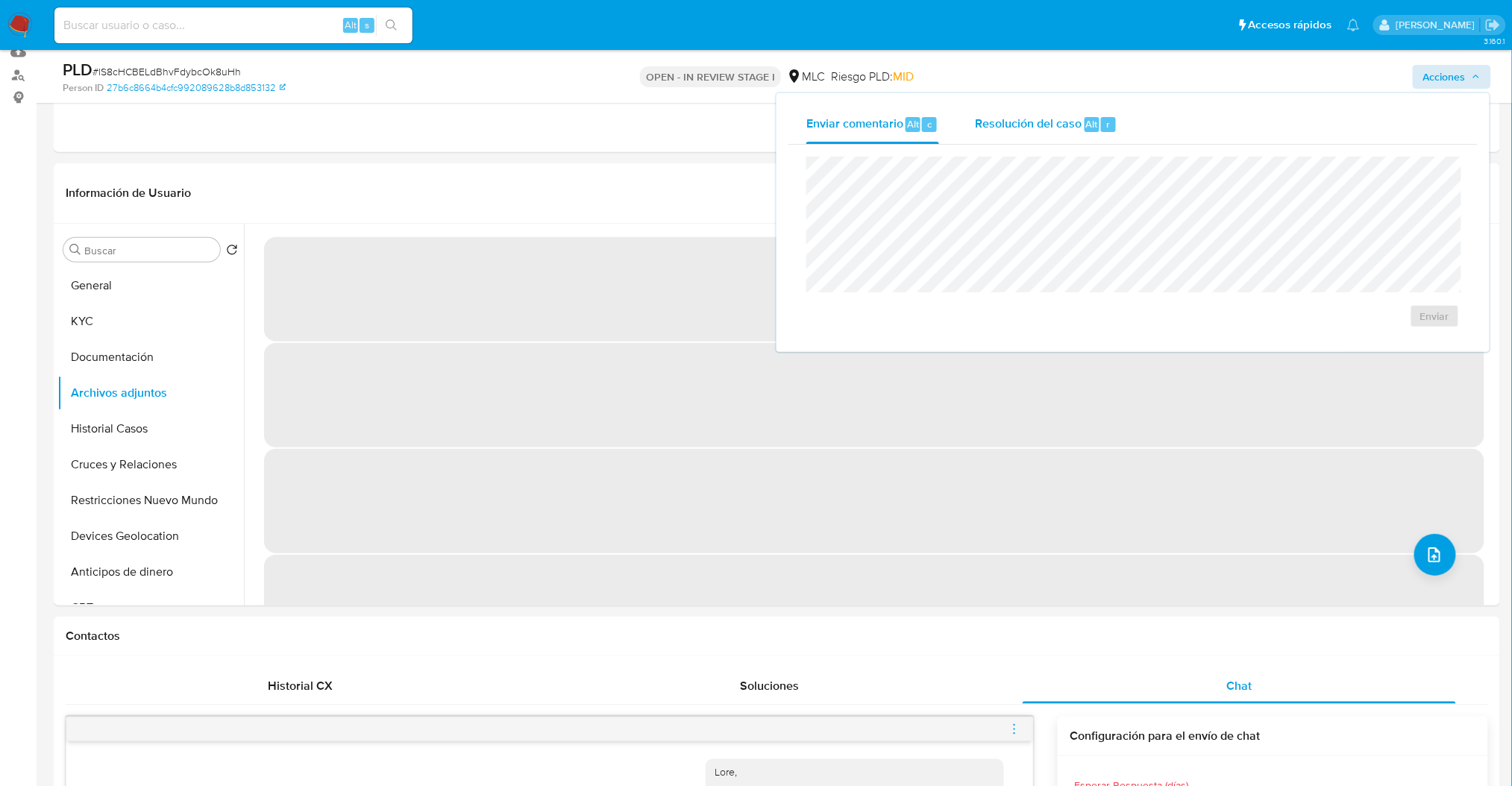
click at [1053, 127] on span "Resolución del caso" at bounding box center [1028, 122] width 106 height 17
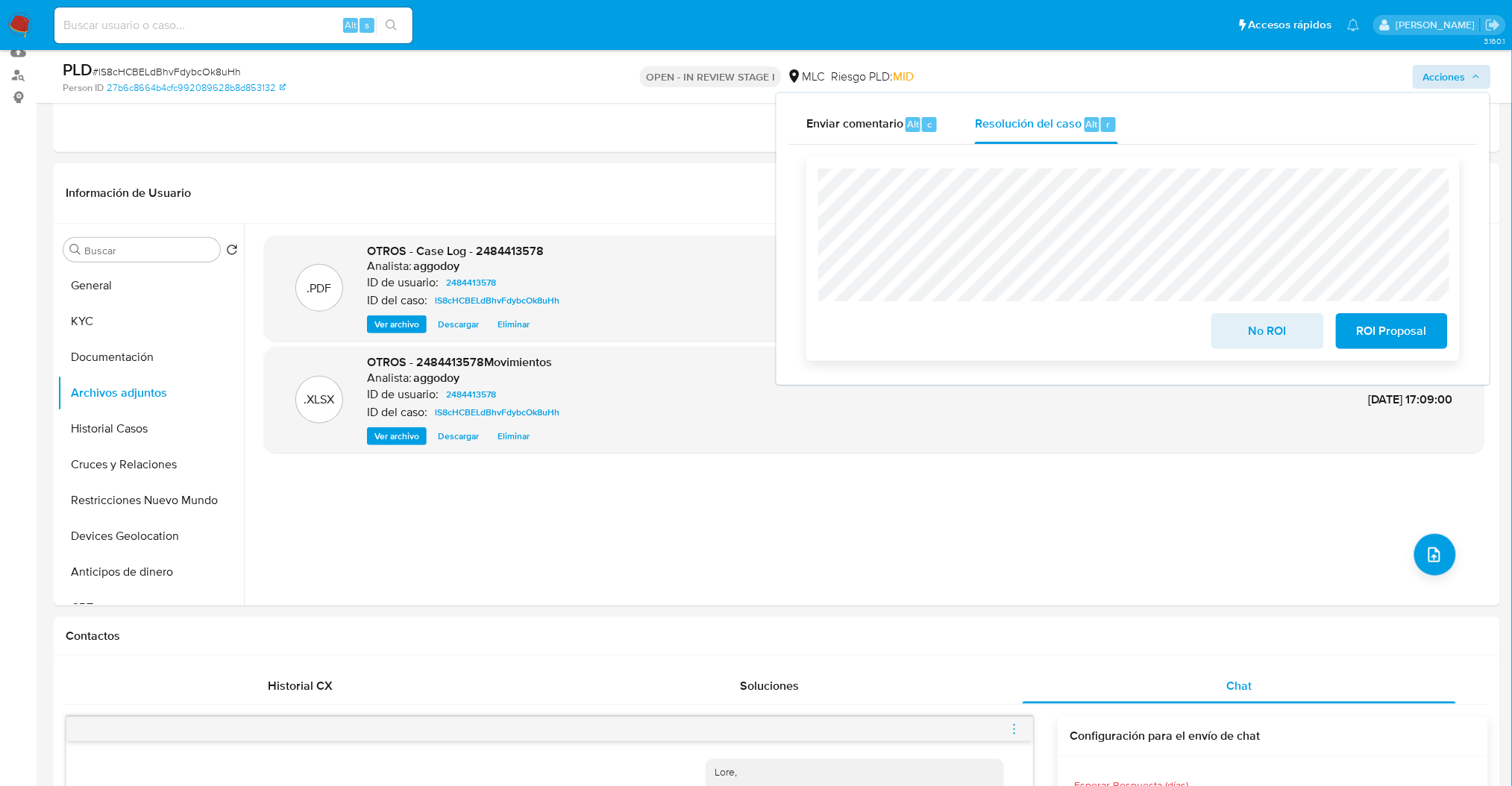
click at [1442, 334] on button "ROI Proposal" at bounding box center [1392, 331] width 112 height 35
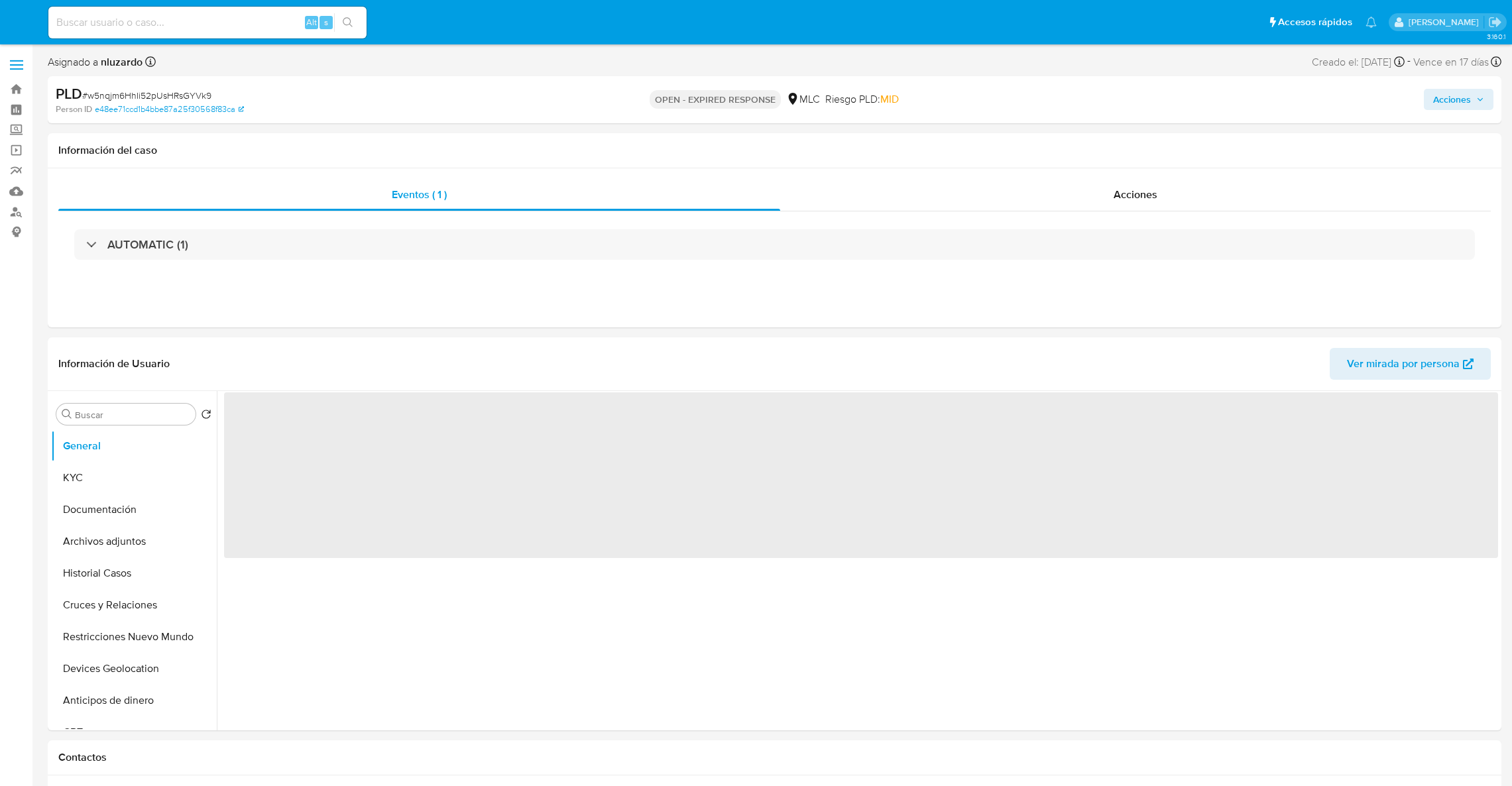
select select "10"
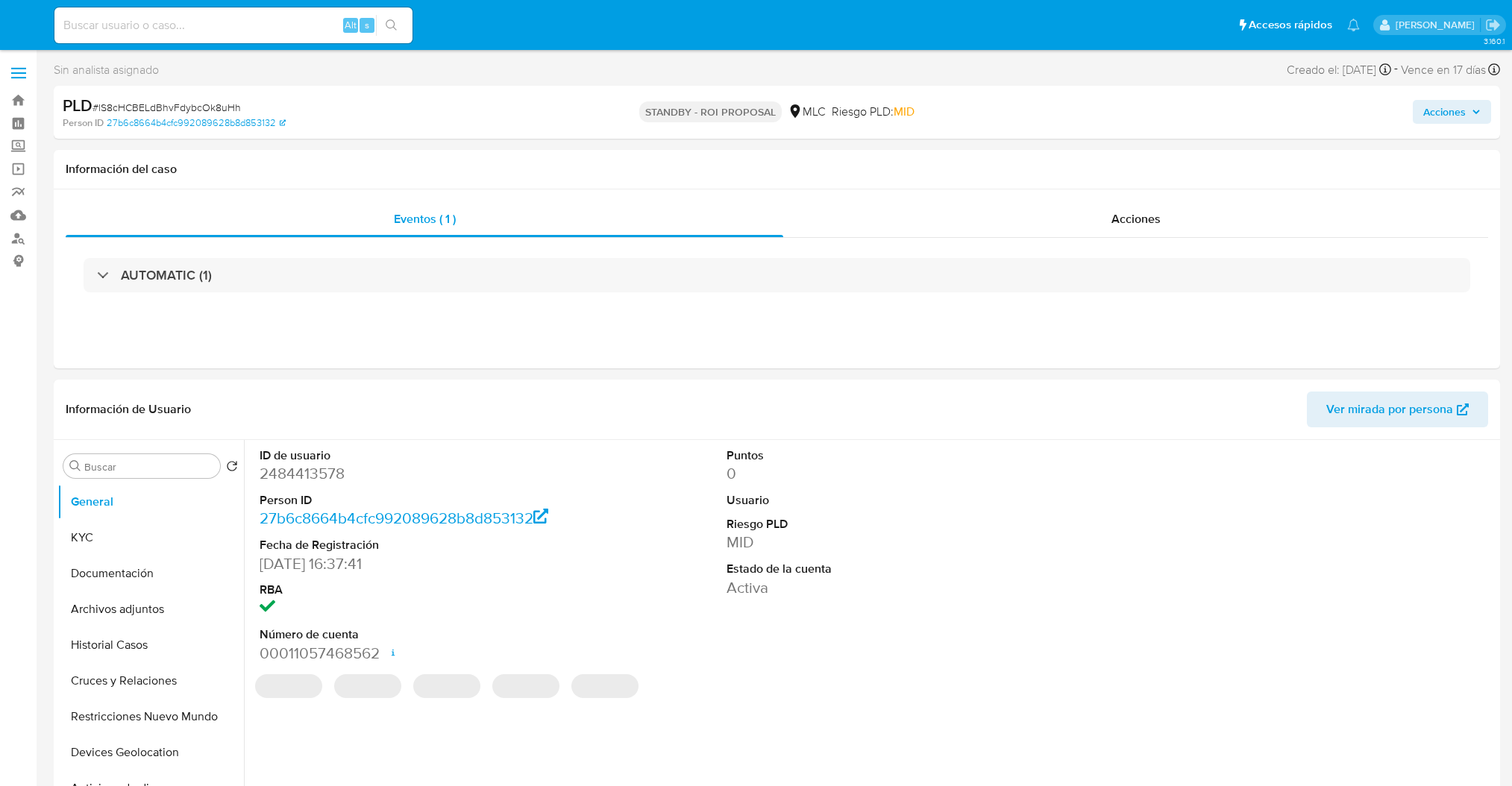
select select "10"
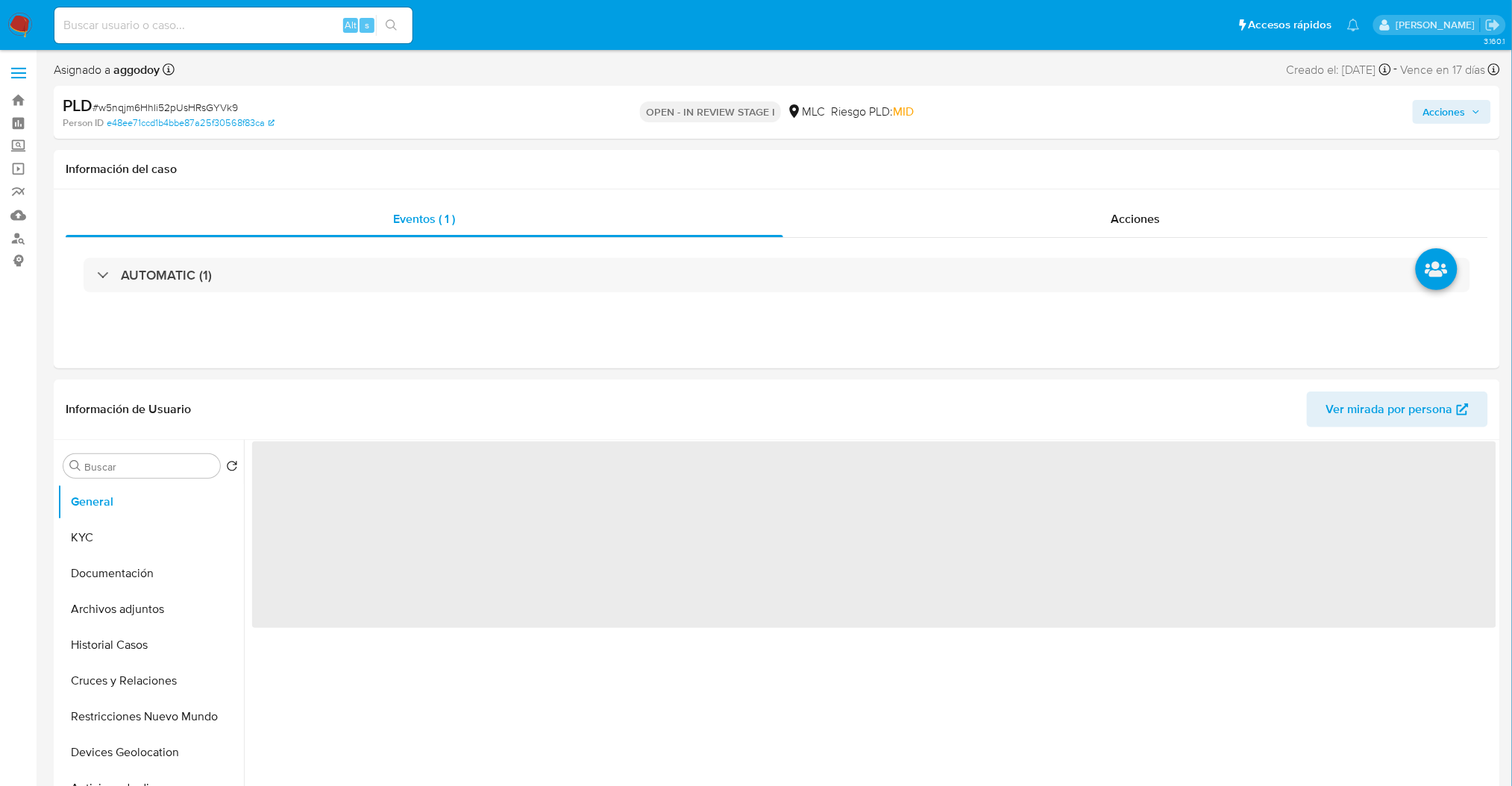
select select "10"
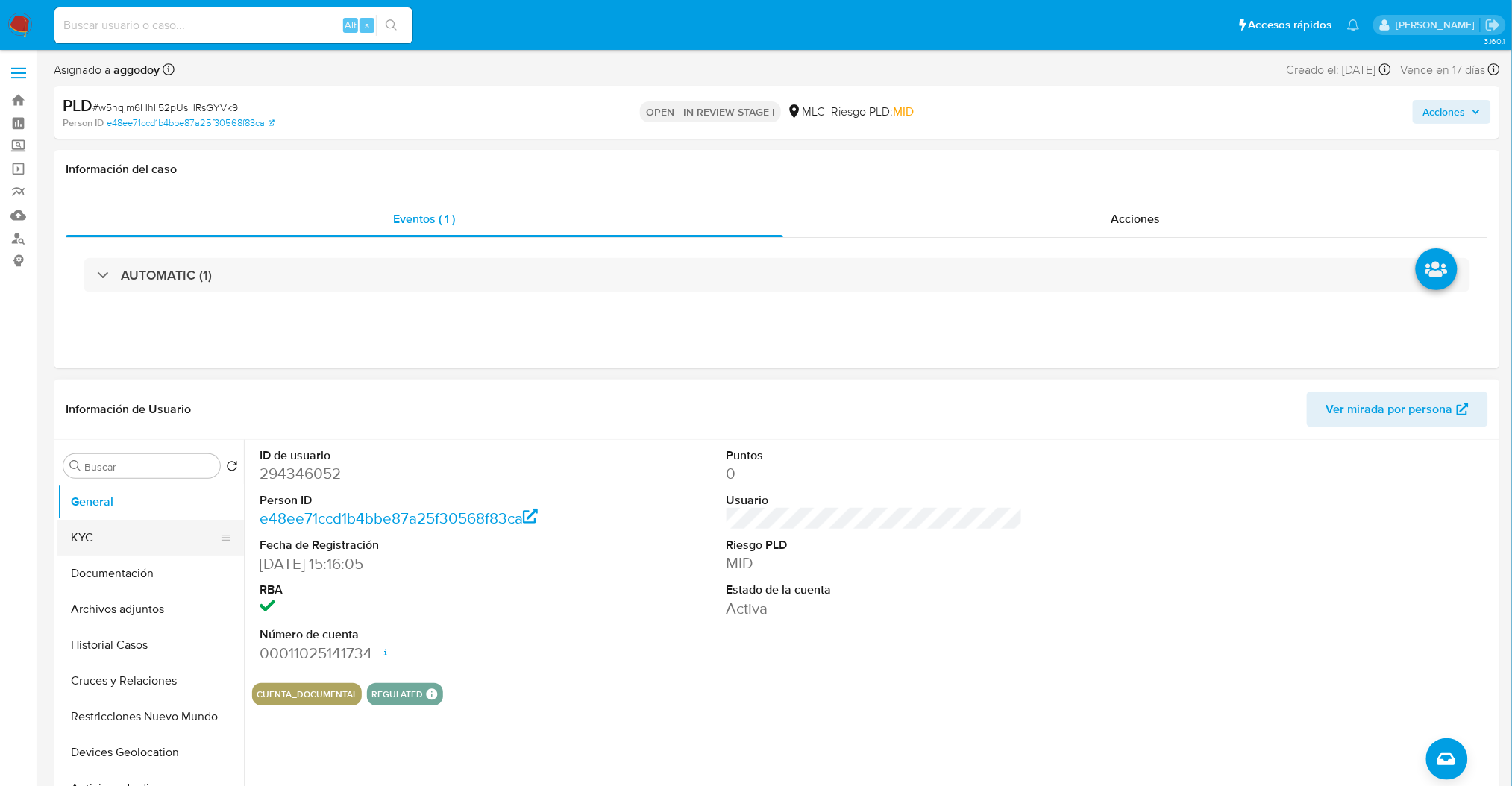
click at [171, 532] on button "KYC" at bounding box center [145, 538] width 175 height 35
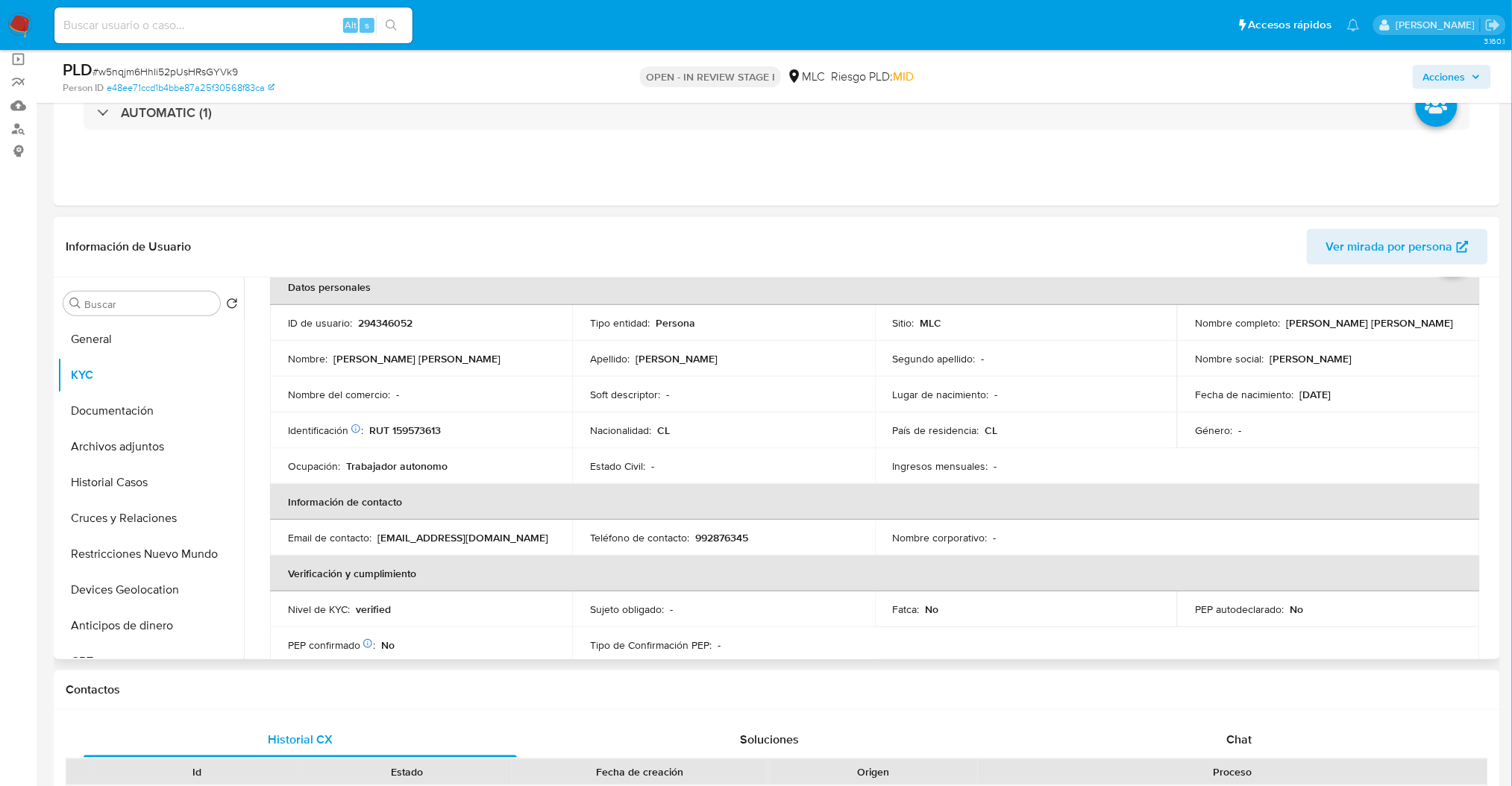
scroll to position [76, 0]
click at [409, 427] on p "RUT 159573613" at bounding box center [405, 433] width 72 height 13
copy p "159573613"
click at [160, 518] on button "Cruces y Relaciones" at bounding box center [145, 518] width 175 height 35
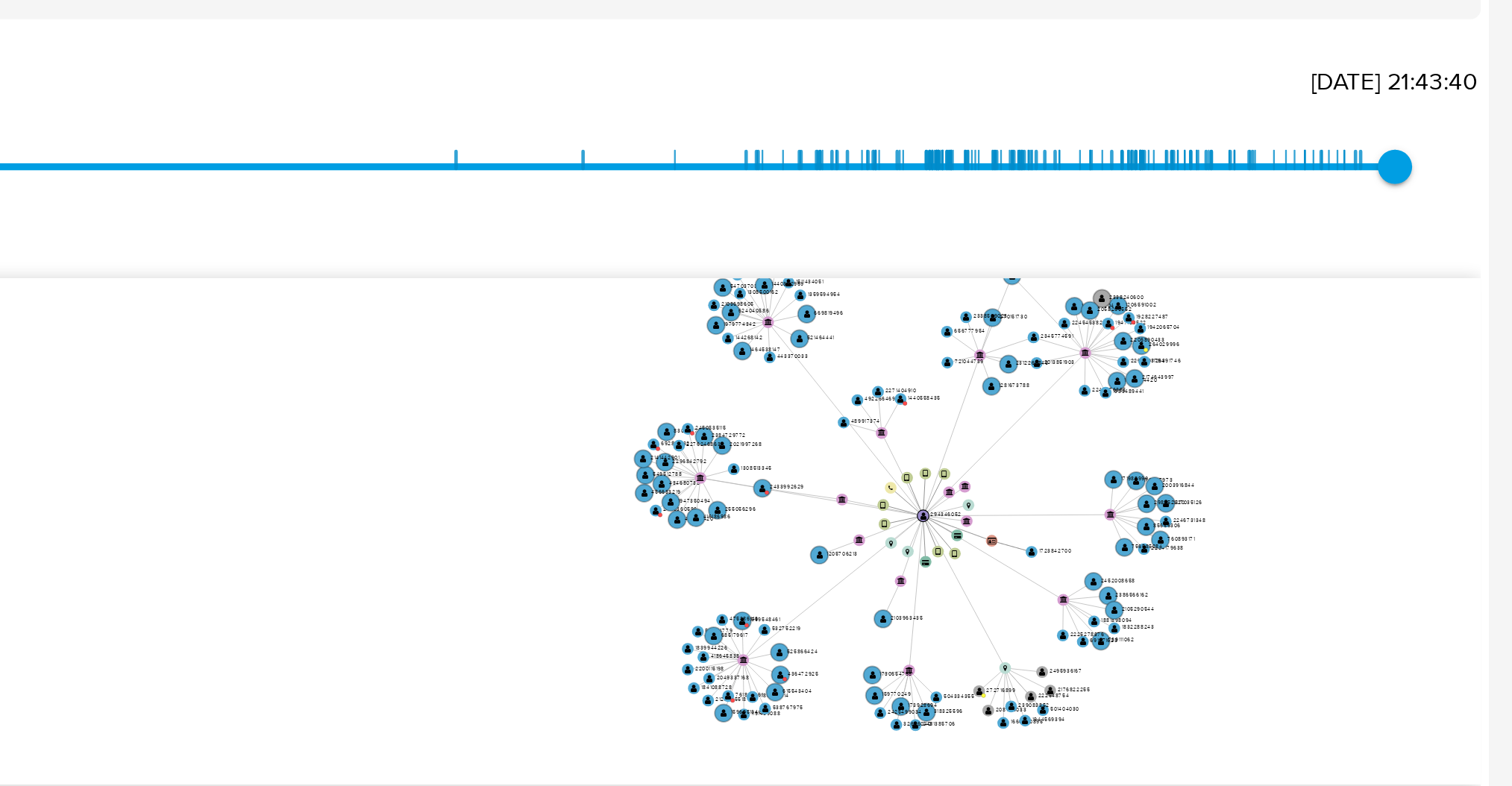
scroll to position [235, 0]
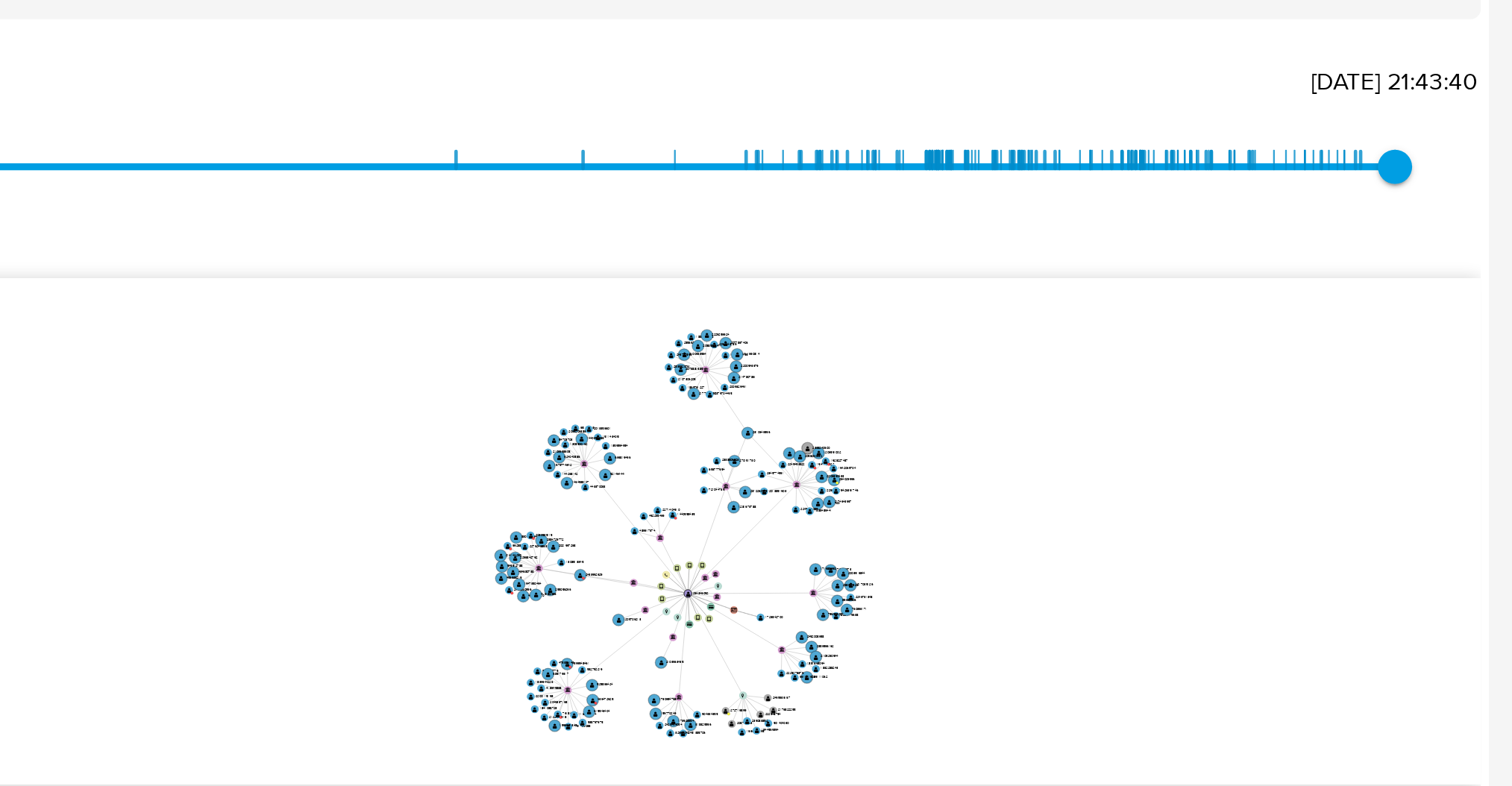
drag, startPoint x: 1340, startPoint y: 415, endPoint x: 1262, endPoint y: 443, distance: 82.9
click at [1262, 443] on icon "device-673568bbf020e776aac43e7e  user-294346052  294346052 device-6202d943088…" at bounding box center [886, 416] width 1223 height 216
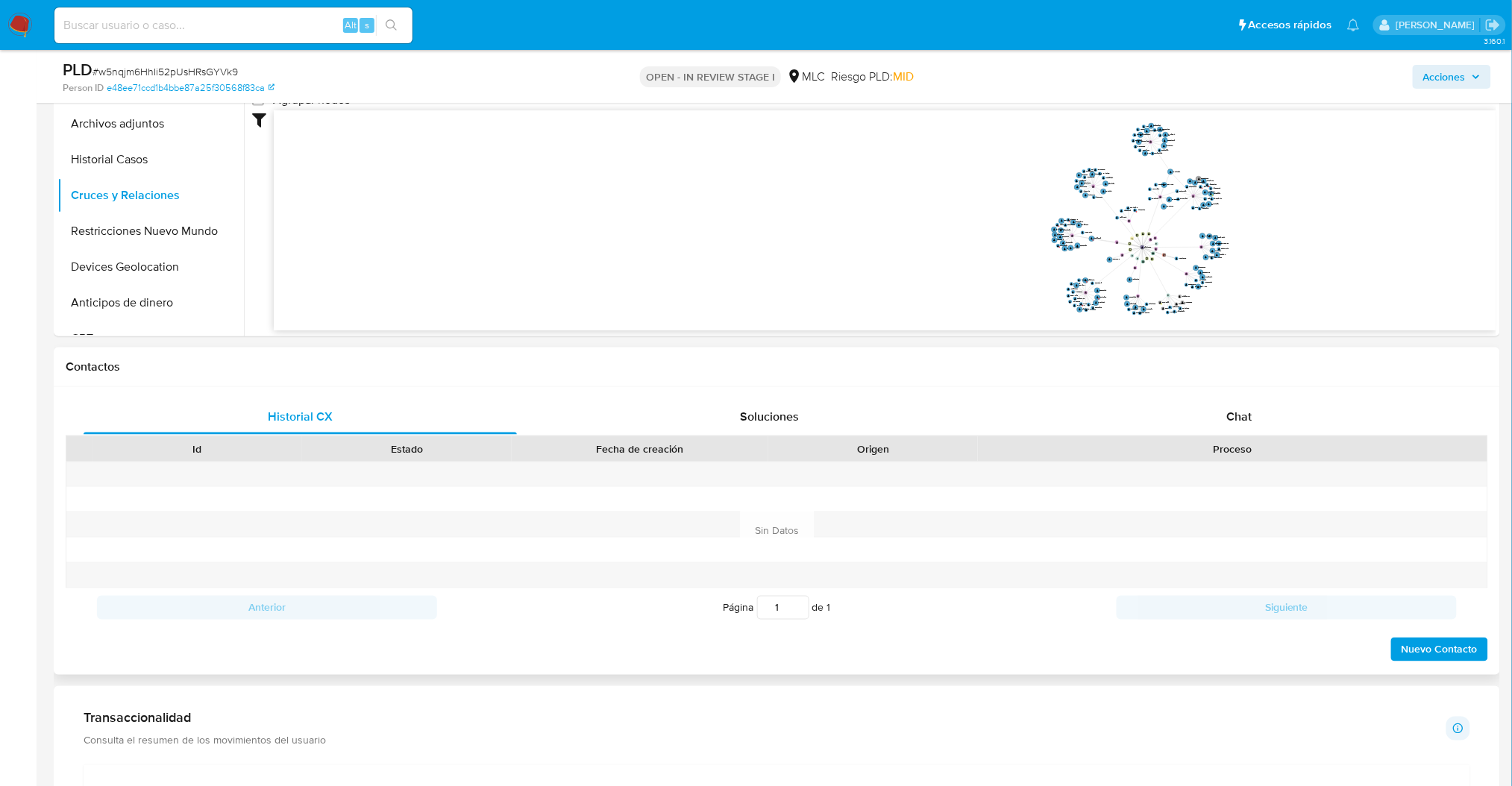
scroll to position [705, 0]
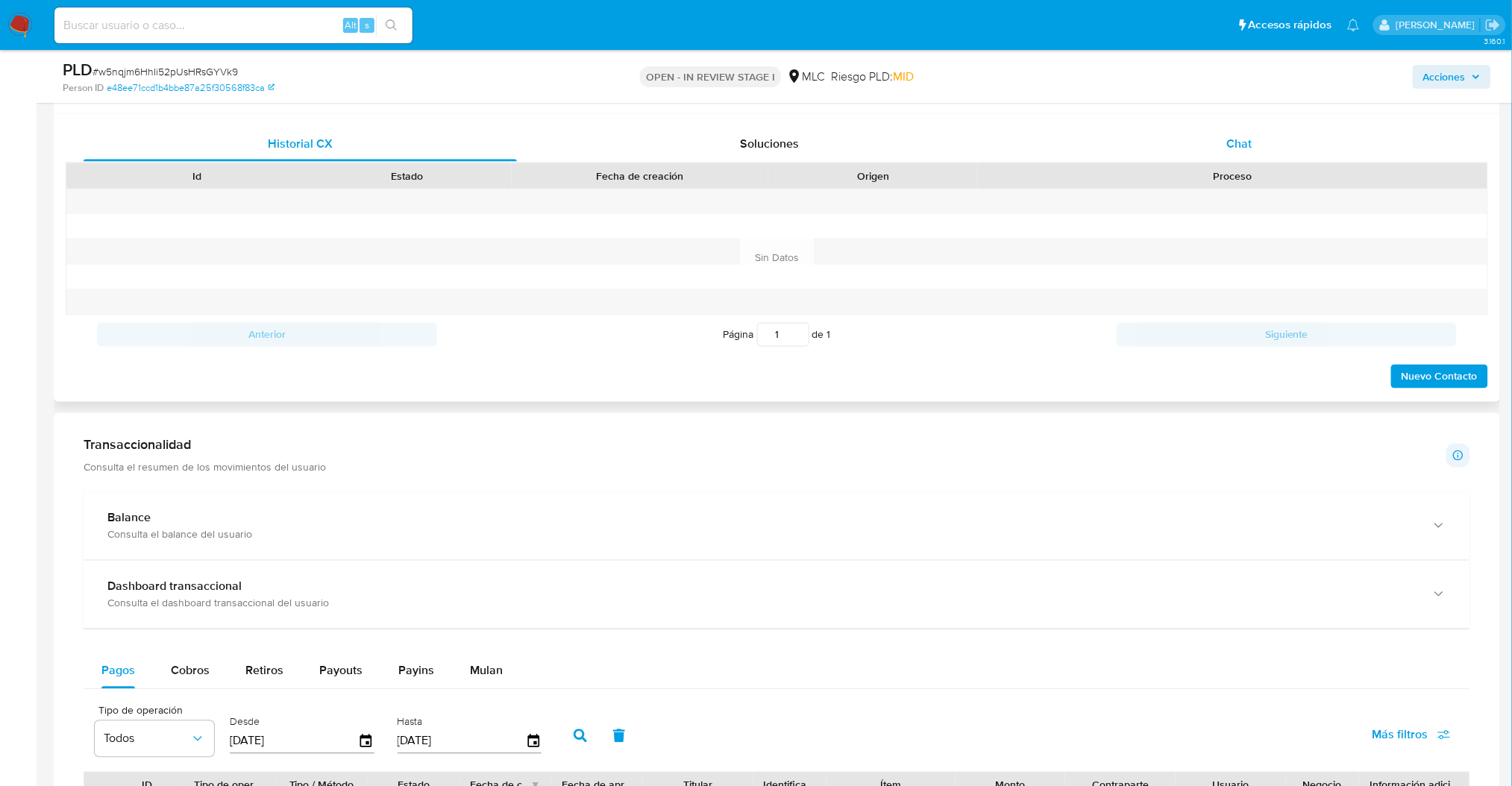
click at [1257, 143] on div "Chat" at bounding box center [1240, 144] width 433 height 35
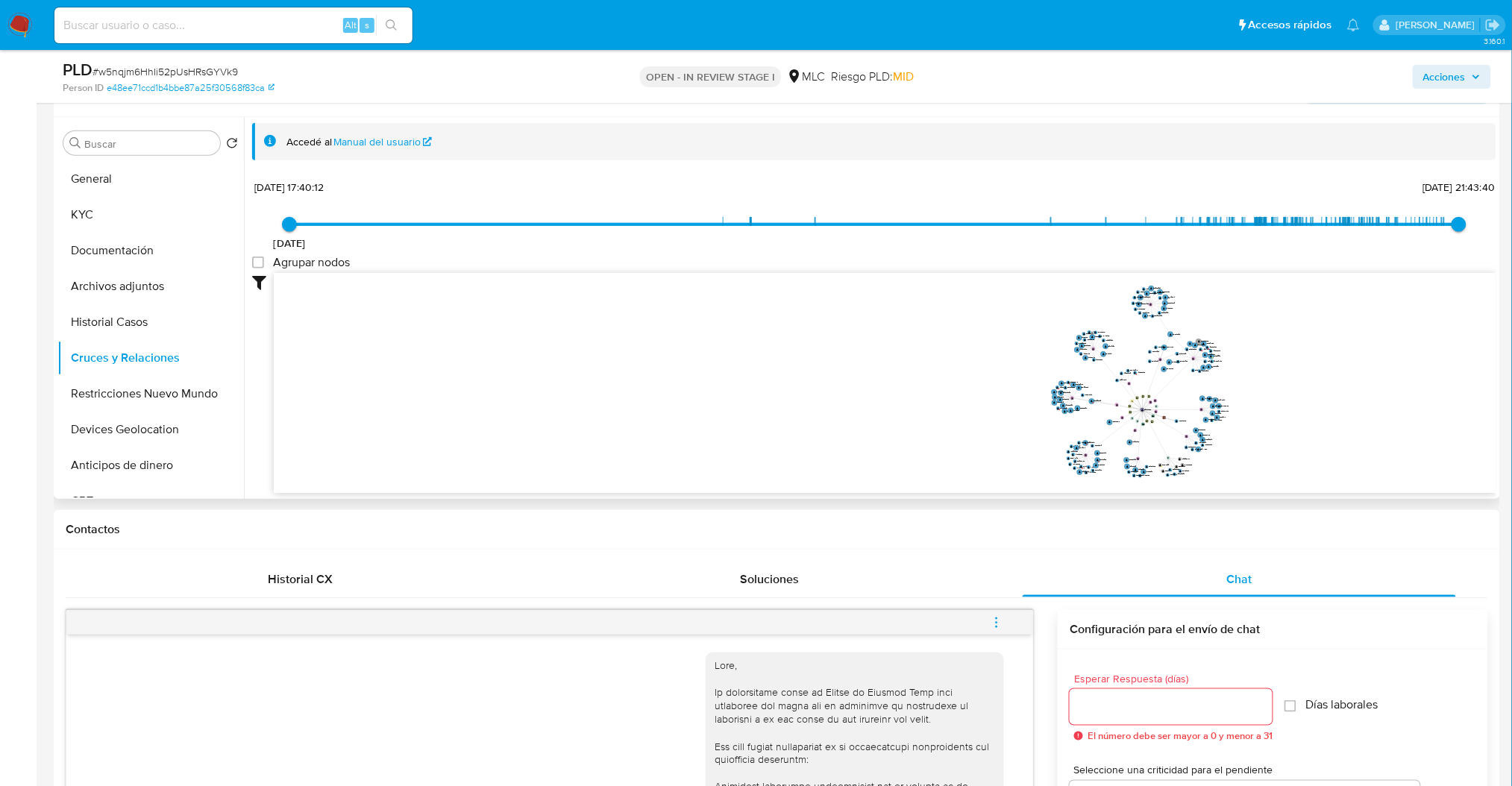
scroll to position [114, 0]
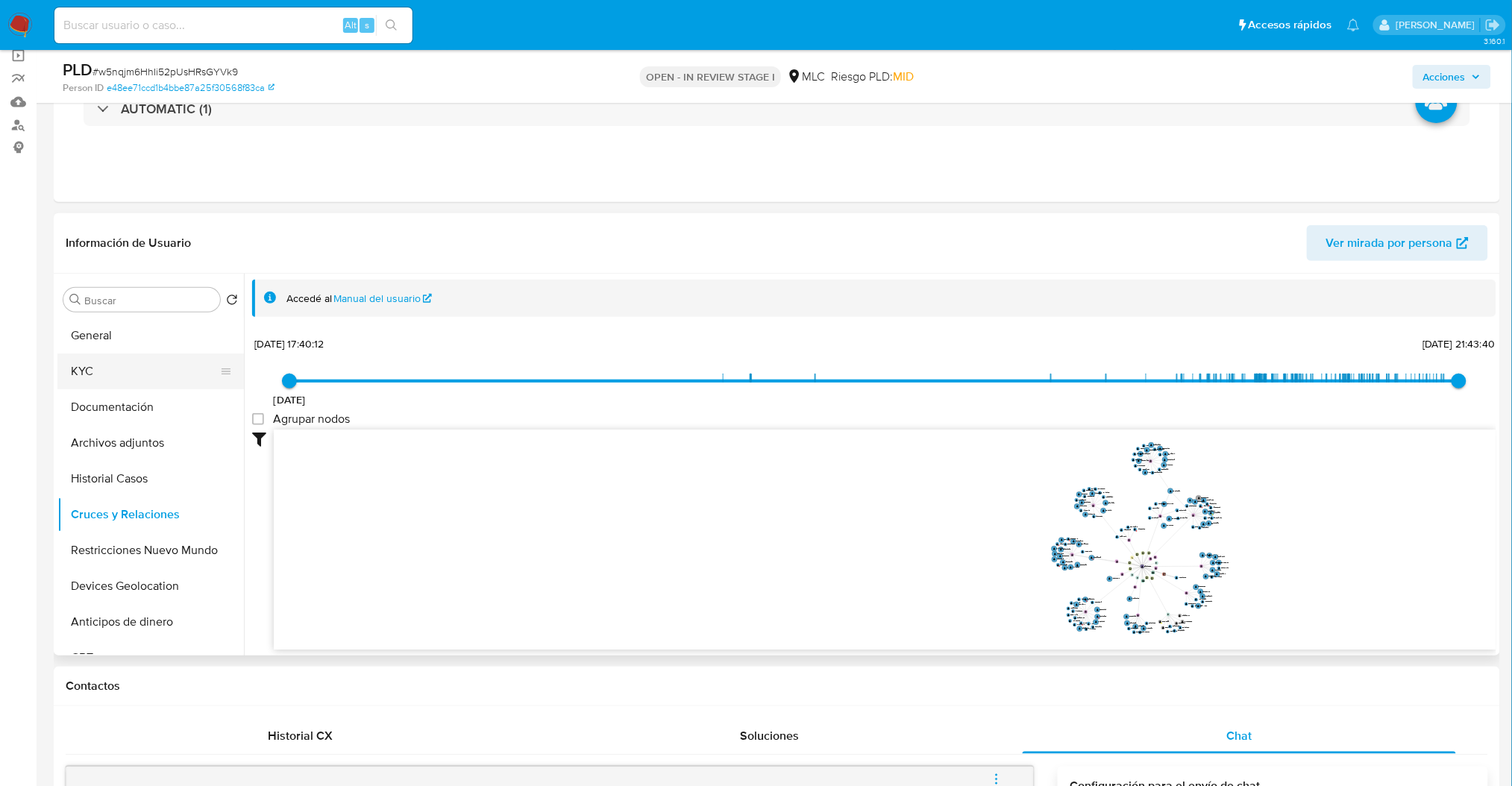
click at [87, 385] on button "KYC" at bounding box center [145, 371] width 175 height 35
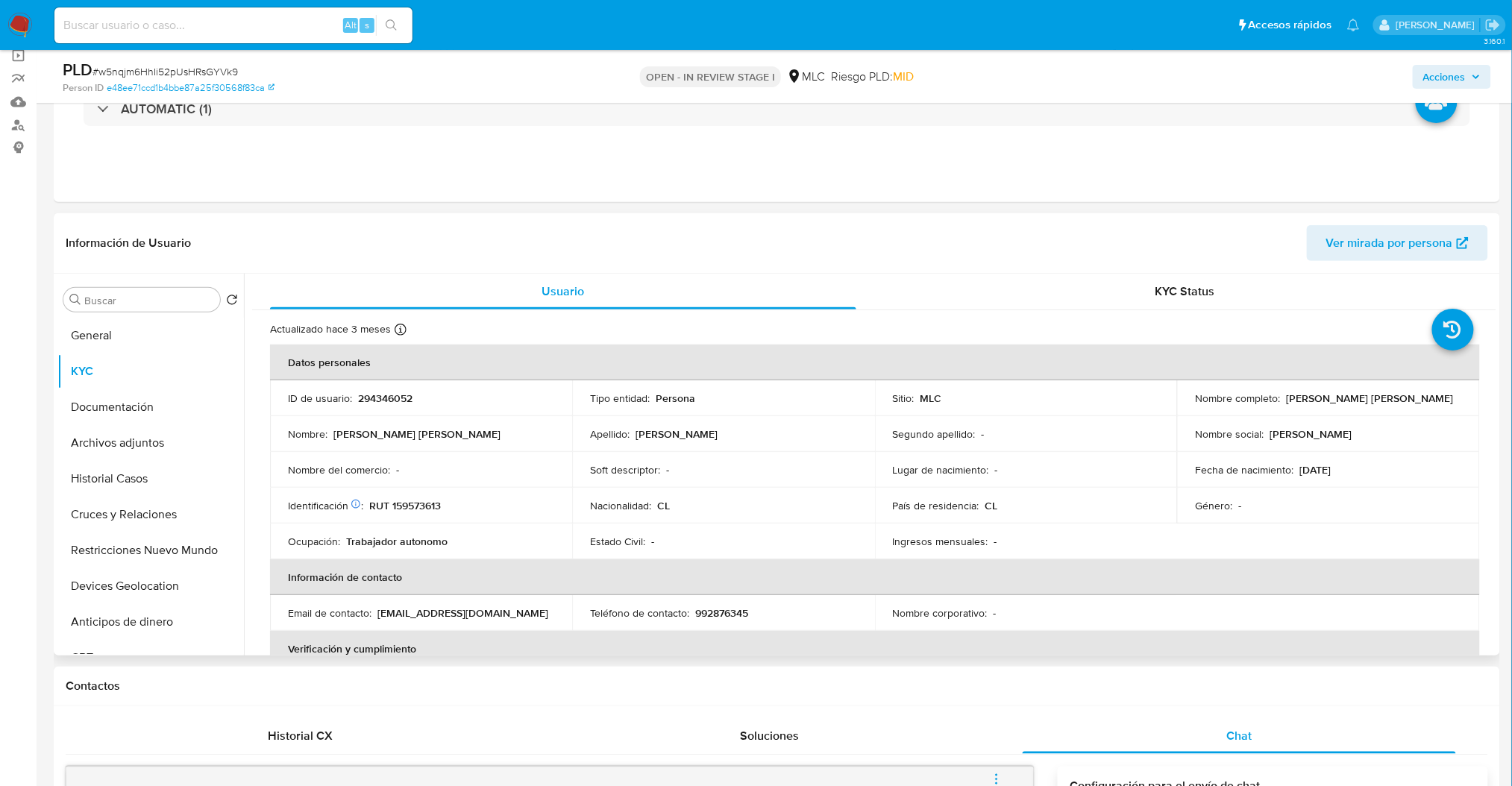
drag, startPoint x: 1282, startPoint y: 400, endPoint x: 1438, endPoint y: 400, distance: 156.0
click at [1438, 400] on div "Nombre completo : [PERSON_NAME] [PERSON_NAME]" at bounding box center [1328, 397] width 266 height 13
copy p "[PERSON_NAME] [PERSON_NAME]"
click at [1286, 393] on p "[PERSON_NAME] [PERSON_NAME]" at bounding box center [1369, 397] width 167 height 13
drag, startPoint x: 1282, startPoint y: 394, endPoint x: 1416, endPoint y: 392, distance: 134.0
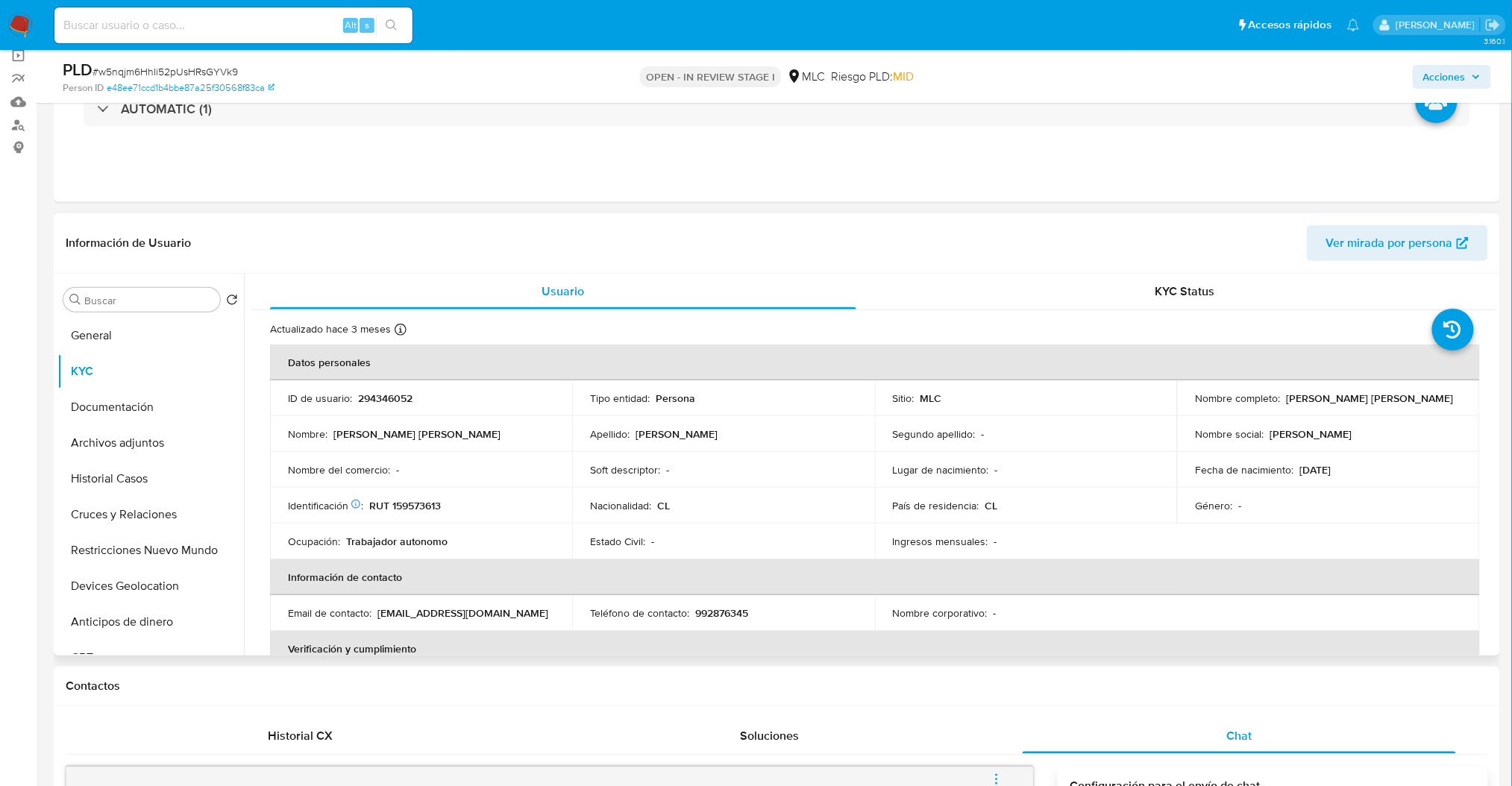
click at [1416, 392] on div "Nombre completo : [PERSON_NAME] [PERSON_NAME]" at bounding box center [1328, 397] width 266 height 13
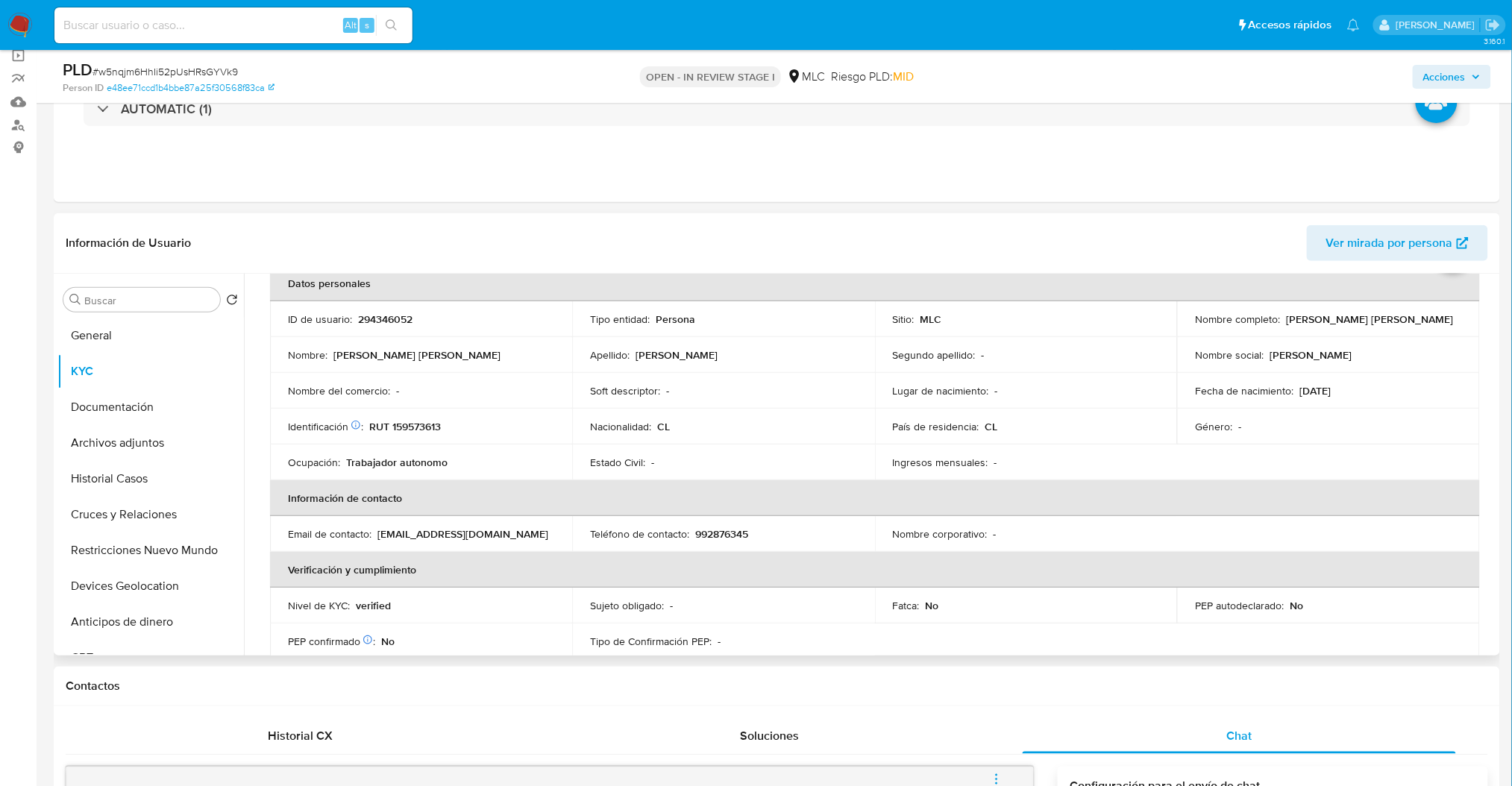
scroll to position [77, 0]
click at [151, 390] on button "Documentación" at bounding box center [145, 407] width 175 height 35
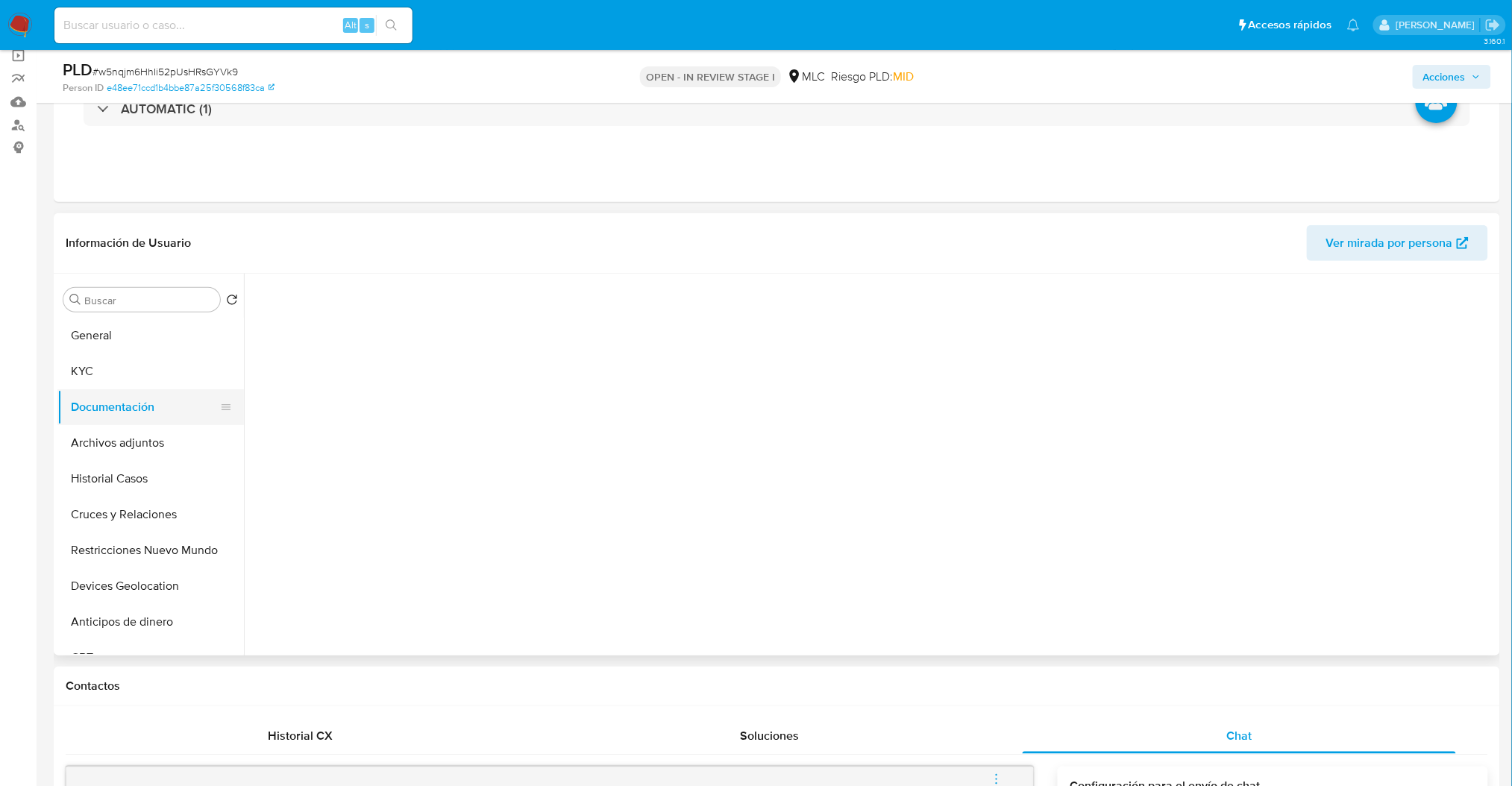
scroll to position [0, 0]
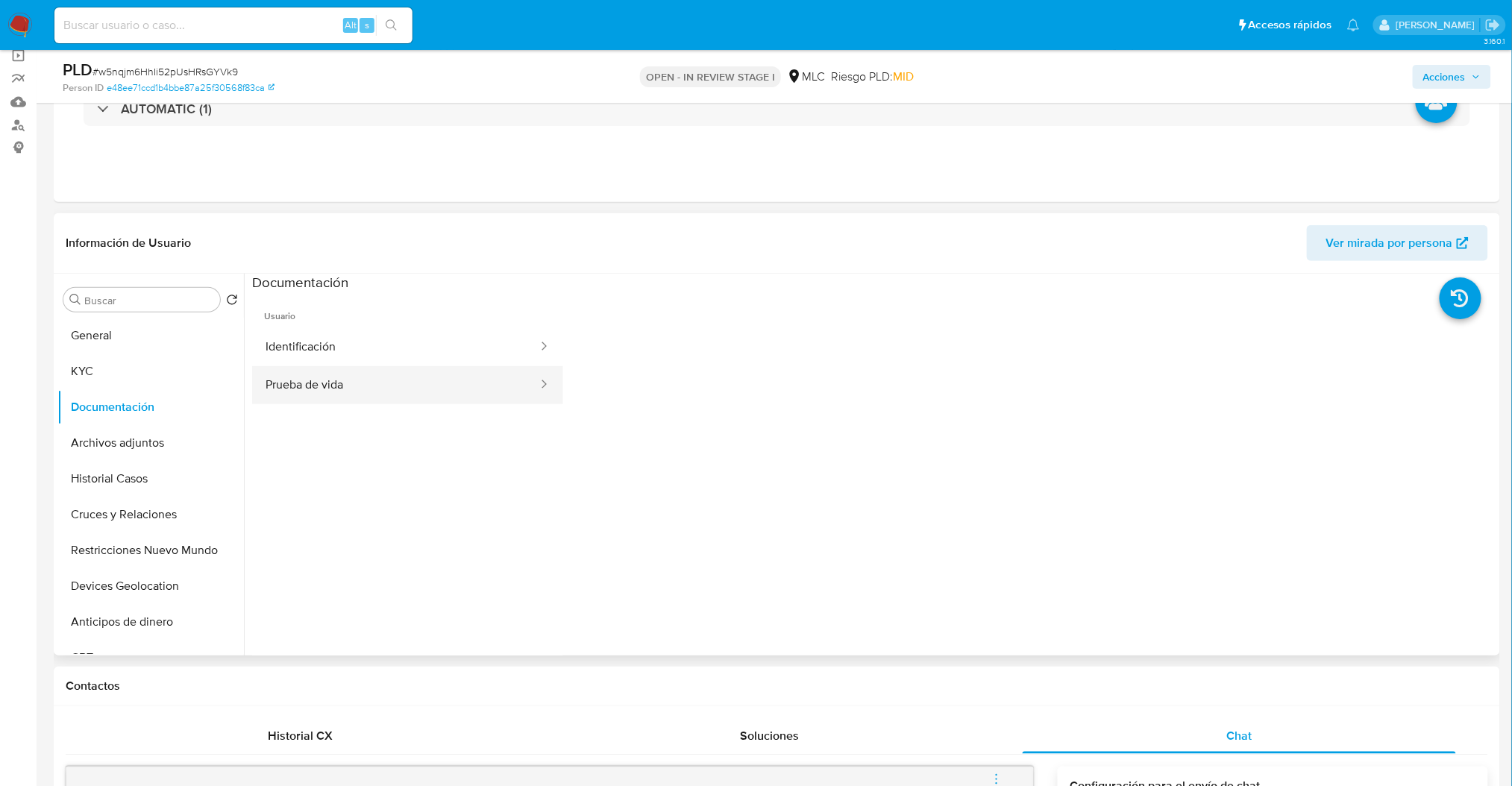
click at [330, 388] on button "Prueba de vida" at bounding box center [396, 385] width 287 height 38
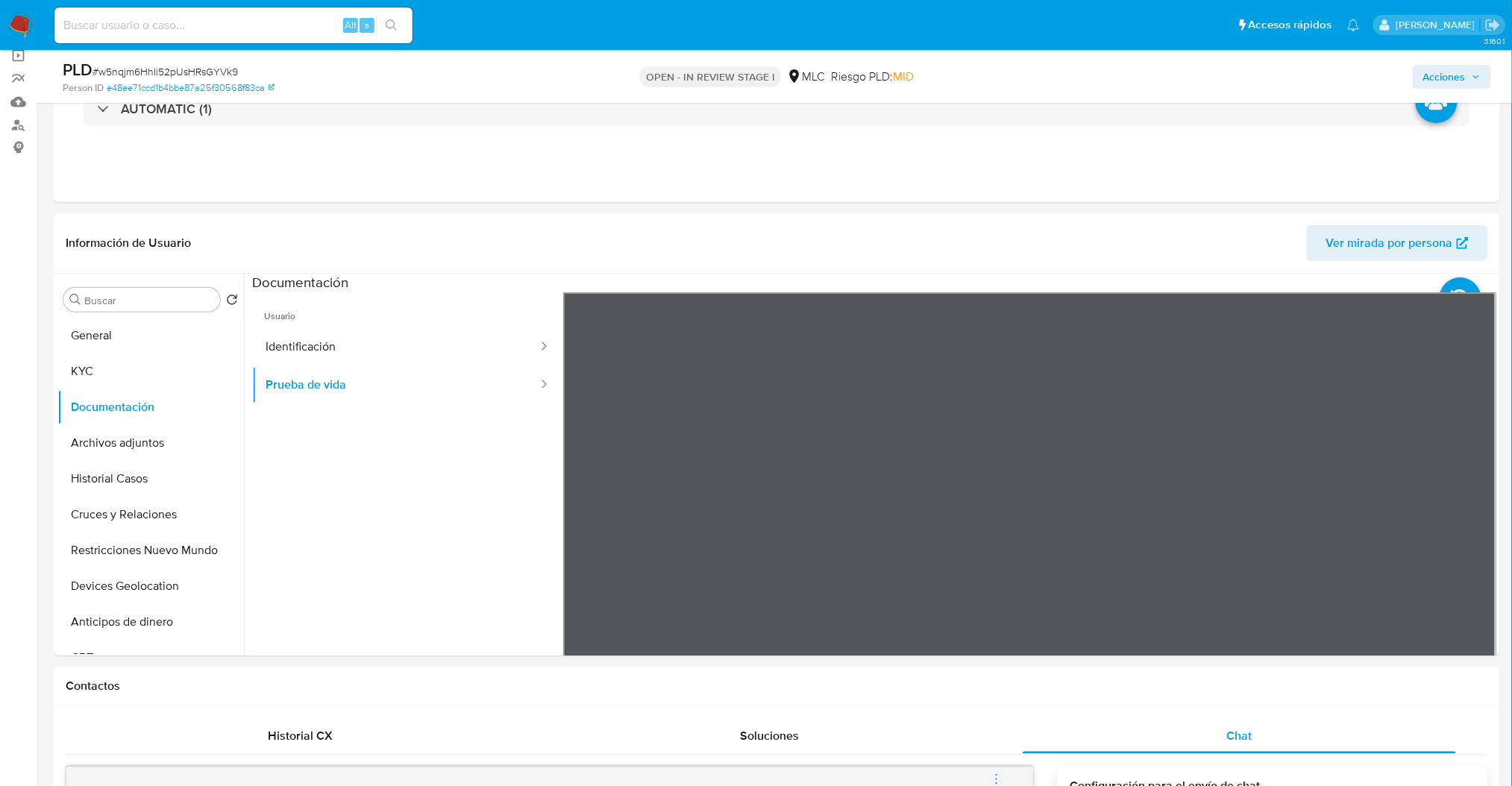
click at [293, 356] on button "Identificación" at bounding box center [396, 347] width 287 height 38
click at [1473, 538] on icon at bounding box center [1477, 534] width 9 height 15
click at [586, 540] on icon at bounding box center [582, 535] width 30 height 30
click at [115, 376] on button "KYC" at bounding box center [145, 371] width 175 height 35
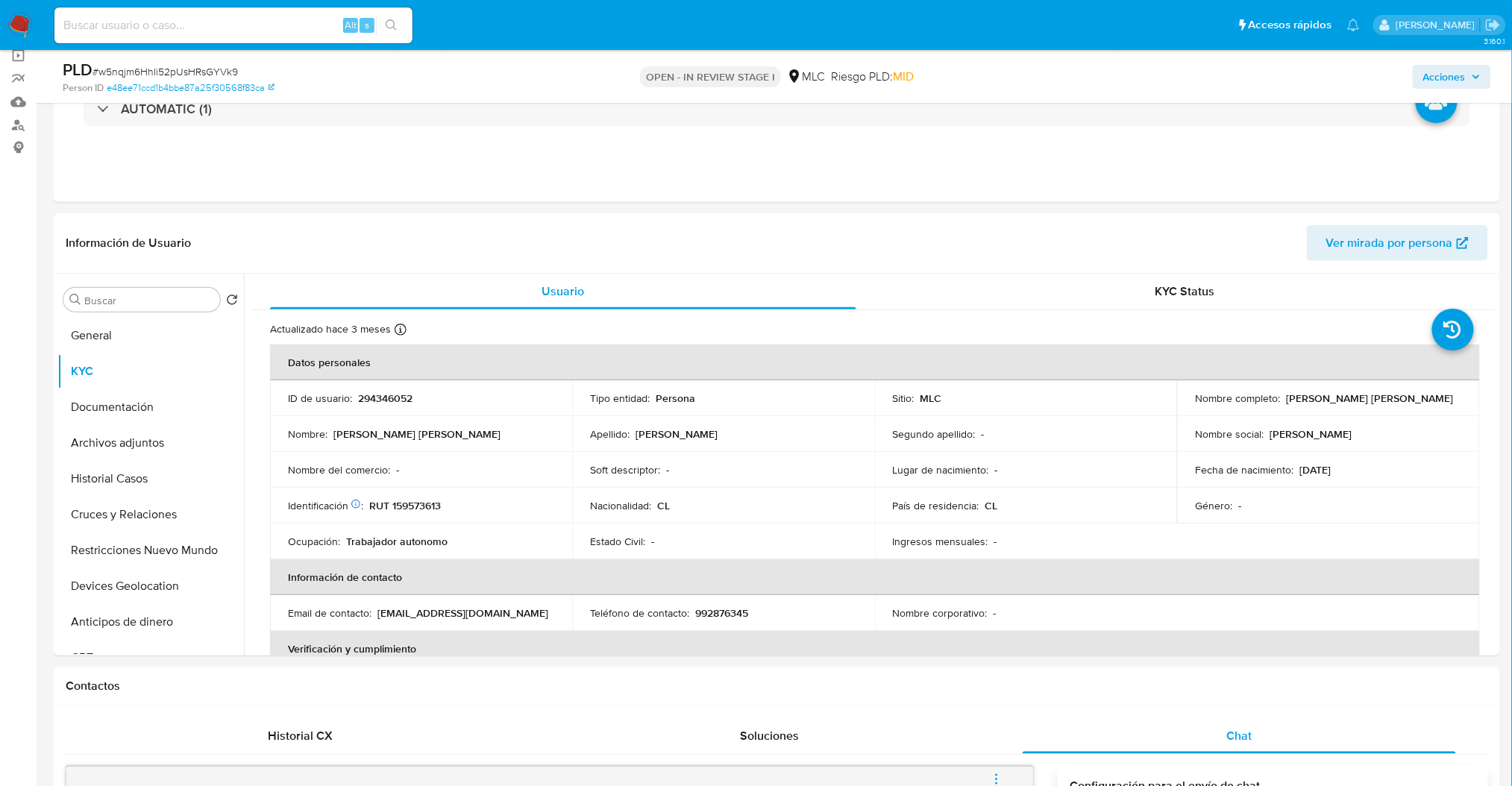
click at [437, 510] on p "RUT 159573613" at bounding box center [405, 505] width 72 height 13
copy p "159573613"
click at [138, 581] on button "Devices Geolocation" at bounding box center [145, 586] width 175 height 35
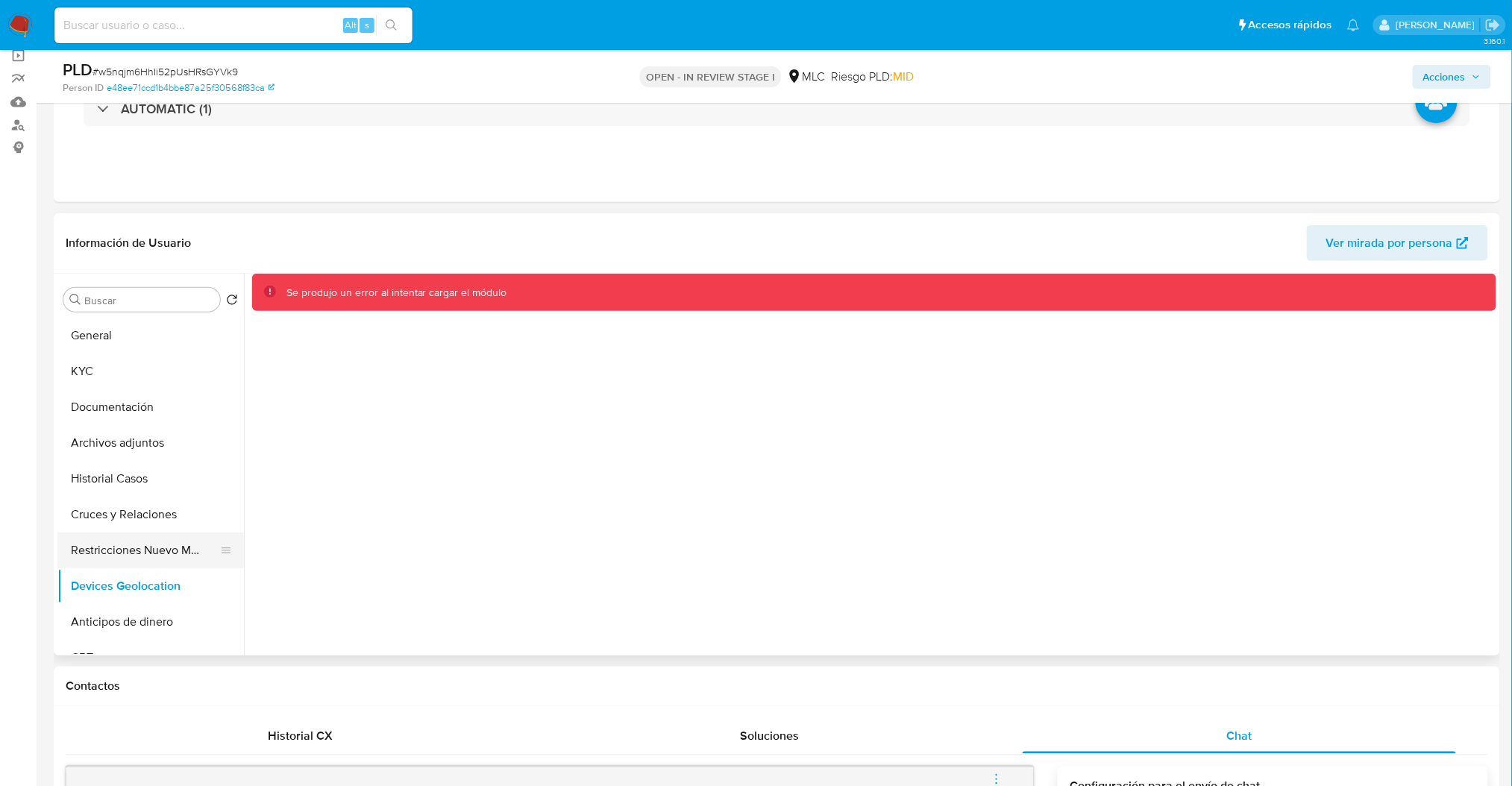
click at [144, 550] on button "Restricciones Nuevo Mundo" at bounding box center [145, 550] width 175 height 35
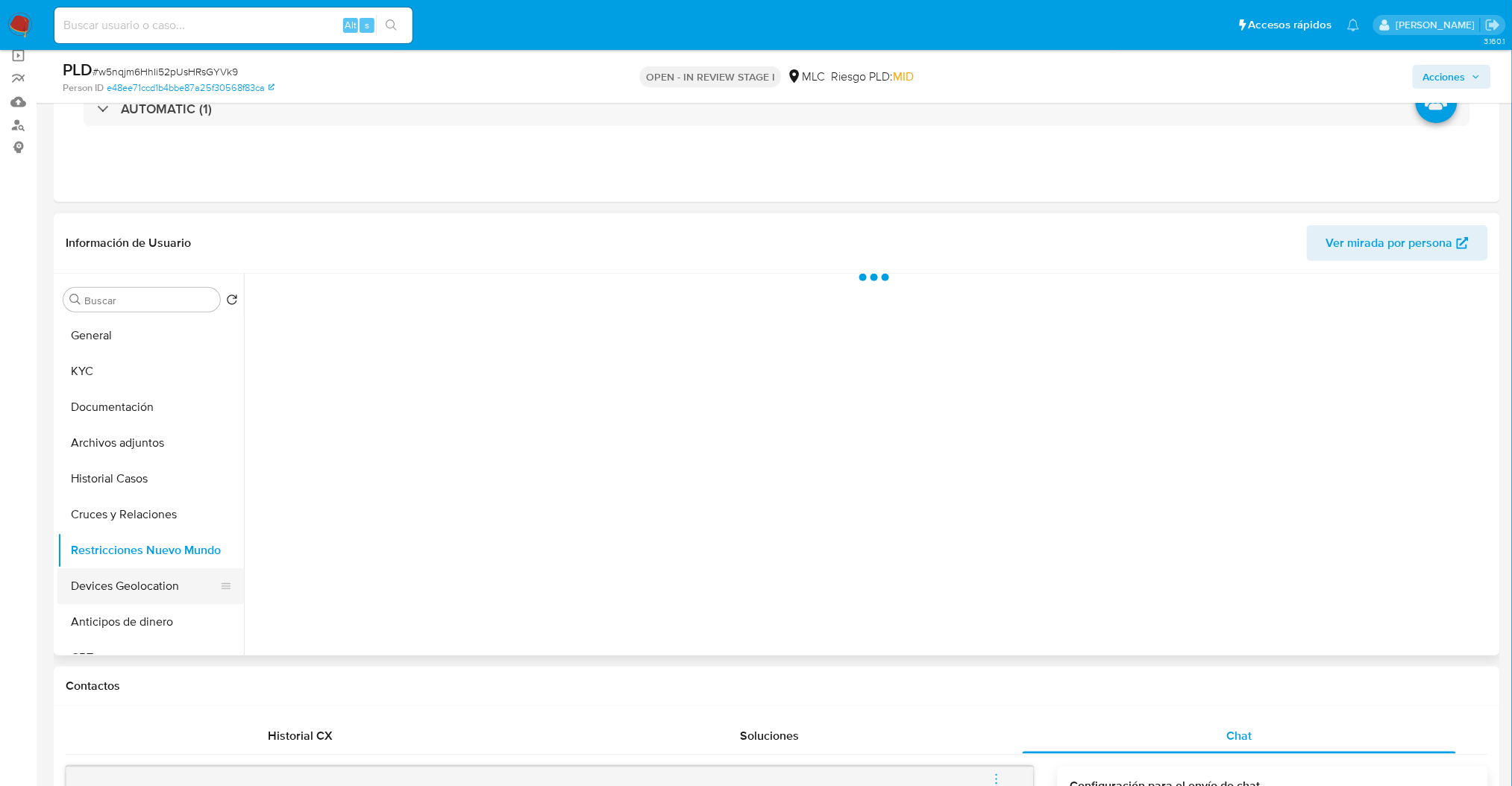
click at [144, 569] on button "Devices Geolocation" at bounding box center [145, 586] width 175 height 35
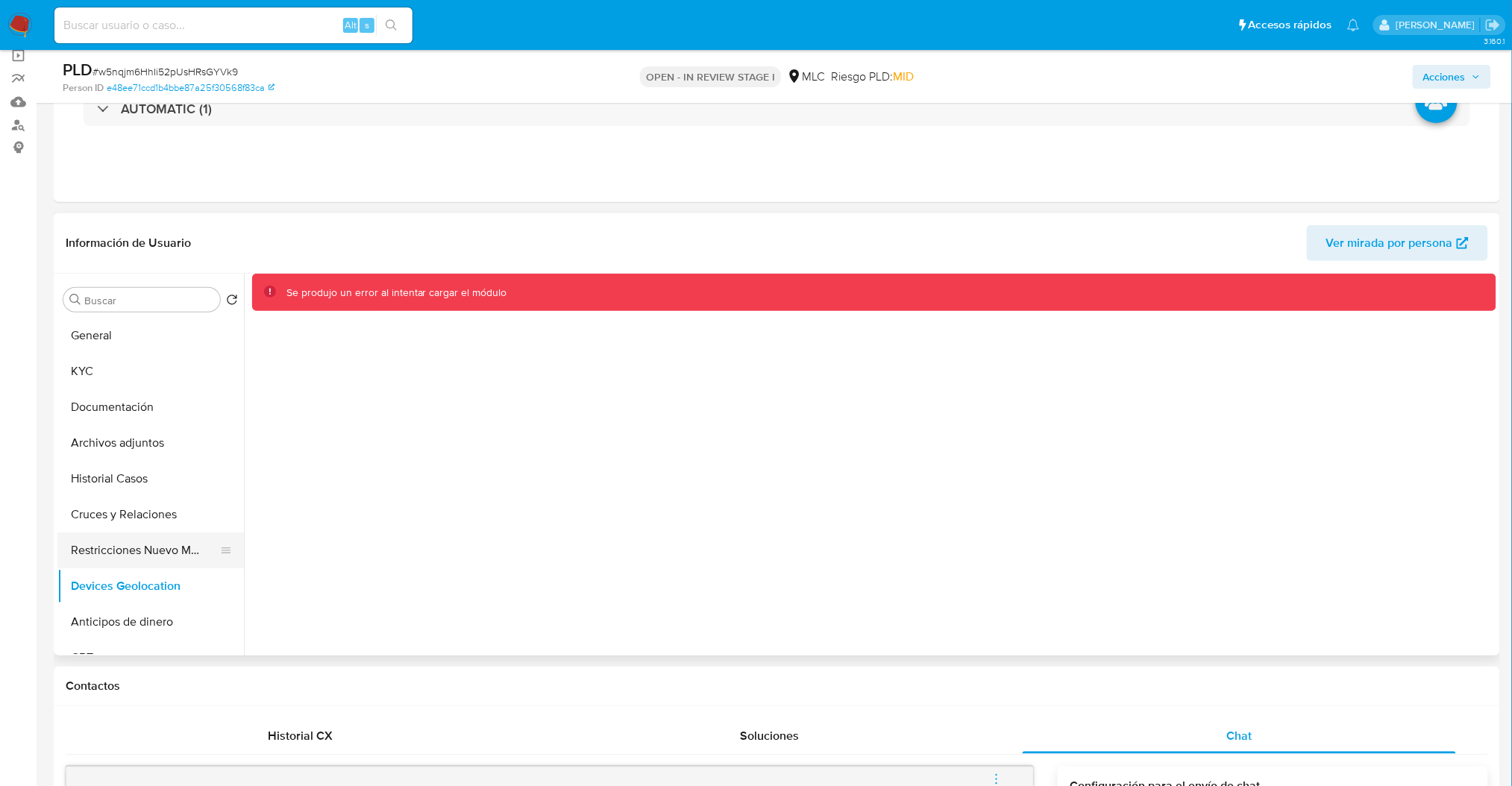
click at [155, 553] on button "Restricciones Nuevo Mundo" at bounding box center [145, 550] width 175 height 35
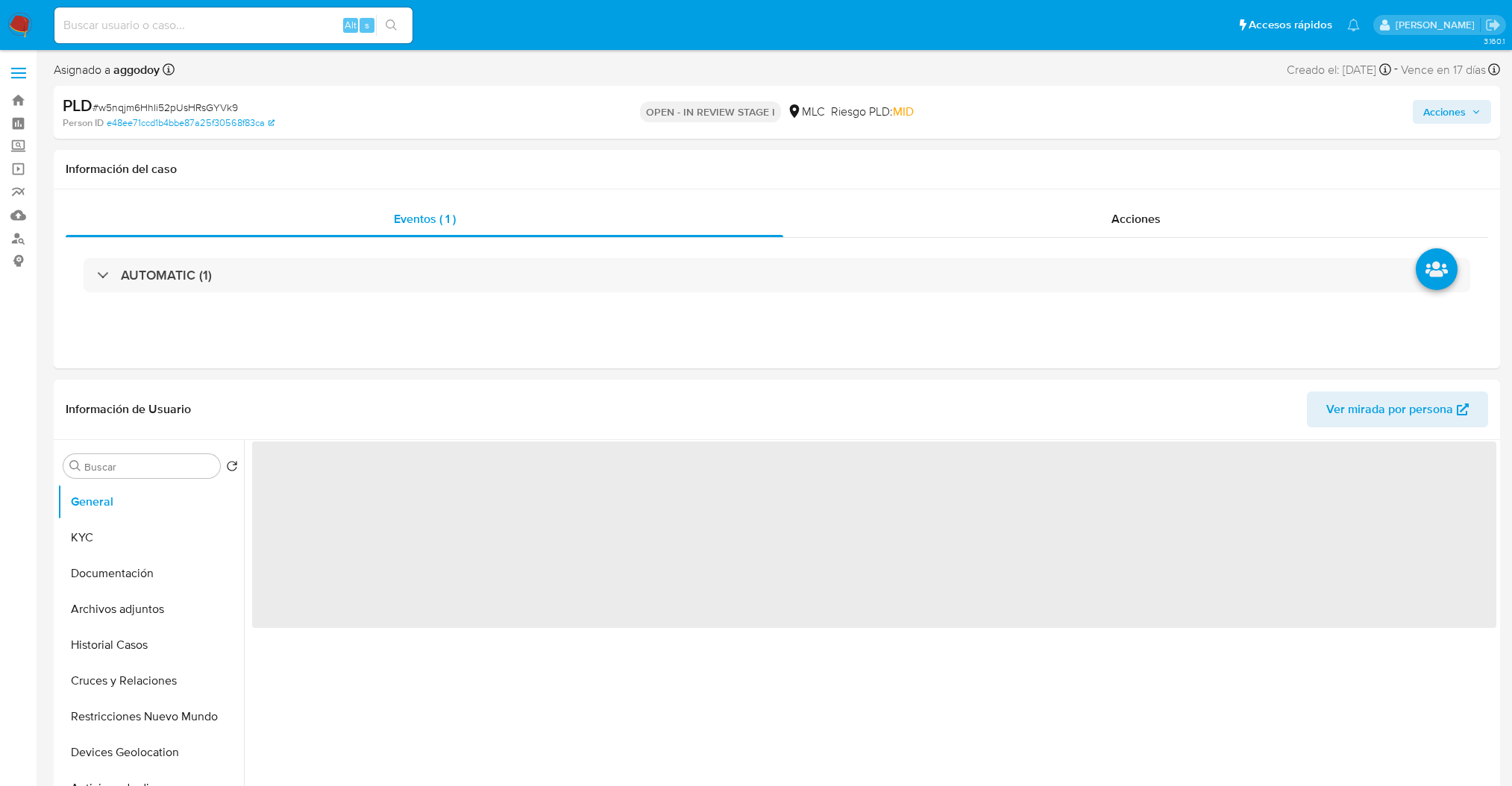
select select "10"
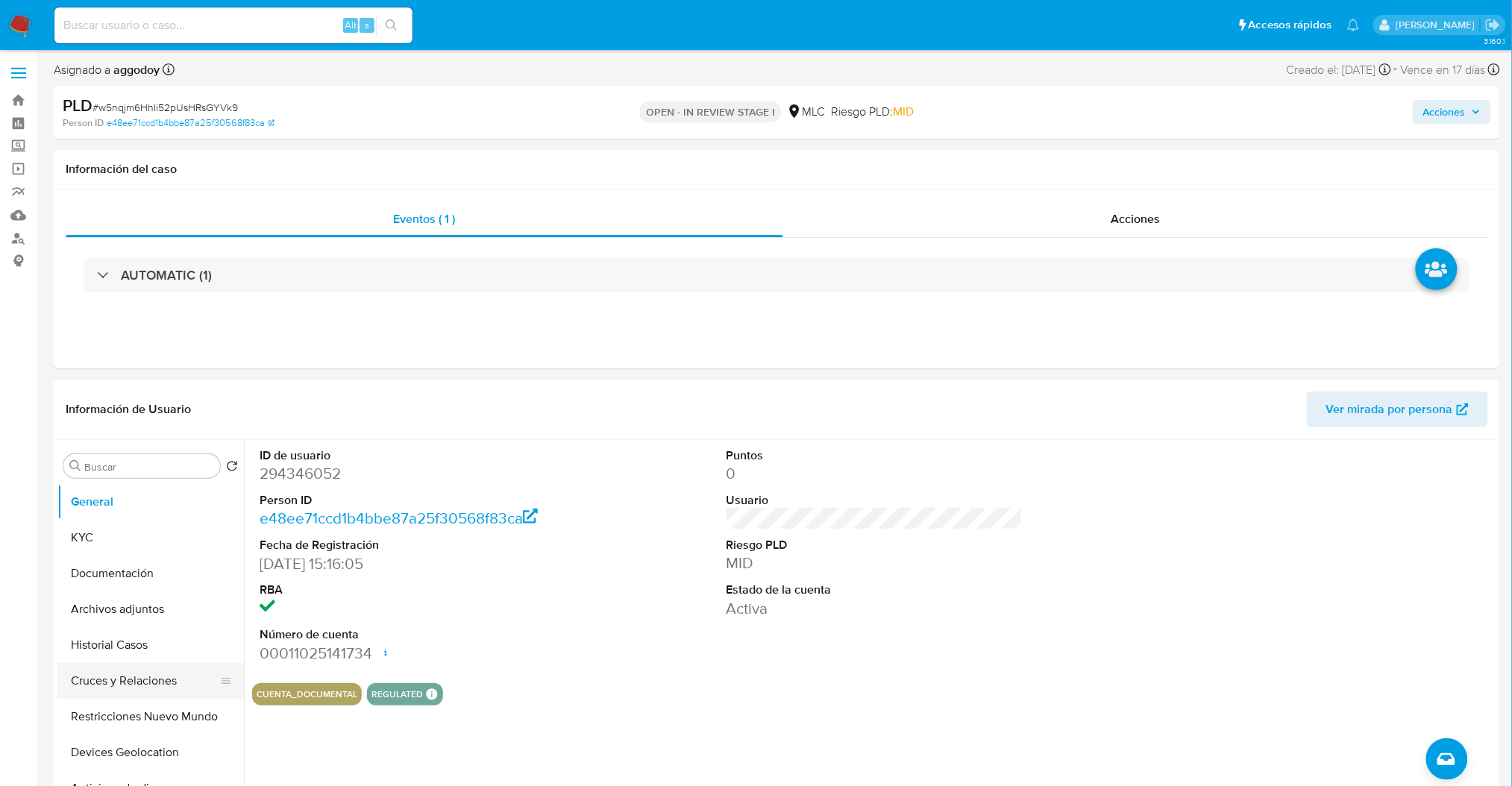
click at [163, 690] on button "Cruces y Relaciones" at bounding box center [145, 680] width 175 height 35
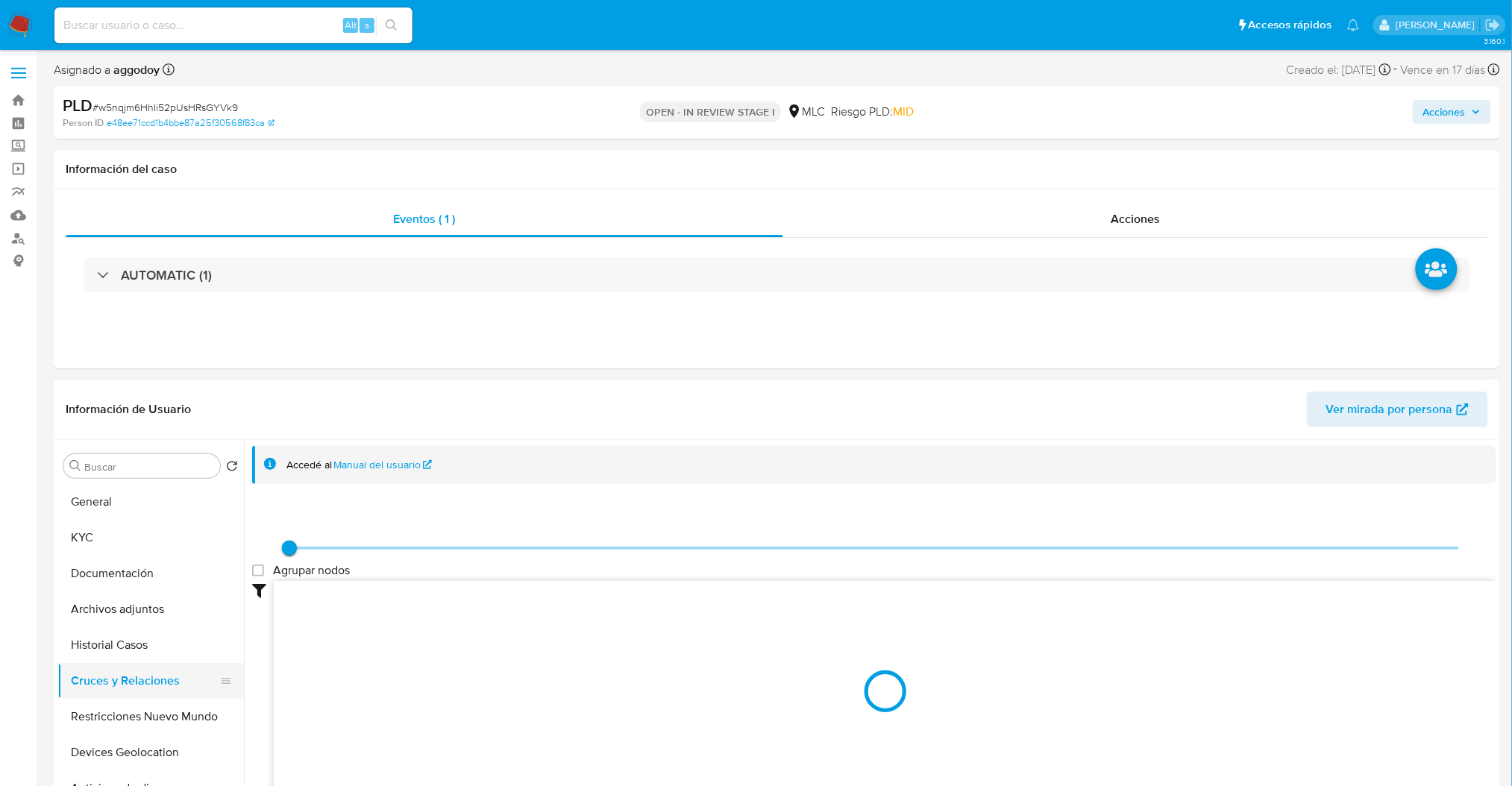
click at [163, 690] on button "Cruces y Relaciones" at bounding box center [145, 680] width 175 height 35
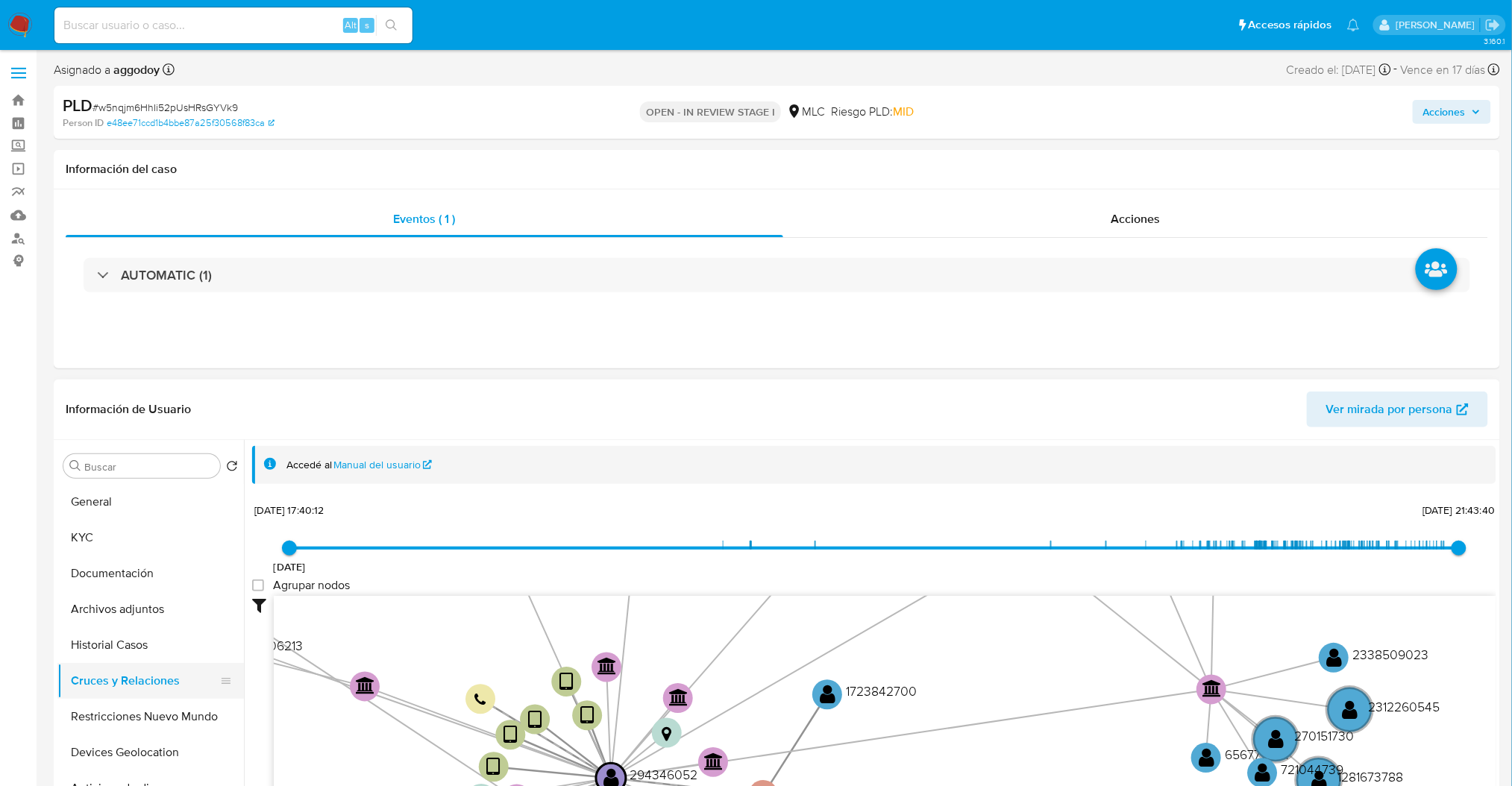
click at [163, 690] on button "Cruces y Relaciones" at bounding box center [145, 680] width 175 height 35
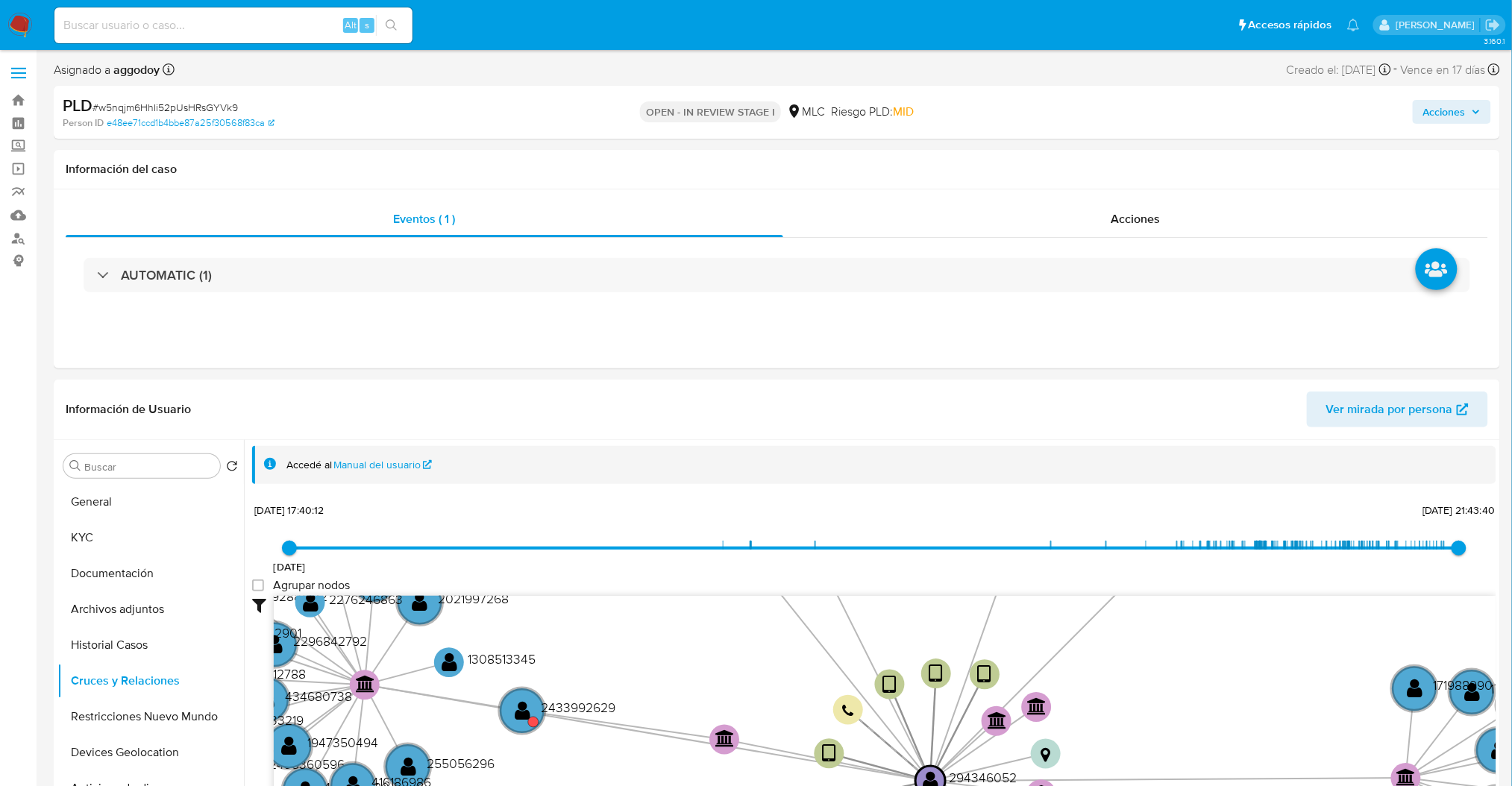
scroll to position [46, 0]
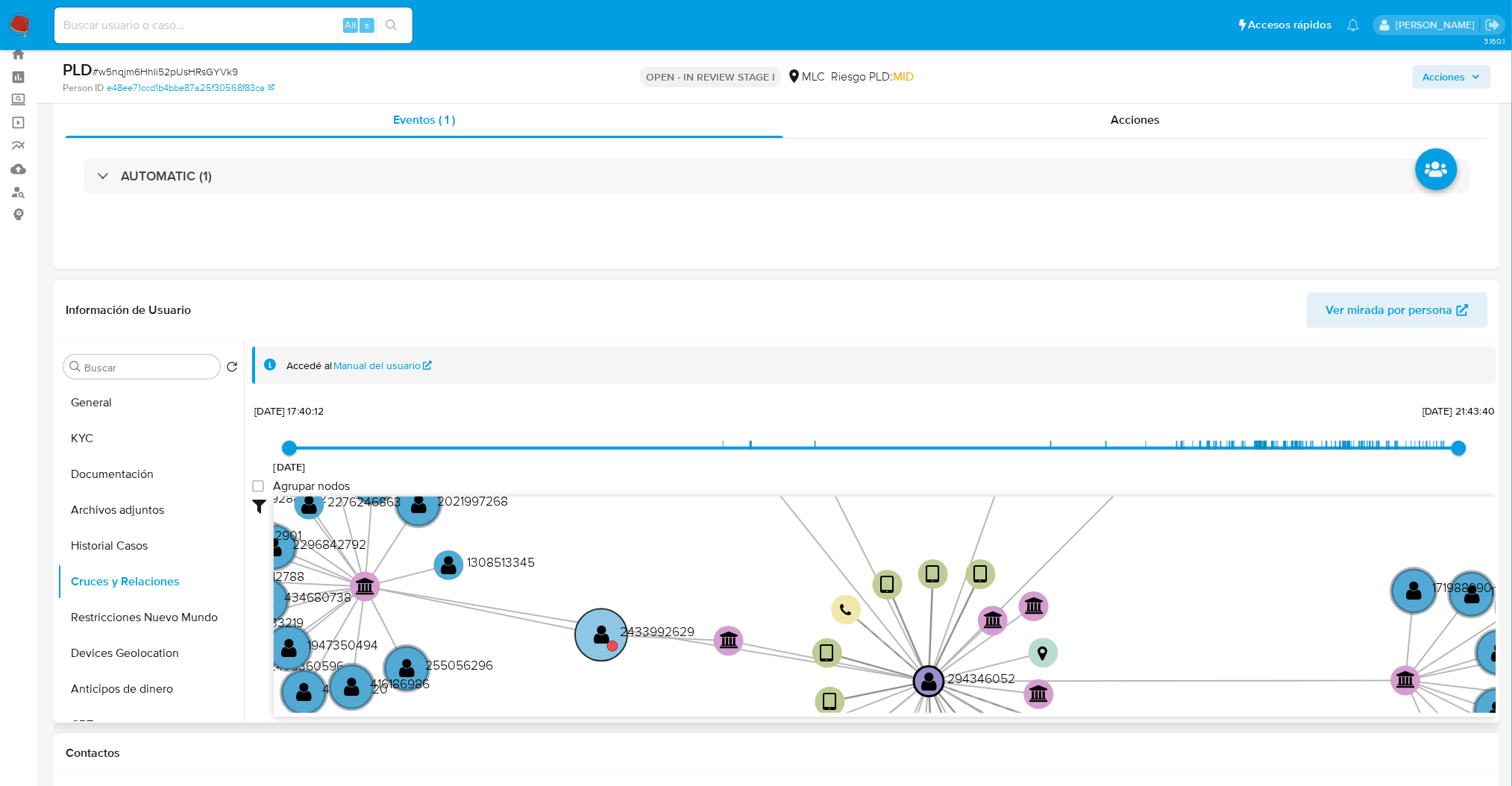
drag, startPoint x: 582, startPoint y: 598, endPoint x: 718, endPoint y: 674, distance: 155.8
click at [695, 641] on text "2433992629" at bounding box center [658, 631] width 75 height 19
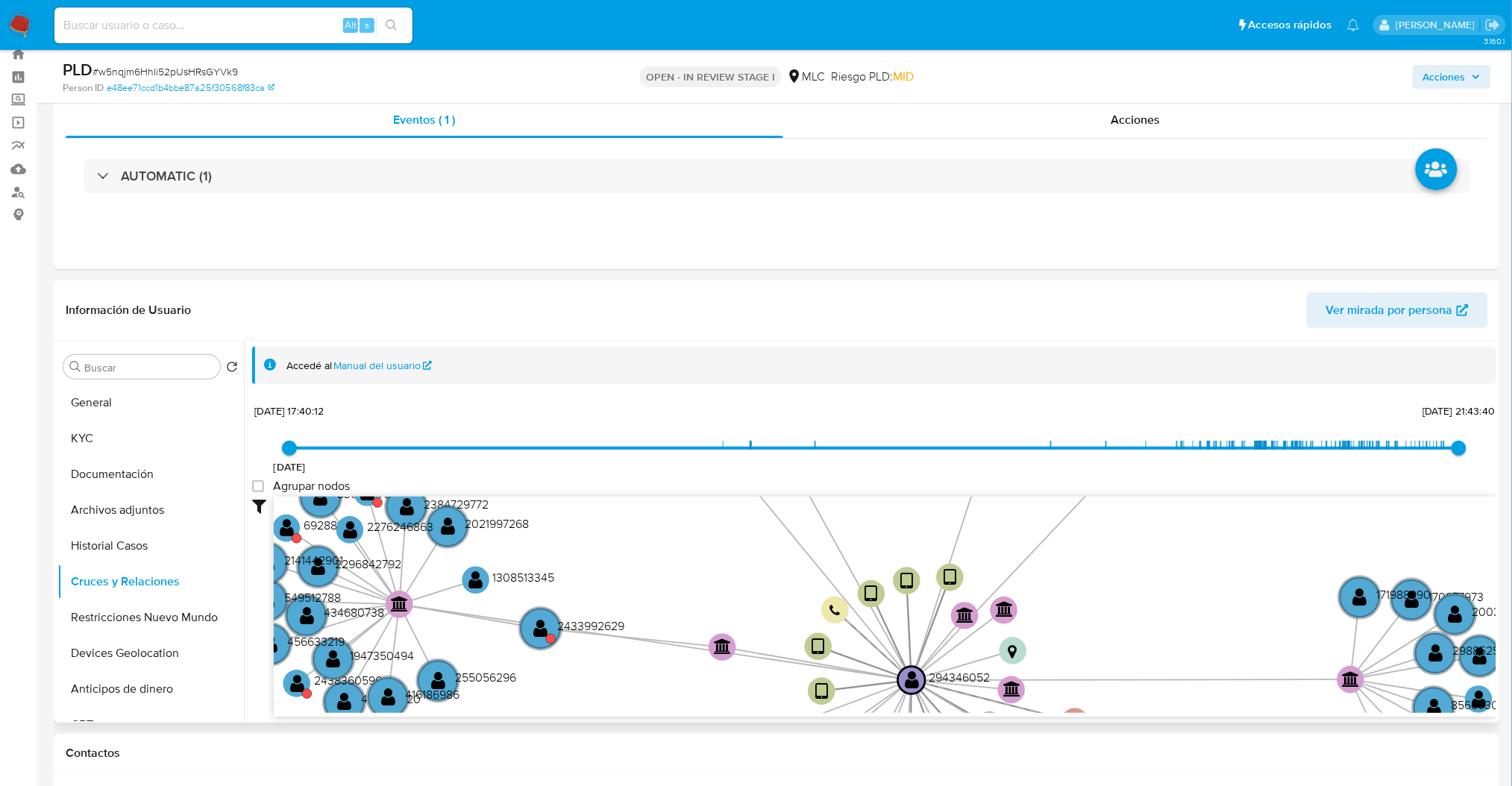
click at [981, 648] on icon "device-673568bbf020e776aac43e7e  user-294346052  294346052 device-6202d943088…" at bounding box center [886, 605] width 1223 height 216
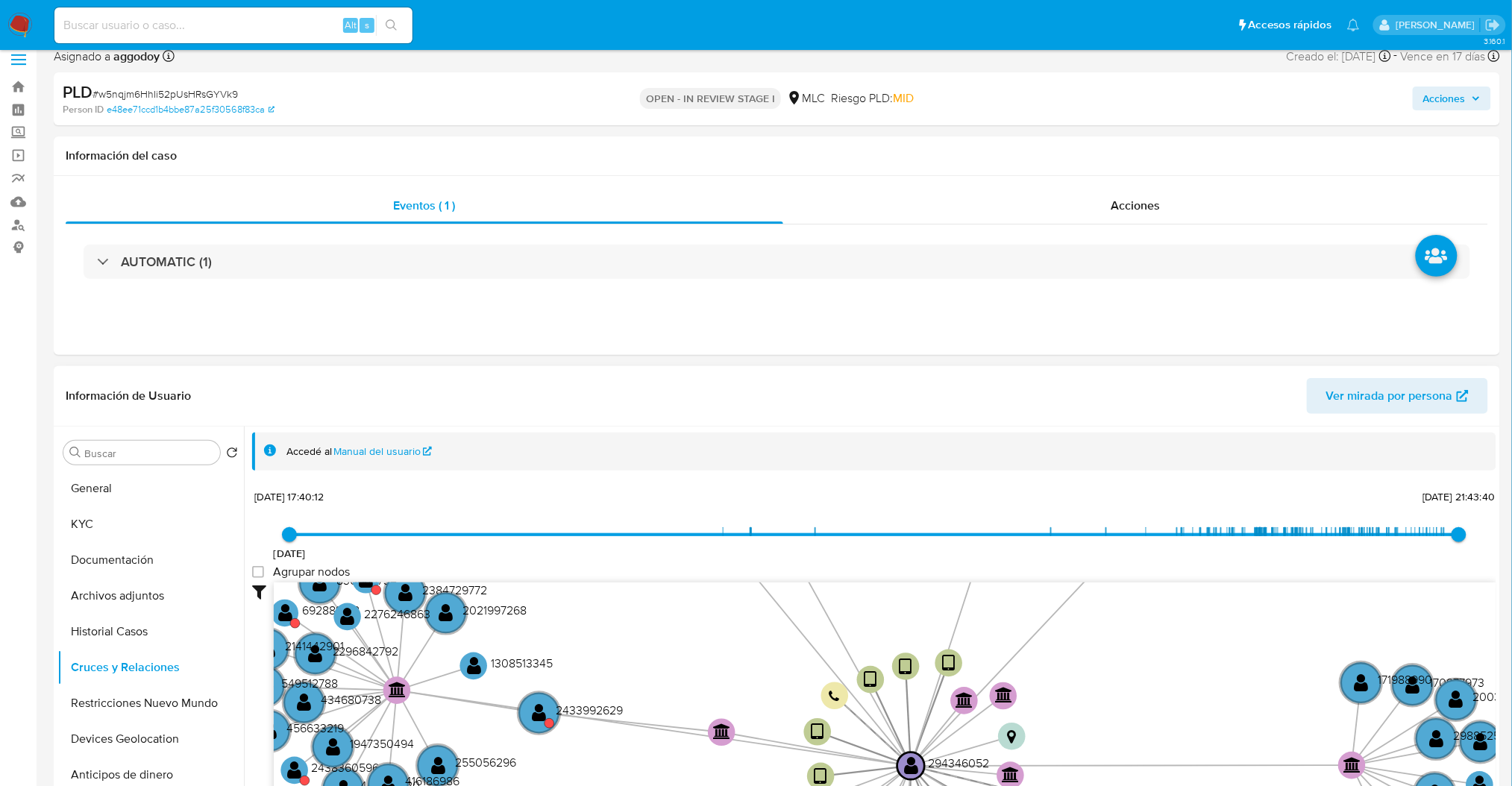
scroll to position [7, 0]
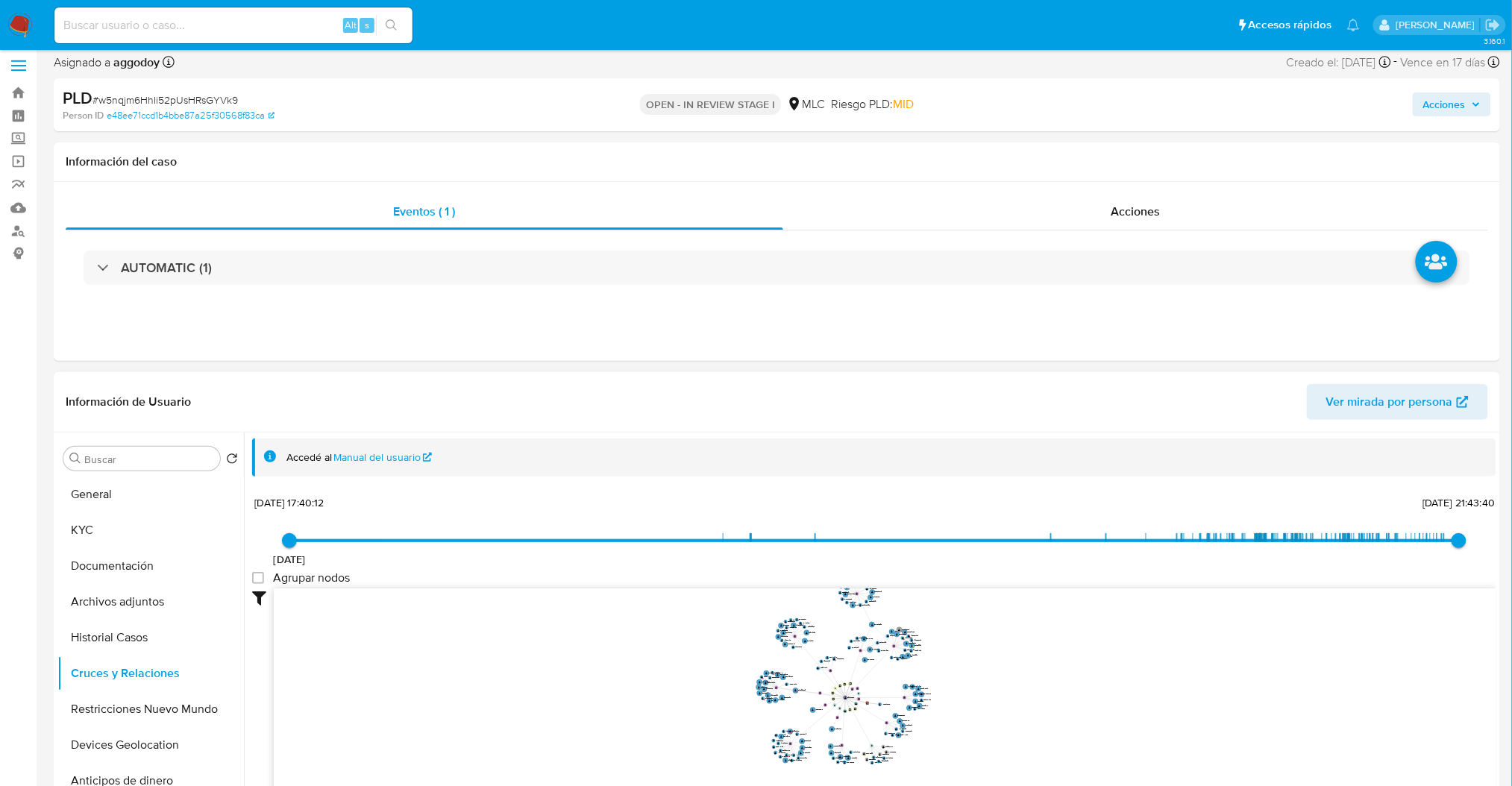
drag, startPoint x: 1034, startPoint y: 650, endPoint x: 1059, endPoint y: 677, distance: 36.8
click at [1059, 677] on icon "device-673568bbf020e776aac43e7e  user-294346052  294346052 device-6202d943088…" at bounding box center [886, 696] width 1223 height 216
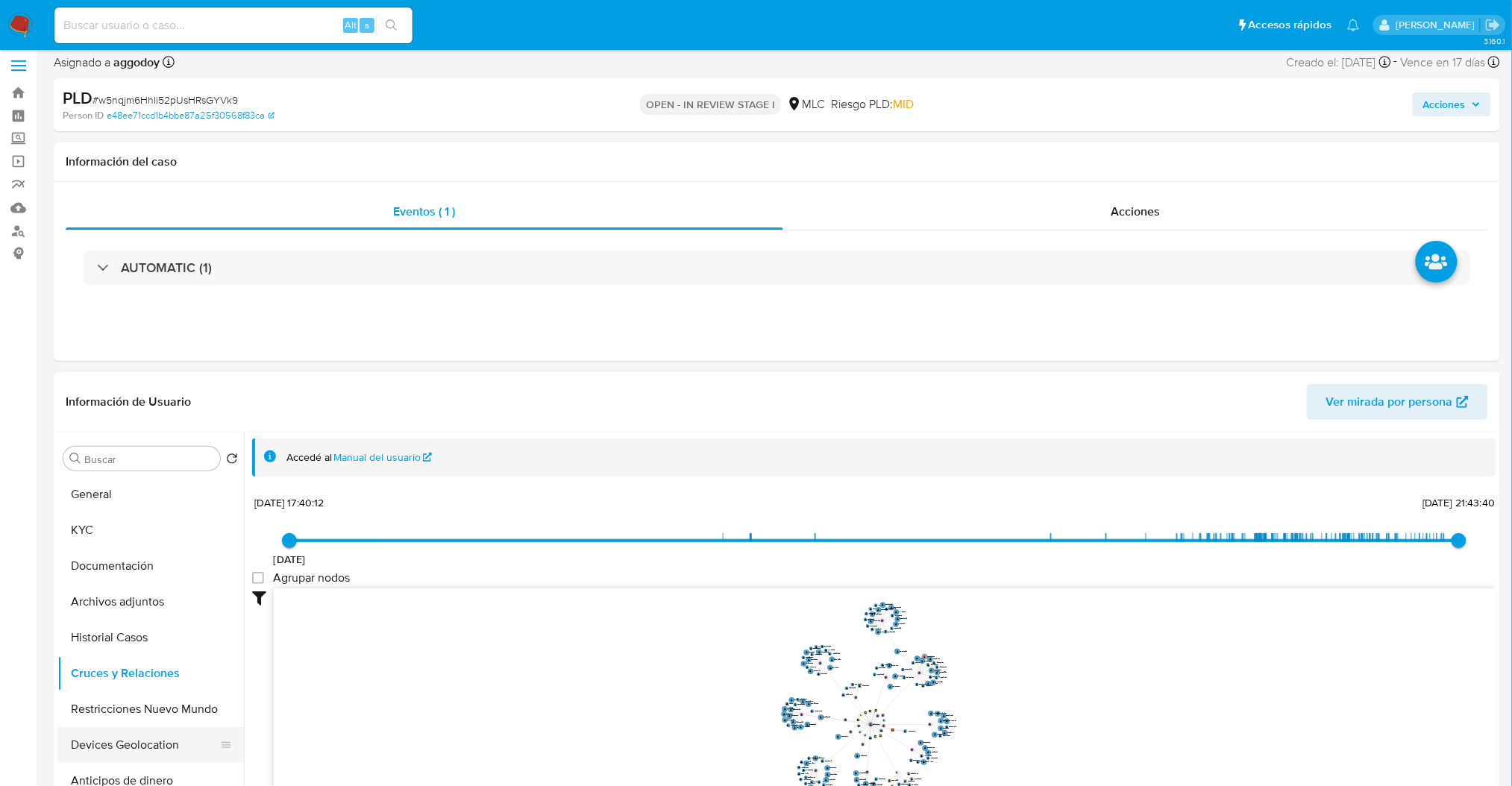
click at [121, 742] on button "Devices Geolocation" at bounding box center [145, 745] width 175 height 35
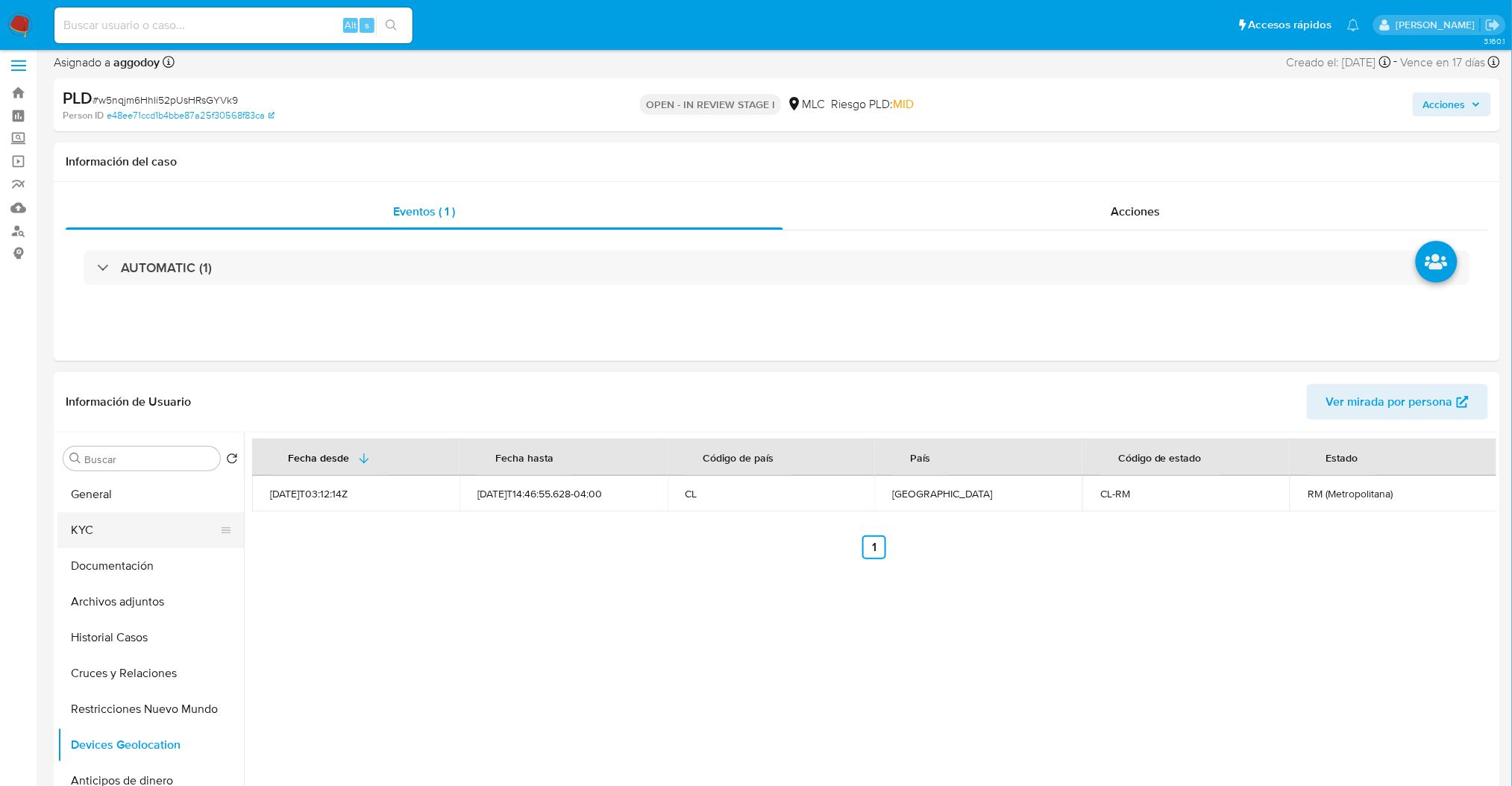
click at [134, 524] on button "KYC" at bounding box center [145, 531] width 175 height 35
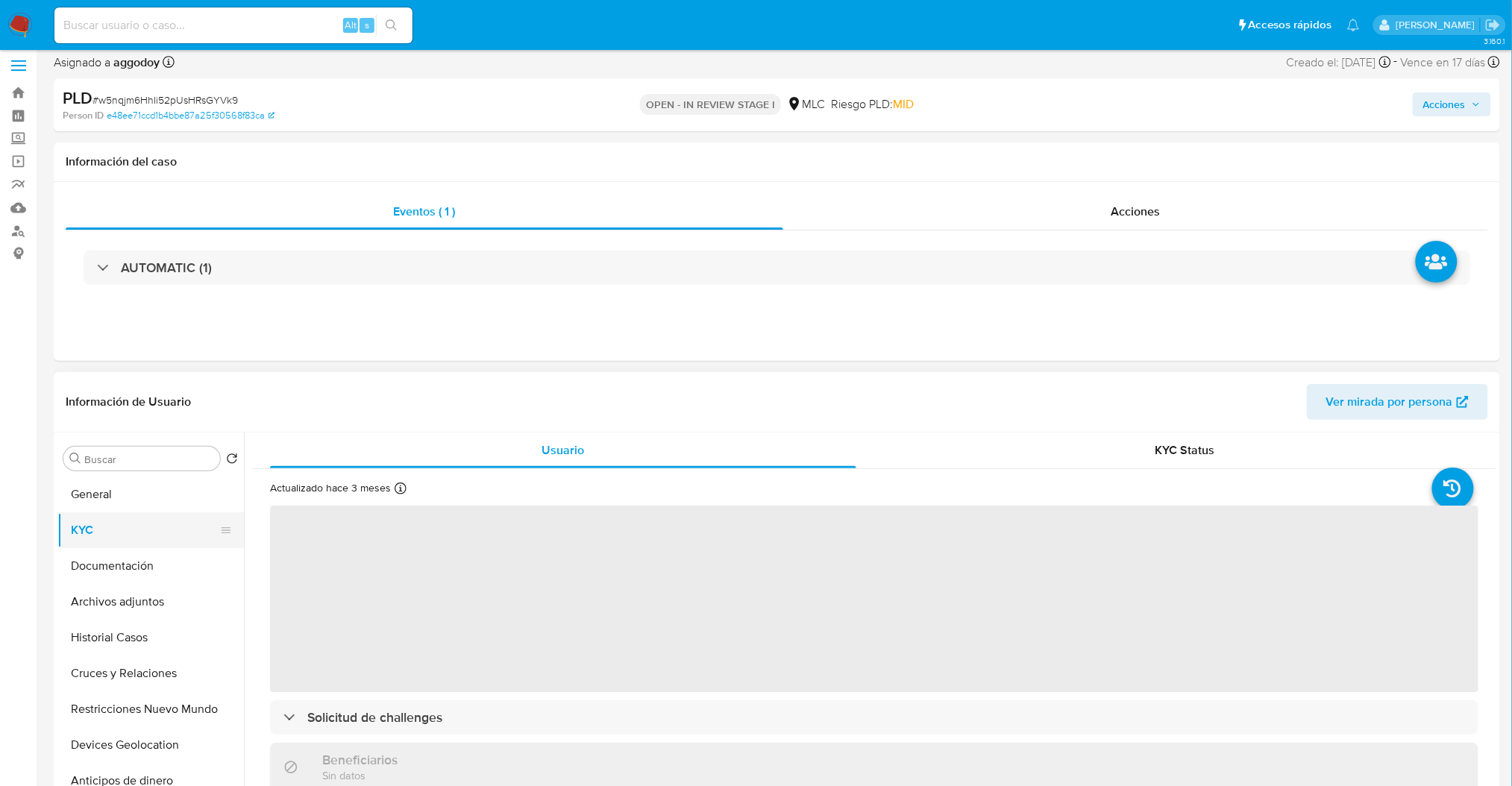
click at [134, 524] on button "KYC" at bounding box center [145, 531] width 175 height 35
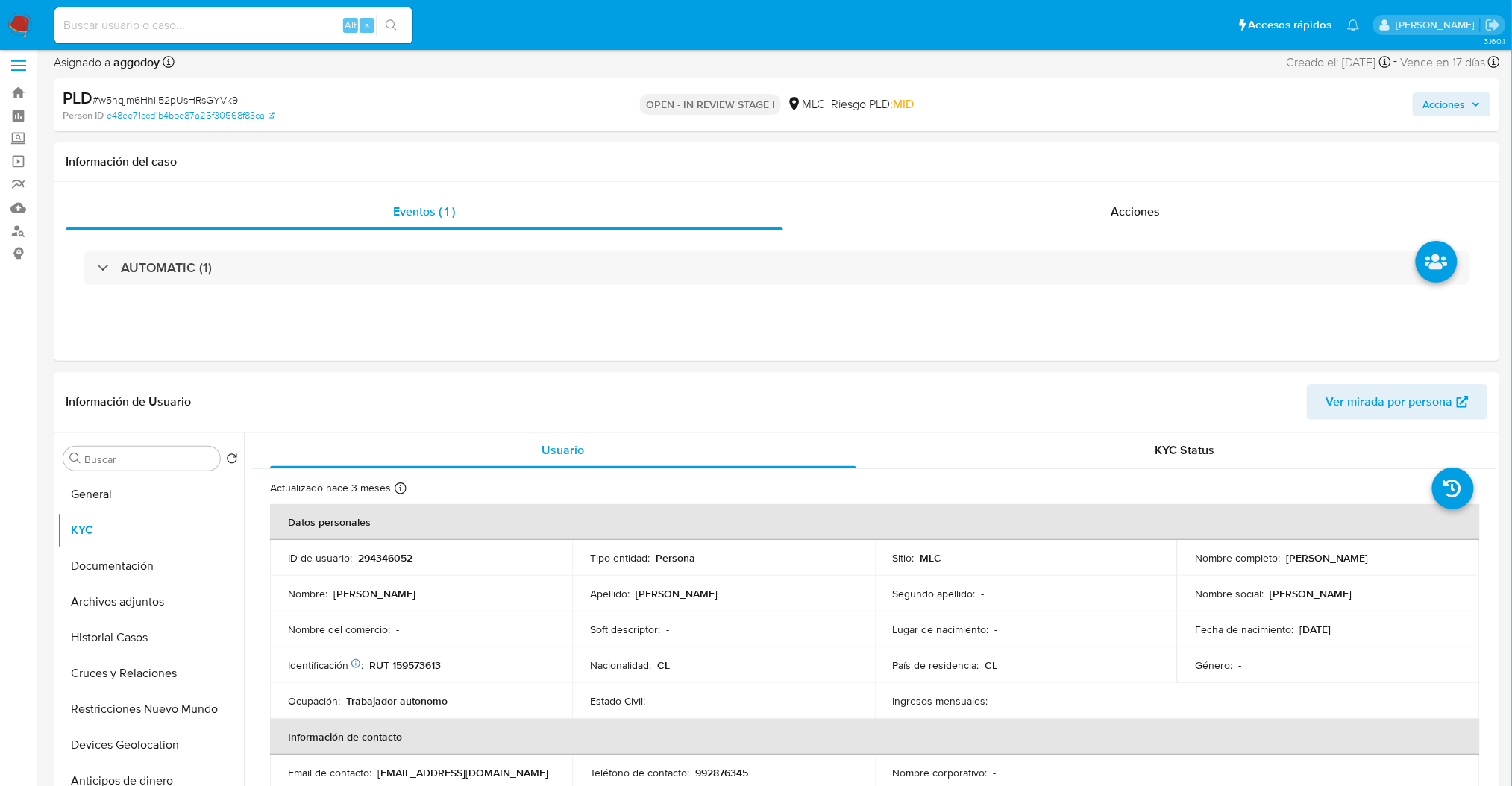
click at [562, 581] on td "Nombre : [PERSON_NAME]" at bounding box center [421, 593] width 302 height 35
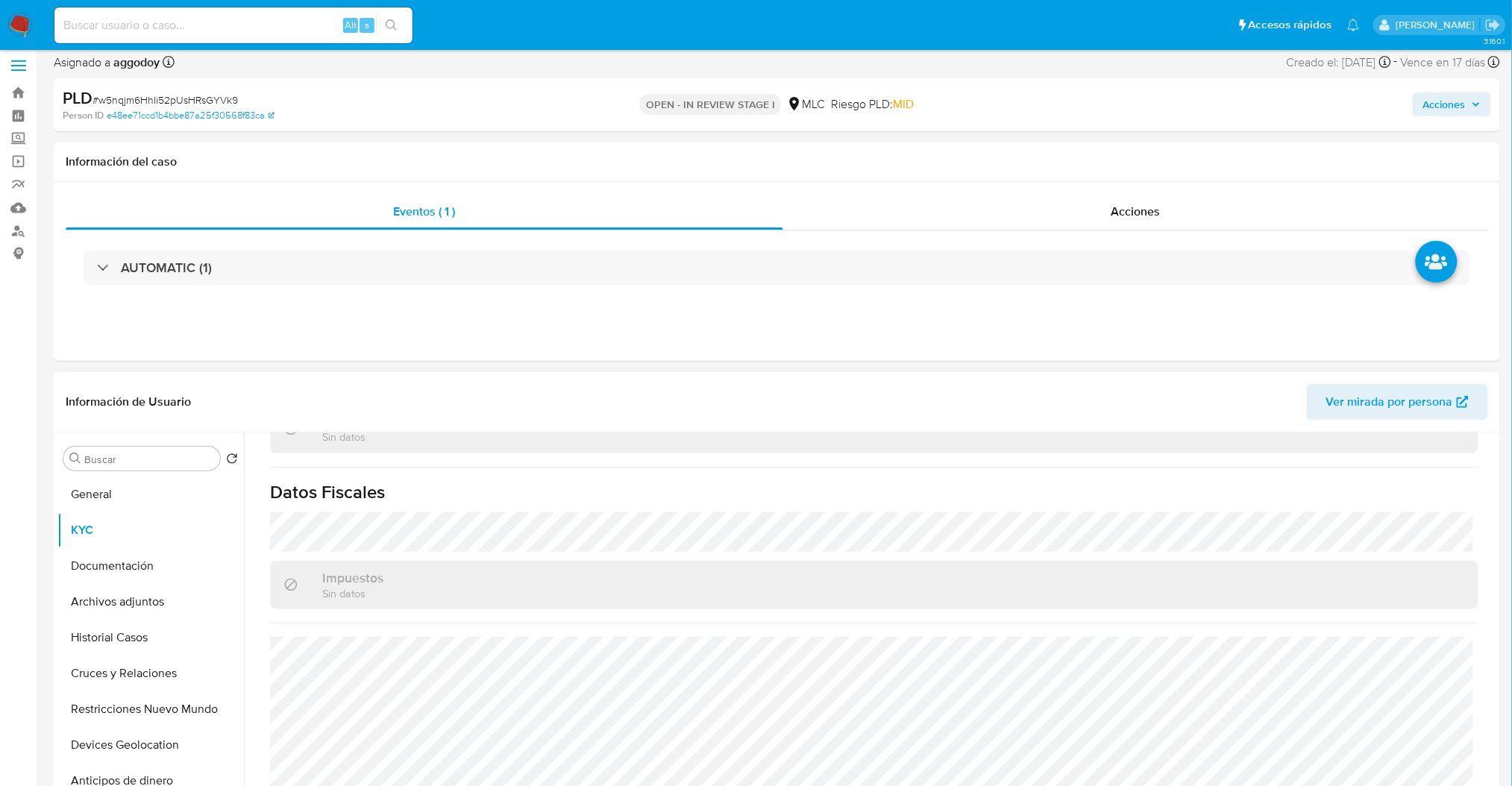
scroll to position [807, 0]
